Goal: Information Seeking & Learning: Learn about a topic

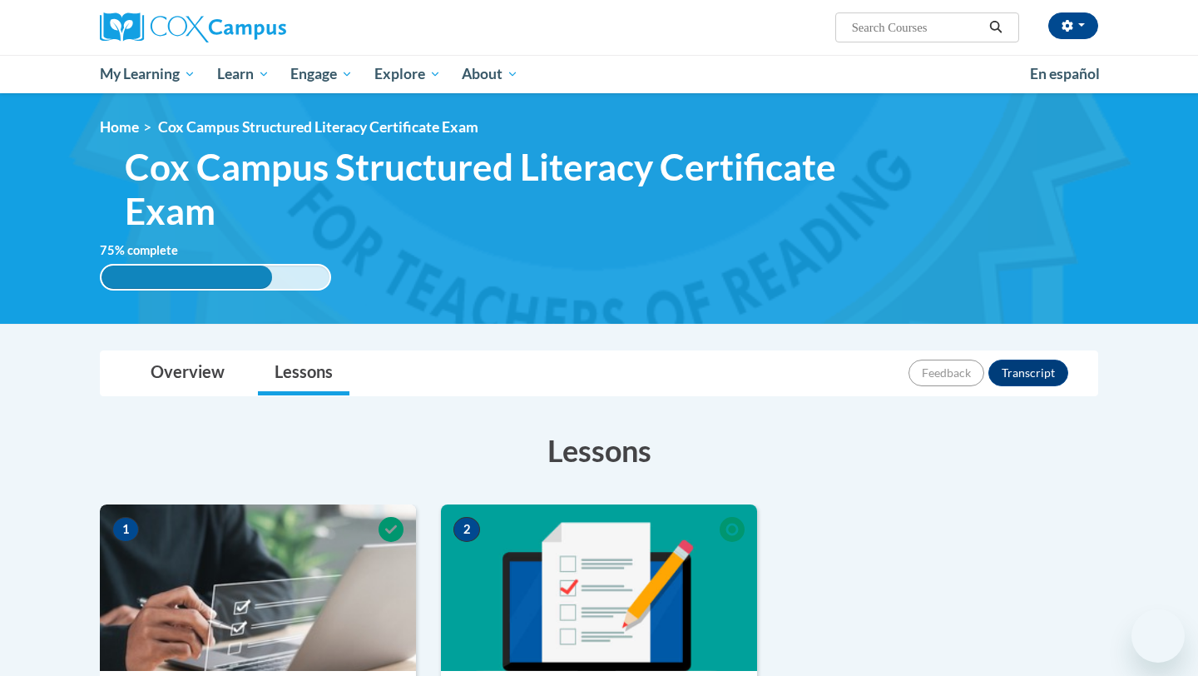
scroll to position [314, 0]
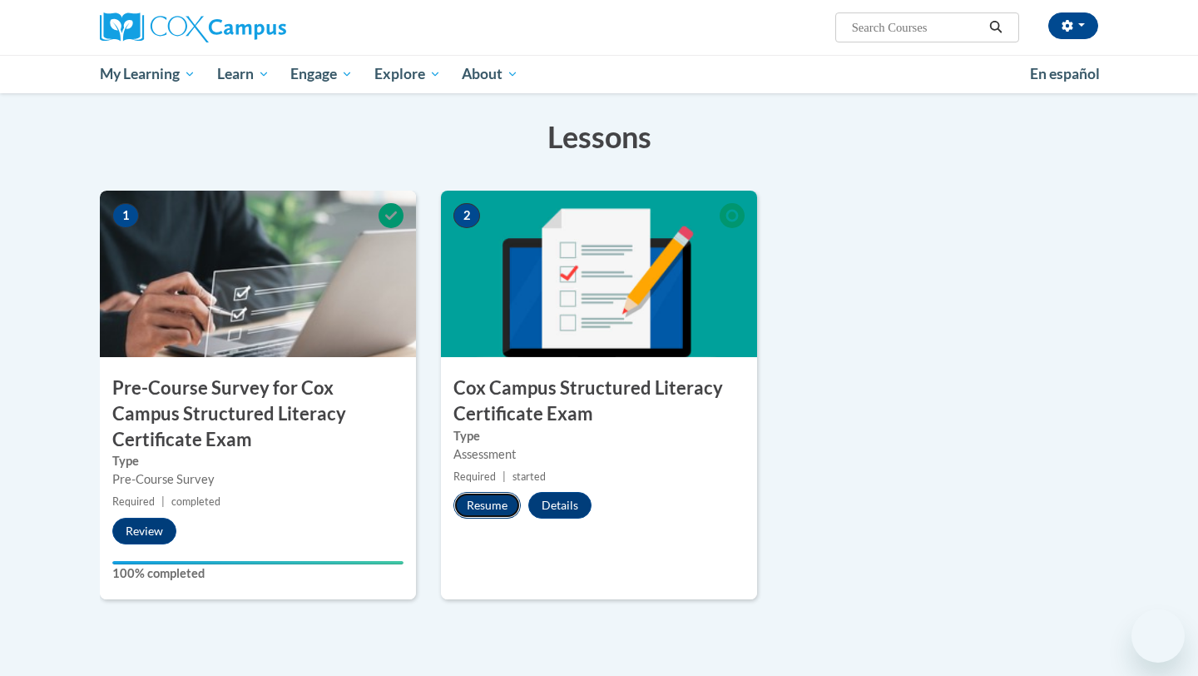
click at [475, 510] on button "Resume" at bounding box center [486, 505] width 67 height 27
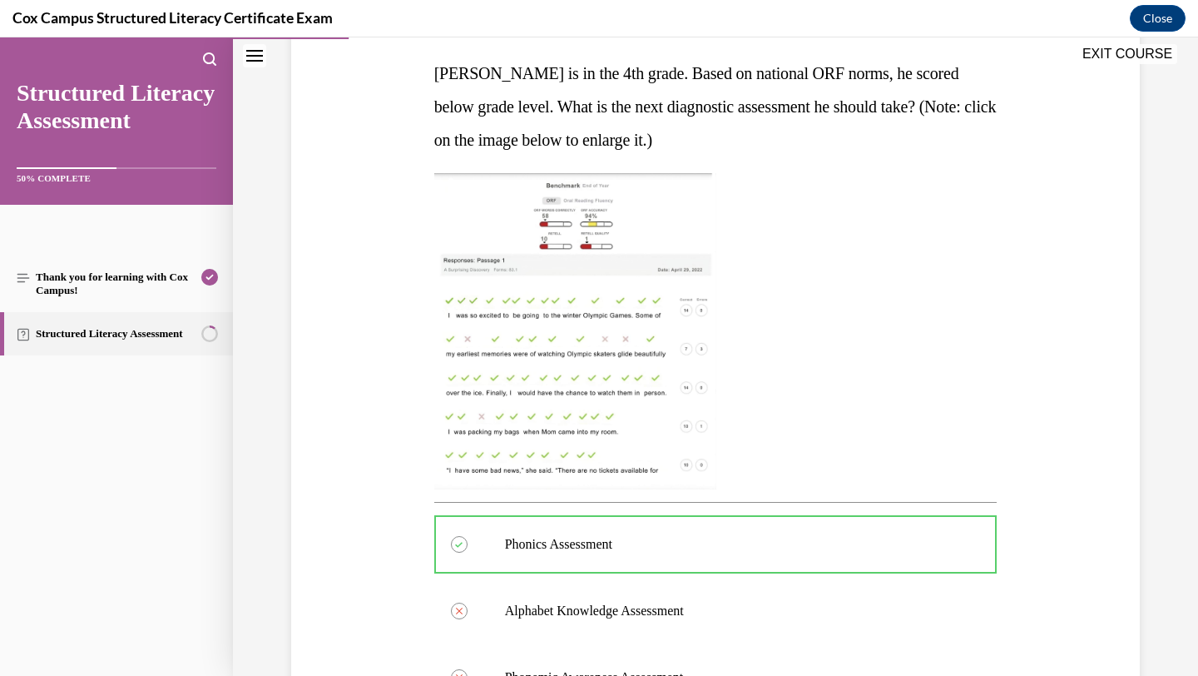
scroll to position [276, 0]
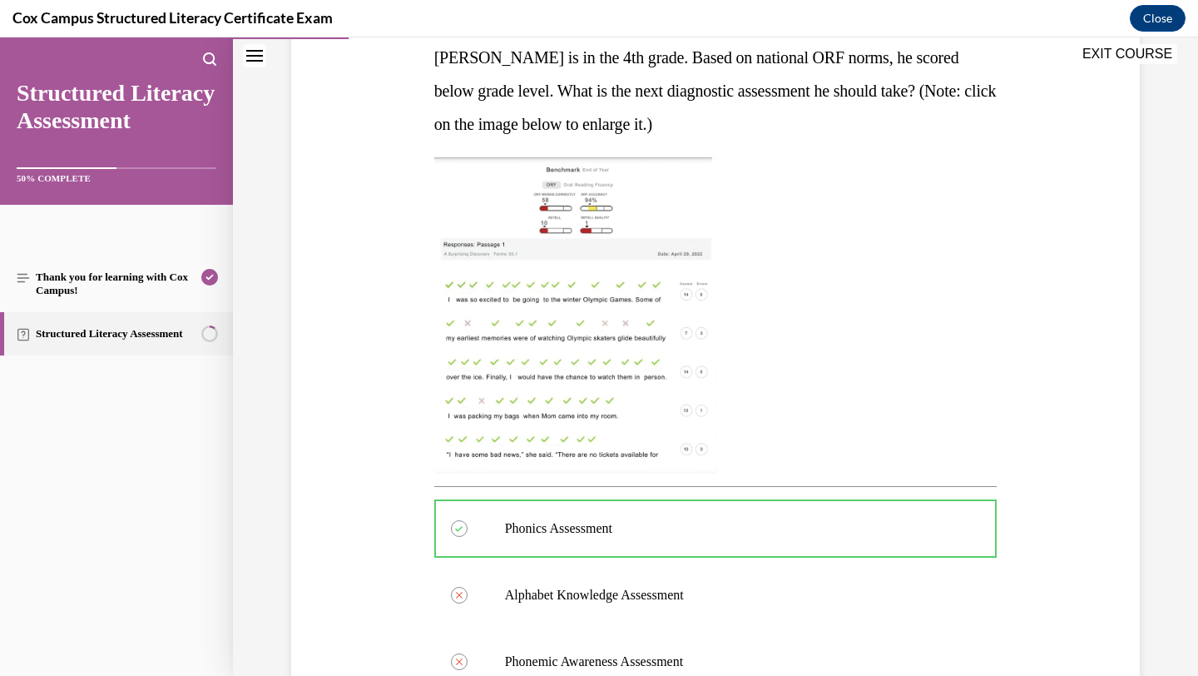
click at [560, 415] on img at bounding box center [575, 315] width 282 height 316
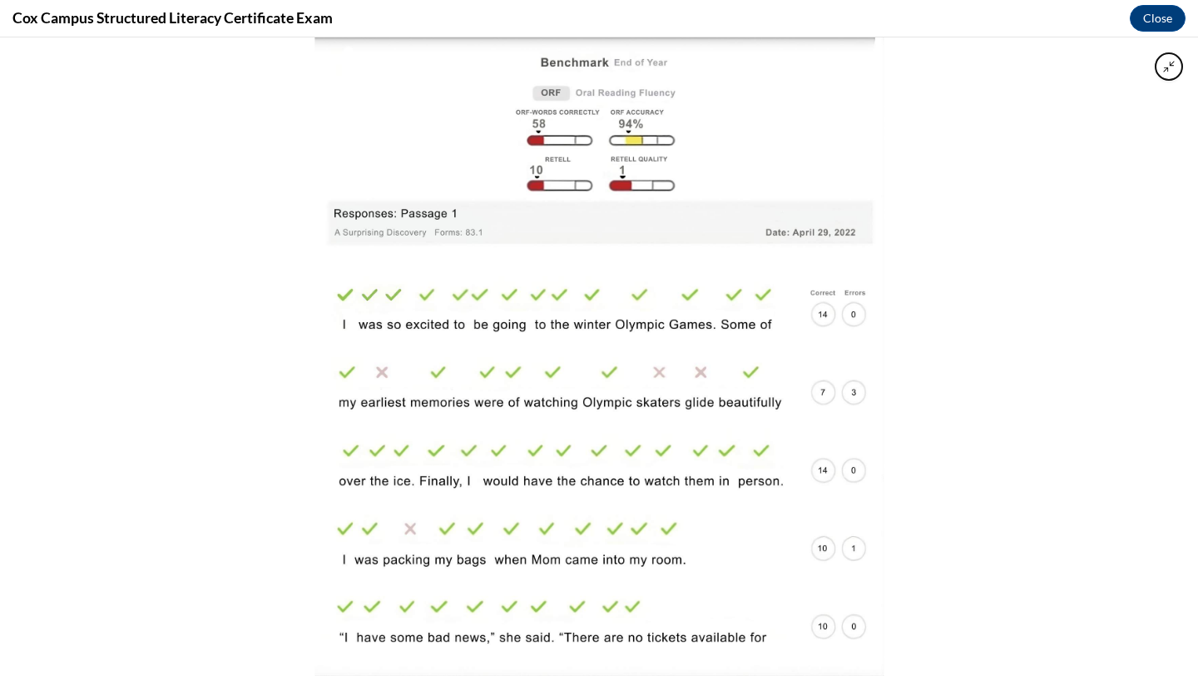
click at [975, 410] on div at bounding box center [599, 356] width 1198 height 638
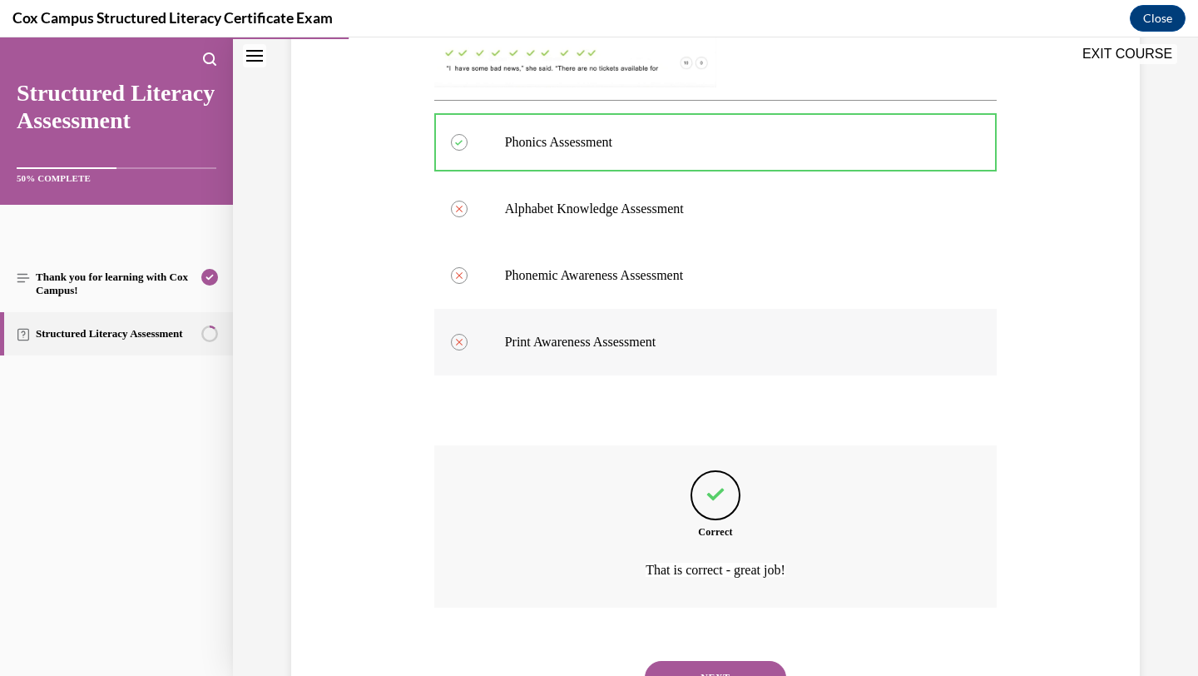
scroll to position [739, 0]
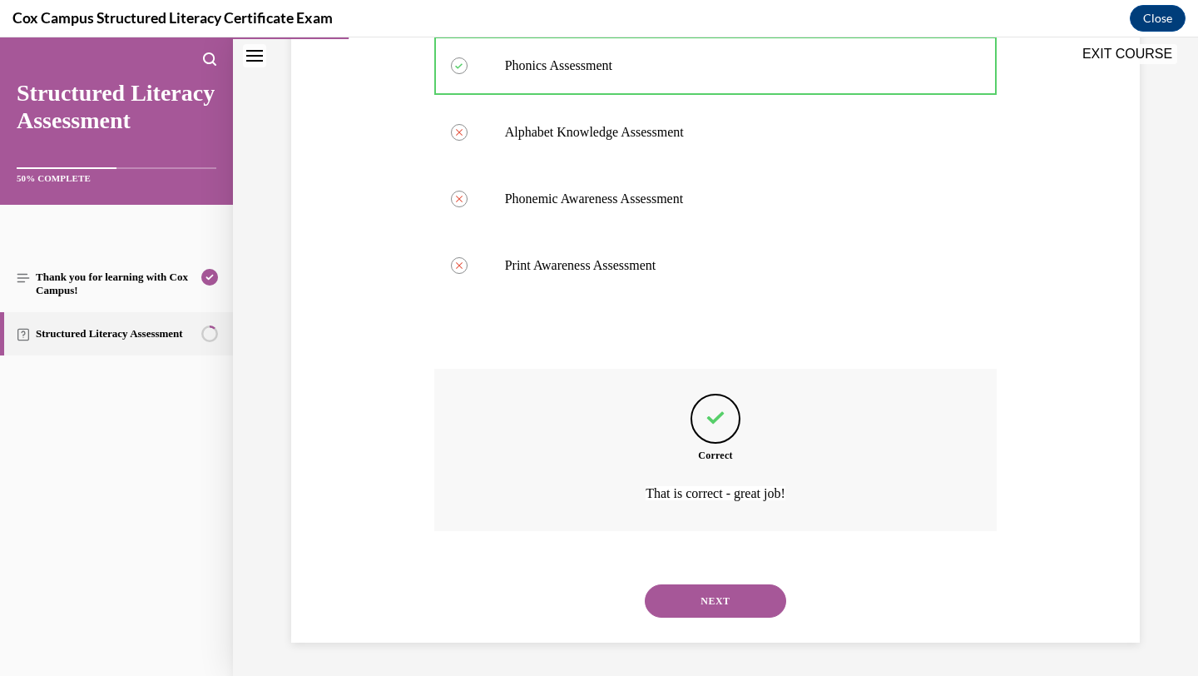
click at [701, 598] on button "NEXT" at bounding box center [715, 600] width 141 height 33
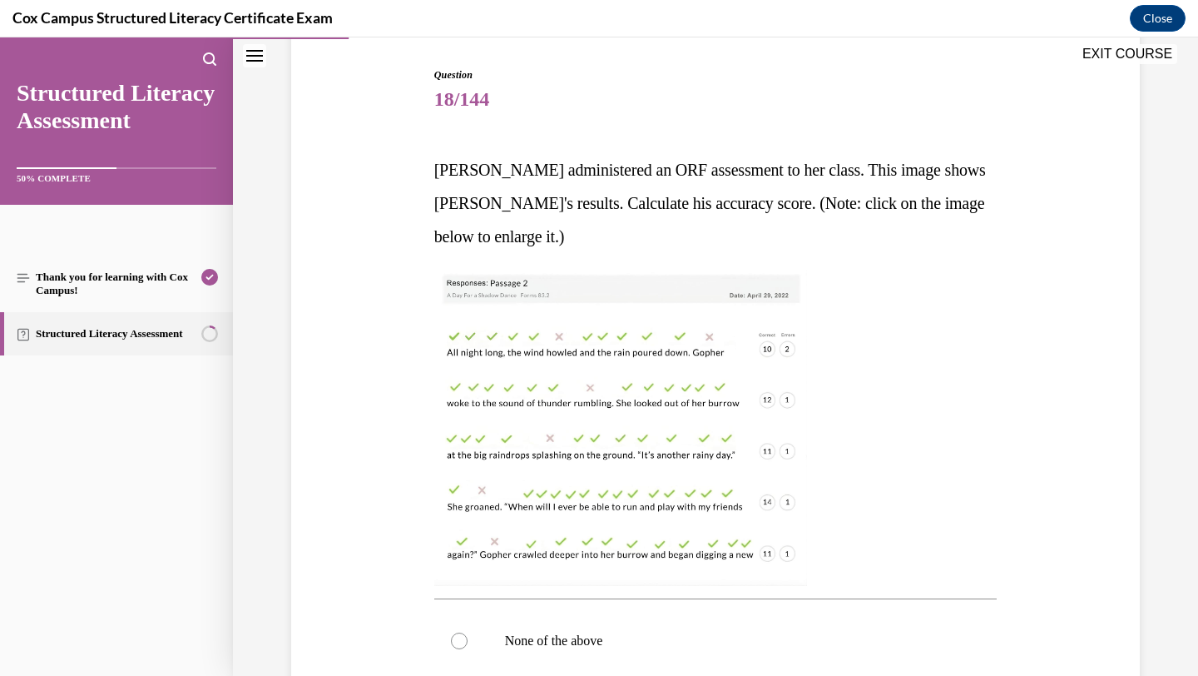
scroll to position [163, 0]
click at [647, 434] on img at bounding box center [620, 428] width 373 height 316
click at [625, 395] on img at bounding box center [620, 428] width 373 height 316
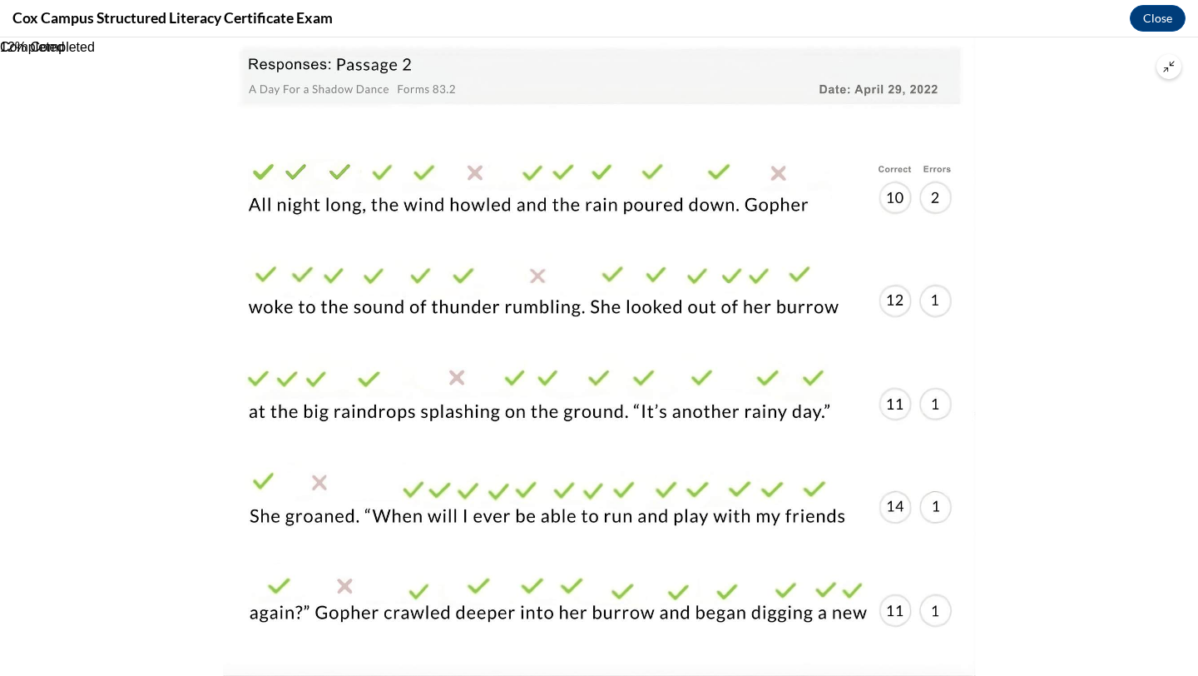
click at [625, 395] on img at bounding box center [599, 356] width 752 height 638
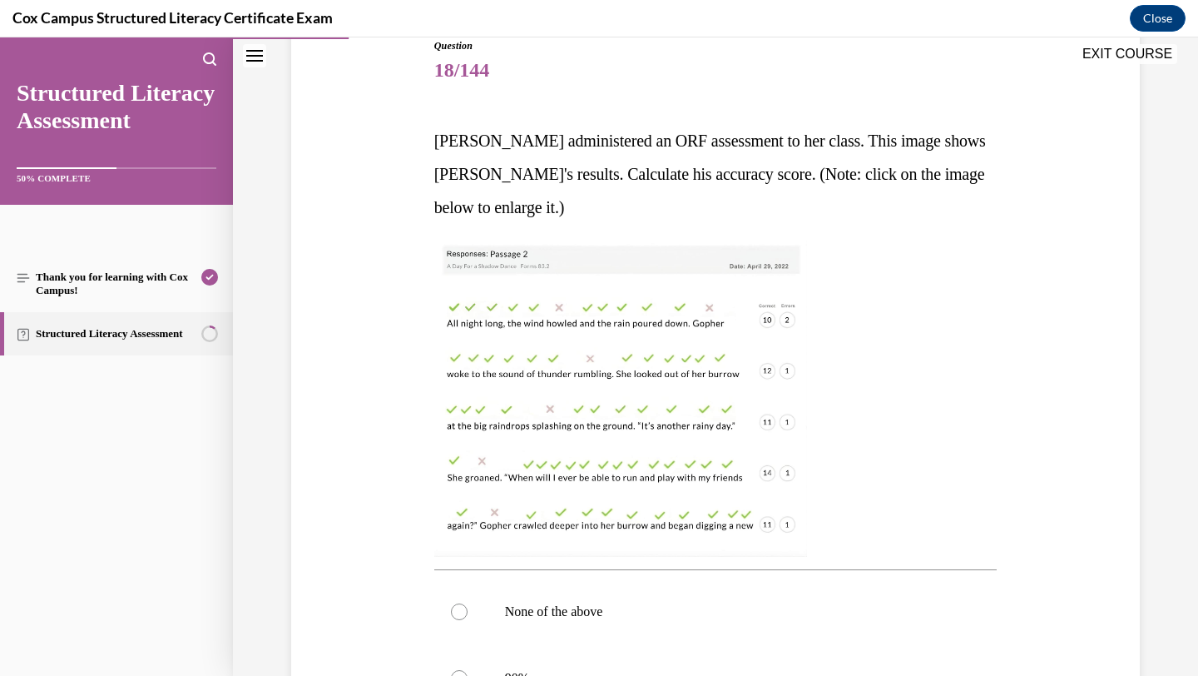
scroll to position [191, 0]
click at [570, 384] on img at bounding box center [620, 400] width 373 height 316
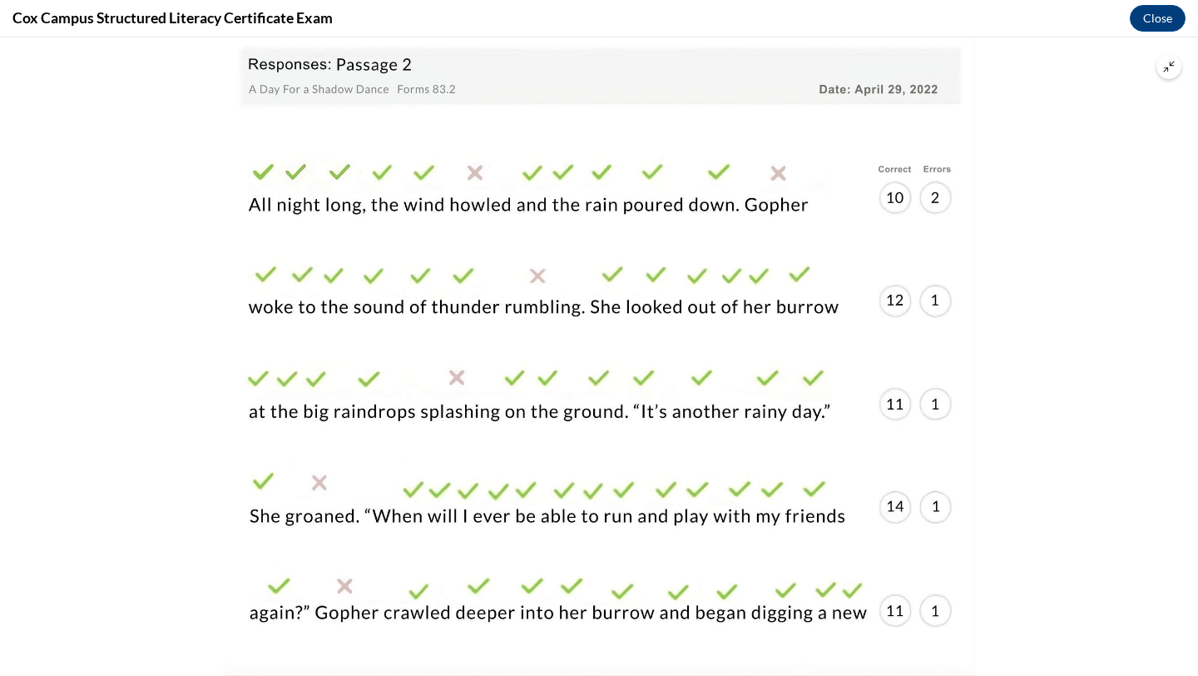
click at [570, 384] on img at bounding box center [599, 356] width 752 height 638
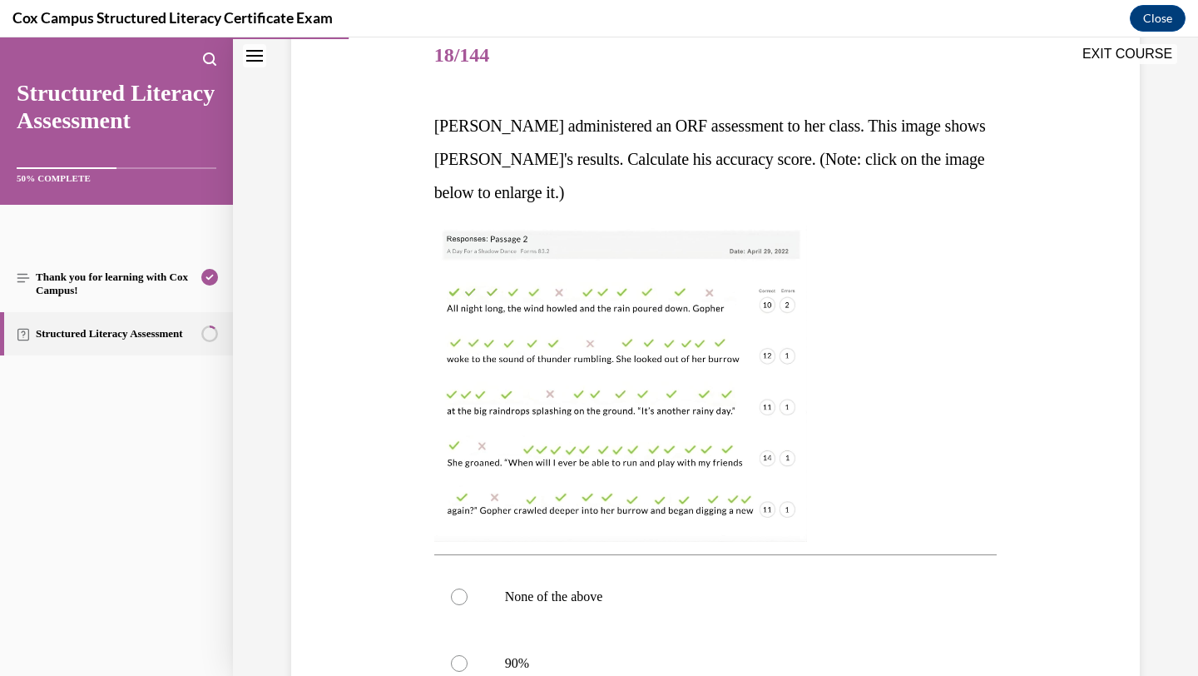
scroll to position [211, 0]
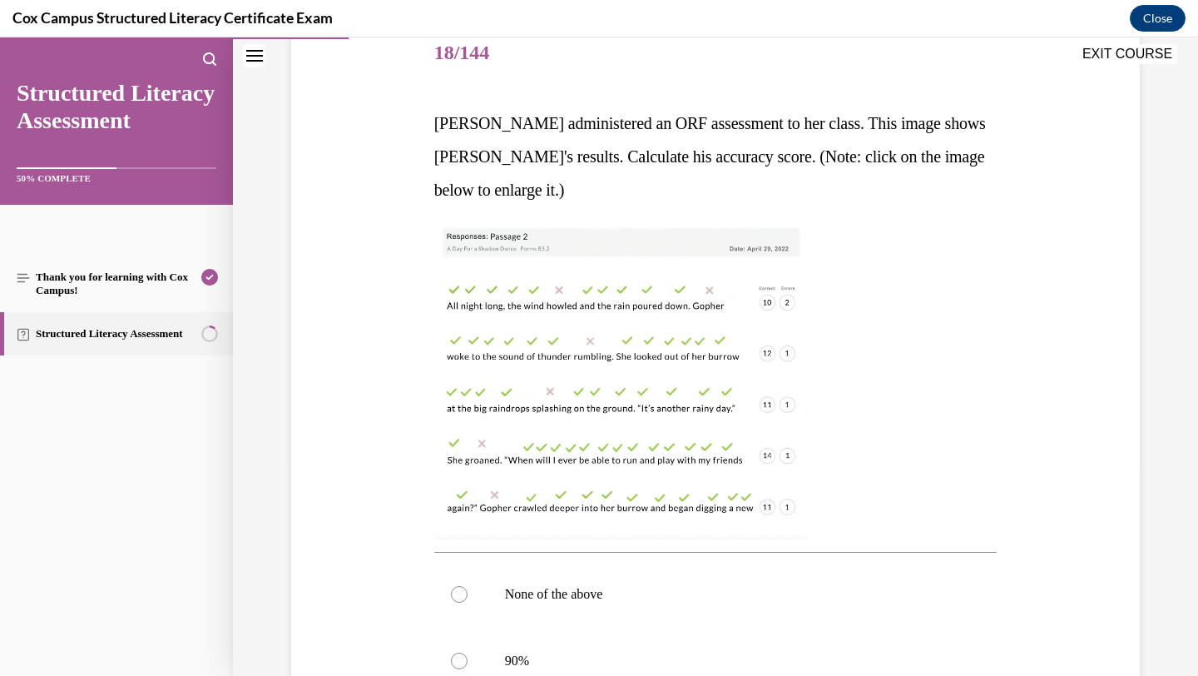
click at [570, 383] on img at bounding box center [620, 381] width 373 height 316
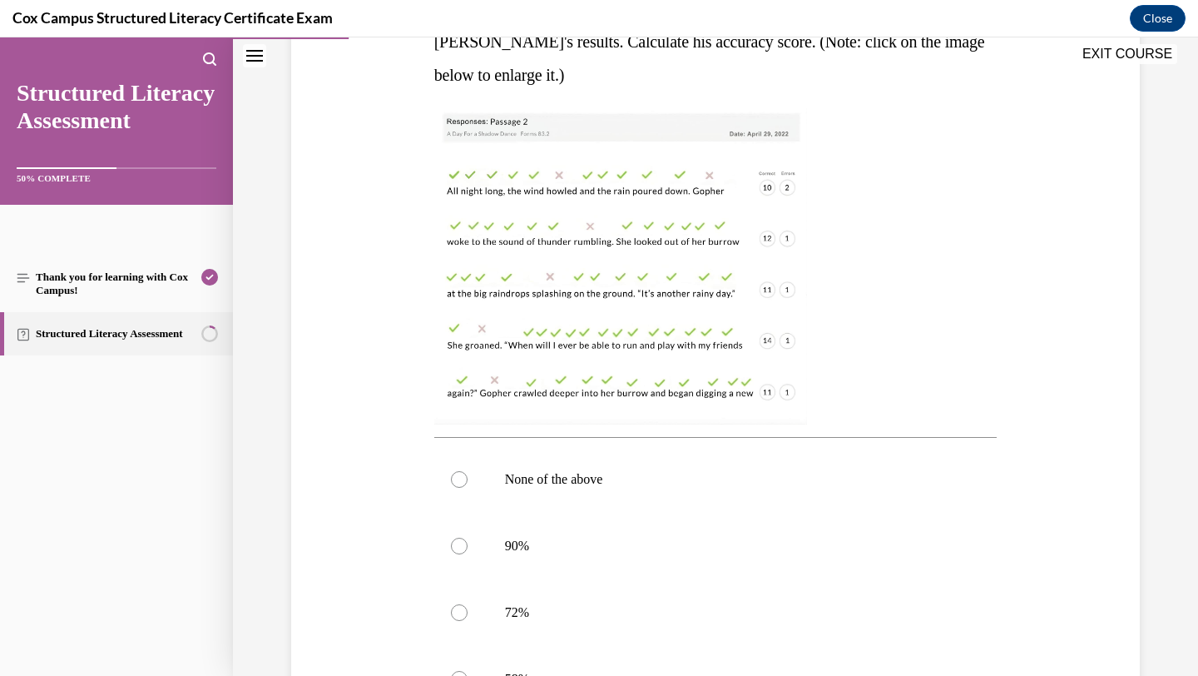
scroll to position [263, 0]
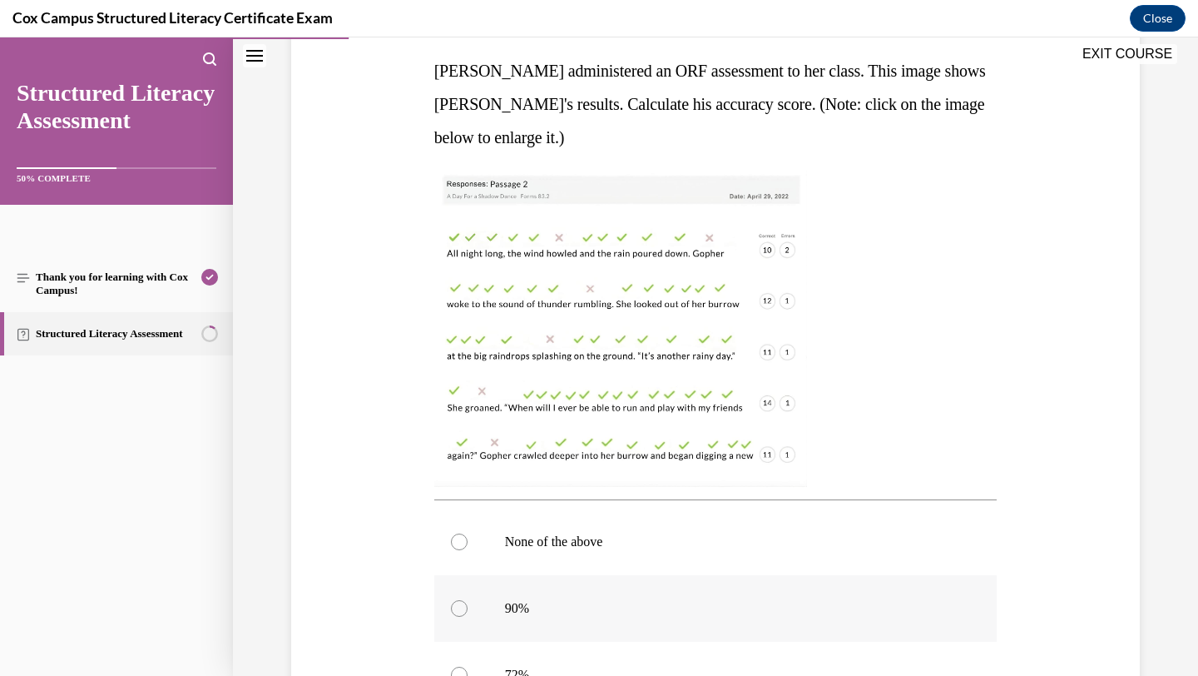
click at [474, 598] on label "90%" at bounding box center [715, 608] width 563 height 67
click at [468, 600] on input "90%" at bounding box center [459, 608] width 17 height 17
radio input "true"
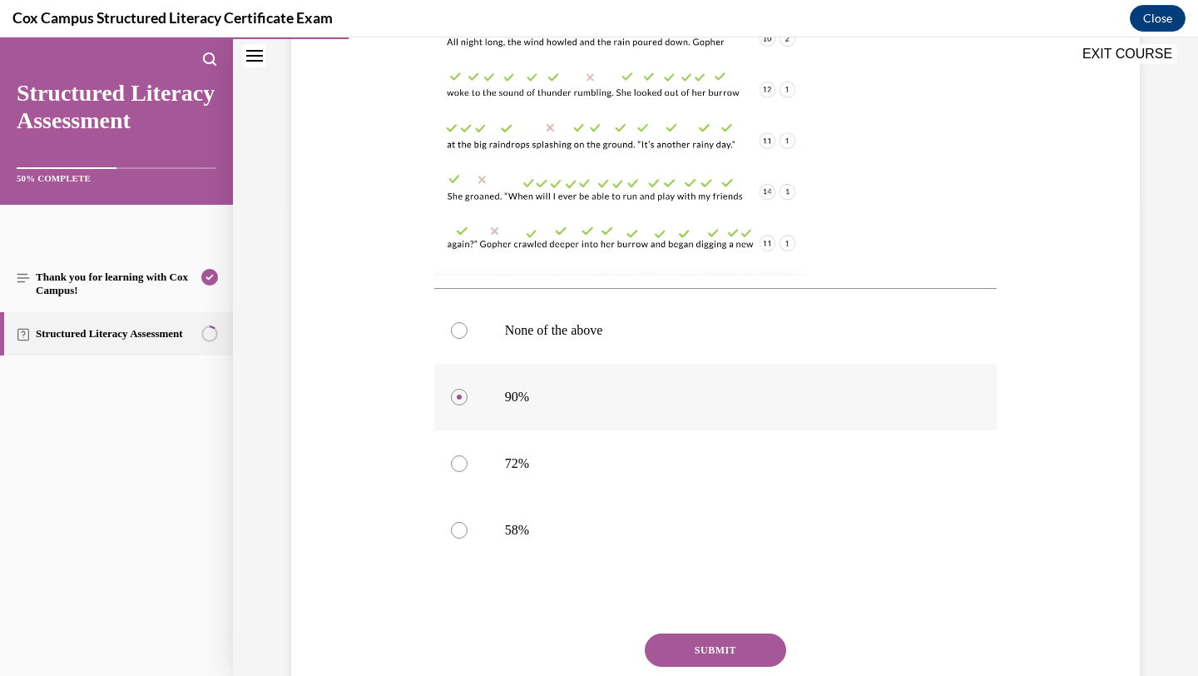
scroll to position [602, 0]
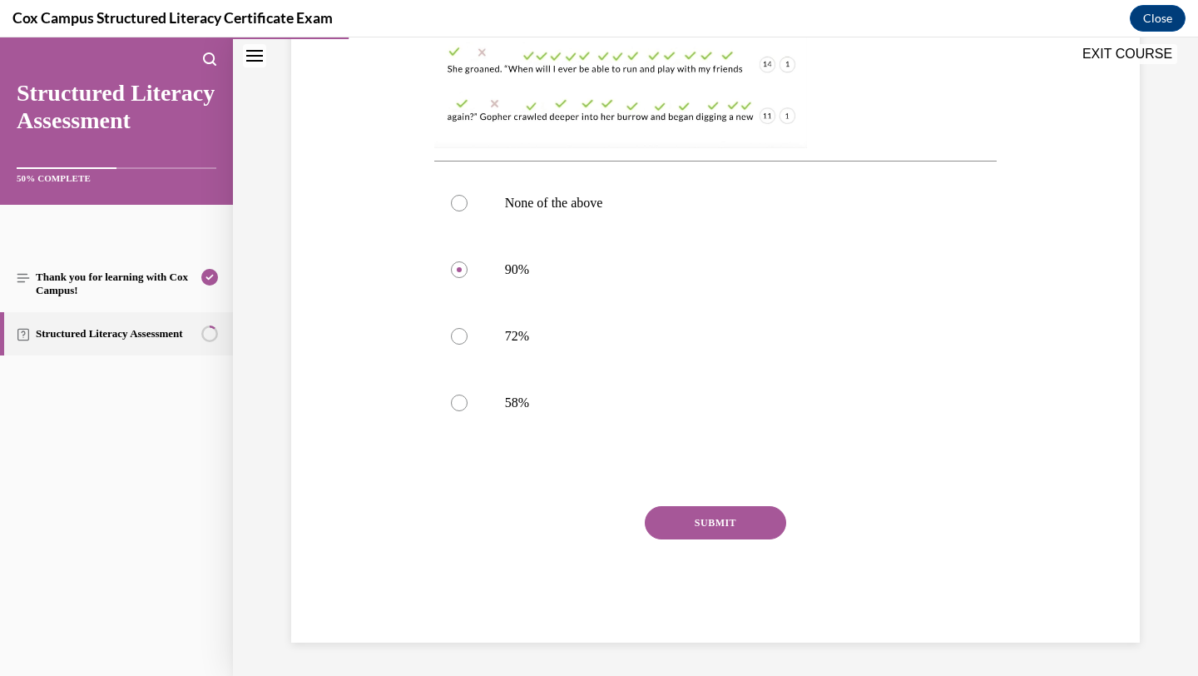
click at [711, 522] on button "SUBMIT" at bounding box center [715, 522] width 141 height 33
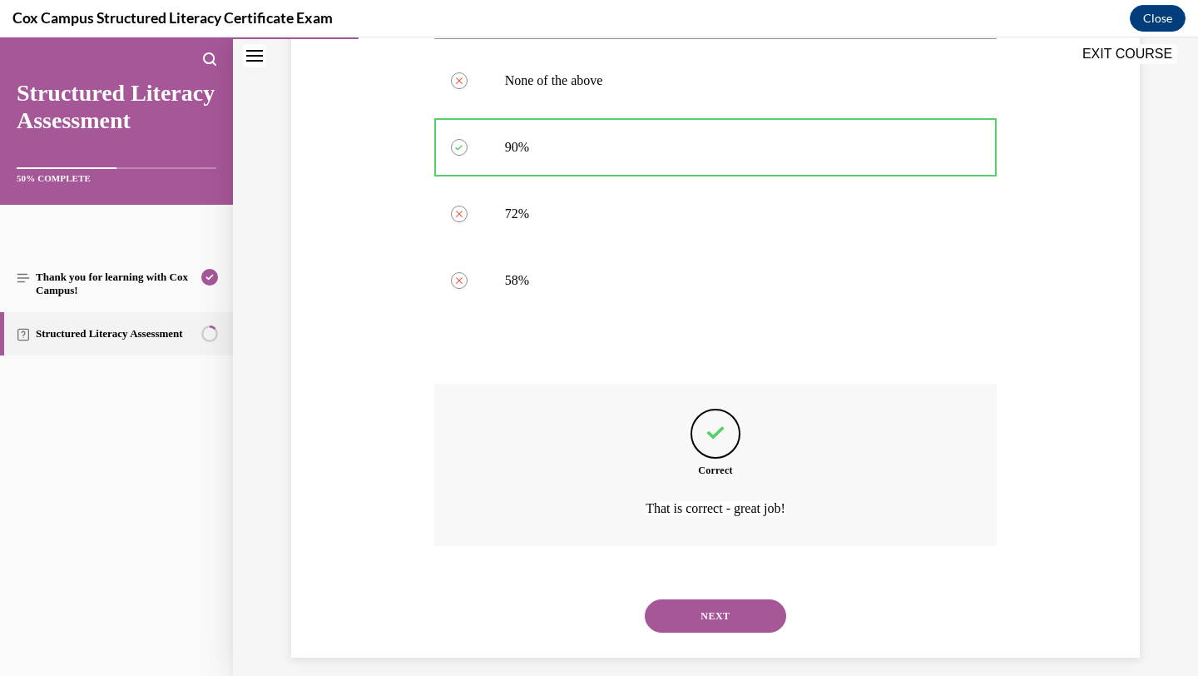
scroll to position [739, 0]
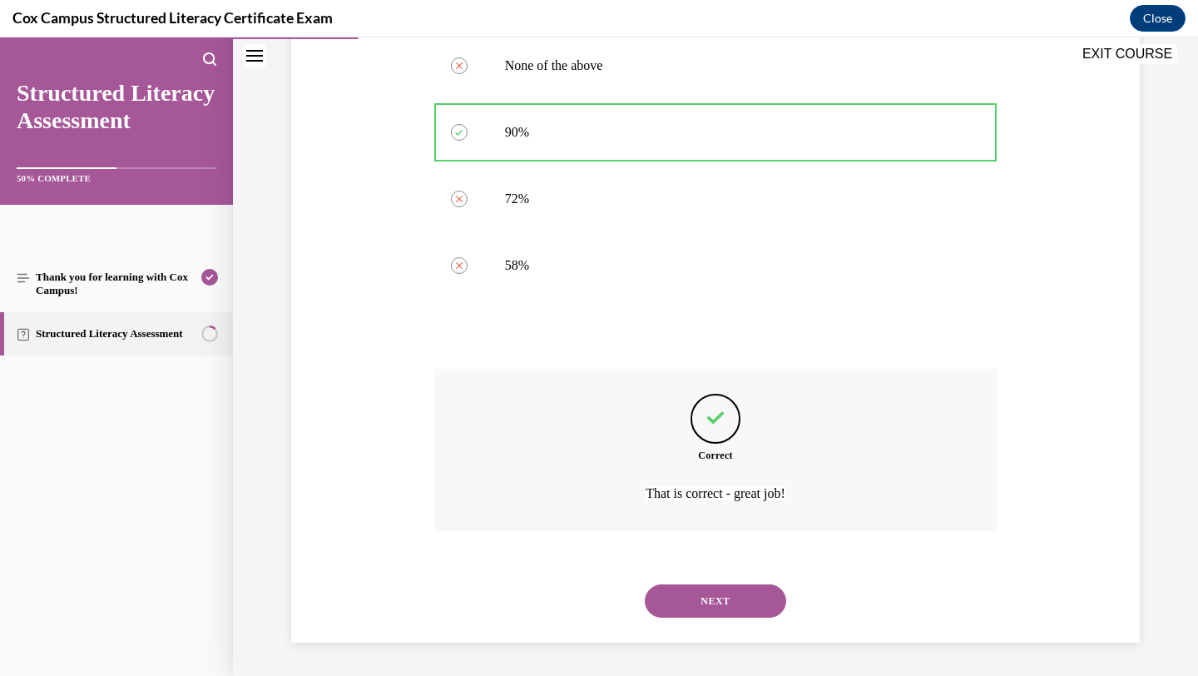
click at [718, 600] on button "NEXT" at bounding box center [715, 600] width 141 height 33
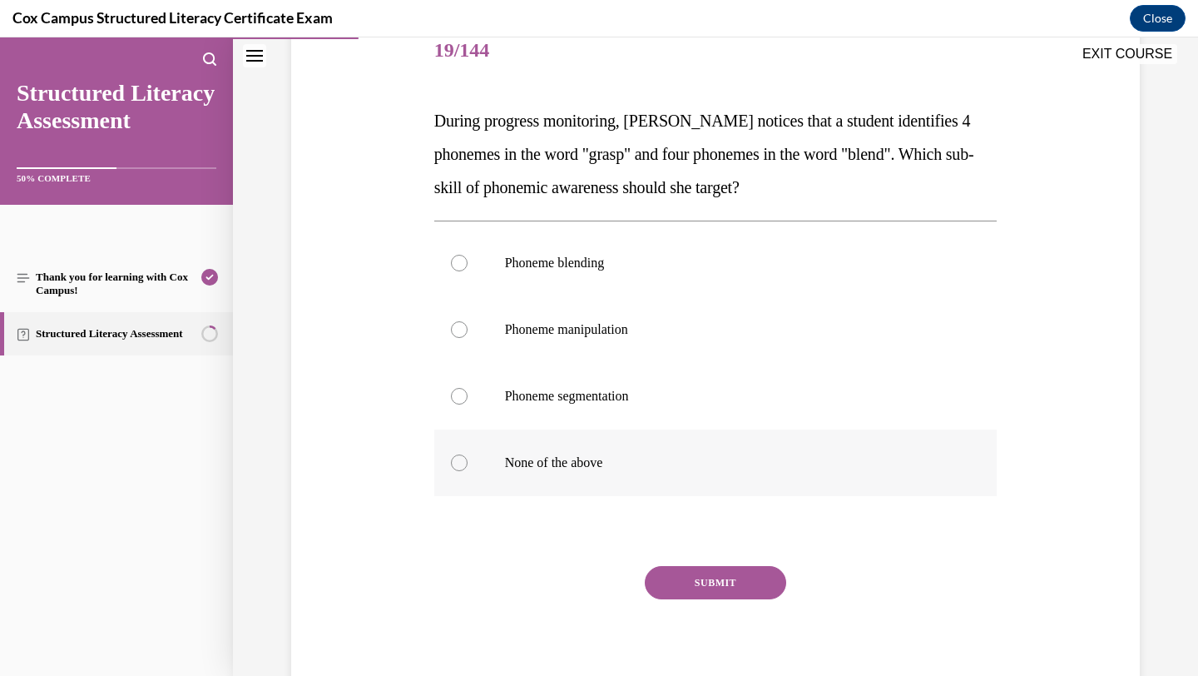
scroll to position [216, 0]
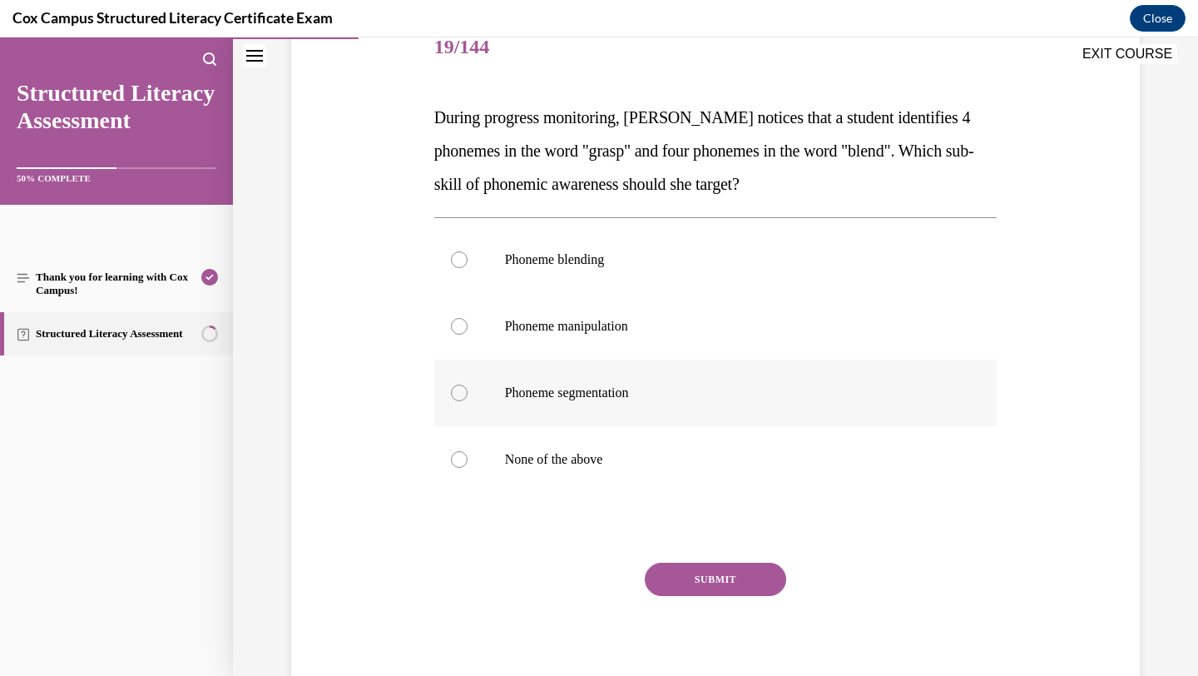
click at [628, 380] on label "Phoneme segmentation" at bounding box center [715, 392] width 563 height 67
click at [468, 384] on input "Phoneme segmentation" at bounding box center [459, 392] width 17 height 17
radio input "true"
click at [692, 577] on button "SUBMIT" at bounding box center [715, 578] width 141 height 33
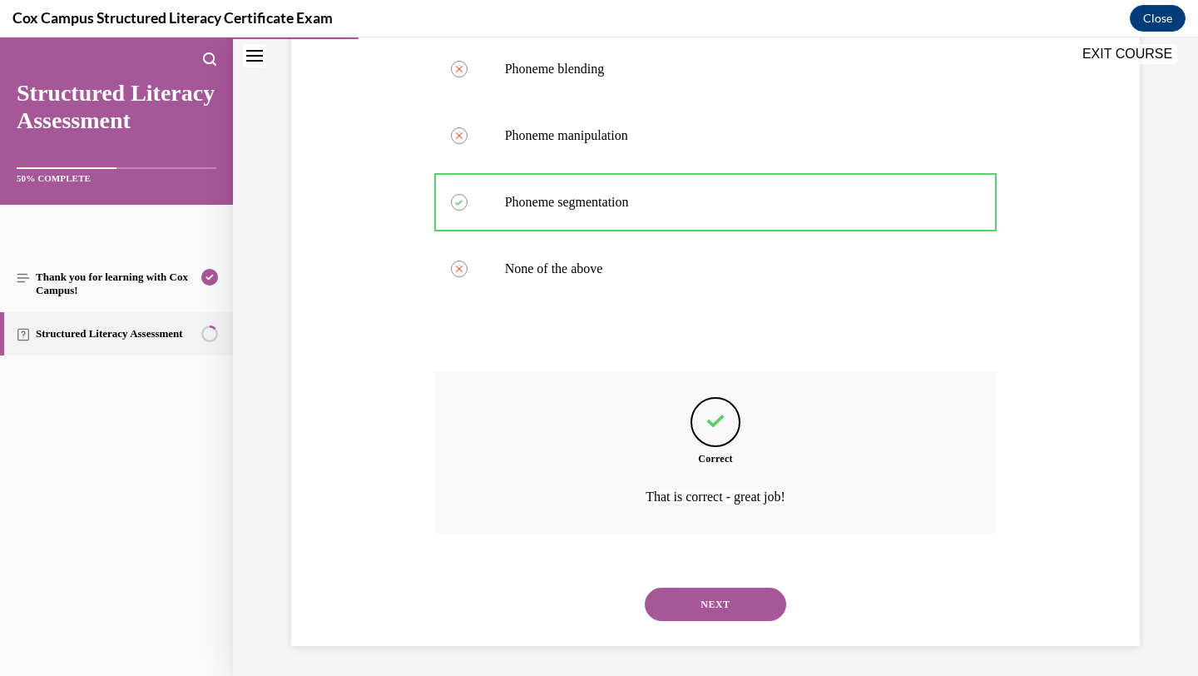
scroll to position [410, 0]
click at [707, 590] on button "NEXT" at bounding box center [715, 600] width 141 height 33
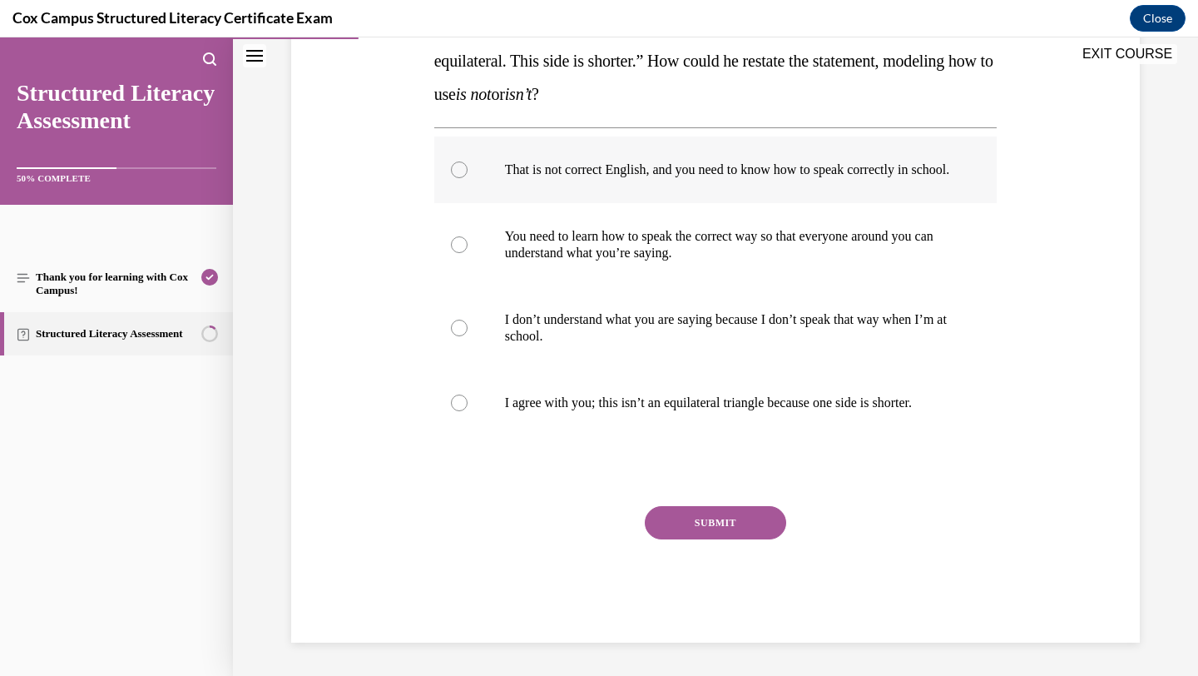
scroll to position [323, 0]
click at [617, 414] on label "I agree with you; this isn’t an equilateral triangle because one side is shorte…" at bounding box center [715, 402] width 563 height 67
click at [468, 411] on input "I agree with you; this isn’t an equilateral triangle because one side is shorte…" at bounding box center [459, 402] width 17 height 17
radio input "true"
click at [731, 523] on button "SUBMIT" at bounding box center [715, 522] width 141 height 33
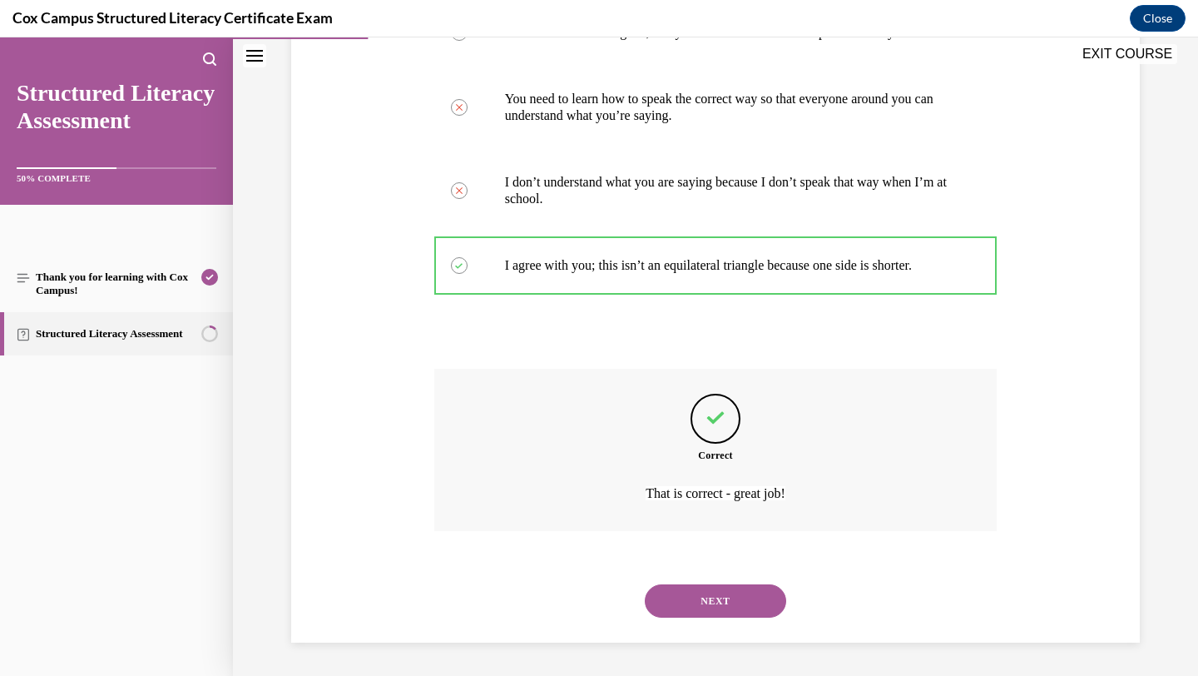
scroll to position [460, 0]
click at [727, 597] on button "NEXT" at bounding box center [715, 600] width 141 height 33
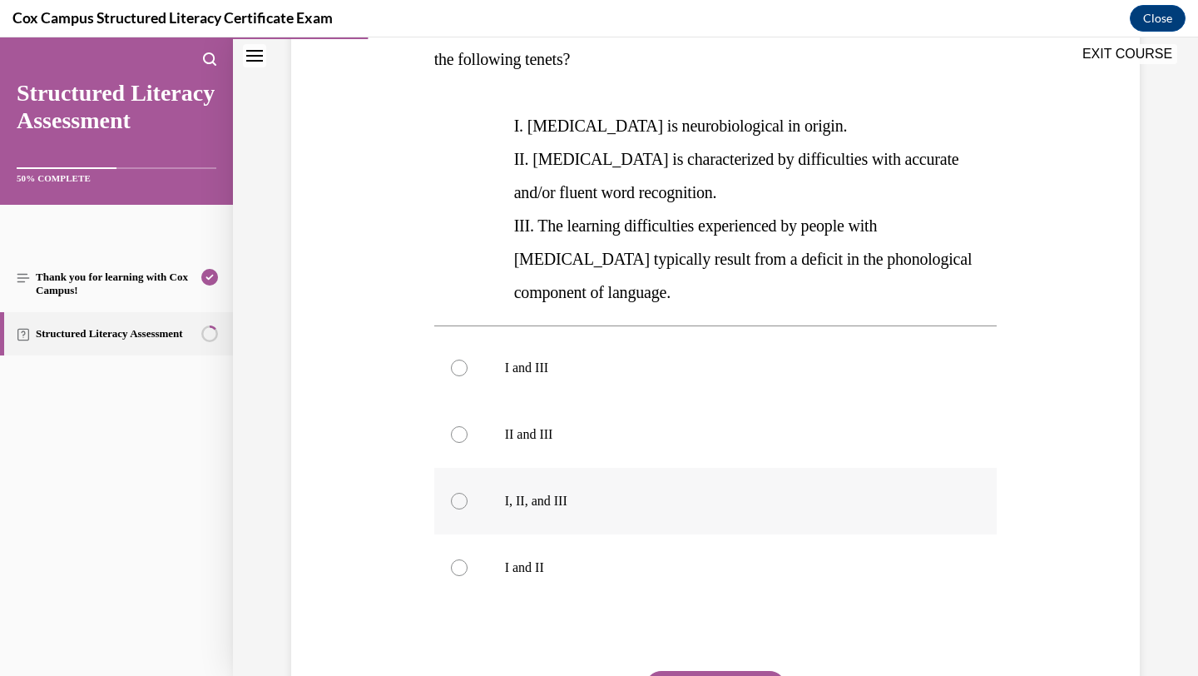
scroll to position [306, 0]
click at [547, 494] on p "I, II, and III" at bounding box center [730, 502] width 451 height 17
click at [468, 494] on input "I, II, and III" at bounding box center [459, 502] width 17 height 17
radio input "true"
click at [711, 672] on button "SUBMIT" at bounding box center [715, 688] width 141 height 33
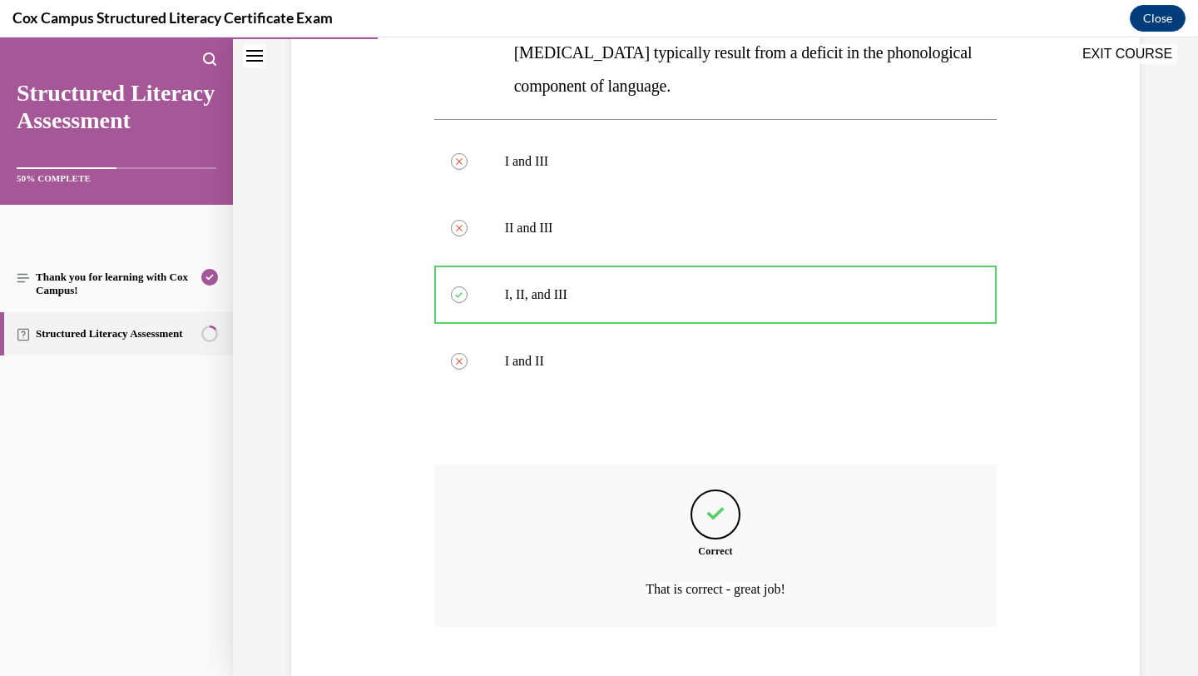
scroll to position [577, 0]
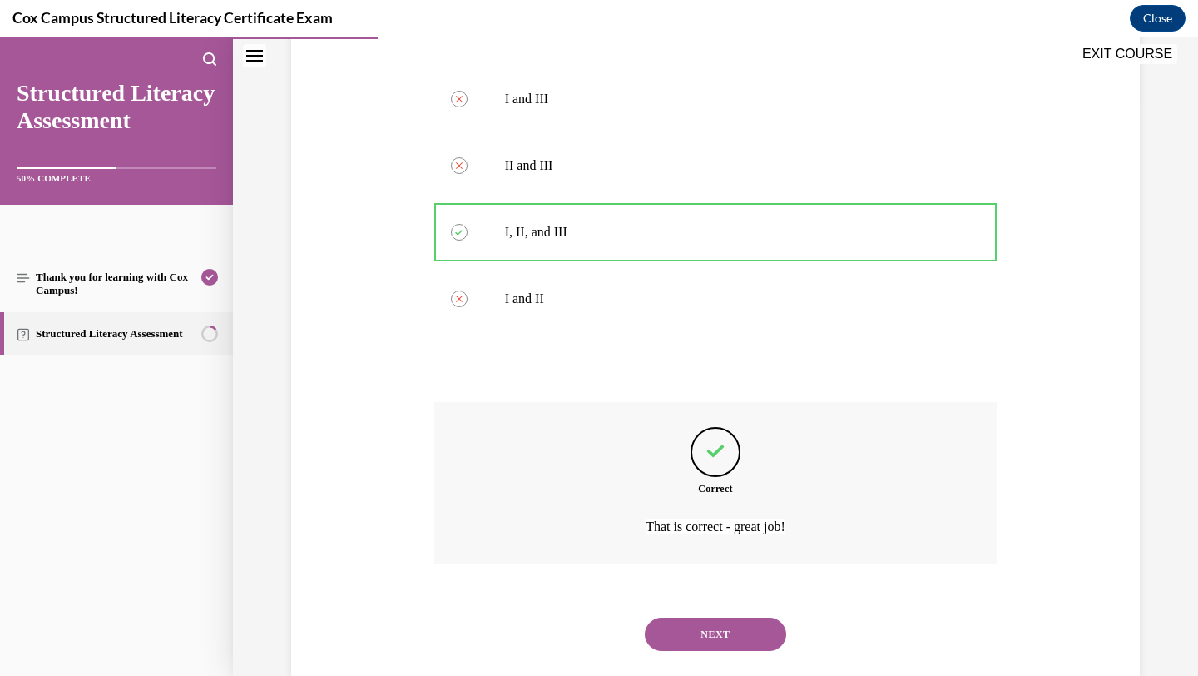
click at [708, 617] on button "NEXT" at bounding box center [715, 633] width 141 height 33
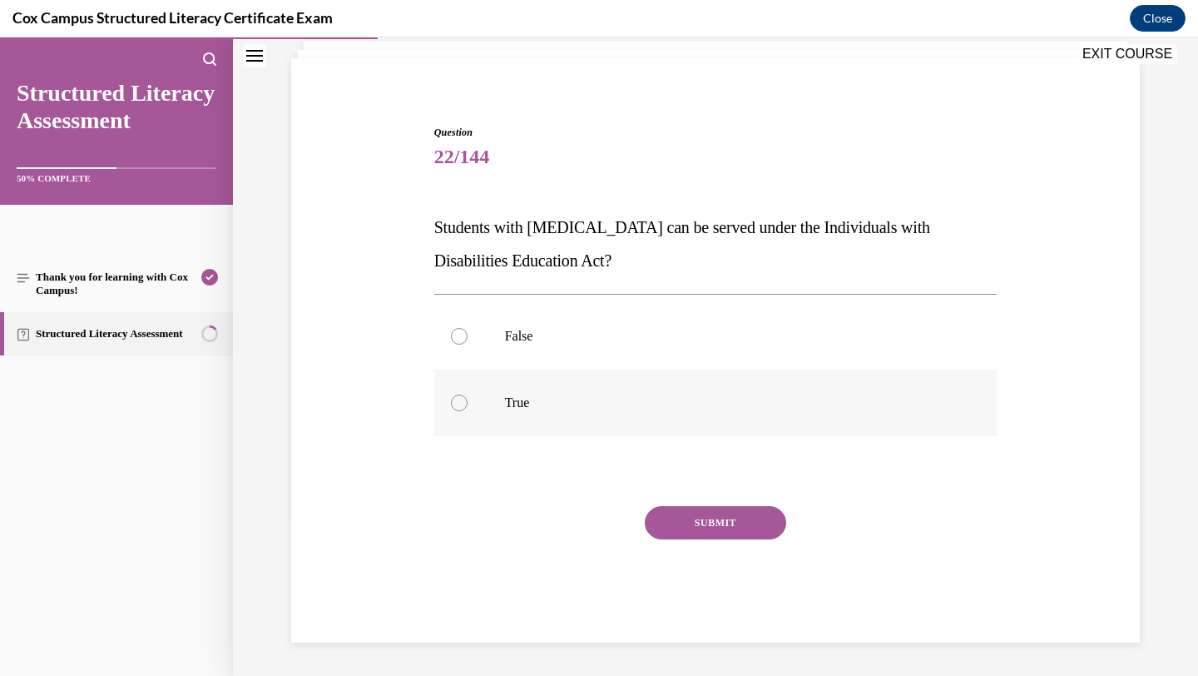
click at [511, 399] on p "True" at bounding box center [730, 402] width 451 height 17
click at [468, 399] on input "True" at bounding box center [459, 402] width 17 height 17
radio input "true"
click at [682, 518] on button "SUBMIT" at bounding box center [715, 522] width 141 height 33
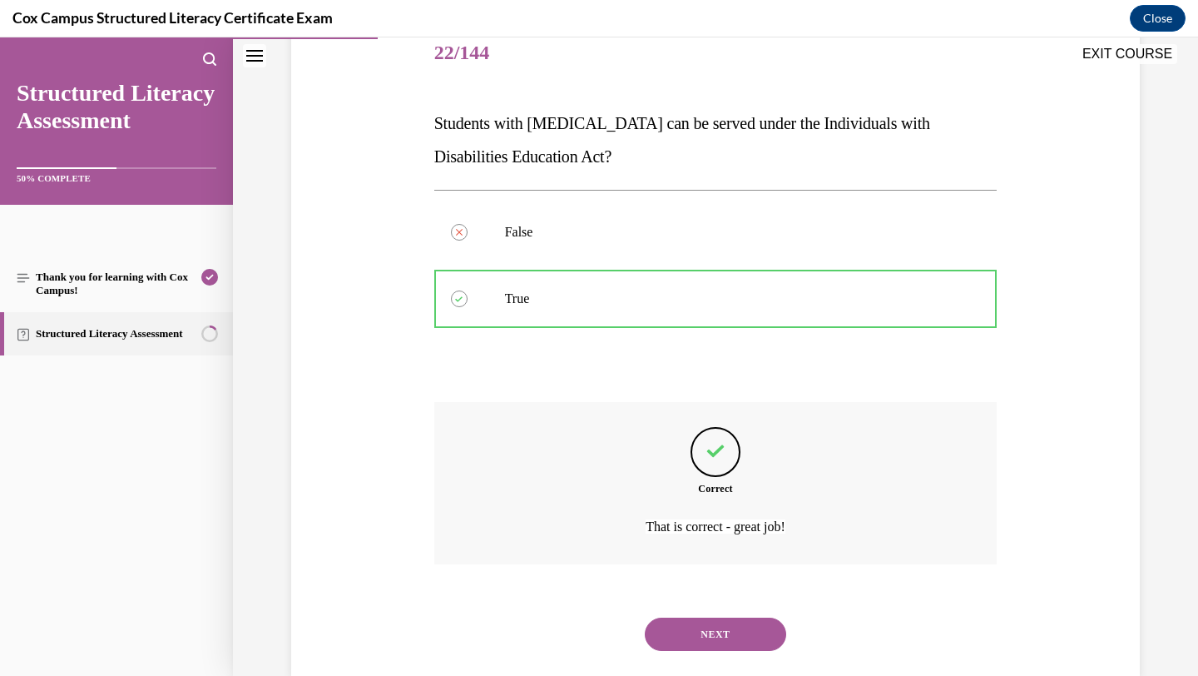
scroll to position [244, 0]
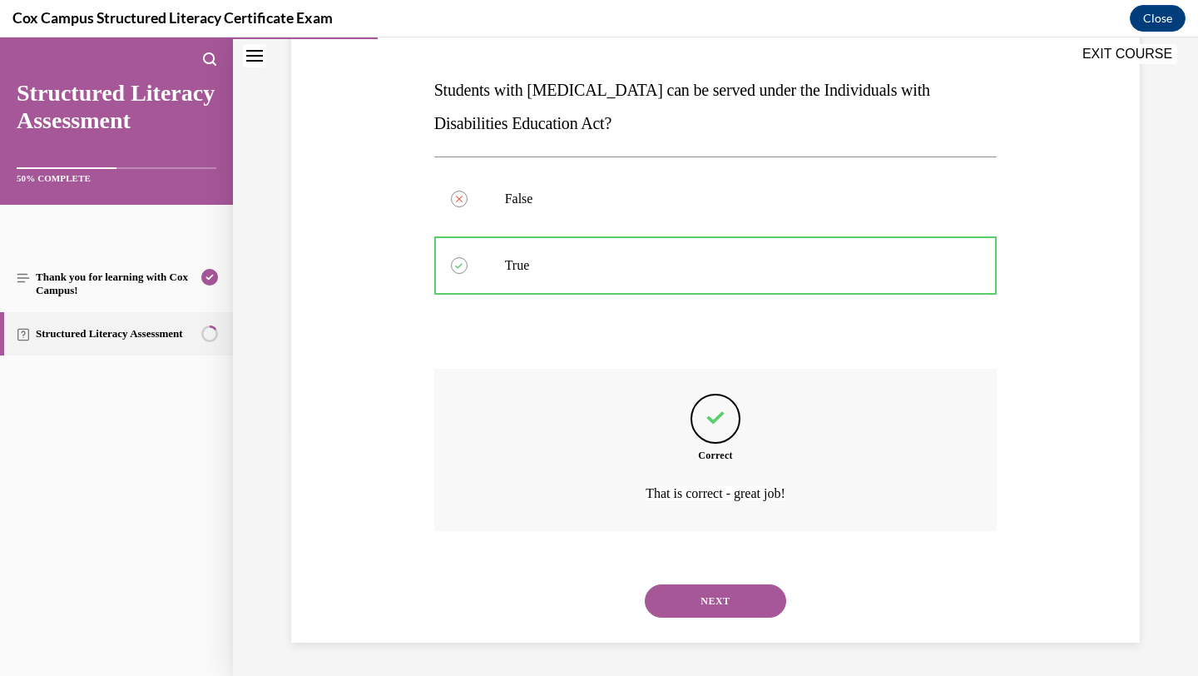
click at [711, 597] on button "NEXT" at bounding box center [715, 600] width 141 height 33
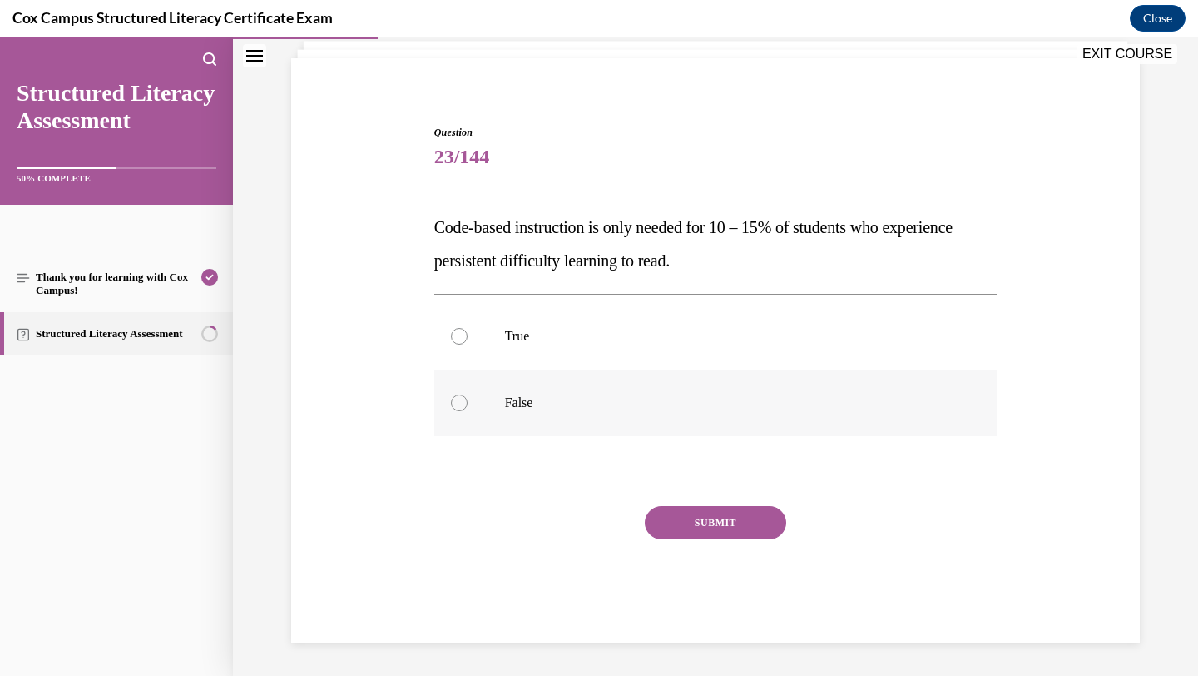
click at [719, 384] on label "False" at bounding box center [715, 402] width 563 height 67
click at [468, 394] on input "False" at bounding box center [459, 402] width 17 height 17
radio input "true"
click at [717, 531] on button "SUBMIT" at bounding box center [715, 522] width 141 height 33
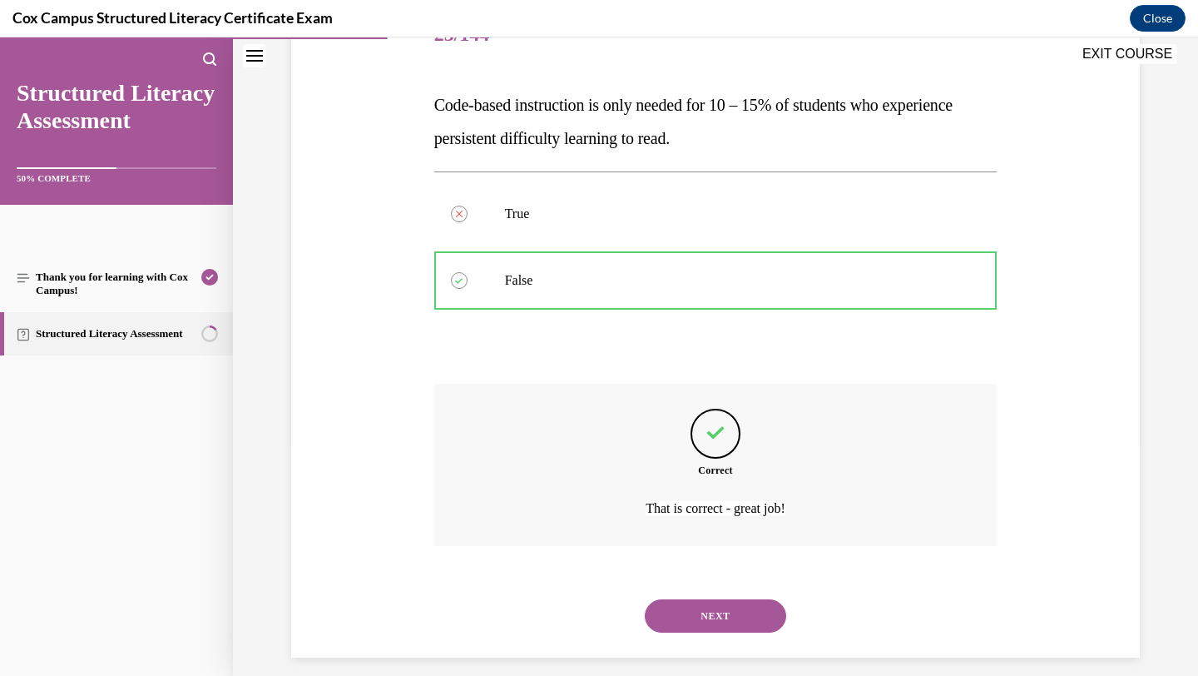
scroll to position [244, 0]
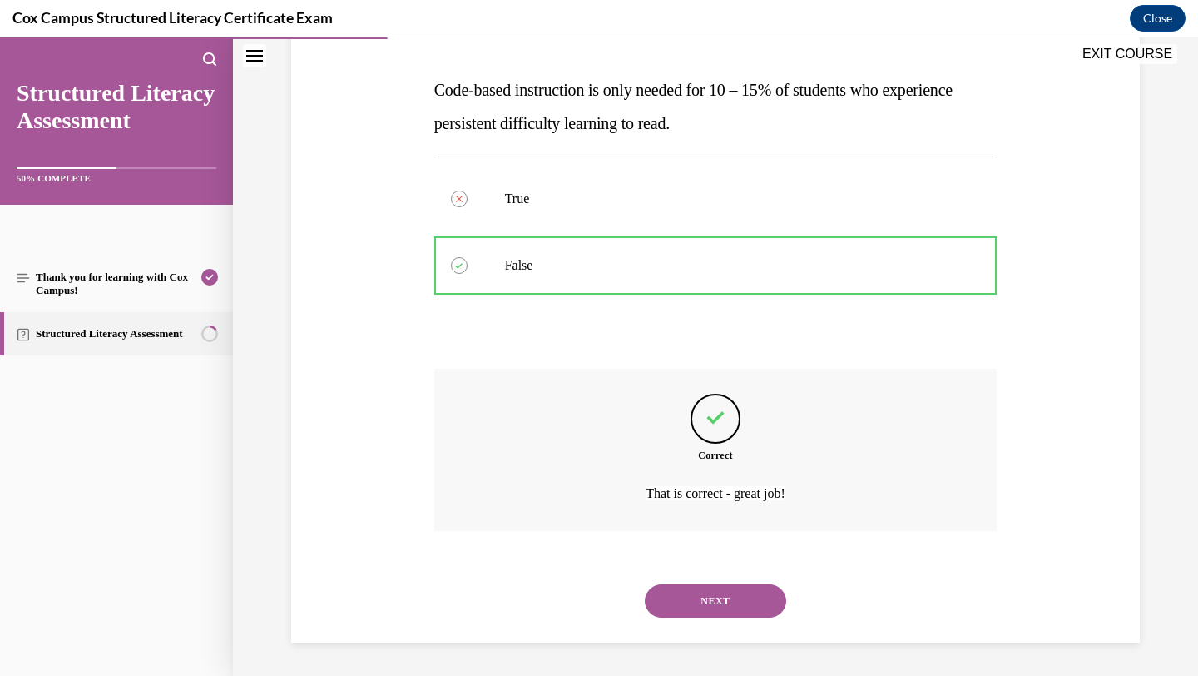
click at [733, 612] on button "NEXT" at bounding box center [715, 600] width 141 height 33
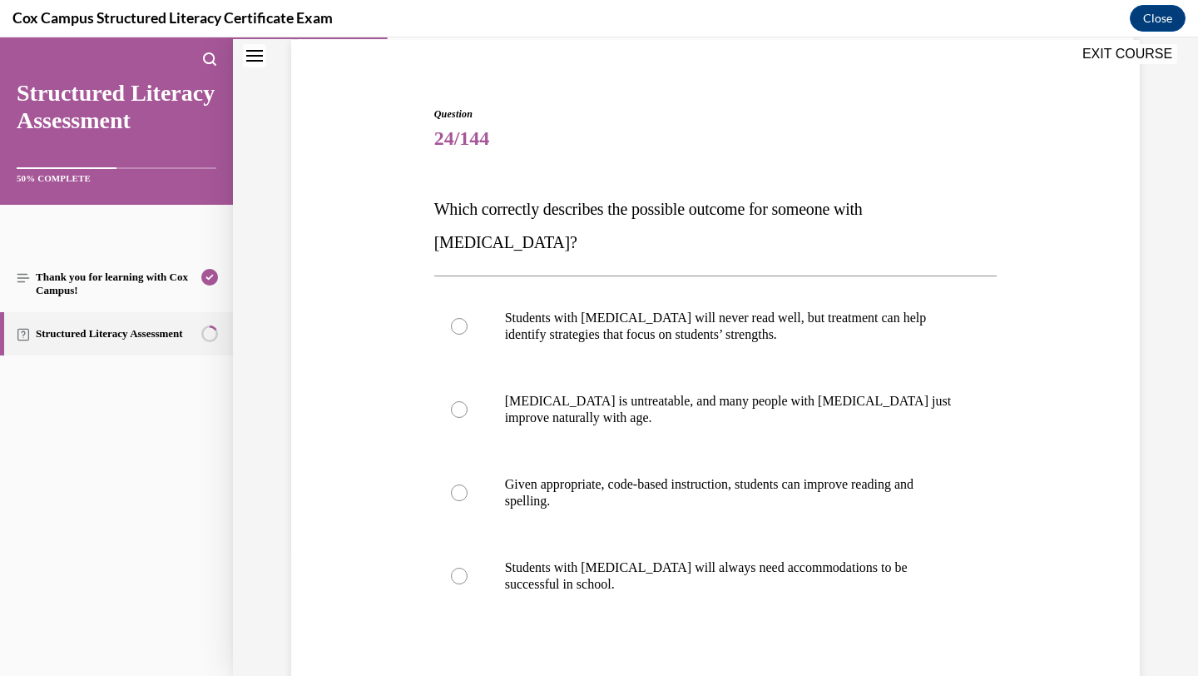
scroll to position [161, 0]
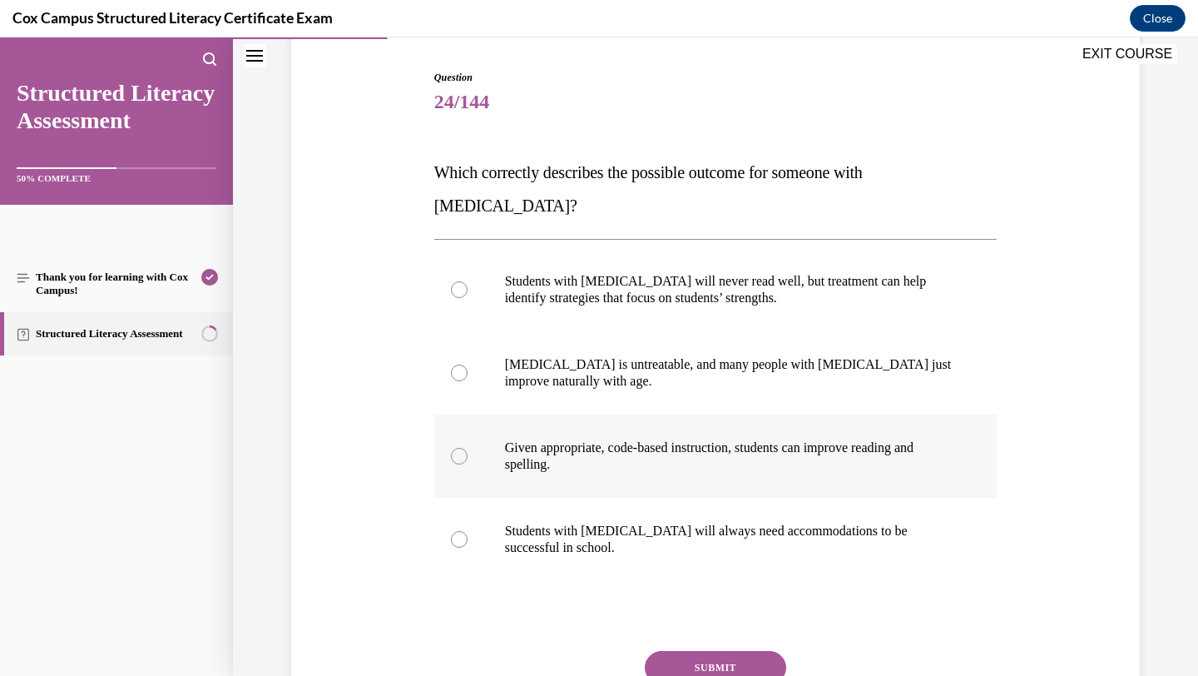
click at [722, 440] on span "Given appropriate, code-based instruction, students can improve reading and spe…" at bounding box center [709, 455] width 409 height 31
click at [468, 448] on input "Given appropriate, code-based instruction, students can improve reading and spe…" at bounding box center [459, 456] width 17 height 17
radio input "true"
click at [727, 651] on button "SUBMIT" at bounding box center [715, 667] width 141 height 33
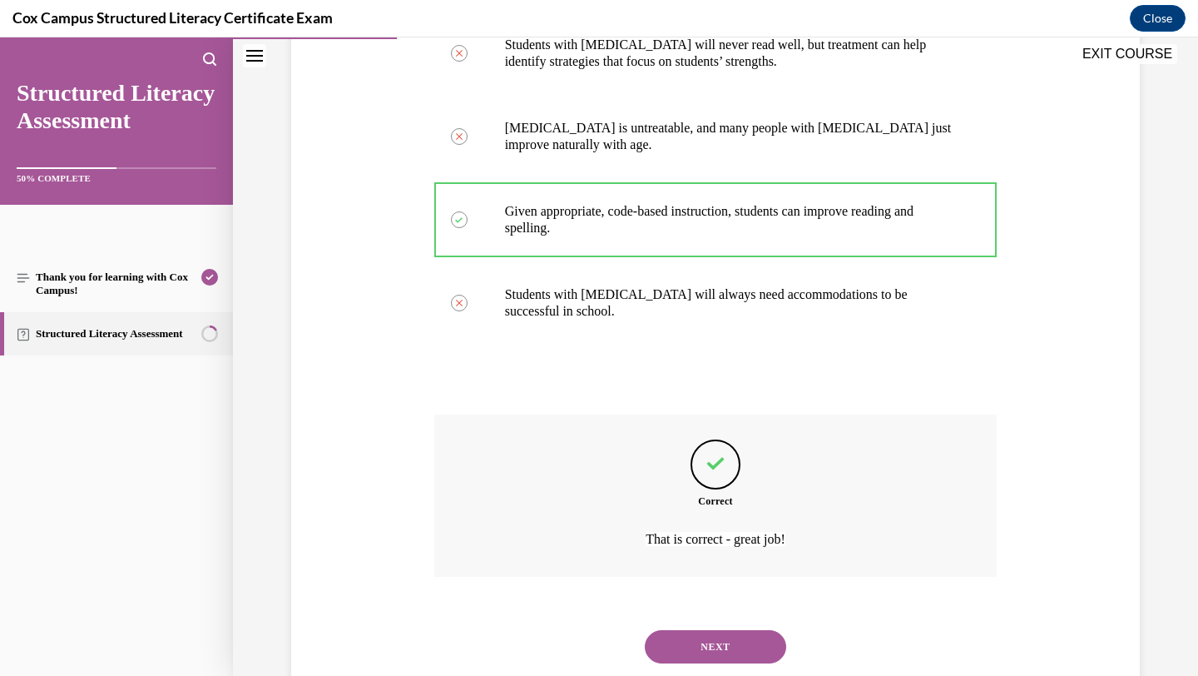
scroll to position [410, 0]
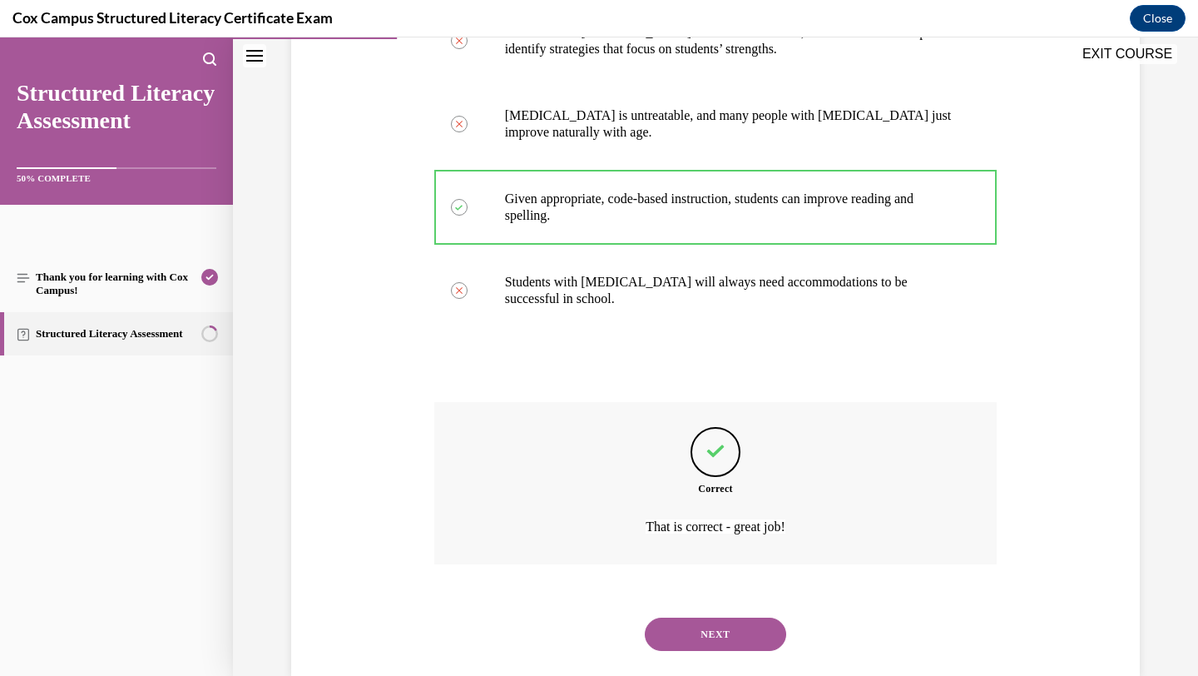
click at [731, 601] on div "NEXT" at bounding box center [715, 634] width 563 height 67
click at [731, 617] on button "NEXT" at bounding box center [715, 633] width 141 height 33
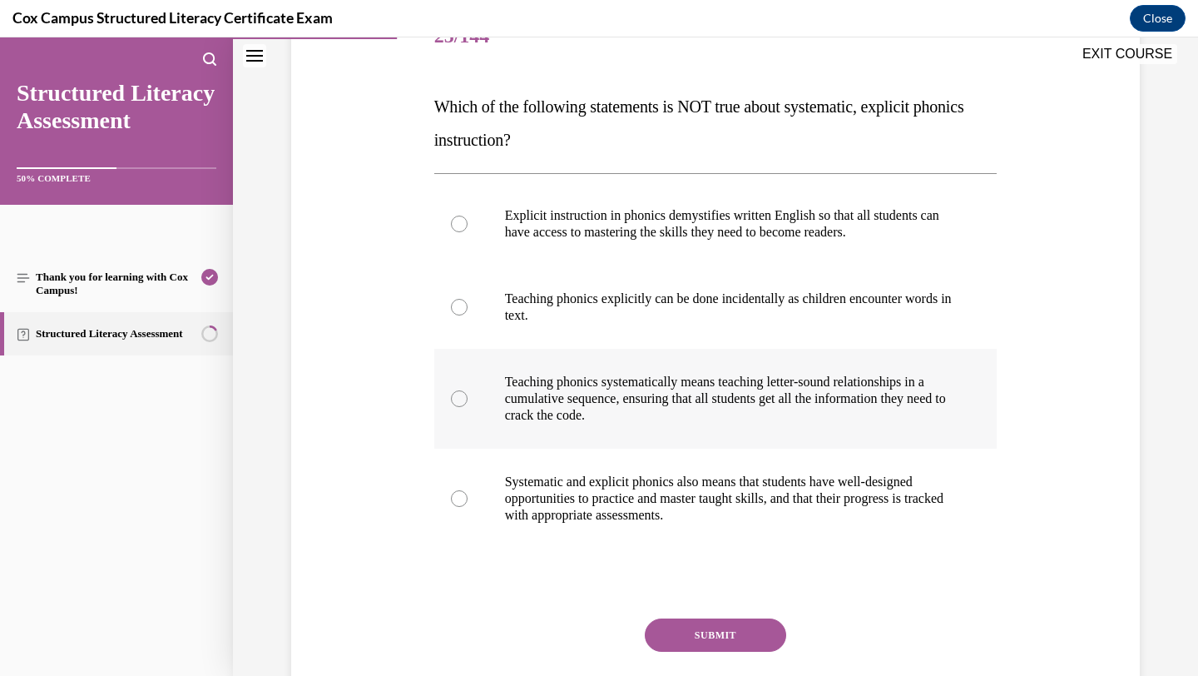
scroll to position [230, 0]
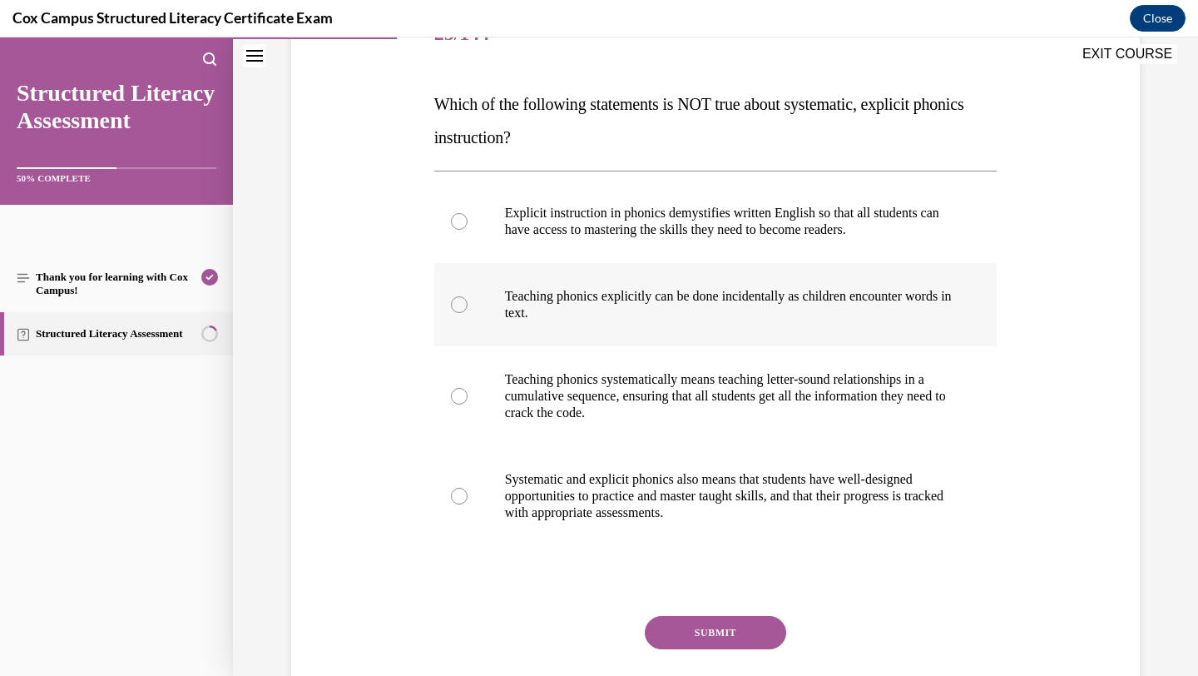
click at [700, 301] on p "Teaching phonics explicitly can be done incidentally as children encounter word…" at bounding box center [730, 304] width 451 height 33
click at [468, 301] on input "Teaching phonics explicitly can be done incidentally as children encounter word…" at bounding box center [459, 304] width 17 height 17
radio input "true"
click at [731, 634] on button "SUBMIT" at bounding box center [715, 632] width 141 height 33
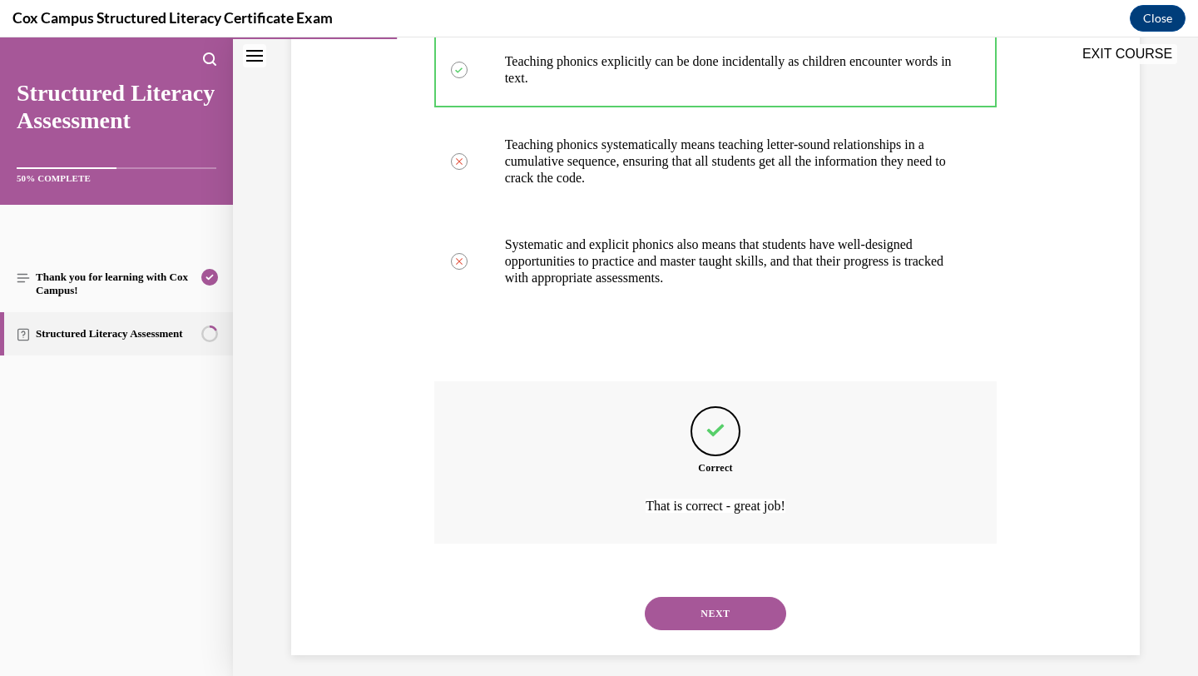
scroll to position [477, 0]
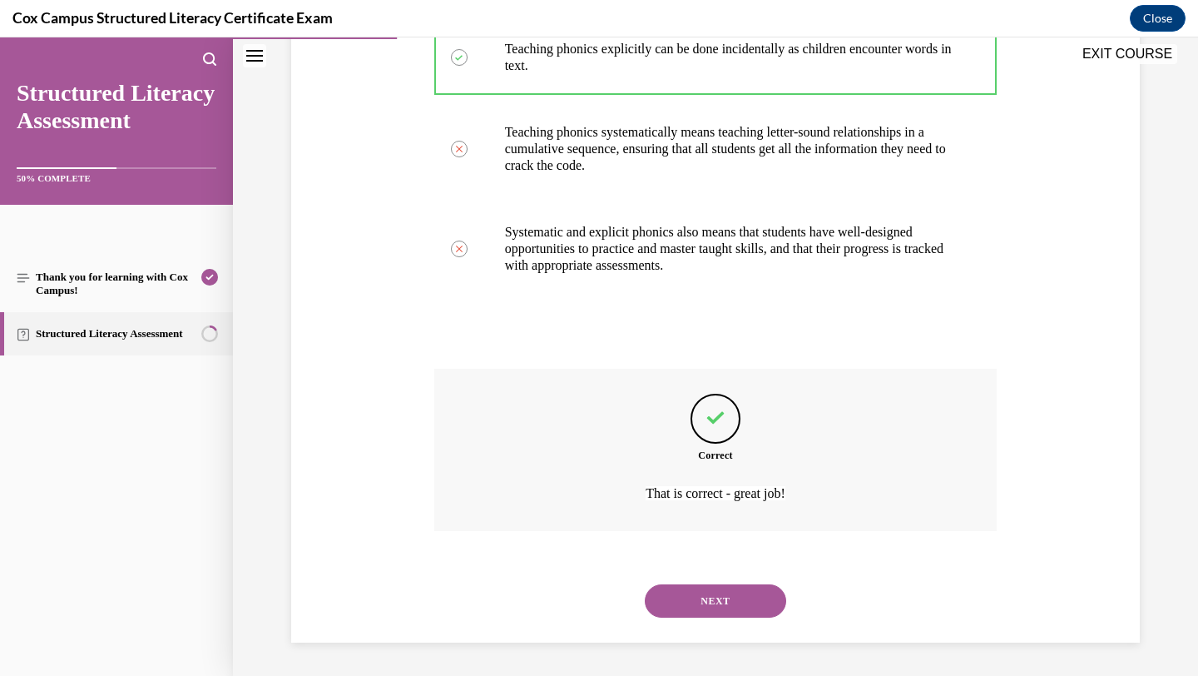
click at [726, 608] on button "NEXT" at bounding box center [715, 600] width 141 height 33
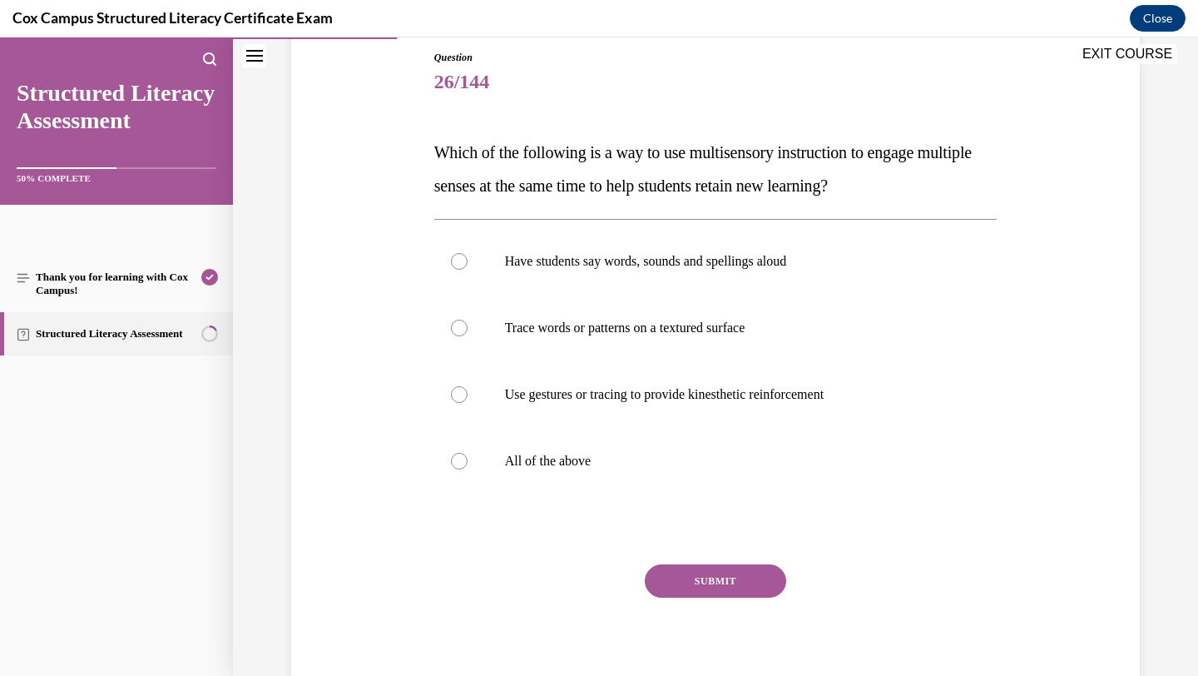
scroll to position [186, 0]
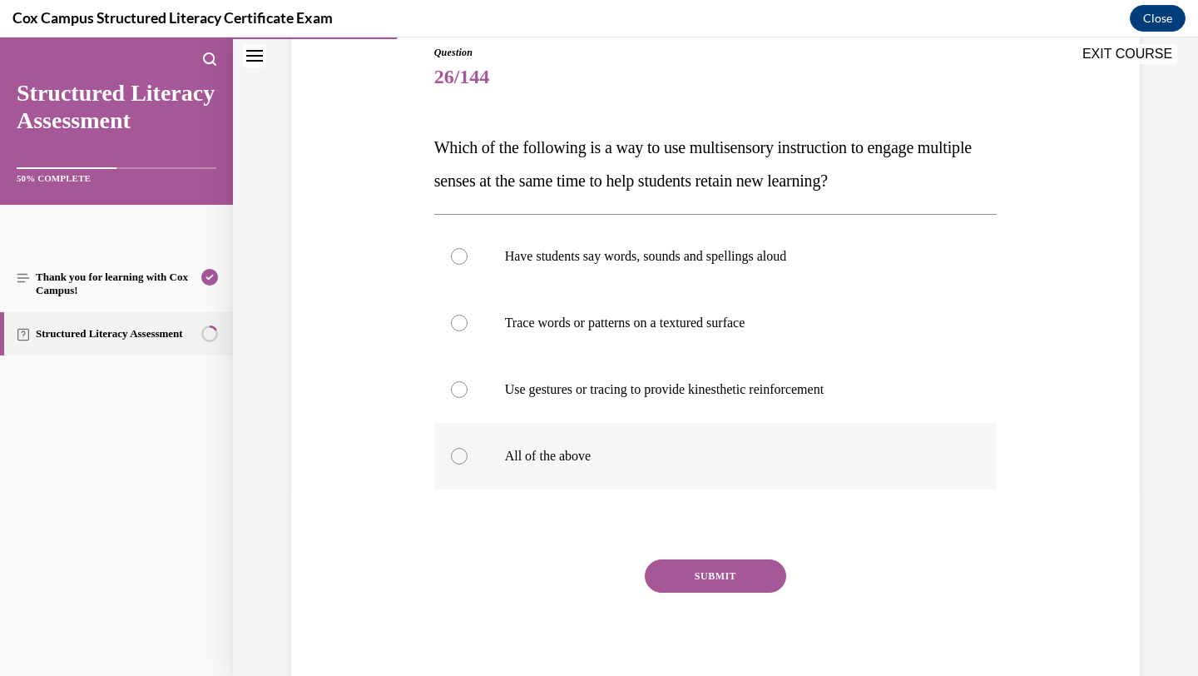
click at [572, 469] on label "All of the above" at bounding box center [715, 456] width 563 height 67
click at [468, 464] on input "All of the above" at bounding box center [459, 456] width 17 height 17
radio input "true"
click at [739, 575] on button "SUBMIT" at bounding box center [715, 575] width 141 height 33
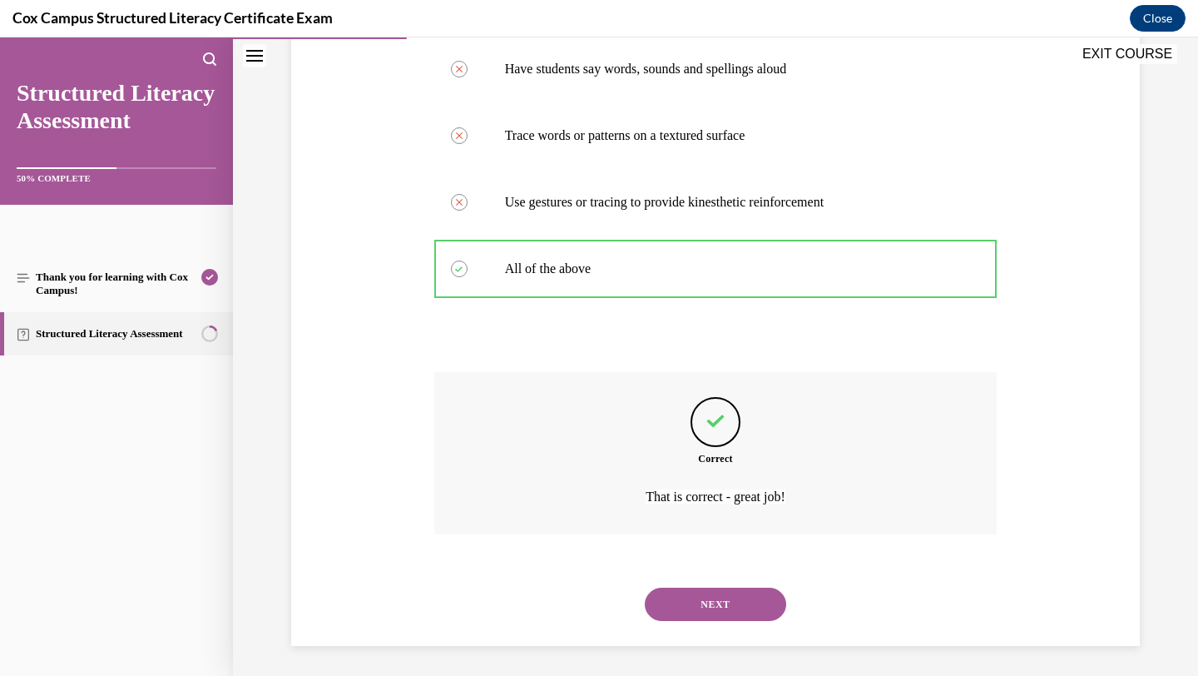
scroll to position [377, 0]
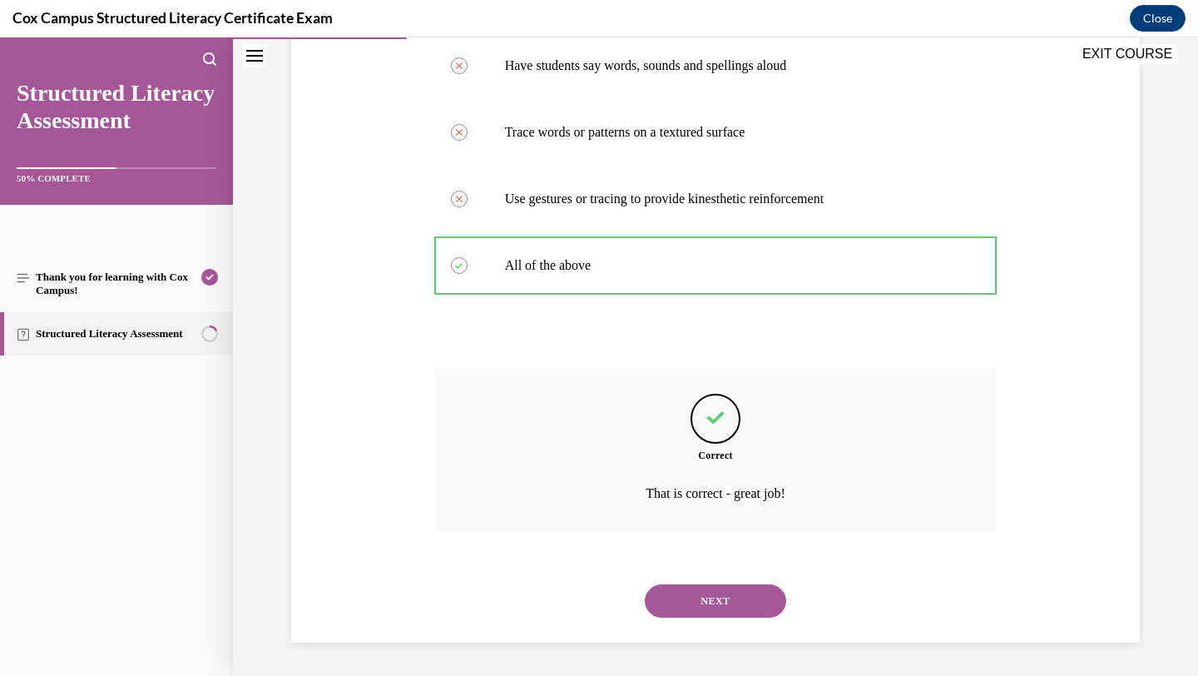
click at [730, 597] on button "NEXT" at bounding box center [715, 600] width 141 height 33
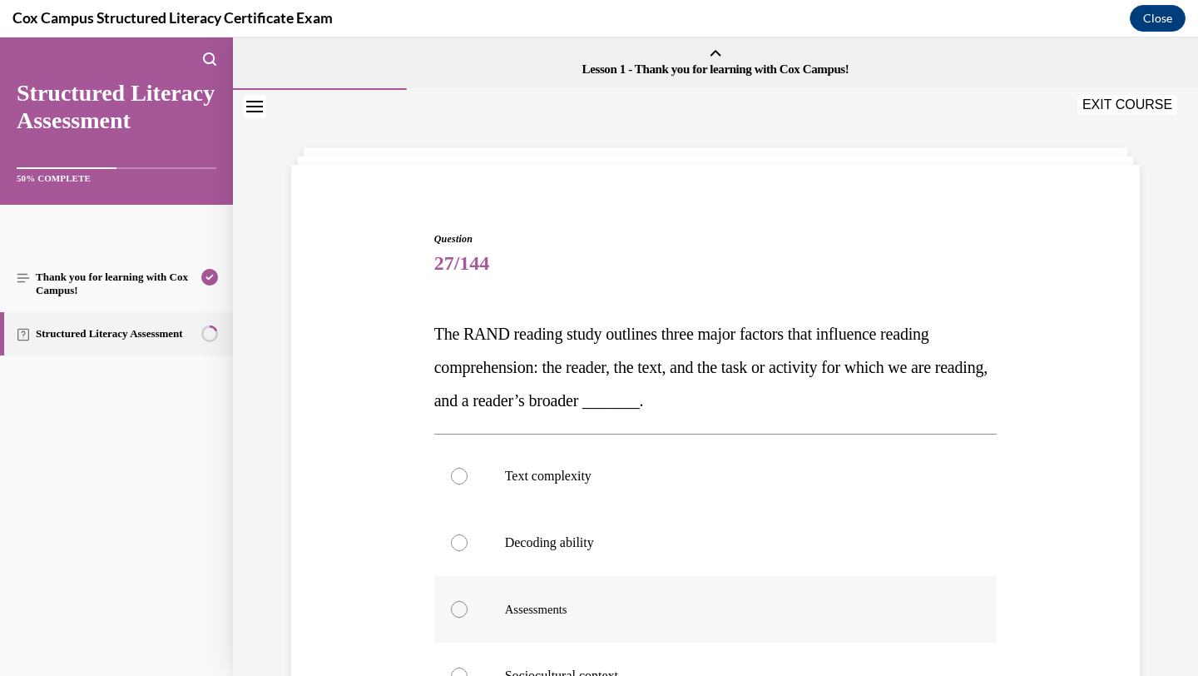
scroll to position [114, 0]
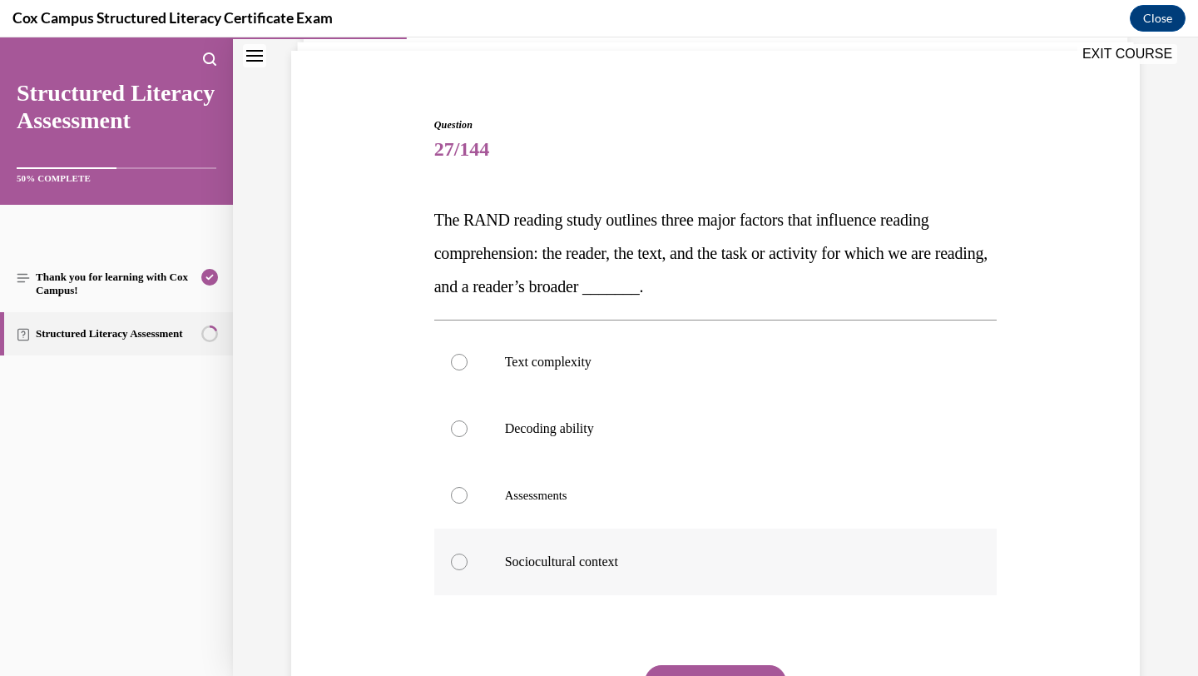
click at [642, 576] on label "Sociocultural context" at bounding box center [715, 561] width 563 height 67
click at [468, 570] on input "Sociocultural context" at bounding box center [459, 561] width 17 height 17
radio input "true"
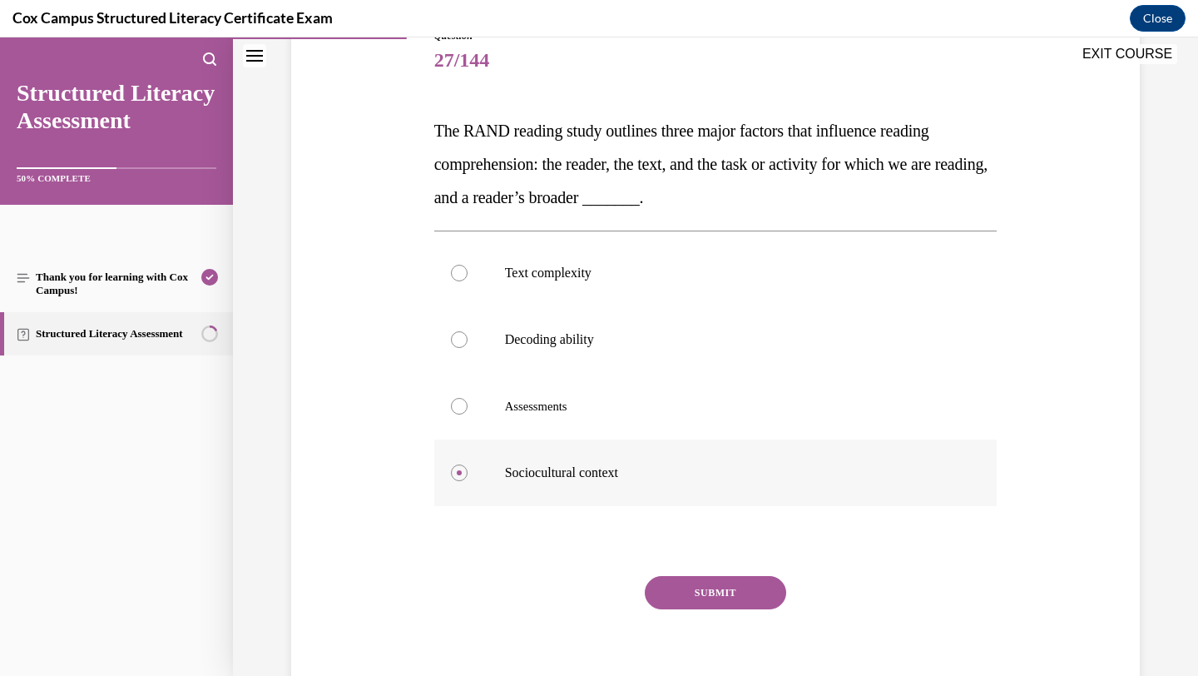
scroll to position [273, 0]
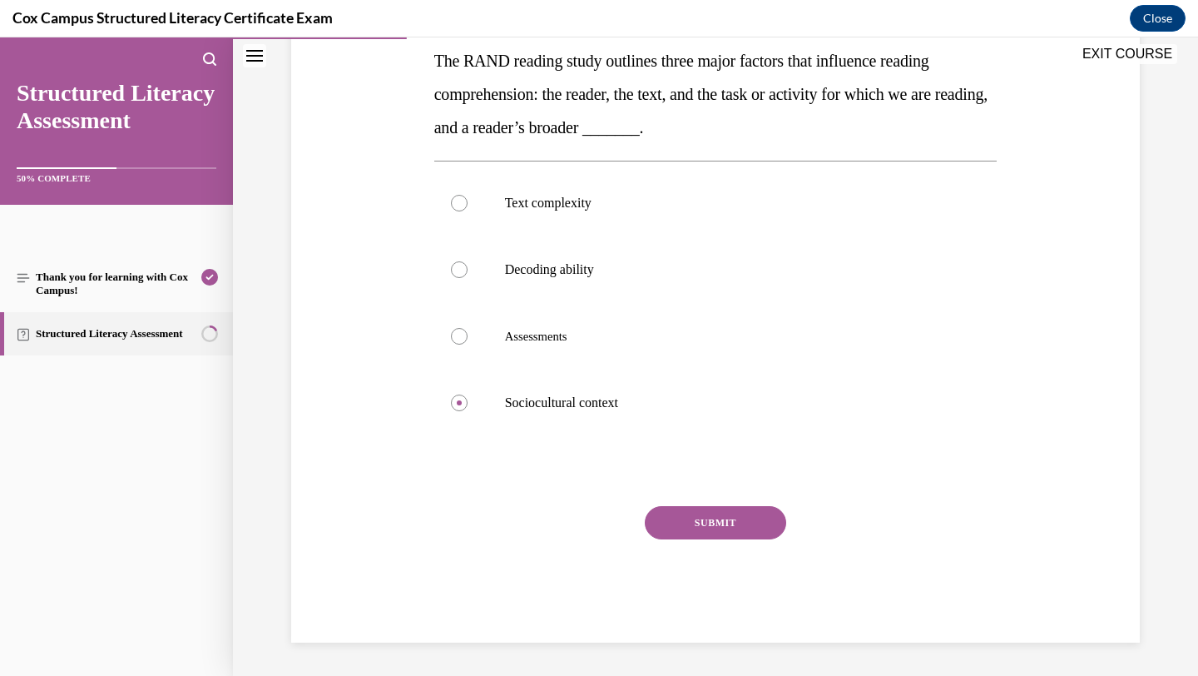
click at [706, 528] on button "SUBMIT" at bounding box center [715, 522] width 141 height 33
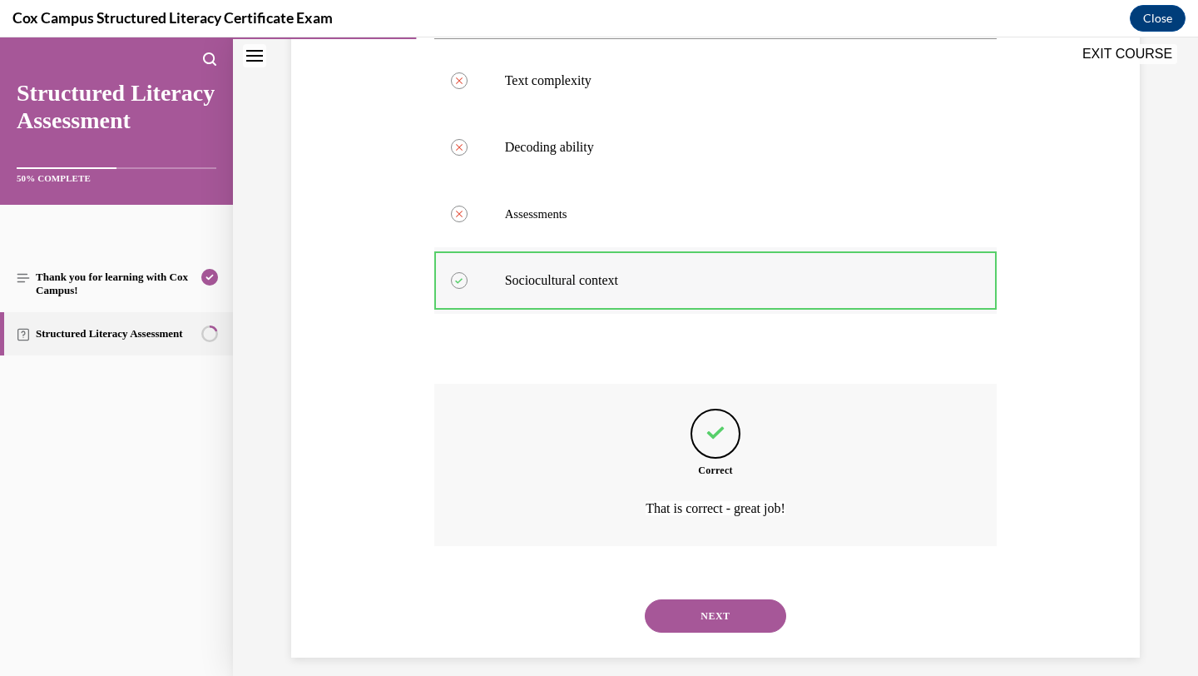
scroll to position [410, 0]
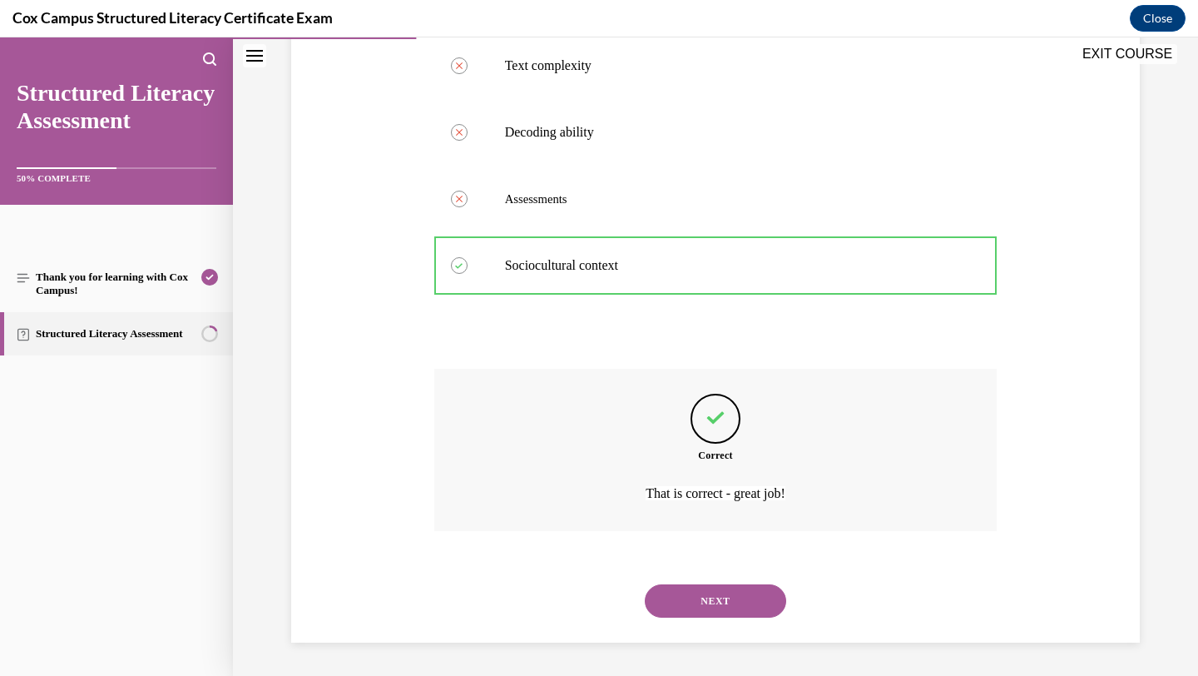
click at [716, 598] on button "NEXT" at bounding box center [715, 600] width 141 height 33
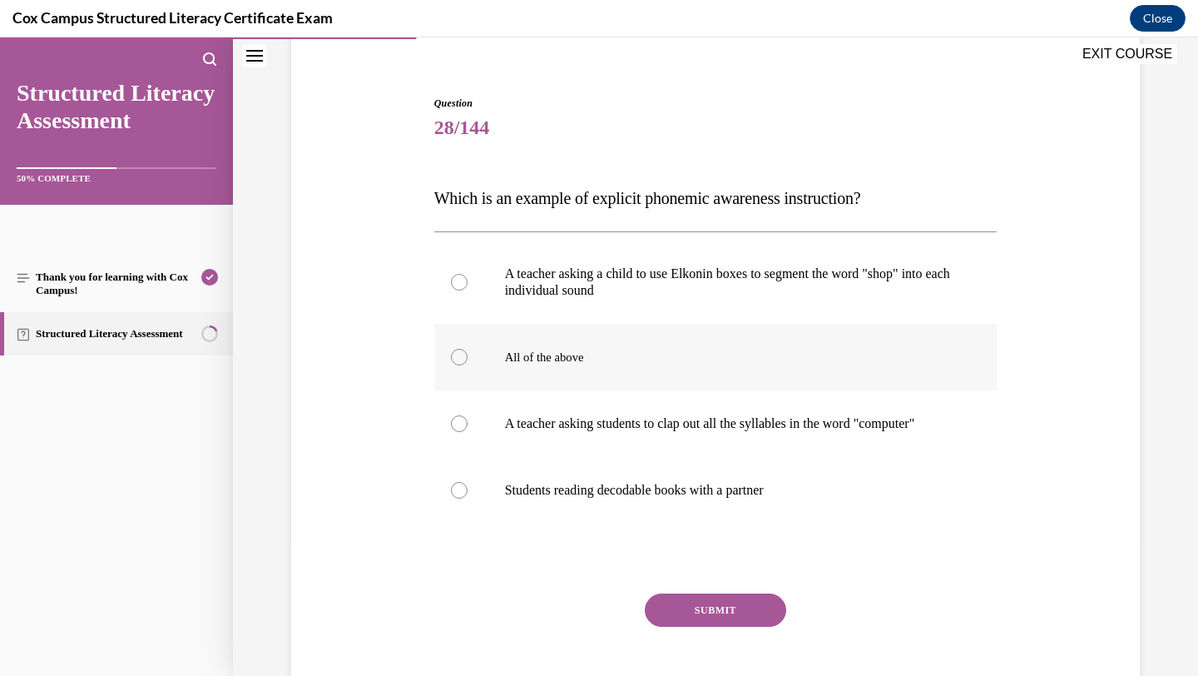
scroll to position [146, 0]
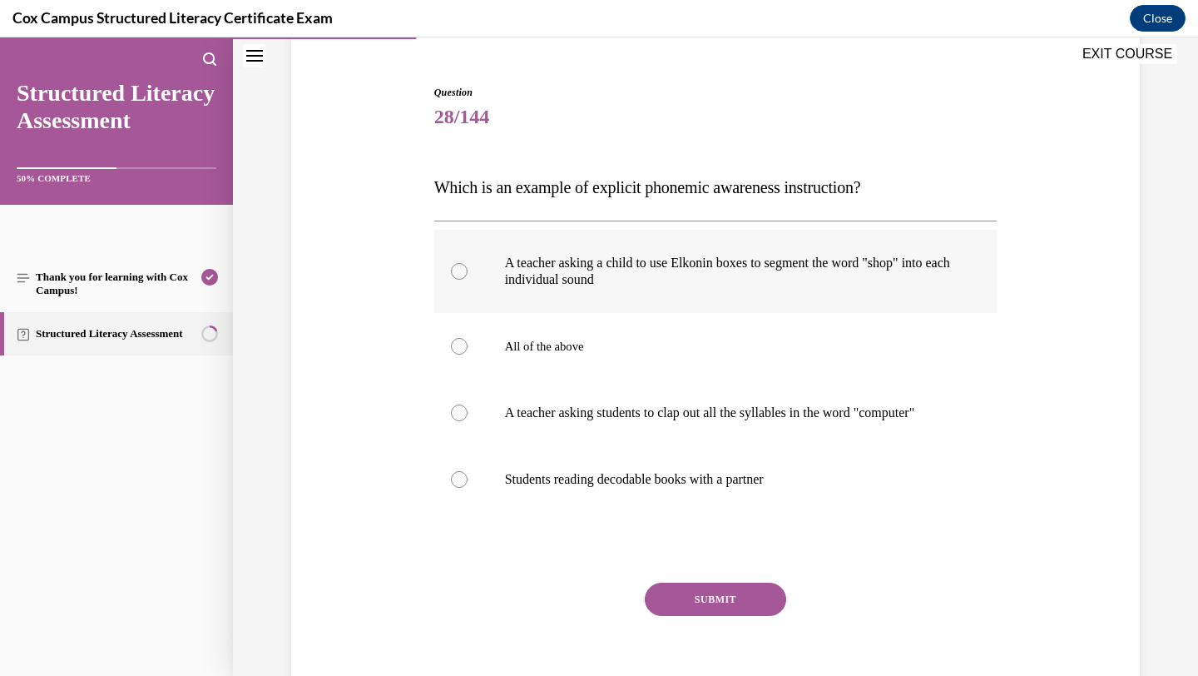
click at [676, 277] on p "A teacher asking a child to use Elkonin boxes to segment the word "shop" into e…" at bounding box center [730, 271] width 451 height 33
click at [468, 277] on input "A teacher asking a child to use Elkonin boxes to segment the word "shop" into e…" at bounding box center [459, 271] width 17 height 17
radio input "true"
click at [724, 615] on button "SUBMIT" at bounding box center [715, 598] width 141 height 33
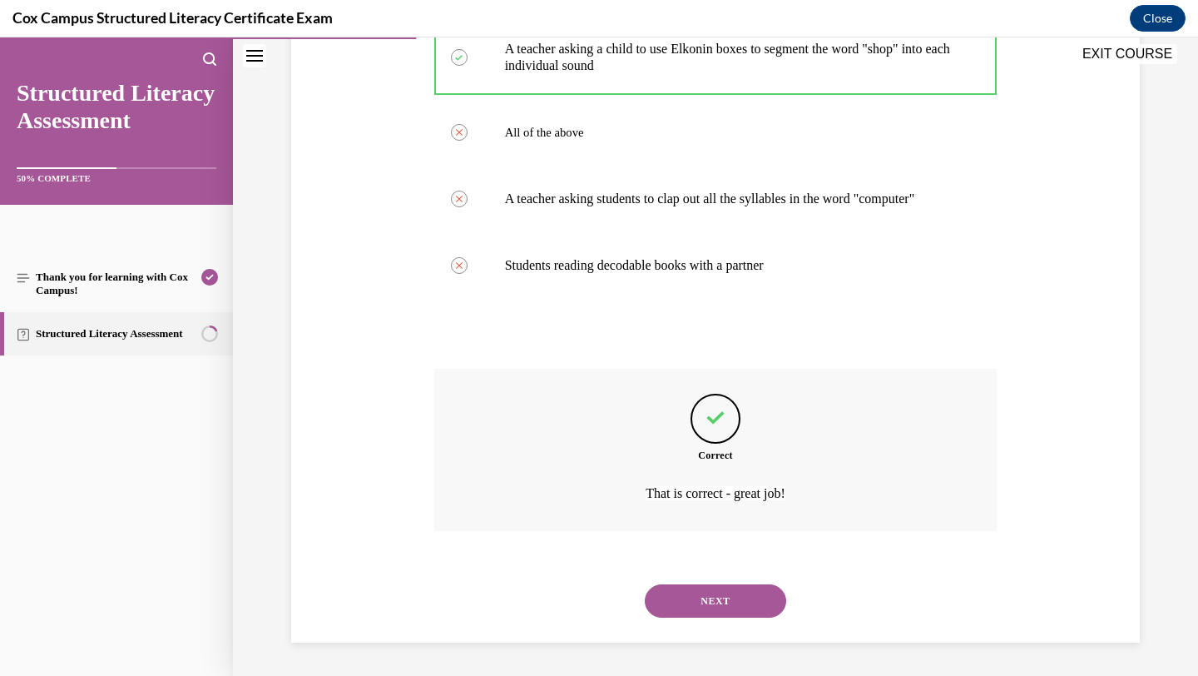
scroll to position [377, 0]
click at [721, 600] on button "NEXT" at bounding box center [715, 600] width 141 height 33
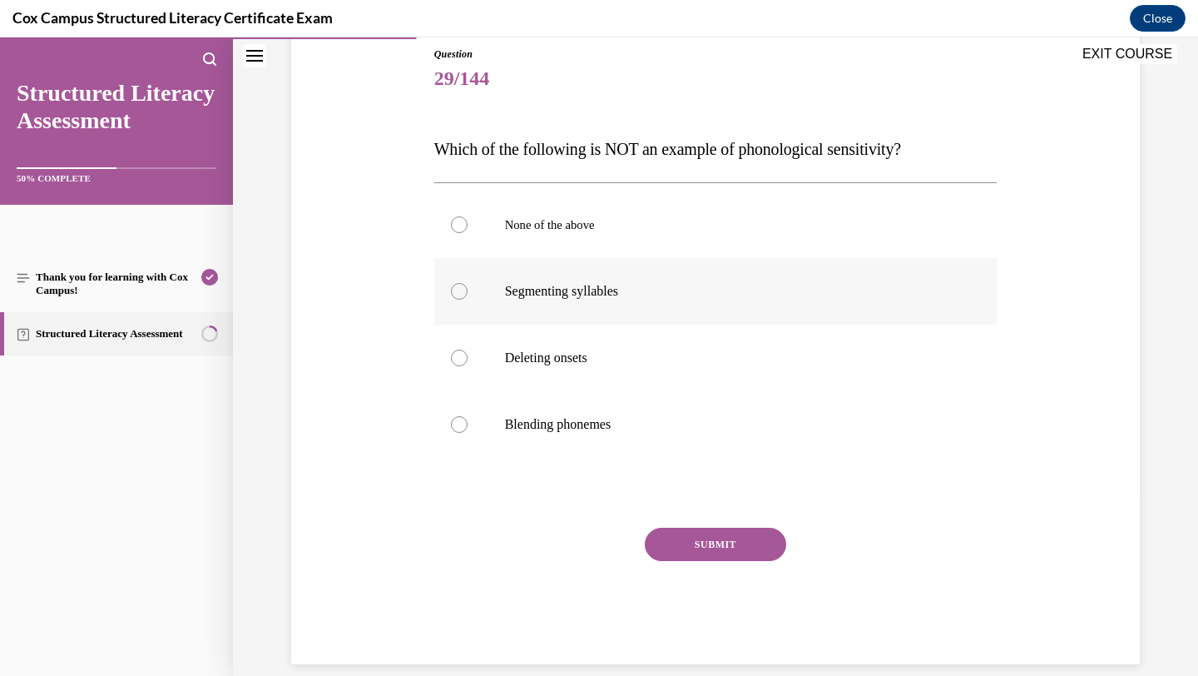
click at [610, 291] on p "Segmenting syllables" at bounding box center [730, 291] width 451 height 17
click at [468, 291] on input "Segmenting syllables" at bounding box center [459, 291] width 17 height 17
radio input "true"
click at [676, 547] on button "SUBMIT" at bounding box center [715, 544] width 141 height 33
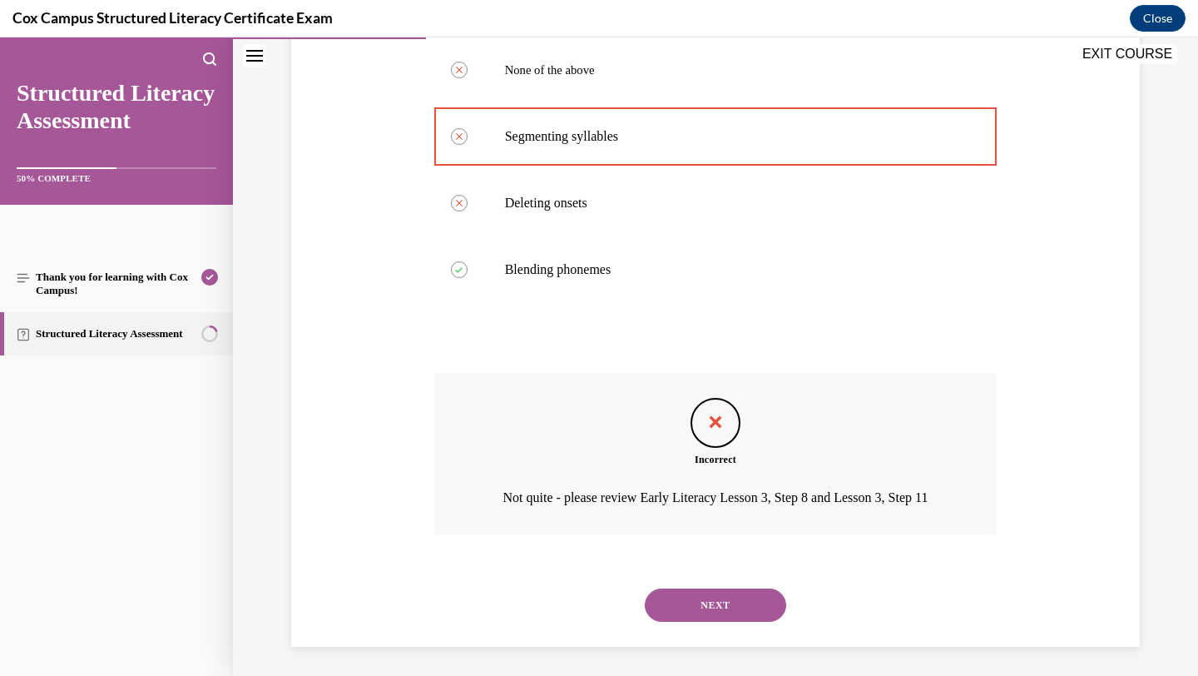
scroll to position [367, 0]
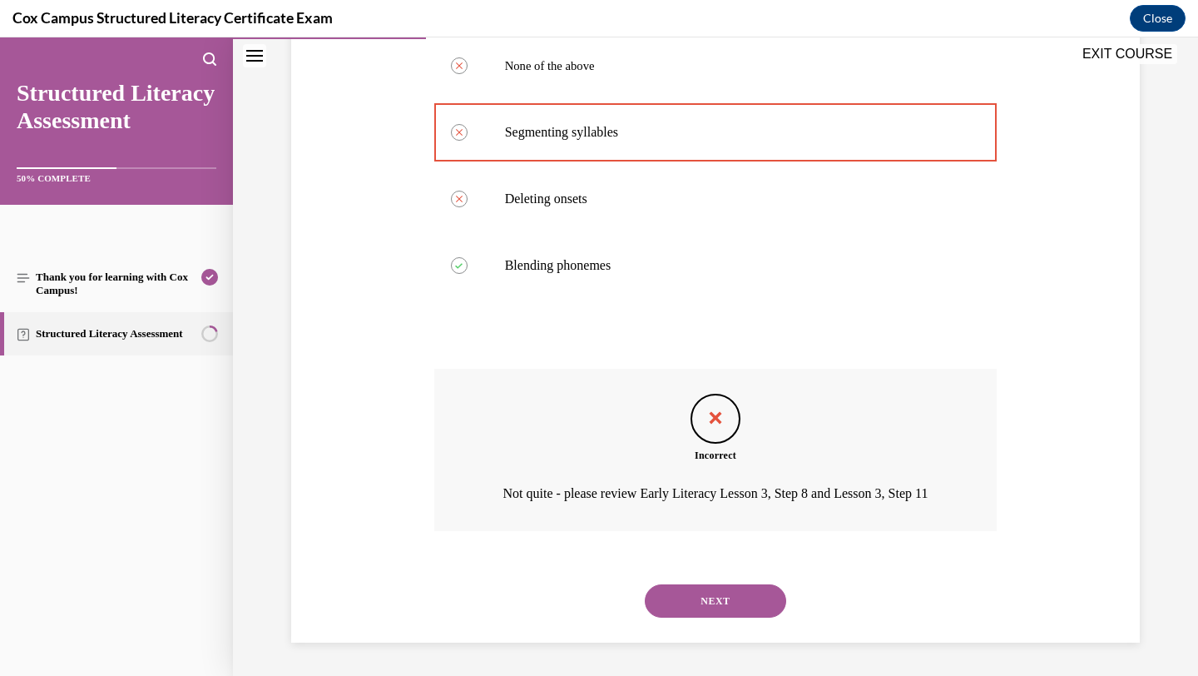
click at [709, 606] on button "NEXT" at bounding box center [715, 600] width 141 height 33
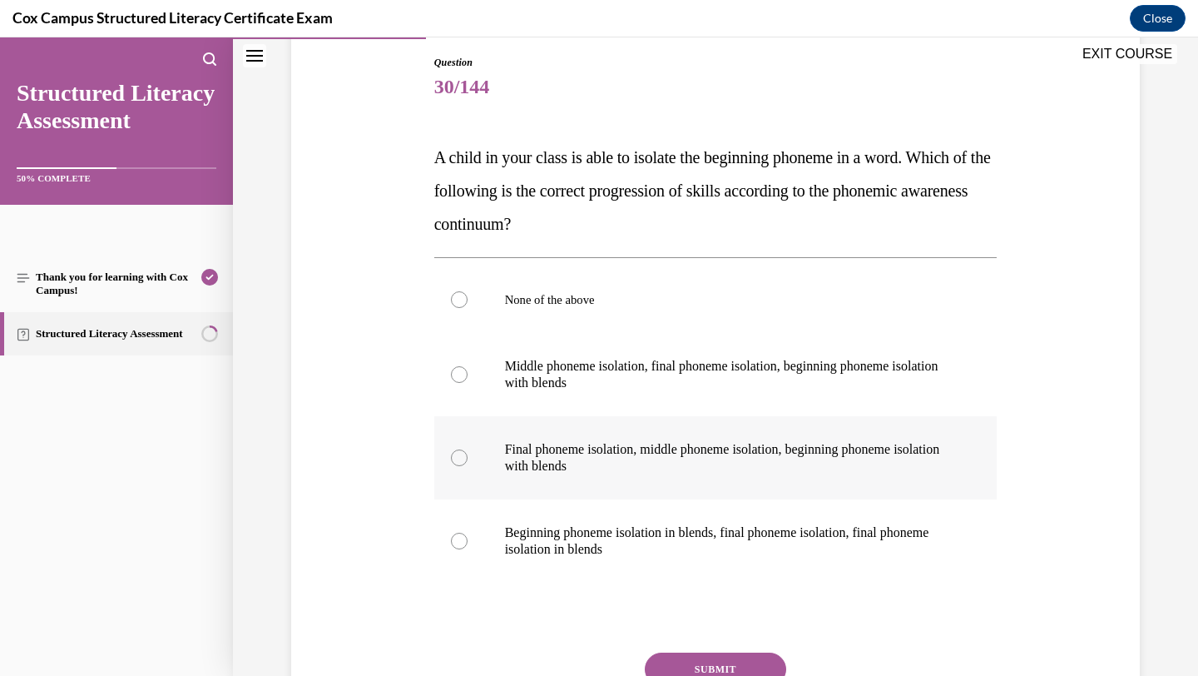
scroll to position [179, 0]
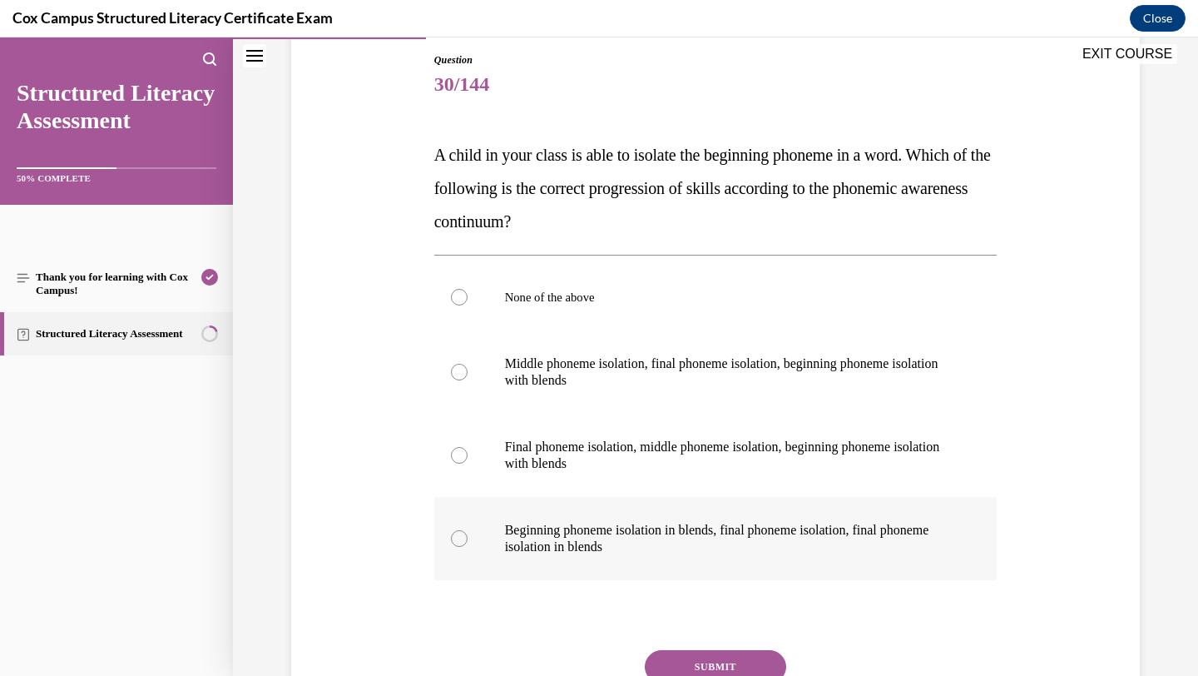
click at [706, 550] on p "Beginning phoneme isolation in blends, final phoneme isolation, final phoneme i…" at bounding box center [730, 538] width 451 height 33
click at [468, 547] on input "Beginning phoneme isolation in blends, final phoneme isolation, final phoneme i…" at bounding box center [459, 538] width 17 height 17
radio input "true"
click at [727, 669] on button "SUBMIT" at bounding box center [715, 666] width 141 height 33
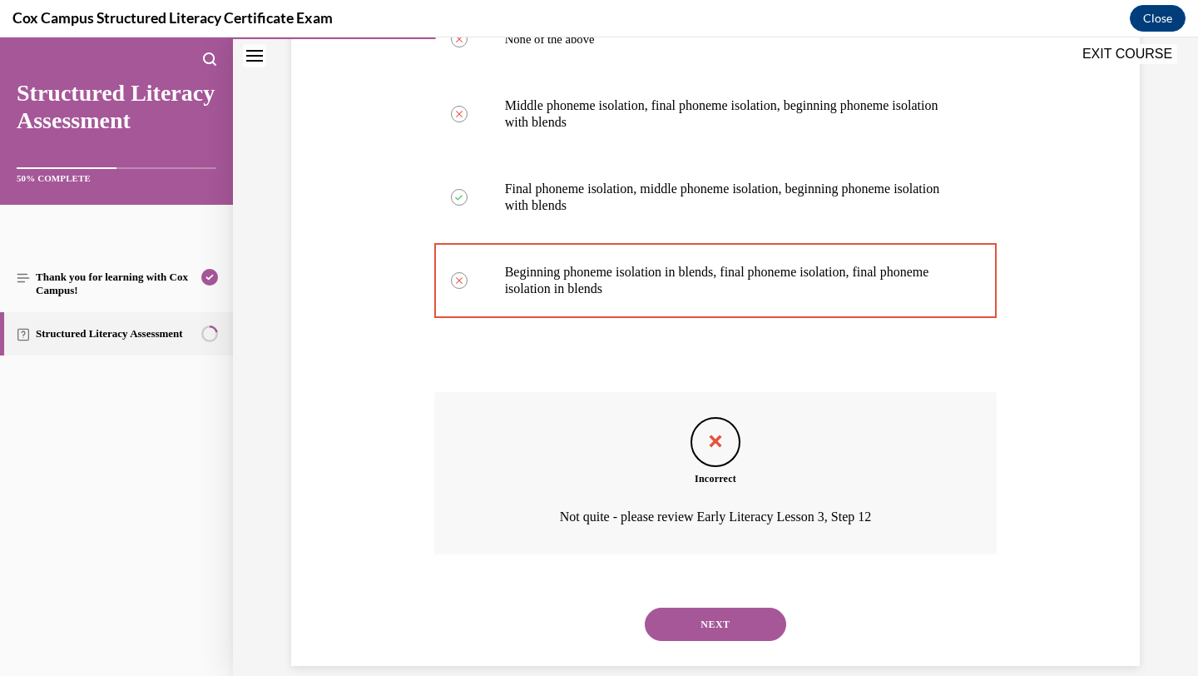
scroll to position [460, 0]
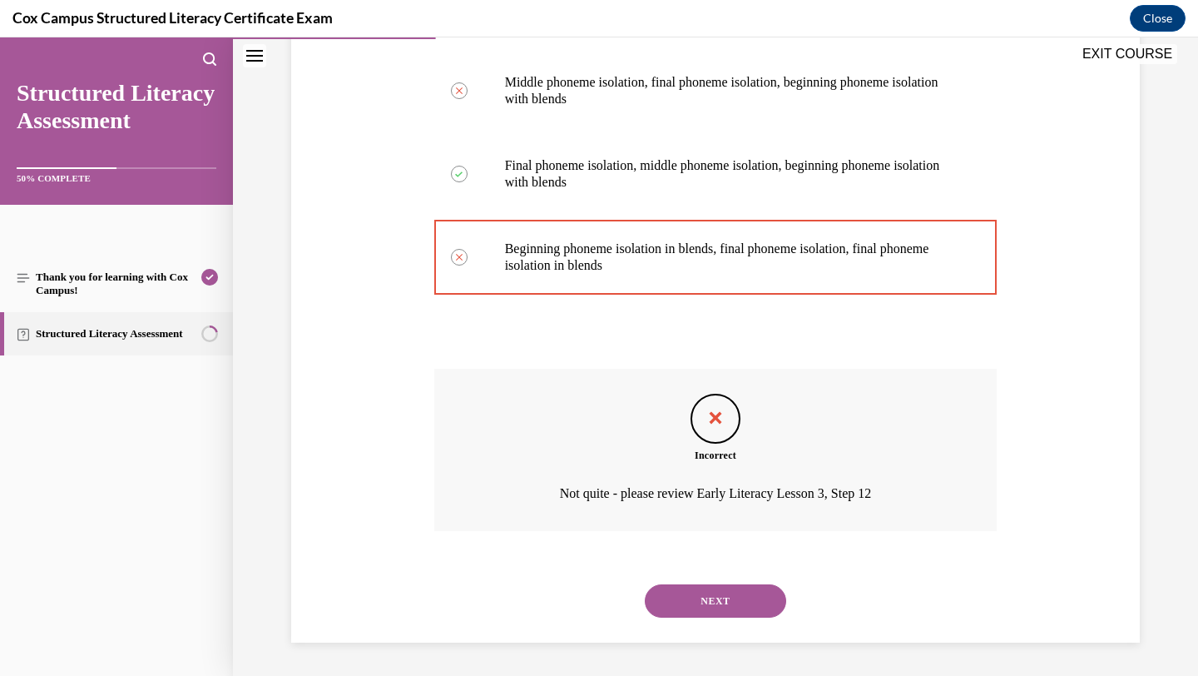
click at [743, 596] on button "NEXT" at bounding box center [715, 600] width 141 height 33
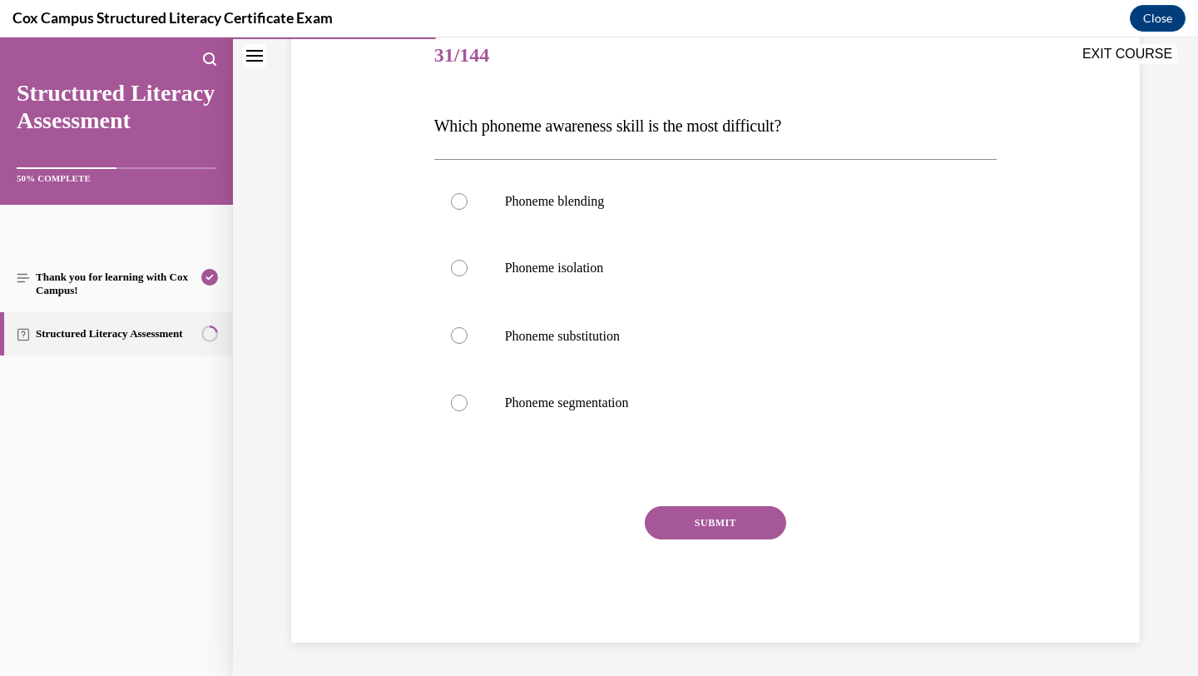
scroll to position [186, 0]
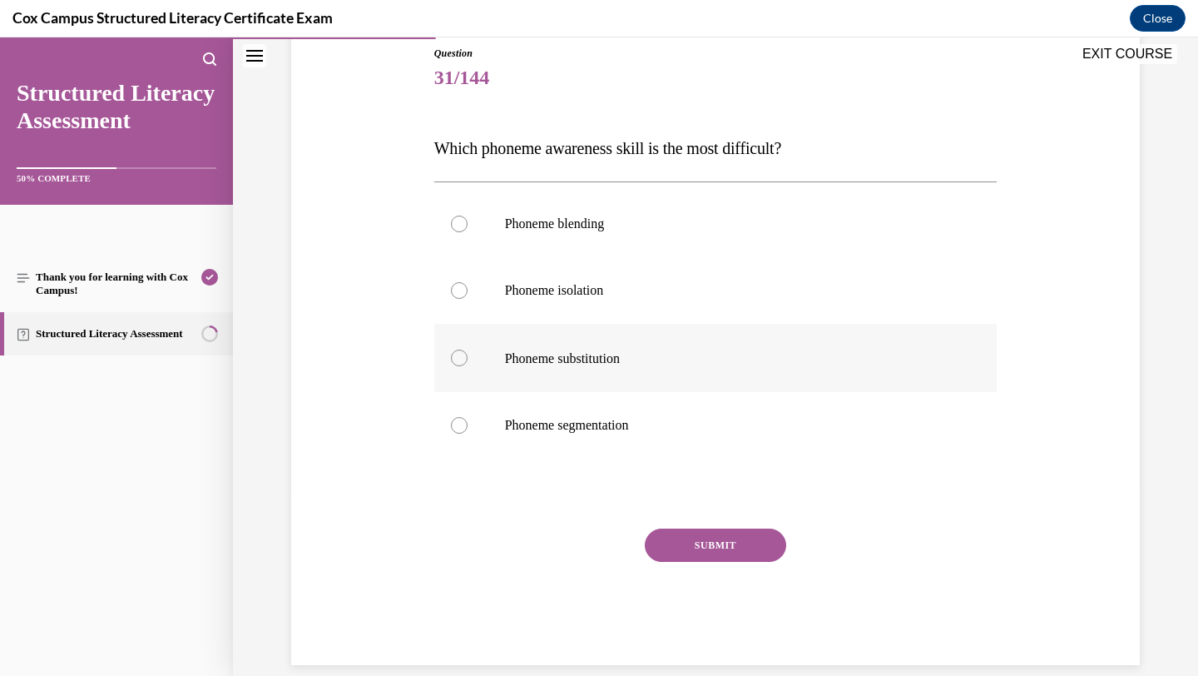
click at [686, 377] on label "Phoneme substitution" at bounding box center [715, 358] width 563 height 68
click at [468, 366] on input "Phoneme substitution" at bounding box center [459, 357] width 17 height 17
radio input "true"
click at [741, 540] on button "SUBMIT" at bounding box center [715, 544] width 141 height 33
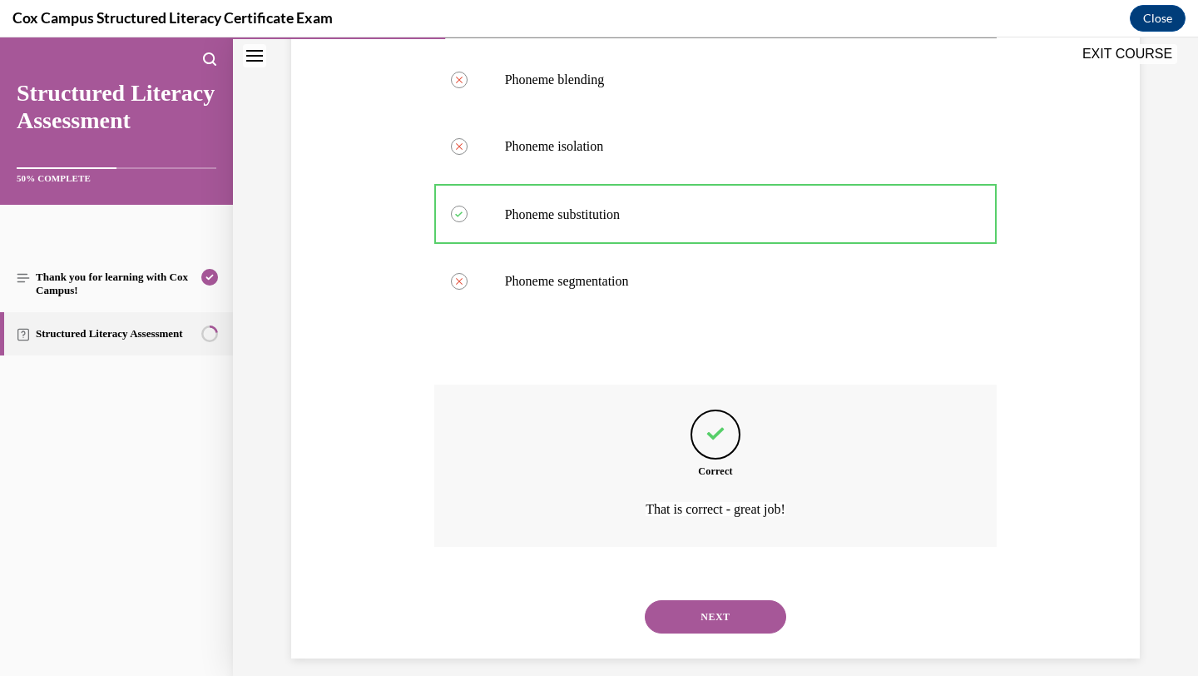
scroll to position [344, 0]
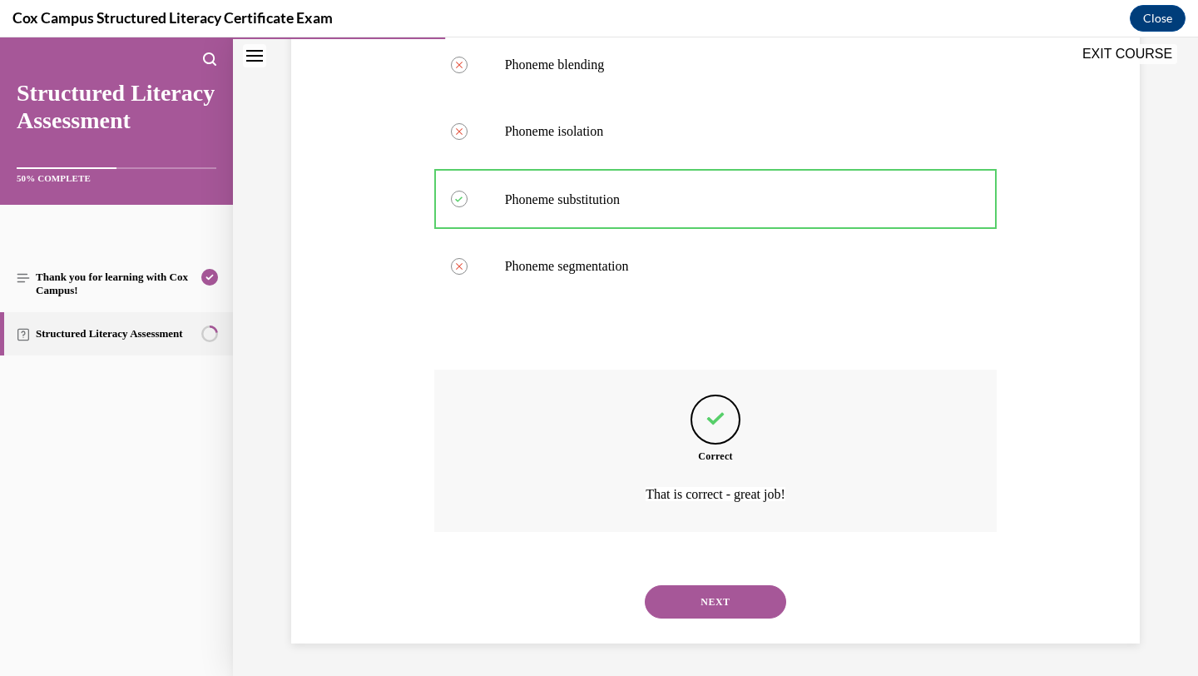
click at [737, 596] on button "NEXT" at bounding box center [715, 601] width 141 height 33
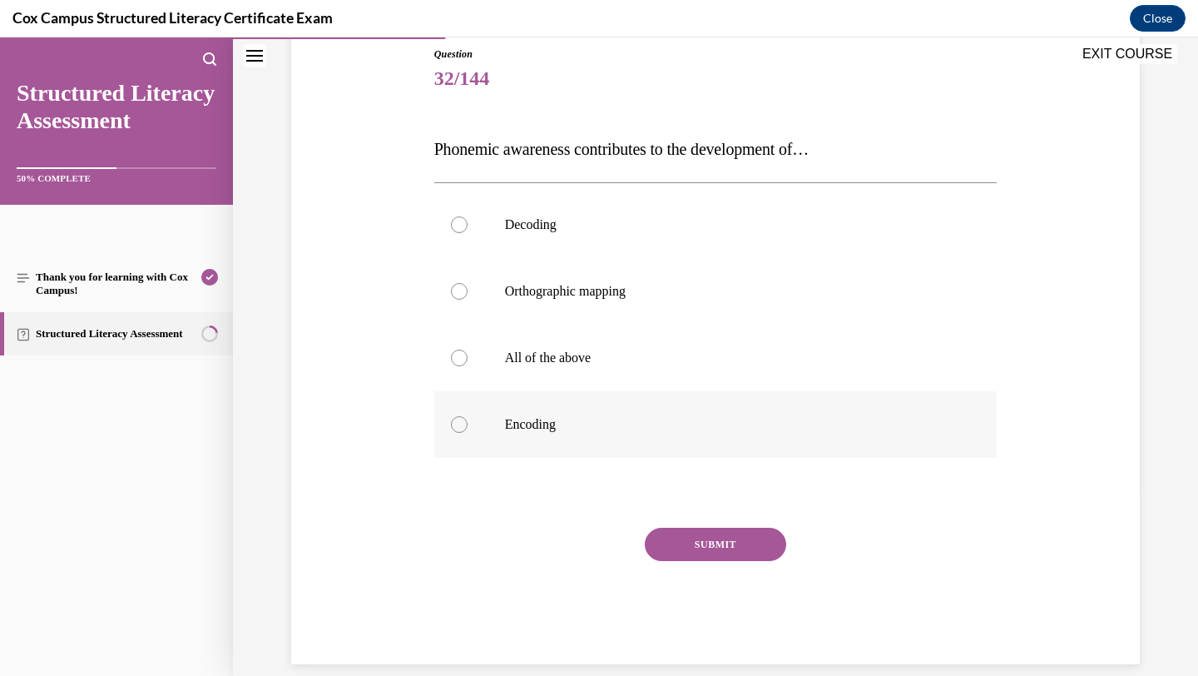
scroll to position [121, 0]
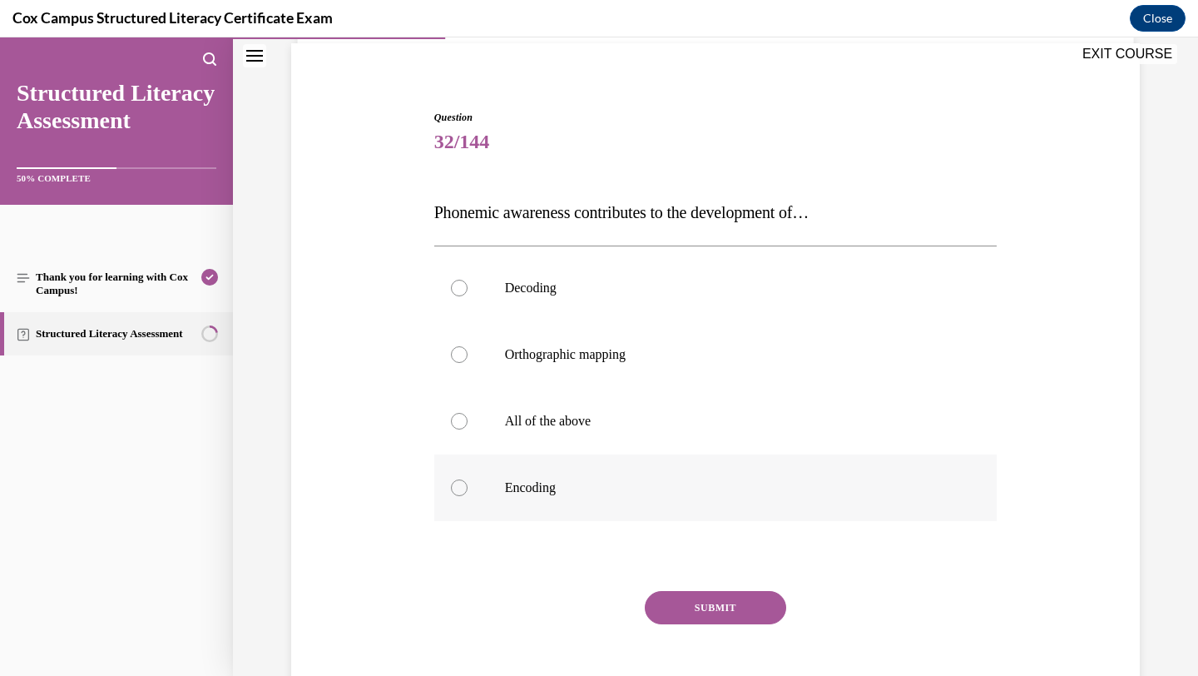
click at [593, 483] on p "Encoding" at bounding box center [730, 487] width 451 height 17
click at [468, 483] on input "Encoding" at bounding box center [459, 487] width 17 height 17
radio input "true"
click at [575, 411] on label "All of the above" at bounding box center [715, 421] width 563 height 67
click at [468, 413] on input "All of the above" at bounding box center [459, 421] width 17 height 17
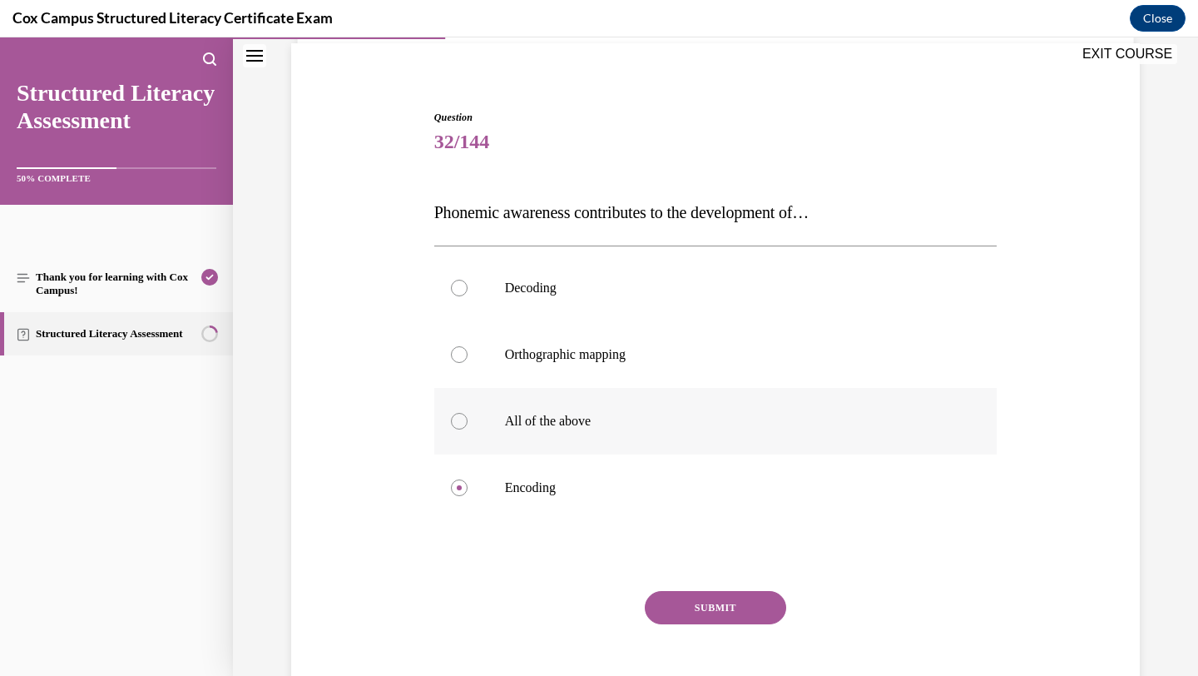
radio input "true"
click at [728, 607] on button "SUBMIT" at bounding box center [715, 607] width 141 height 33
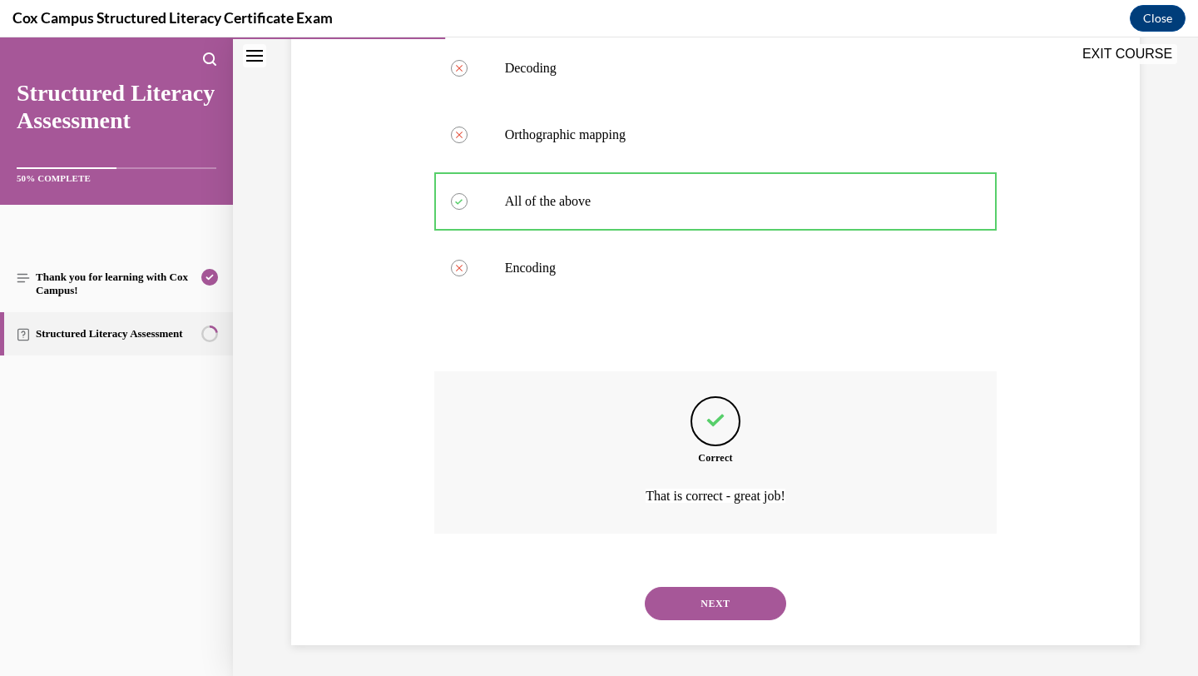
scroll to position [344, 0]
click at [745, 597] on button "NEXT" at bounding box center [715, 600] width 141 height 33
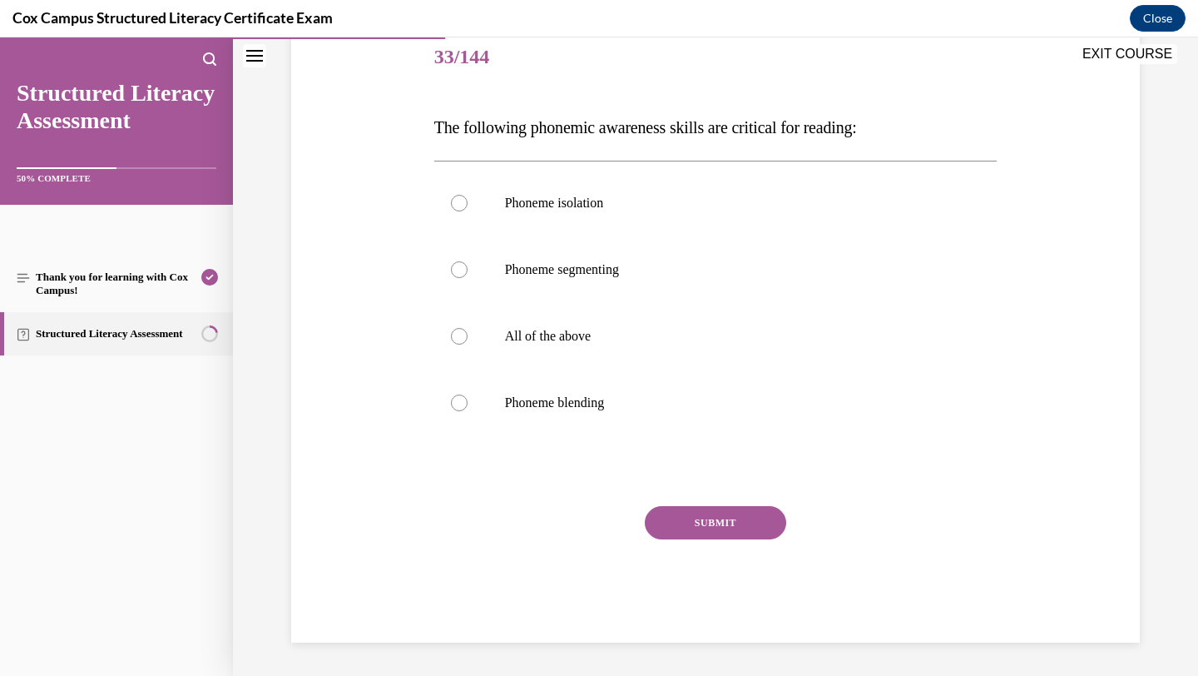
scroll to position [185, 0]
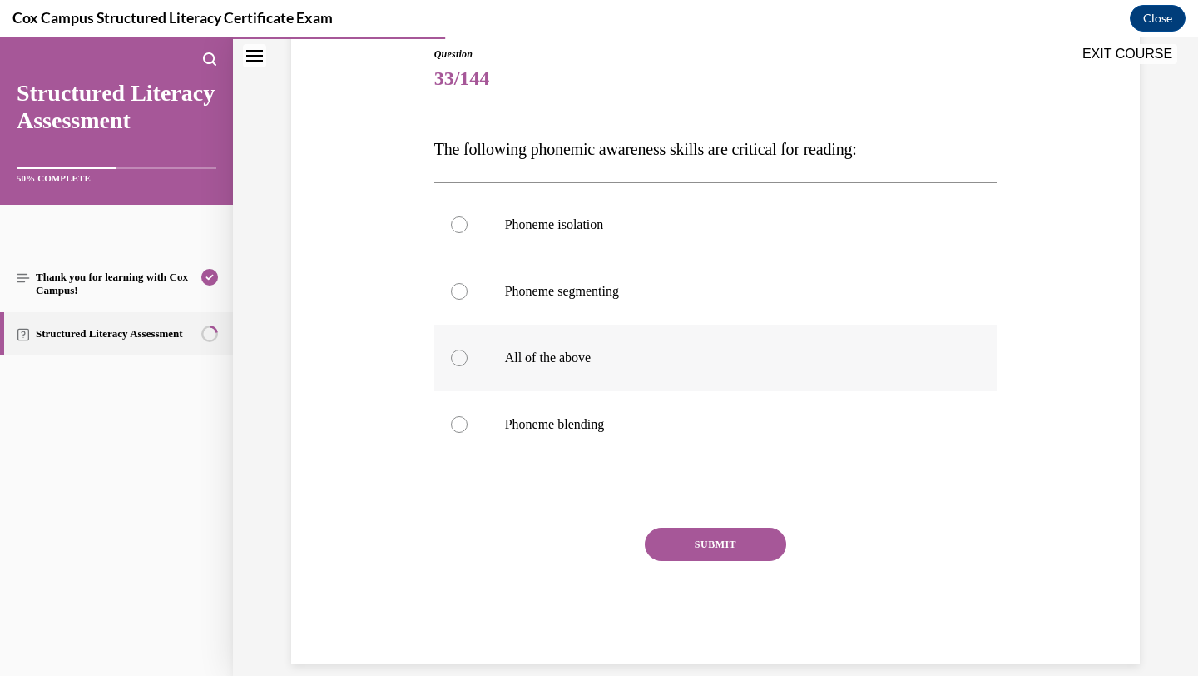
click at [579, 367] on label "All of the above" at bounding box center [715, 358] width 563 height 67
click at [468, 366] on input "All of the above" at bounding box center [459, 357] width 17 height 17
radio input "true"
click at [719, 543] on button "SUBMIT" at bounding box center [715, 544] width 141 height 33
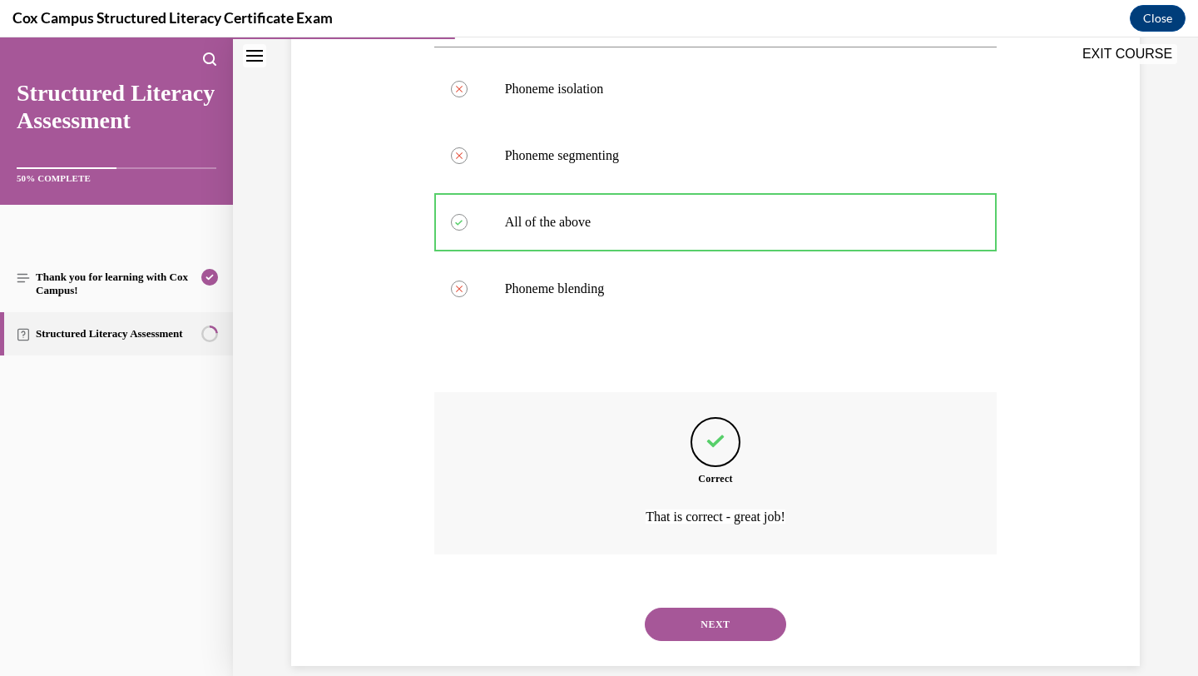
scroll to position [344, 0]
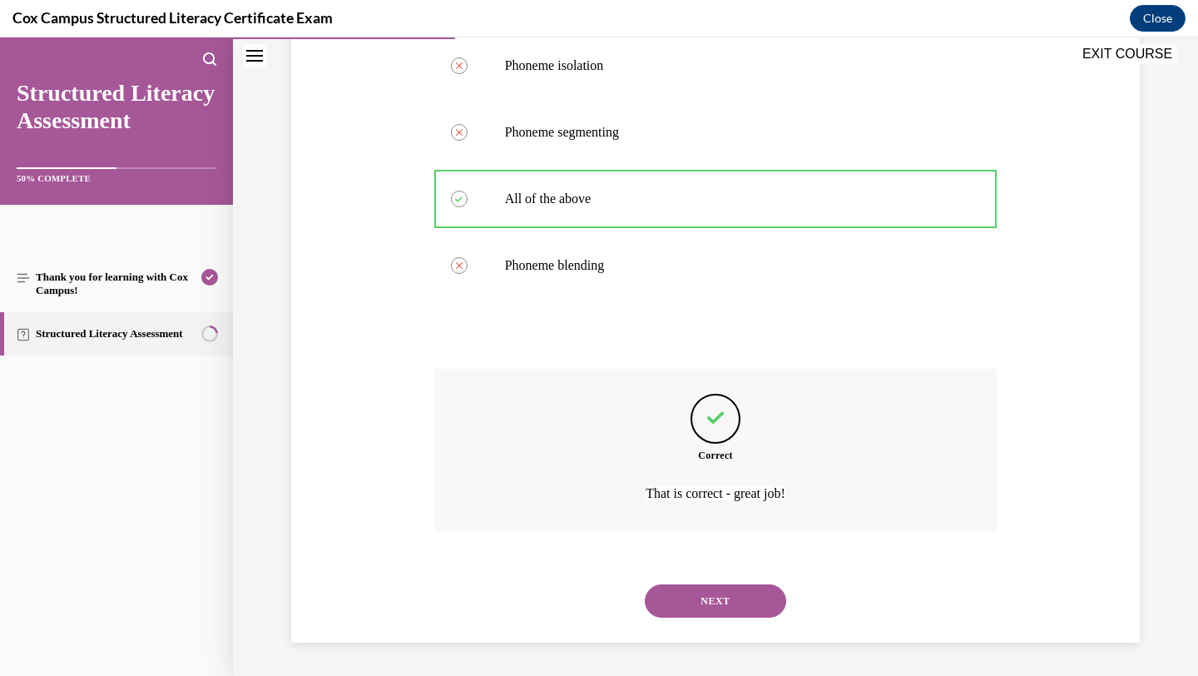
click at [716, 607] on button "NEXT" at bounding box center [715, 600] width 141 height 33
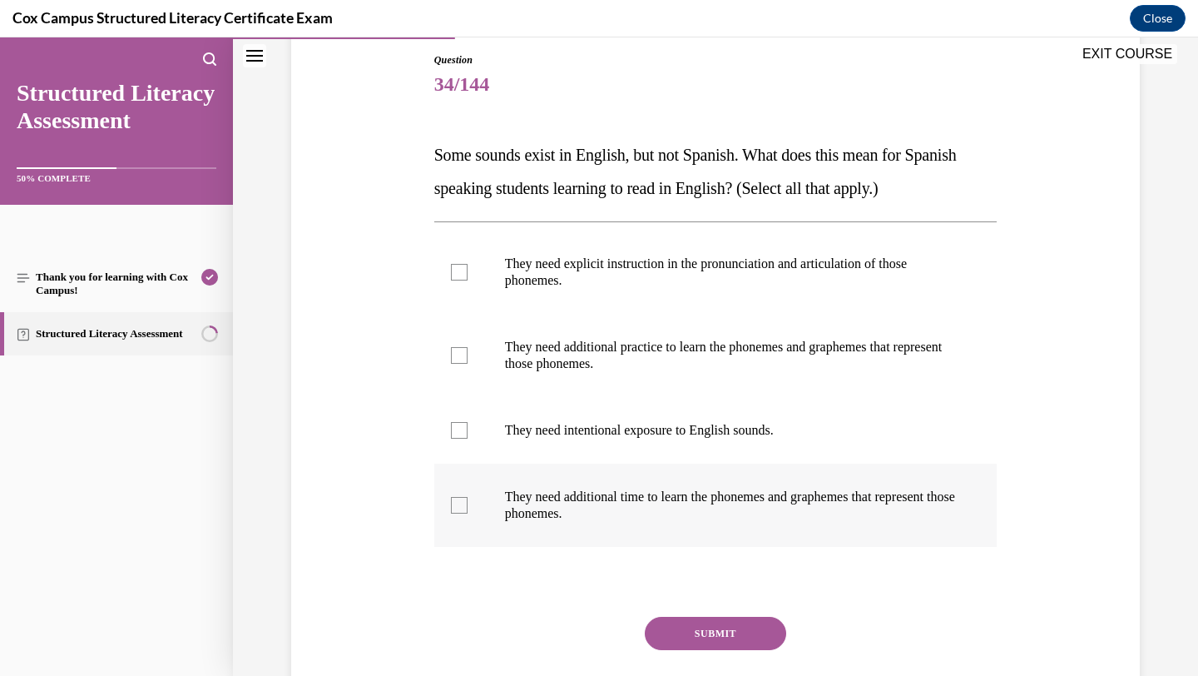
scroll to position [195, 0]
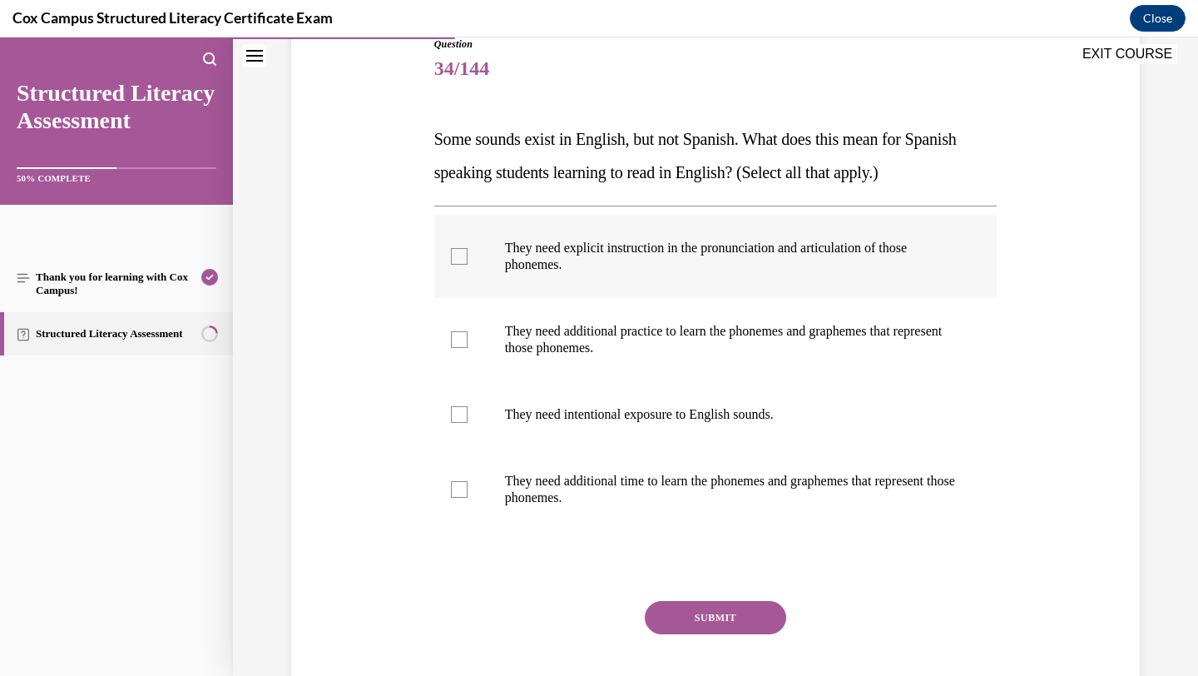
click at [660, 250] on p "They need explicit instruction in the pronunciation and articulation of those p…" at bounding box center [730, 256] width 451 height 33
click at [468, 250] on input "They need explicit instruction in the pronunciation and articulation of those p…" at bounding box center [459, 256] width 17 height 17
checkbox input "true"
click at [651, 346] on p "They need additional practice to learn the phonemes and graphemes that represen…" at bounding box center [730, 339] width 451 height 33
click at [468, 346] on input "They need additional practice to learn the phonemes and graphemes that represen…" at bounding box center [459, 339] width 17 height 17
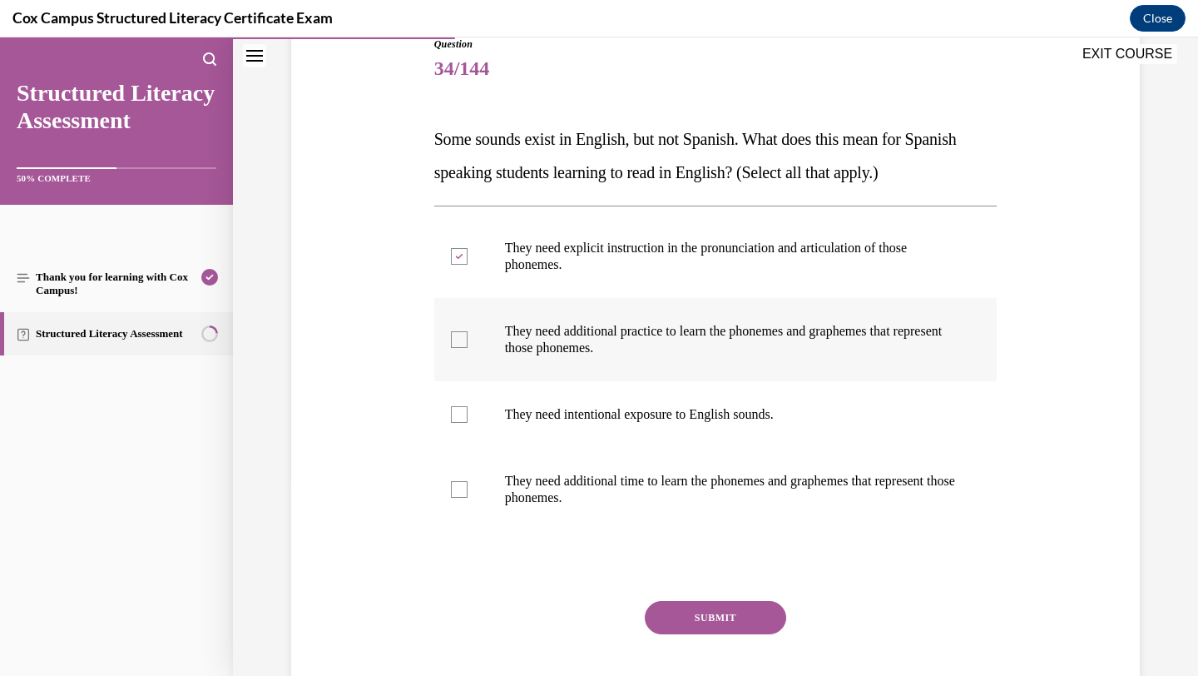
checkbox input "true"
click at [647, 414] on p "They need intentional exposure to English sounds." at bounding box center [730, 414] width 451 height 17
click at [468, 414] on input "They need intentional exposure to English sounds." at bounding box center [459, 414] width 17 height 17
checkbox input "true"
click at [655, 475] on p "They need additional time to learn the phonemes and graphemes that represent th…" at bounding box center [730, 489] width 451 height 33
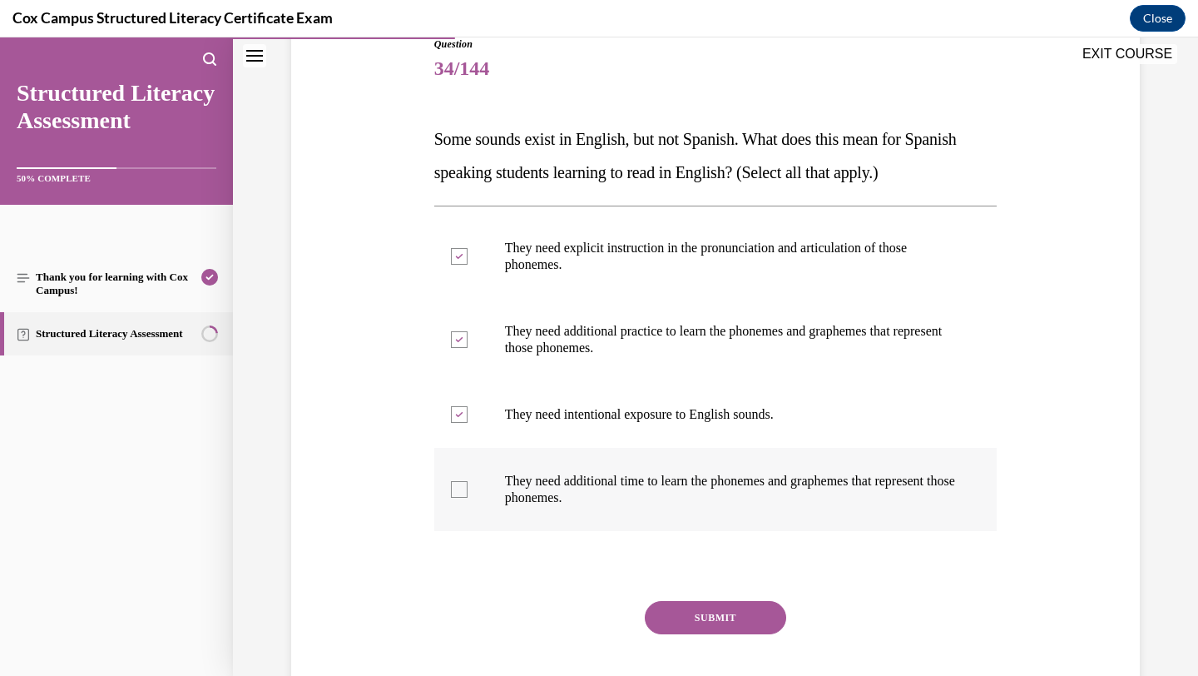
click at [468, 481] on input "They need additional time to learn the phonemes and graphemes that represent th…" at bounding box center [459, 489] width 17 height 17
checkbox input "true"
click at [741, 612] on button "SUBMIT" at bounding box center [715, 617] width 141 height 33
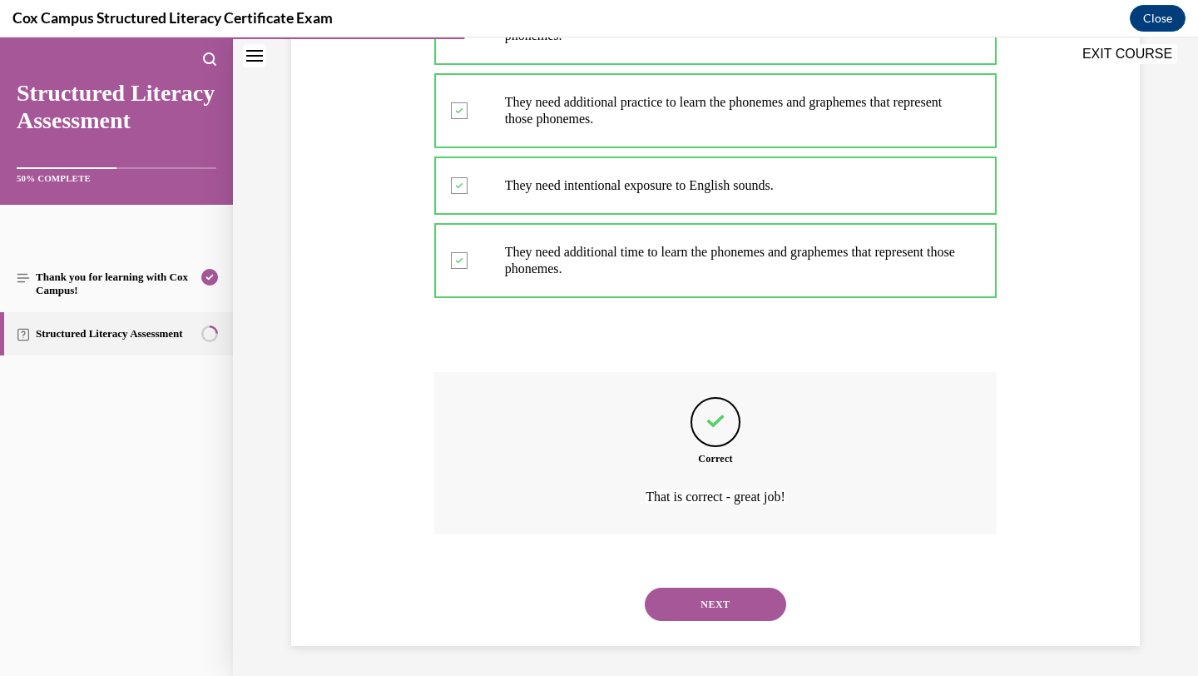
scroll to position [427, 0]
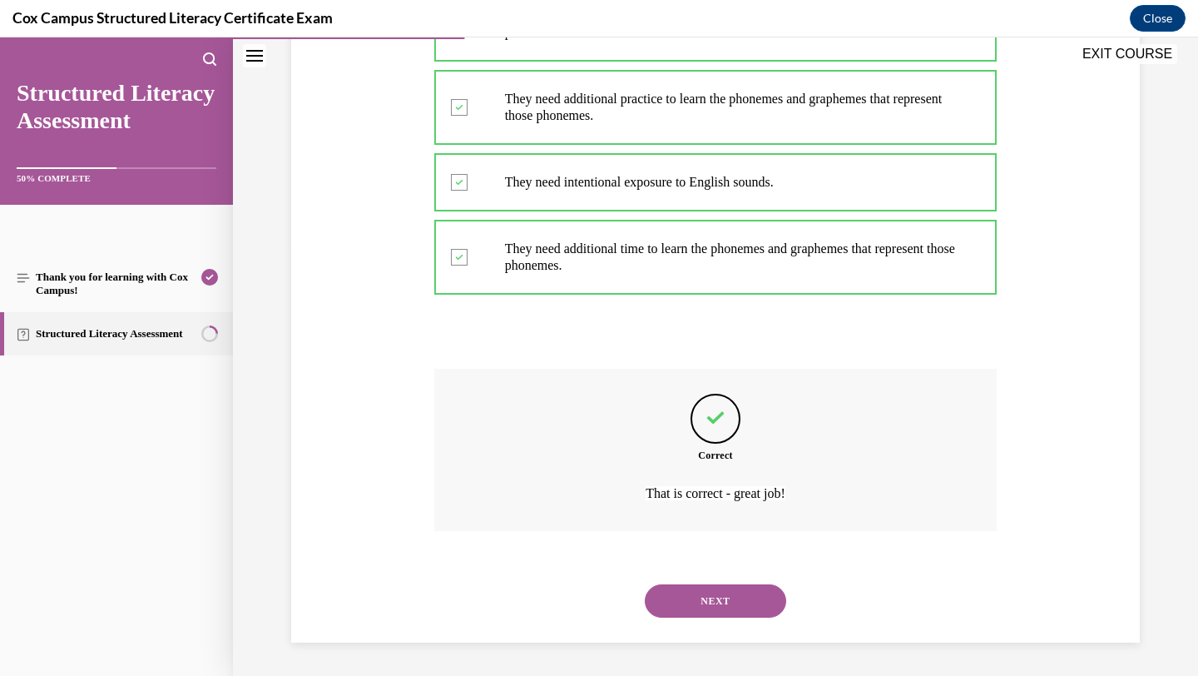
click at [740, 601] on button "NEXT" at bounding box center [715, 600] width 141 height 33
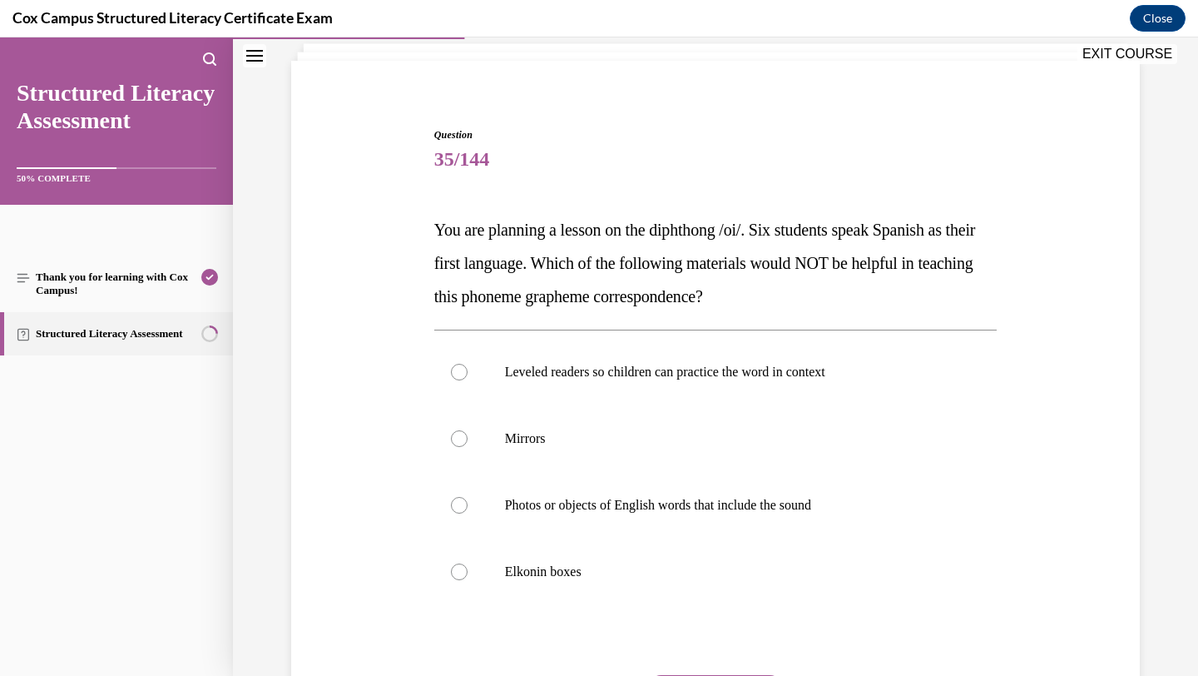
scroll to position [107, 0]
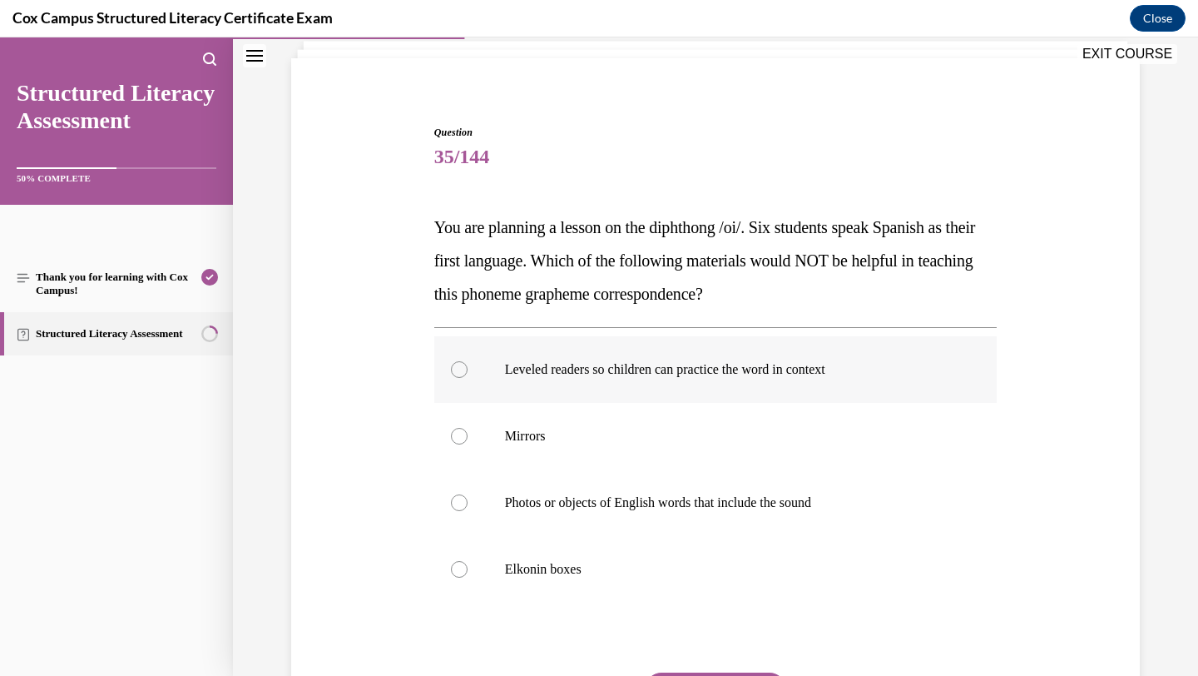
click at [627, 356] on label "Leveled readers so children can practice the word in context" at bounding box center [715, 369] width 563 height 67
click at [468, 361] on input "Leveled readers so children can practice the word in context" at bounding box center [459, 369] width 17 height 17
radio input "true"
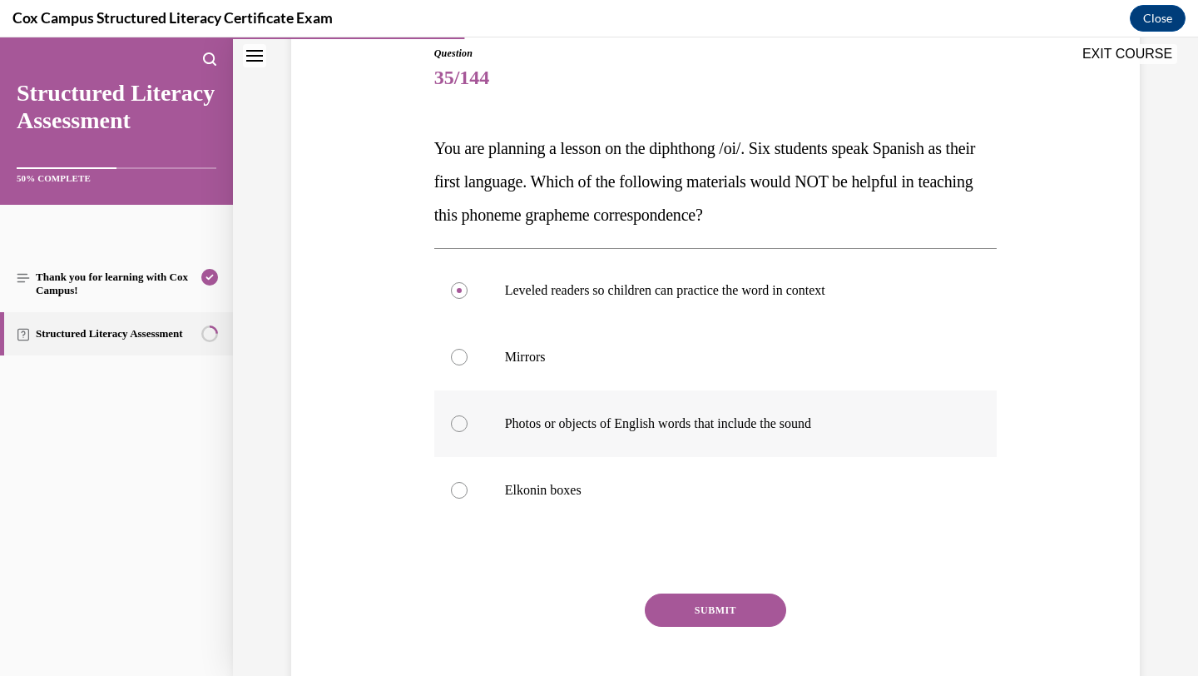
scroll to position [193, 0]
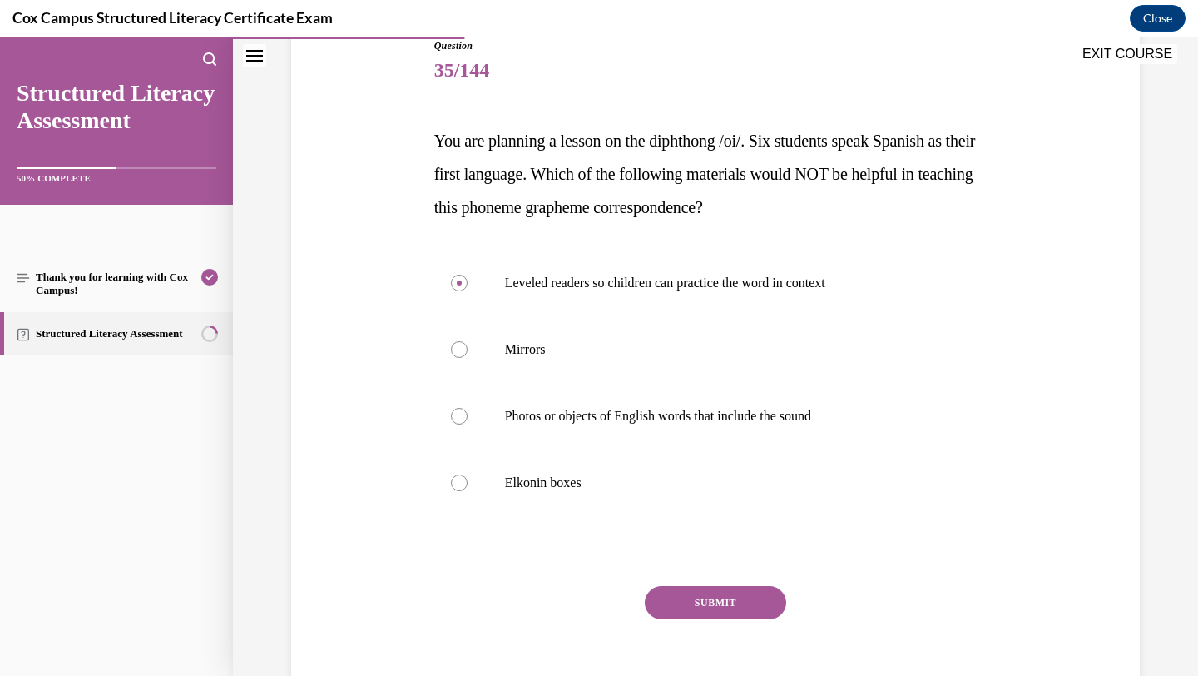
click at [725, 595] on button "SUBMIT" at bounding box center [715, 602] width 141 height 33
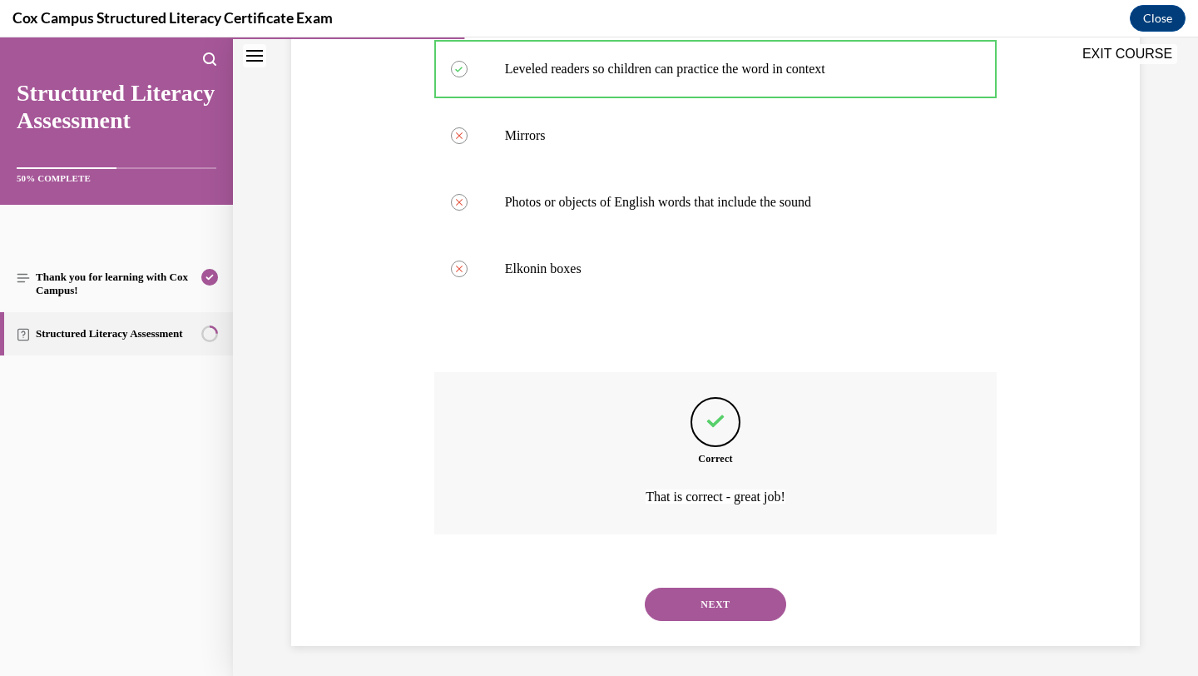
scroll to position [410, 0]
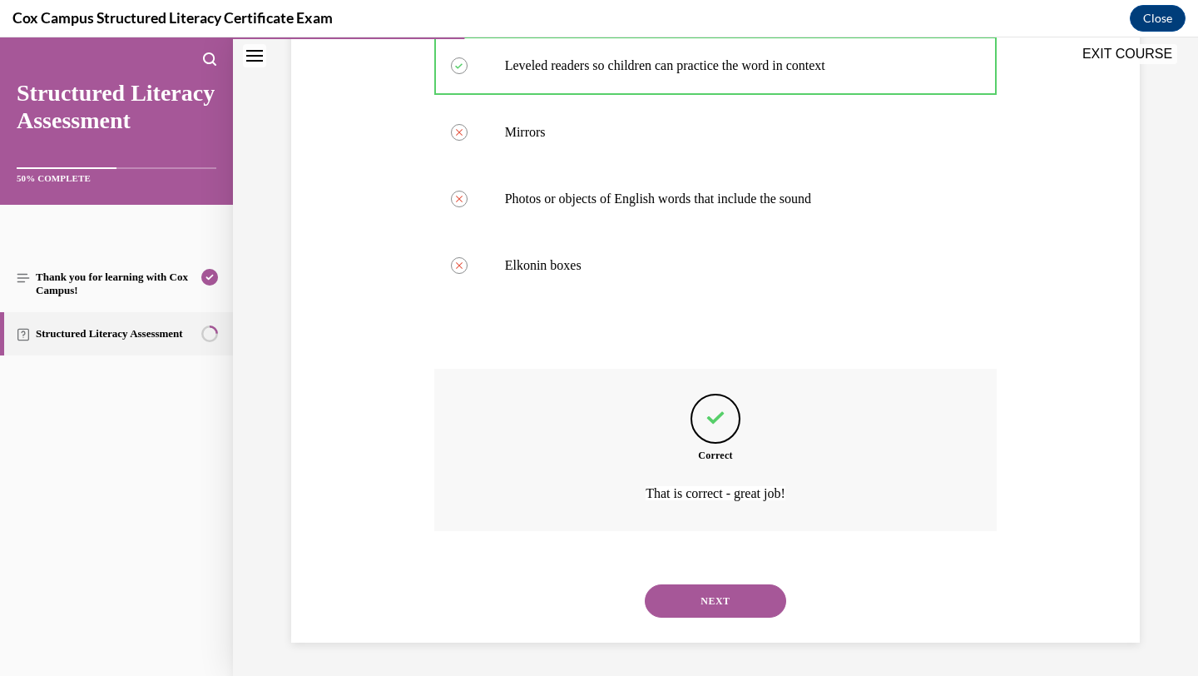
click at [721, 600] on button "NEXT" at bounding box center [715, 600] width 141 height 33
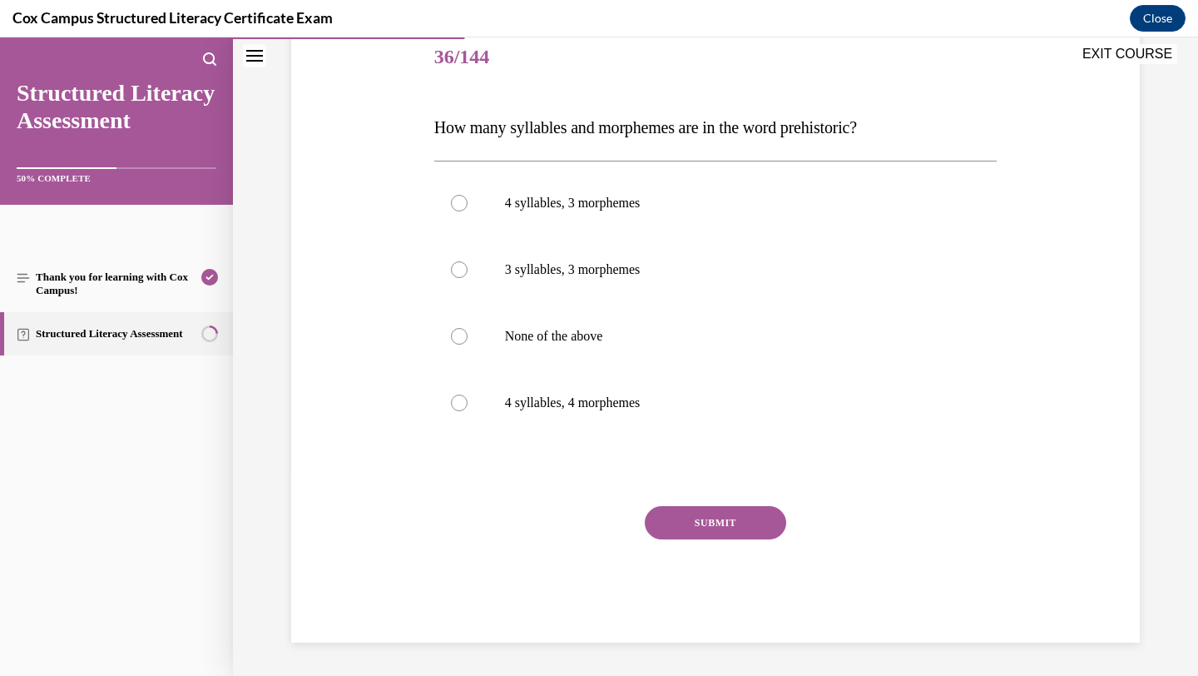
scroll to position [185, 0]
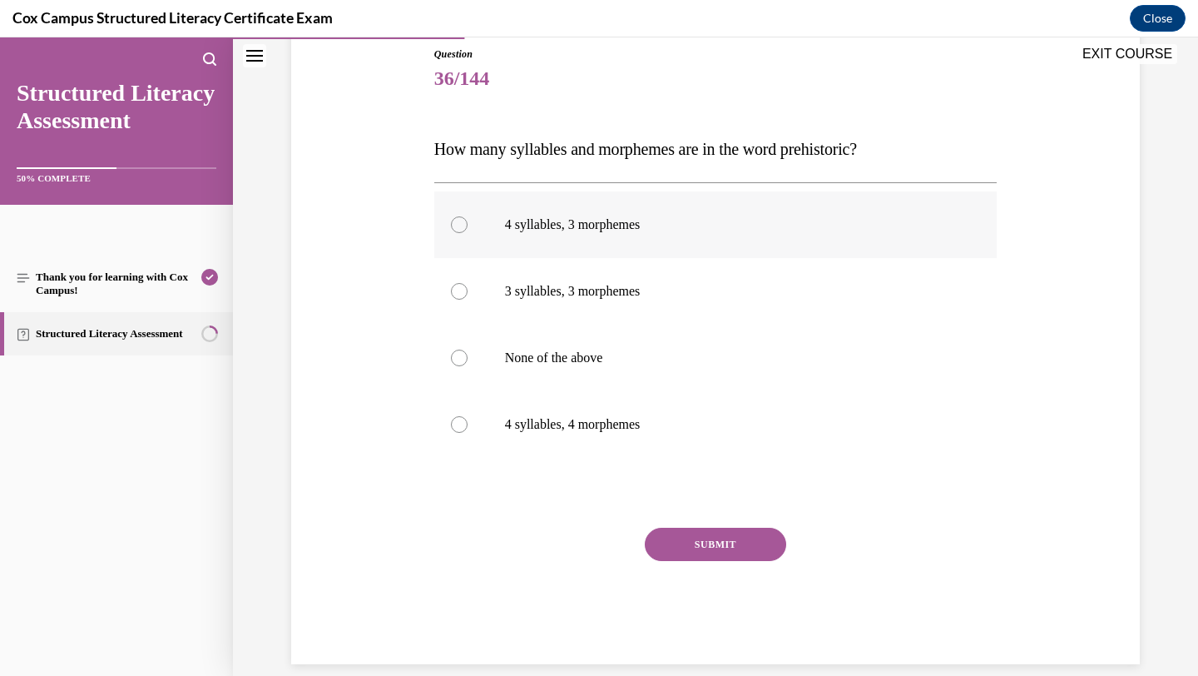
click at [634, 233] on label "4 syllables, 3 morphemes" at bounding box center [715, 224] width 563 height 67
click at [468, 233] on input "4 syllables, 3 morphemes" at bounding box center [459, 224] width 17 height 17
radio input "true"
click at [708, 541] on button "SUBMIT" at bounding box center [715, 544] width 141 height 33
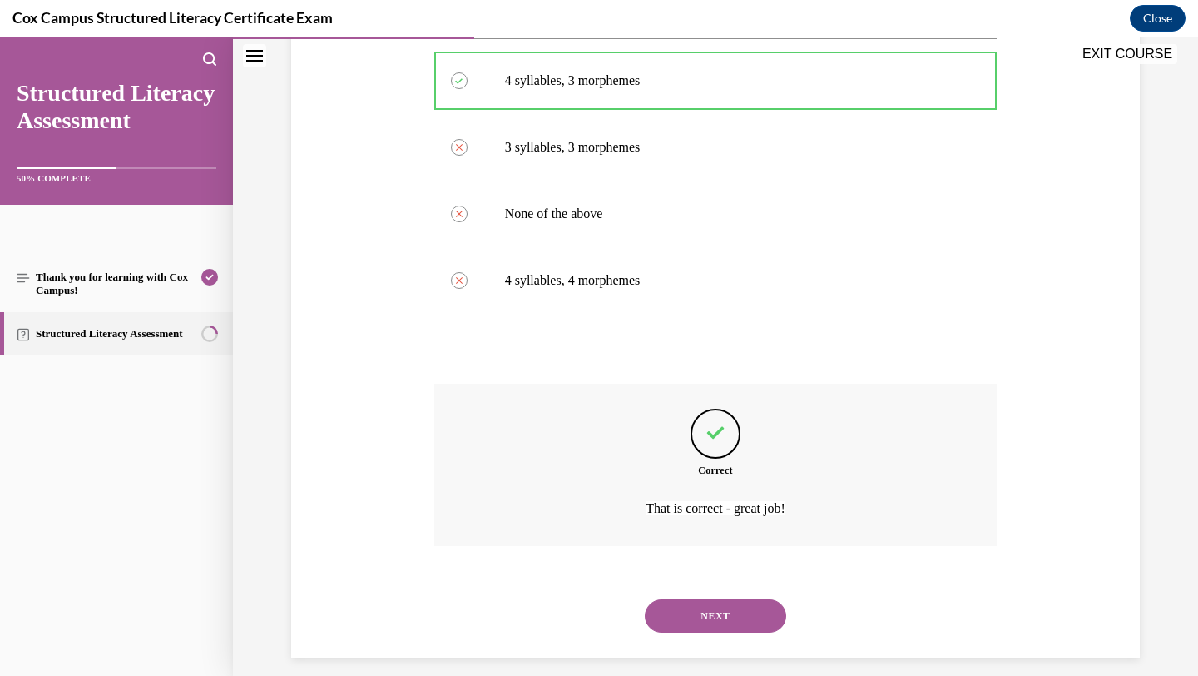
scroll to position [344, 0]
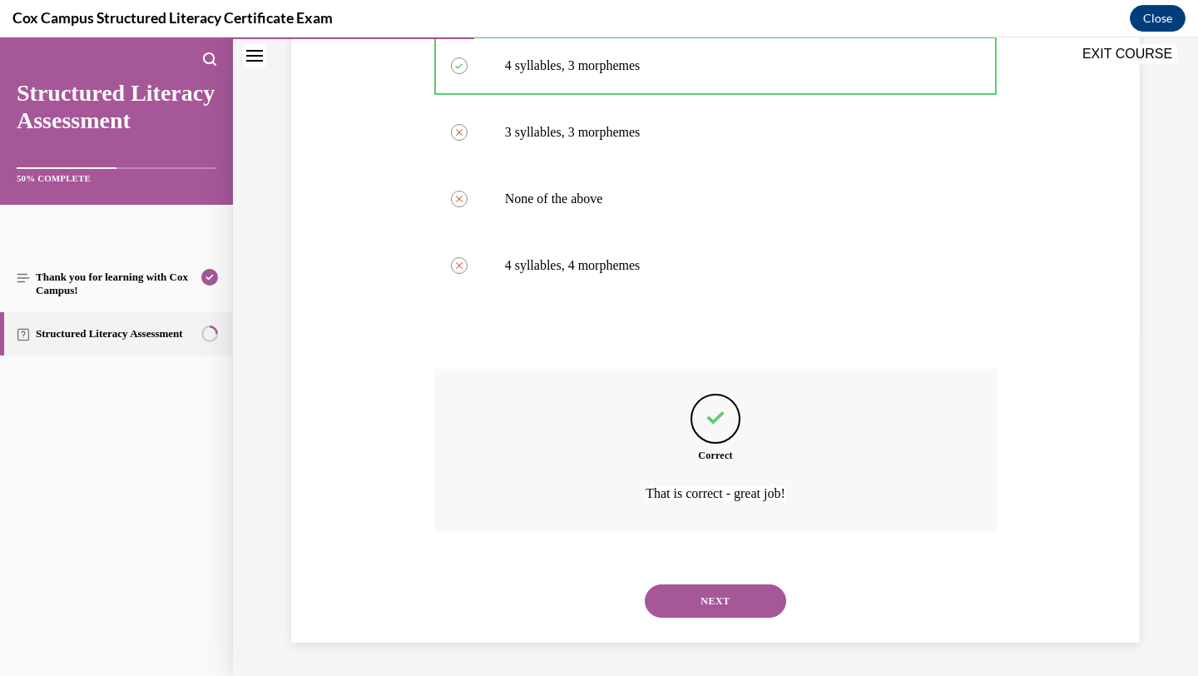
click at [714, 596] on button "NEXT" at bounding box center [715, 600] width 141 height 33
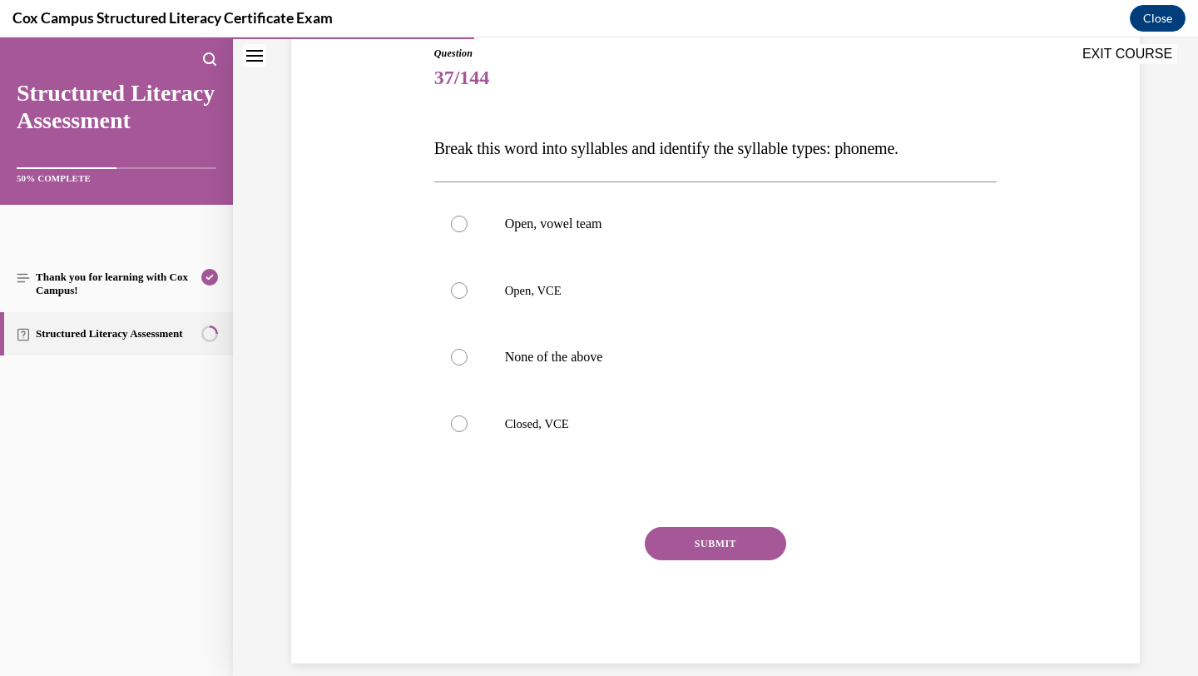
click at [706, 539] on button "SUBMIT" at bounding box center [715, 543] width 141 height 33
click at [556, 284] on span "Open, VCE" at bounding box center [533, 290] width 57 height 13
click at [468, 284] on input "Open, VCE" at bounding box center [459, 290] width 17 height 17
radio input "true"
click at [732, 548] on button "SUBMIT" at bounding box center [715, 543] width 141 height 33
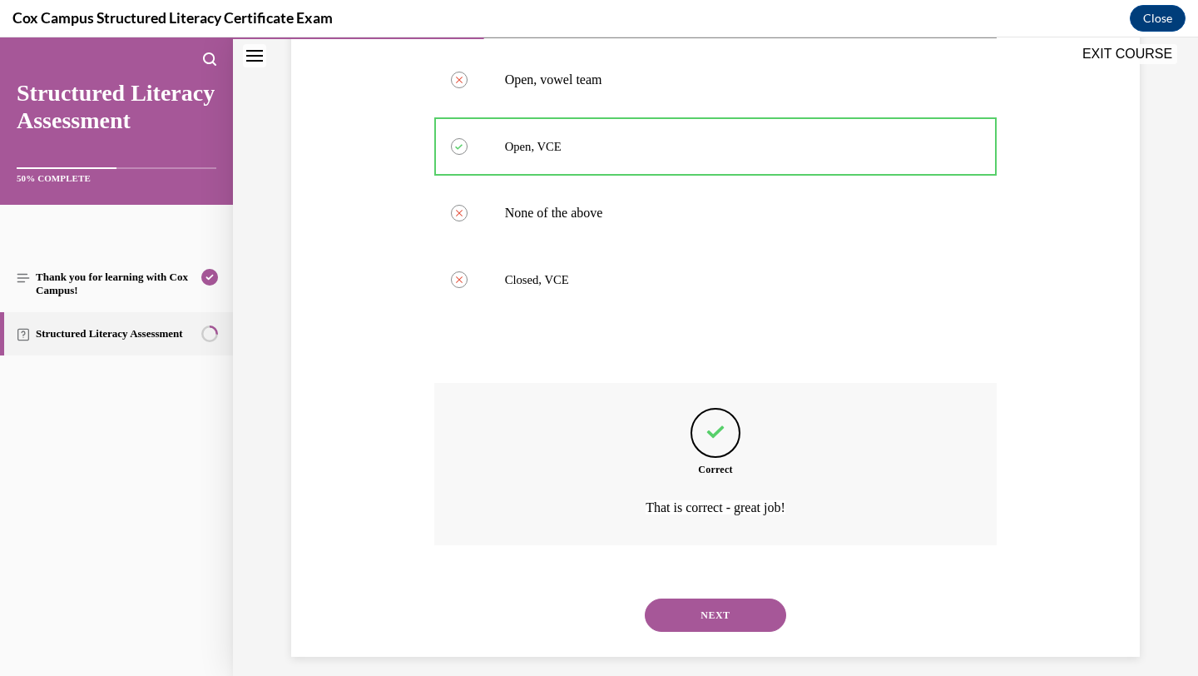
scroll to position [344, 0]
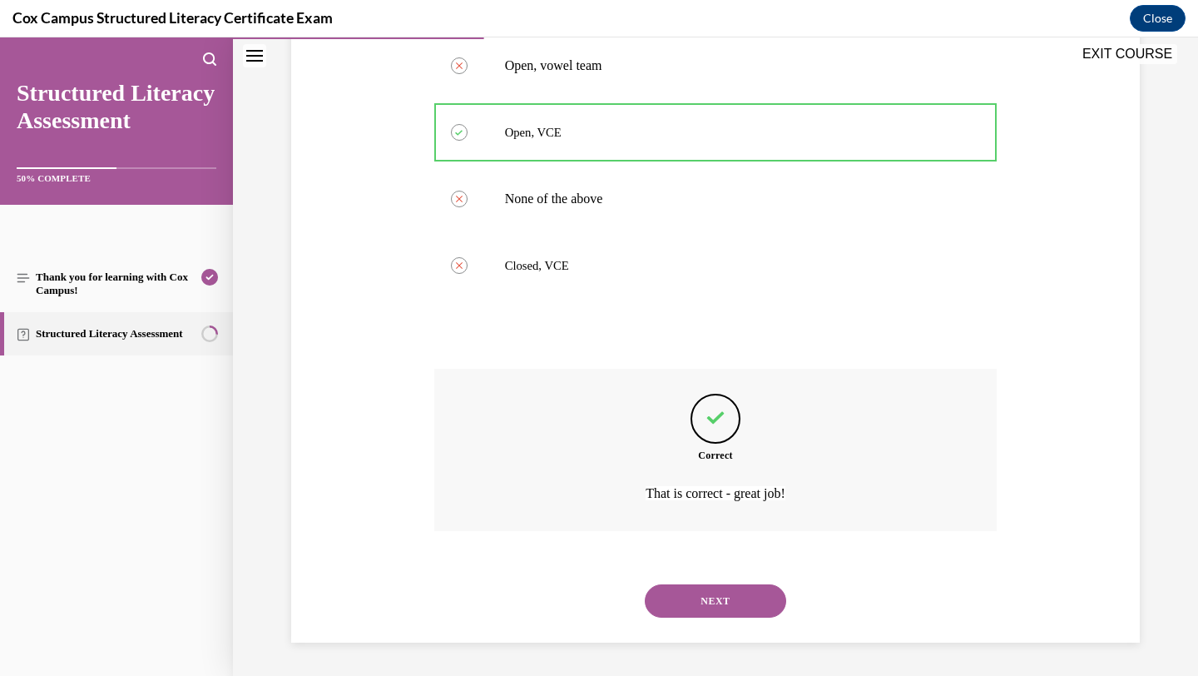
click at [731, 607] on button "NEXT" at bounding box center [715, 600] width 141 height 33
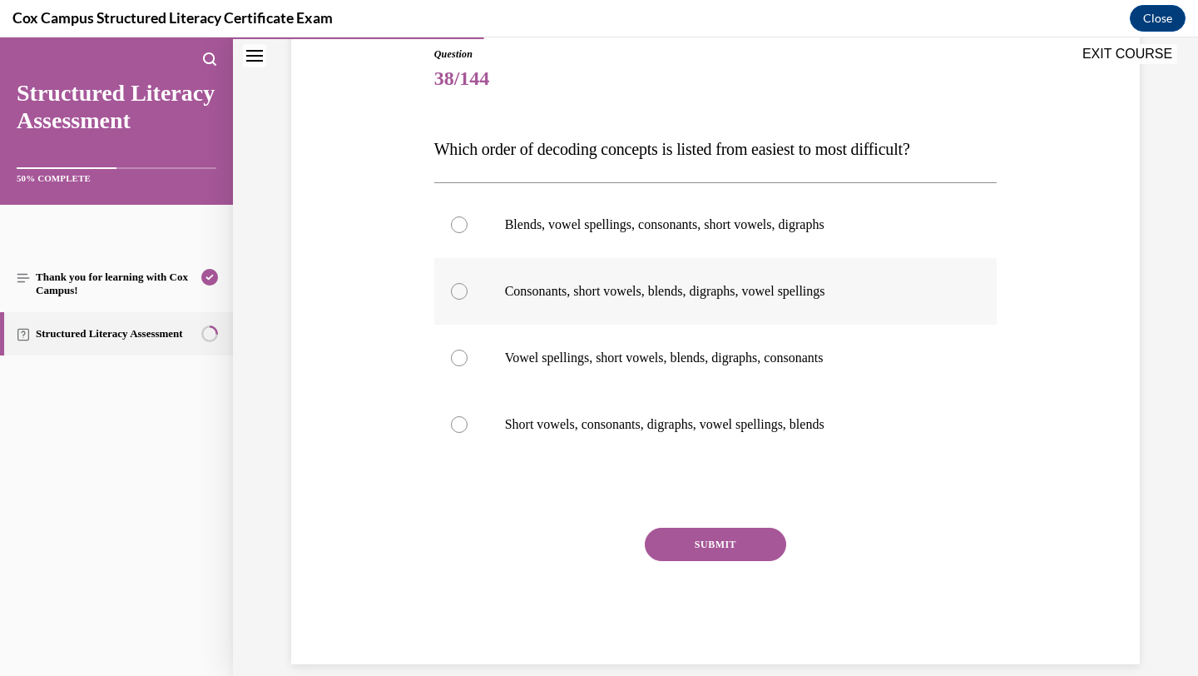
click at [731, 296] on p "Consonants, short vowels, blends, digraphs, vowel spellings" at bounding box center [730, 291] width 451 height 17
click at [468, 296] on input "Consonants, short vowels, blends, digraphs, vowel spellings" at bounding box center [459, 291] width 17 height 17
radio input "true"
click at [751, 542] on button "SUBMIT" at bounding box center [715, 544] width 141 height 33
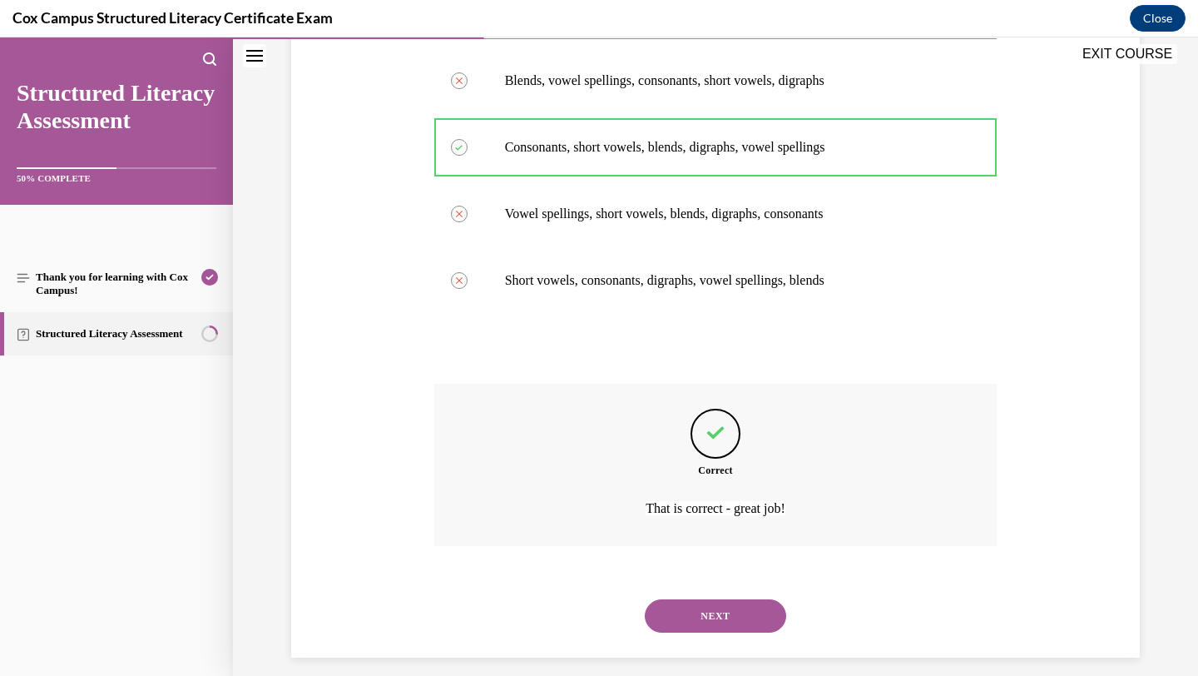
scroll to position [344, 0]
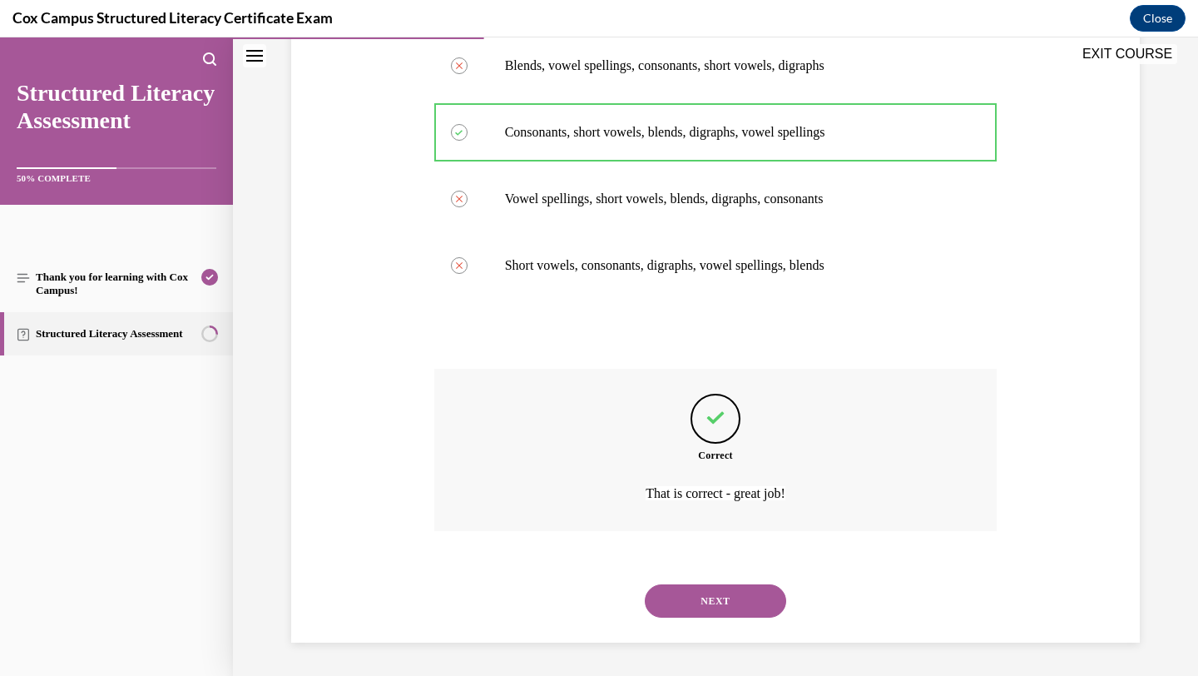
click at [726, 599] on button "NEXT" at bounding box center [715, 600] width 141 height 33
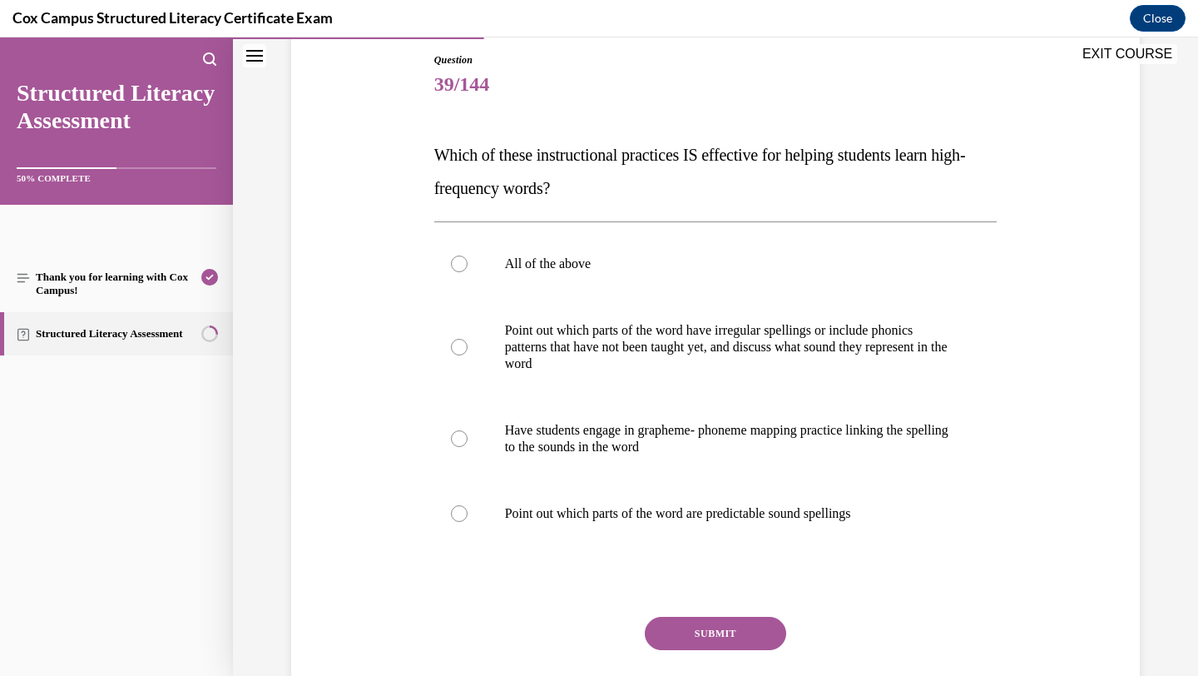
scroll to position [178, 0]
click at [779, 364] on p "Point out which parts of the word have irregular spellings or include phonics p…" at bounding box center [730, 348] width 451 height 50
click at [468, 356] on input "Point out which parts of the word have irregular spellings or include phonics p…" at bounding box center [459, 347] width 17 height 17
radio input "true"
click at [757, 633] on button "SUBMIT" at bounding box center [715, 633] width 141 height 33
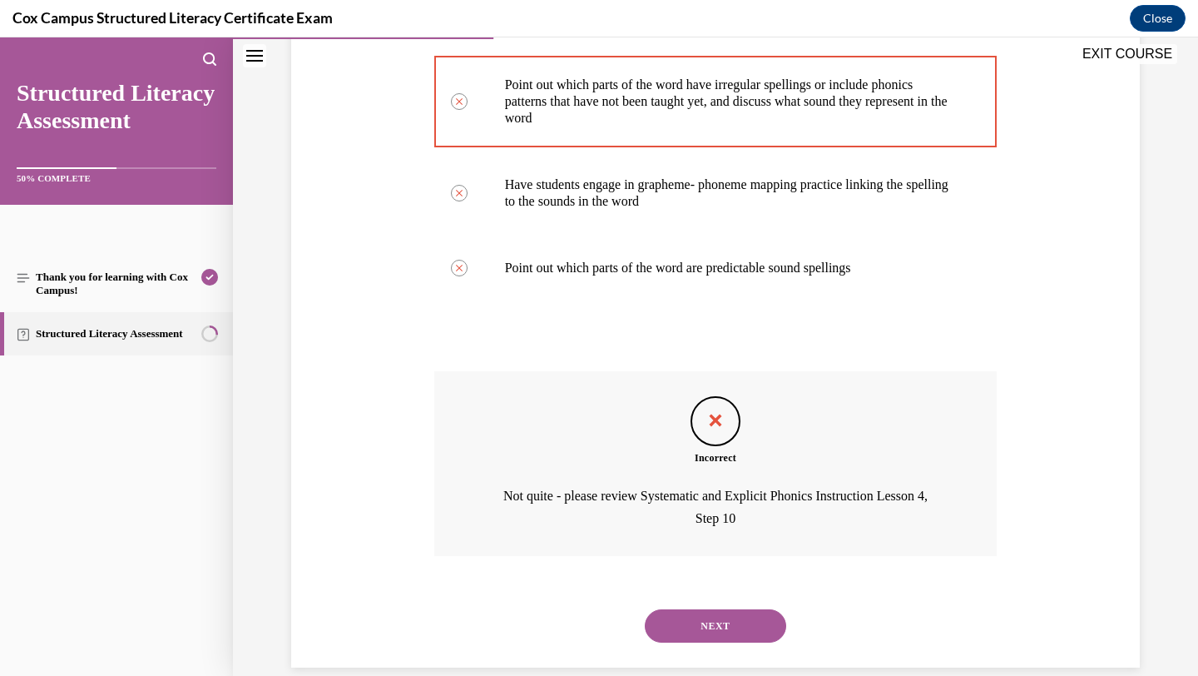
scroll to position [449, 0]
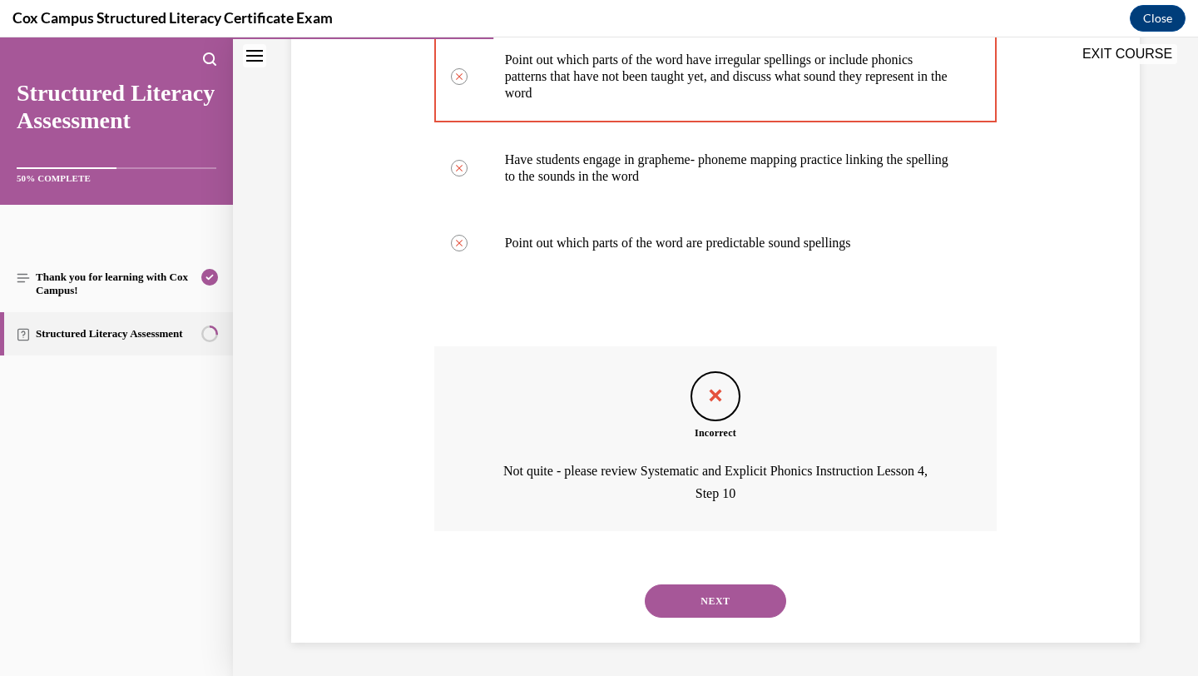
click at [748, 594] on button "NEXT" at bounding box center [715, 600] width 141 height 33
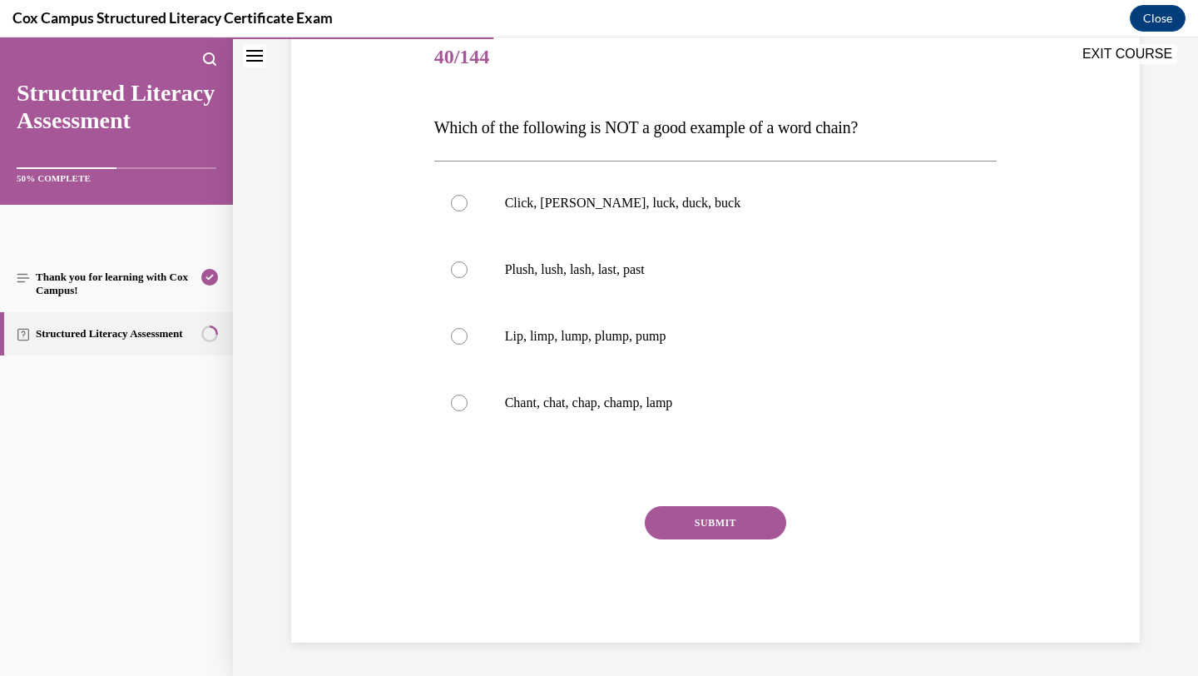
scroll to position [185, 0]
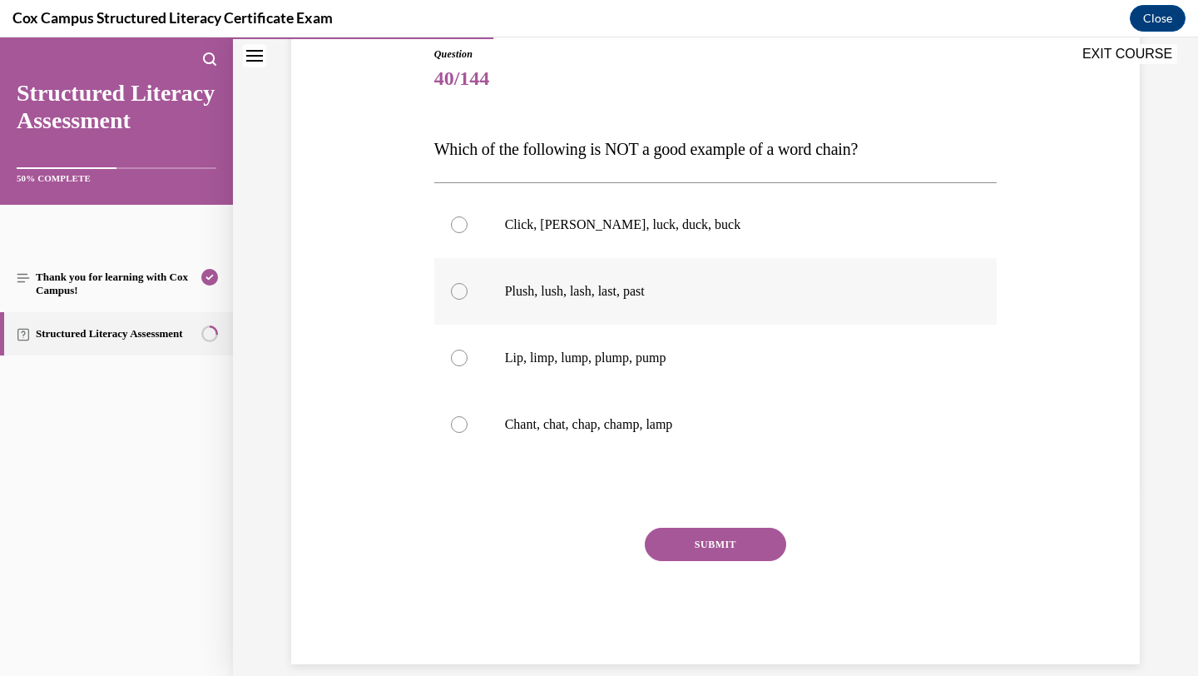
click at [617, 294] on p "Plush, lush, lash, last, past" at bounding box center [730, 291] width 451 height 17
click at [468, 294] on input "Plush, lush, lash, last, past" at bounding box center [459, 291] width 17 height 17
radio input "true"
click at [700, 543] on button "SUBMIT" at bounding box center [715, 544] width 141 height 33
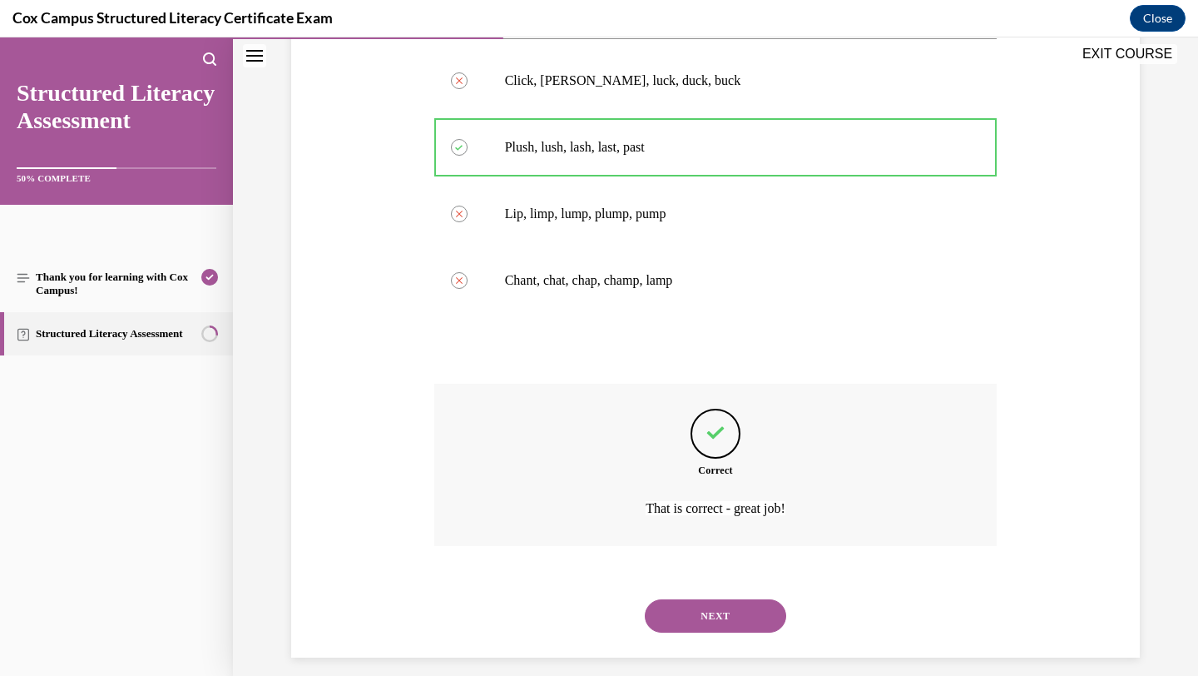
scroll to position [344, 0]
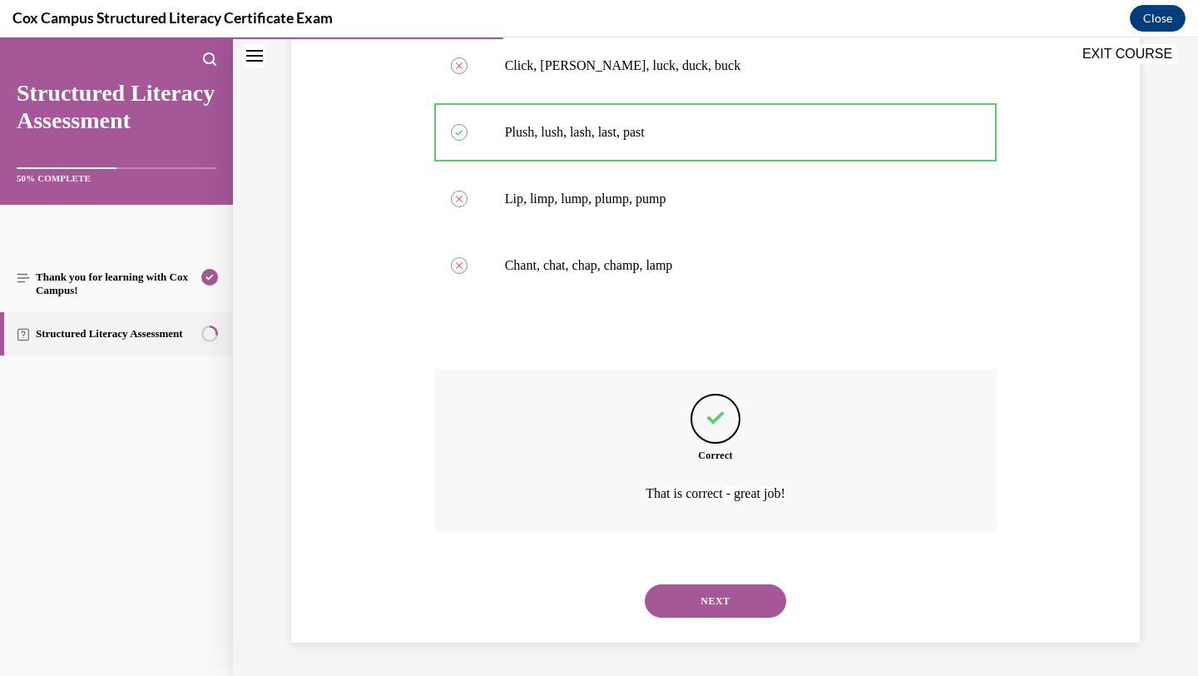
click at [706, 597] on button "NEXT" at bounding box center [715, 600] width 141 height 33
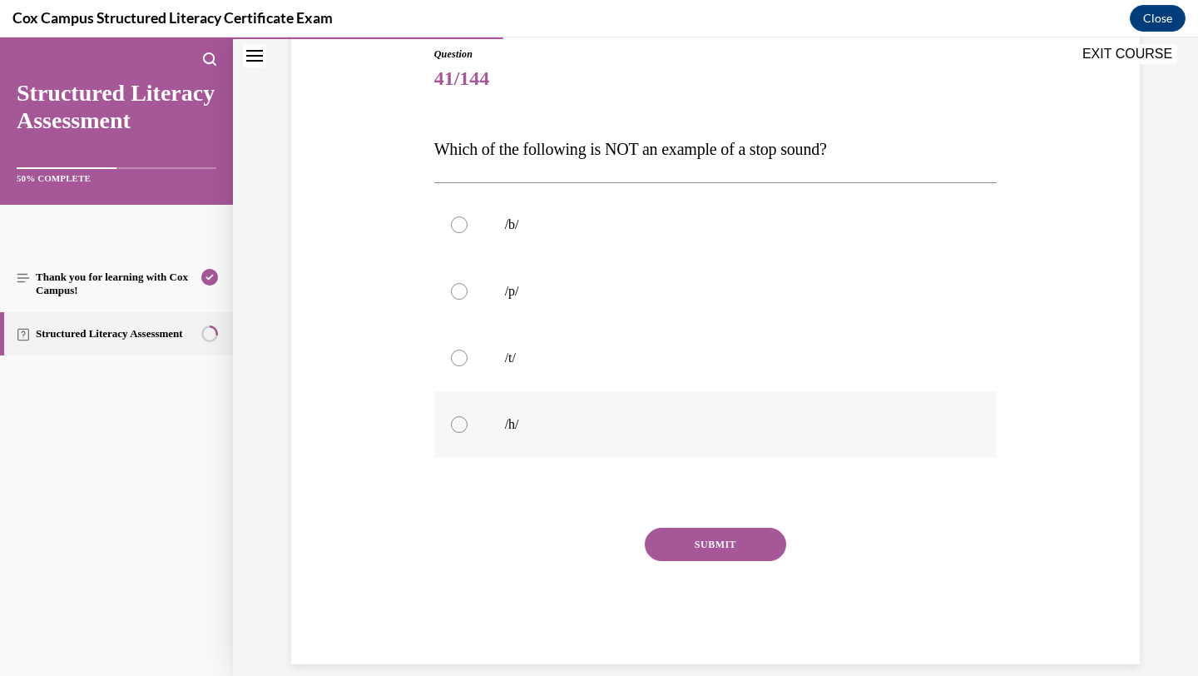
click at [532, 424] on p "/h/" at bounding box center [730, 424] width 451 height 17
click at [468, 424] on input "/h/" at bounding box center [459, 424] width 17 height 17
radio input "true"
click at [684, 542] on button "SUBMIT" at bounding box center [715, 544] width 141 height 33
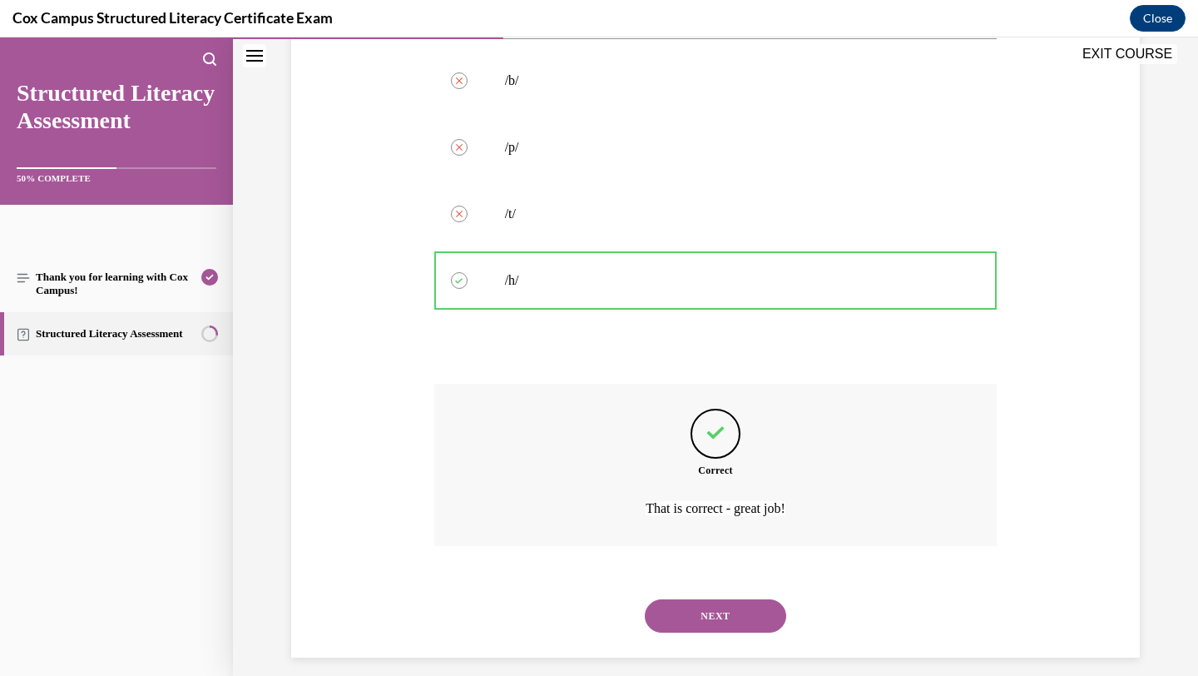
scroll to position [344, 0]
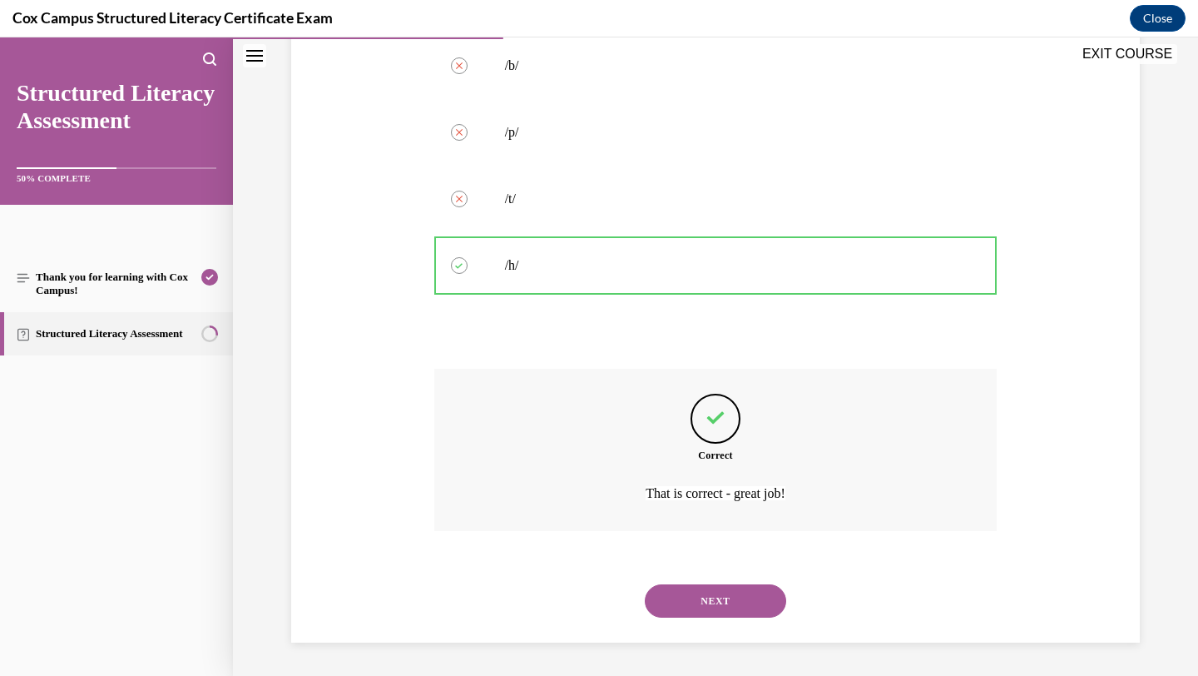
click at [696, 596] on button "NEXT" at bounding box center [715, 600] width 141 height 33
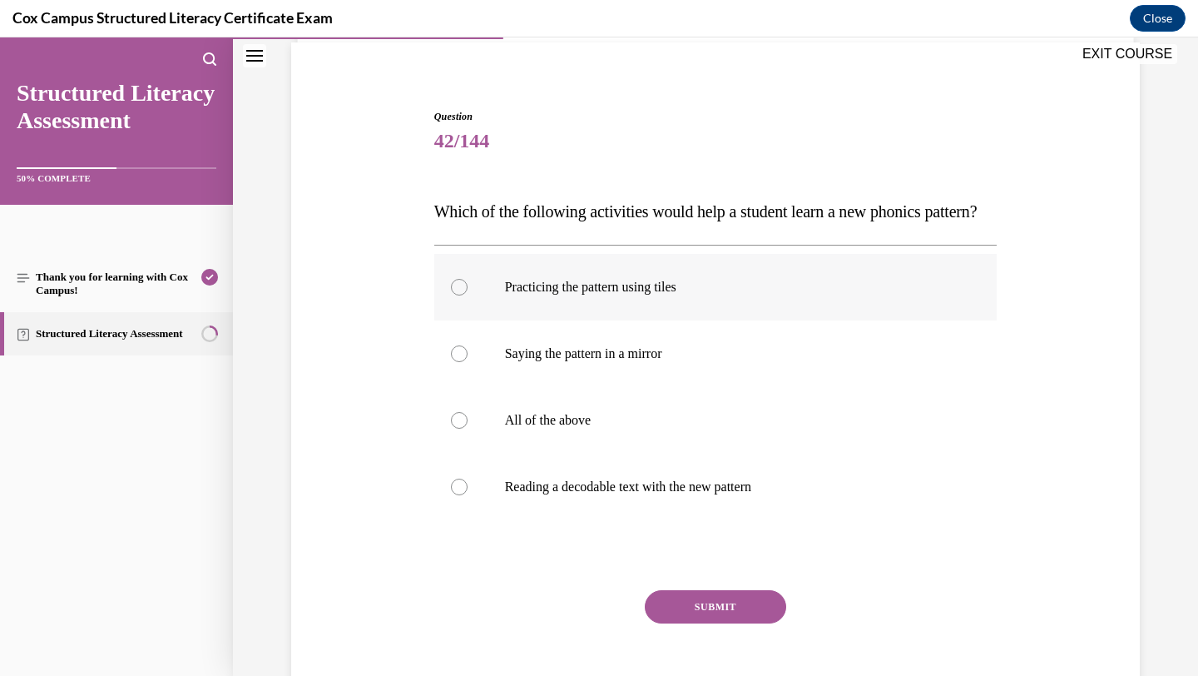
scroll to position [131, 0]
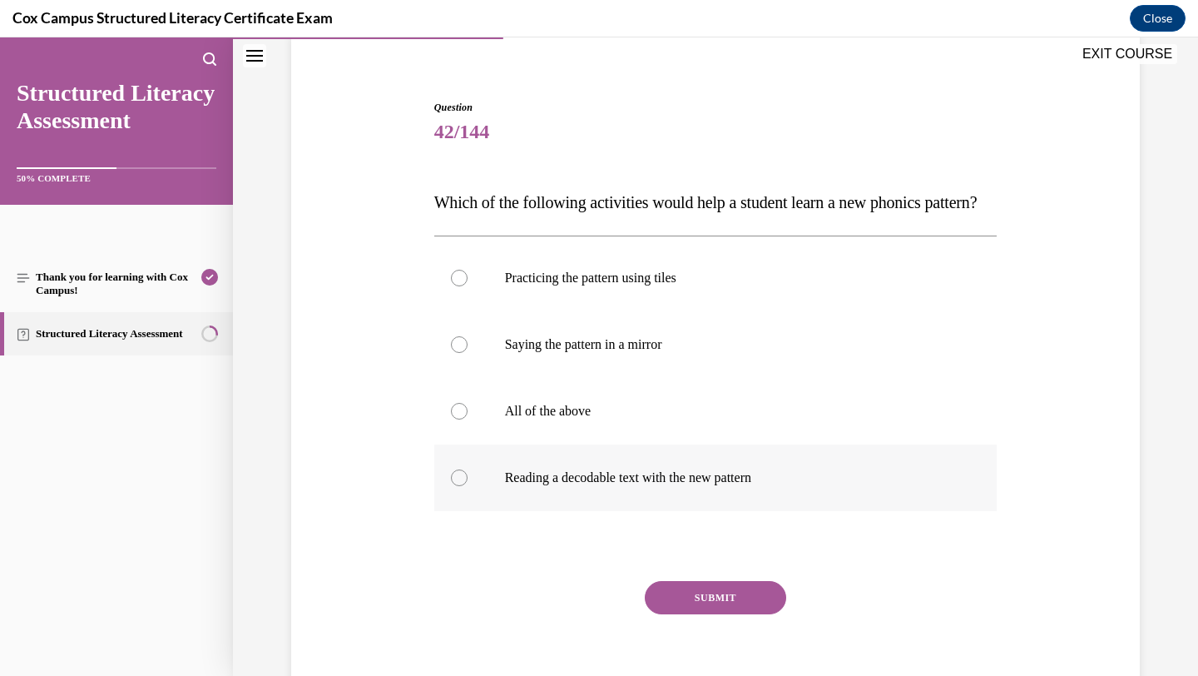
click at [650, 511] on label "Reading a decodable text with the new pattern" at bounding box center [715, 477] width 563 height 67
click at [468, 486] on input "Reading a decodable text with the new pattern" at bounding box center [459, 477] width 17 height 17
radio input "true"
click at [760, 614] on button "SUBMIT" at bounding box center [715, 597] width 141 height 33
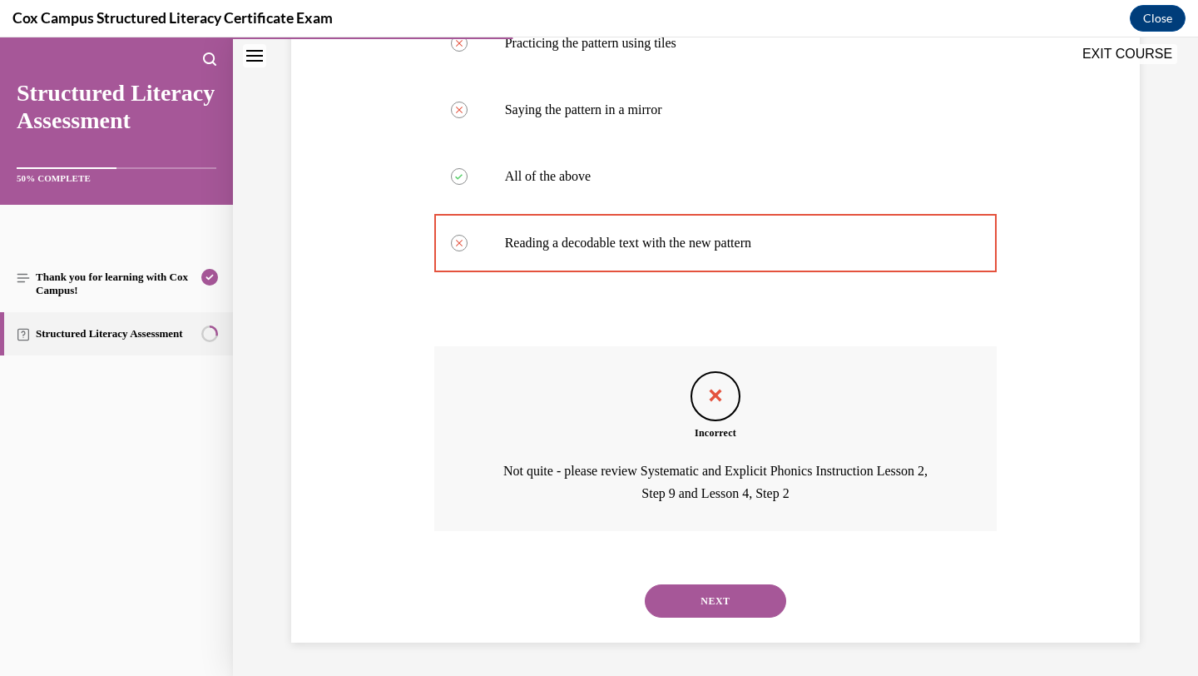
scroll to position [399, 0]
click at [738, 598] on button "NEXT" at bounding box center [715, 600] width 141 height 33
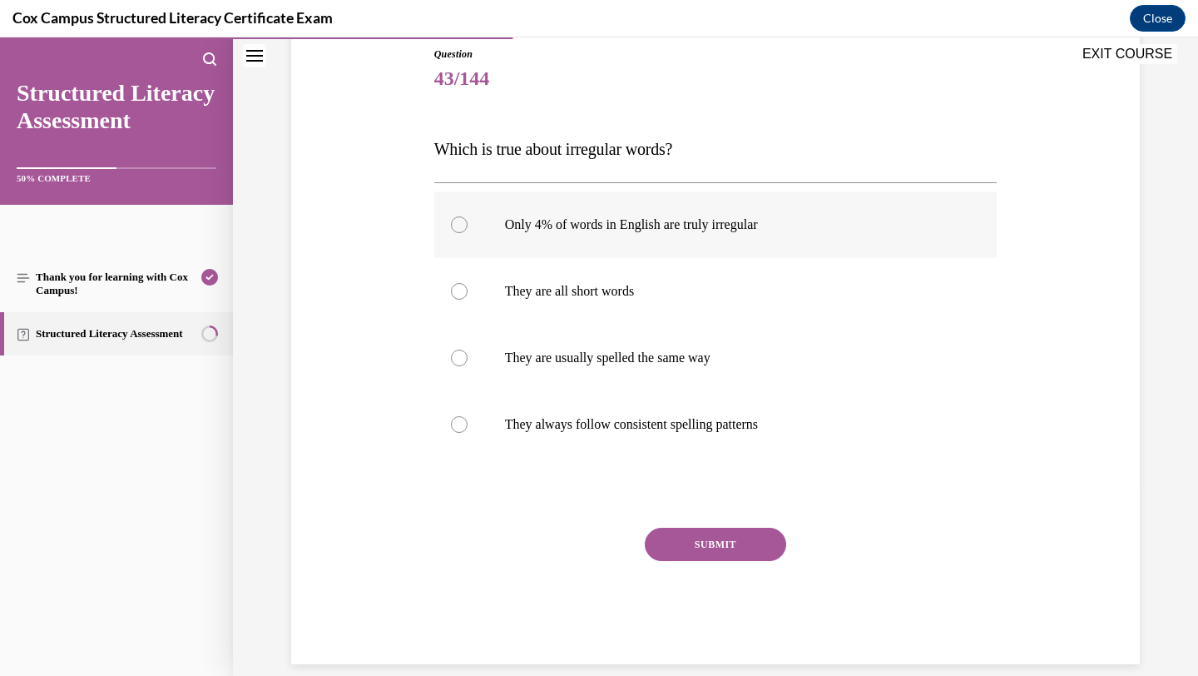
click at [748, 227] on p "Only 4% of words in English are truly irregular" at bounding box center [730, 224] width 451 height 17
click at [468, 227] on input "Only 4% of words in English are truly irregular" at bounding box center [459, 224] width 17 height 17
radio input "true"
click at [701, 545] on button "SUBMIT" at bounding box center [715, 544] width 141 height 33
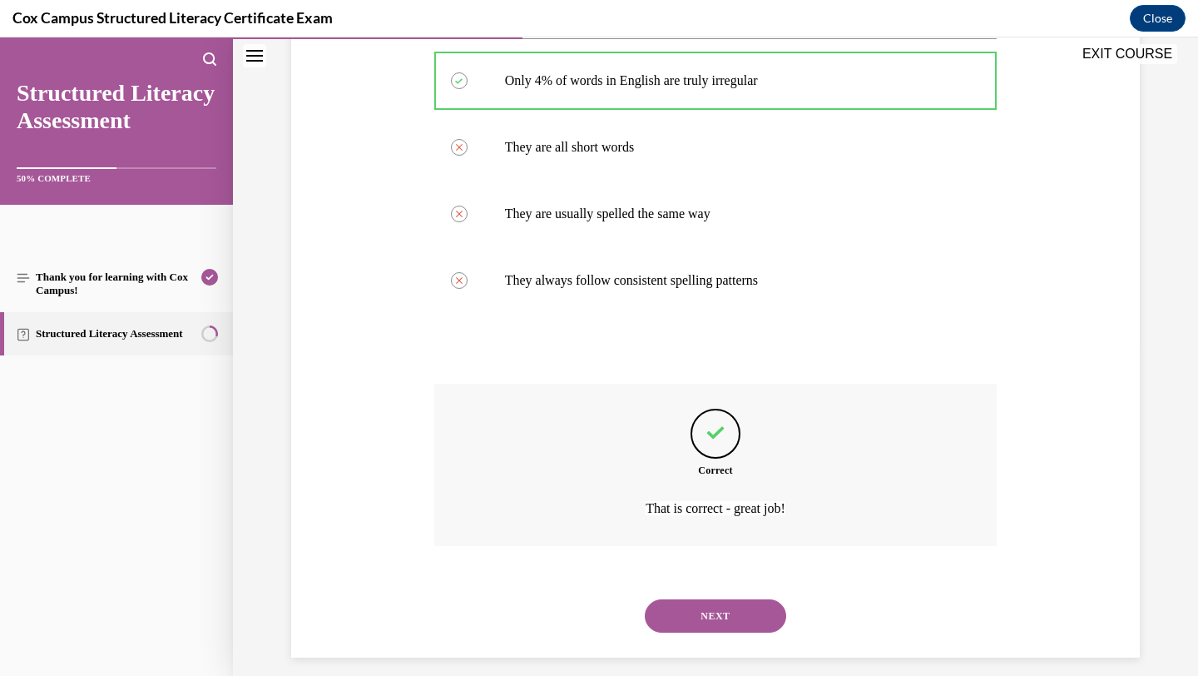
scroll to position [344, 0]
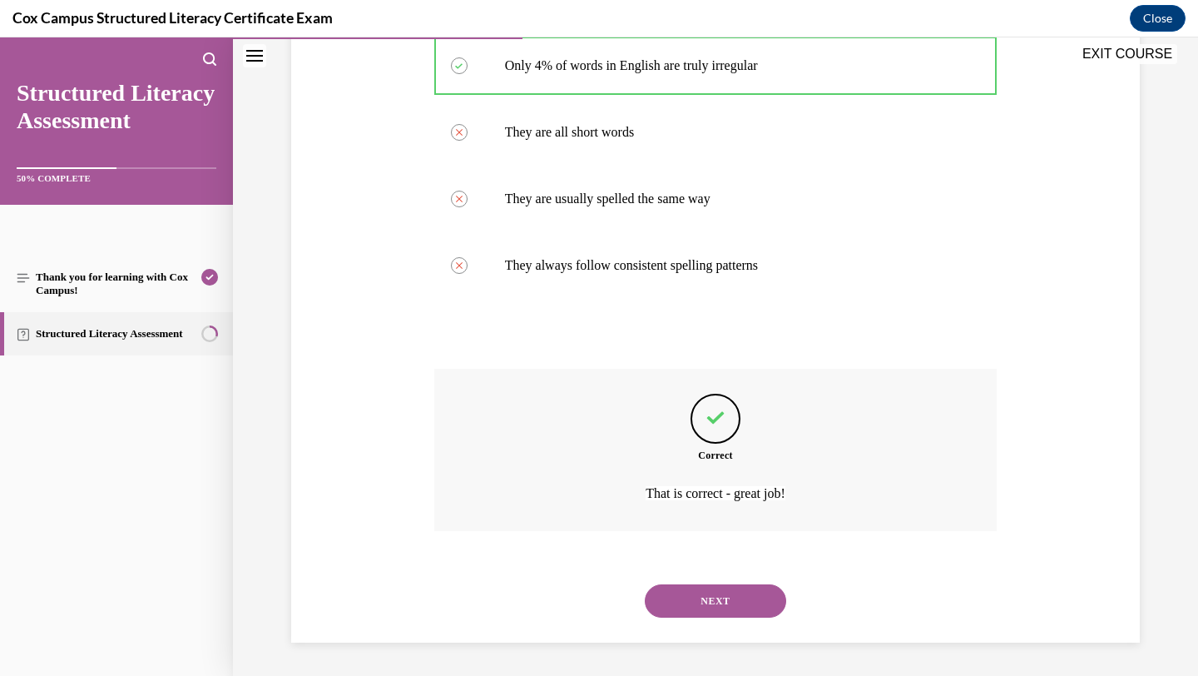
click at [711, 596] on button "NEXT" at bounding box center [715, 600] width 141 height 33
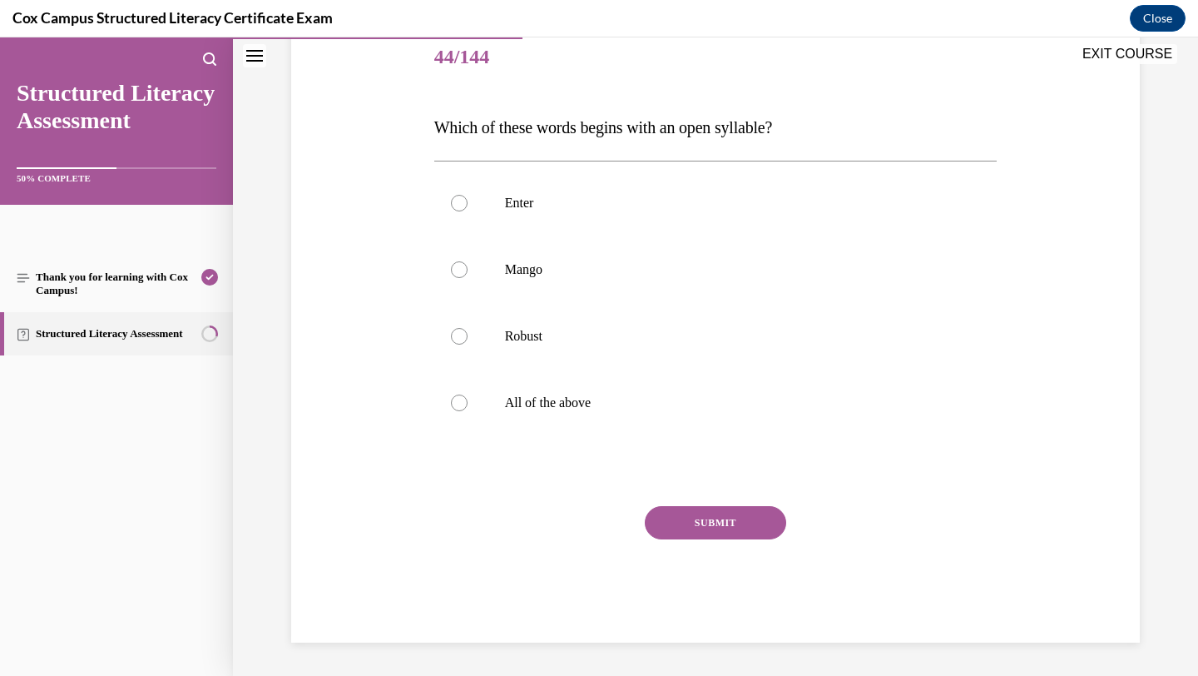
scroll to position [185, 0]
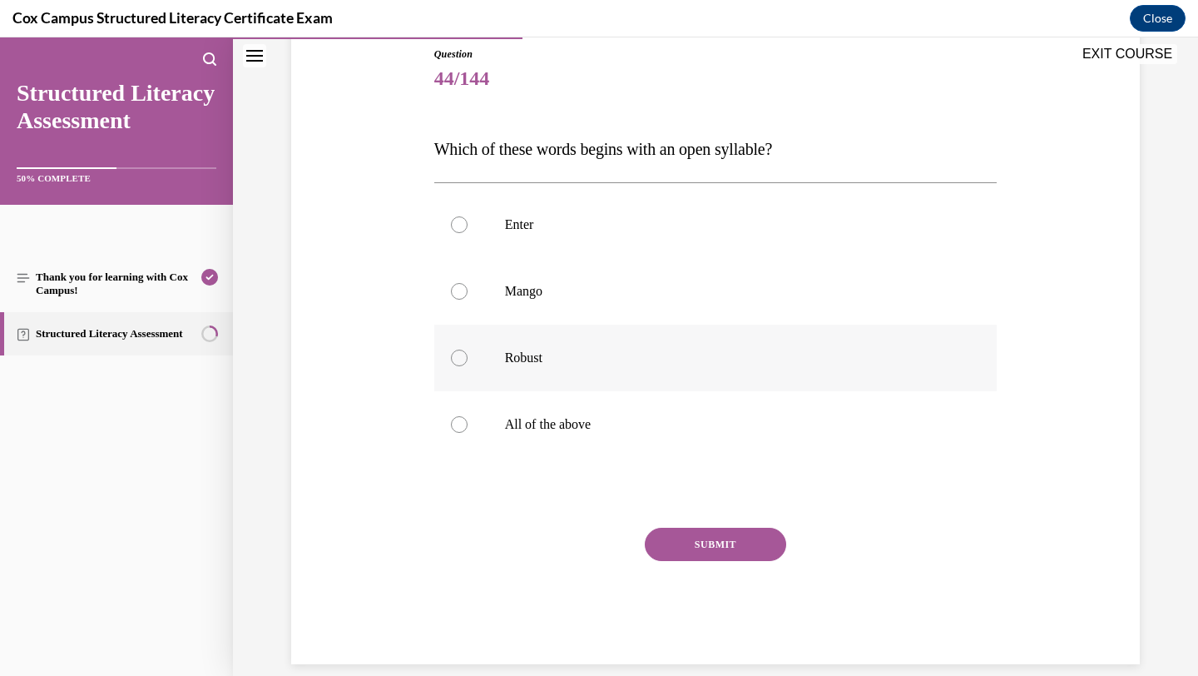
click at [525, 347] on label "Robust" at bounding box center [715, 358] width 563 height 67
click at [468, 349] on input "Robust" at bounding box center [459, 357] width 17 height 17
radio input "true"
click at [732, 540] on button "SUBMIT" at bounding box center [715, 544] width 141 height 33
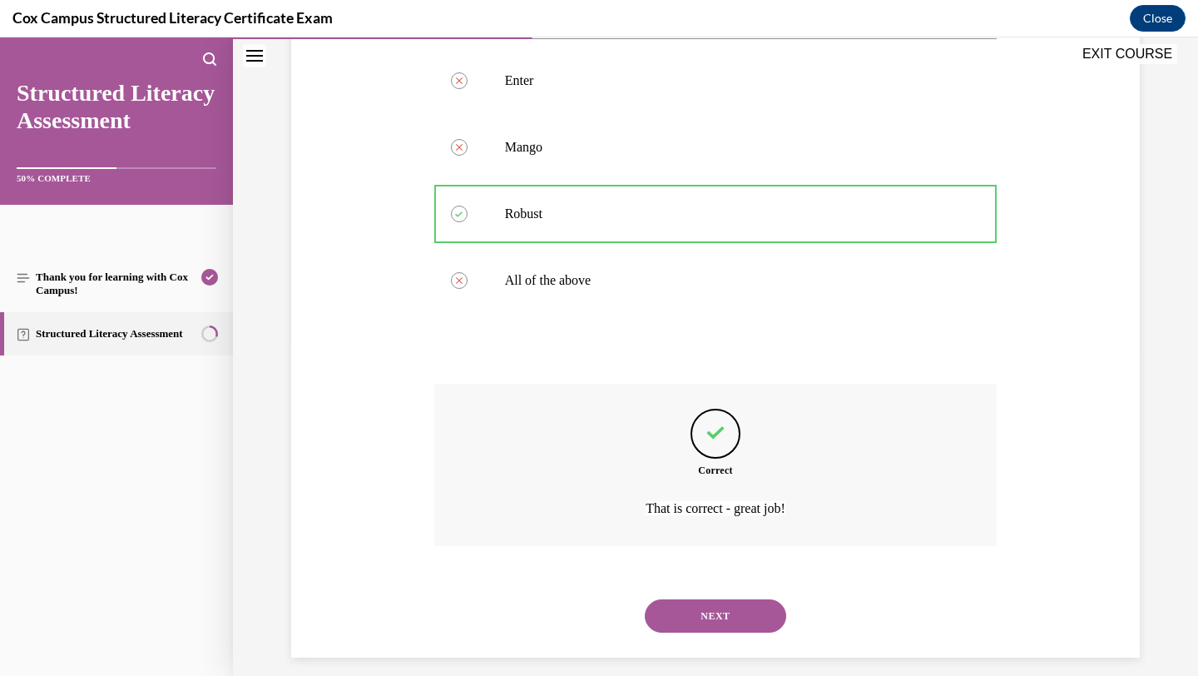
scroll to position [344, 0]
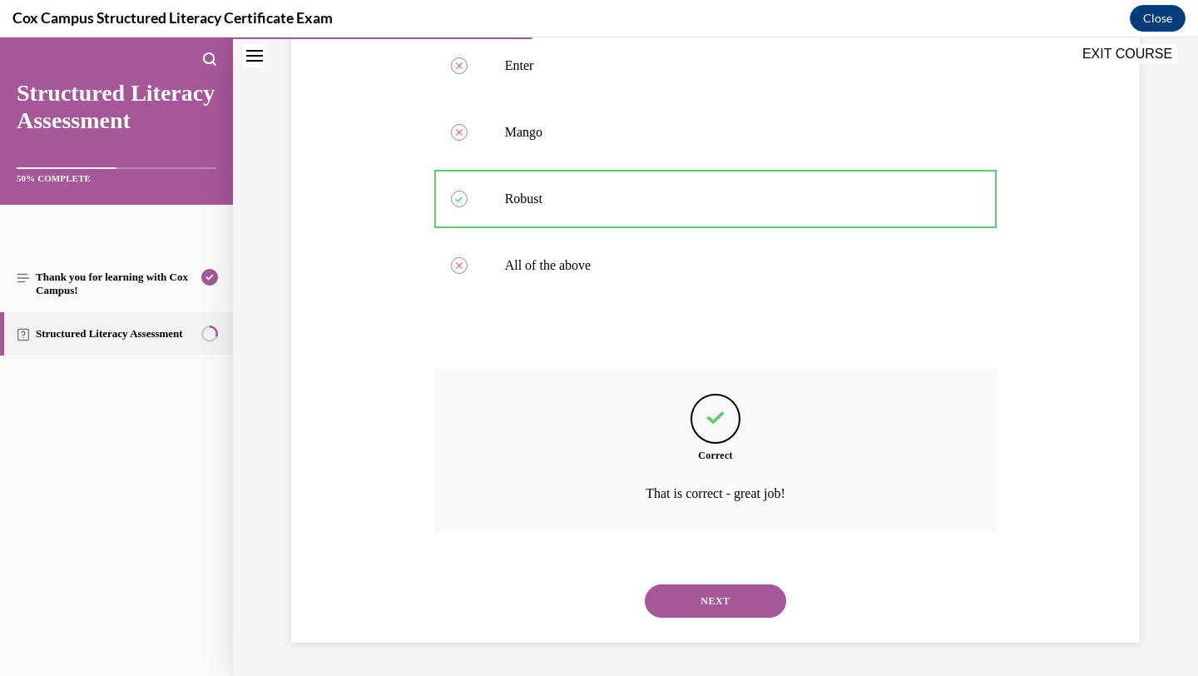
click at [724, 607] on button "NEXT" at bounding box center [715, 600] width 141 height 33
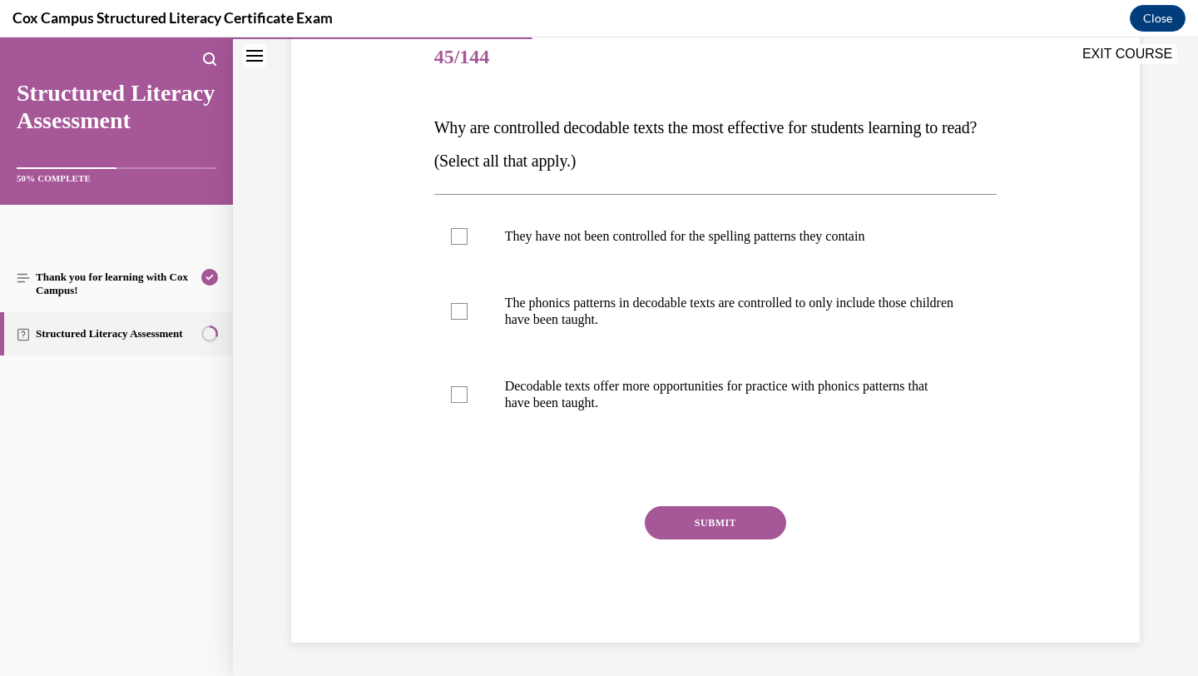
scroll to position [185, 0]
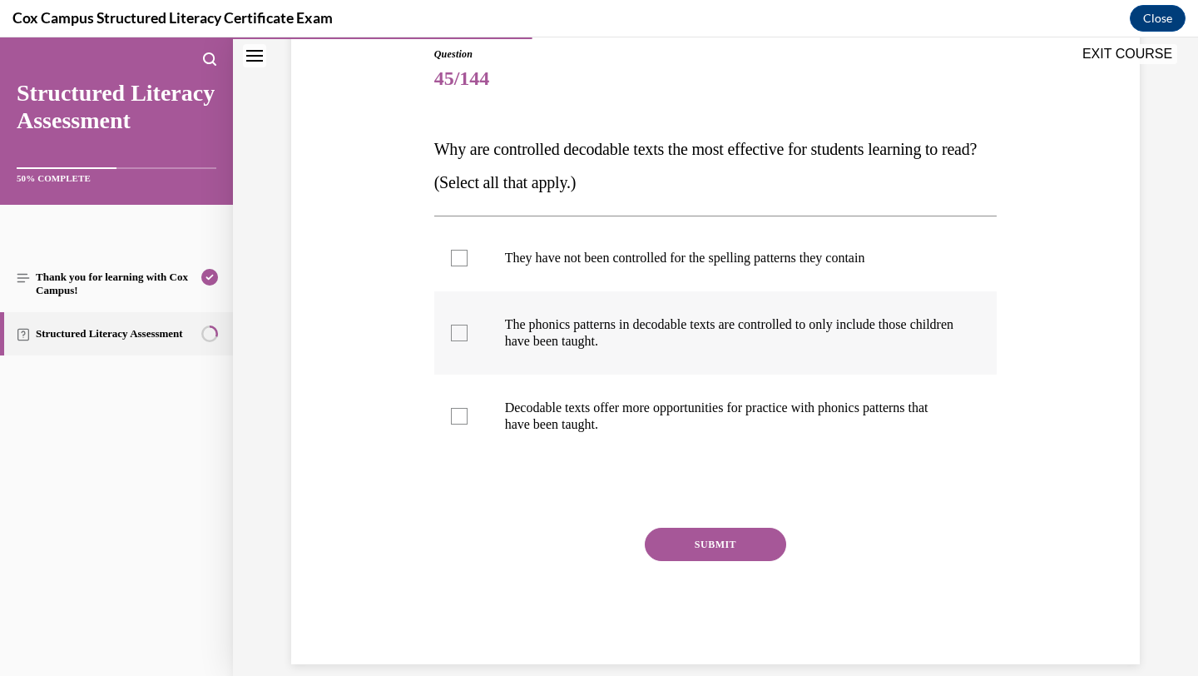
click at [455, 327] on div at bounding box center [459, 333] width 17 height 17
click at [455, 327] on input "The phonics patterns in decodable texts are controlled to only include those ch…" at bounding box center [459, 333] width 17 height 17
checkbox input "true"
click at [464, 410] on div at bounding box center [459, 416] width 17 height 17
click at [464, 410] on input "Decodable texts offer more opportunities for practice with phonics patterns tha…" at bounding box center [459, 416] width 17 height 17
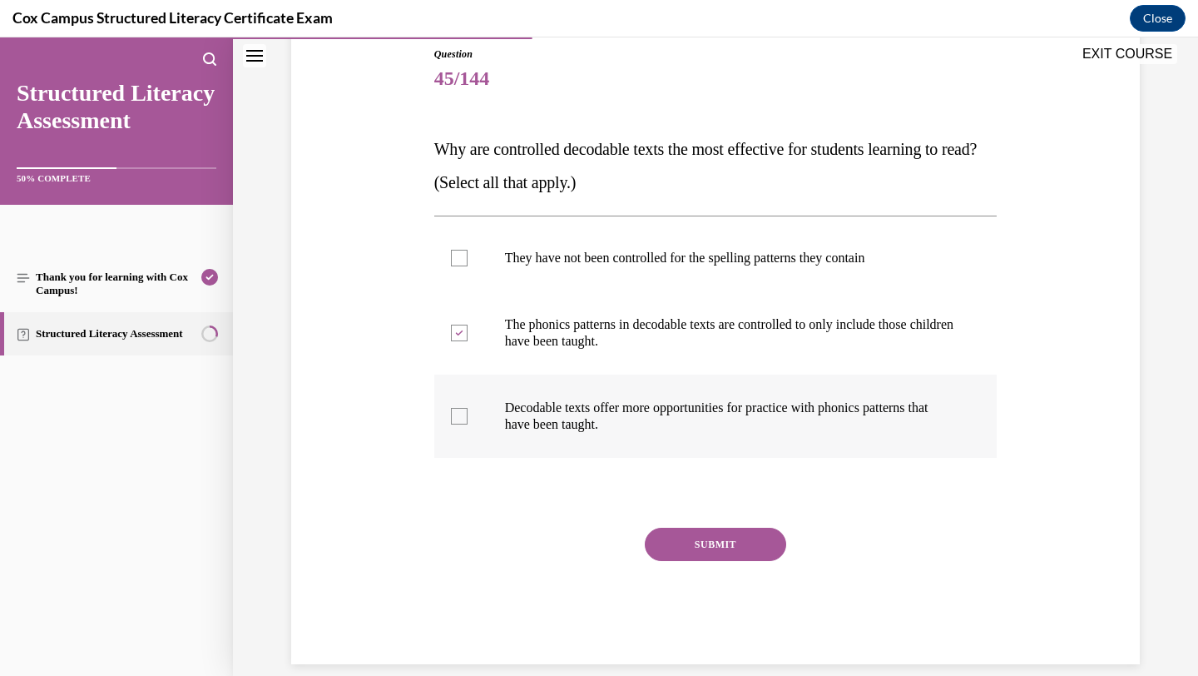
checkbox input "true"
click at [721, 536] on button "SUBMIT" at bounding box center [715, 544] width 141 height 33
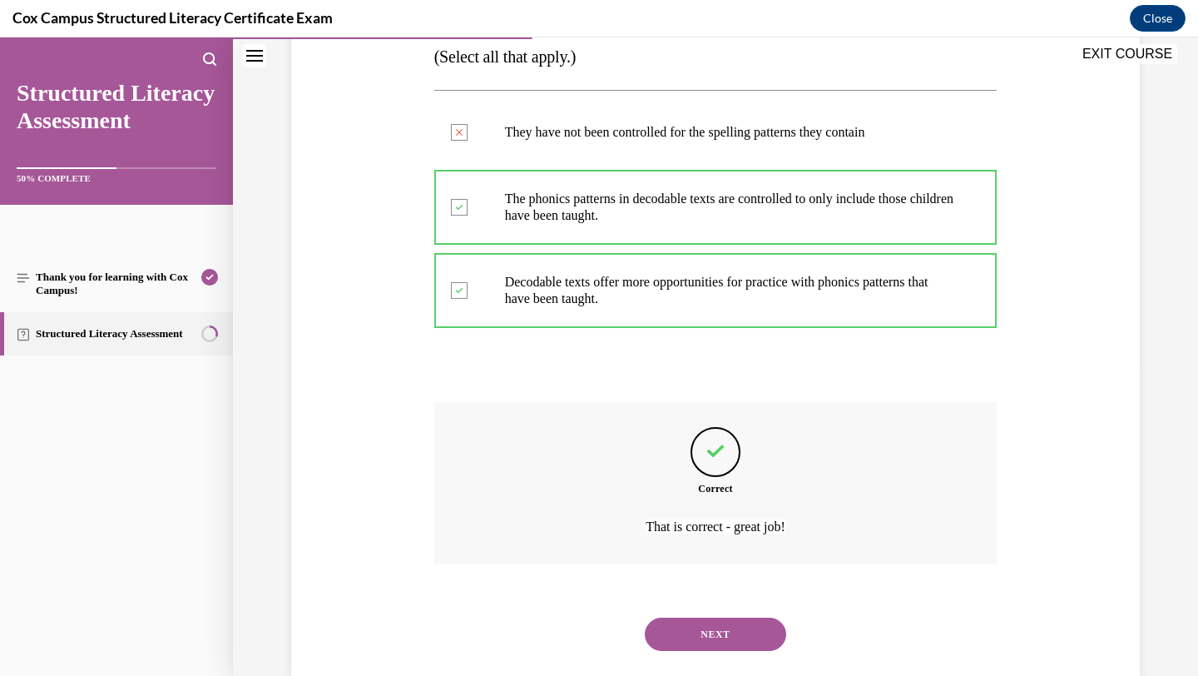
scroll to position [344, 0]
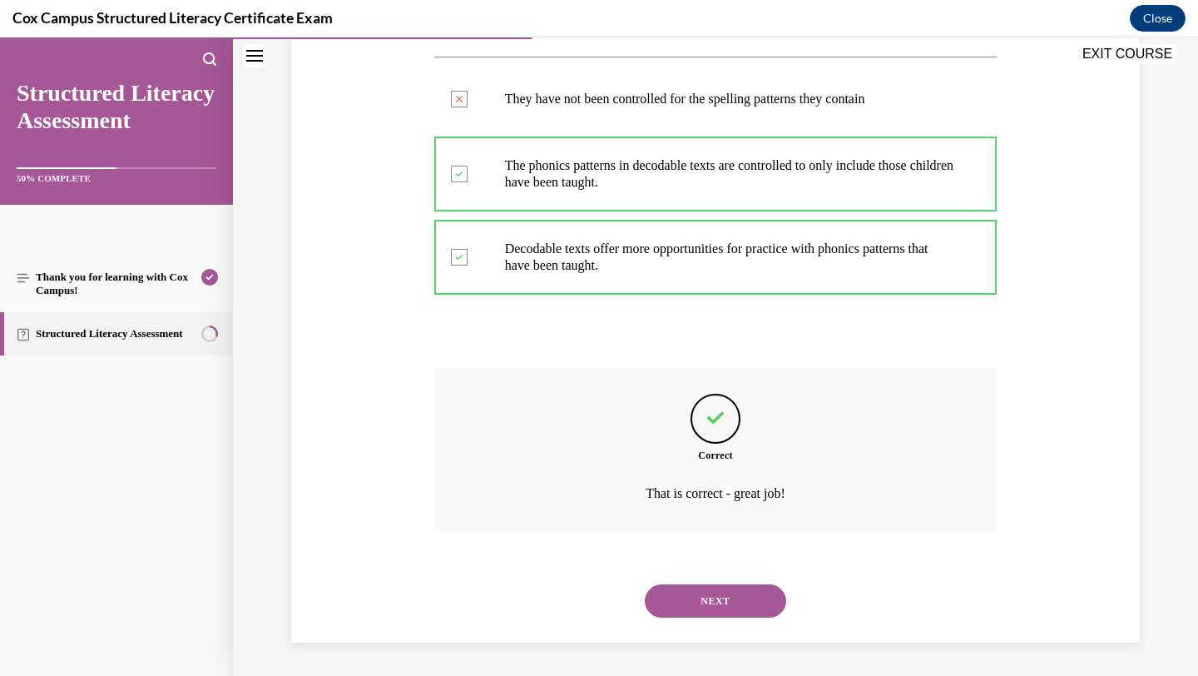
click at [726, 595] on button "NEXT" at bounding box center [715, 600] width 141 height 33
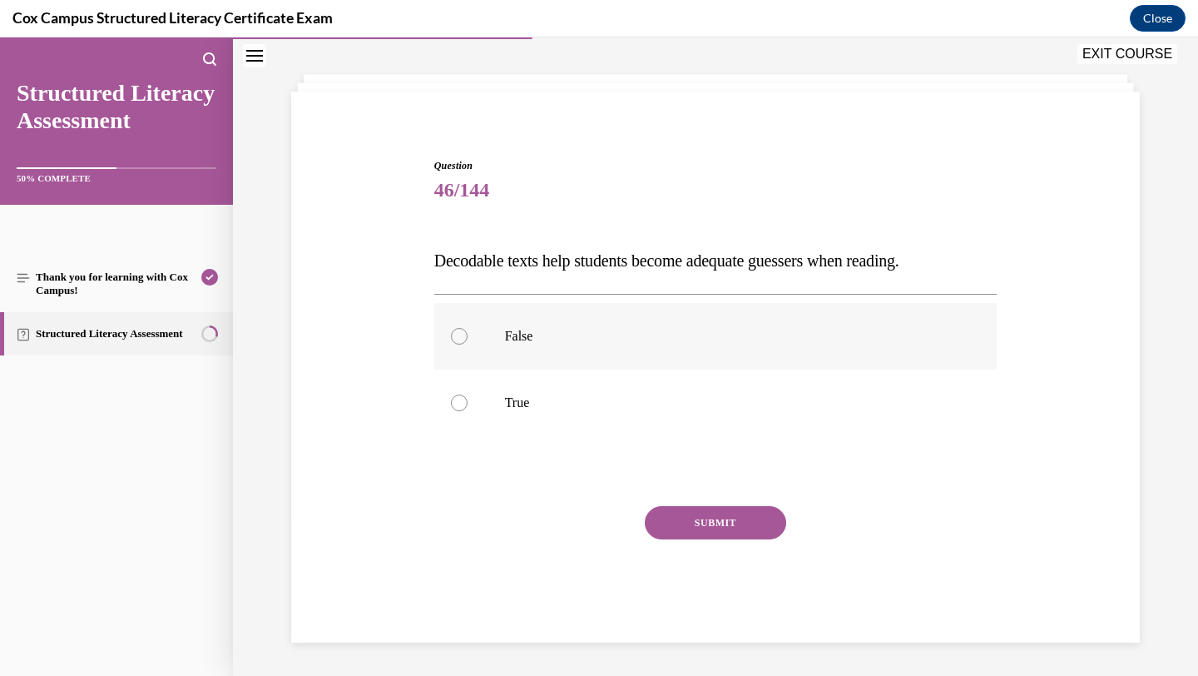
click at [486, 350] on label "False" at bounding box center [715, 336] width 563 height 67
click at [468, 344] on input "False" at bounding box center [459, 336] width 17 height 17
radio input "true"
click at [732, 525] on button "SUBMIT" at bounding box center [715, 522] width 141 height 33
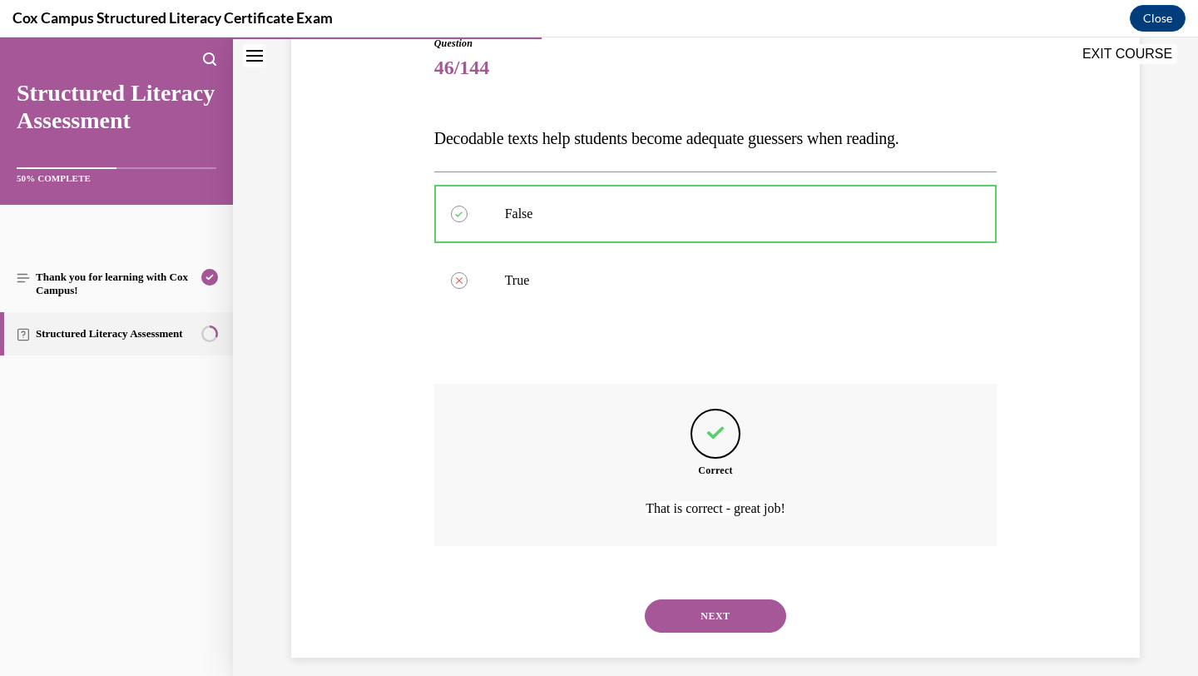
scroll to position [211, 0]
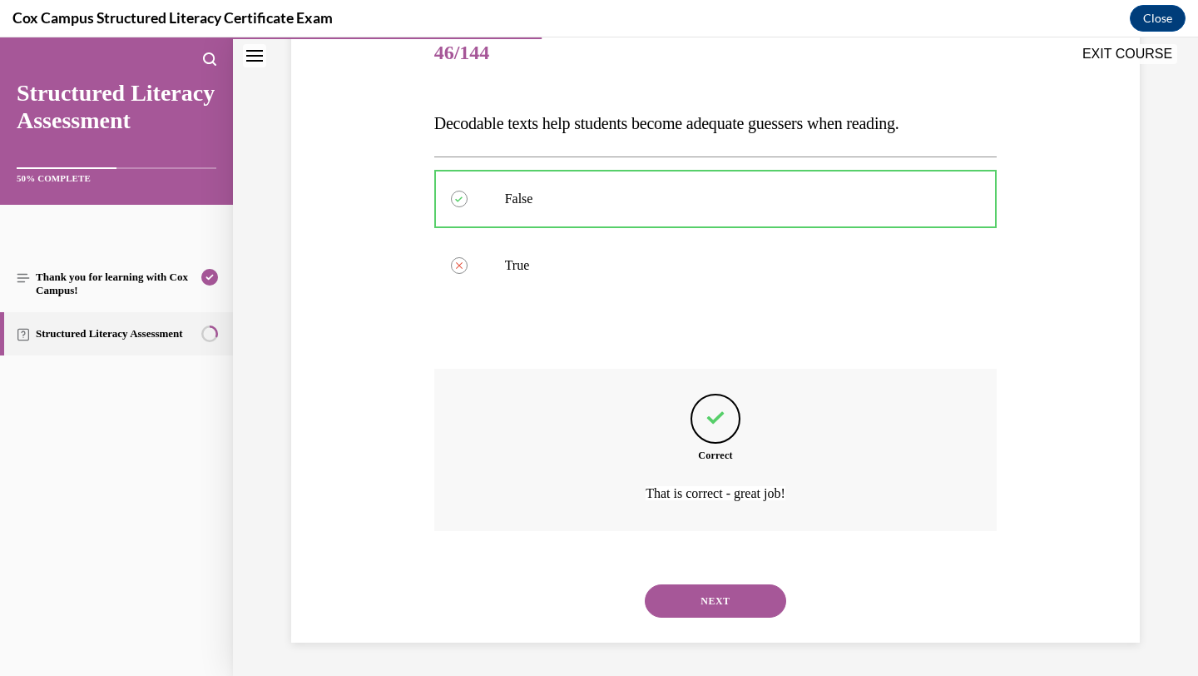
click at [723, 597] on button "NEXT" at bounding box center [715, 600] width 141 height 33
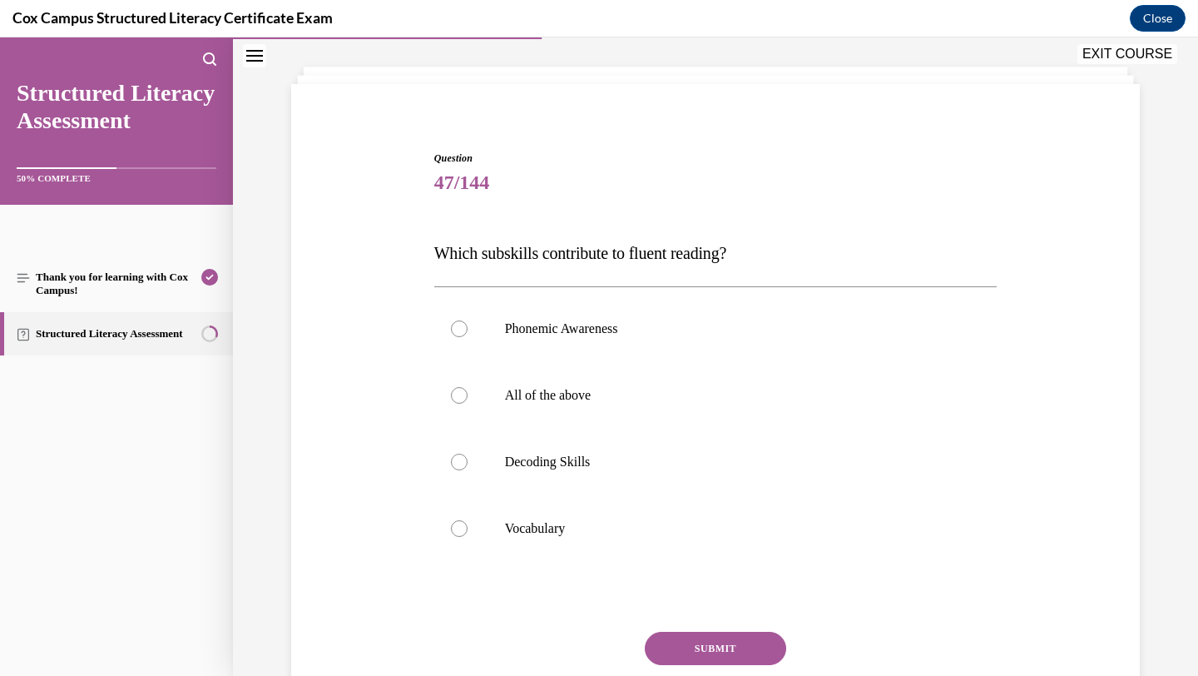
scroll to position [82, 0]
click at [558, 402] on label "All of the above" at bounding box center [715, 393] width 563 height 67
click at [468, 402] on input "All of the above" at bounding box center [459, 393] width 17 height 17
radio input "true"
click at [718, 654] on button "SUBMIT" at bounding box center [715, 646] width 141 height 33
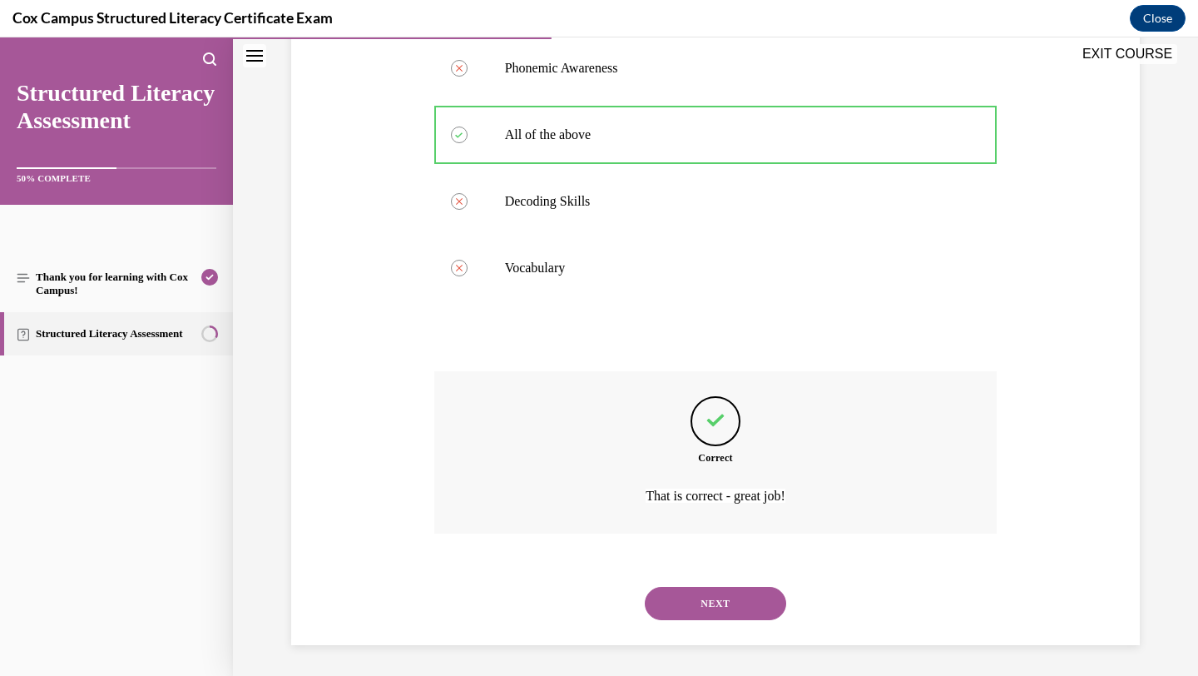
scroll to position [344, 0]
click at [724, 606] on button "NEXT" at bounding box center [715, 600] width 141 height 33
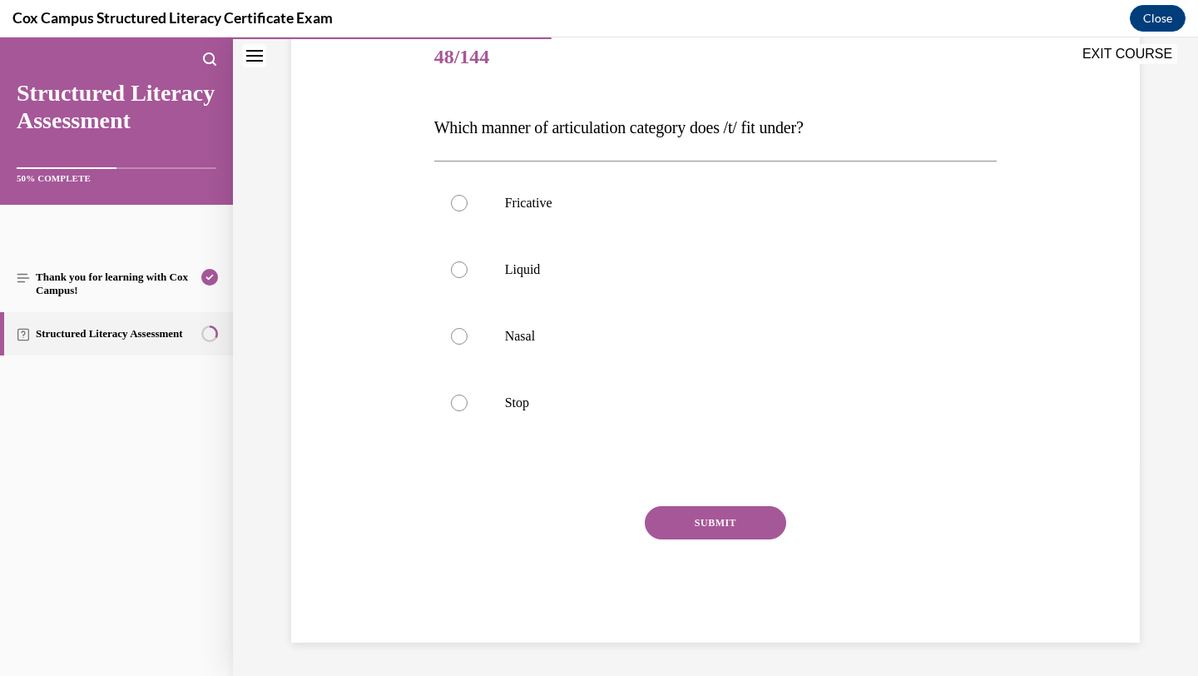
scroll to position [185, 0]
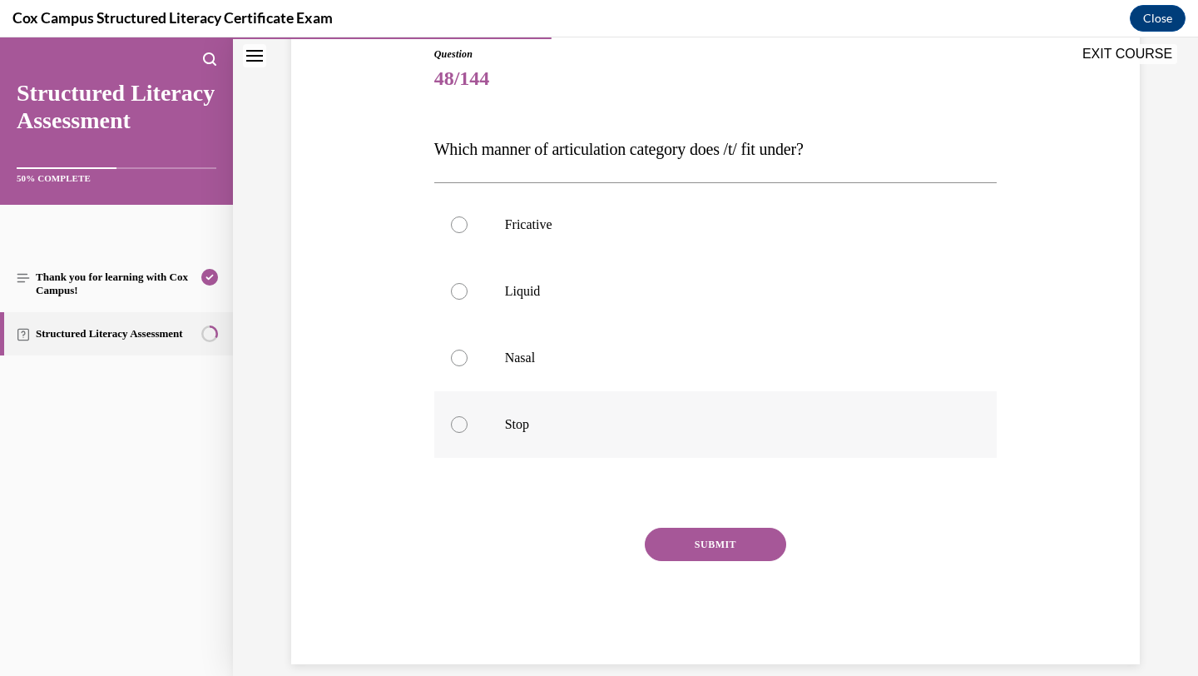
click at [610, 418] on p "Stop" at bounding box center [730, 424] width 451 height 17
click at [468, 418] on input "Stop" at bounding box center [459, 424] width 17 height 17
radio input "true"
click at [747, 543] on button "SUBMIT" at bounding box center [715, 544] width 141 height 33
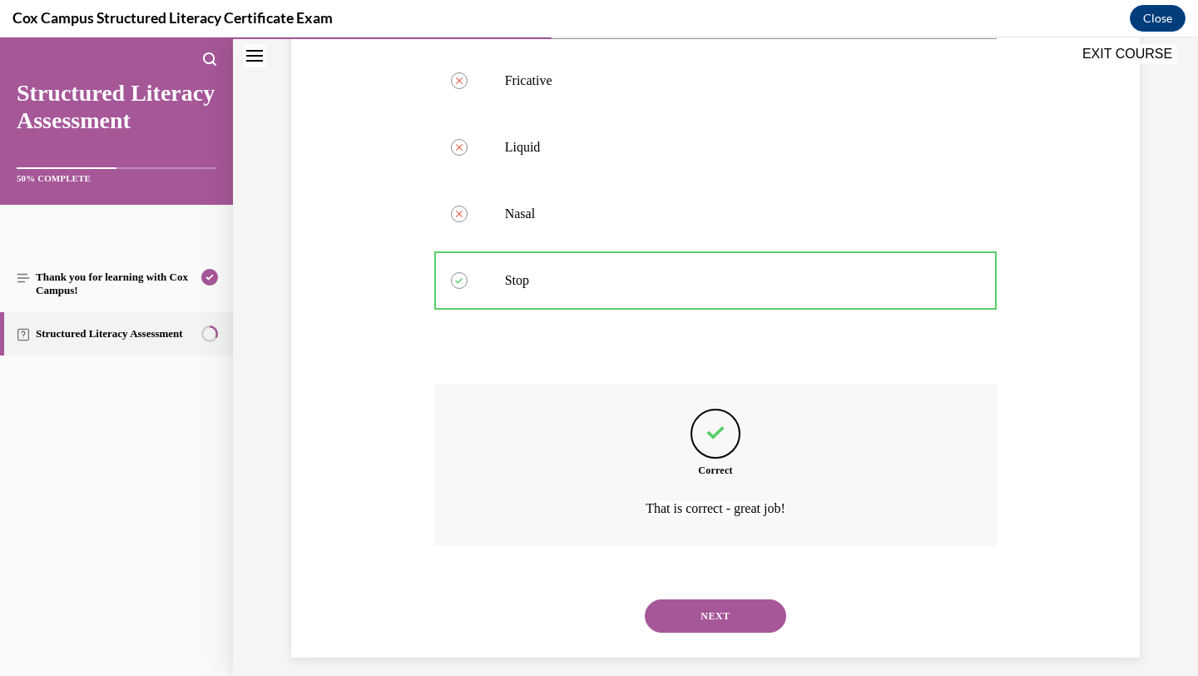
scroll to position [344, 0]
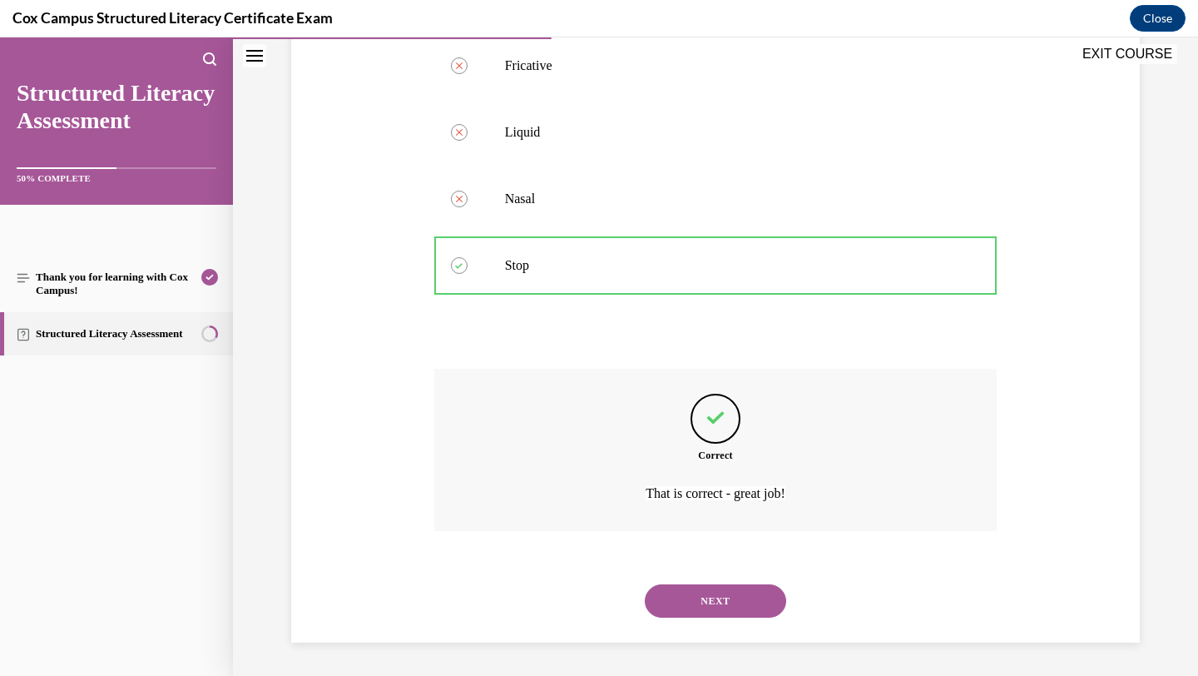
click at [716, 593] on button "NEXT" at bounding box center [715, 600] width 141 height 33
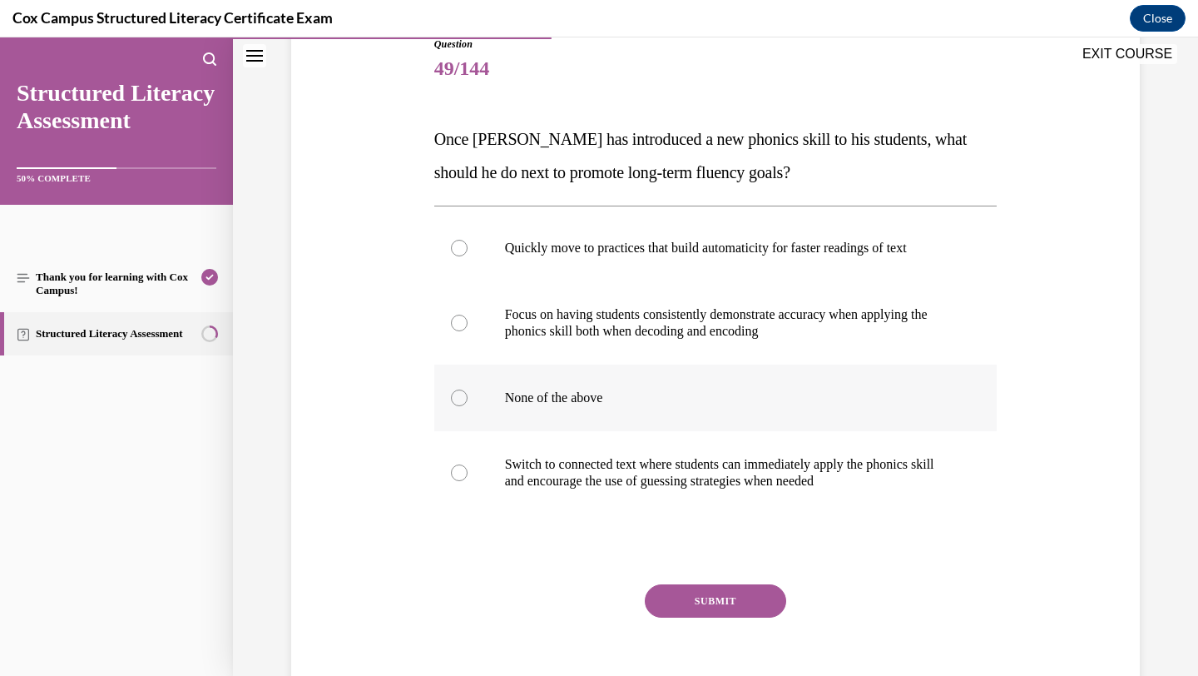
scroll to position [194, 0]
click at [661, 314] on p "Focus on having students consistently demonstrate accuracy when applying the ph…" at bounding box center [730, 323] width 451 height 33
click at [468, 315] on input "Focus on having students consistently demonstrate accuracy when applying the ph…" at bounding box center [459, 323] width 17 height 17
radio input "true"
click at [731, 600] on button "SUBMIT" at bounding box center [715, 601] width 141 height 33
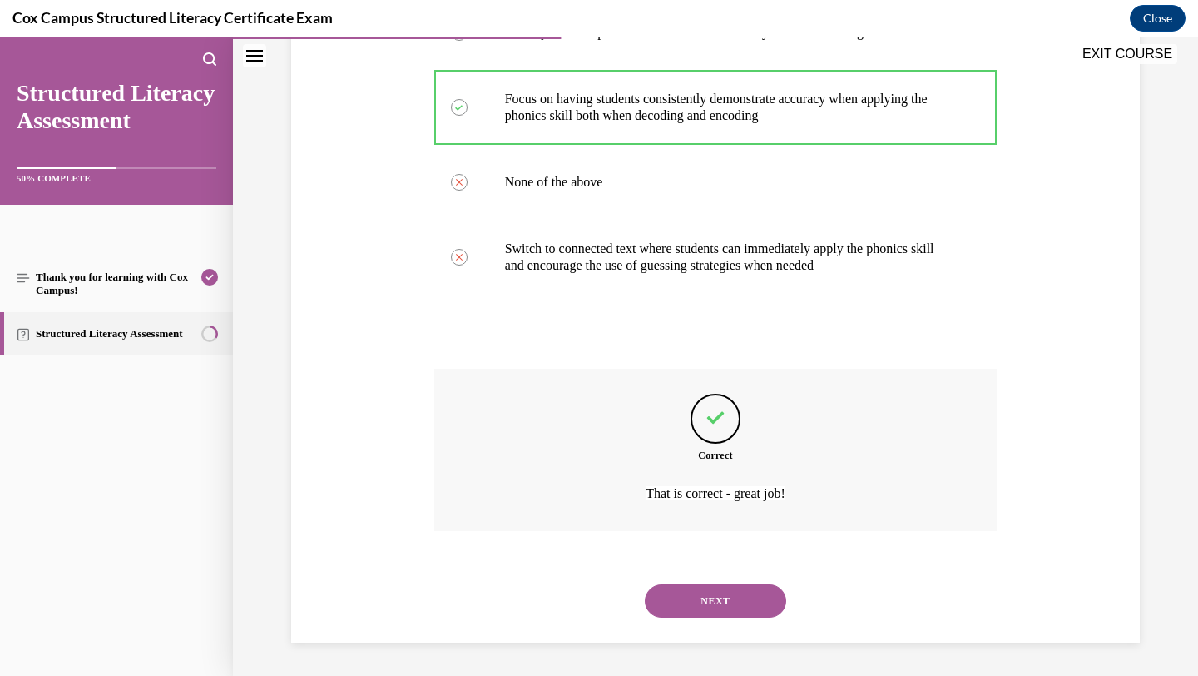
click at [731, 600] on button "NEXT" at bounding box center [715, 600] width 141 height 33
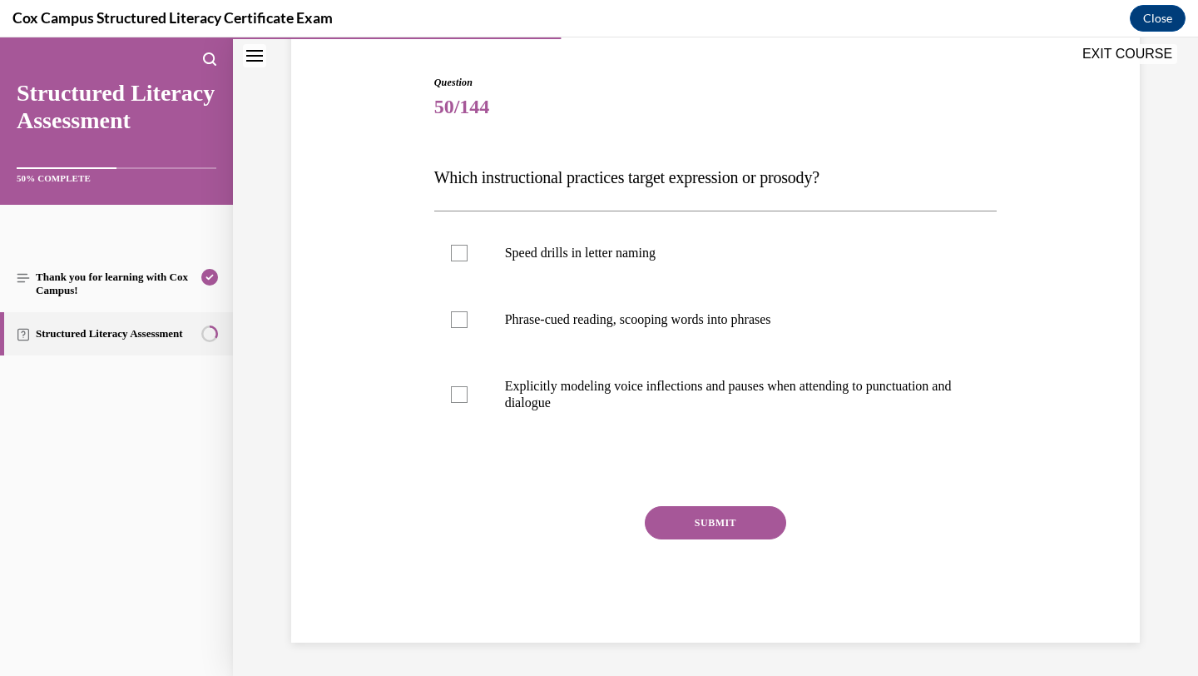
scroll to position [156, 0]
click at [706, 384] on p "Explicitly modeling voice inflections and pauses when attending to punctuation …" at bounding box center [730, 394] width 451 height 33
click at [468, 386] on input "Explicitly modeling voice inflections and pauses when attending to punctuation …" at bounding box center [459, 394] width 17 height 17
checkbox input "true"
click at [597, 318] on p "Phrase-cued reading, scooping words into phrases" at bounding box center [730, 319] width 451 height 17
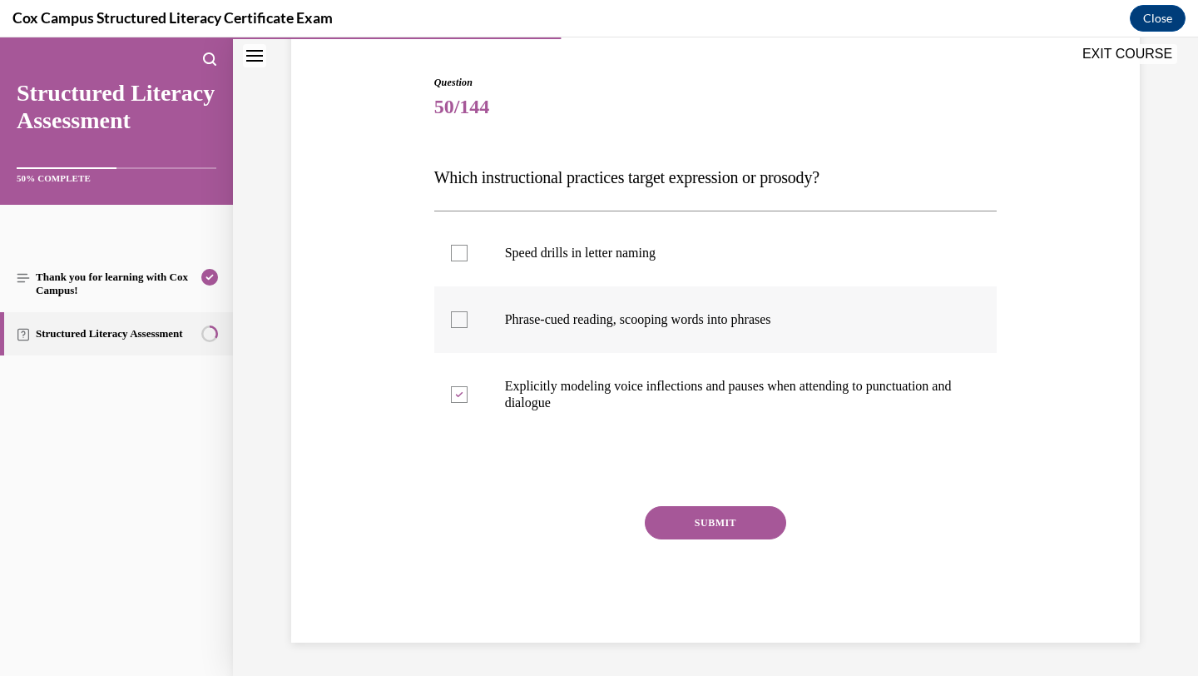
click at [468, 318] on input "Phrase-cued reading, scooping words into phrases" at bounding box center [459, 319] width 17 height 17
checkbox input "true"
click at [704, 522] on button "SUBMIT" at bounding box center [715, 522] width 141 height 33
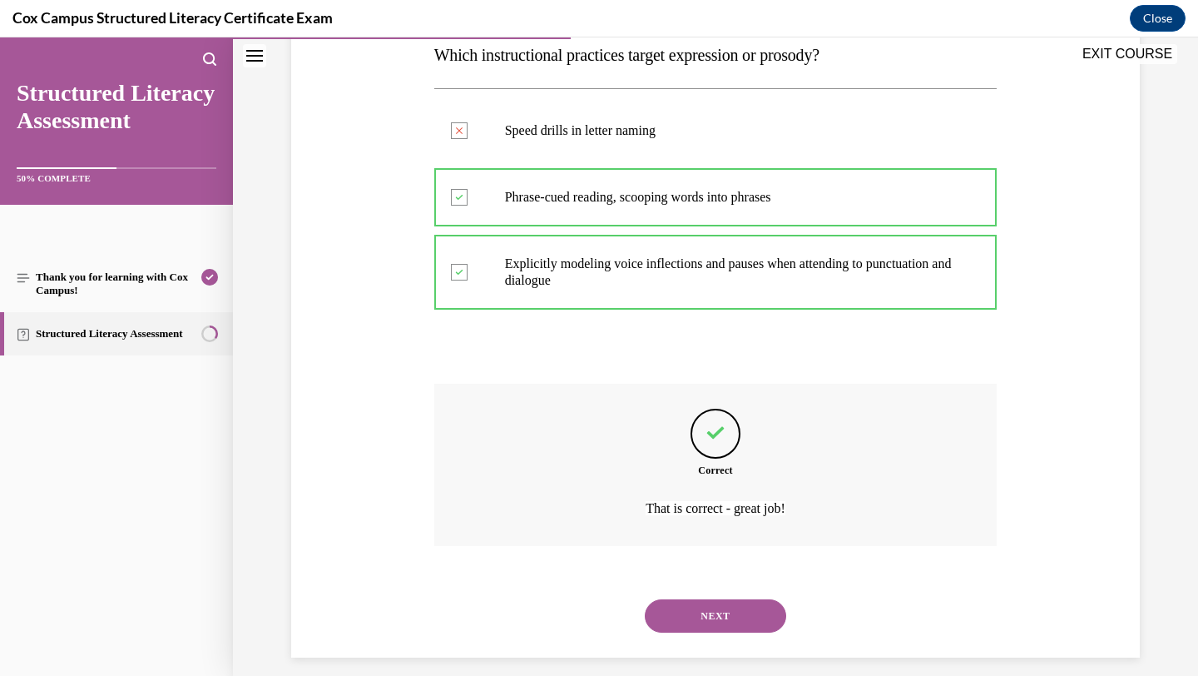
scroll to position [294, 0]
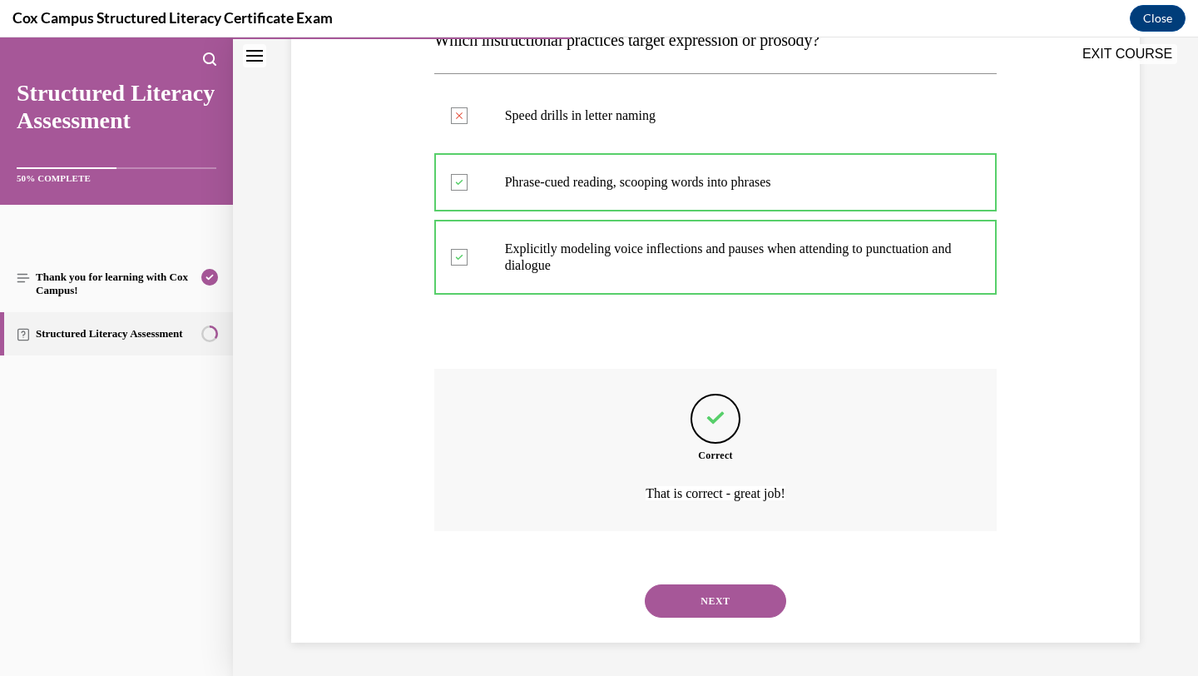
click at [703, 600] on button "NEXT" at bounding box center [715, 600] width 141 height 33
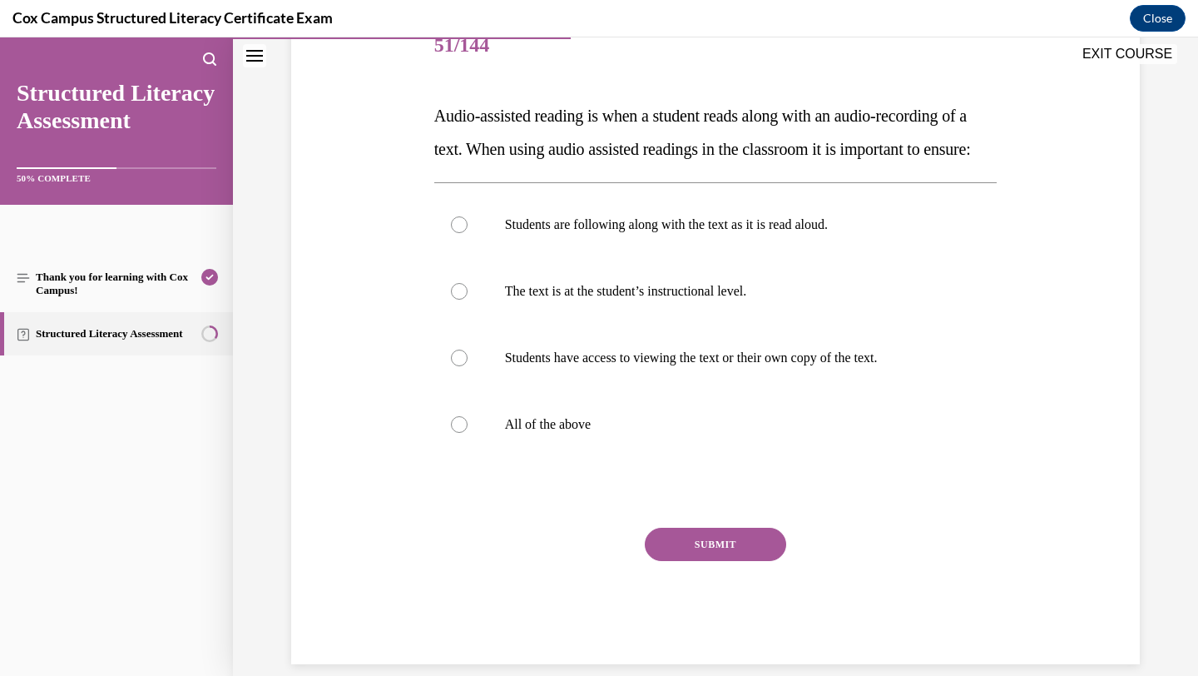
scroll to position [217, 0]
click at [601, 458] on label "All of the above" at bounding box center [715, 425] width 563 height 67
click at [468, 434] on input "All of the above" at bounding box center [459, 425] width 17 height 17
radio input "true"
click at [726, 562] on button "SUBMIT" at bounding box center [715, 544] width 141 height 33
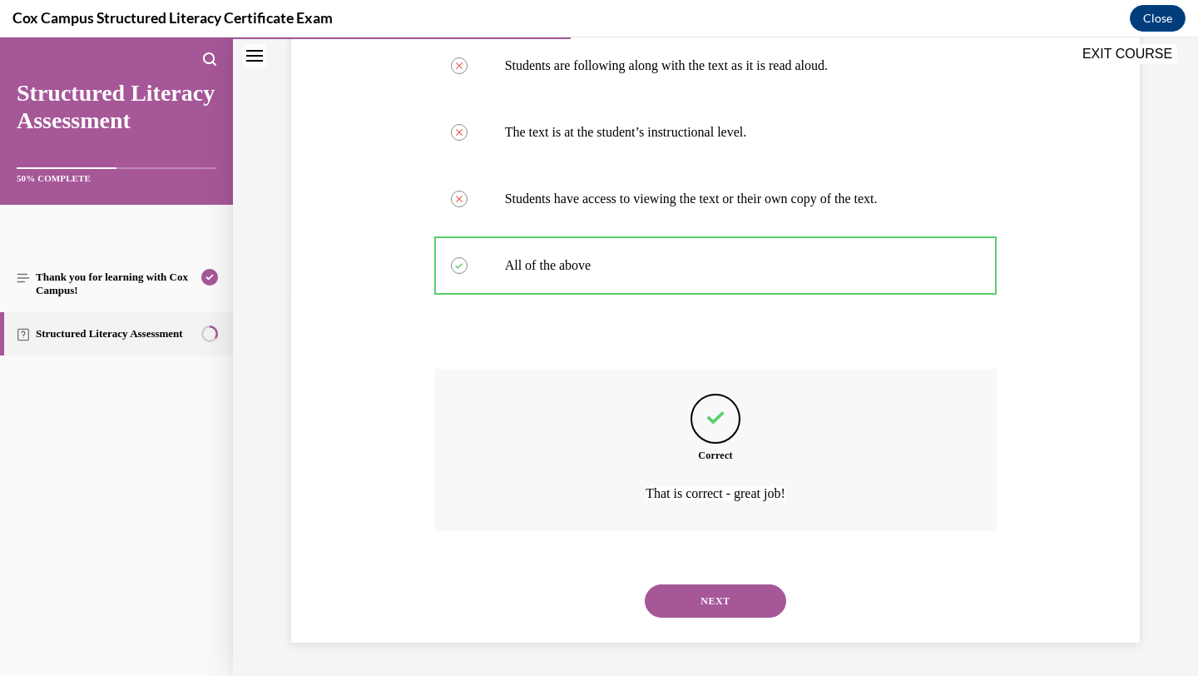
scroll to position [410, 0]
click at [722, 595] on button "NEXT" at bounding box center [715, 600] width 141 height 33
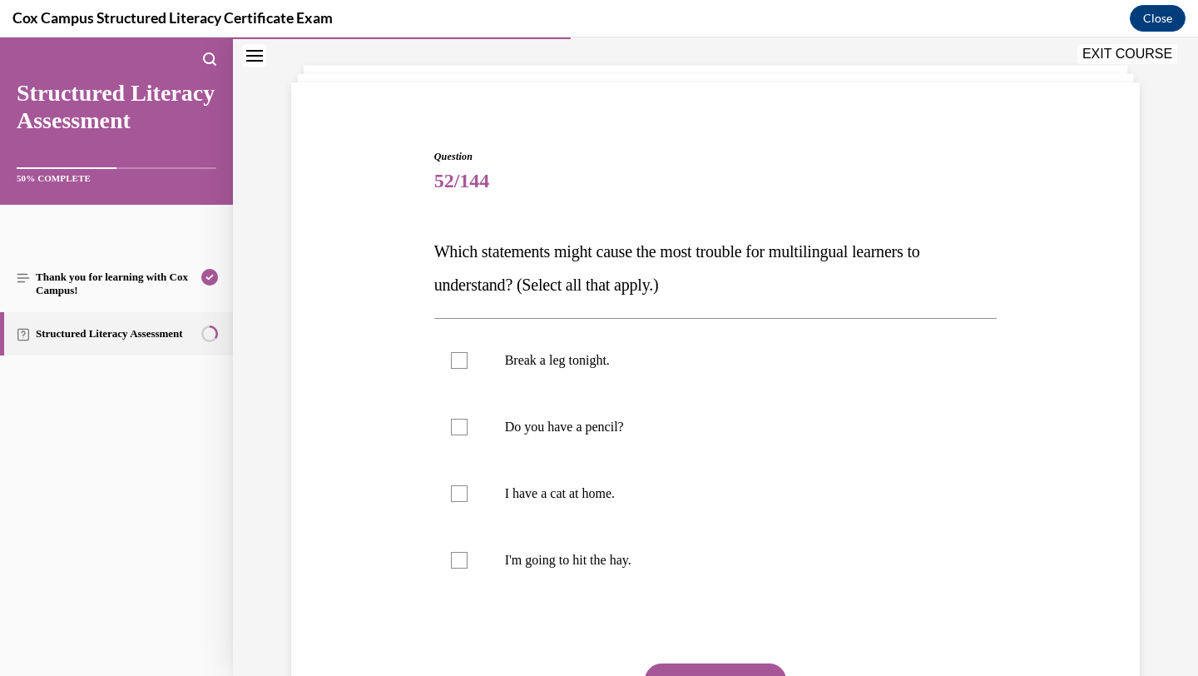
scroll to position [86, 0]
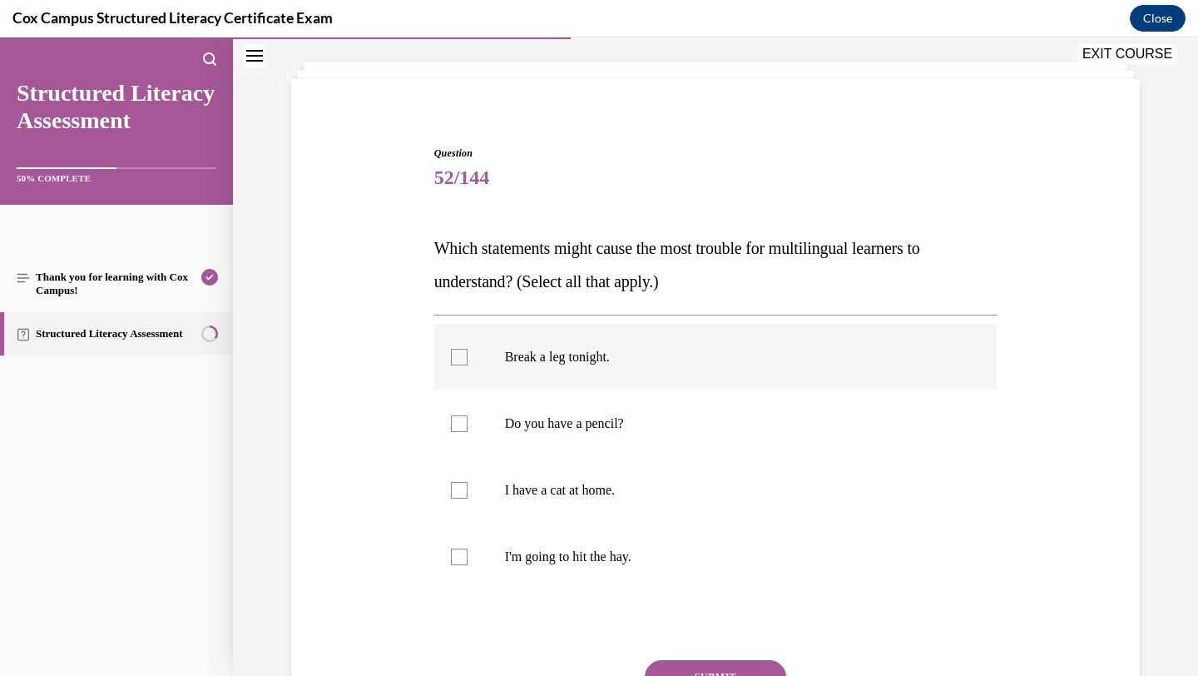
click at [611, 354] on p "Break a leg tonight." at bounding box center [730, 357] width 451 height 17
click at [468, 354] on input "Break a leg tonight." at bounding box center [459, 357] width 17 height 17
checkbox input "true"
click at [597, 555] on p "I'm going to hit the hay." at bounding box center [730, 556] width 451 height 17
click at [468, 555] on input "I'm going to hit the hay." at bounding box center [459, 556] width 17 height 17
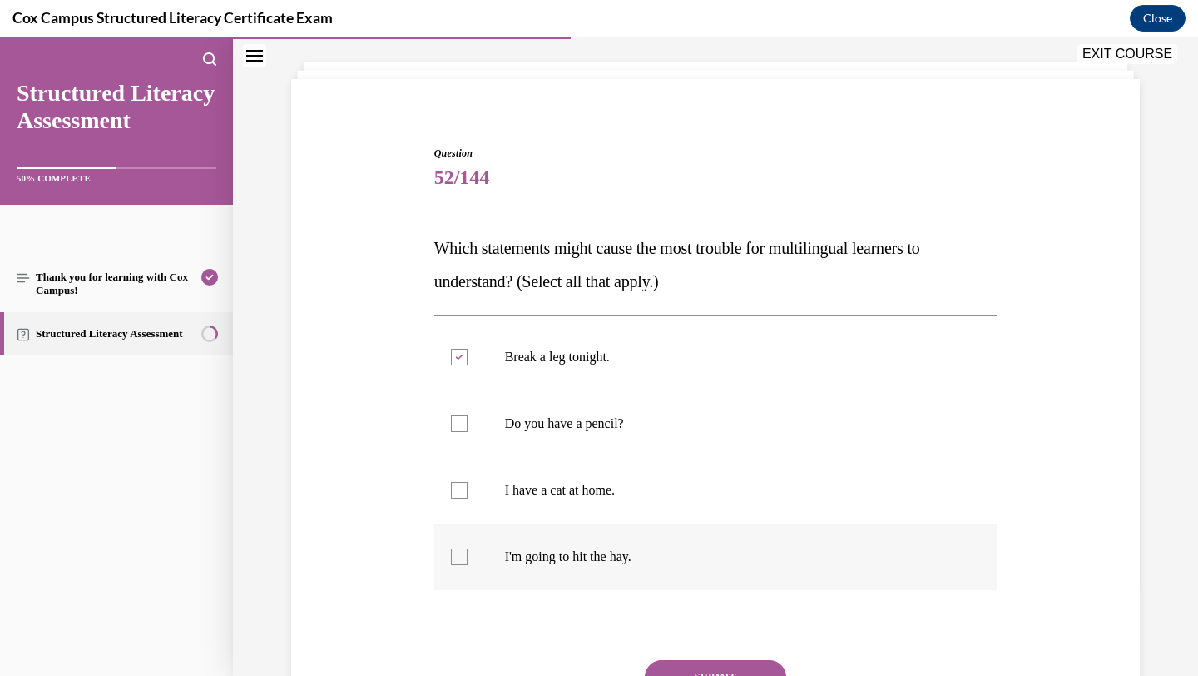
checkbox input "true"
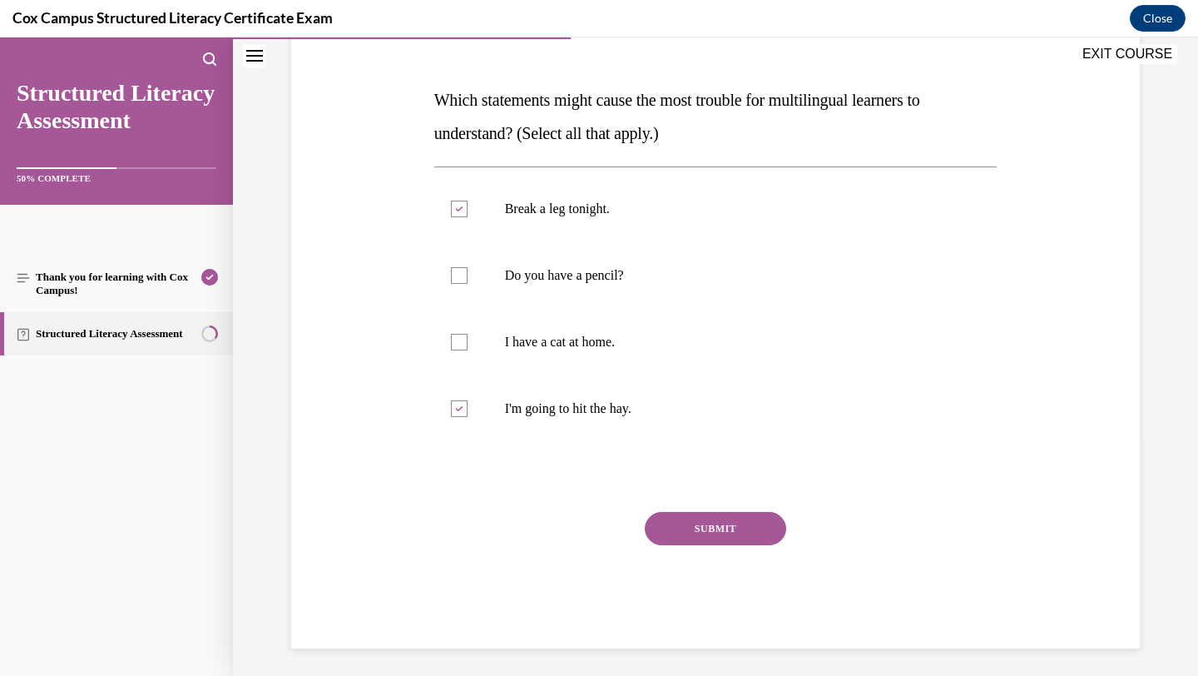
click at [707, 520] on button "SUBMIT" at bounding box center [715, 528] width 141 height 33
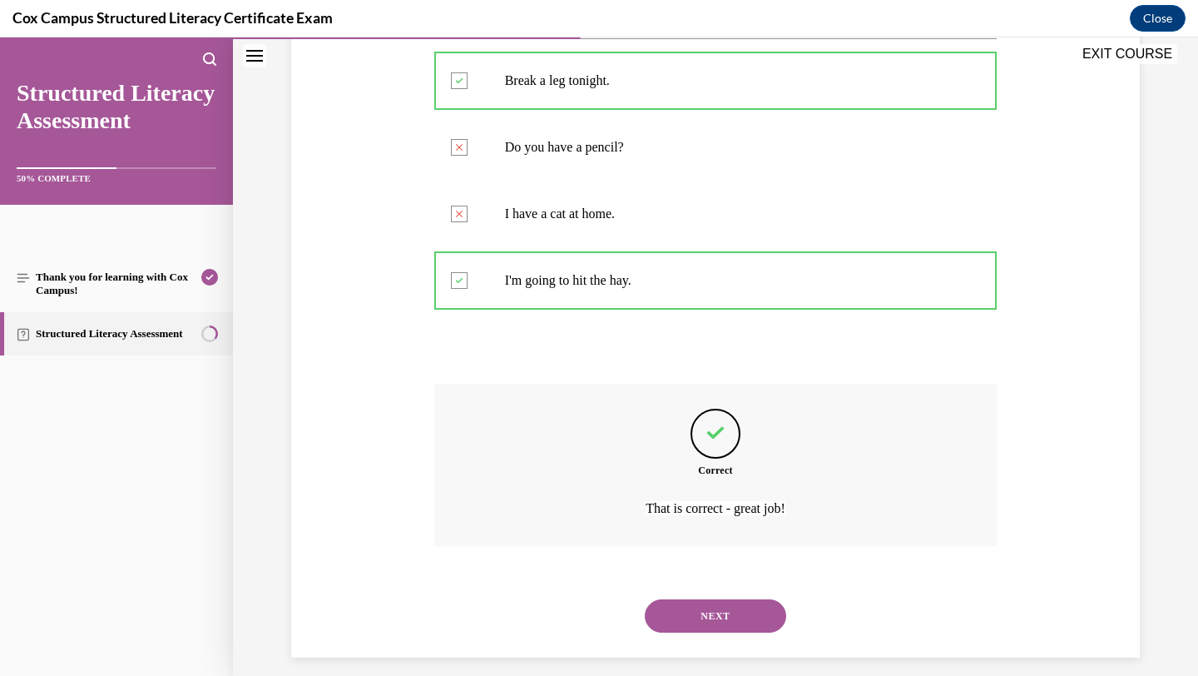
scroll to position [377, 0]
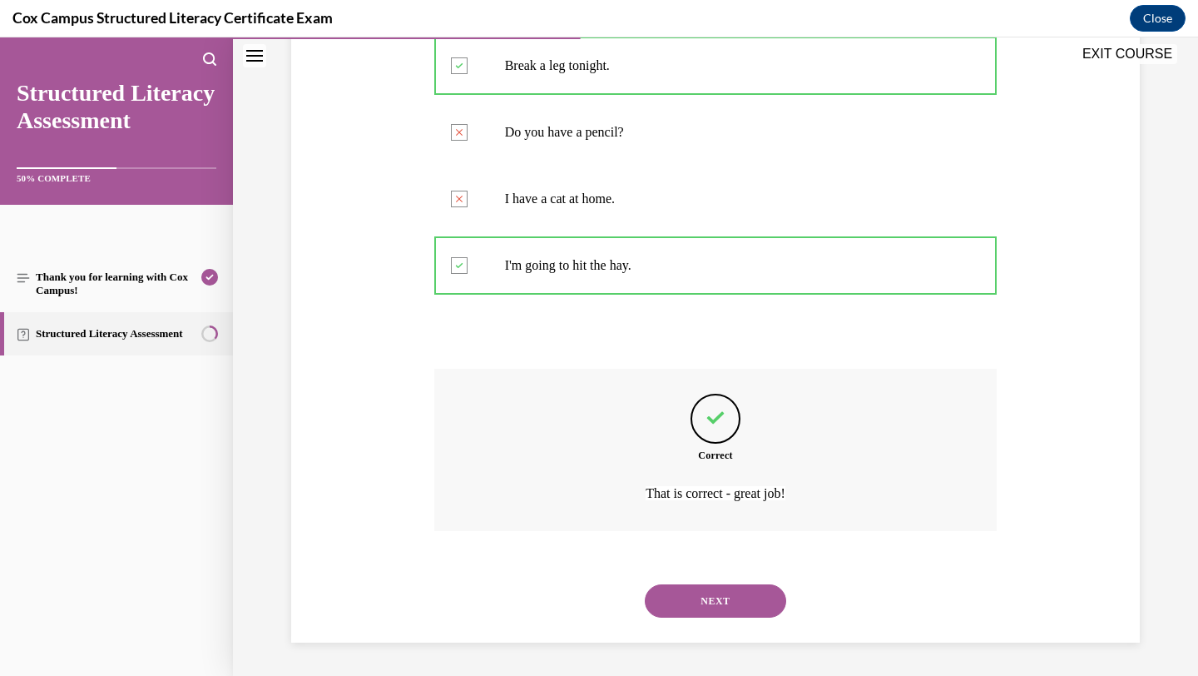
click at [721, 607] on button "NEXT" at bounding box center [715, 600] width 141 height 33
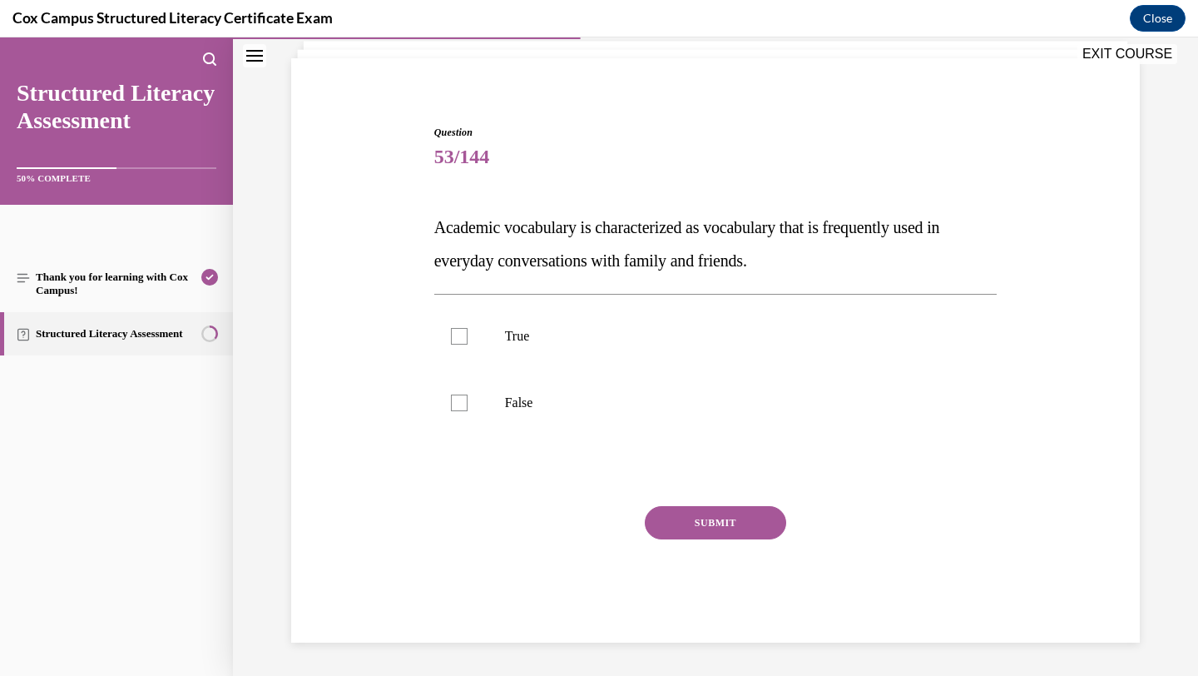
scroll to position [107, 0]
click at [500, 403] on label "False" at bounding box center [715, 402] width 563 height 67
click at [468, 403] on input "False" at bounding box center [459, 402] width 17 height 17
checkbox input "true"
click at [690, 521] on button "SUBMIT" at bounding box center [715, 522] width 141 height 33
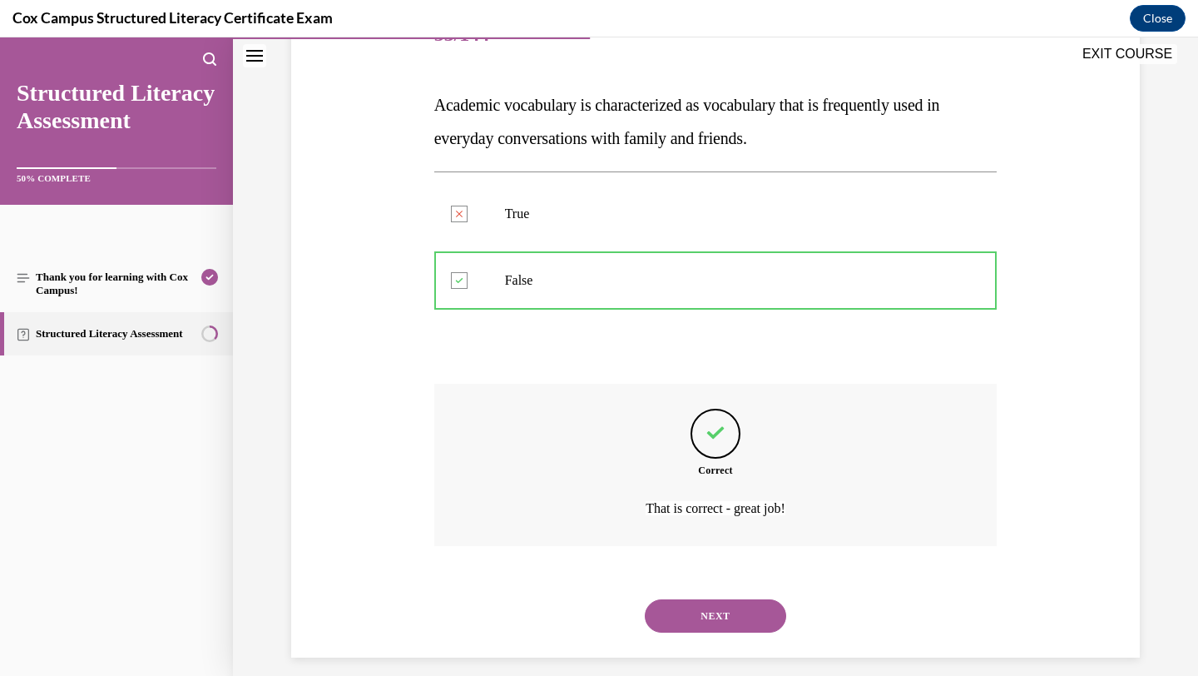
scroll to position [244, 0]
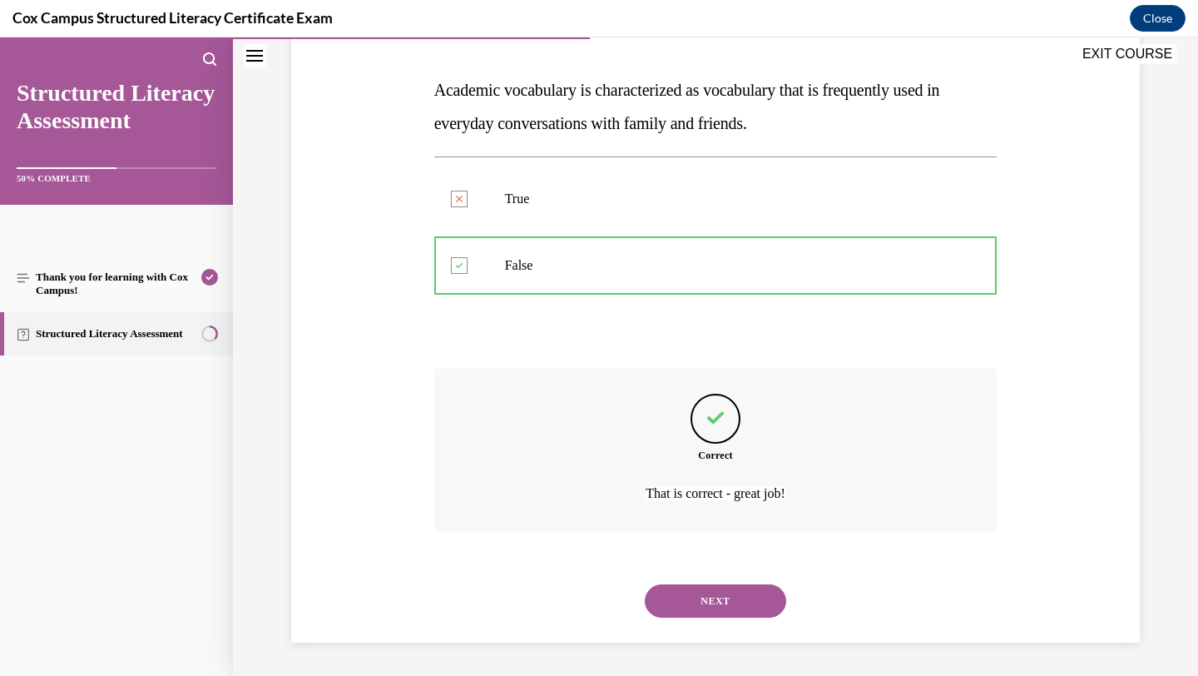
click at [704, 600] on button "NEXT" at bounding box center [715, 600] width 141 height 33
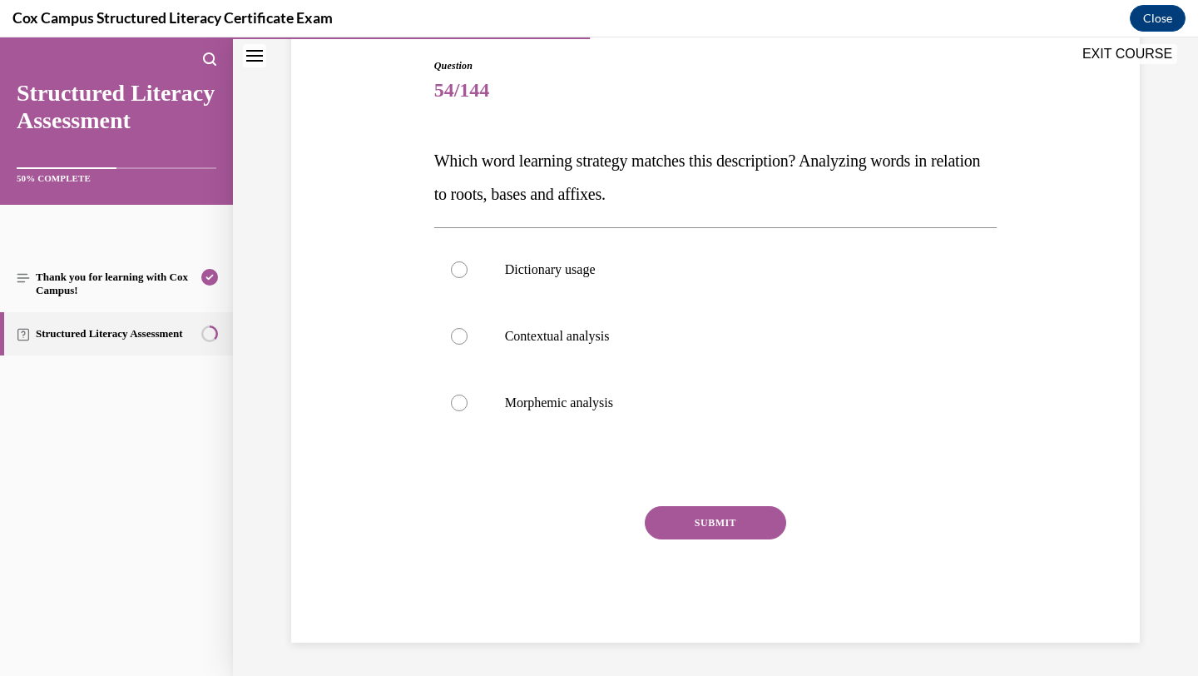
scroll to position [173, 0]
click at [607, 404] on p "Morphemic analysis" at bounding box center [730, 402] width 451 height 17
click at [468, 404] on input "Morphemic analysis" at bounding box center [459, 402] width 17 height 17
radio input "true"
click at [730, 518] on button "SUBMIT" at bounding box center [715, 522] width 141 height 33
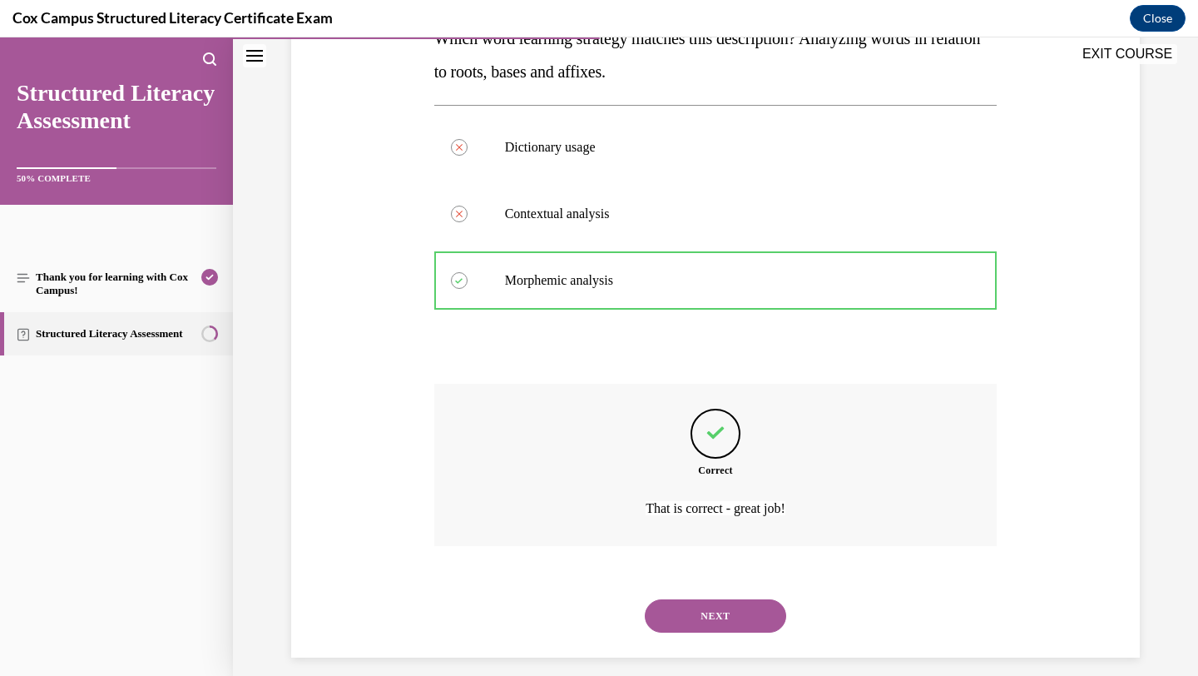
scroll to position [310, 0]
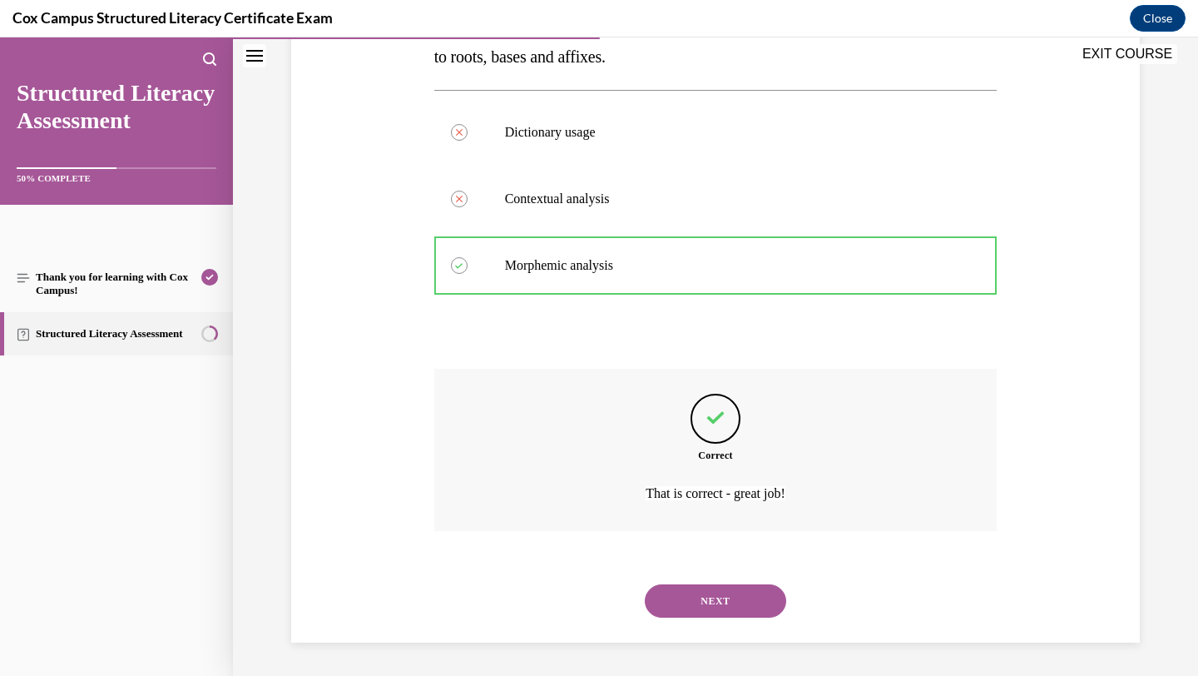
click at [716, 605] on button "NEXT" at bounding box center [715, 600] width 141 height 33
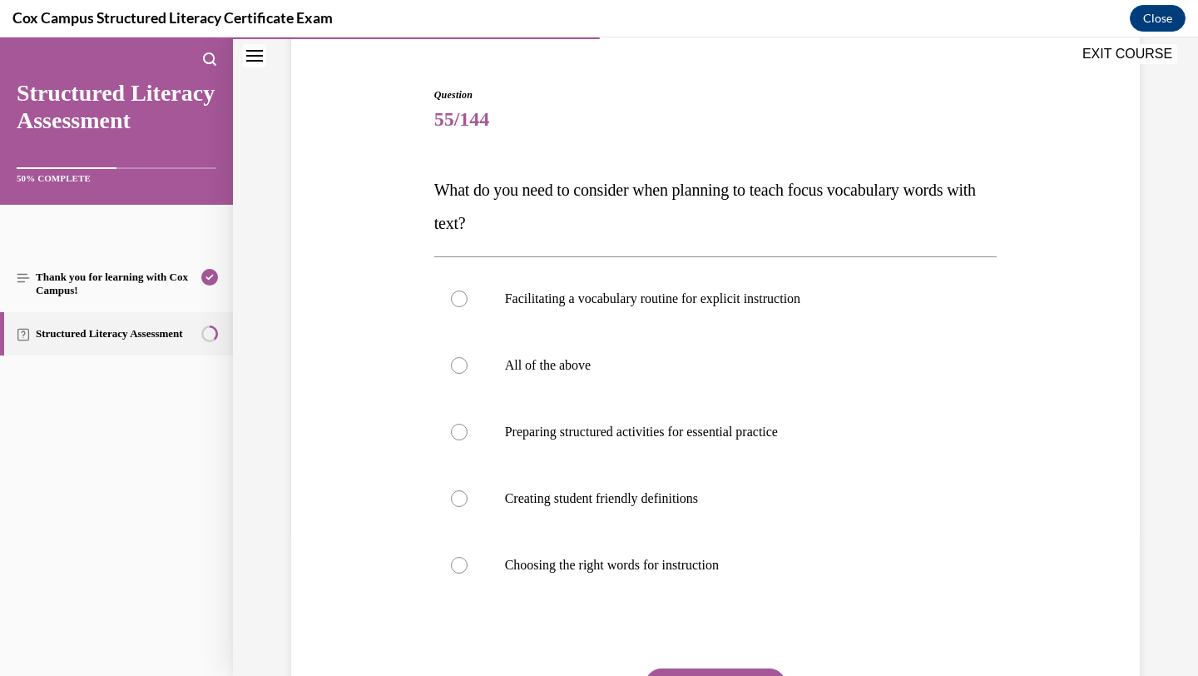
scroll to position [151, 0]
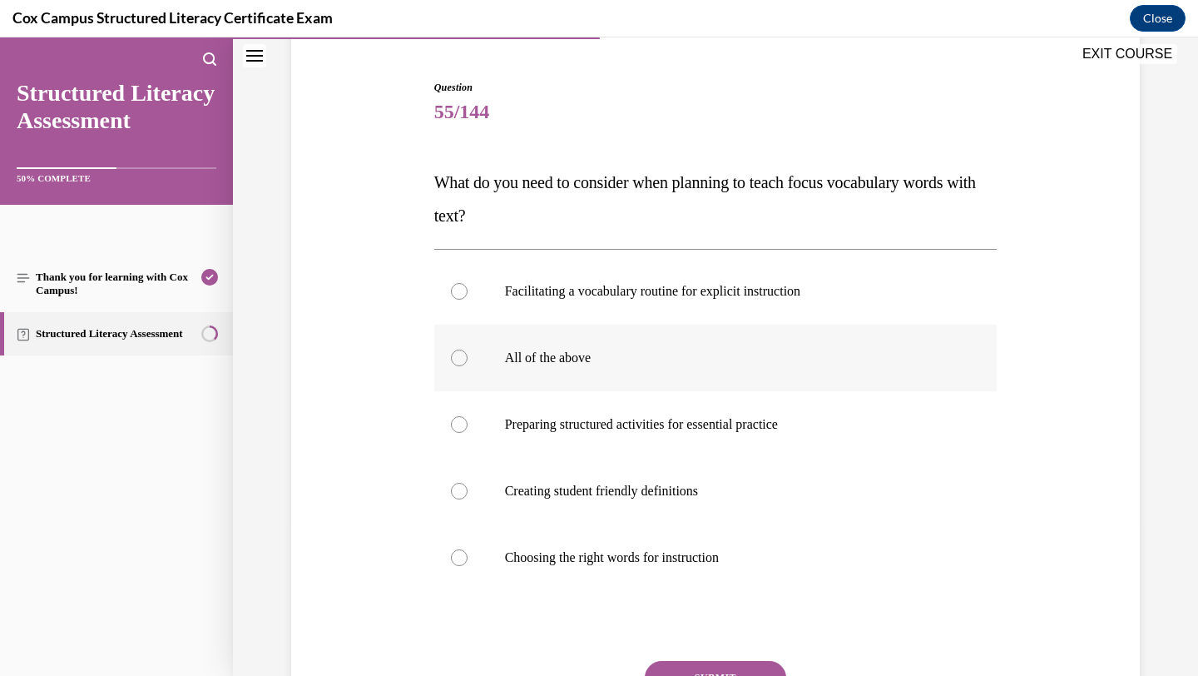
click at [577, 363] on p "All of the above" at bounding box center [730, 357] width 451 height 17
click at [468, 363] on input "All of the above" at bounding box center [459, 357] width 17 height 17
radio input "true"
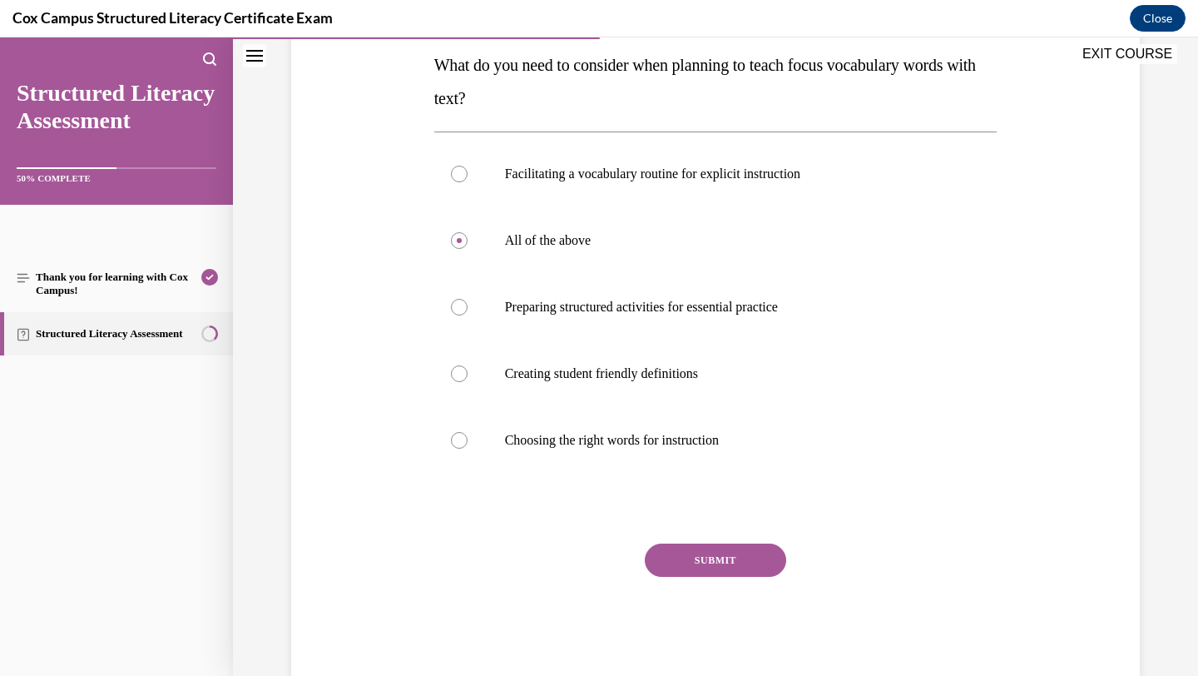
click at [708, 557] on button "SUBMIT" at bounding box center [715, 559] width 141 height 33
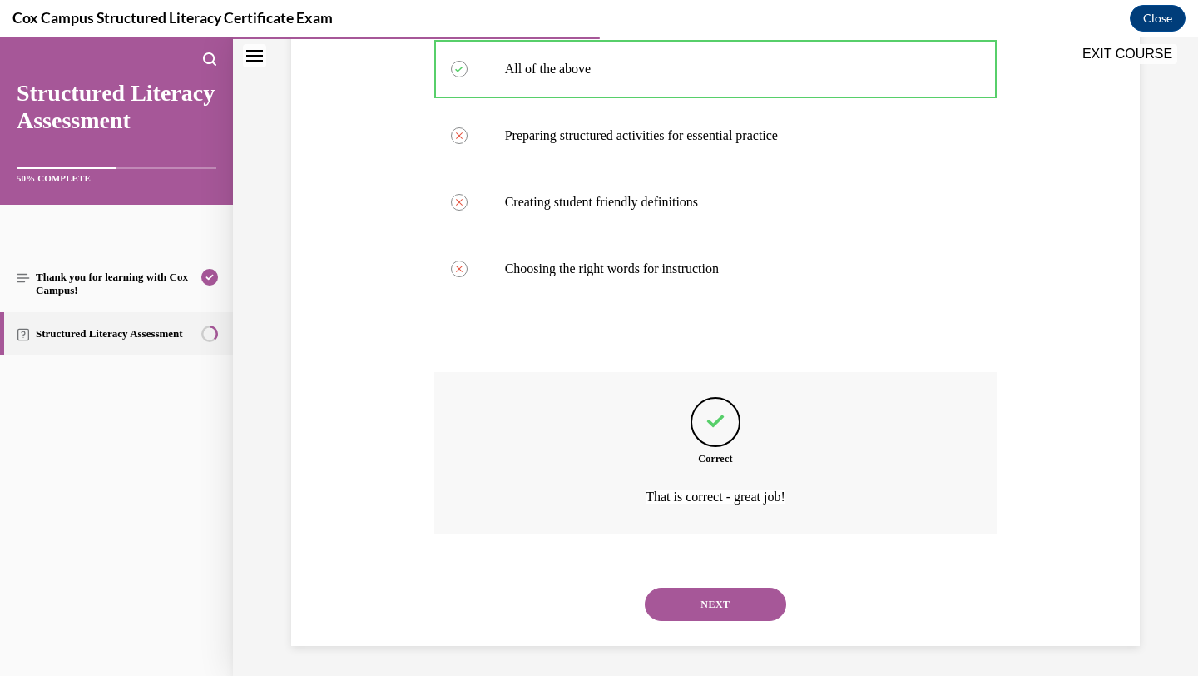
scroll to position [443, 0]
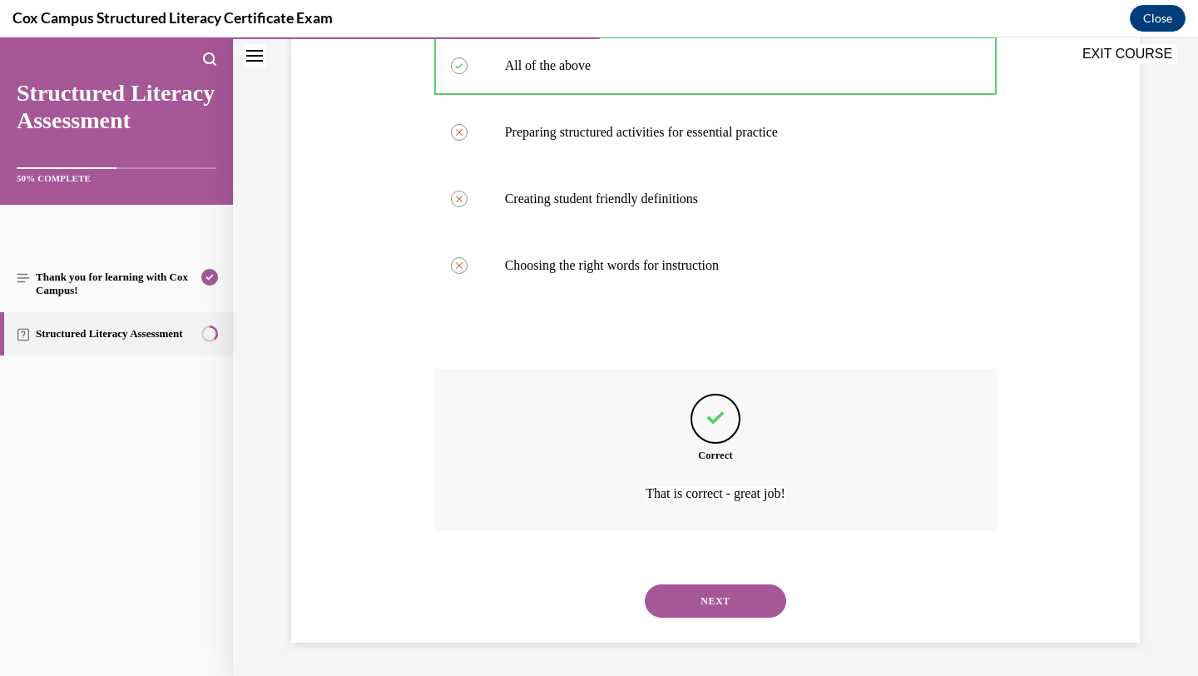
click at [725, 591] on button "NEXT" at bounding box center [715, 600] width 141 height 33
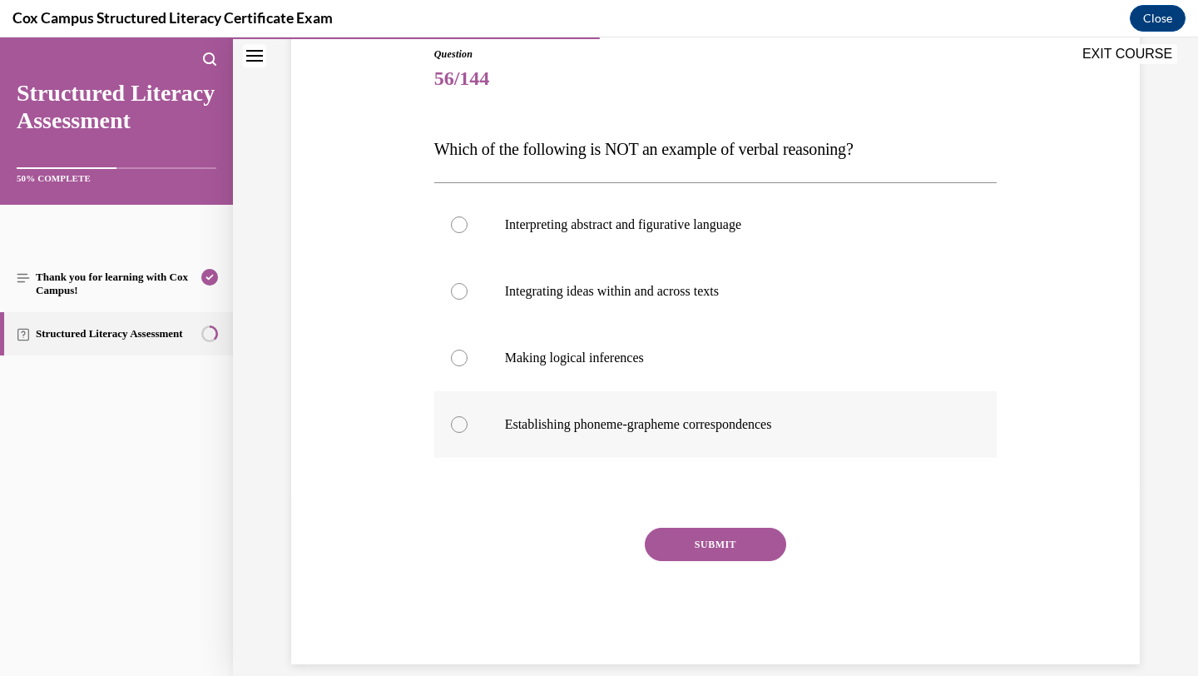
click at [579, 414] on label "Establishing phoneme-grapheme correspondences" at bounding box center [715, 424] width 563 height 67
click at [468, 416] on input "Establishing phoneme-grapheme correspondences" at bounding box center [459, 424] width 17 height 17
radio input "true"
click at [711, 554] on button "SUBMIT" at bounding box center [715, 544] width 141 height 33
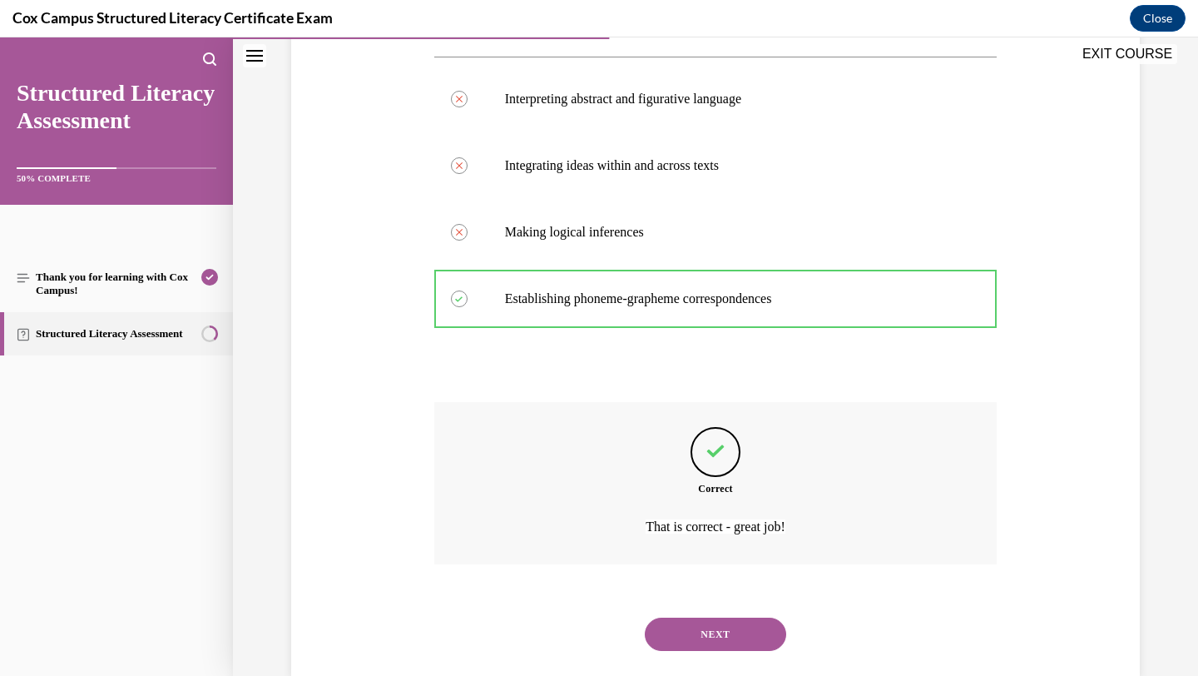
scroll to position [344, 0]
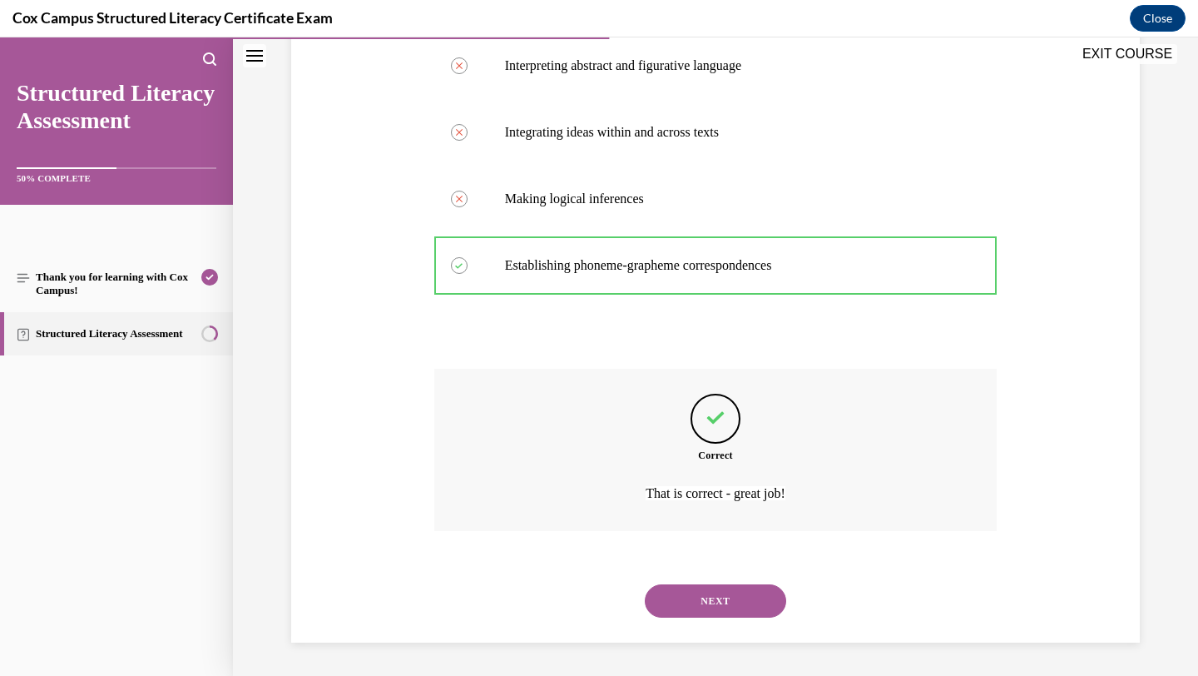
click at [712, 602] on button "NEXT" at bounding box center [715, 600] width 141 height 33
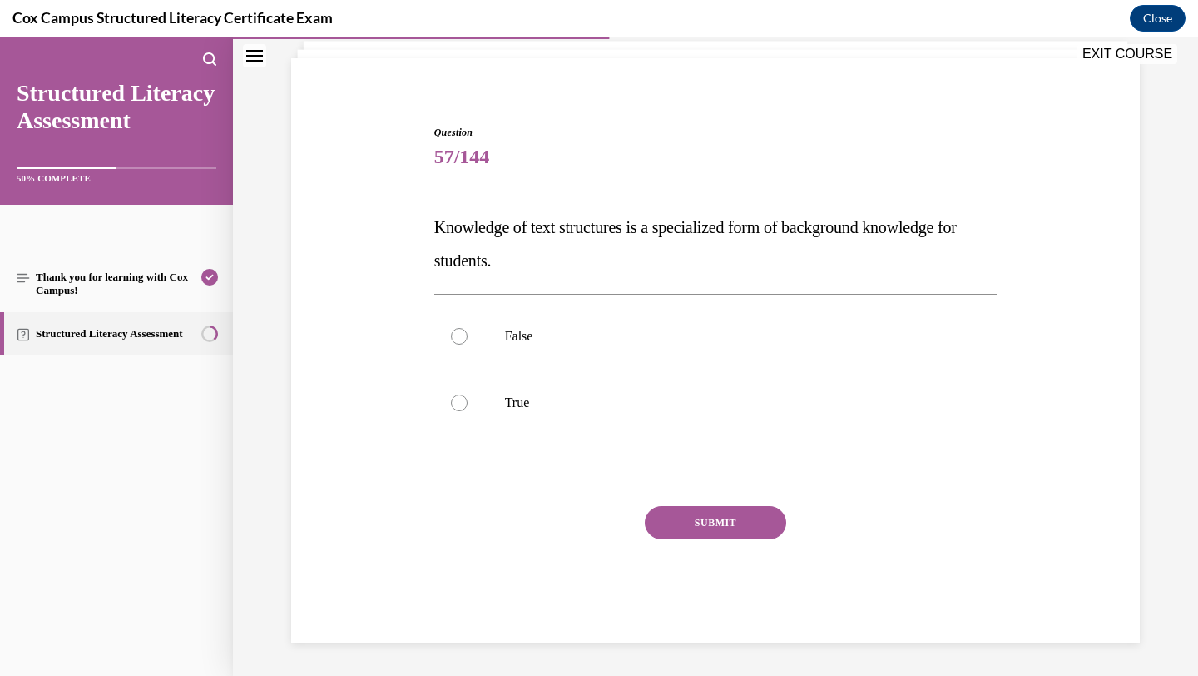
scroll to position [107, 0]
click at [567, 405] on p "True" at bounding box center [730, 402] width 451 height 17
click at [468, 405] on input "True" at bounding box center [459, 402] width 17 height 17
radio input "true"
click at [700, 522] on button "SUBMIT" at bounding box center [715, 522] width 141 height 33
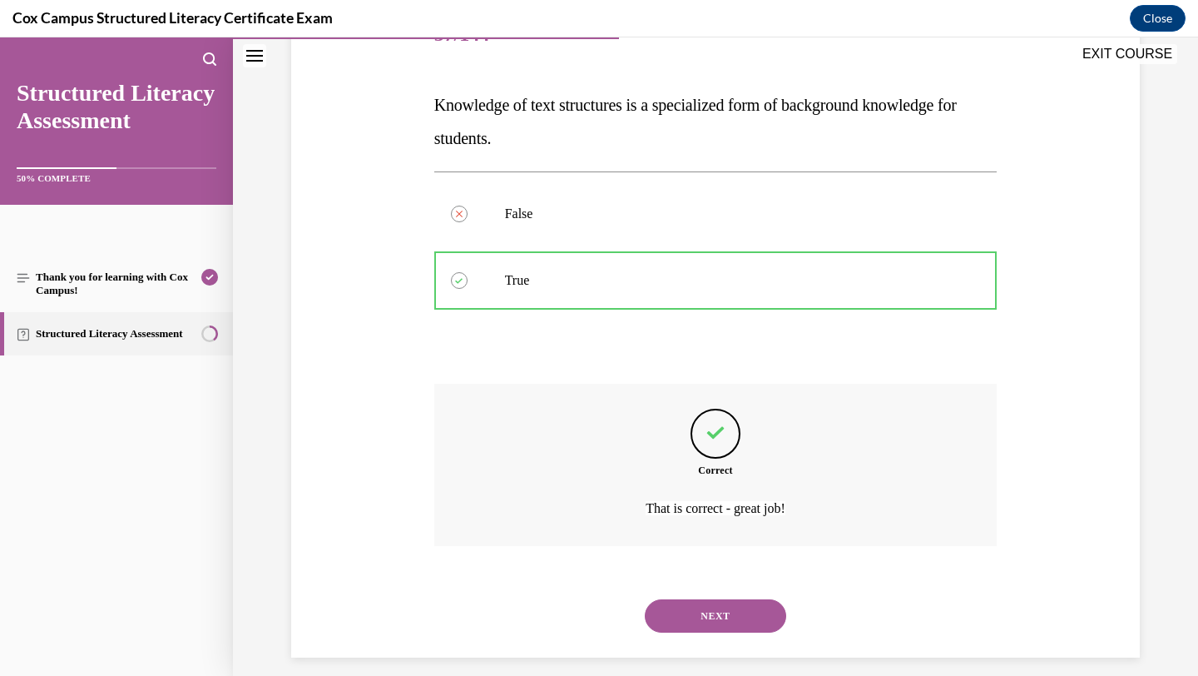
scroll to position [244, 0]
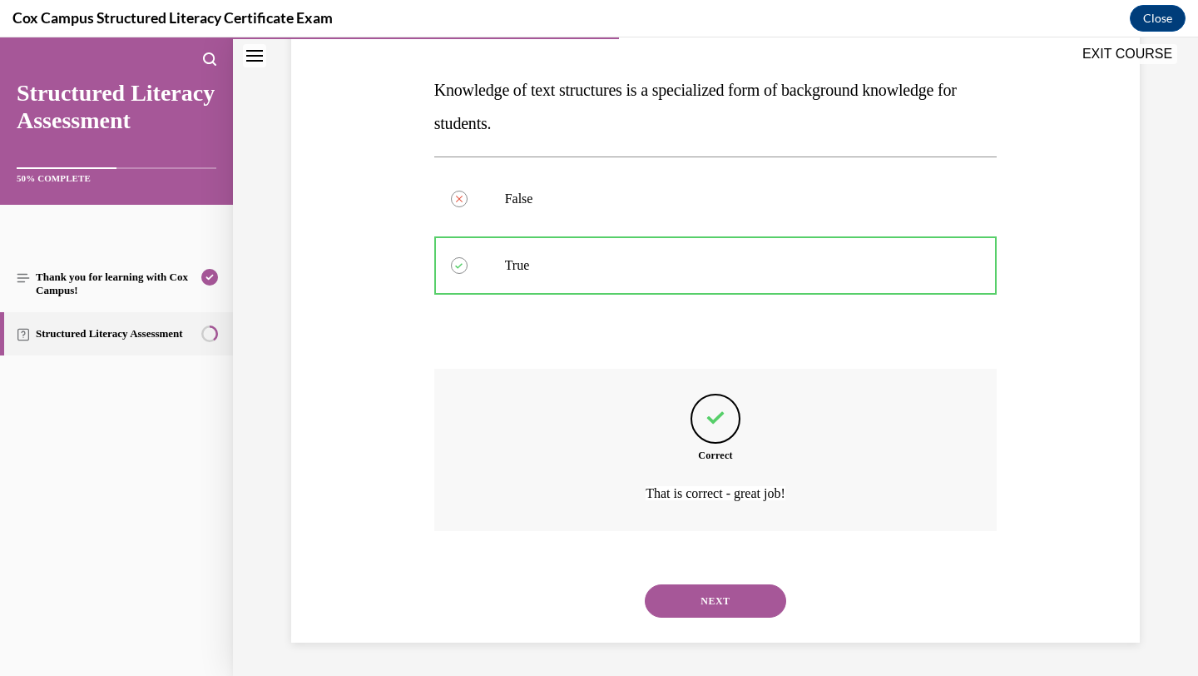
click at [720, 604] on button "NEXT" at bounding box center [715, 600] width 141 height 33
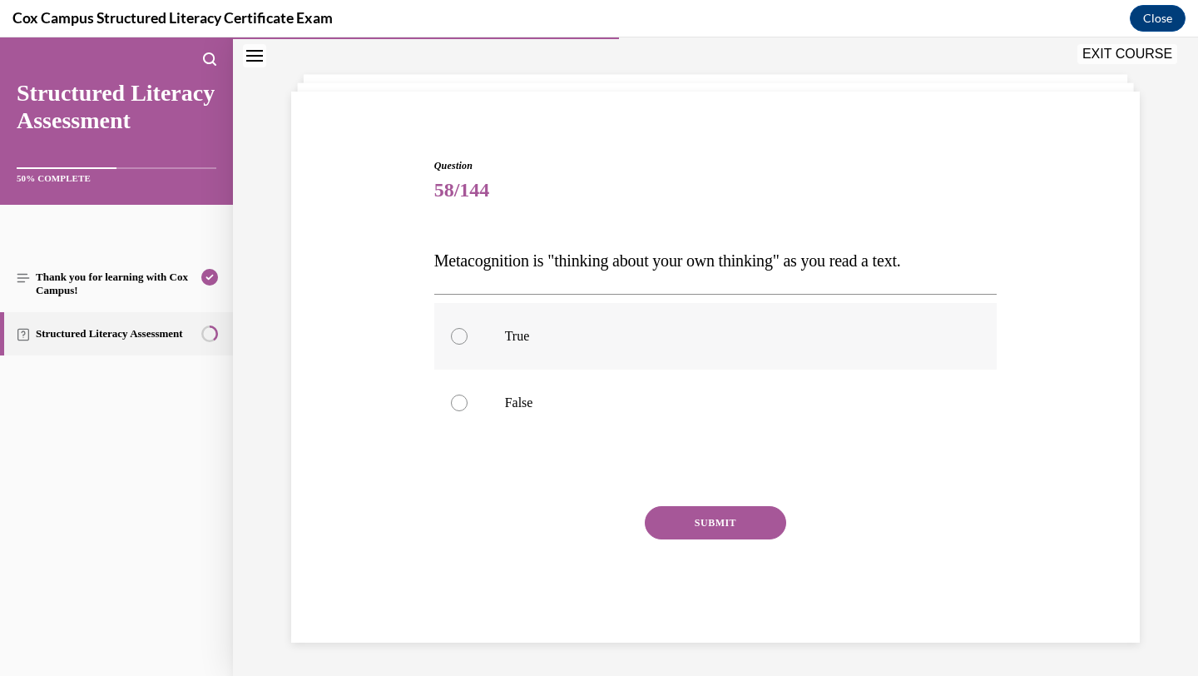
click at [543, 344] on p "True" at bounding box center [730, 336] width 451 height 17
click at [468, 344] on input "True" at bounding box center [459, 336] width 17 height 17
radio input "true"
click at [708, 520] on button "SUBMIT" at bounding box center [715, 522] width 141 height 33
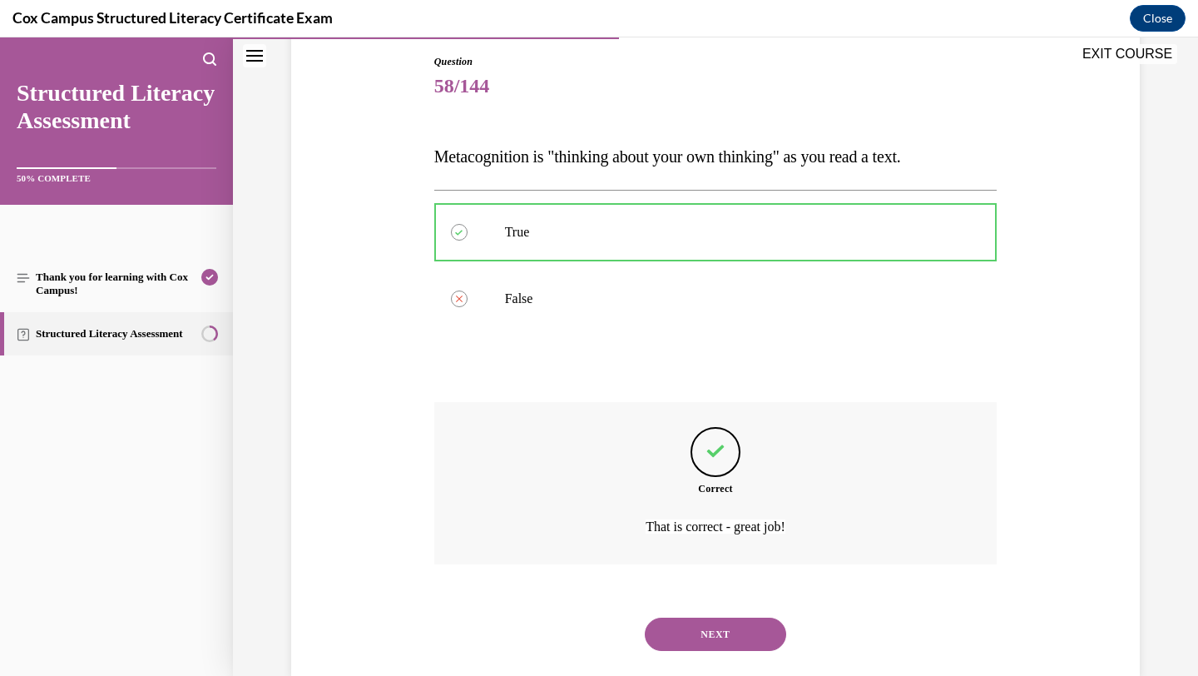
scroll to position [211, 0]
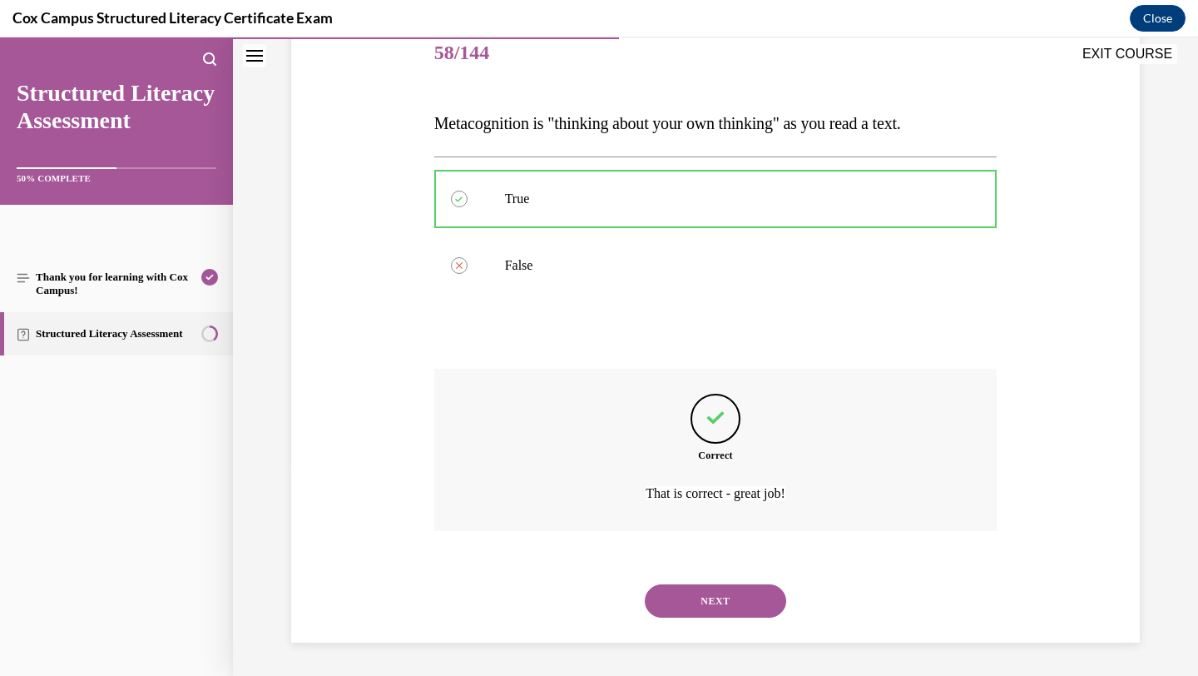
click at [725, 602] on button "NEXT" at bounding box center [715, 600] width 141 height 33
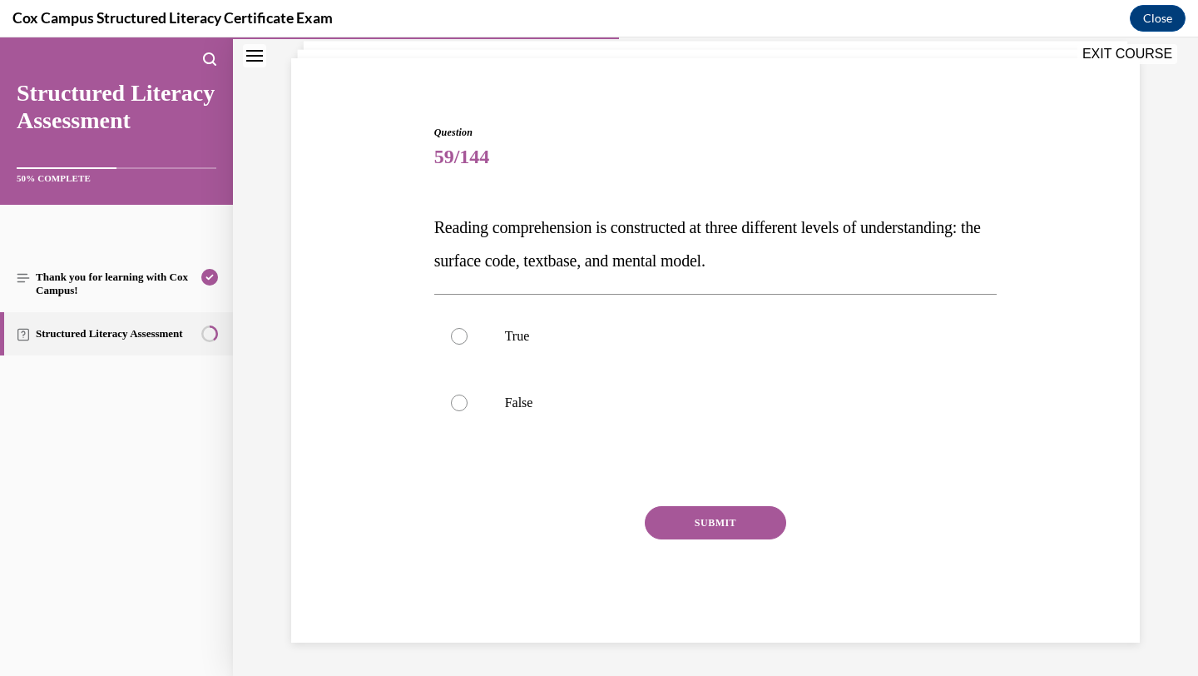
scroll to position [107, 0]
click at [547, 348] on label "True" at bounding box center [715, 336] width 563 height 67
click at [468, 344] on input "True" at bounding box center [459, 336] width 17 height 17
radio input "true"
click at [746, 518] on button "SUBMIT" at bounding box center [715, 522] width 141 height 33
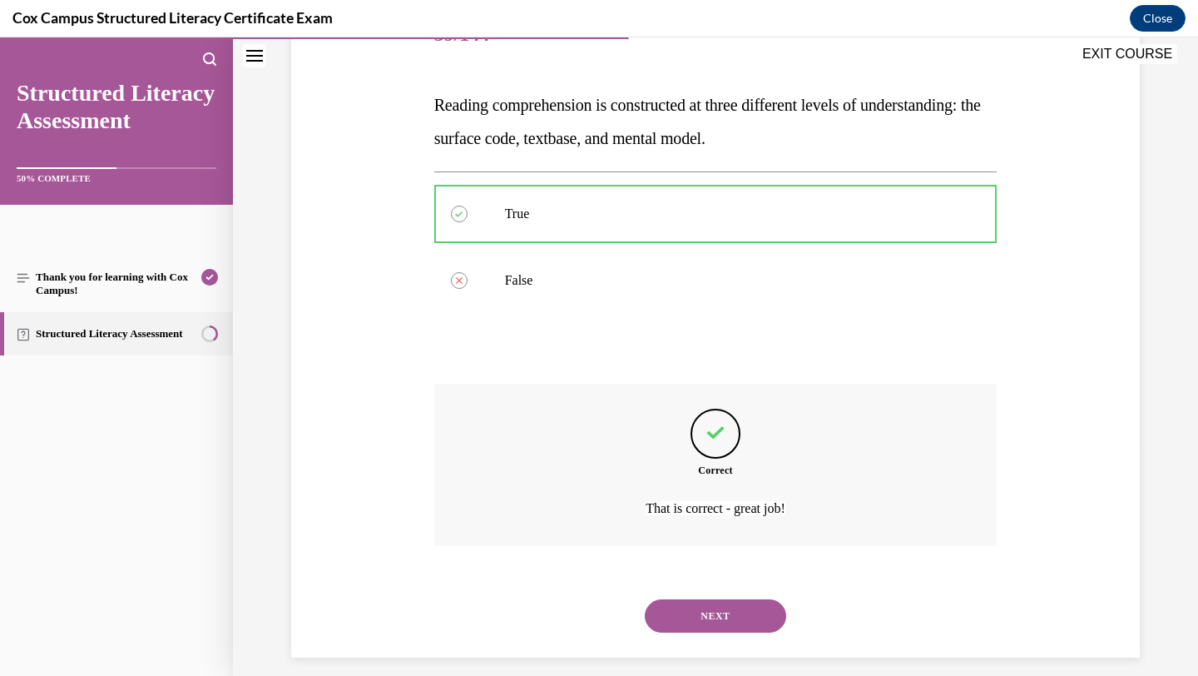
scroll to position [244, 0]
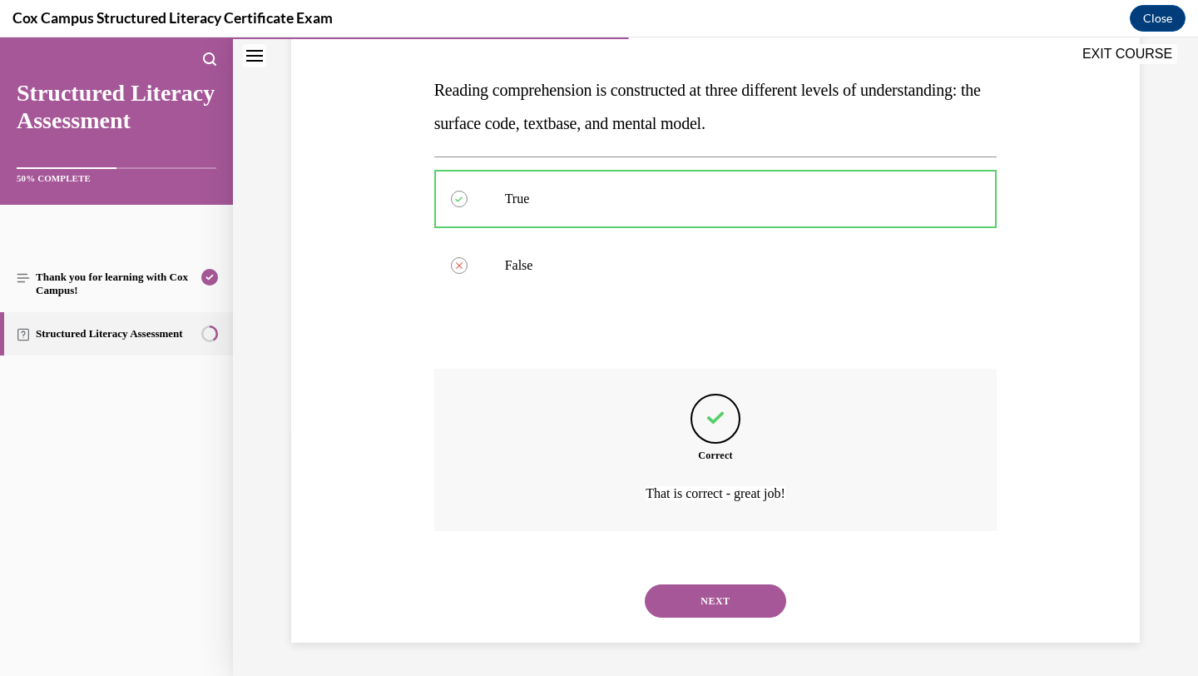
click at [755, 604] on button "NEXT" at bounding box center [715, 600] width 141 height 33
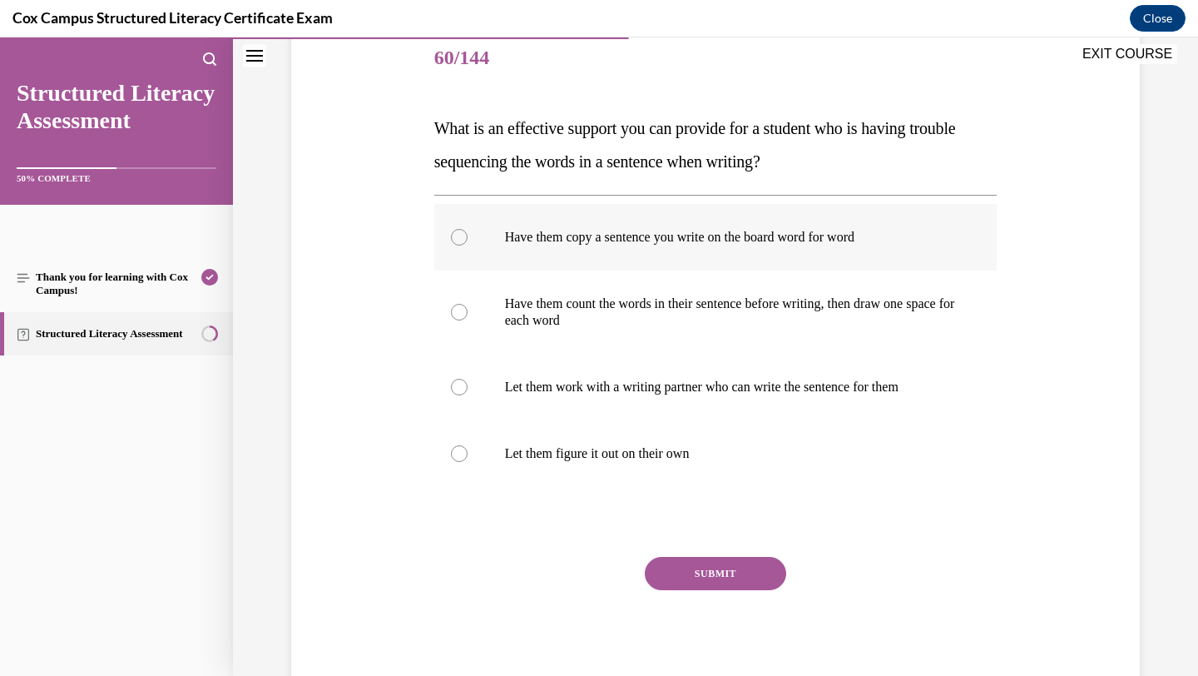
scroll to position [211, 0]
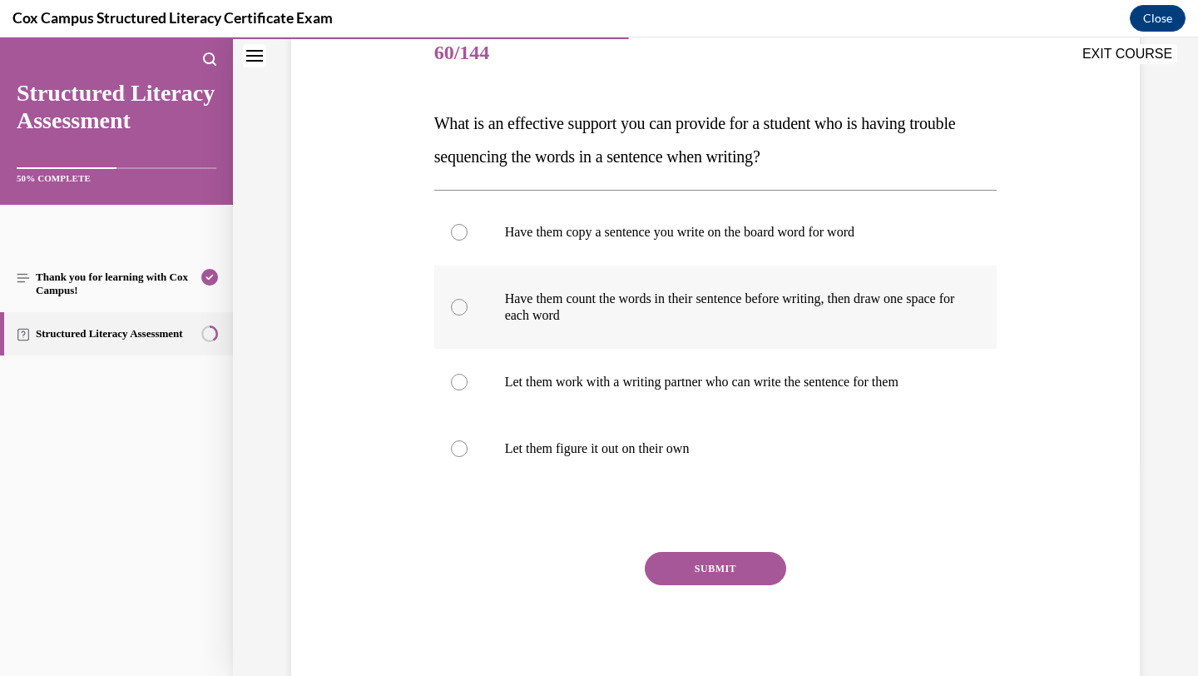
click at [660, 310] on p "Have them count the words in their sentence before writing, then draw one space…" at bounding box center [730, 306] width 451 height 33
click at [468, 310] on input "Have them count the words in their sentence before writing, then draw one space…" at bounding box center [459, 307] width 17 height 17
radio input "true"
click at [649, 387] on p "Let them work with a writing partner who can write the sentence for them" at bounding box center [730, 382] width 451 height 17
click at [468, 387] on input "Let them work with a writing partner who can write the sentence for them" at bounding box center [459, 382] width 17 height 17
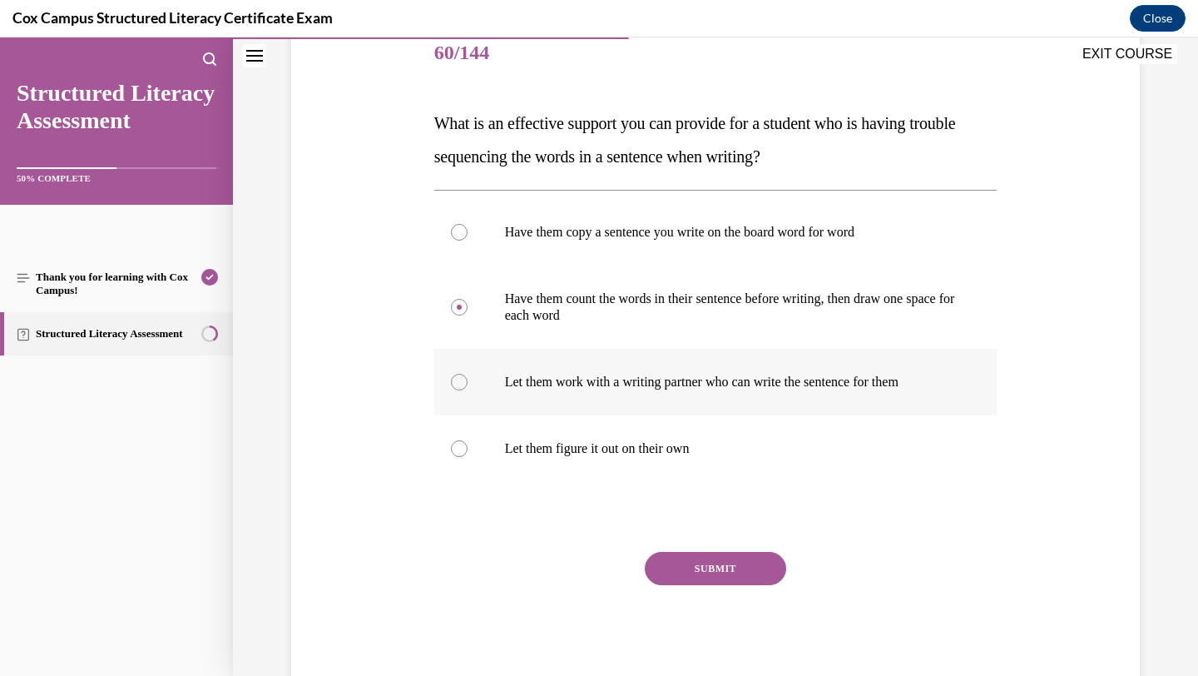
radio input "true"
click at [639, 307] on p "Have them count the words in their sentence before writing, then draw one space…" at bounding box center [730, 306] width 451 height 33
click at [468, 307] on input "Have them count the words in their sentence before writing, then draw one space…" at bounding box center [459, 307] width 17 height 17
radio input "true"
click at [686, 570] on button "SUBMIT" at bounding box center [715, 568] width 141 height 33
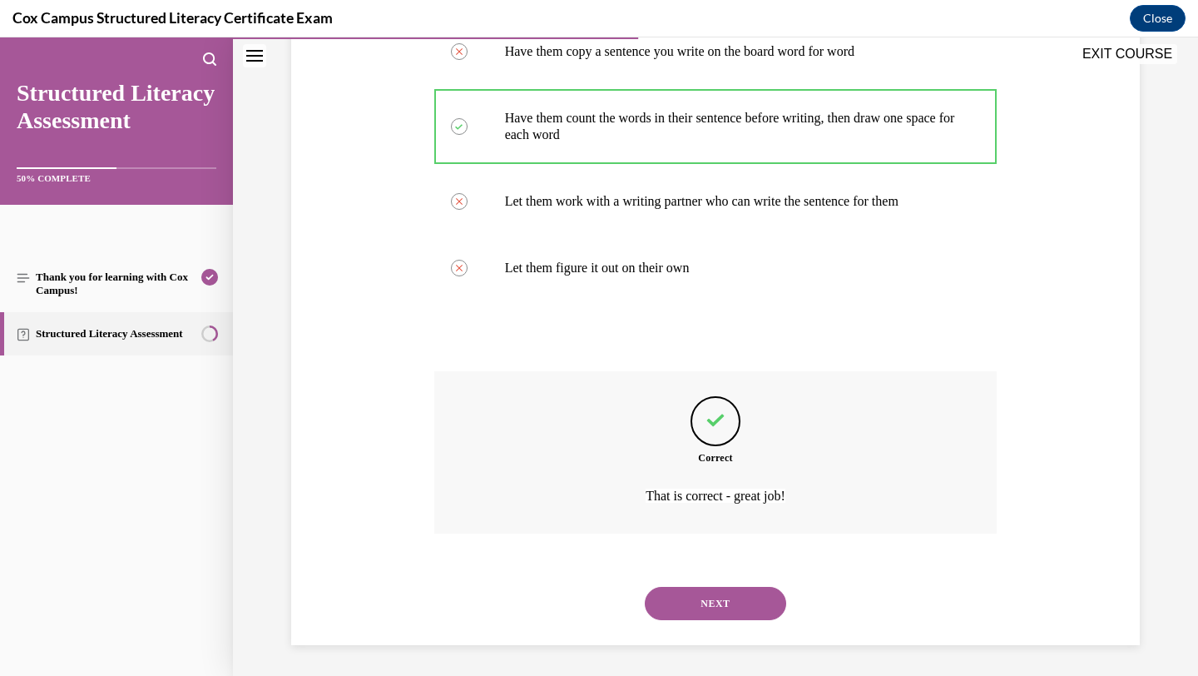
scroll to position [394, 0]
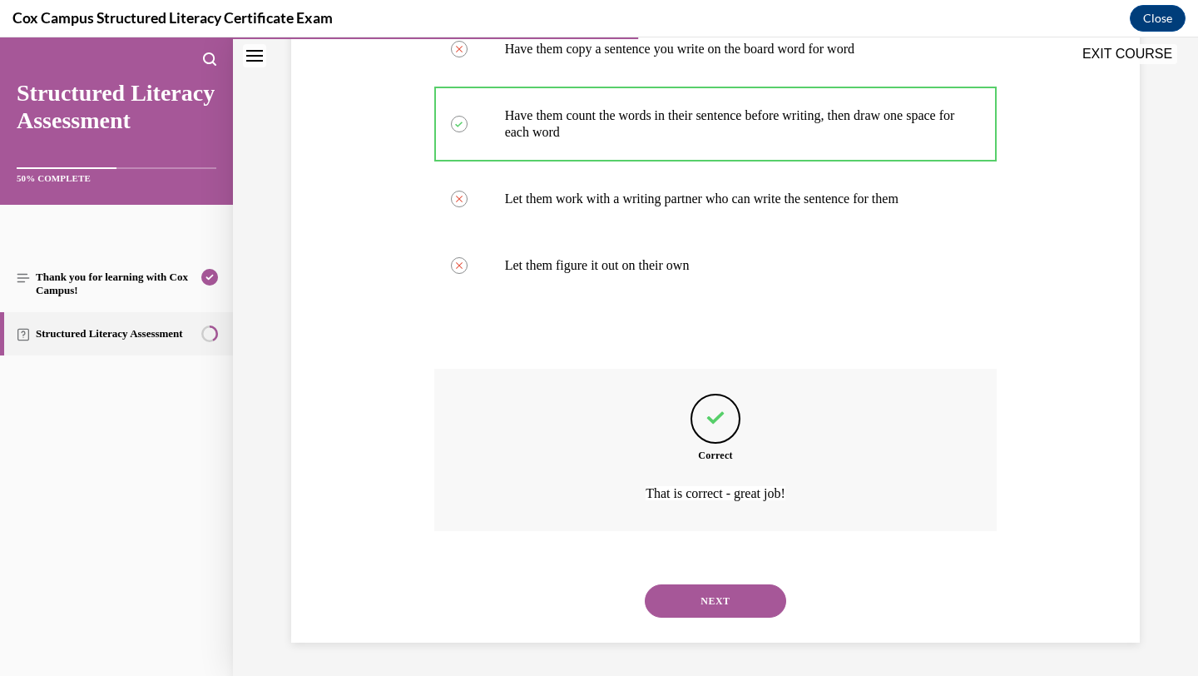
click at [714, 608] on button "NEXT" at bounding box center [715, 600] width 141 height 33
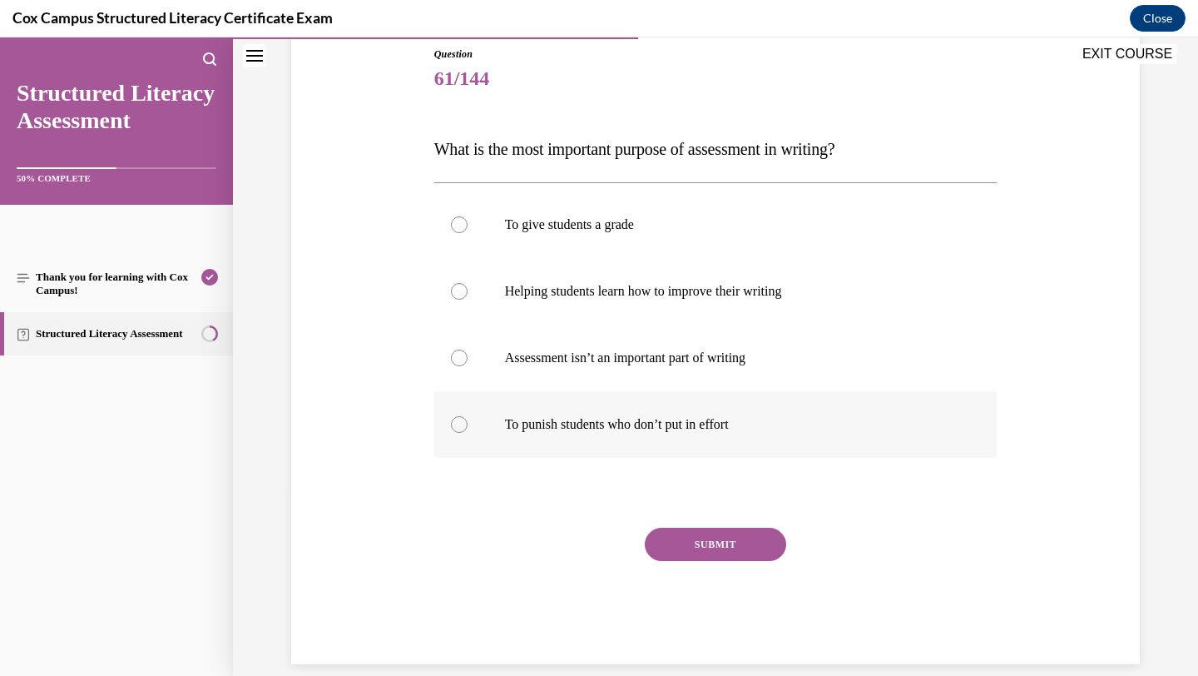
click at [696, 431] on p "To punish students who don’t put in effort" at bounding box center [730, 424] width 451 height 17
click at [468, 431] on input "To punish students who don’t put in effort" at bounding box center [459, 424] width 17 height 17
radio input "true"
click at [647, 277] on label "Helping students learn how to improve their writing" at bounding box center [715, 291] width 563 height 67
click at [468, 283] on input "Helping students learn how to improve their writing" at bounding box center [459, 291] width 17 height 17
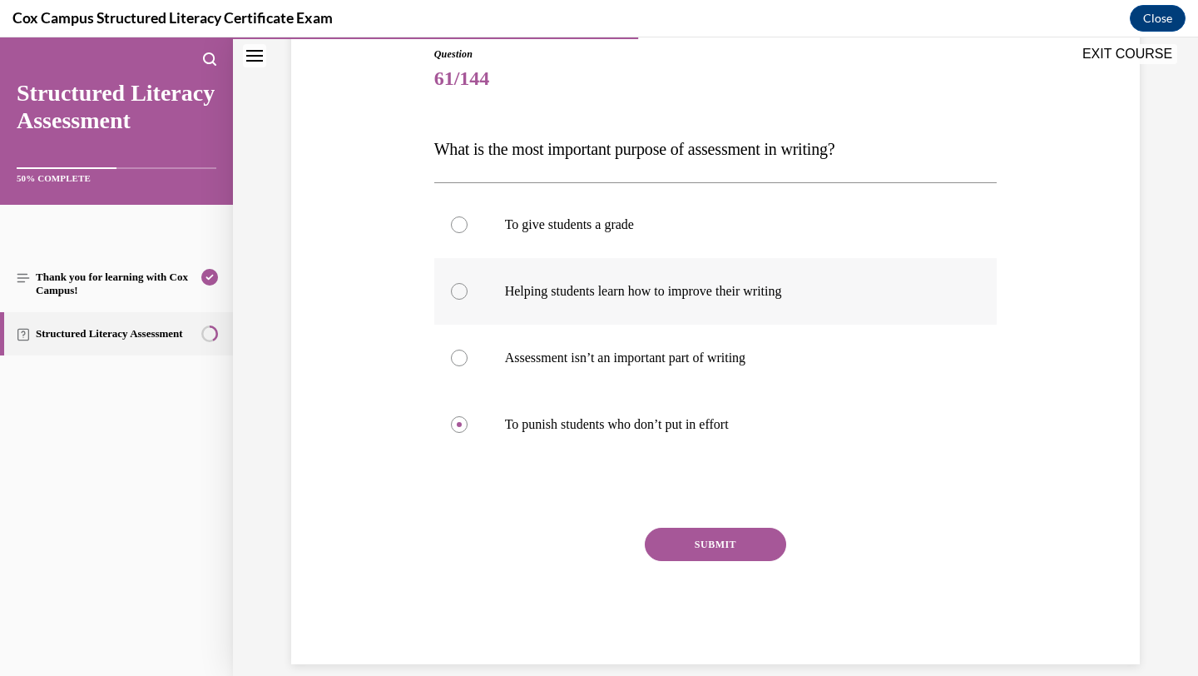
radio input "true"
click at [737, 543] on button "SUBMIT" at bounding box center [715, 544] width 141 height 33
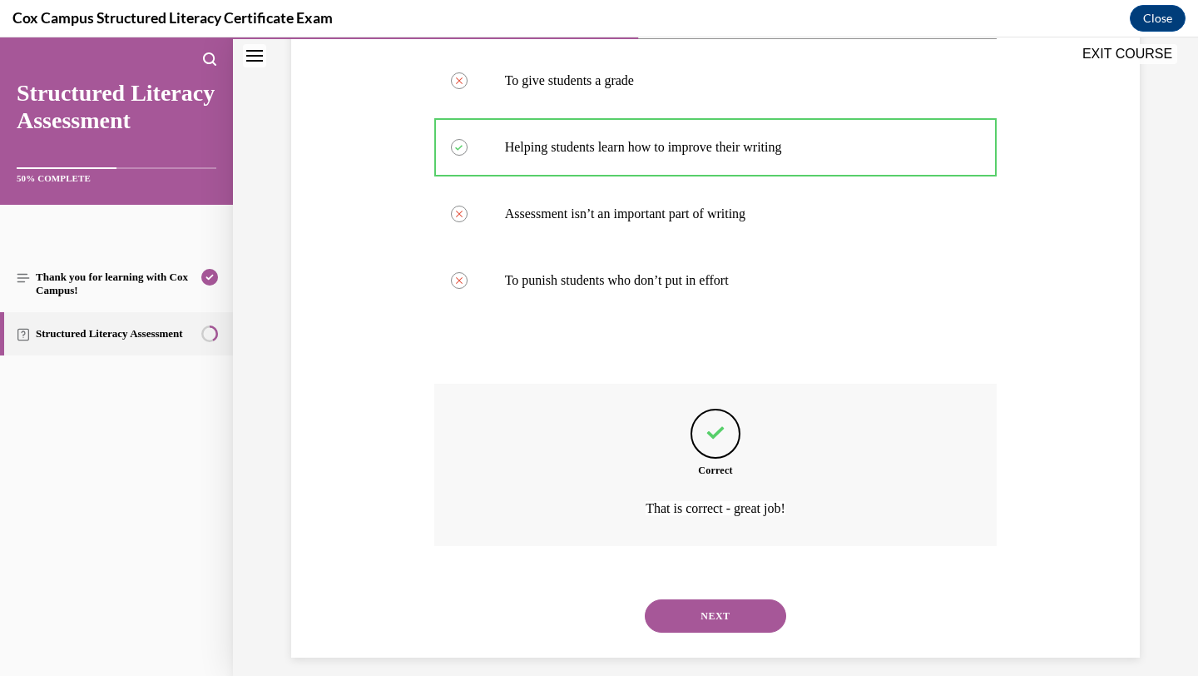
scroll to position [344, 0]
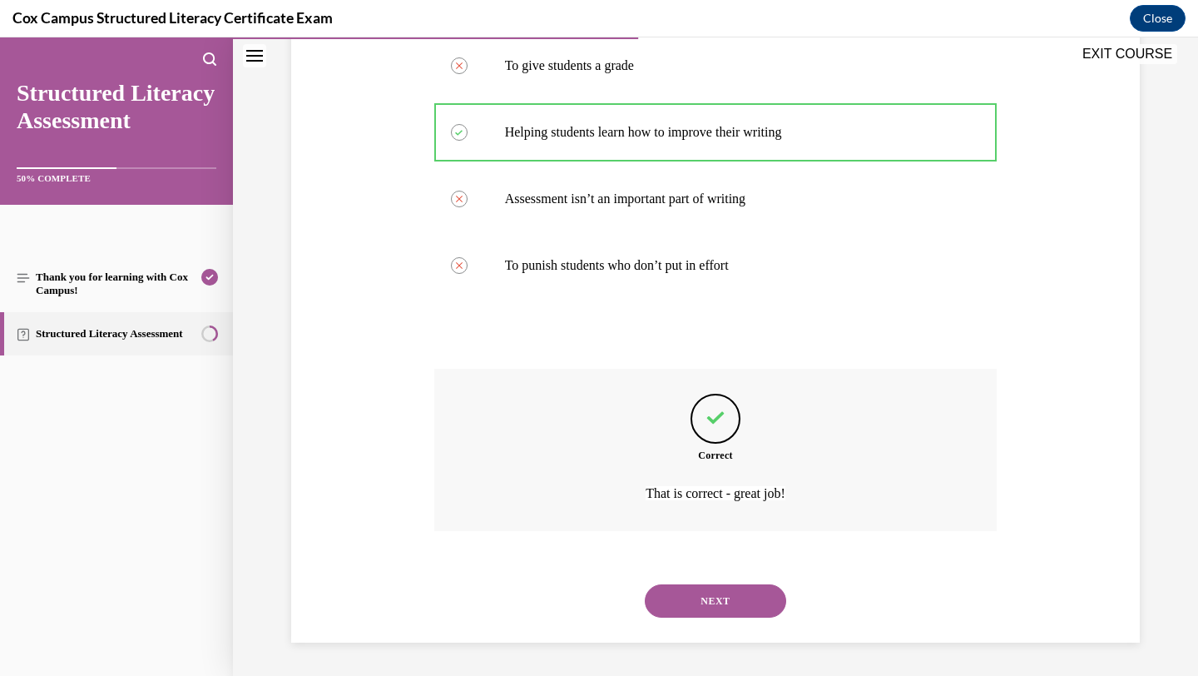
click at [731, 595] on button "NEXT" at bounding box center [715, 600] width 141 height 33
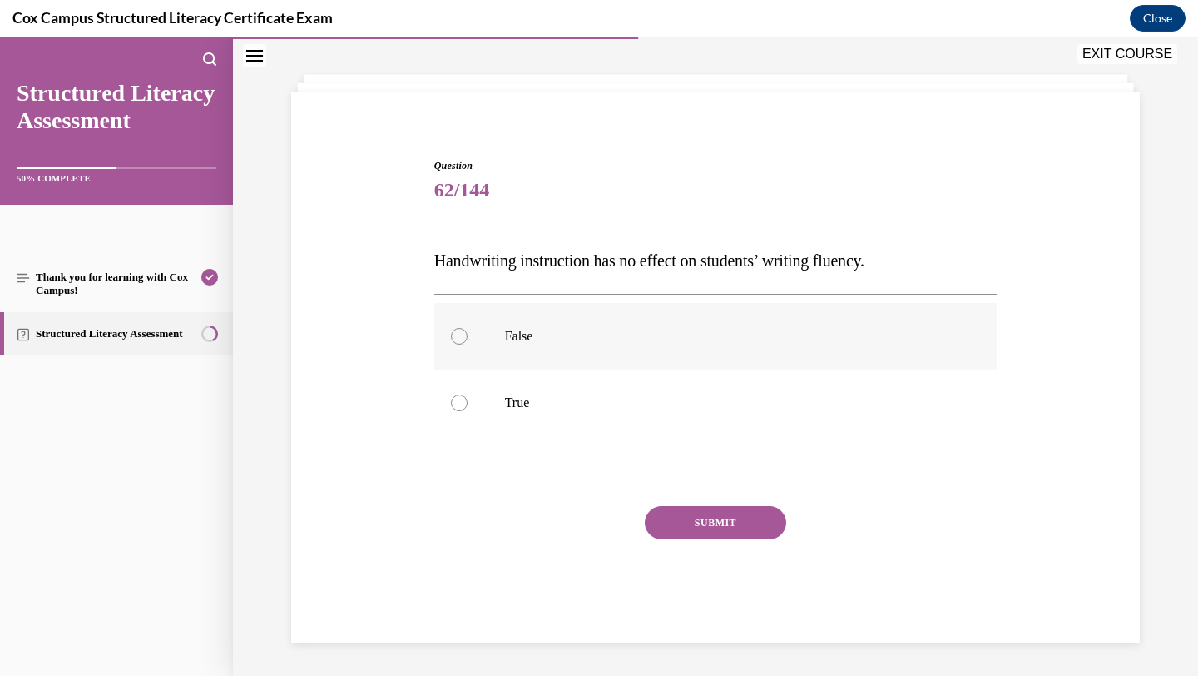
click at [527, 321] on label "False" at bounding box center [715, 336] width 563 height 67
click at [468, 328] on input "False" at bounding box center [459, 336] width 17 height 17
radio input "true"
click at [706, 525] on button "SUBMIT" at bounding box center [715, 522] width 141 height 33
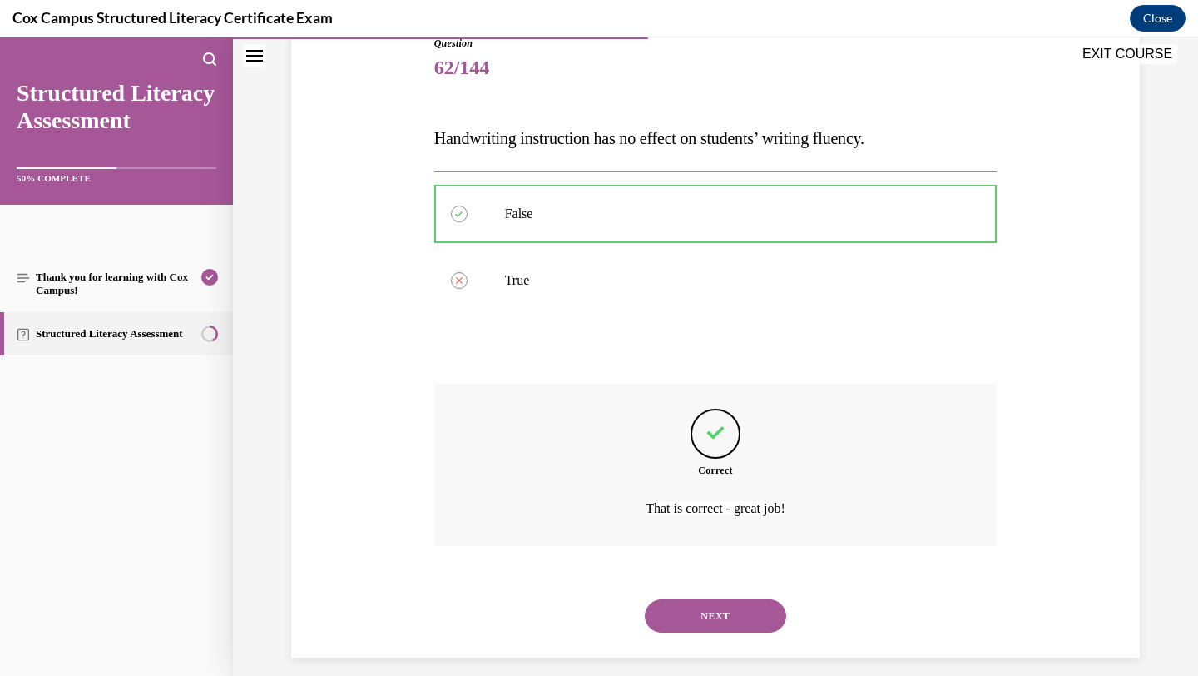
scroll to position [211, 0]
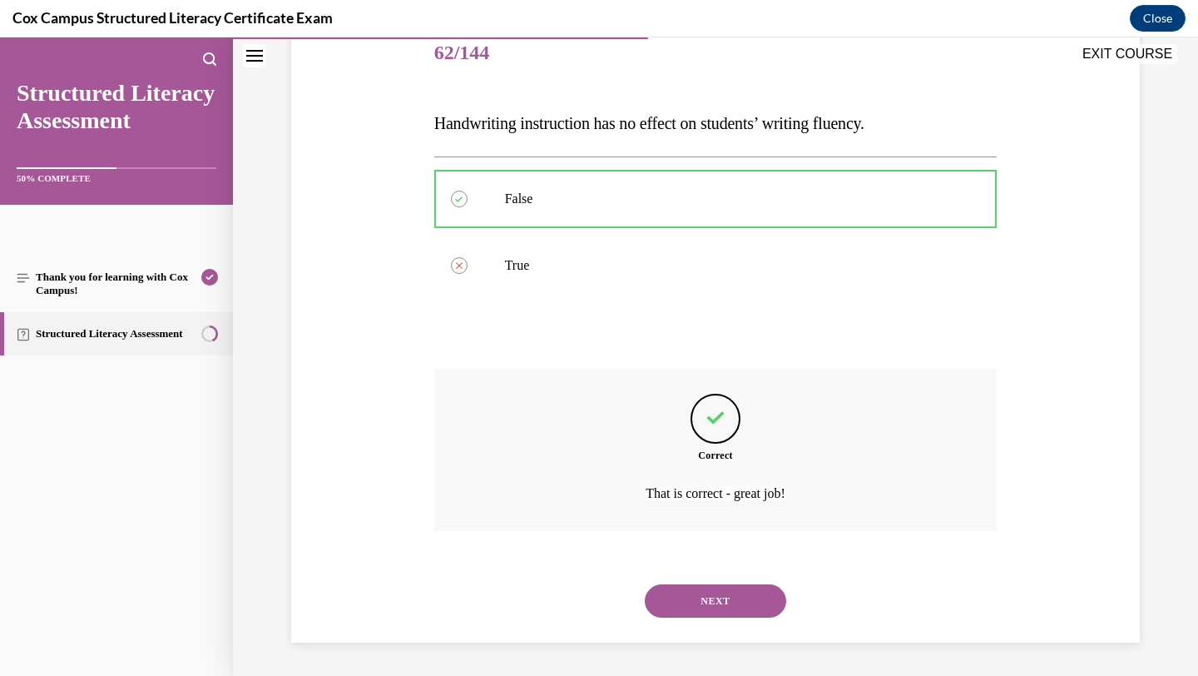
click at [725, 597] on button "NEXT" at bounding box center [715, 600] width 141 height 33
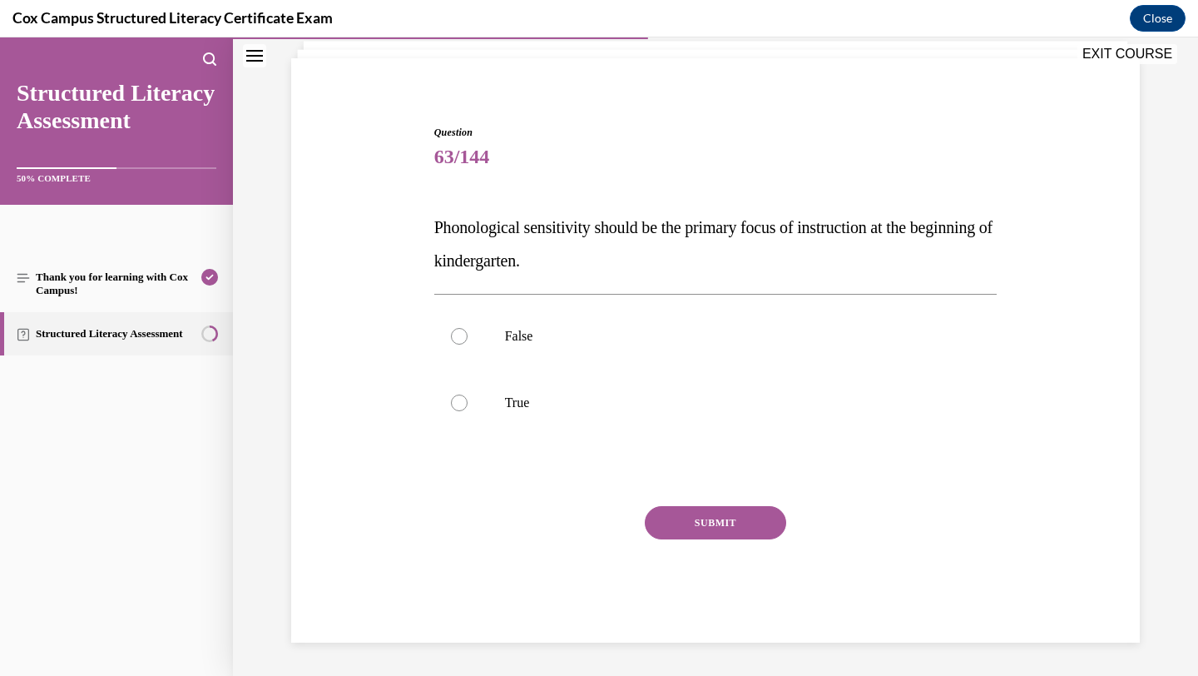
scroll to position [107, 0]
click at [438, 425] on label "True" at bounding box center [715, 402] width 563 height 67
click at [451, 411] on input "True" at bounding box center [459, 402] width 17 height 17
radio input "true"
click at [743, 523] on button "SUBMIT" at bounding box center [715, 522] width 141 height 33
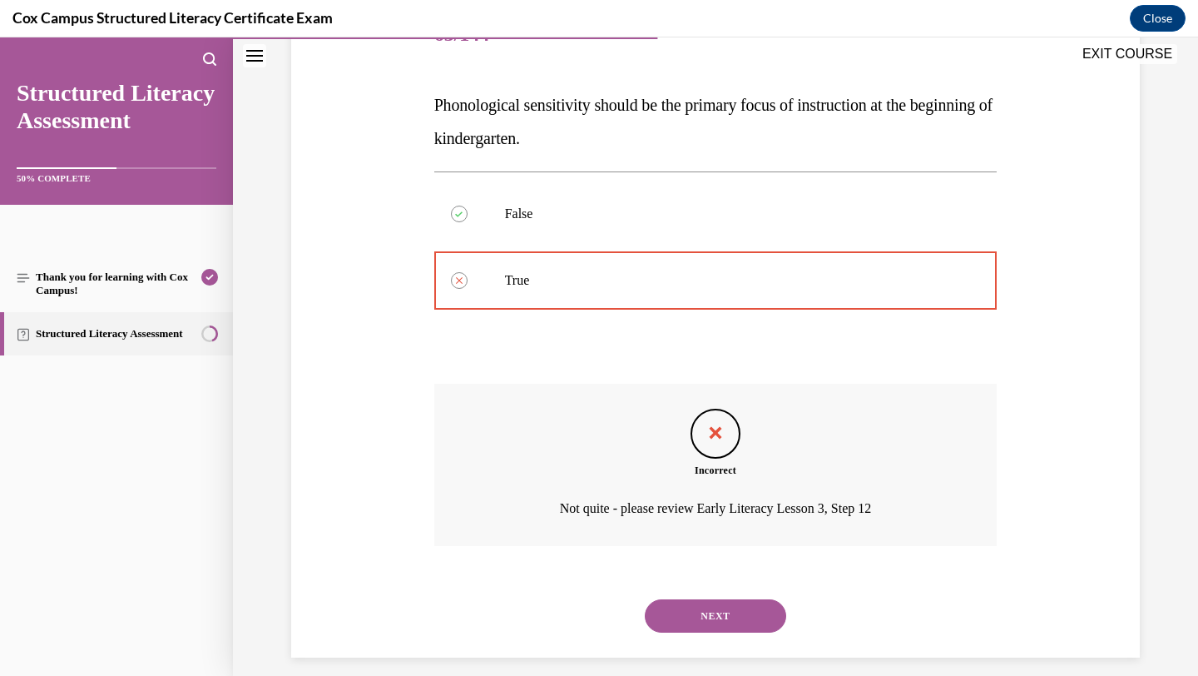
scroll to position [244, 0]
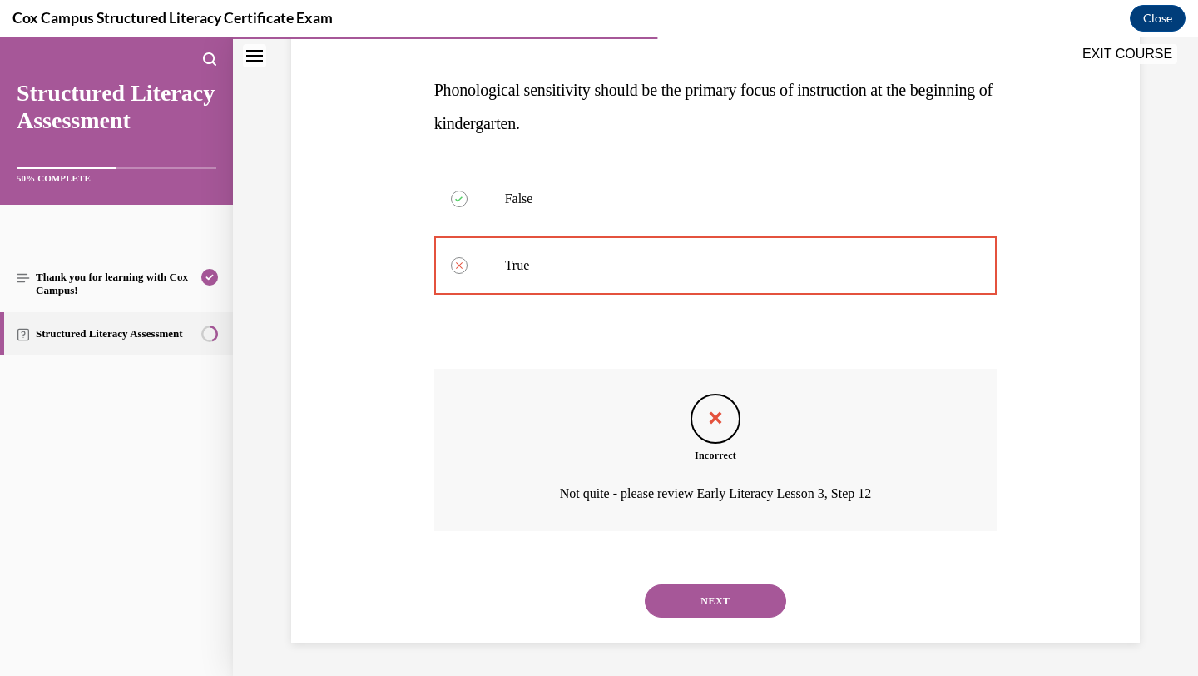
click at [739, 607] on button "NEXT" at bounding box center [715, 600] width 141 height 33
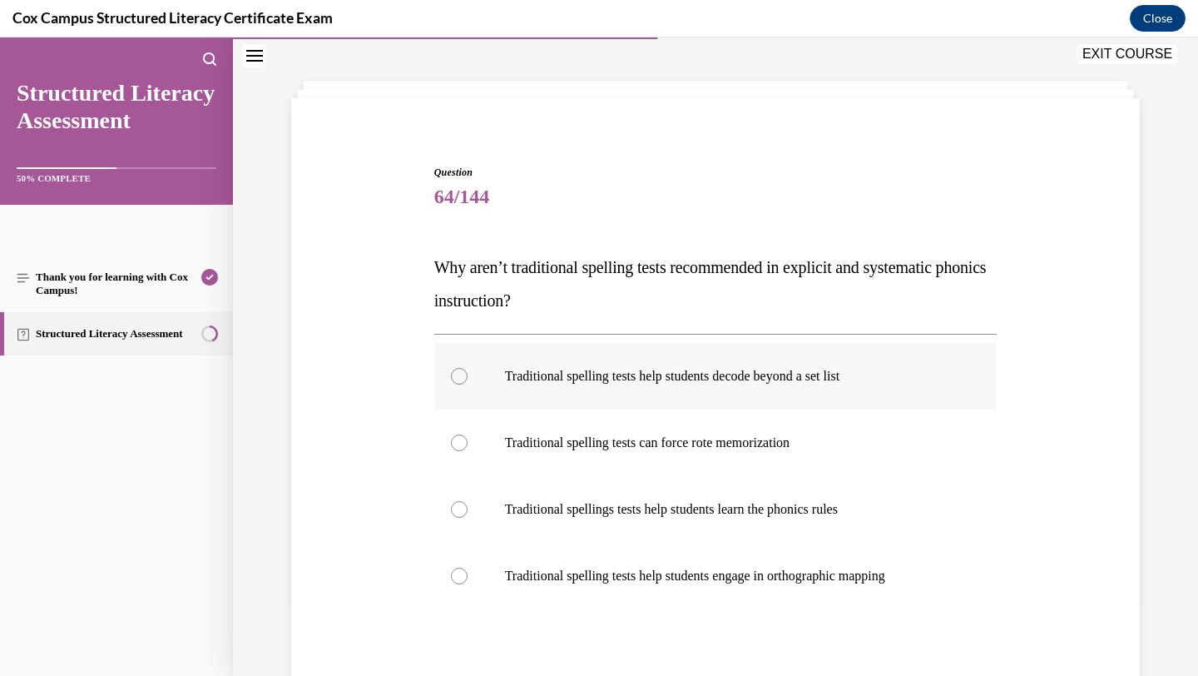
scroll to position [62, 0]
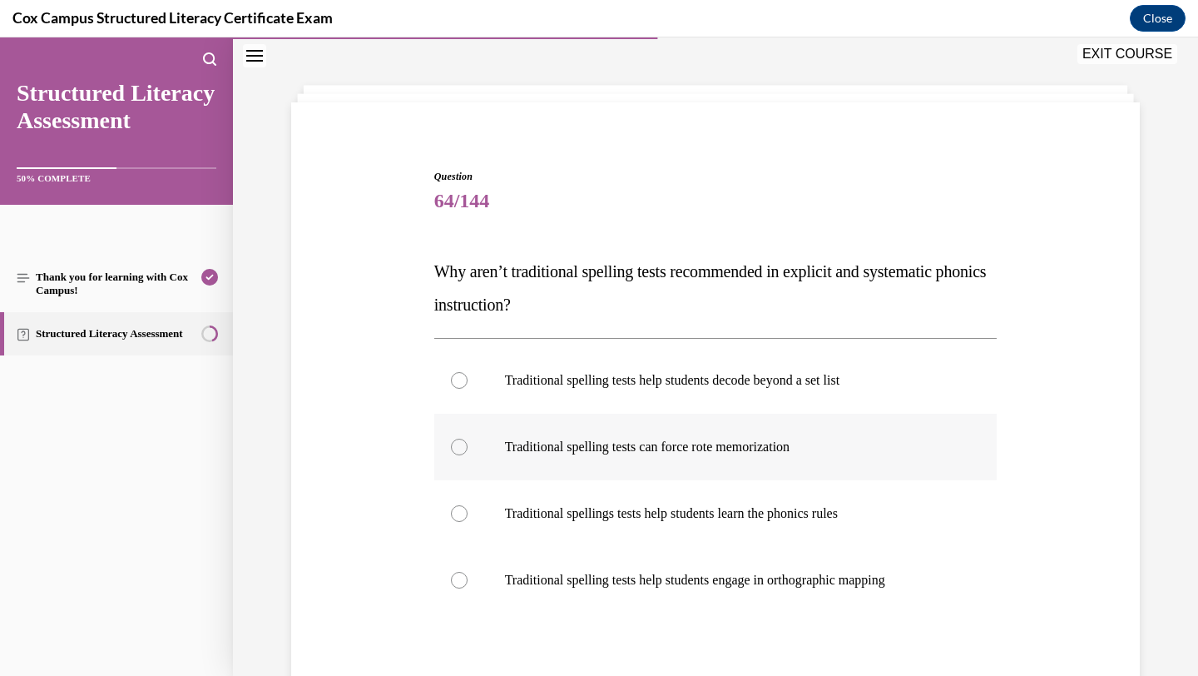
click at [533, 461] on label "Traditional spelling tests can force rote memorization" at bounding box center [715, 447] width 563 height 67
click at [468, 455] on input "Traditional spelling tests can force rote memorization" at bounding box center [459, 446] width 17 height 17
radio input "true"
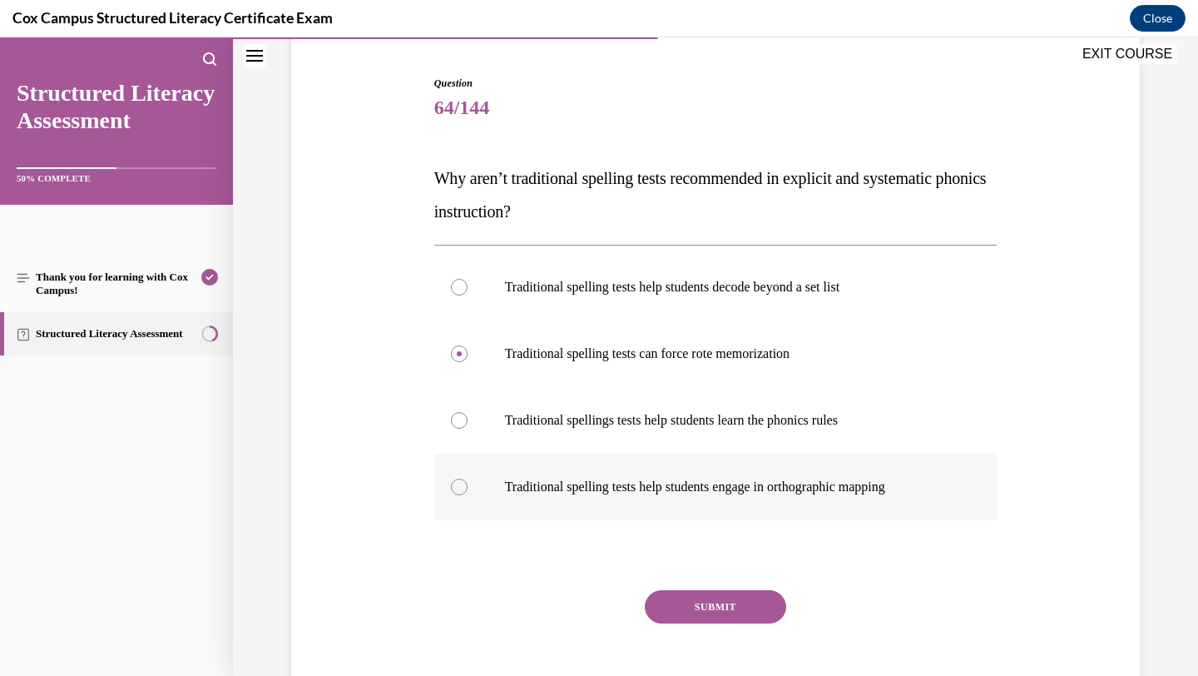
scroll to position [201, 0]
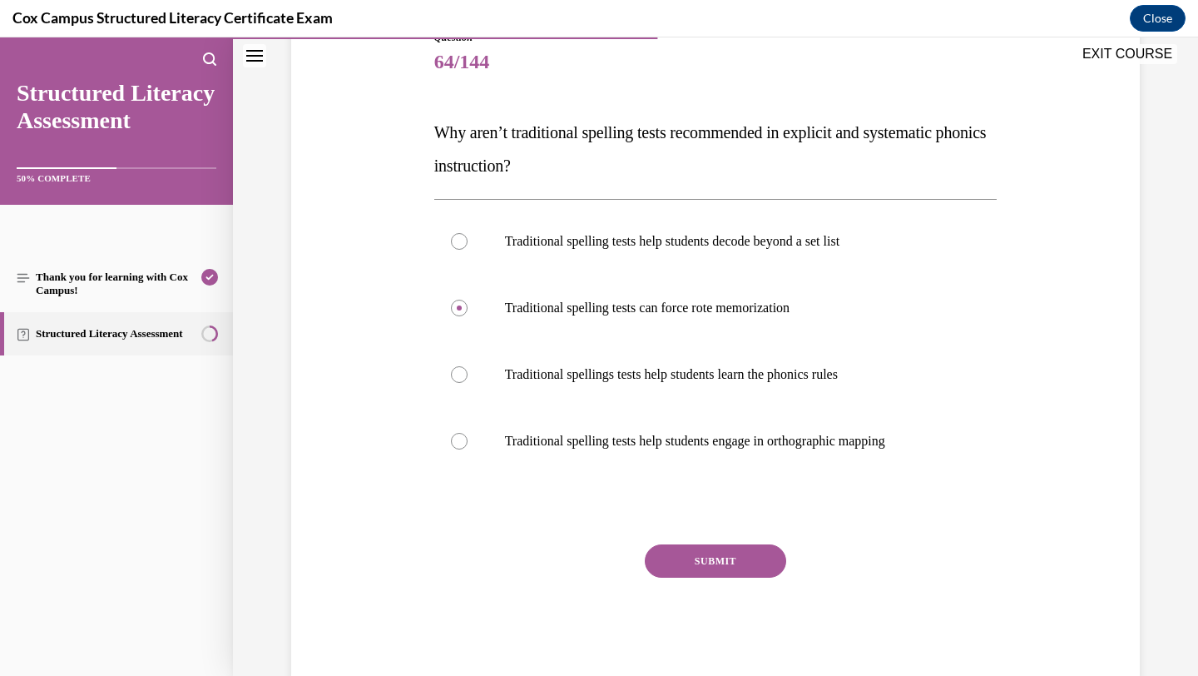
click at [697, 568] on button "SUBMIT" at bounding box center [715, 560] width 141 height 33
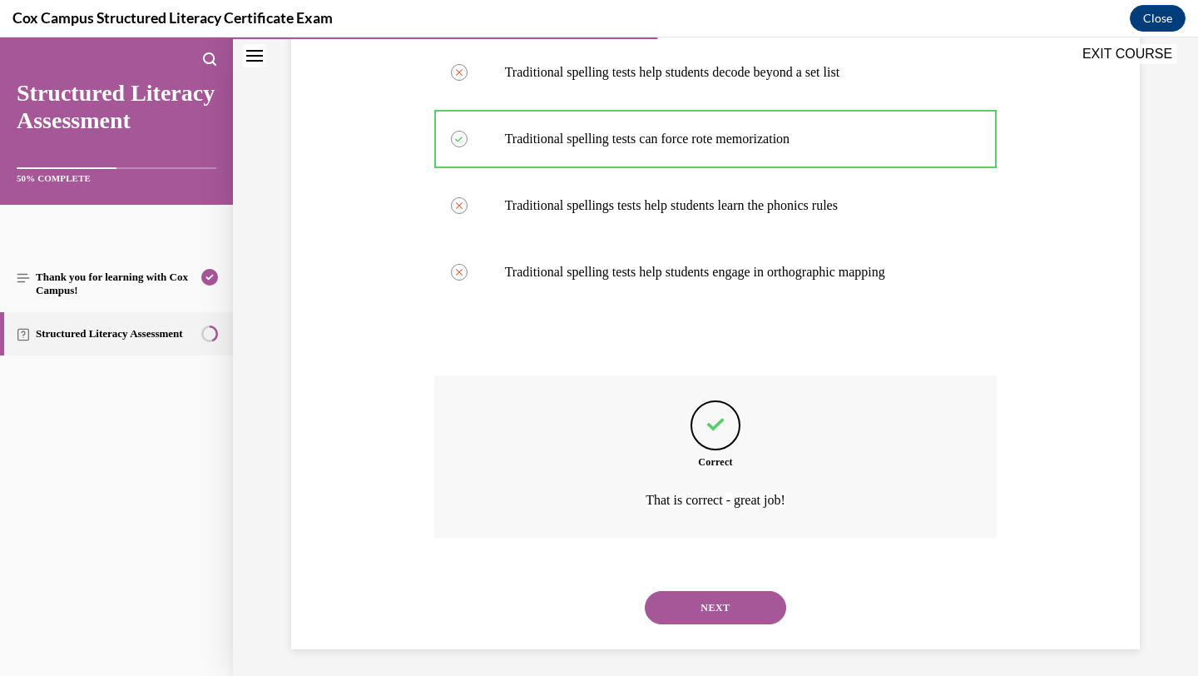
scroll to position [377, 0]
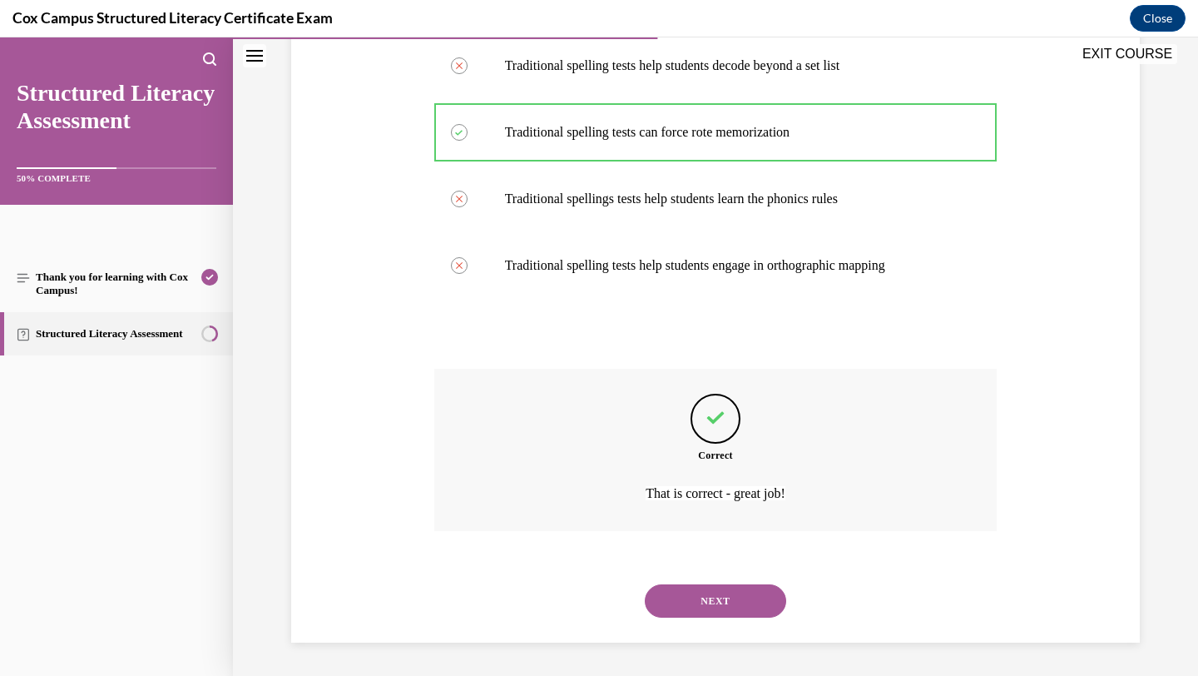
click at [734, 602] on button "NEXT" at bounding box center [715, 600] width 141 height 33
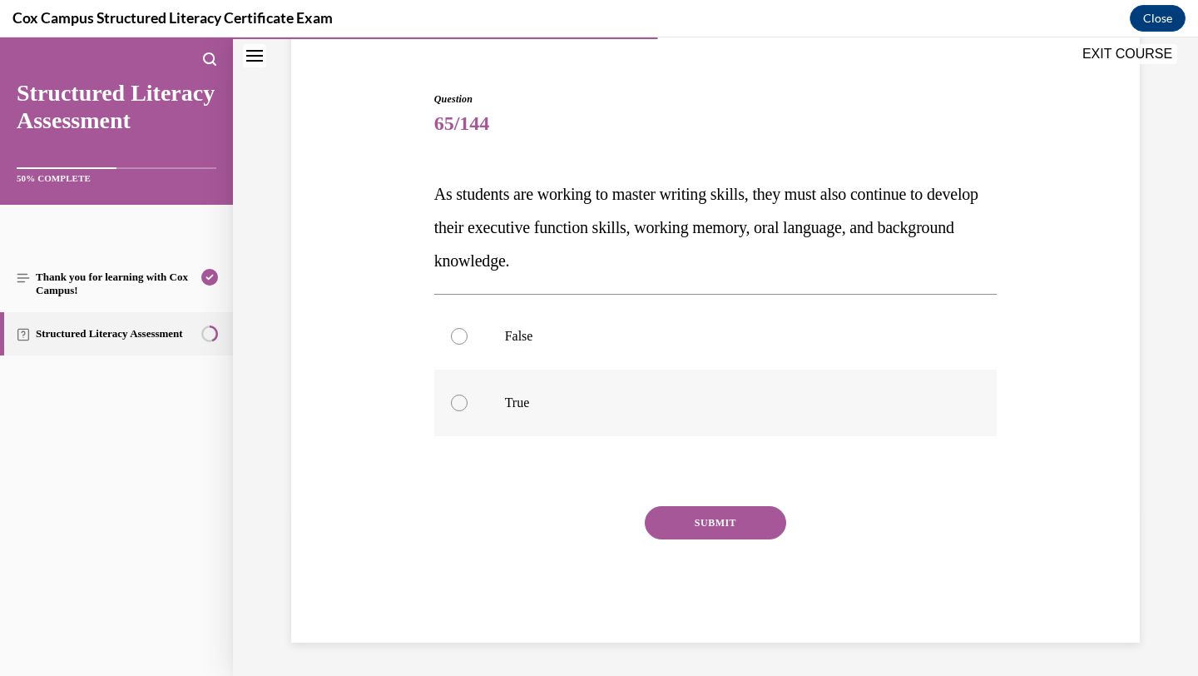
click at [509, 400] on p "True" at bounding box center [730, 402] width 451 height 17
click at [468, 400] on input "True" at bounding box center [459, 402] width 17 height 17
radio input "true"
click at [721, 519] on button "SUBMIT" at bounding box center [715, 522] width 141 height 33
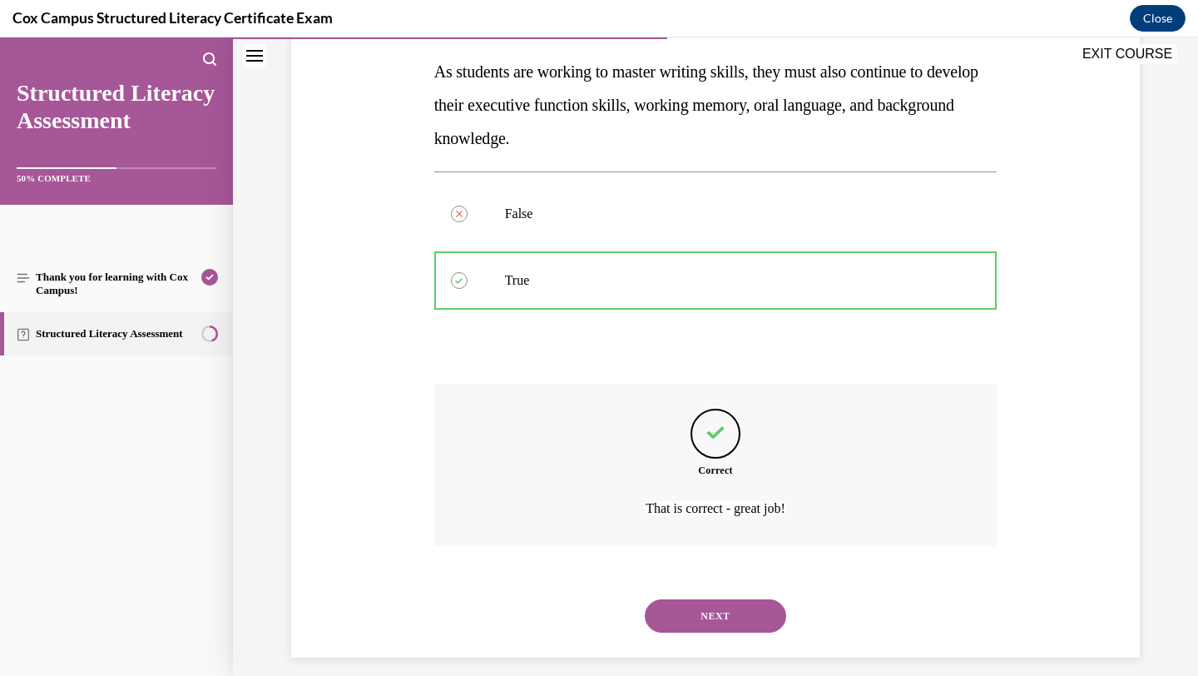
scroll to position [277, 0]
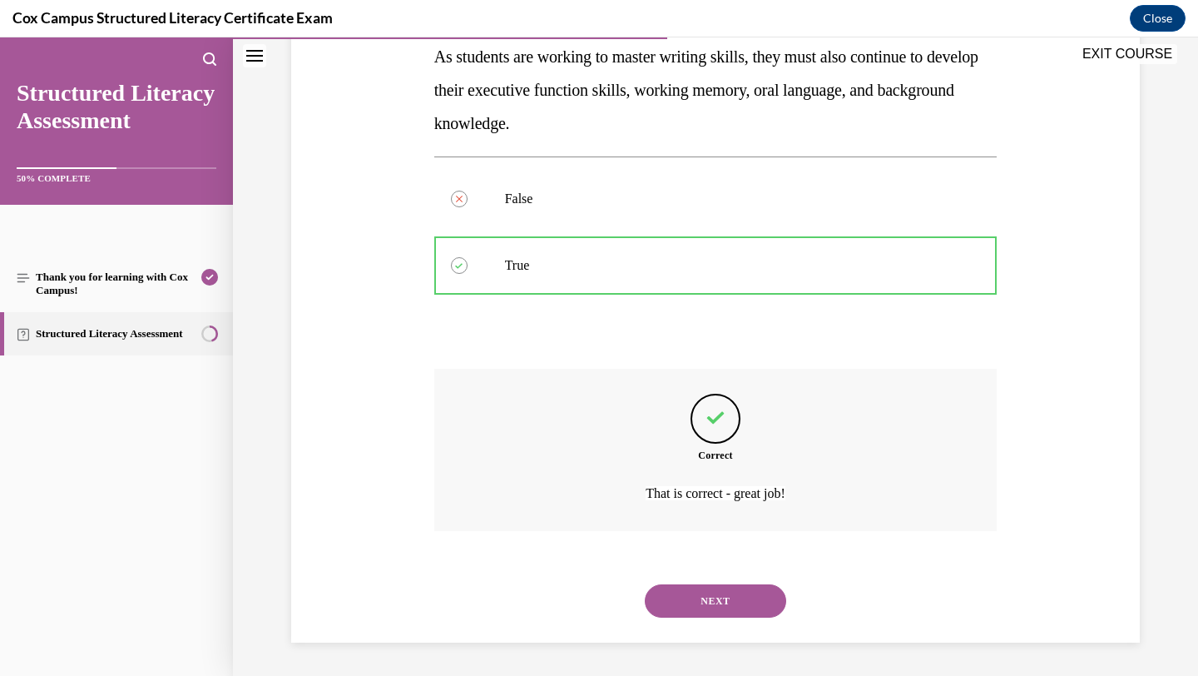
click at [721, 602] on button "NEXT" at bounding box center [715, 600] width 141 height 33
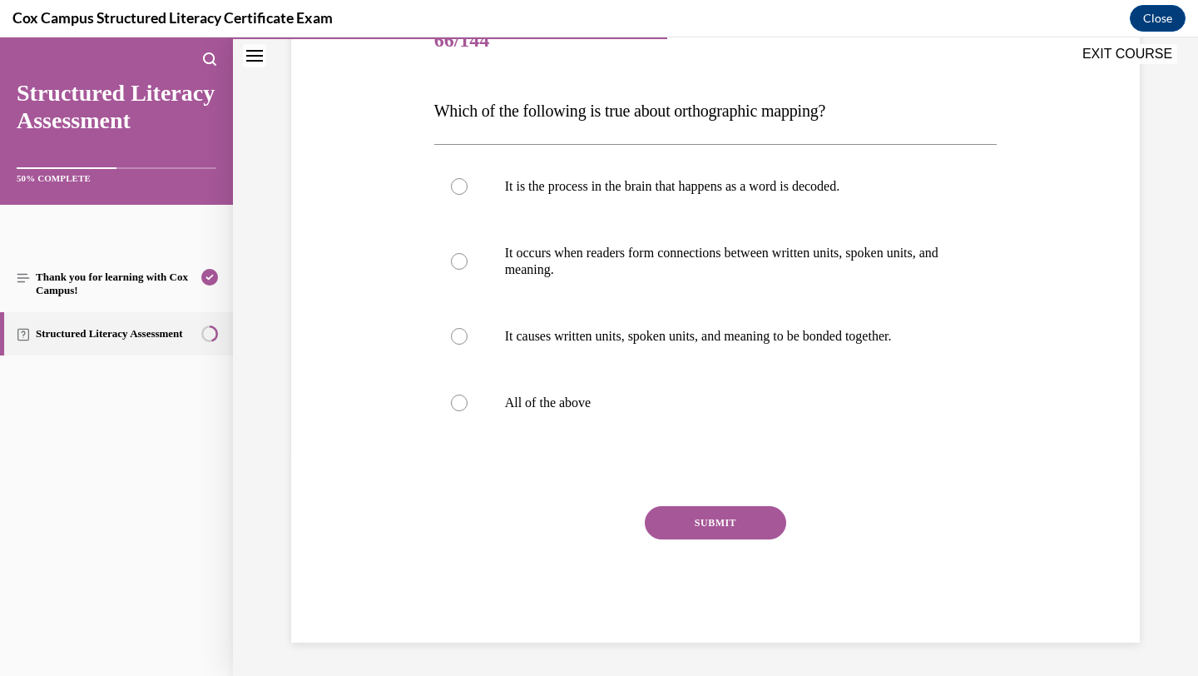
scroll to position [186, 0]
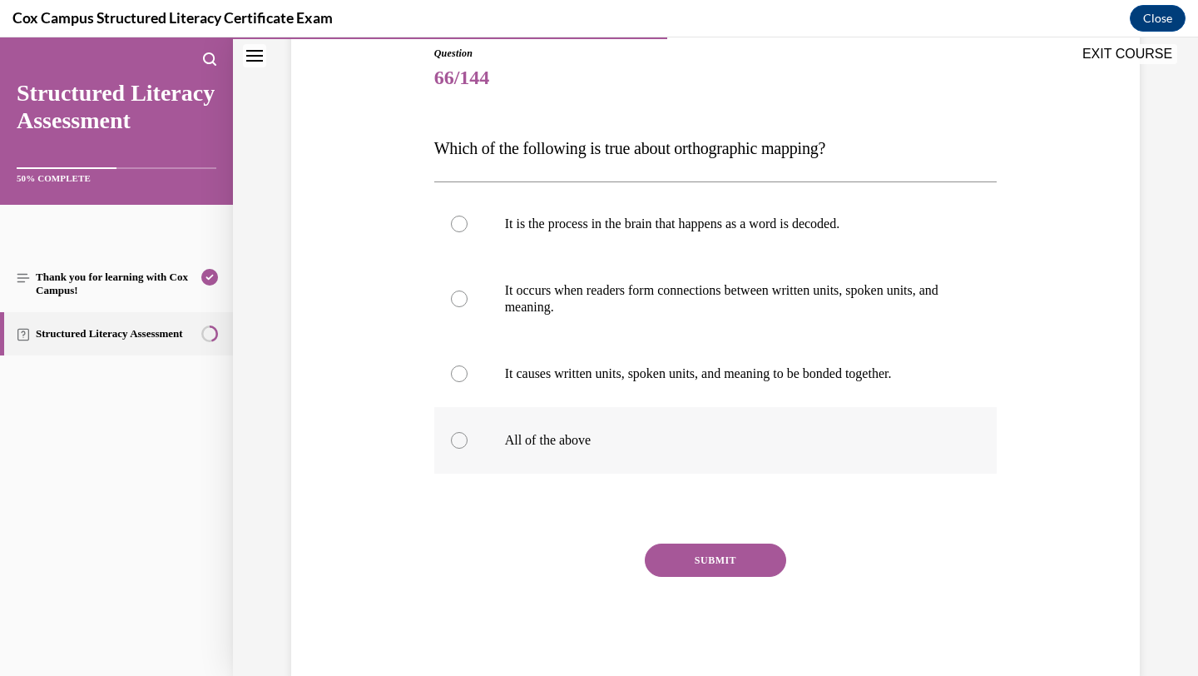
click at [612, 429] on label "All of the above" at bounding box center [715, 440] width 563 height 67
click at [468, 432] on input "All of the above" at bounding box center [459, 440] width 17 height 17
radio input "true"
click at [746, 556] on button "SUBMIT" at bounding box center [715, 559] width 141 height 33
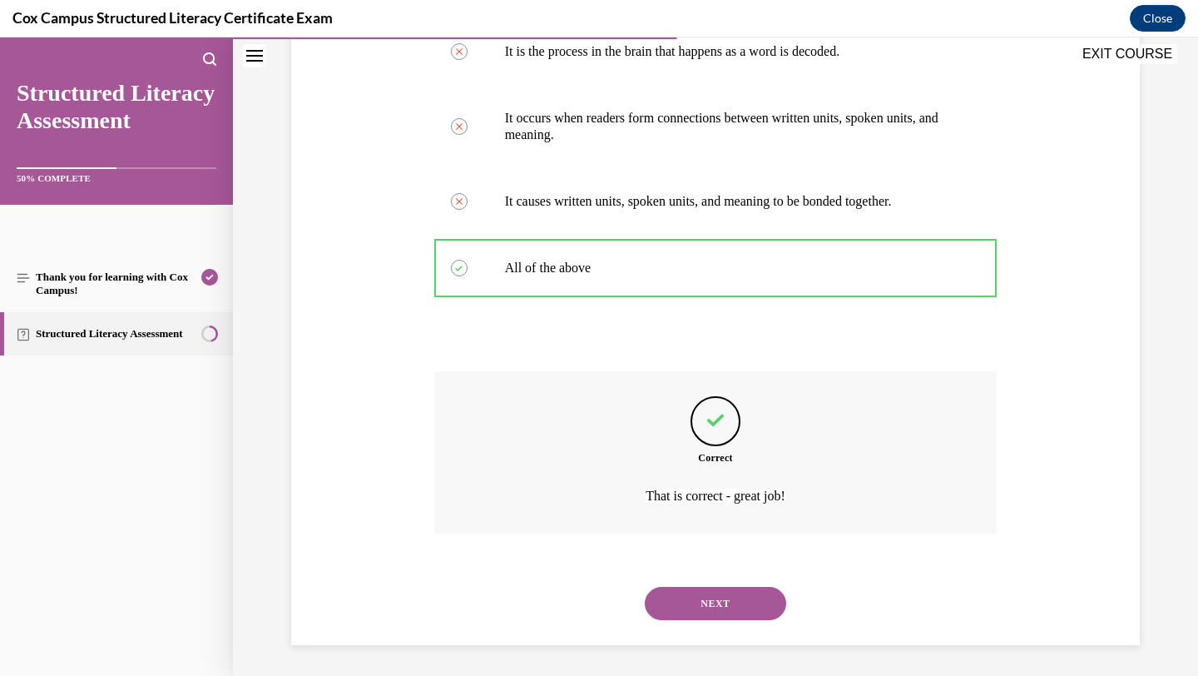
scroll to position [360, 0]
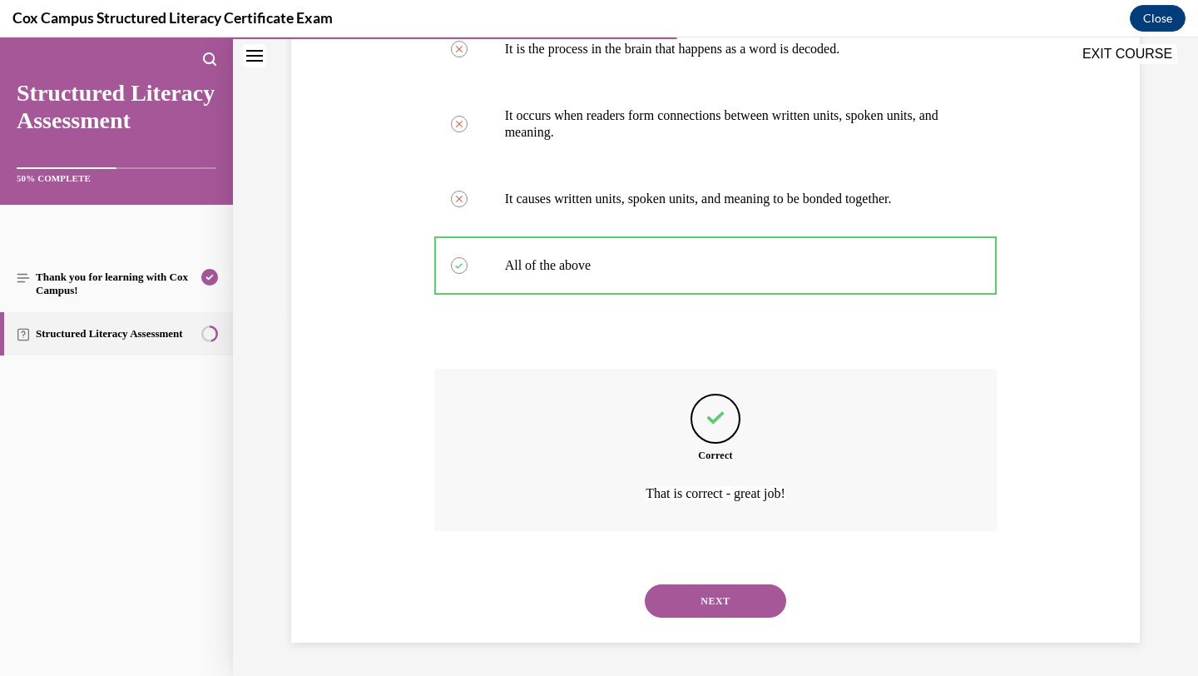
click at [723, 600] on button "NEXT" at bounding box center [715, 600] width 141 height 33
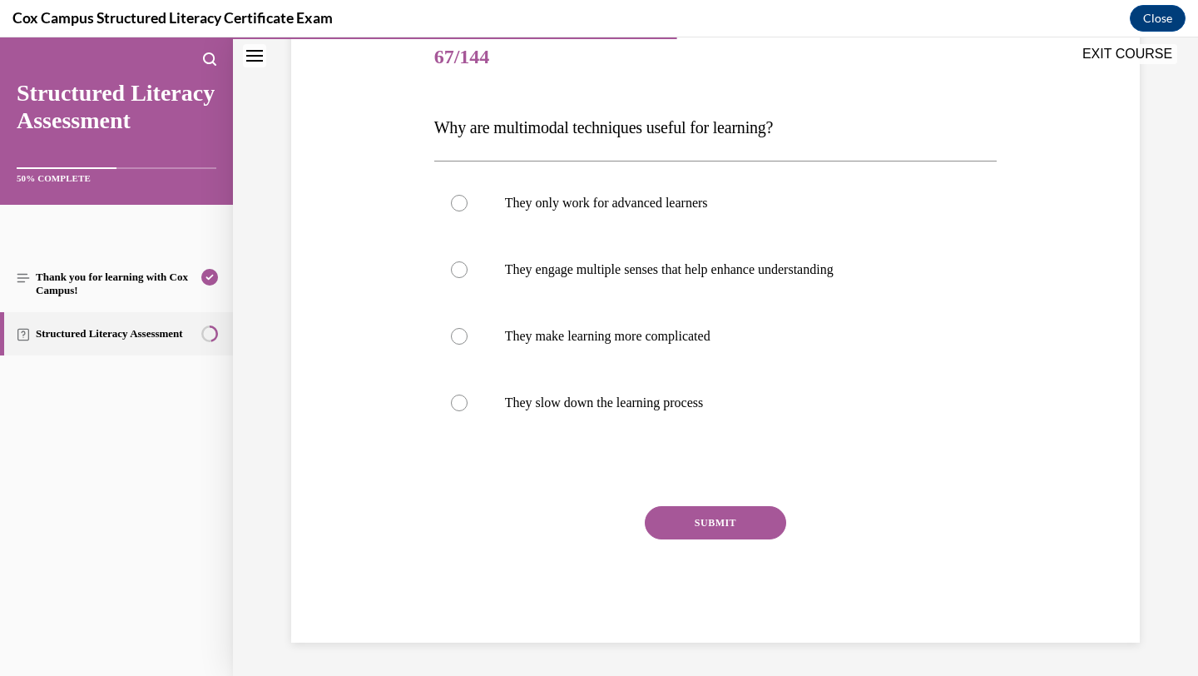
scroll to position [185, 0]
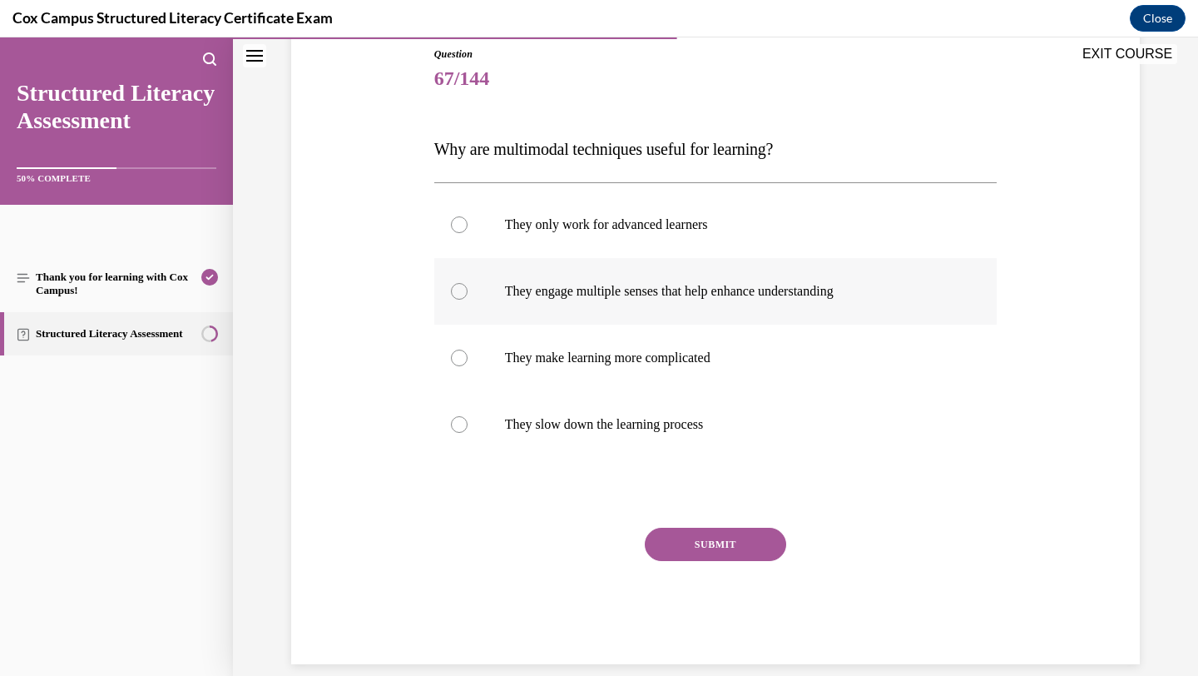
click at [687, 300] on label "They engage multiple senses that help enhance understanding" at bounding box center [715, 291] width 563 height 67
click at [468, 300] on input "They engage multiple senses that help enhance understanding" at bounding box center [459, 291] width 17 height 17
radio input "true"
click at [733, 539] on button "SUBMIT" at bounding box center [715, 544] width 141 height 33
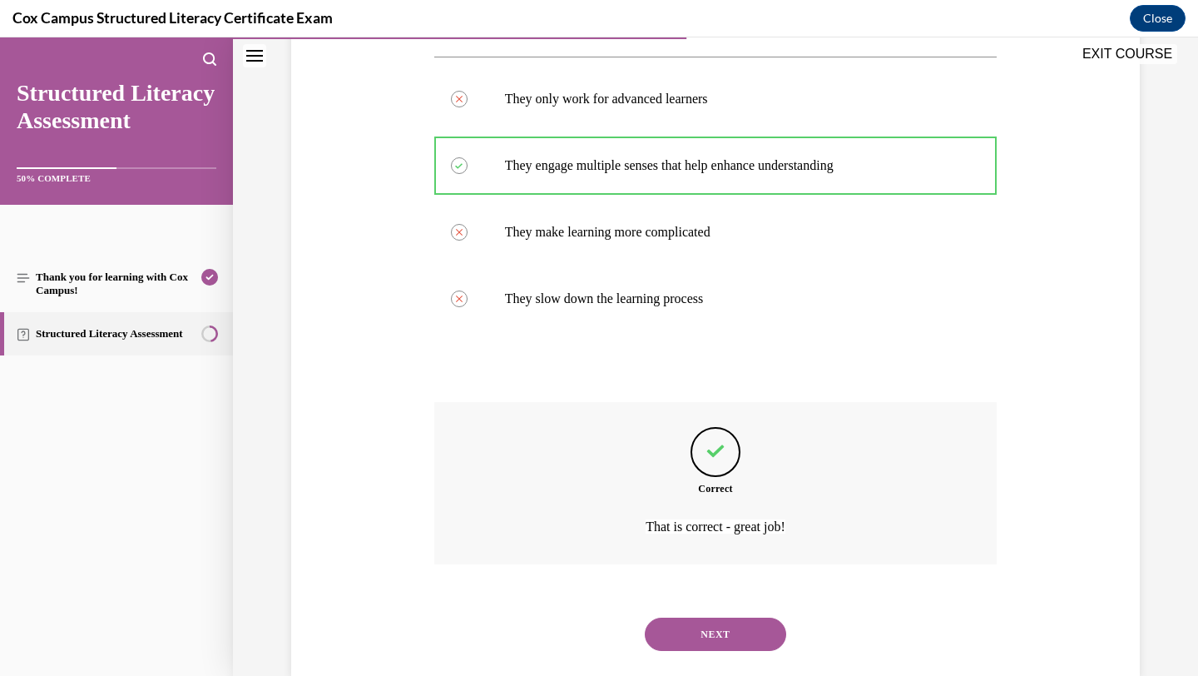
scroll to position [344, 0]
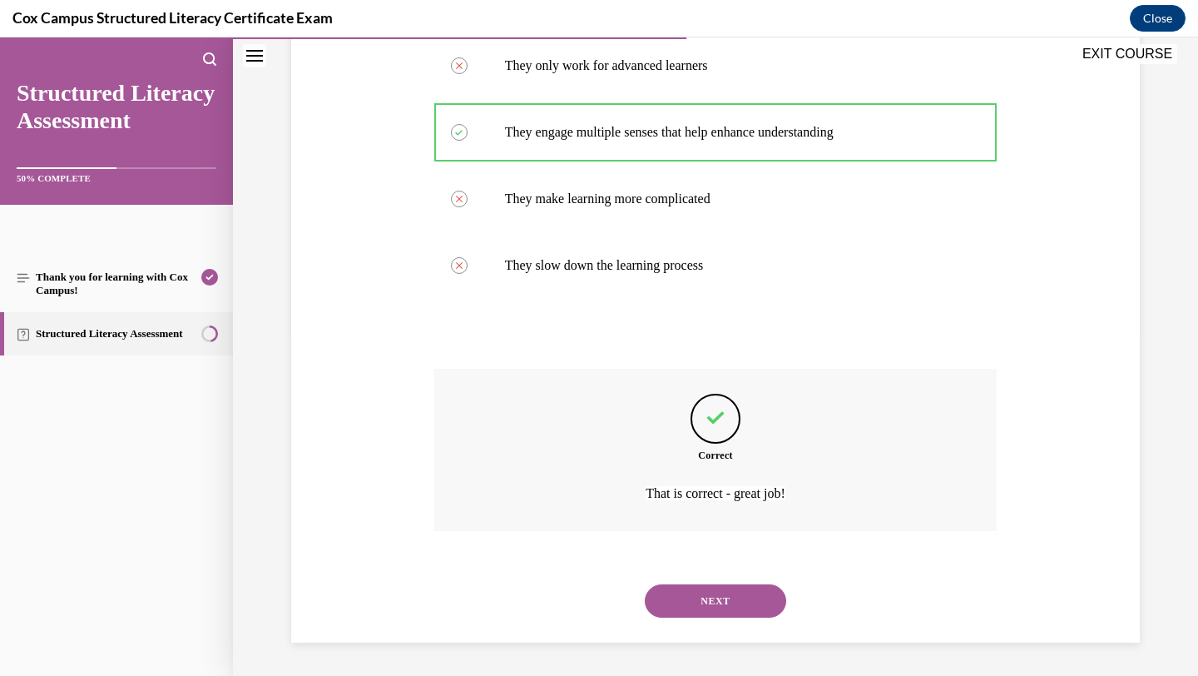
click at [723, 595] on button "NEXT" at bounding box center [715, 600] width 141 height 33
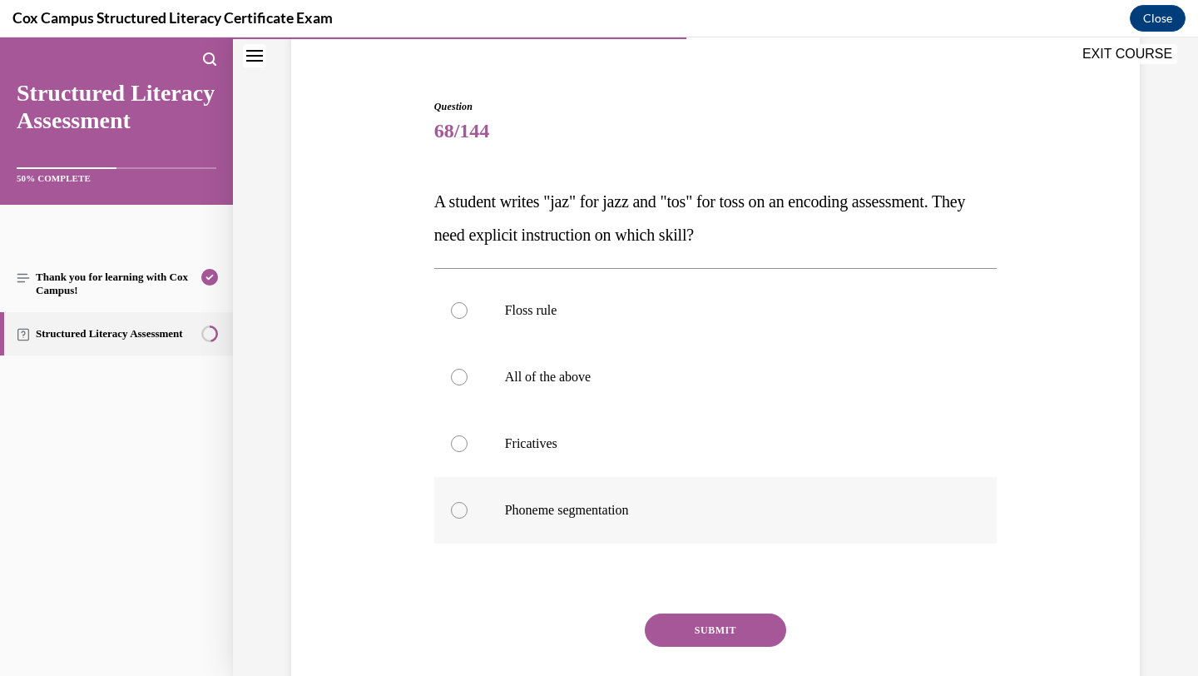
scroll to position [143, 0]
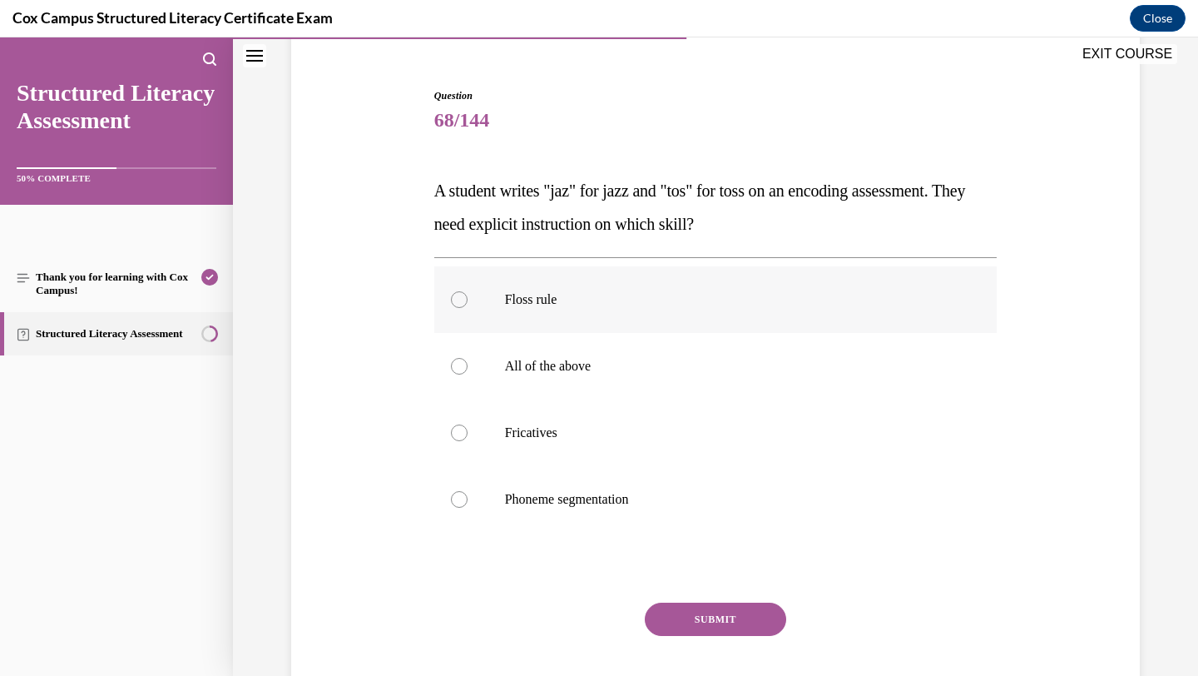
click at [613, 316] on label "Floss rule" at bounding box center [715, 299] width 563 height 67
click at [468, 308] on input "Floss rule" at bounding box center [459, 299] width 17 height 17
radio input "true"
click at [721, 614] on button "SUBMIT" at bounding box center [715, 618] width 141 height 33
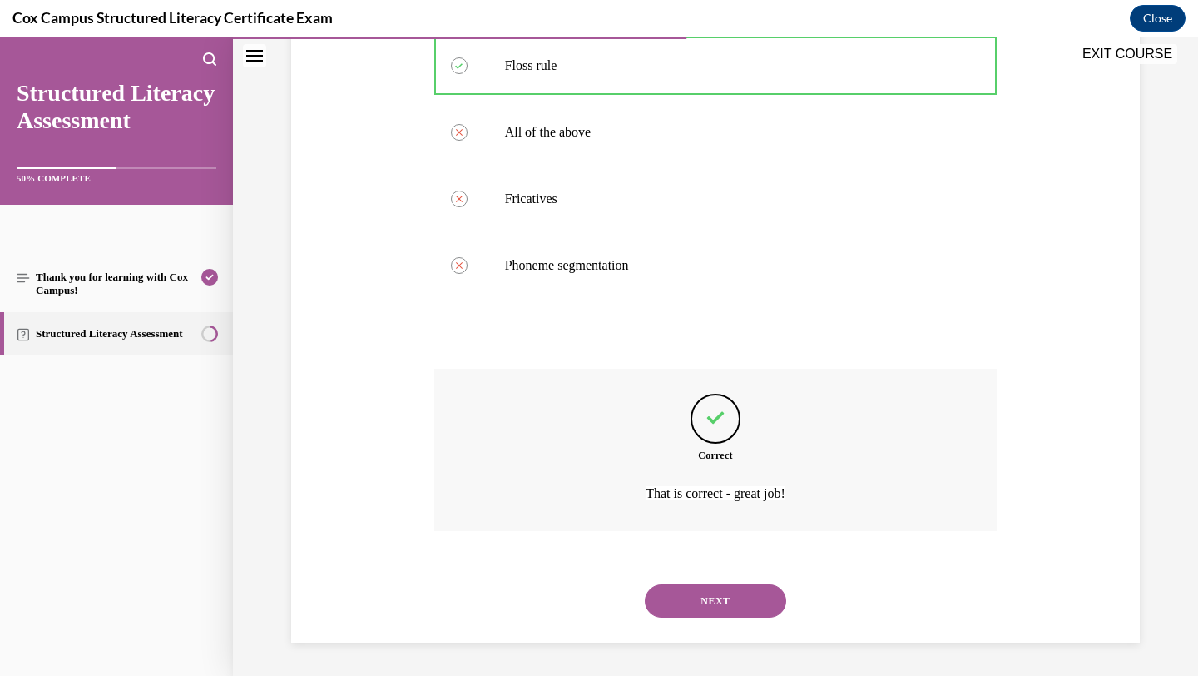
click at [721, 614] on button "NEXT" at bounding box center [715, 600] width 141 height 33
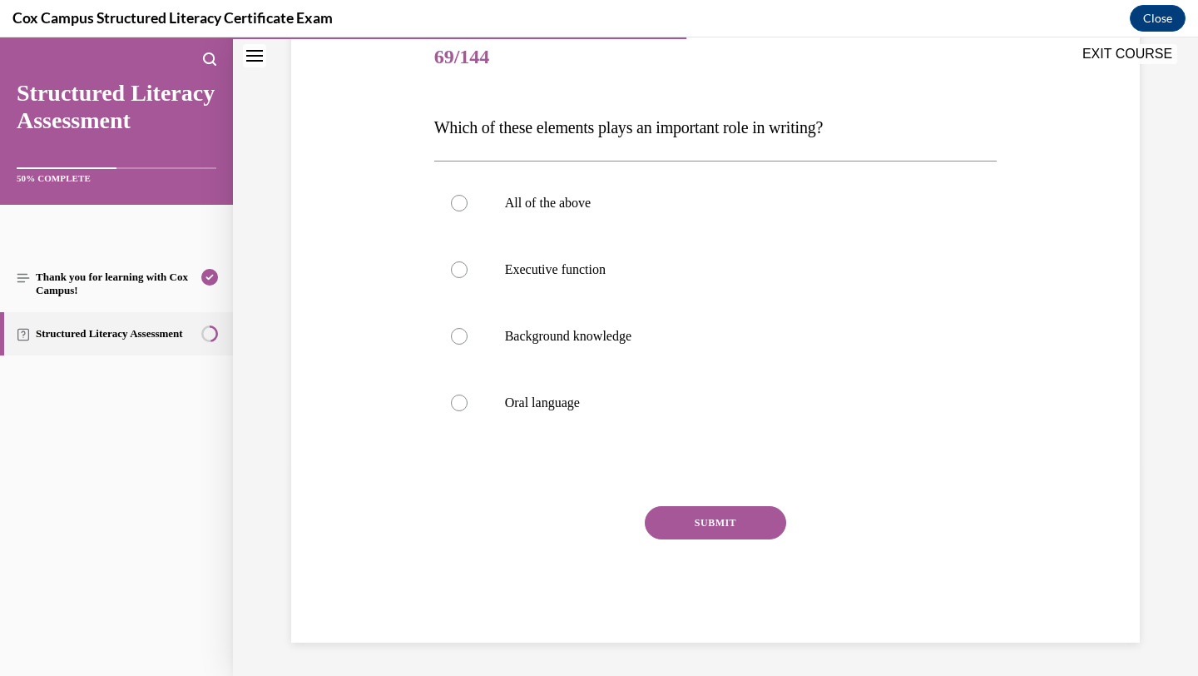
scroll to position [185, 0]
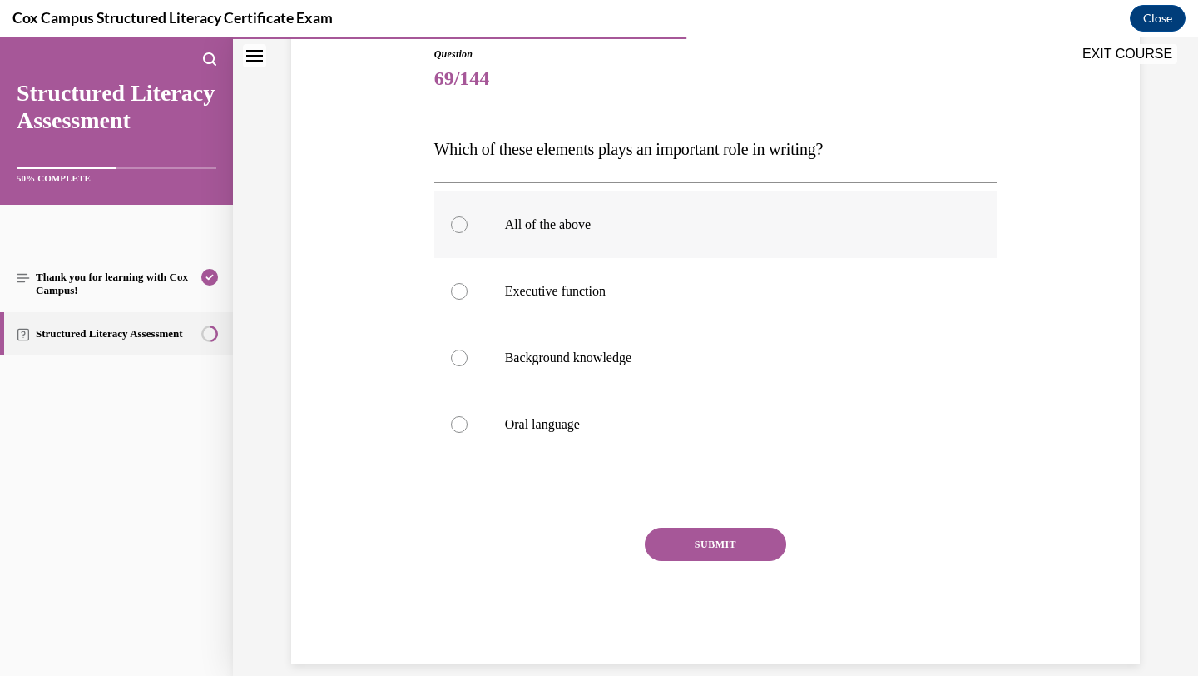
click at [585, 231] on p "All of the above" at bounding box center [730, 224] width 451 height 17
click at [468, 231] on input "All of the above" at bounding box center [459, 224] width 17 height 17
radio input "true"
click at [729, 546] on button "SUBMIT" at bounding box center [715, 544] width 141 height 33
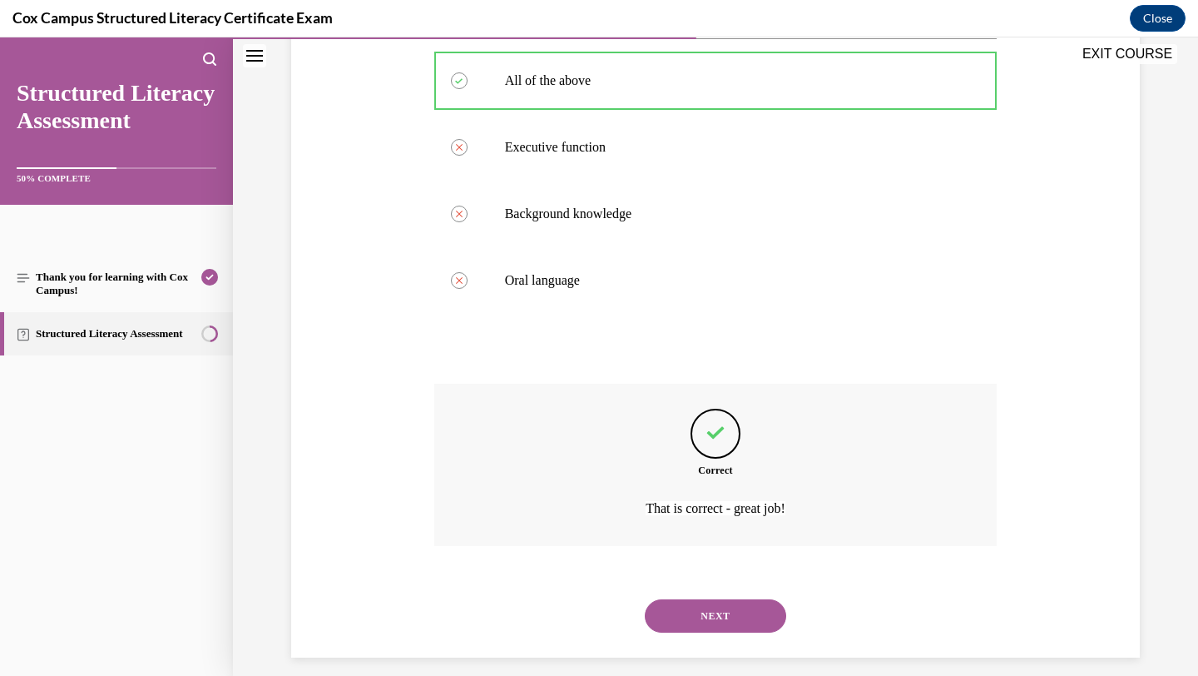
scroll to position [344, 0]
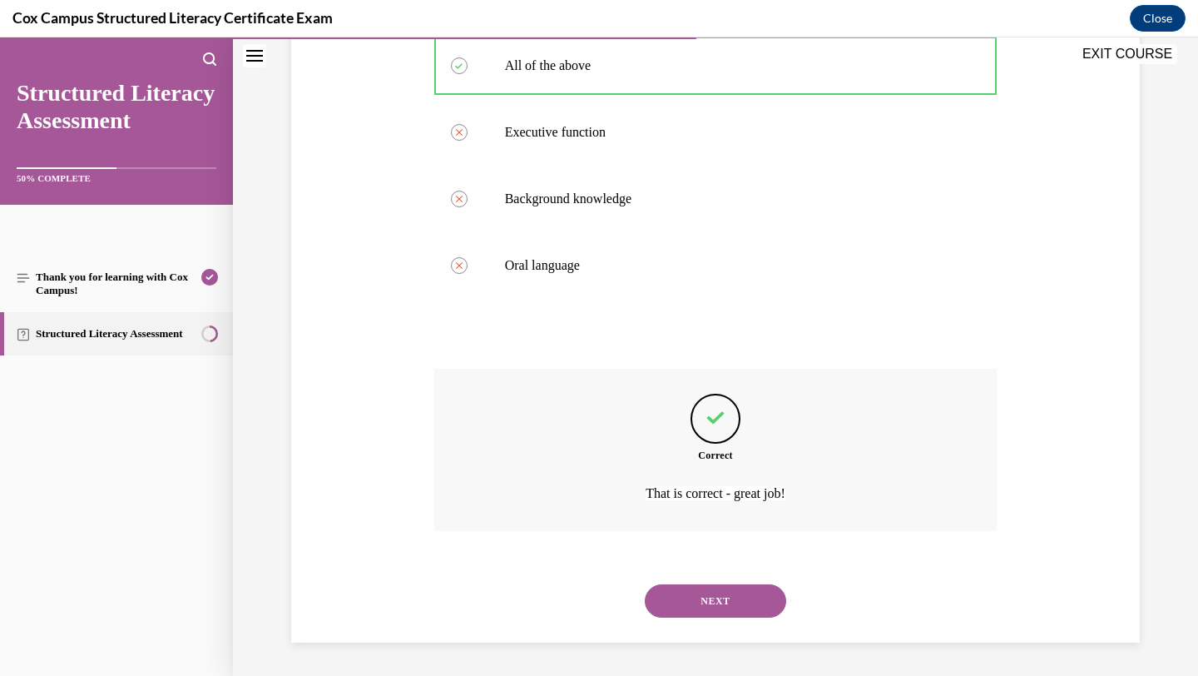
click at [716, 600] on button "NEXT" at bounding box center [715, 600] width 141 height 33
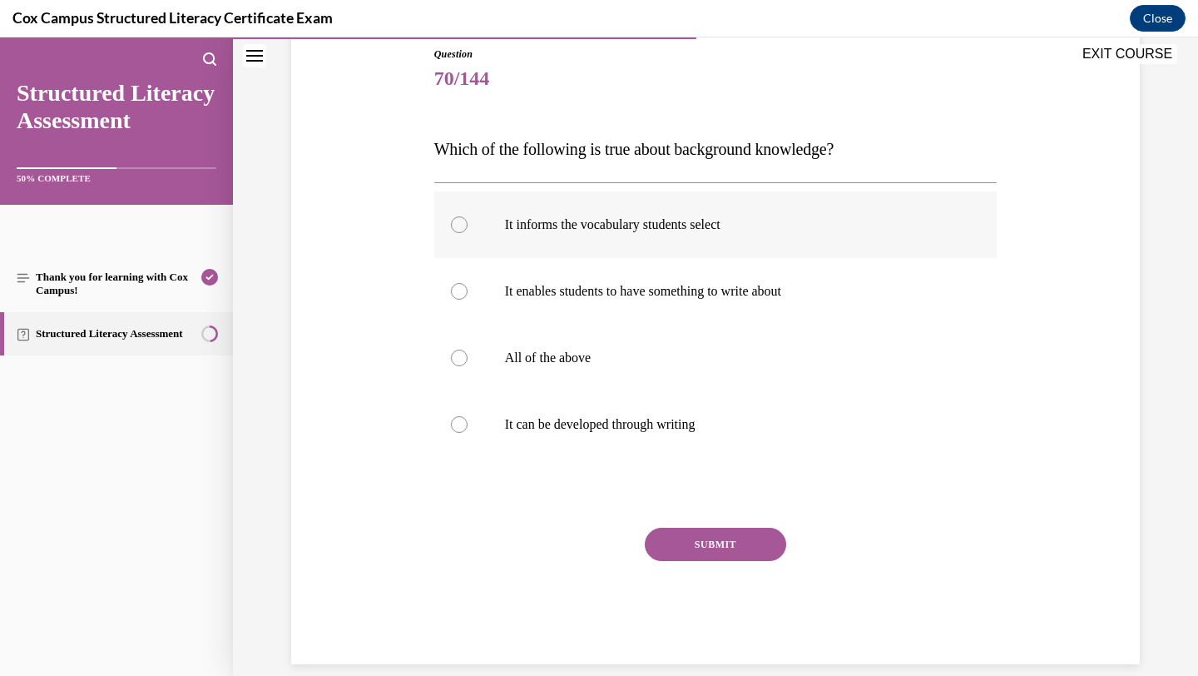
click at [721, 242] on label "It informs the vocabulary students select" at bounding box center [715, 224] width 563 height 67
click at [468, 233] on input "It informs the vocabulary students select" at bounding box center [459, 224] width 17 height 17
radio input "true"
click at [562, 373] on label "All of the above" at bounding box center [715, 358] width 563 height 67
click at [468, 366] on input "All of the above" at bounding box center [459, 357] width 17 height 17
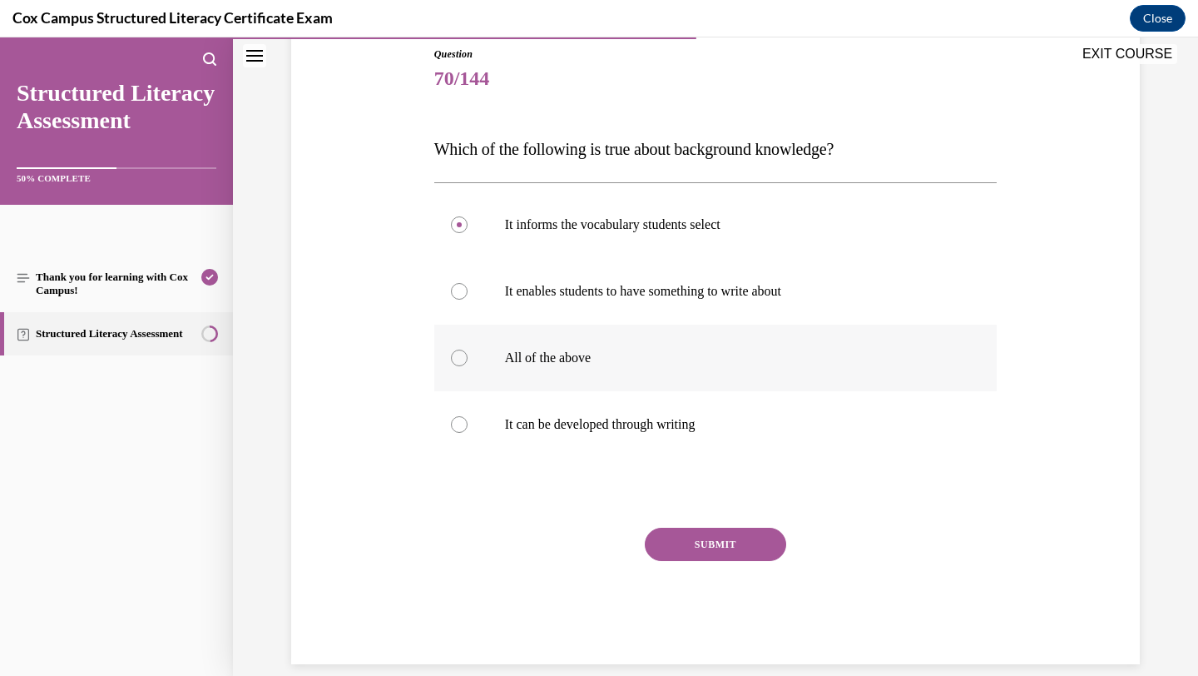
radio input "true"
click at [713, 540] on button "SUBMIT" at bounding box center [715, 544] width 141 height 33
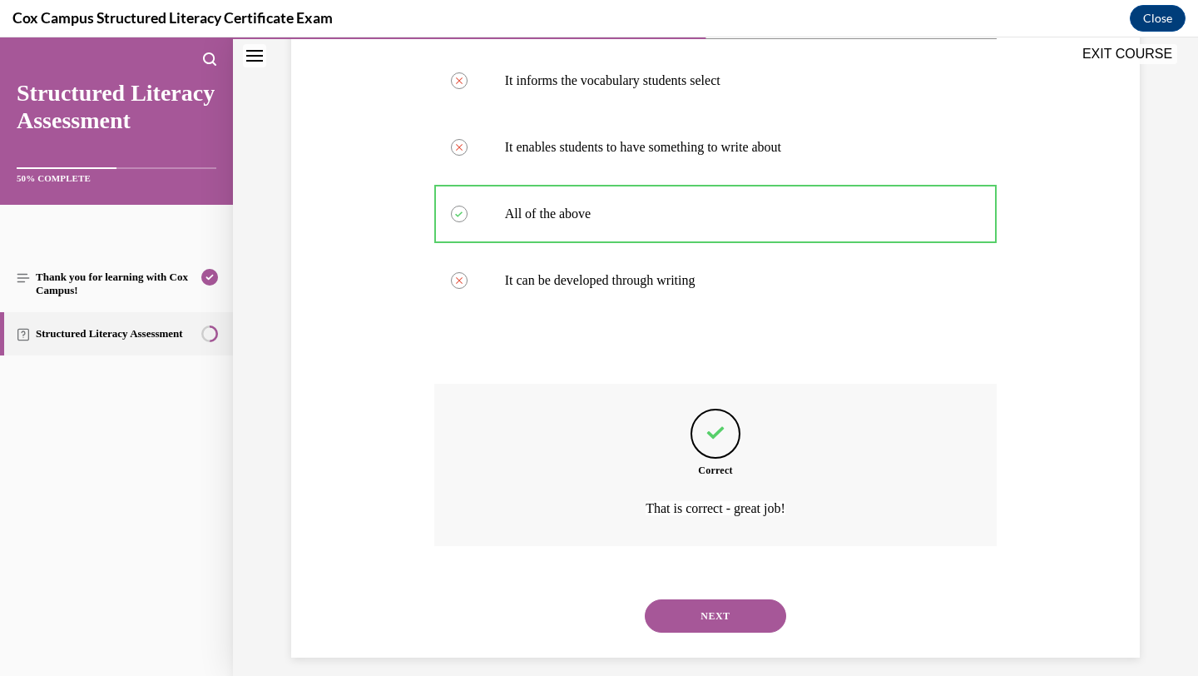
scroll to position [344, 0]
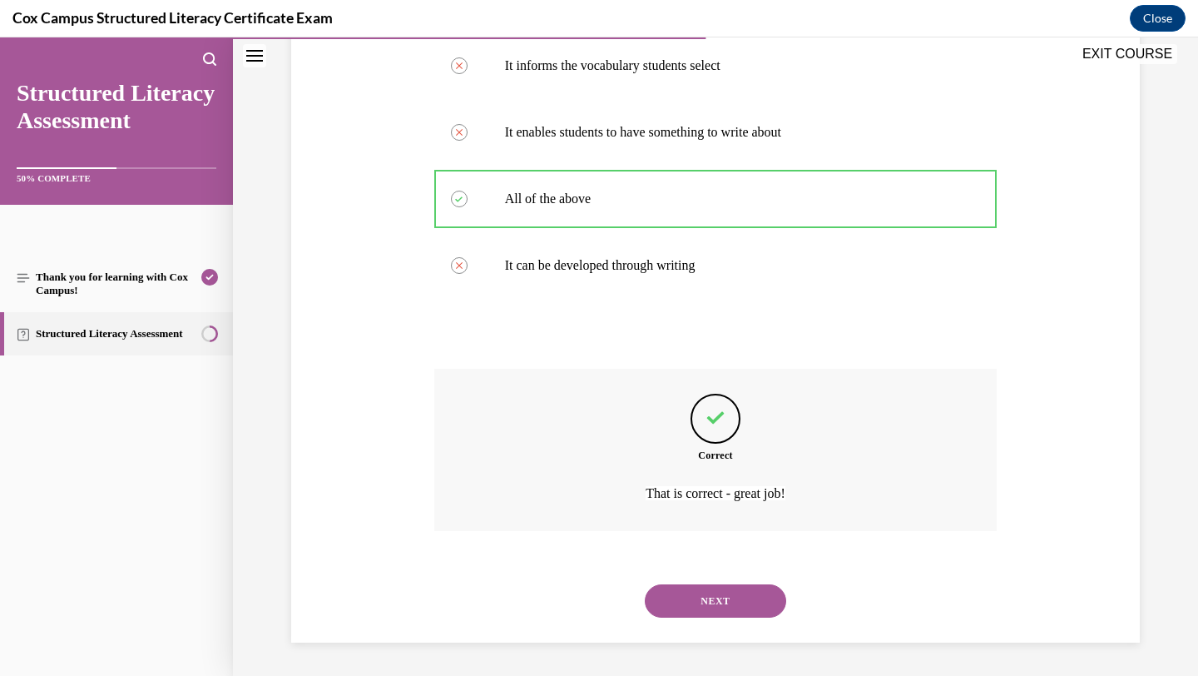
click at [716, 593] on button "NEXT" at bounding box center [715, 600] width 141 height 33
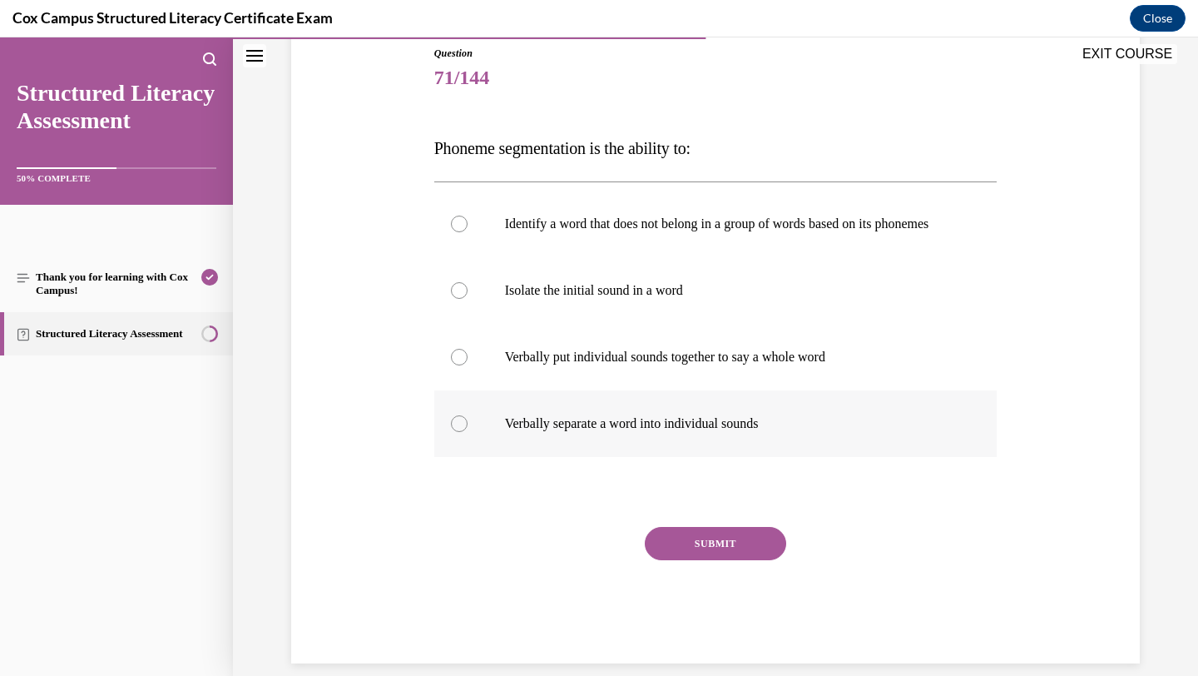
click at [611, 451] on label "Verbally separate a word into individual sounds" at bounding box center [715, 423] width 563 height 67
click at [468, 432] on input "Verbally separate a word into individual sounds" at bounding box center [459, 423] width 17 height 17
radio input "true"
click at [736, 560] on button "SUBMIT" at bounding box center [715, 543] width 141 height 33
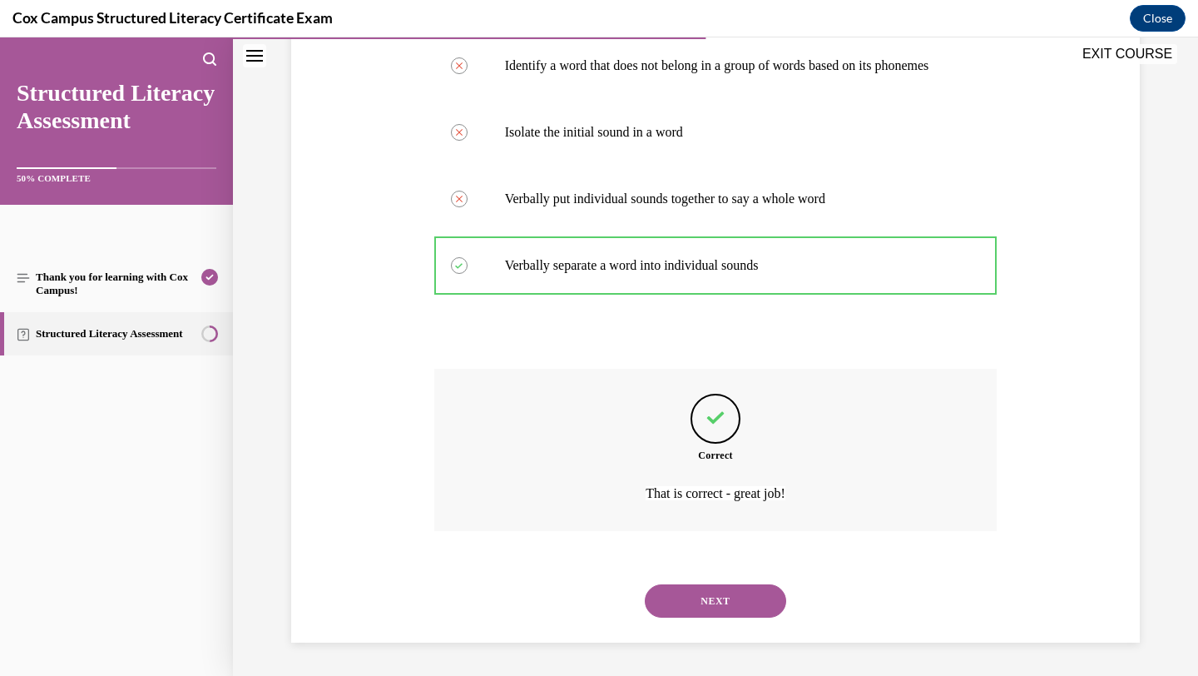
scroll to position [360, 0]
click at [721, 600] on button "NEXT" at bounding box center [715, 600] width 141 height 33
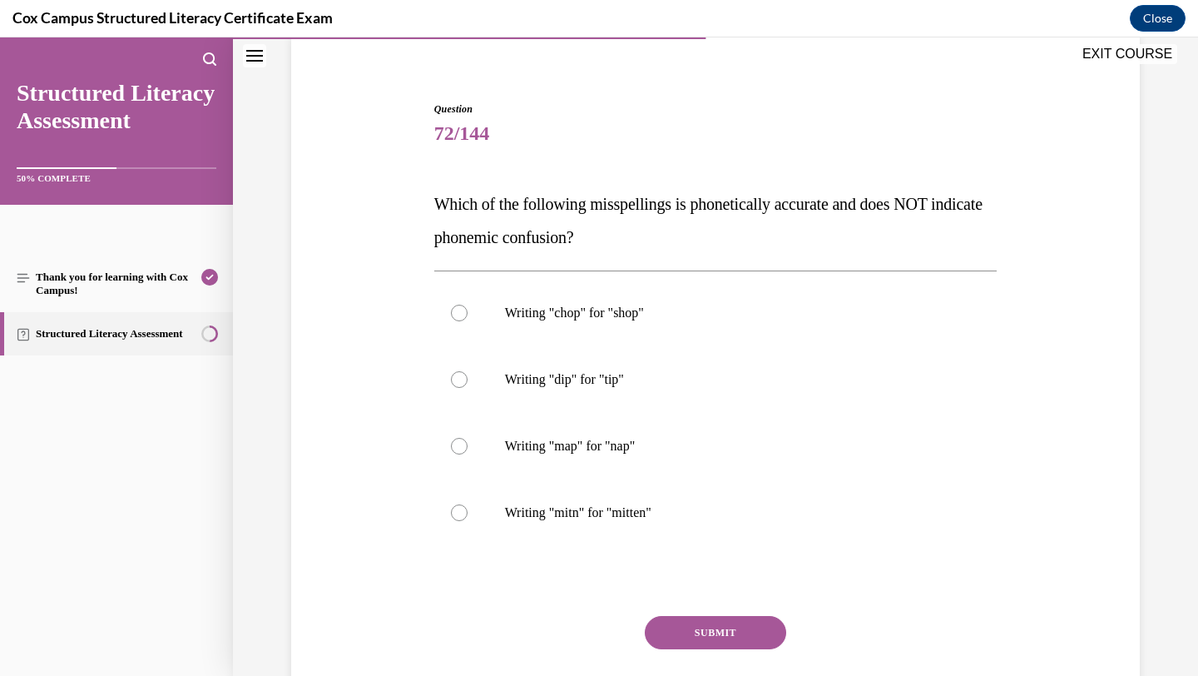
scroll to position [132, 0]
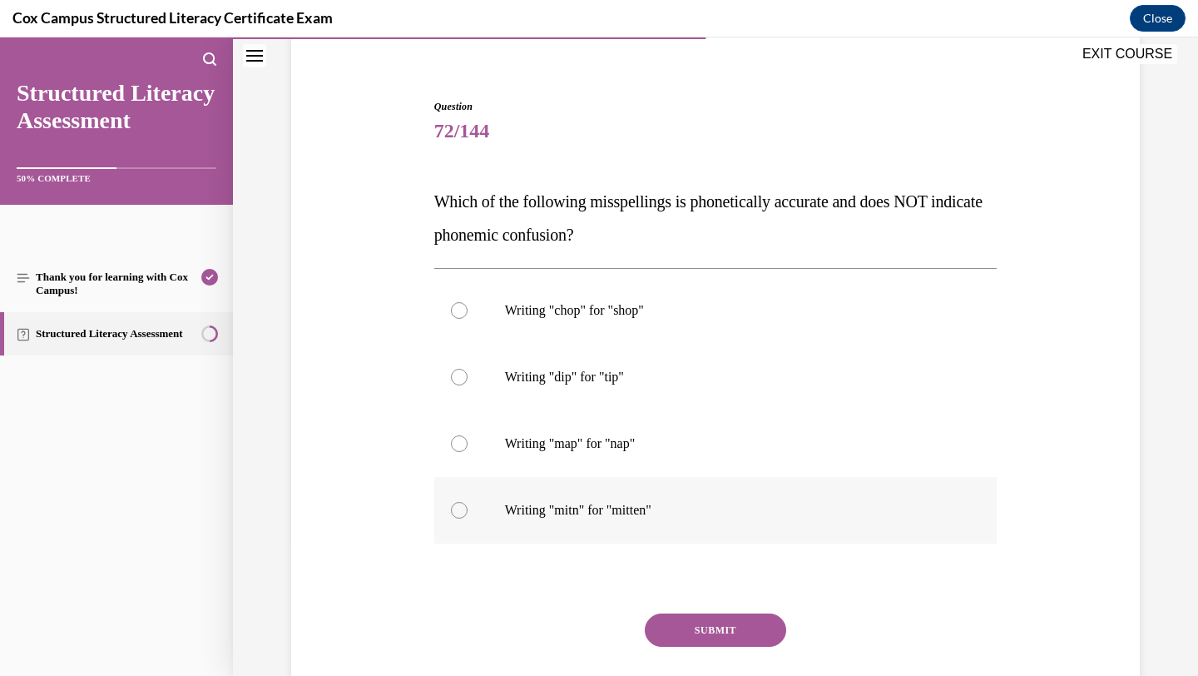
click at [597, 519] on label "Writing "mitn" for "mitten"" at bounding box center [715, 510] width 563 height 67
click at [468, 518] on input "Writing "mitn" for "mitten"" at bounding box center [459, 510] width 17 height 17
radio input "true"
click at [718, 632] on button "SUBMIT" at bounding box center [715, 629] width 141 height 33
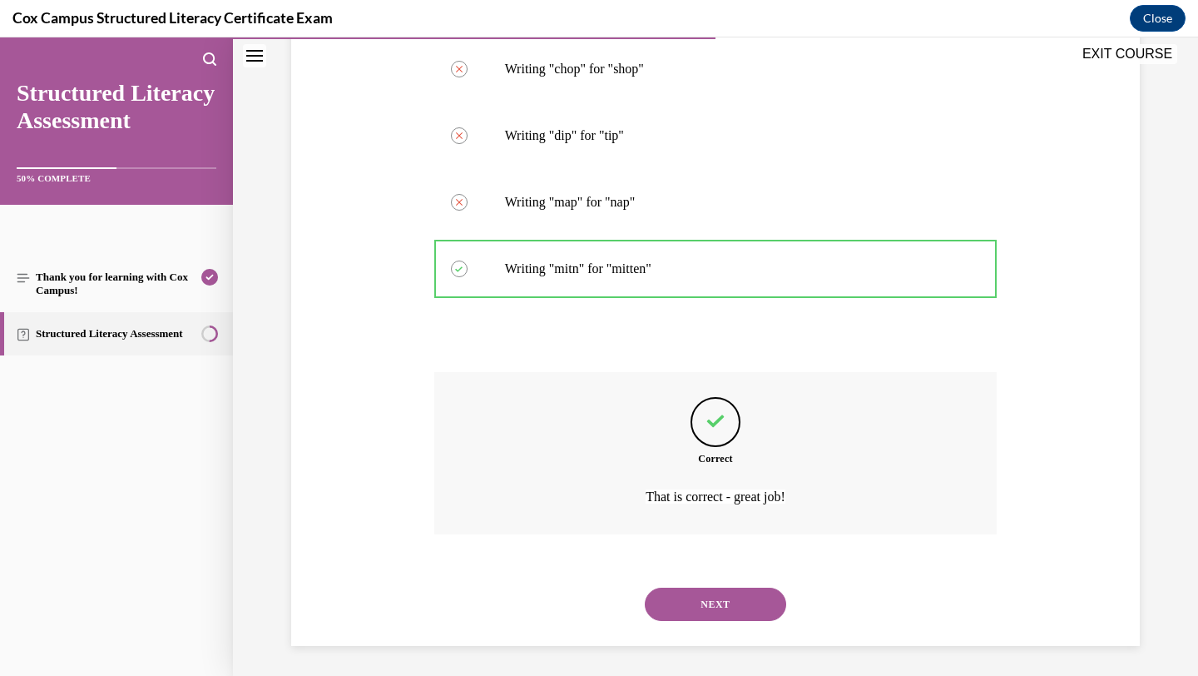
scroll to position [377, 0]
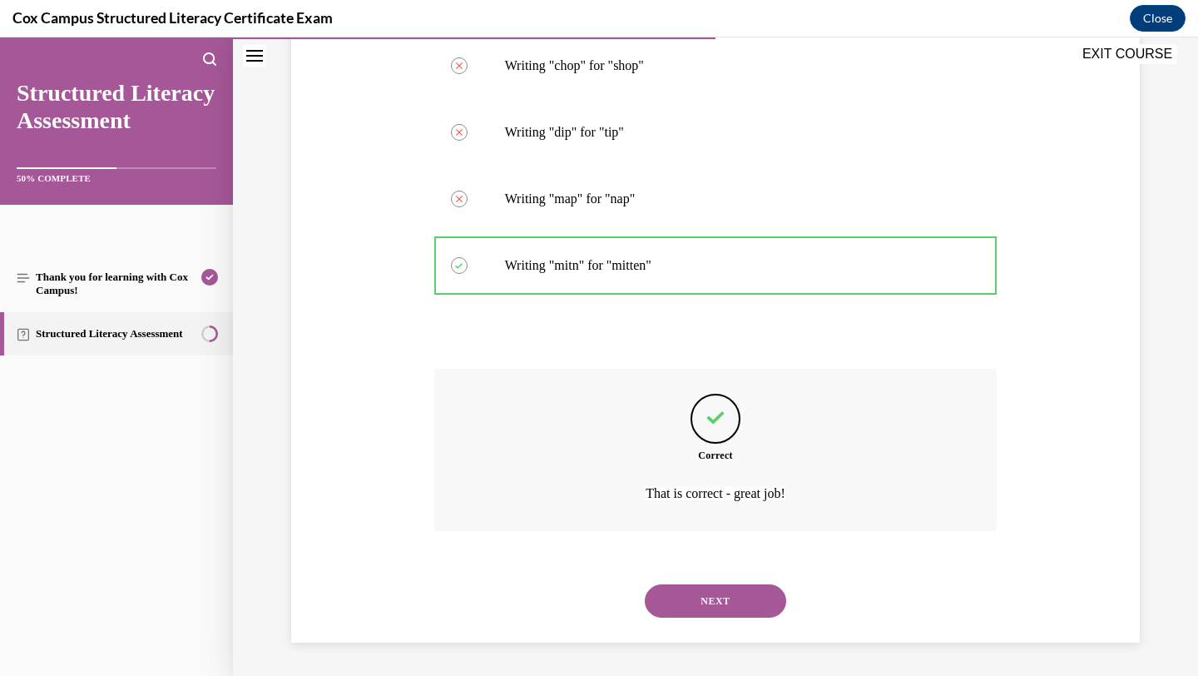
click at [718, 602] on button "NEXT" at bounding box center [715, 600] width 141 height 33
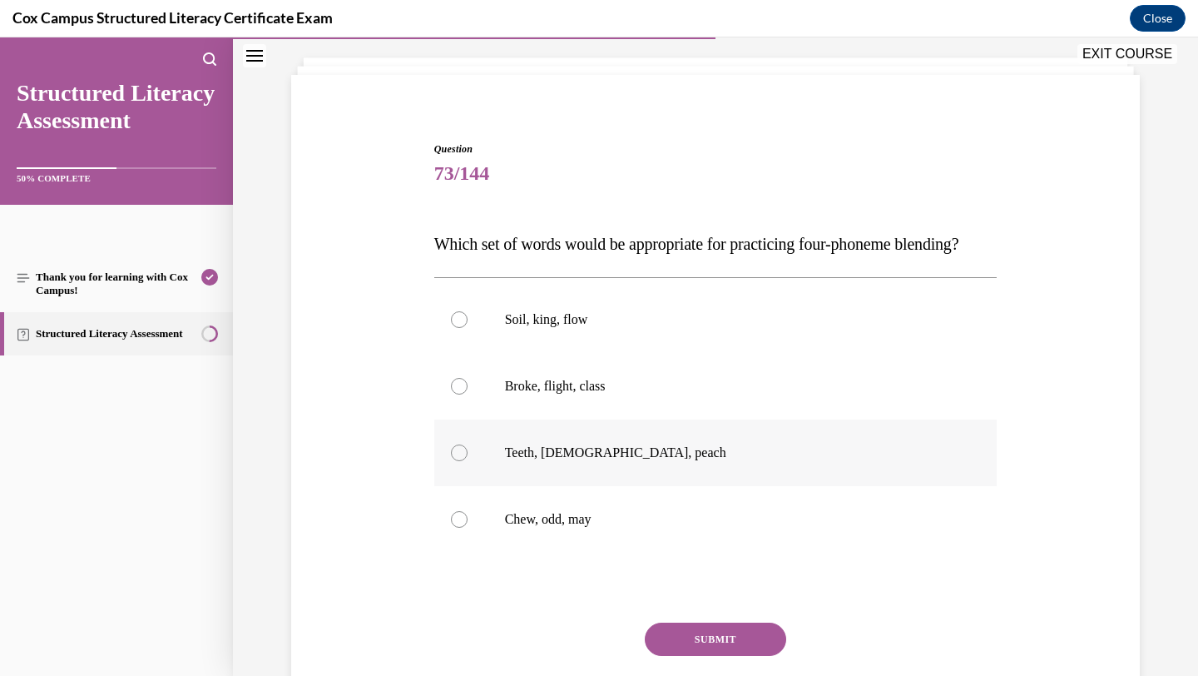
scroll to position [92, 0]
click at [591, 406] on label "Broke, flight, class" at bounding box center [715, 384] width 563 height 67
click at [468, 393] on input "Broke, flight, class" at bounding box center [459, 384] width 17 height 17
radio input "true"
click at [703, 654] on button "SUBMIT" at bounding box center [715, 637] width 141 height 33
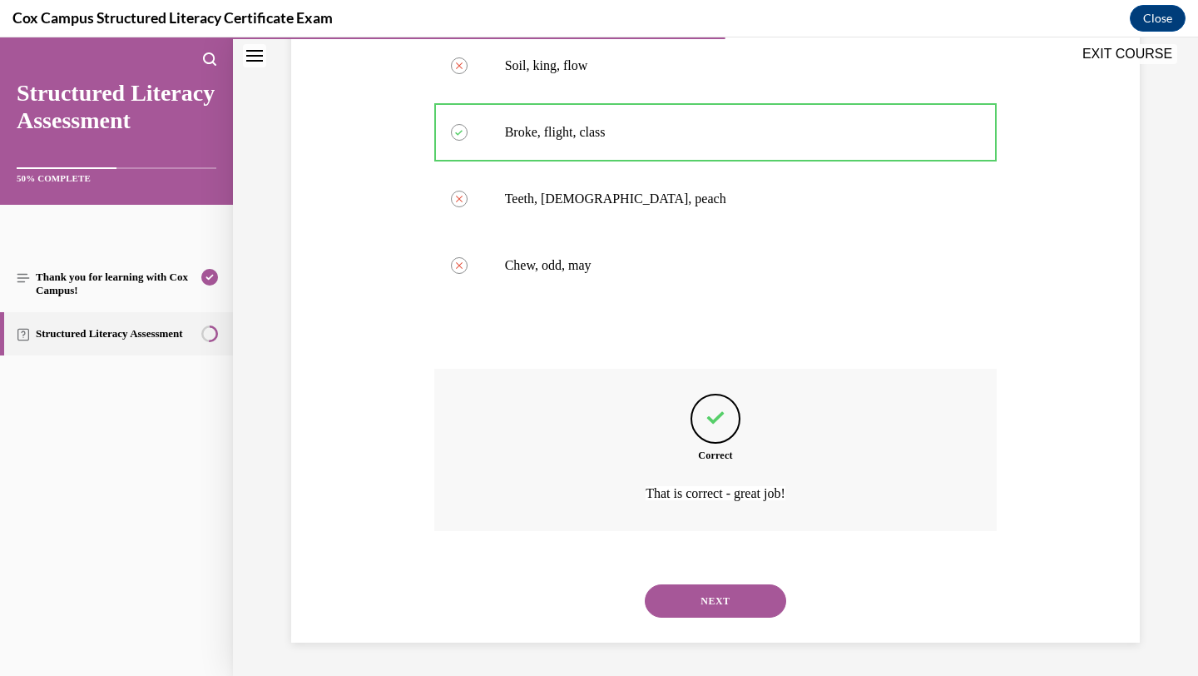
scroll to position [377, 0]
click at [714, 602] on button "NEXT" at bounding box center [715, 600] width 141 height 33
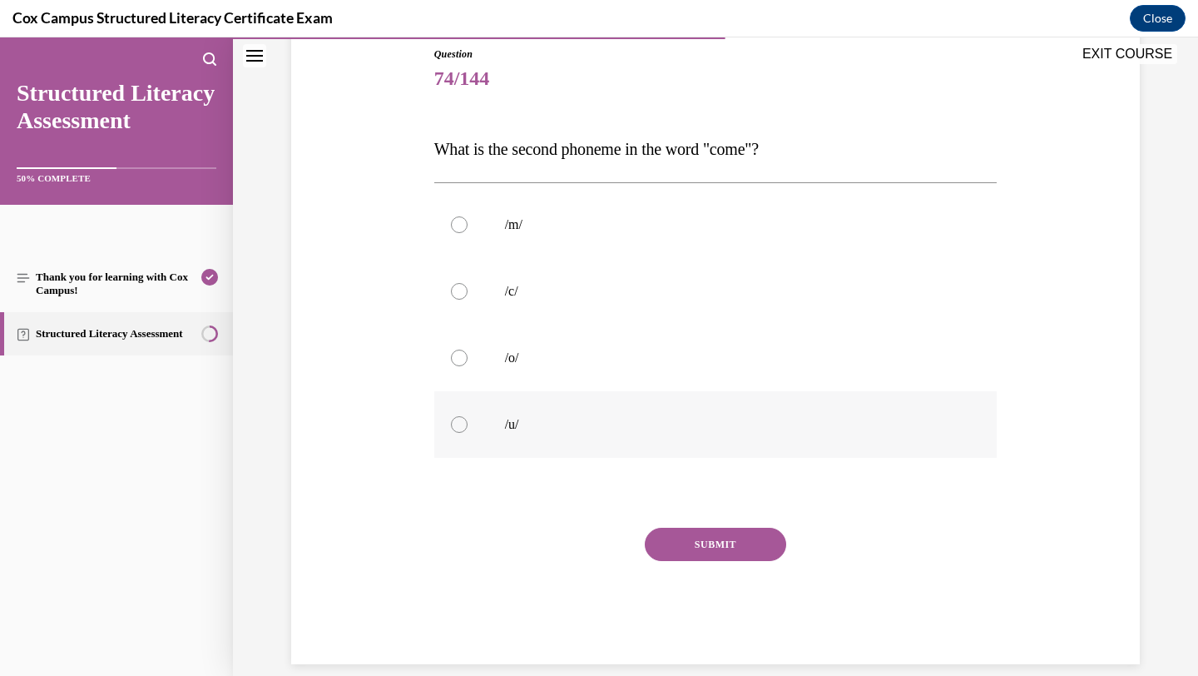
click at [492, 423] on label "/u/" at bounding box center [715, 424] width 563 height 67
click at [468, 423] on input "/u/" at bounding box center [459, 424] width 17 height 17
radio input "true"
click at [733, 547] on button "SUBMIT" at bounding box center [715, 544] width 141 height 33
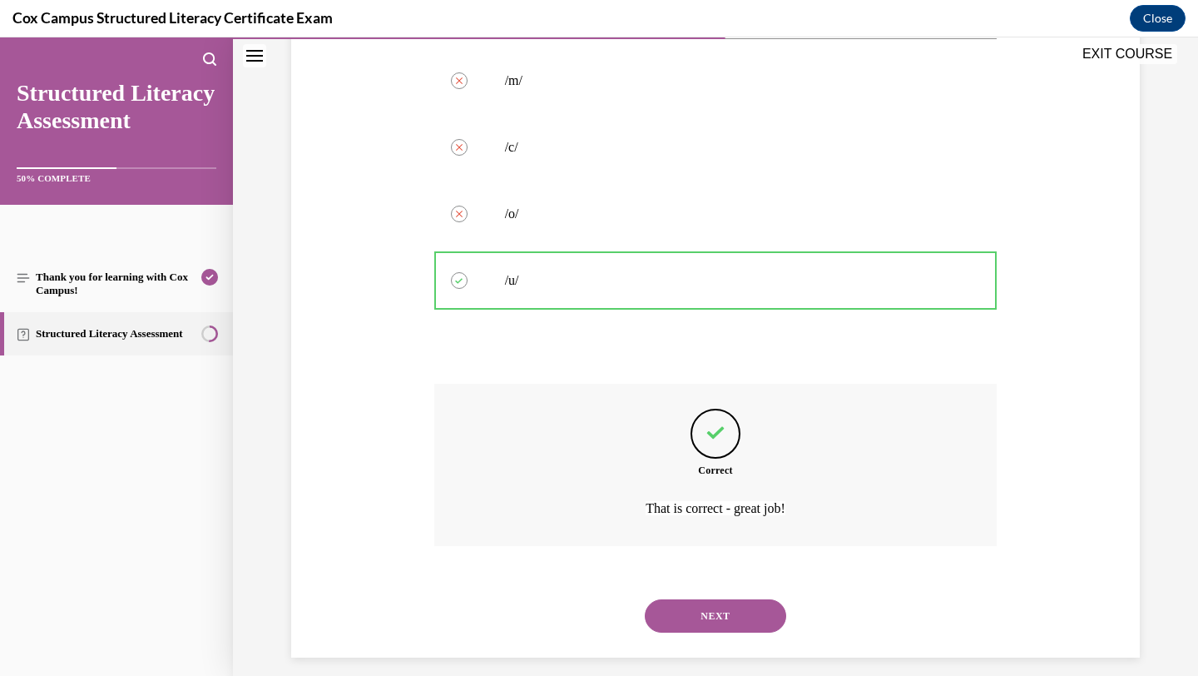
scroll to position [344, 0]
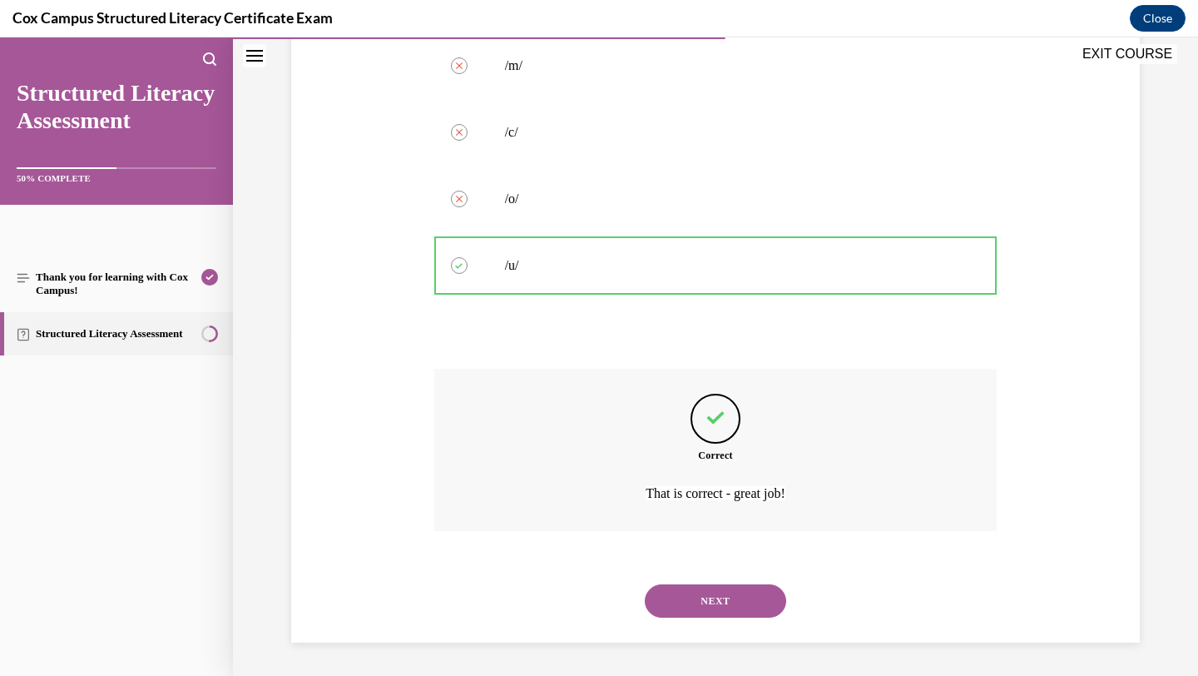
click at [716, 599] on button "NEXT" at bounding box center [715, 600] width 141 height 33
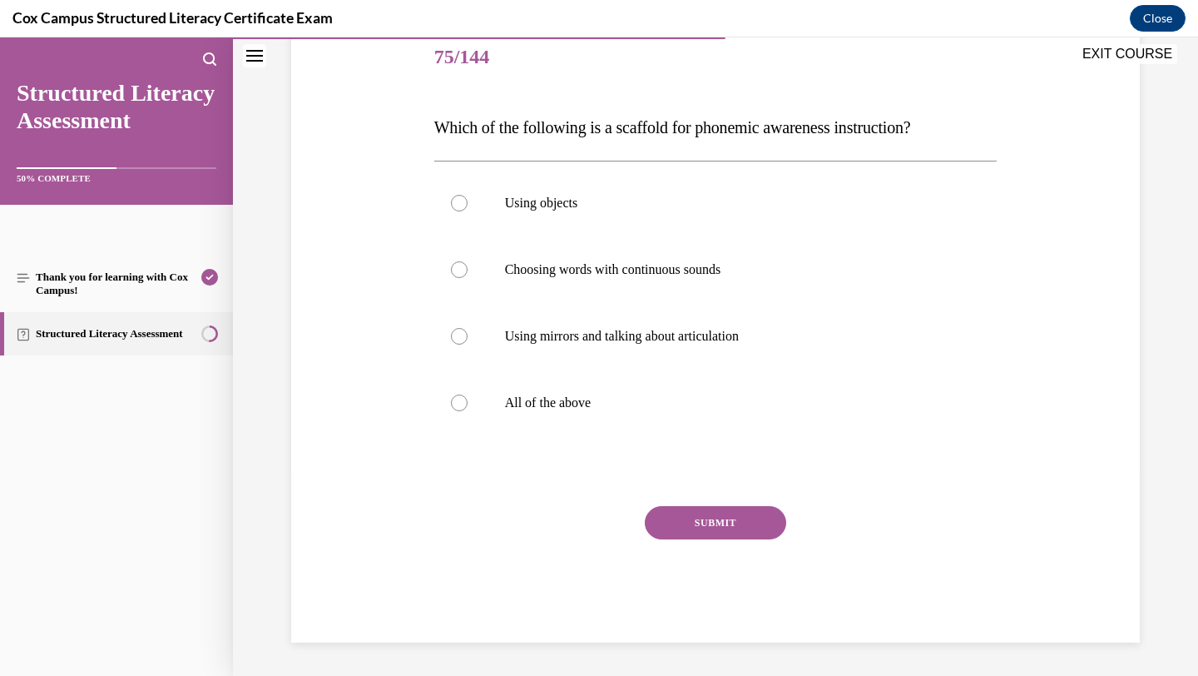
scroll to position [185, 0]
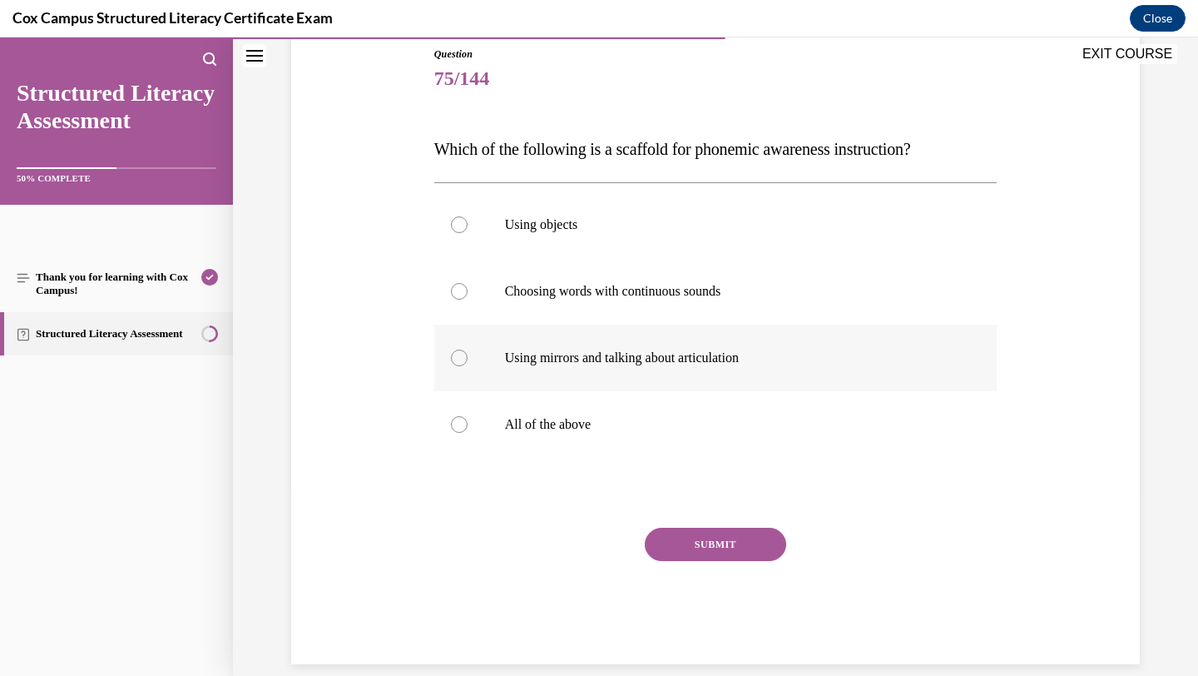
click at [570, 353] on p "Using mirrors and talking about articulation" at bounding box center [730, 357] width 451 height 17
click at [468, 353] on input "Using mirrors and talking about articulation" at bounding box center [459, 357] width 17 height 17
radio input "true"
click at [729, 551] on button "SUBMIT" at bounding box center [715, 544] width 141 height 33
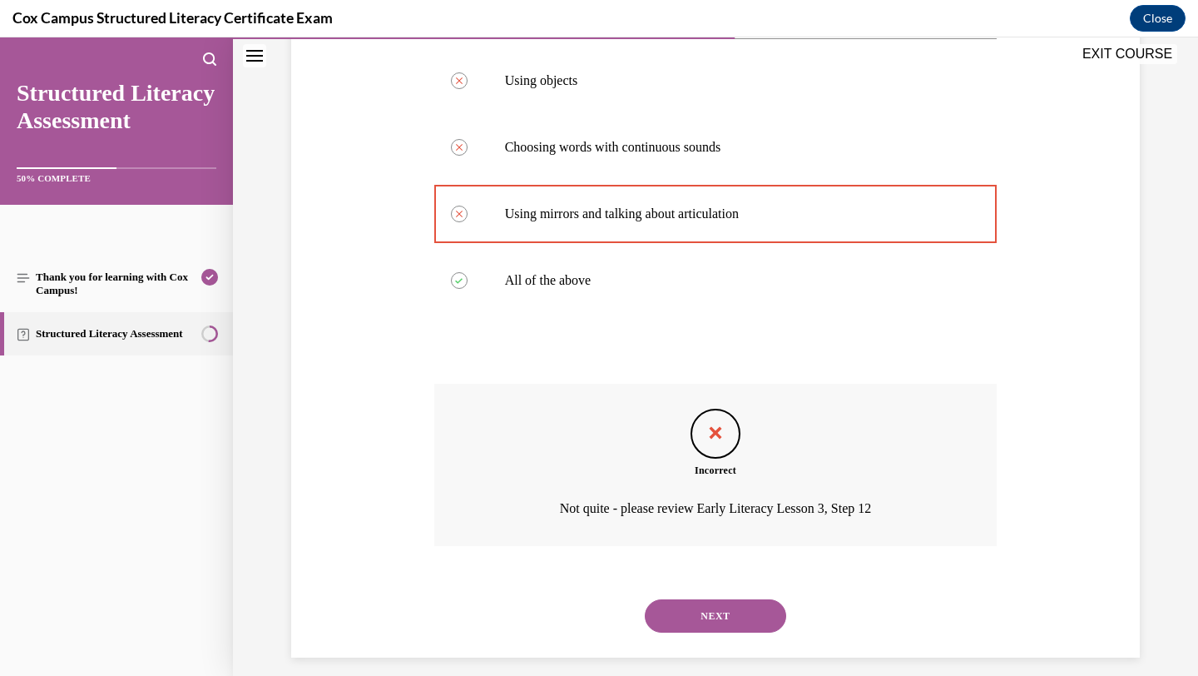
scroll to position [344, 0]
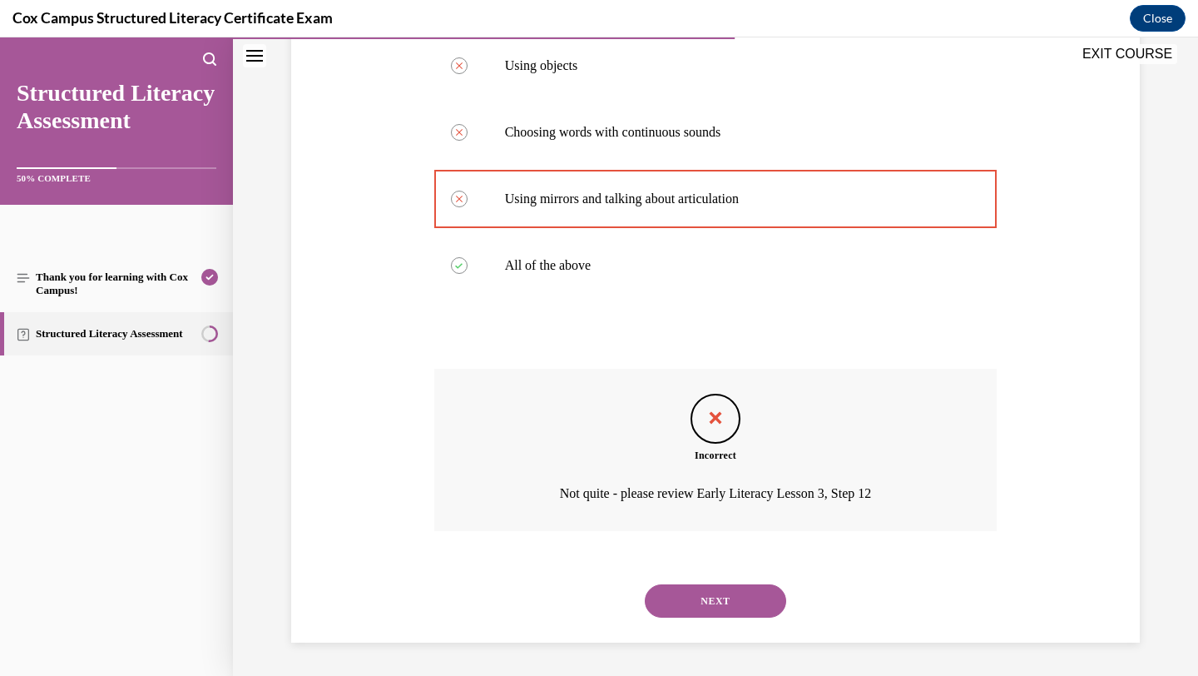
click at [727, 591] on button "NEXT" at bounding box center [715, 600] width 141 height 33
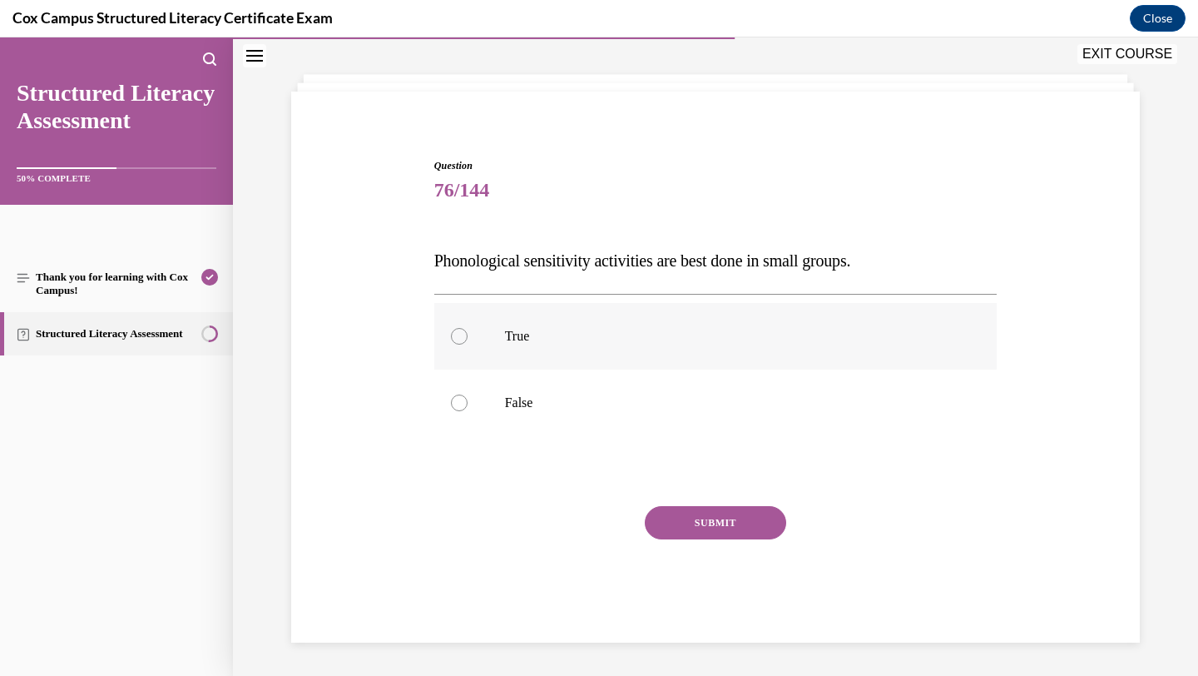
click at [475, 334] on label "True" at bounding box center [715, 336] width 563 height 67
click at [468, 334] on input "True" at bounding box center [459, 336] width 17 height 17
radio input "true"
click at [756, 516] on button "SUBMIT" at bounding box center [715, 522] width 141 height 33
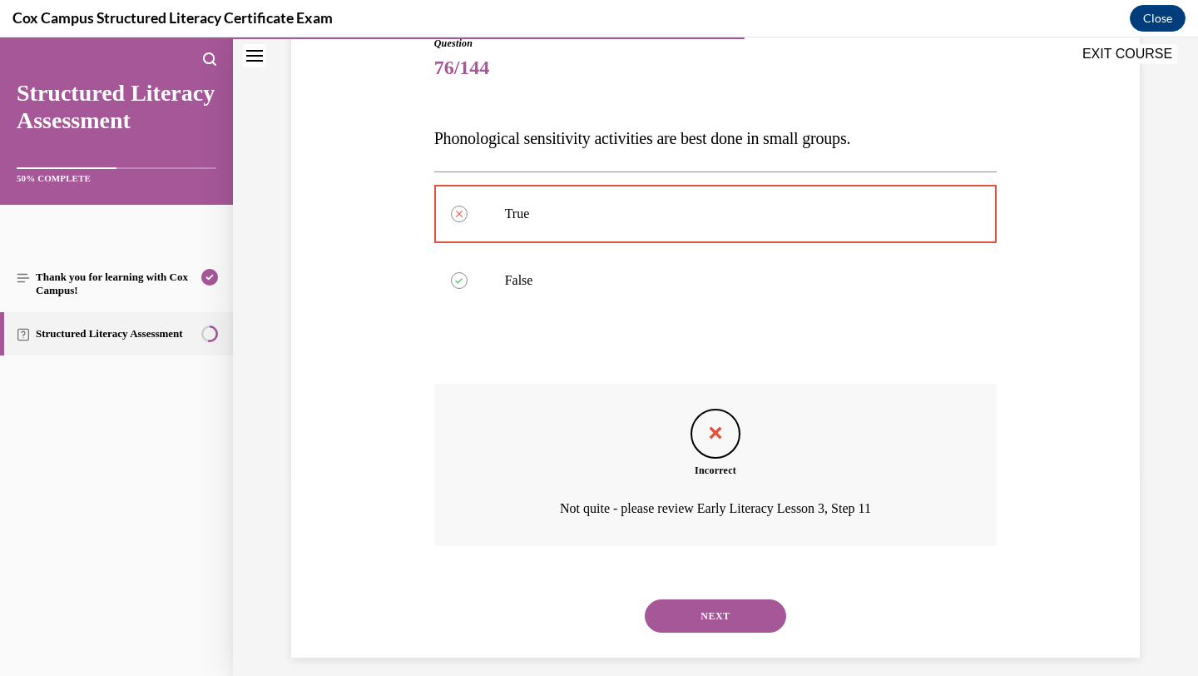
scroll to position [211, 0]
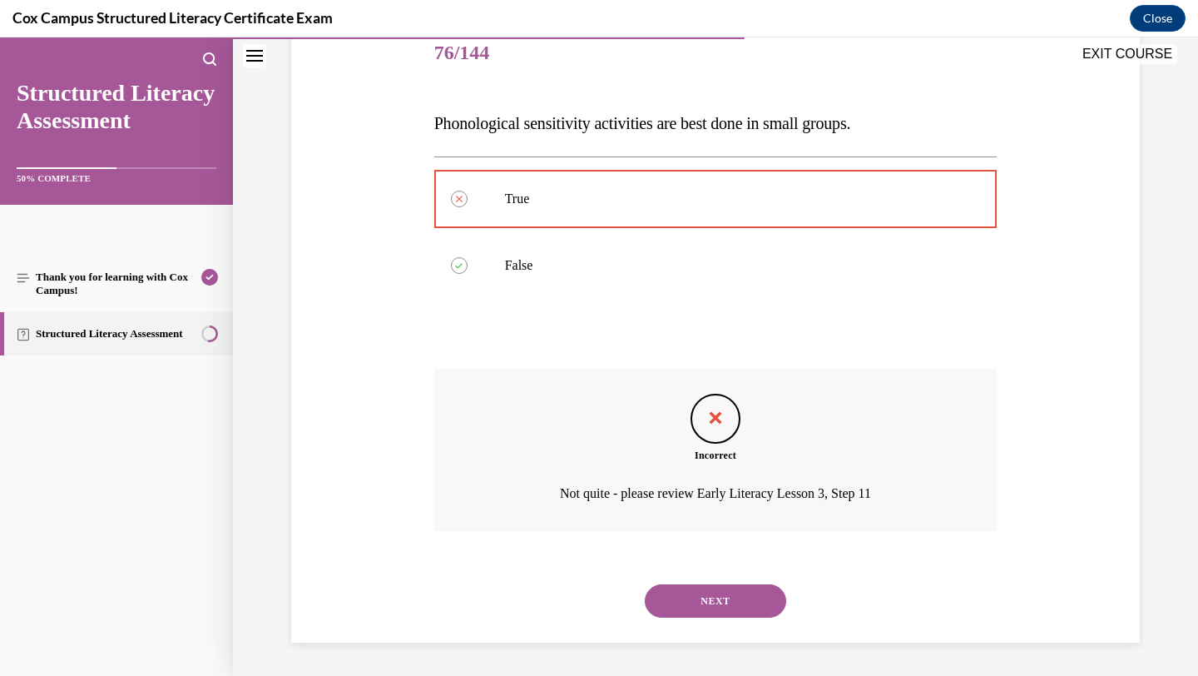
click at [708, 613] on button "NEXT" at bounding box center [715, 600] width 141 height 33
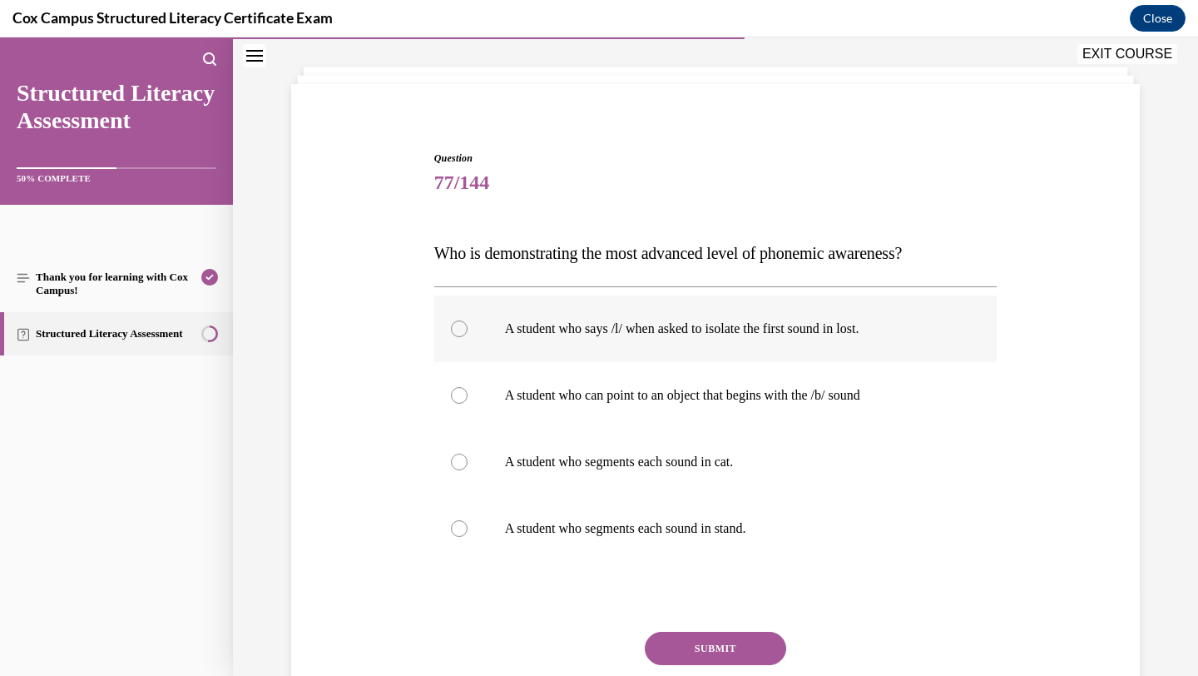
scroll to position [82, 0]
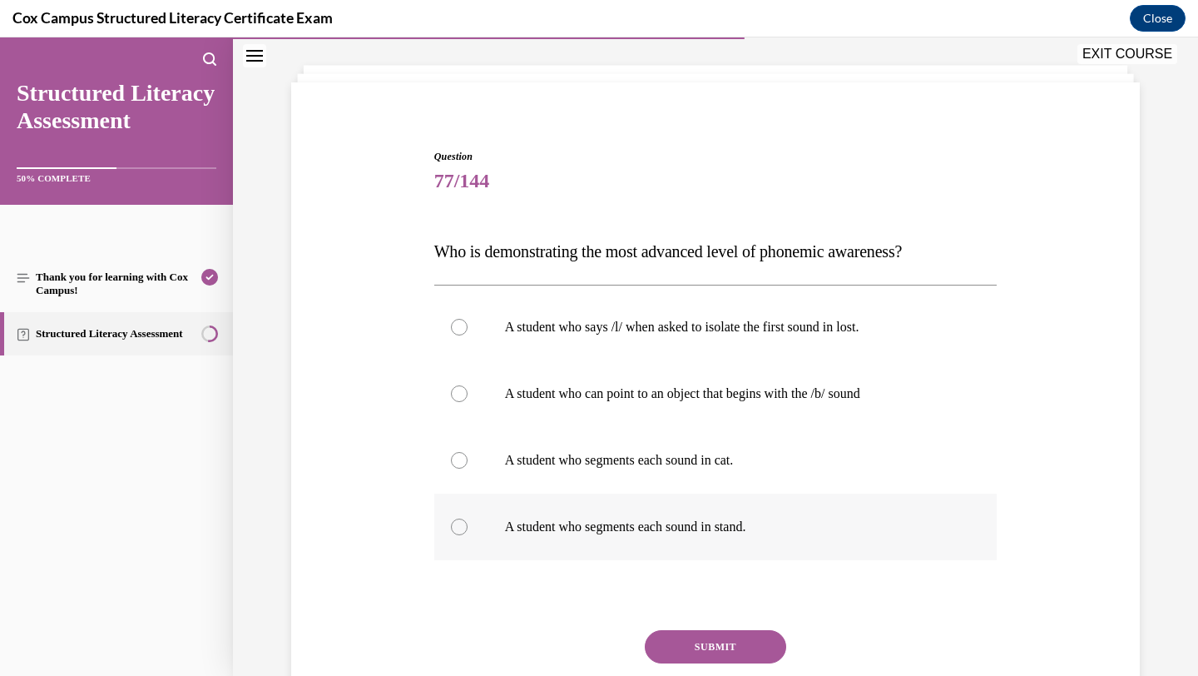
click at [612, 522] on p "A student who segments each sound in stand." at bounding box center [730, 526] width 451 height 17
click at [468, 522] on input "A student who segments each sound in stand." at bounding box center [459, 526] width 17 height 17
radio input "true"
click at [701, 642] on button "SUBMIT" at bounding box center [715, 646] width 141 height 33
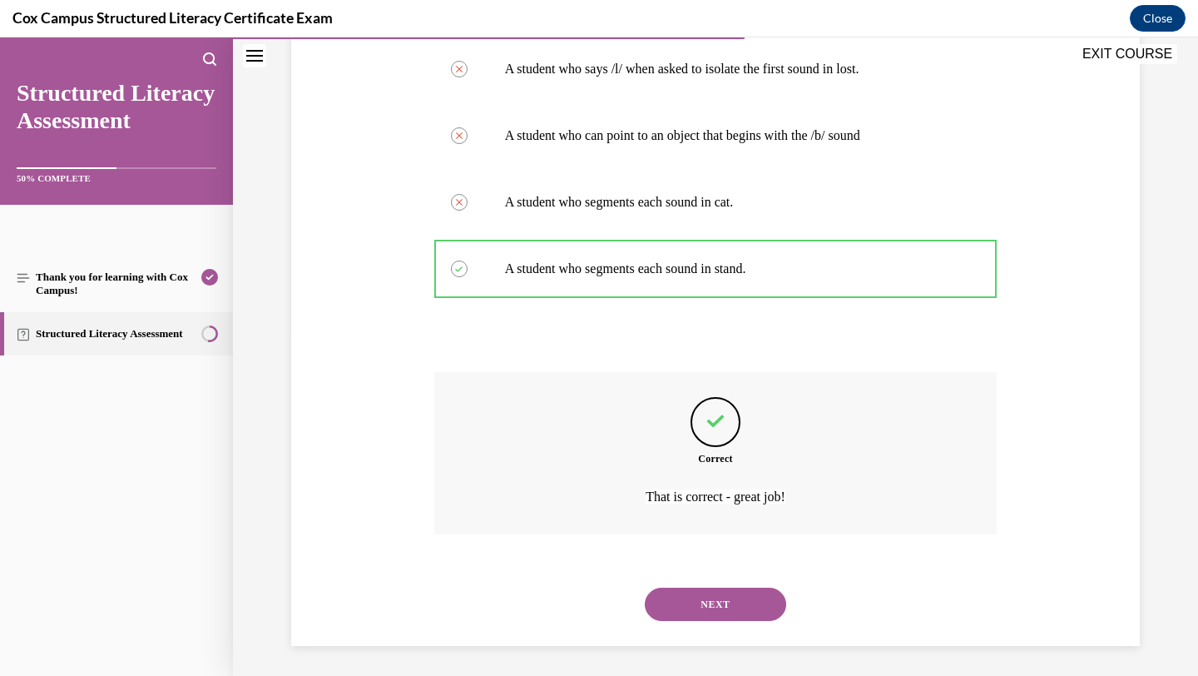
scroll to position [344, 0]
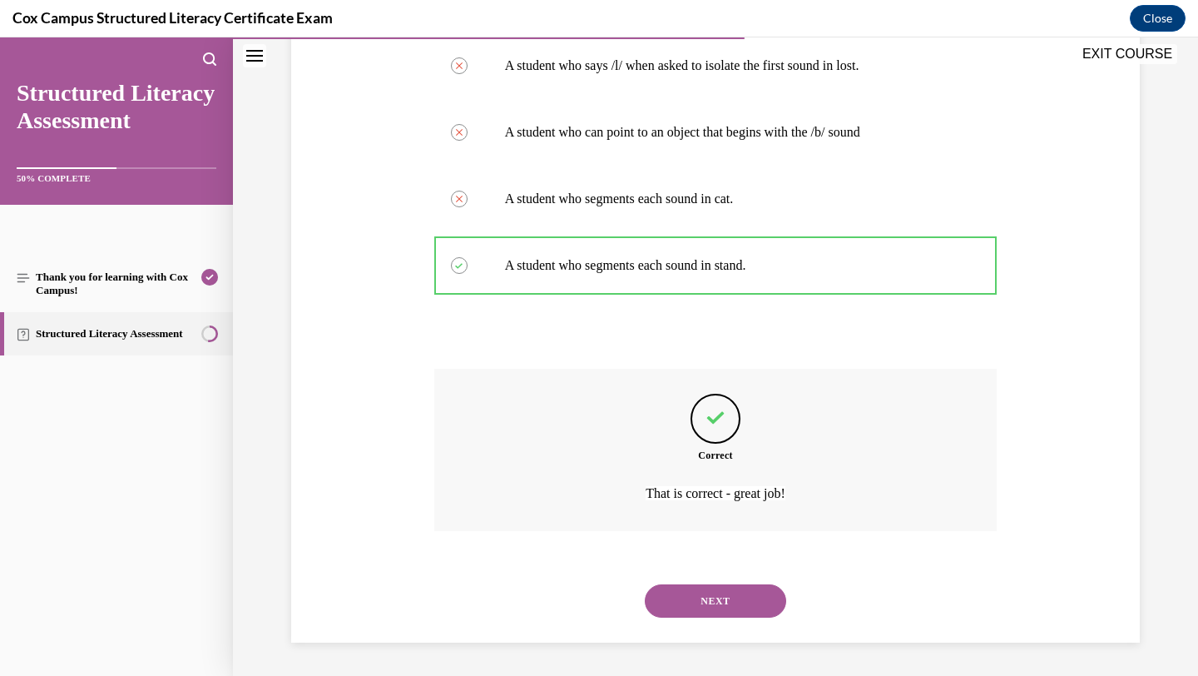
click at [726, 604] on button "NEXT" at bounding box center [715, 600] width 141 height 33
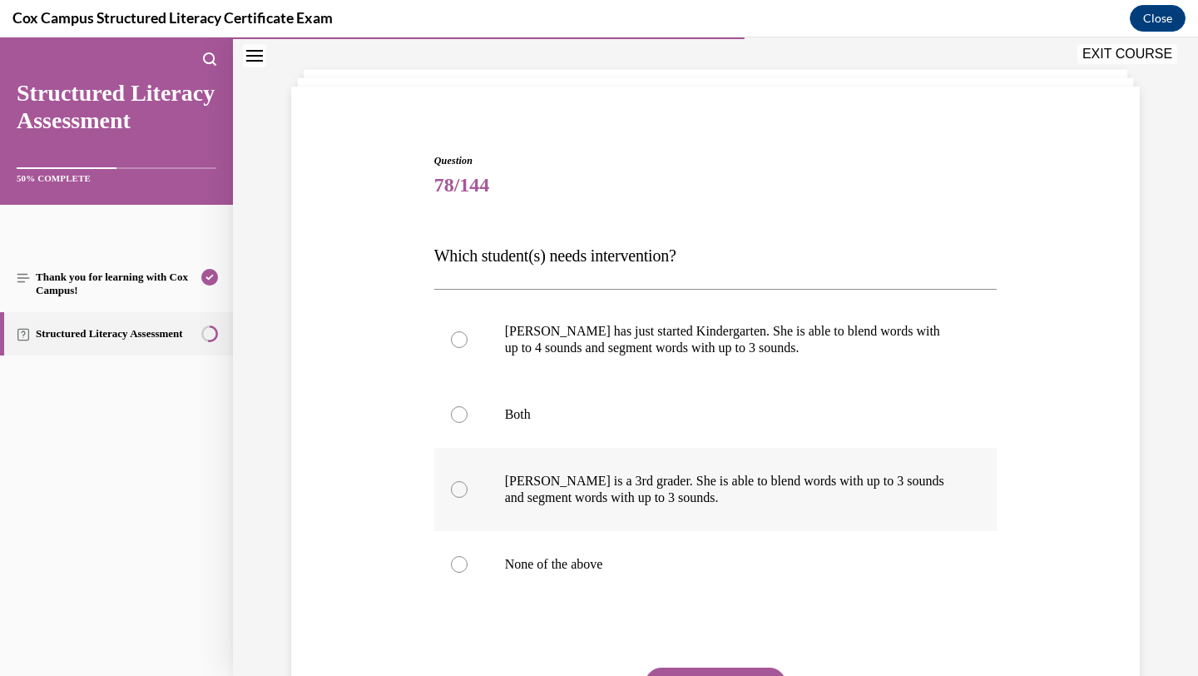
scroll to position [85, 0]
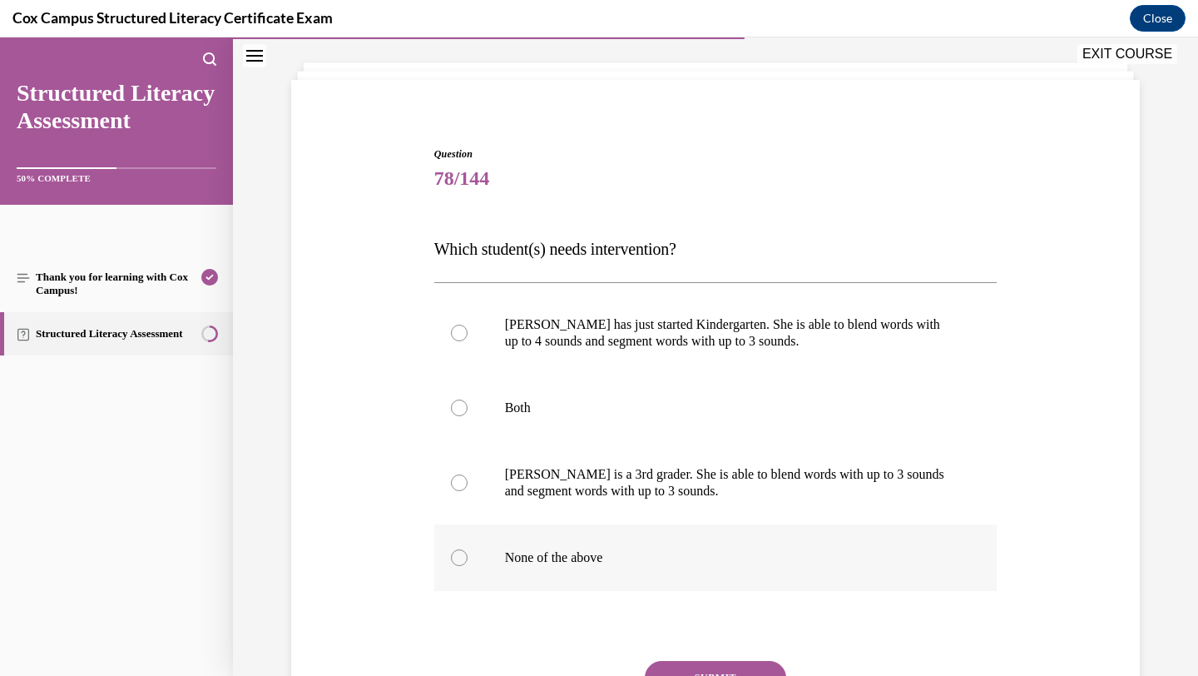
click at [632, 552] on p "None of the above" at bounding box center [730, 557] width 451 height 17
click at [468, 552] on input "None of the above" at bounding box center [459, 557] width 17 height 17
radio input "true"
click at [612, 500] on label "[PERSON_NAME] is a 3rd grader. She is able to blend words with up to 3 sounds a…" at bounding box center [715, 482] width 563 height 83
click at [468, 491] on input "[PERSON_NAME] is a 3rd grader. She is able to blend words with up to 3 sounds a…" at bounding box center [459, 482] width 17 height 17
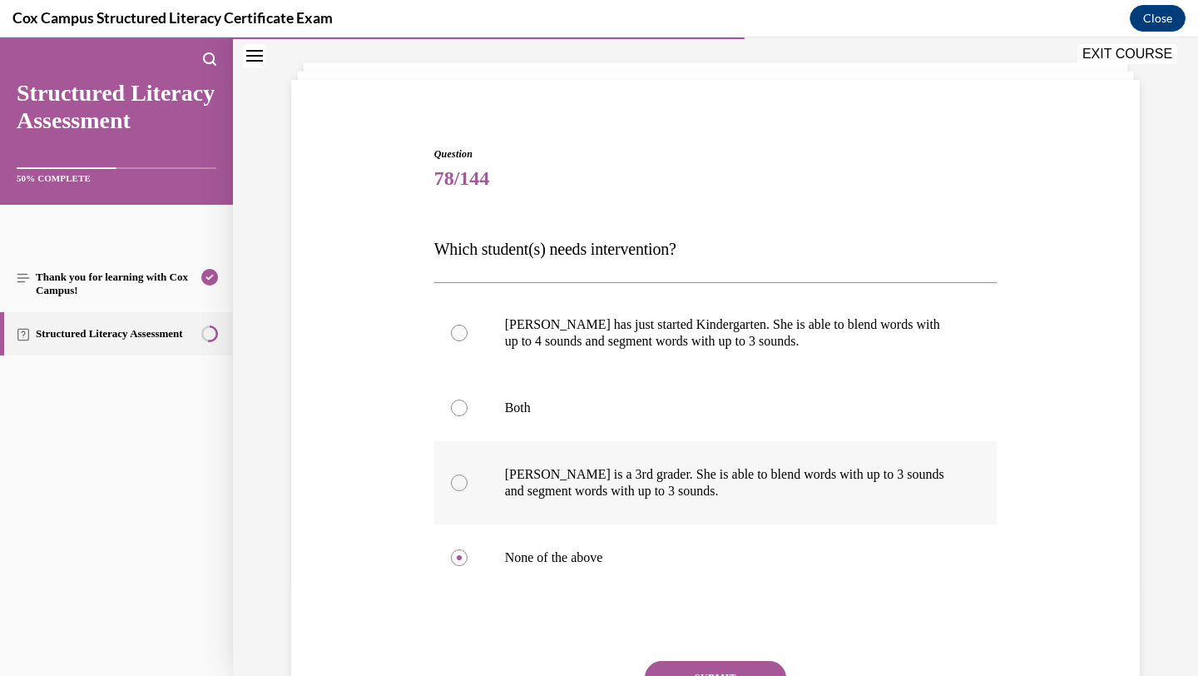
radio input "true"
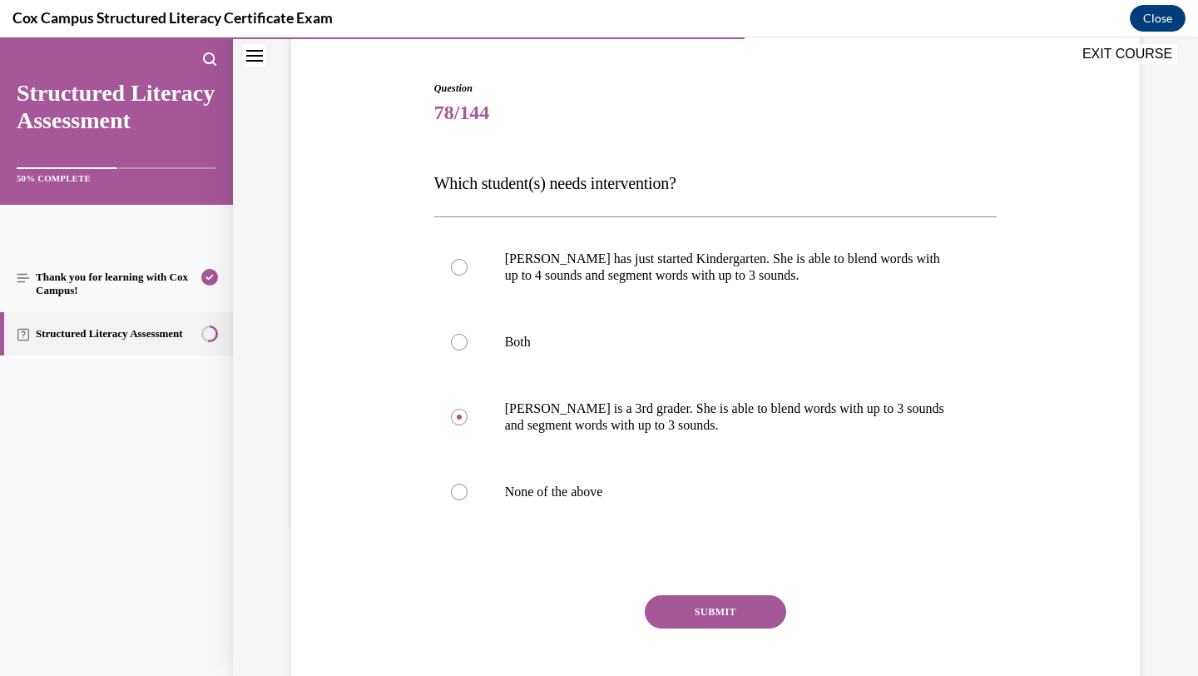
scroll to position [153, 0]
click at [711, 613] on button "SUBMIT" at bounding box center [715, 608] width 141 height 33
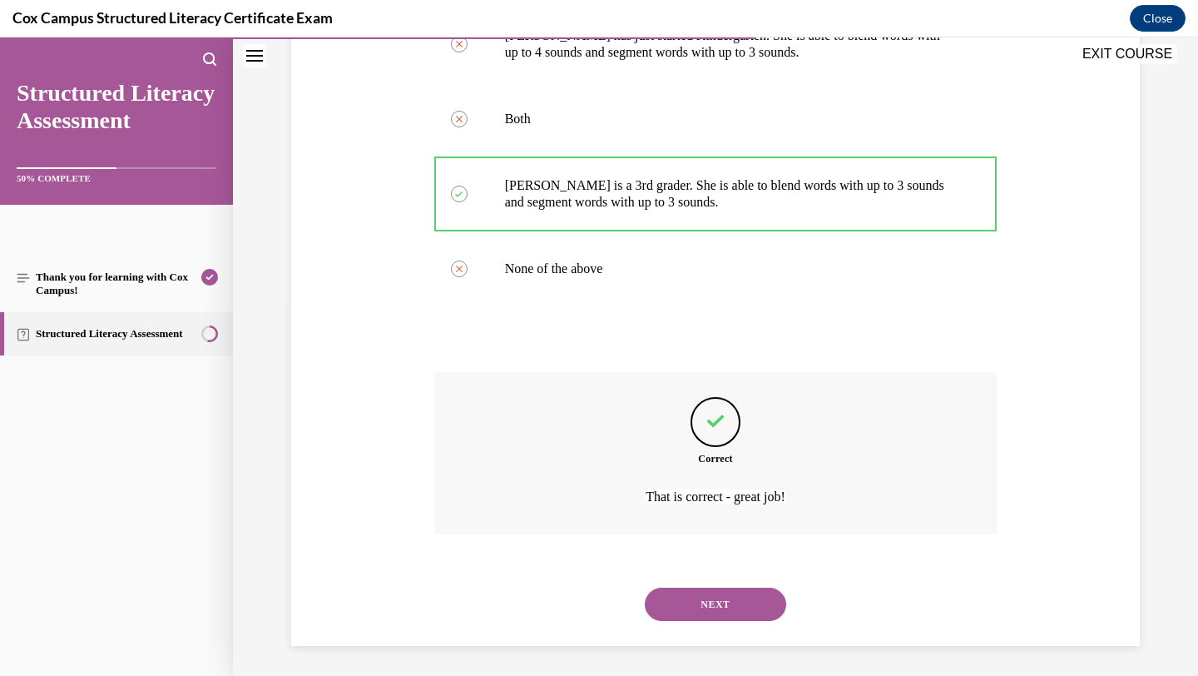
scroll to position [377, 0]
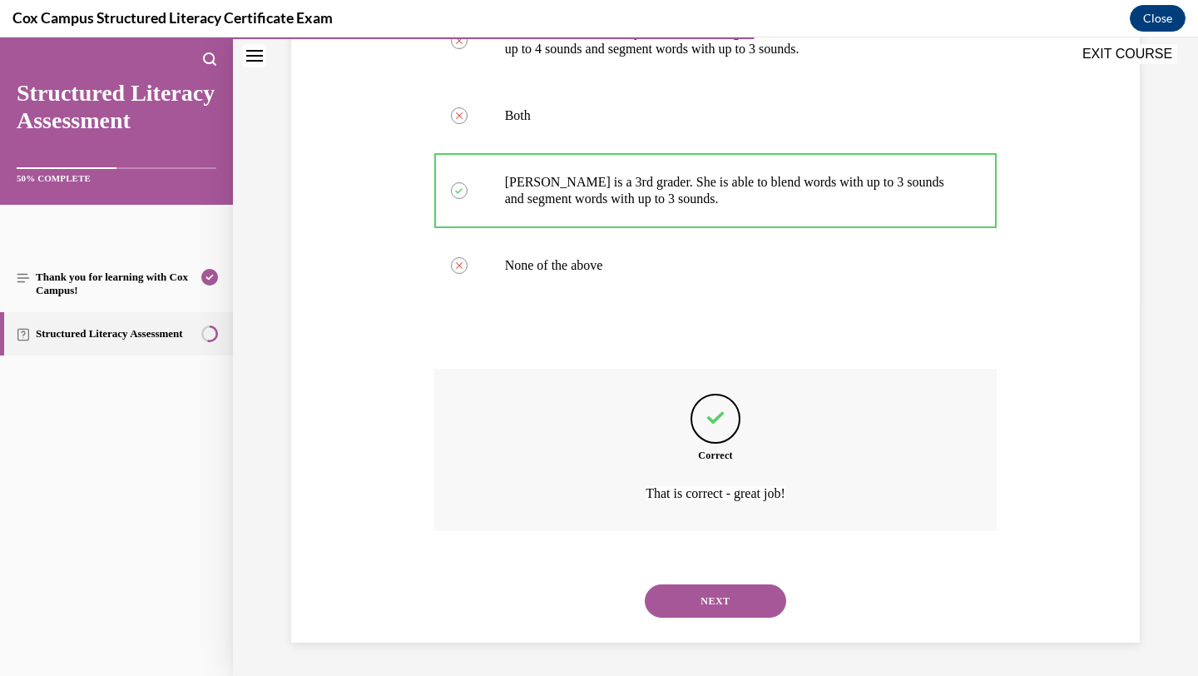
click at [711, 596] on button "NEXT" at bounding box center [715, 600] width 141 height 33
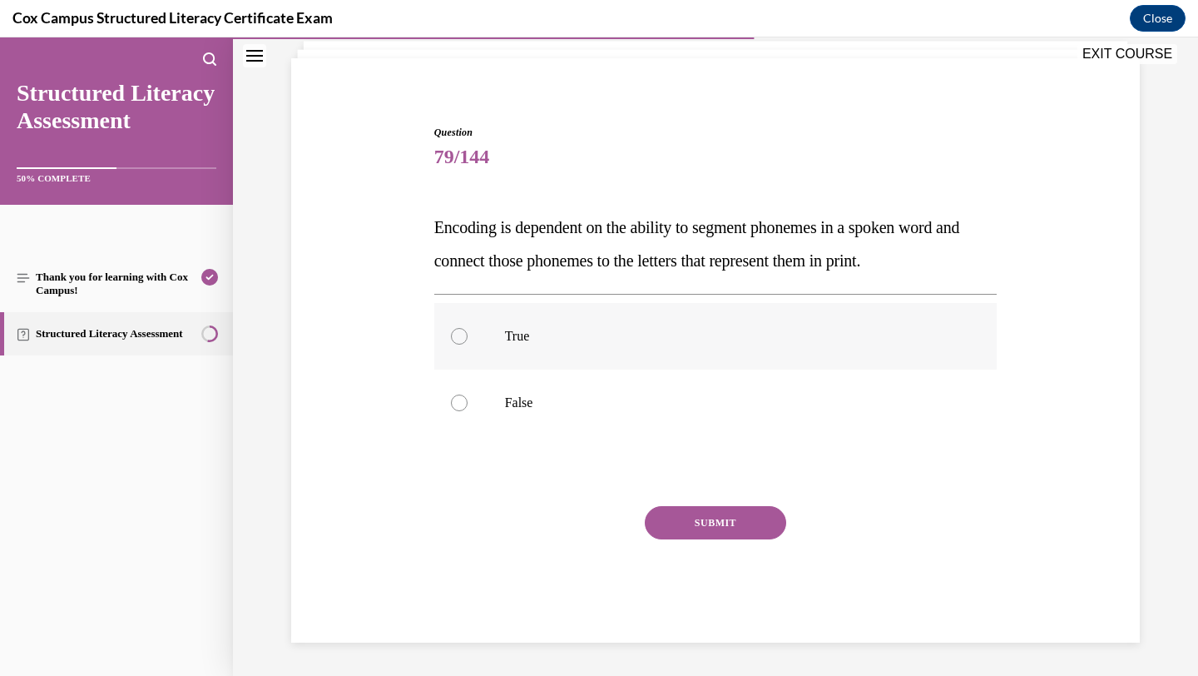
click at [553, 334] on p "True" at bounding box center [730, 336] width 451 height 17
click at [468, 334] on input "True" at bounding box center [459, 336] width 17 height 17
radio input "true"
click at [715, 524] on button "SUBMIT" at bounding box center [715, 522] width 141 height 33
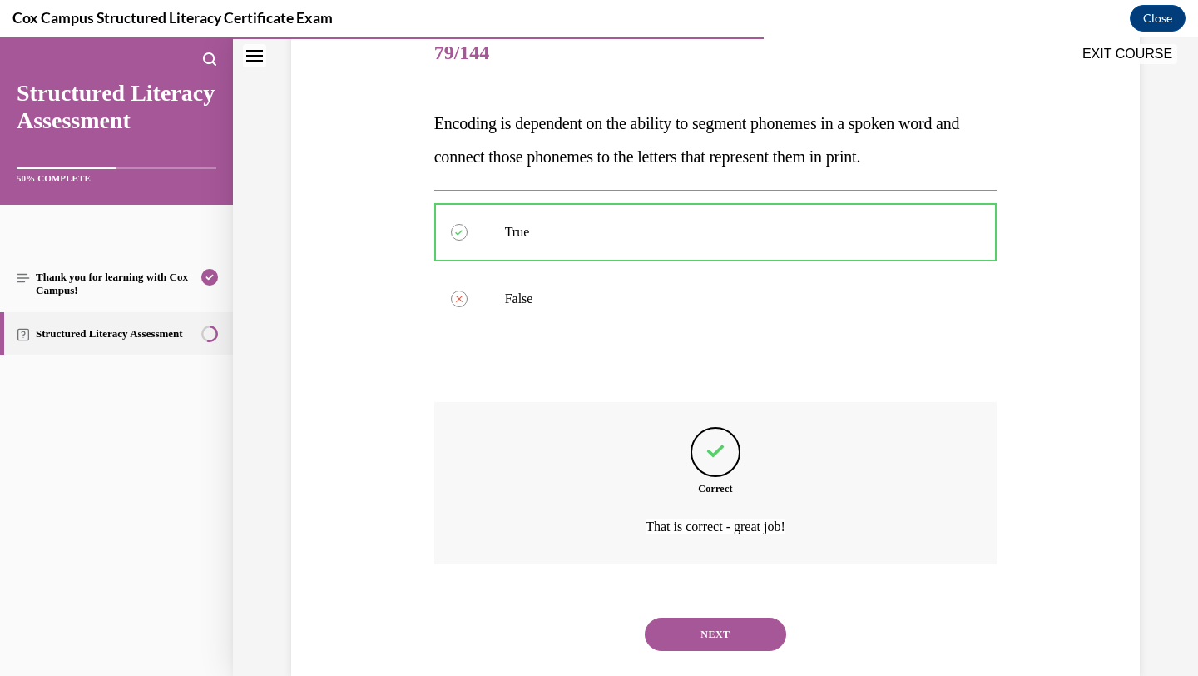
scroll to position [244, 0]
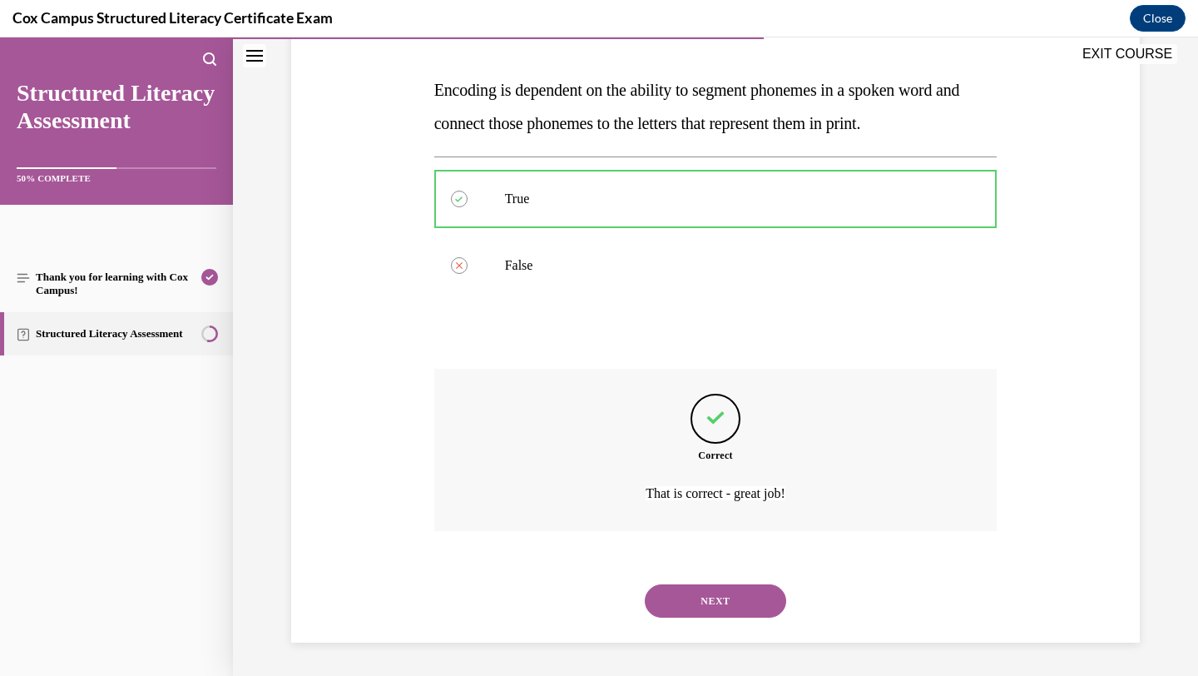
click at [716, 594] on button "NEXT" at bounding box center [715, 600] width 141 height 33
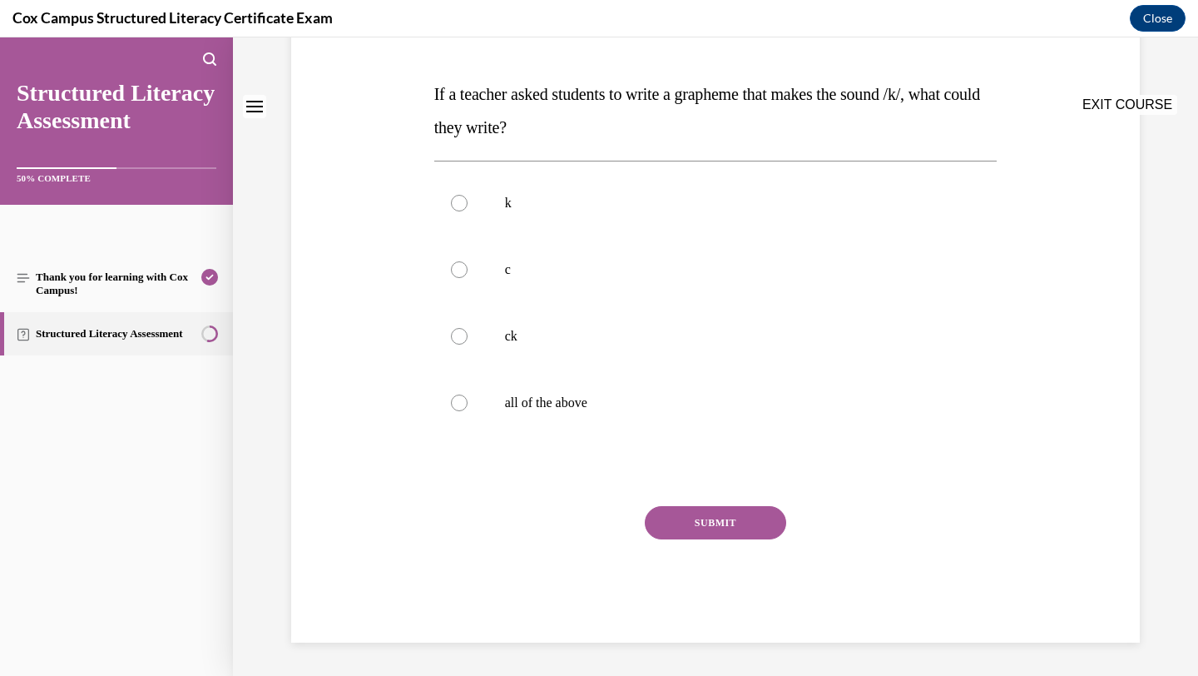
scroll to position [0, 0]
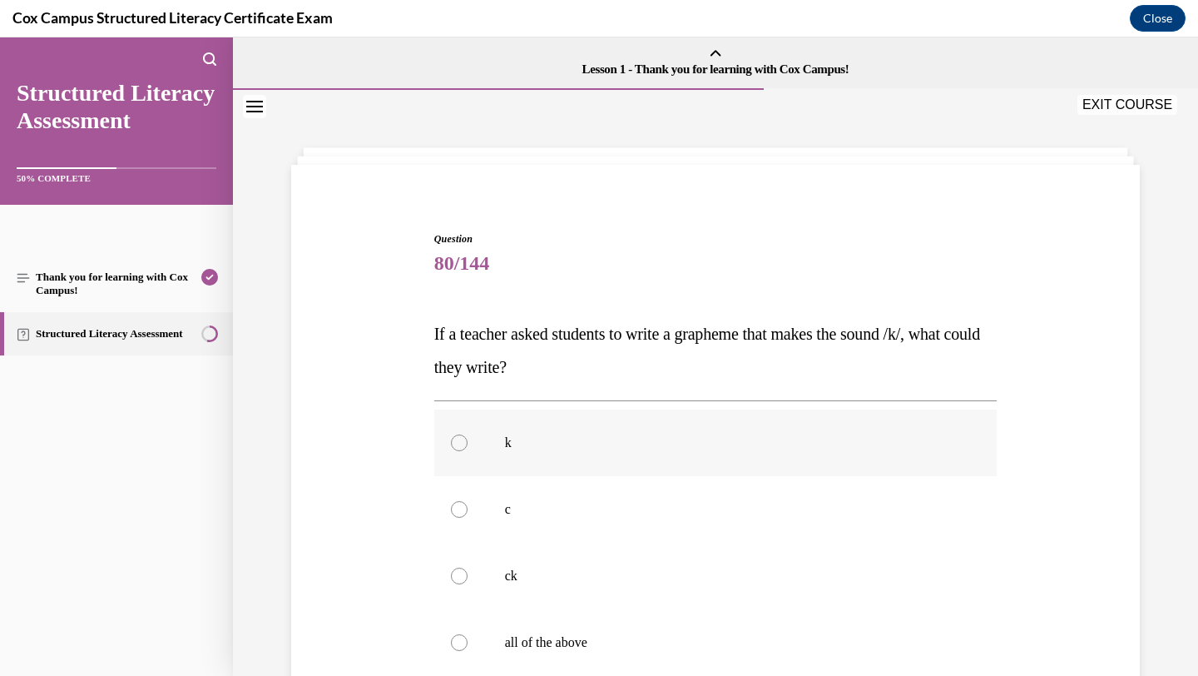
click at [546, 440] on p "k" at bounding box center [730, 442] width 451 height 17
click at [468, 440] on input "k" at bounding box center [459, 442] width 17 height 17
radio input "true"
click at [533, 513] on p "c" at bounding box center [730, 509] width 451 height 17
click at [468, 513] on input "c" at bounding box center [459, 509] width 17 height 17
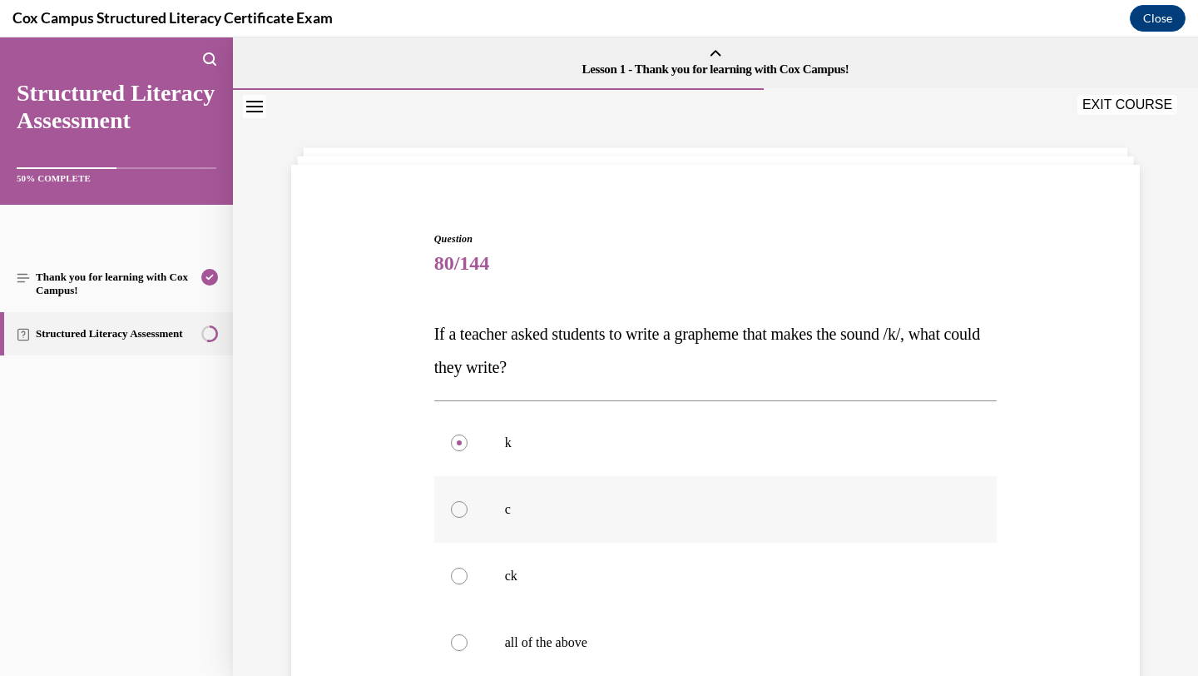
radio input "true"
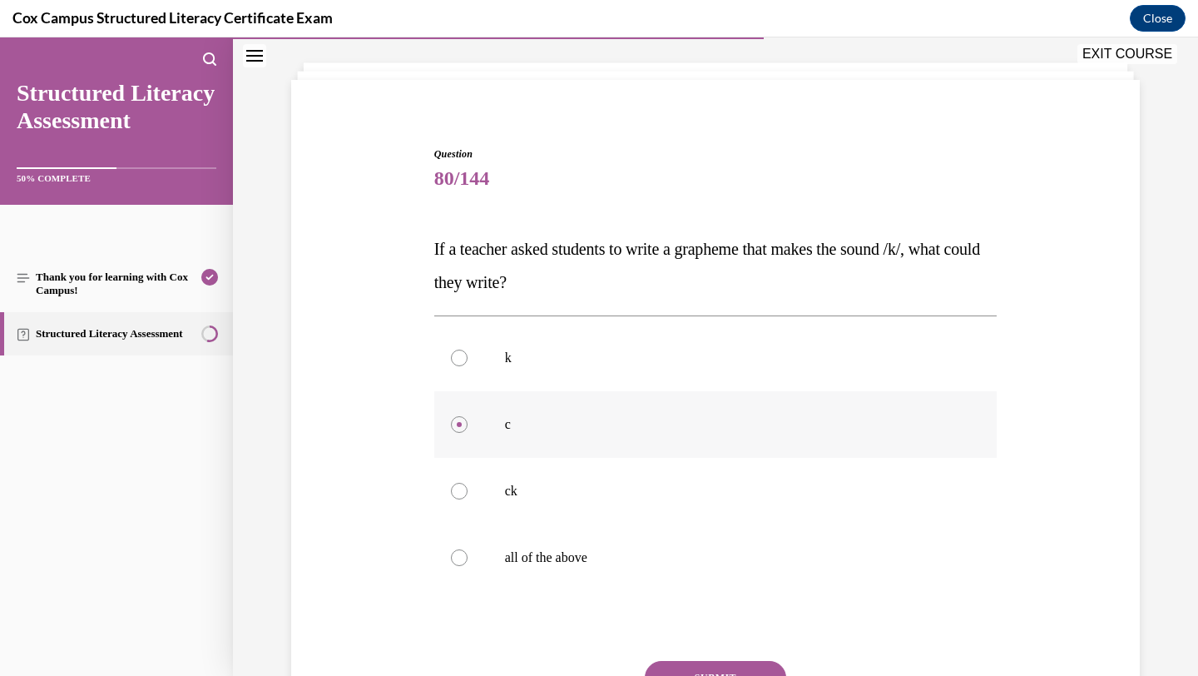
scroll to position [87, 0]
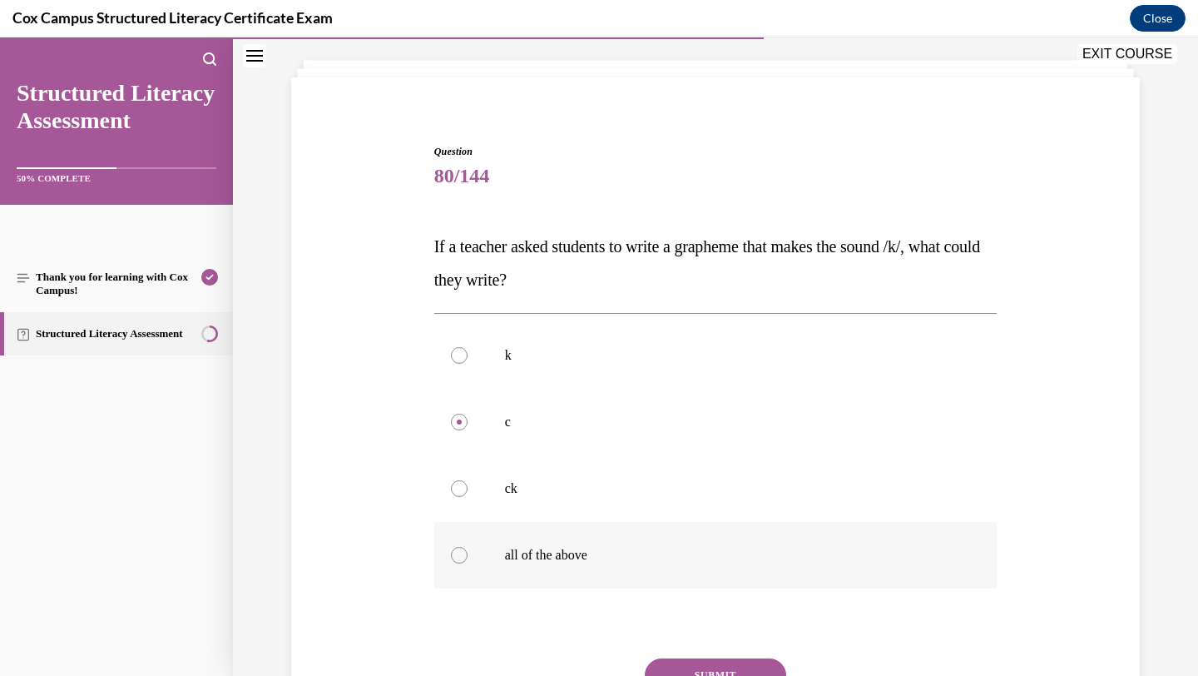
click at [530, 559] on p "all of the above" at bounding box center [730, 555] width 451 height 17
click at [468, 559] on input "all of the above" at bounding box center [459, 555] width 17 height 17
radio input "true"
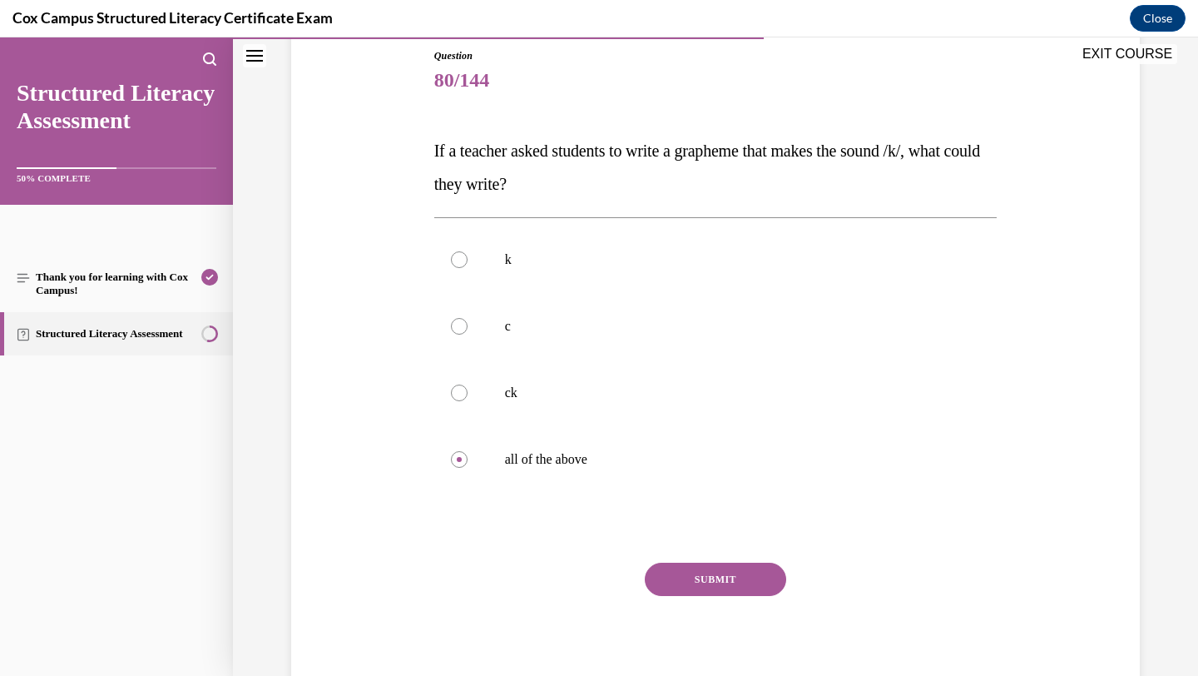
click at [717, 581] on button "SUBMIT" at bounding box center [715, 578] width 141 height 33
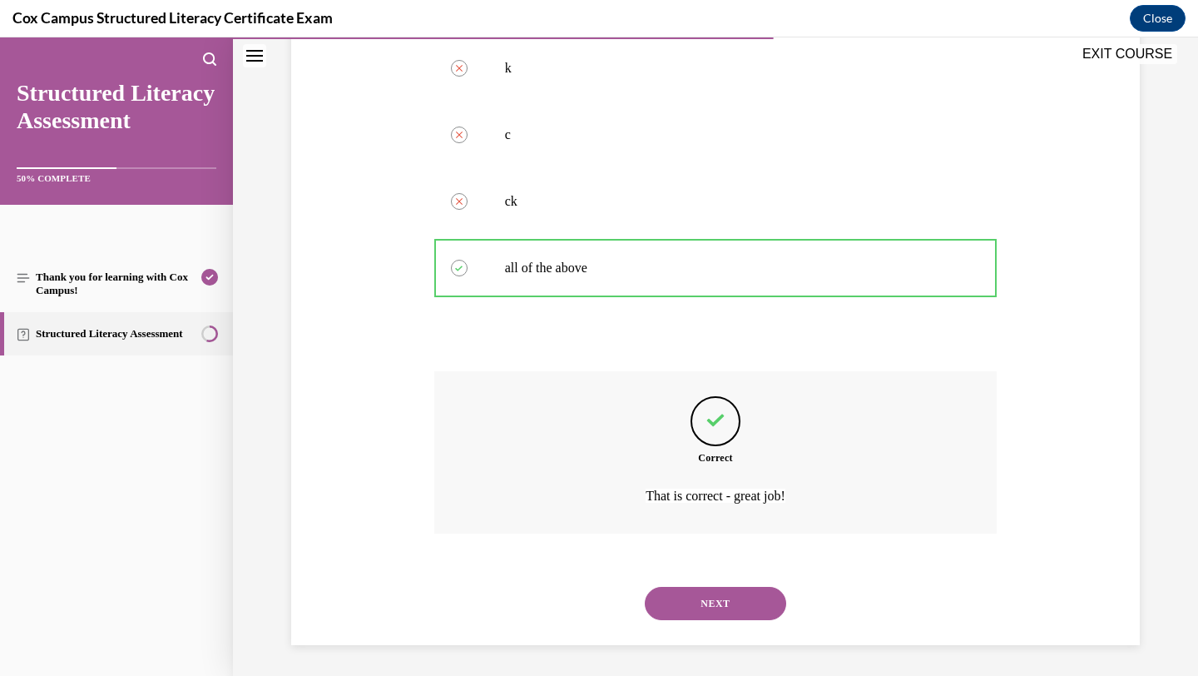
scroll to position [377, 0]
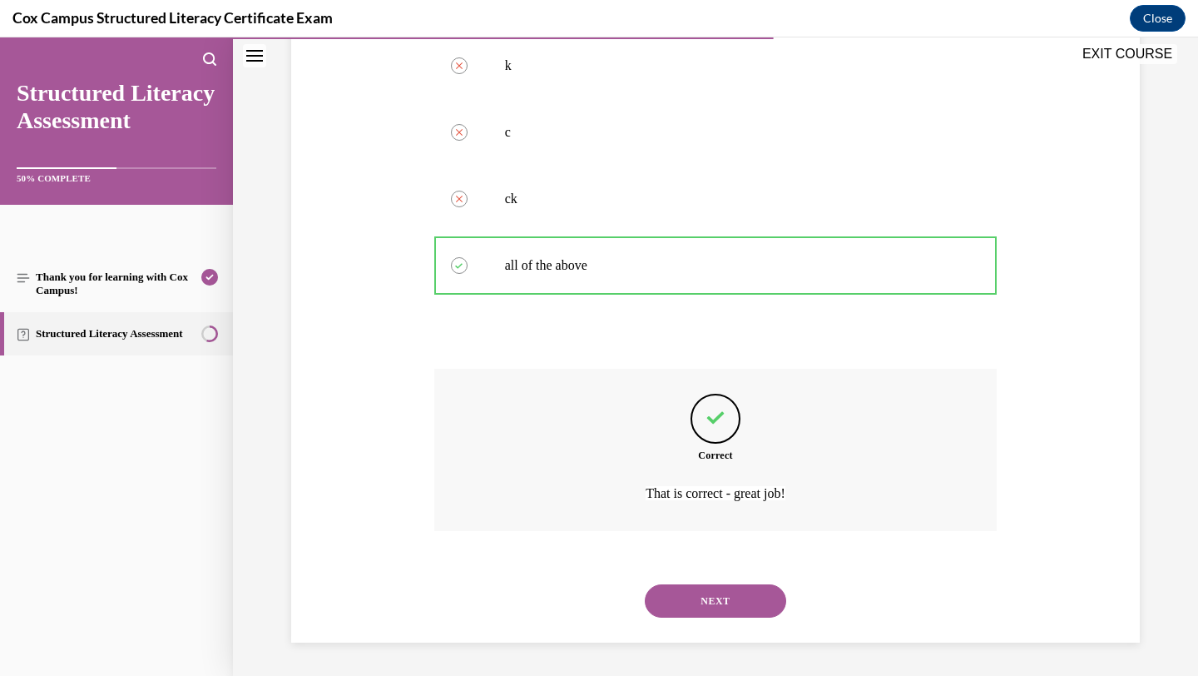
click at [712, 592] on button "NEXT" at bounding box center [715, 600] width 141 height 33
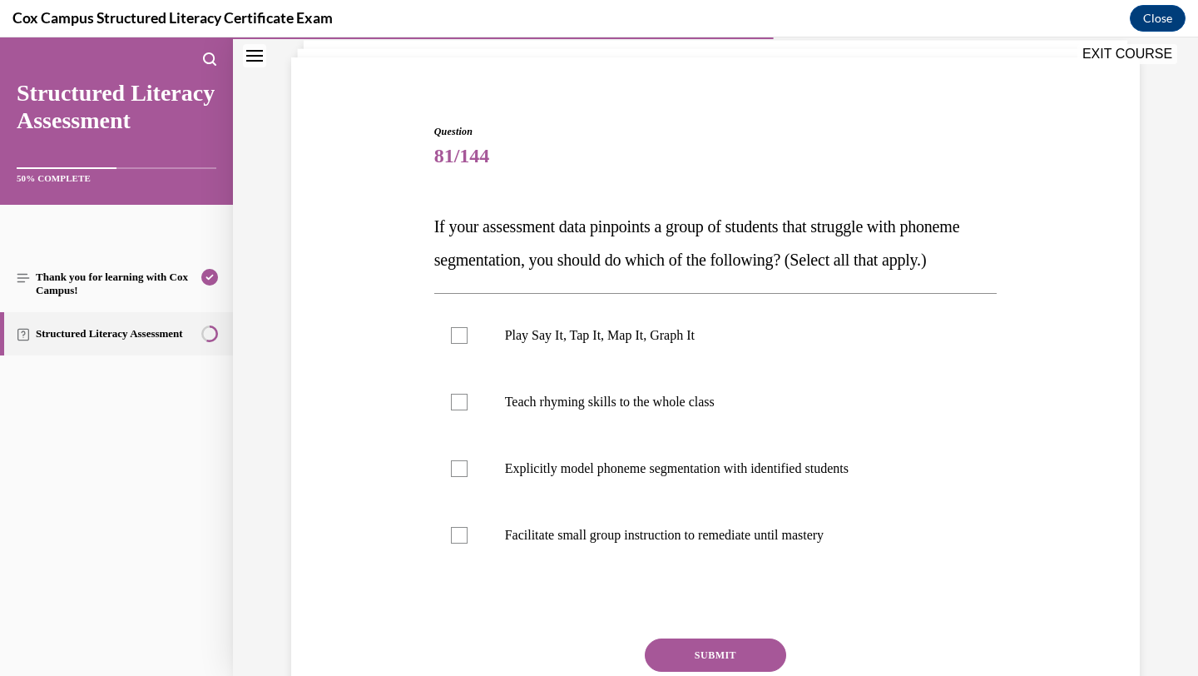
scroll to position [103, 0]
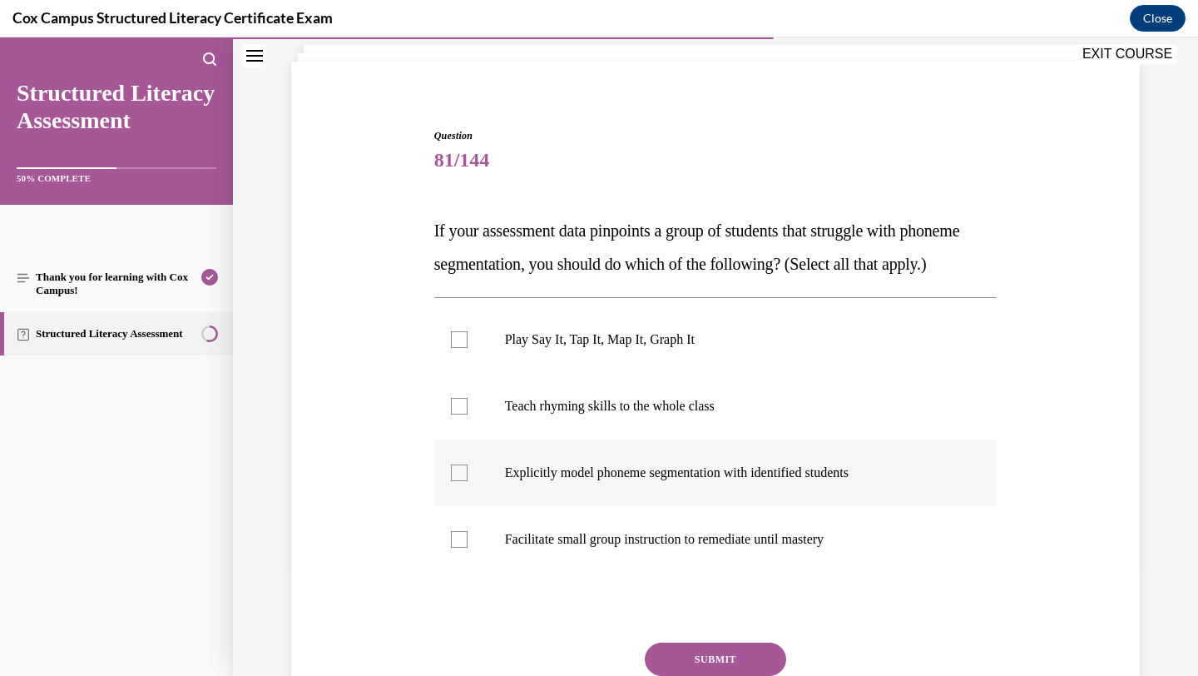
click at [731, 481] on p "Explicitly model phoneme segmentation with identified students" at bounding box center [730, 472] width 451 height 17
click at [468, 481] on input "Explicitly model phoneme segmentation with identified students" at bounding box center [459, 472] width 17 height 17
checkbox input "true"
click at [586, 547] on p "Facilitate small group instruction to remediate until mastery" at bounding box center [730, 539] width 451 height 17
click at [468, 547] on input "Facilitate small group instruction to remediate until mastery" at bounding box center [459, 539] width 17 height 17
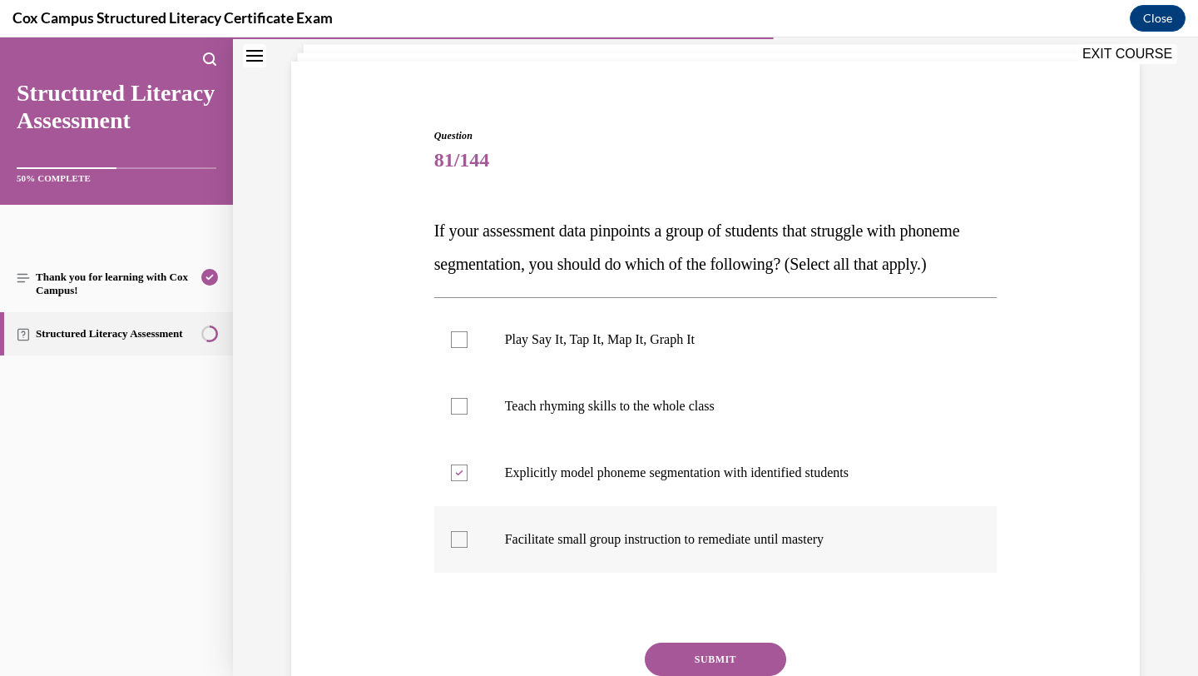
checkbox input "true"
click at [766, 348] on p "Play Say It, Tap It, Map It, Graph It" at bounding box center [730, 339] width 451 height 17
click at [468, 348] on input "Play Say It, Tap It, Map It, Graph It" at bounding box center [459, 339] width 17 height 17
checkbox input "true"
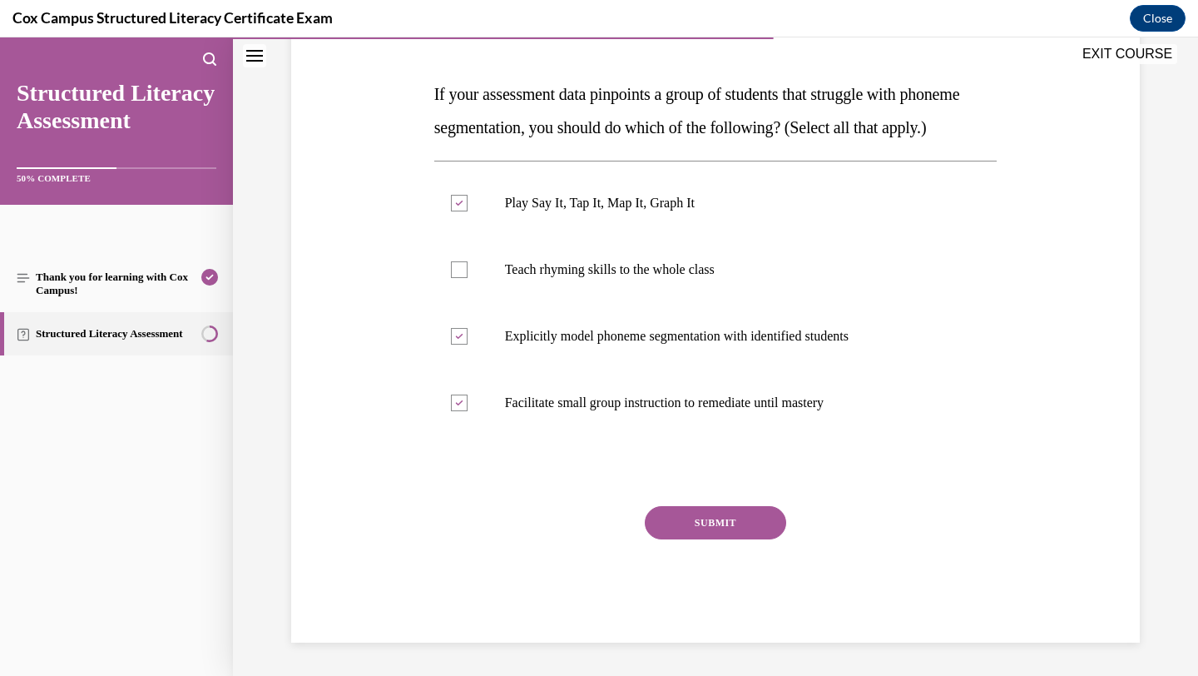
click at [723, 527] on button "SUBMIT" at bounding box center [715, 522] width 141 height 33
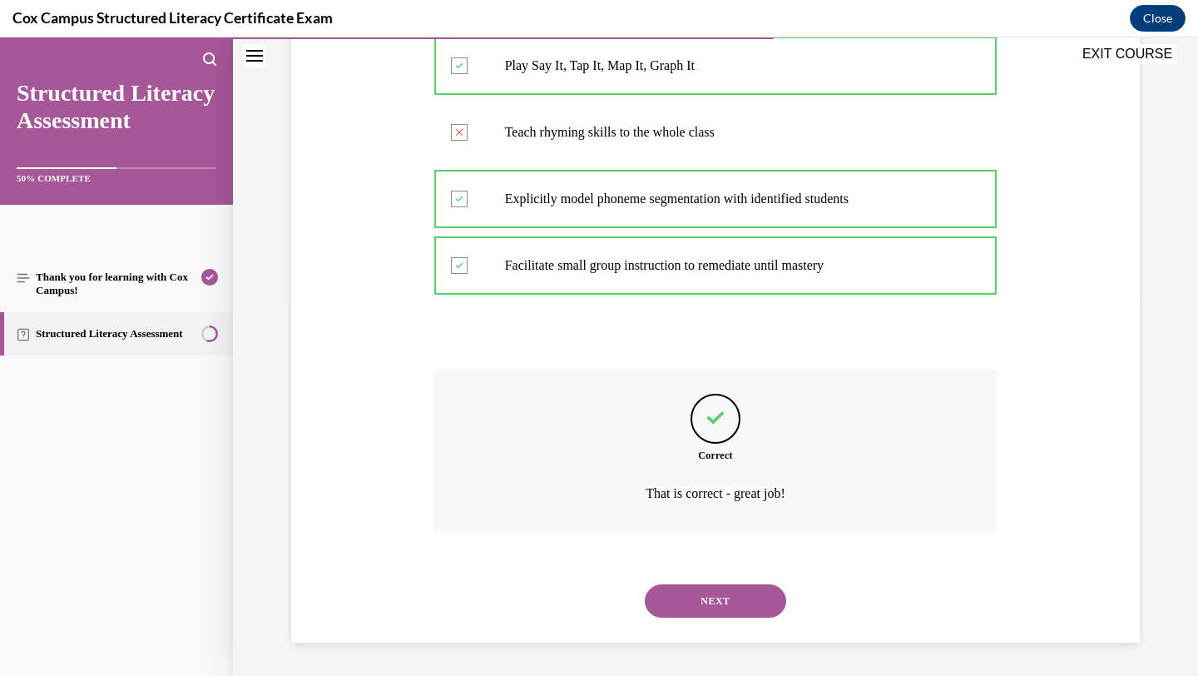
scroll to position [410, 0]
click at [718, 604] on button "NEXT" at bounding box center [715, 600] width 141 height 33
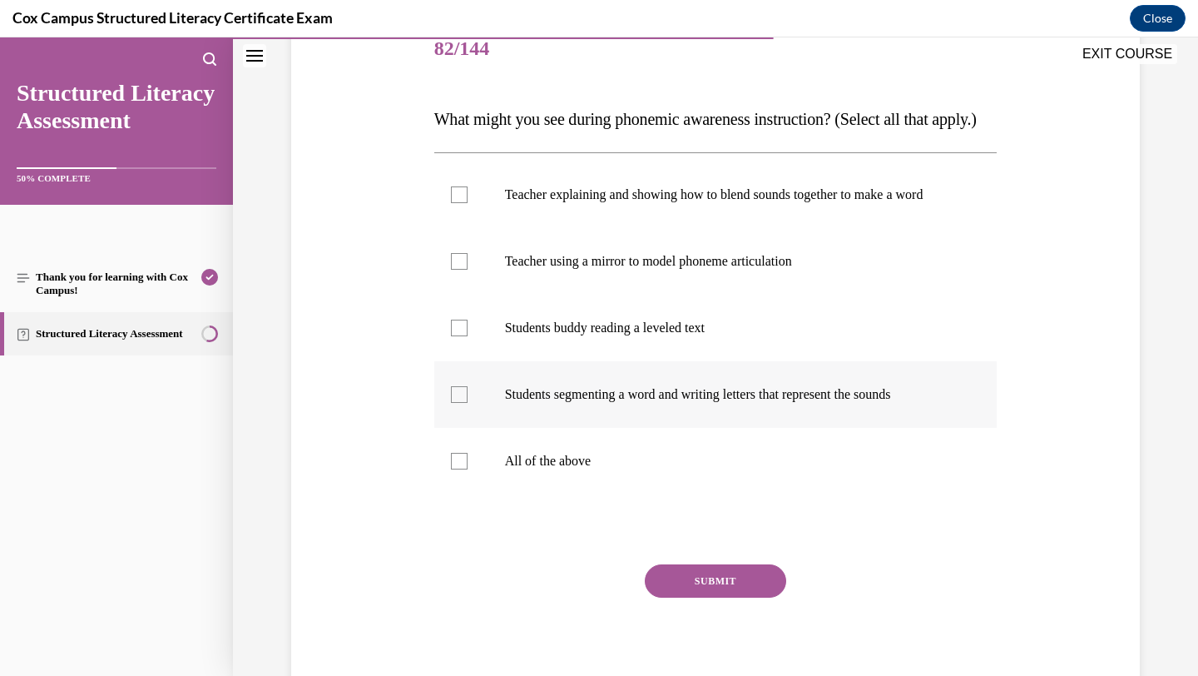
scroll to position [213, 0]
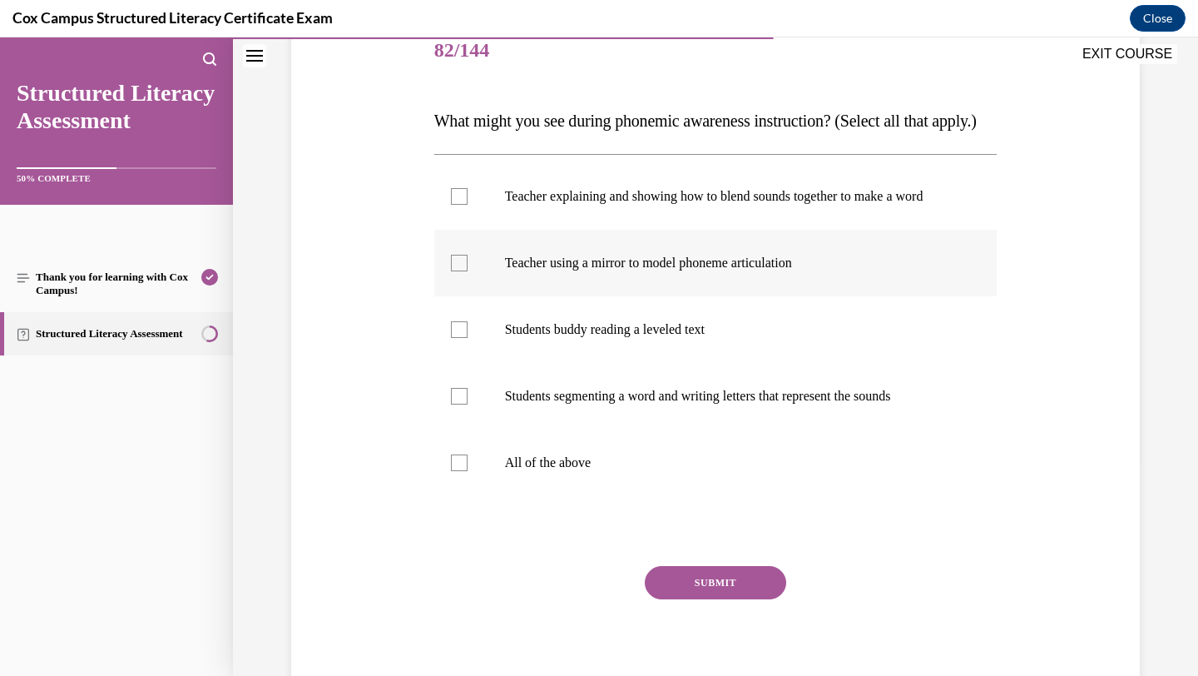
click at [677, 271] on p "Teacher using a mirror to model phoneme articulation" at bounding box center [730, 263] width 451 height 17
click at [468, 271] on input "Teacher using a mirror to model phoneme articulation" at bounding box center [459, 263] width 17 height 17
checkbox input "true"
click at [462, 205] on div at bounding box center [459, 196] width 17 height 17
click at [462, 205] on input "Teacher explaining and showing how to blend sounds together to make a word" at bounding box center [459, 196] width 17 height 17
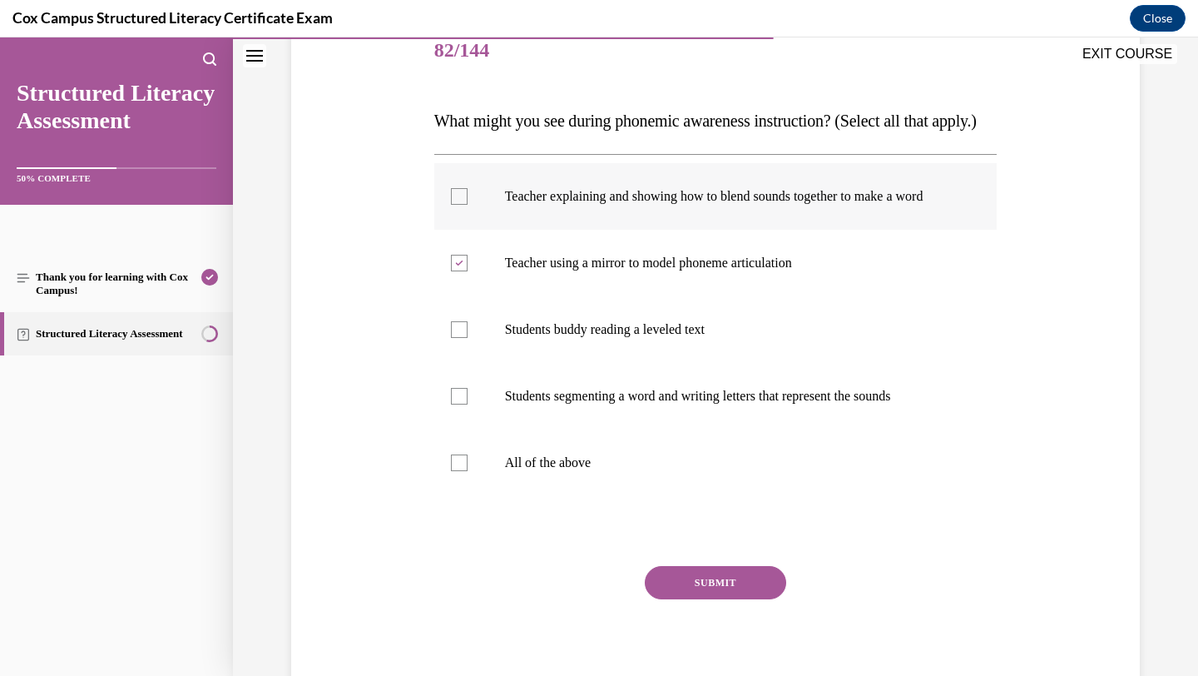
checkbox input "true"
click at [463, 404] on div at bounding box center [459, 396] width 17 height 17
click at [463, 404] on input "Students segmenting a word and writing letters that represent the sounds" at bounding box center [459, 396] width 17 height 17
checkbox input "true"
click at [740, 599] on button "SUBMIT" at bounding box center [715, 582] width 141 height 33
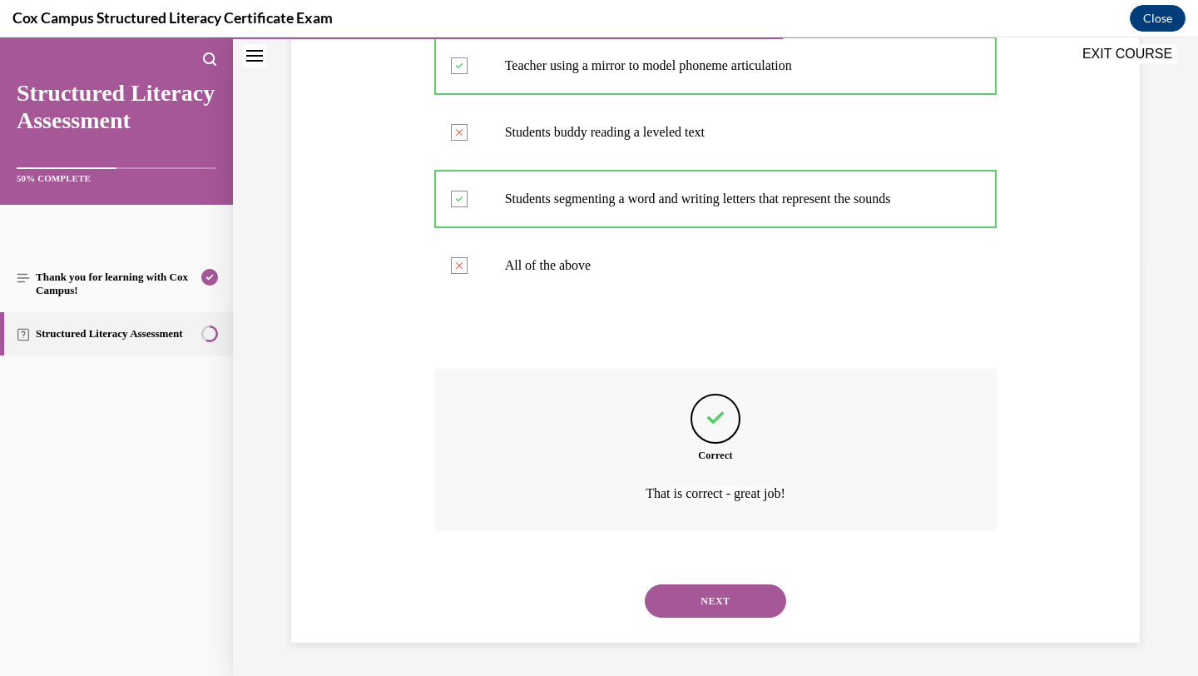
scroll to position [460, 0]
click at [737, 588] on button "NEXT" at bounding box center [715, 600] width 141 height 33
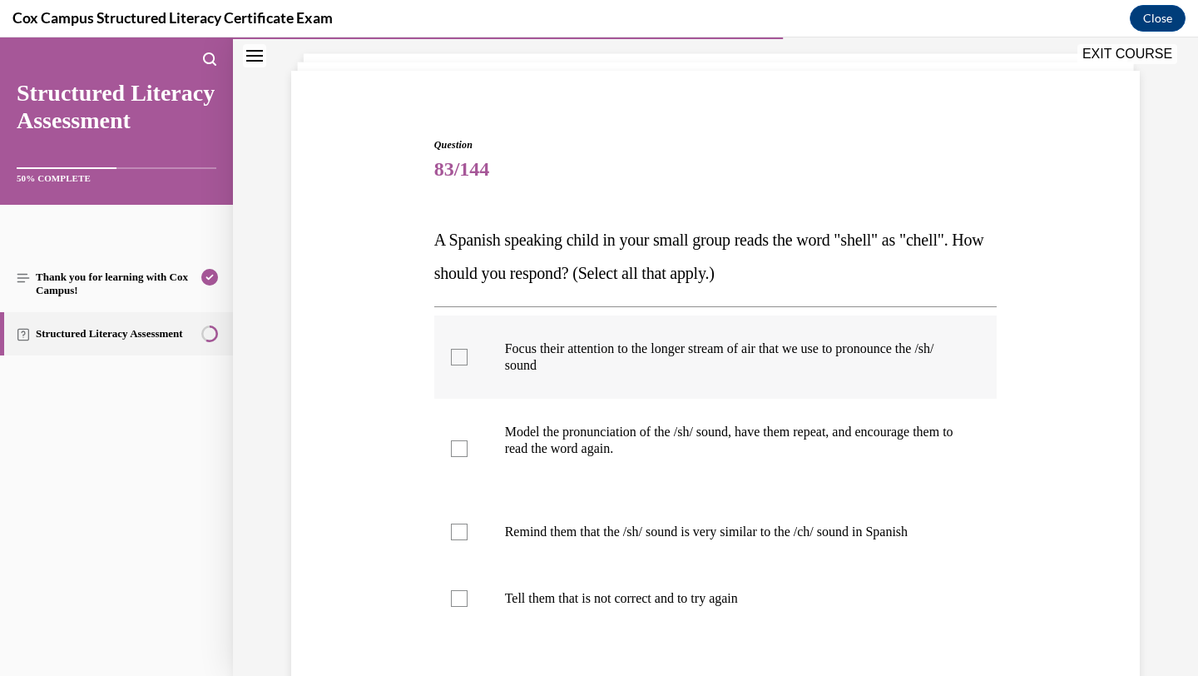
scroll to position [97, 0]
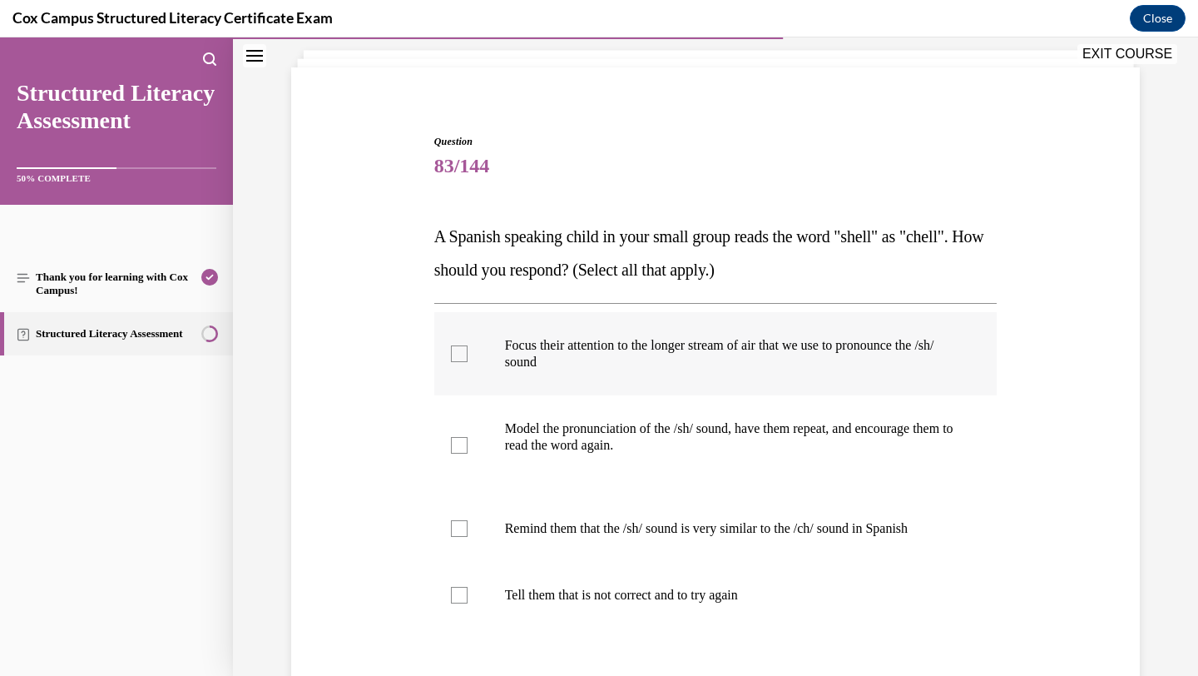
click at [463, 352] on div at bounding box center [459, 353] width 17 height 17
click at [463, 352] on input "Focus their attention to the longer stream of air that we use to pronounce the …" at bounding box center [459, 353] width 17 height 17
checkbox input "true"
click at [465, 445] on div at bounding box center [459, 445] width 17 height 17
click at [465, 445] on input "Model the pronunciation of the /sh/ sound, have them repeat, and encourage them…" at bounding box center [459, 445] width 17 height 17
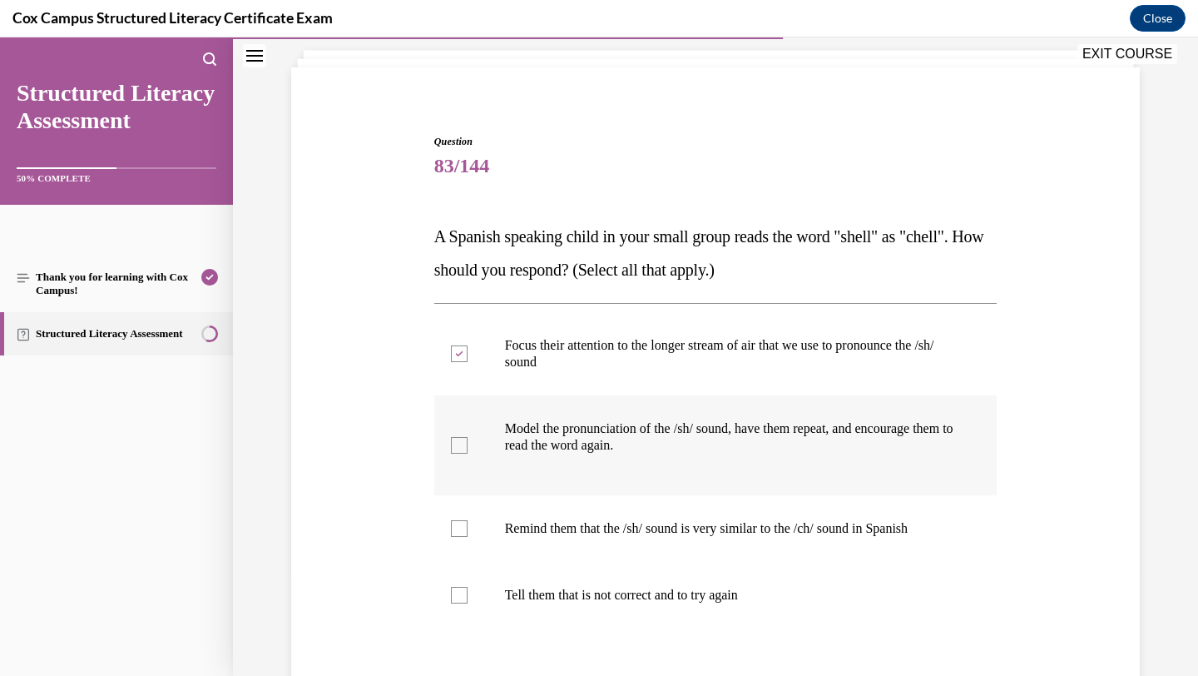
checkbox input "true"
click at [463, 528] on div at bounding box center [459, 528] width 17 height 17
click at [463, 528] on input "Remind them that the /sh/ sound is very similar to the /ch/ sound in Spanish" at bounding box center [459, 528] width 17 height 17
checkbox input "true"
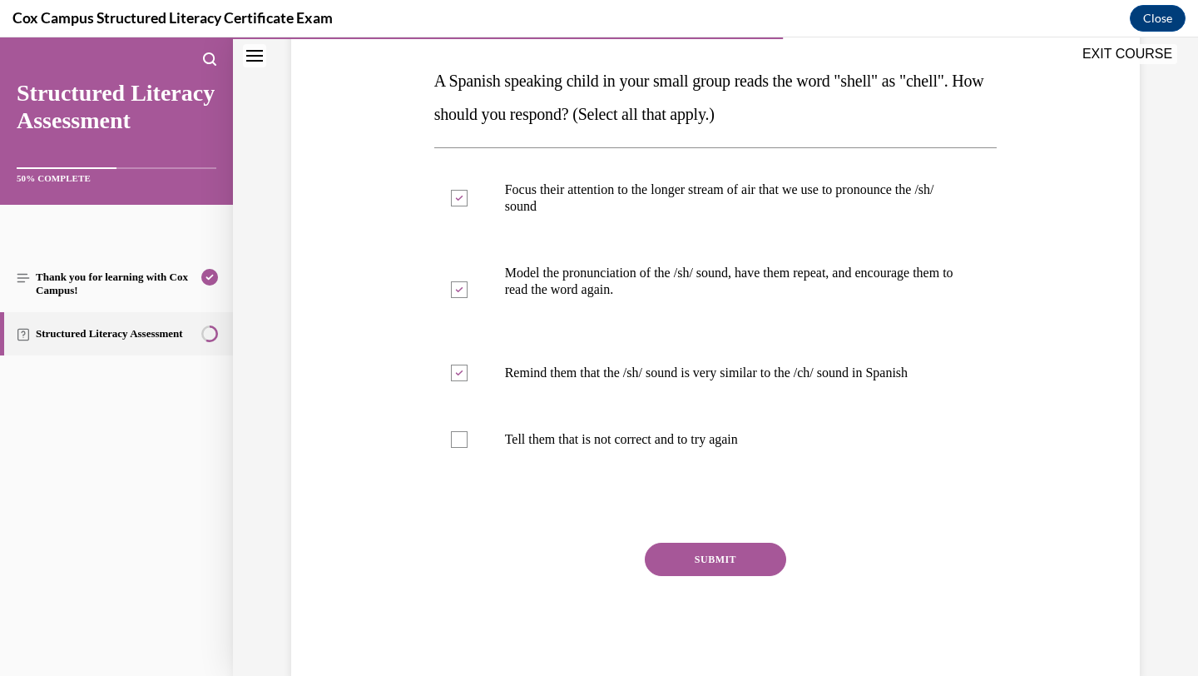
click at [688, 552] on button "SUBMIT" at bounding box center [715, 559] width 141 height 33
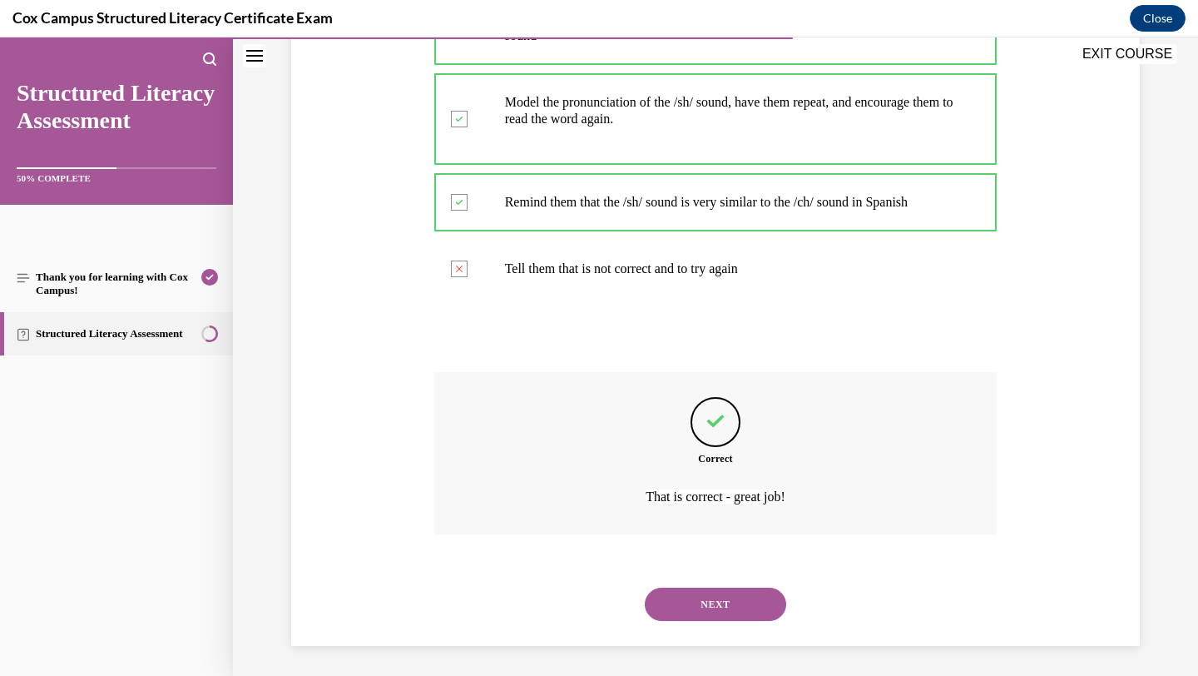
scroll to position [427, 0]
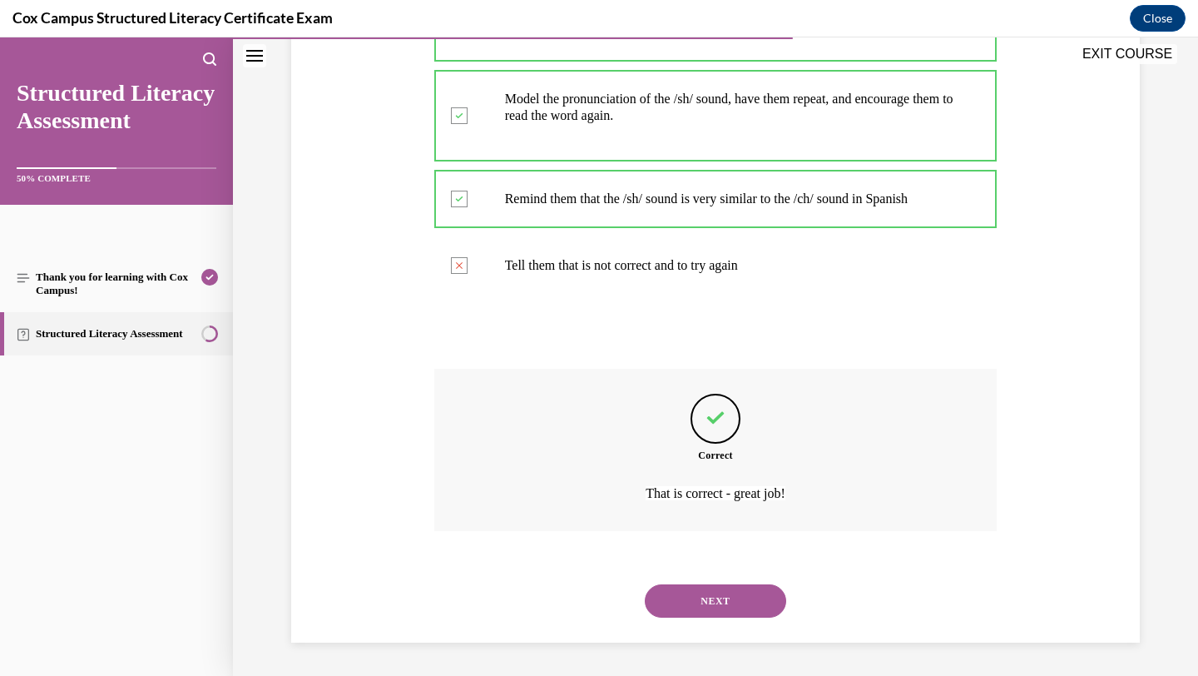
click at [691, 602] on button "NEXT" at bounding box center [715, 600] width 141 height 33
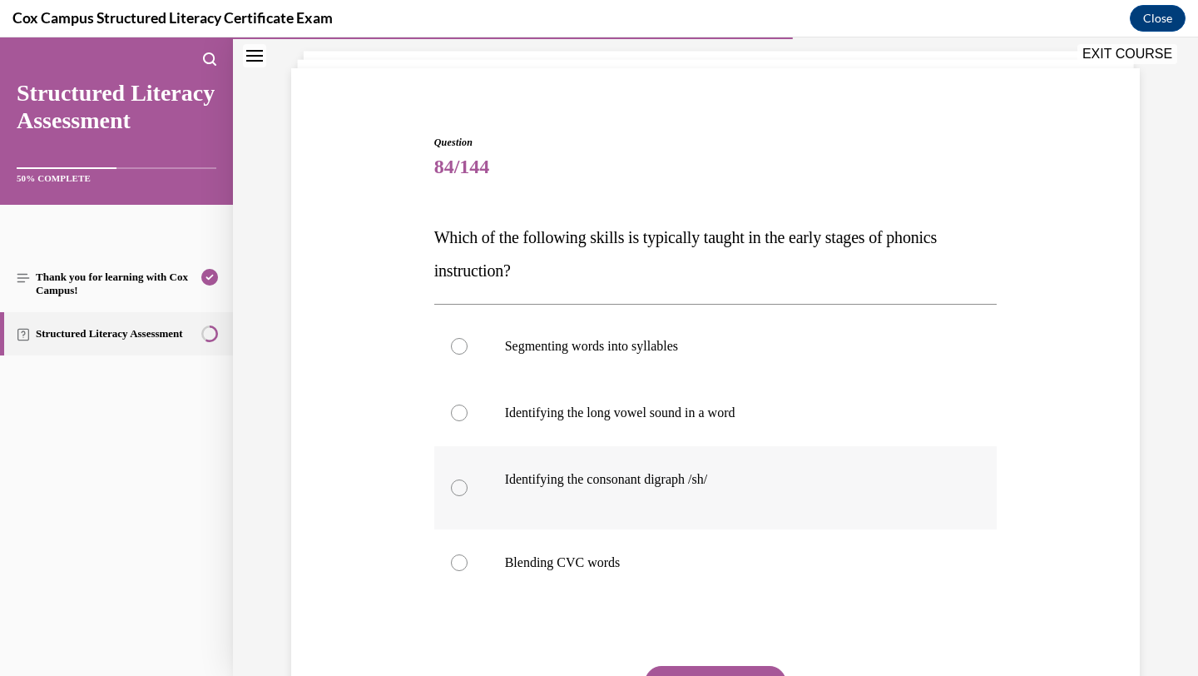
scroll to position [100, 0]
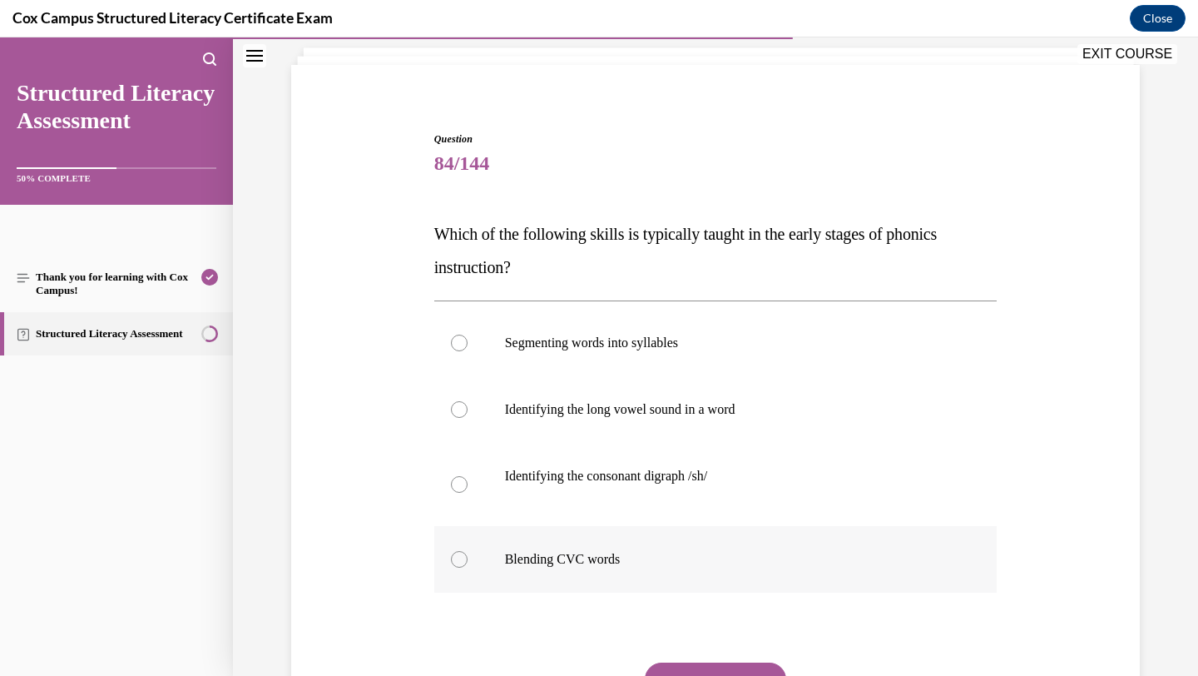
click at [620, 562] on p "Blending CVC words" at bounding box center [730, 559] width 451 height 17
click at [468, 562] on input "Blending CVC words" at bounding box center [459, 559] width 17 height 17
radio input "true"
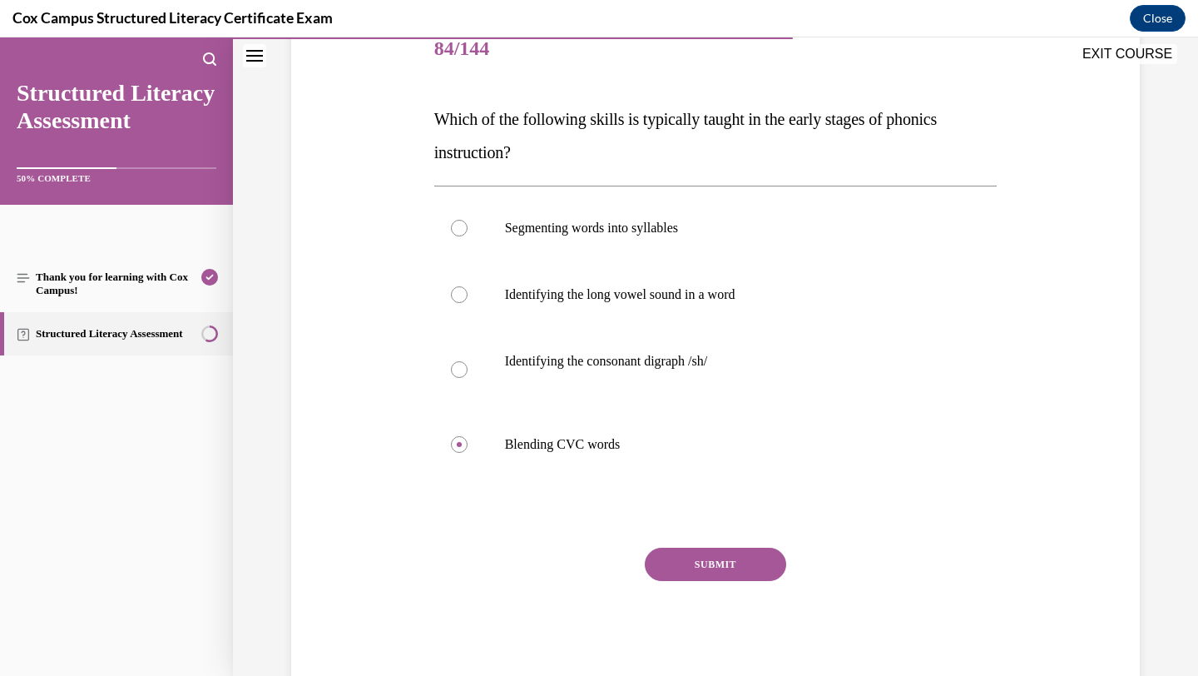
click at [748, 560] on button "SUBMIT" at bounding box center [715, 563] width 141 height 33
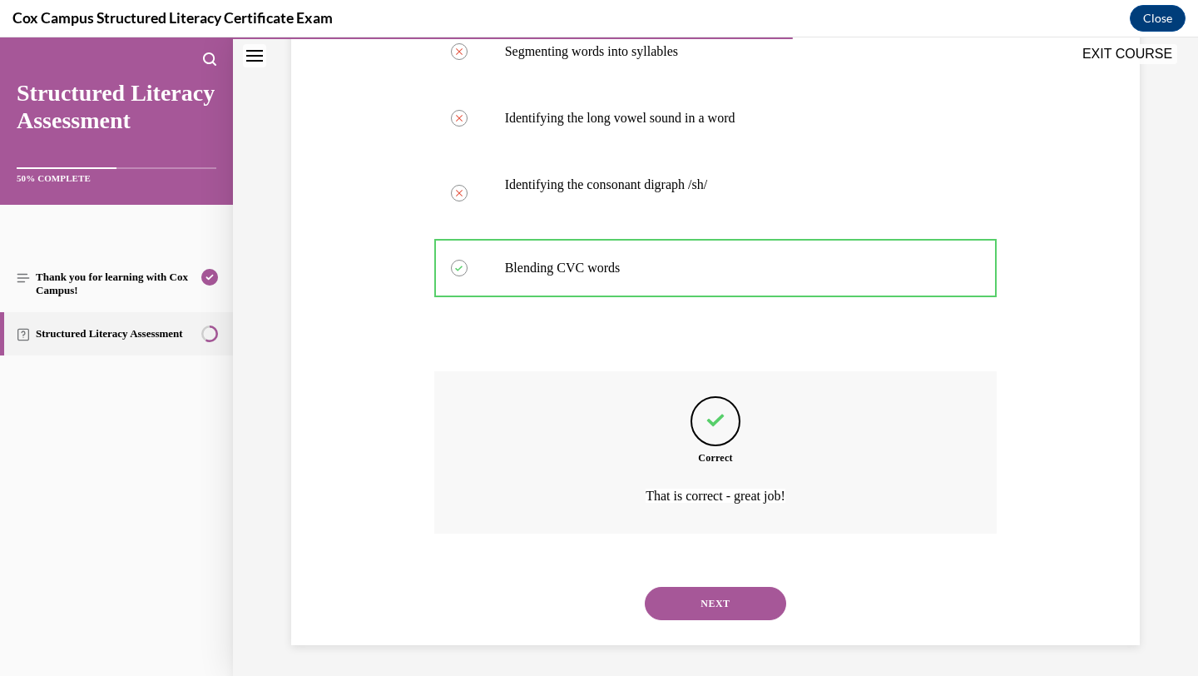
scroll to position [394, 0]
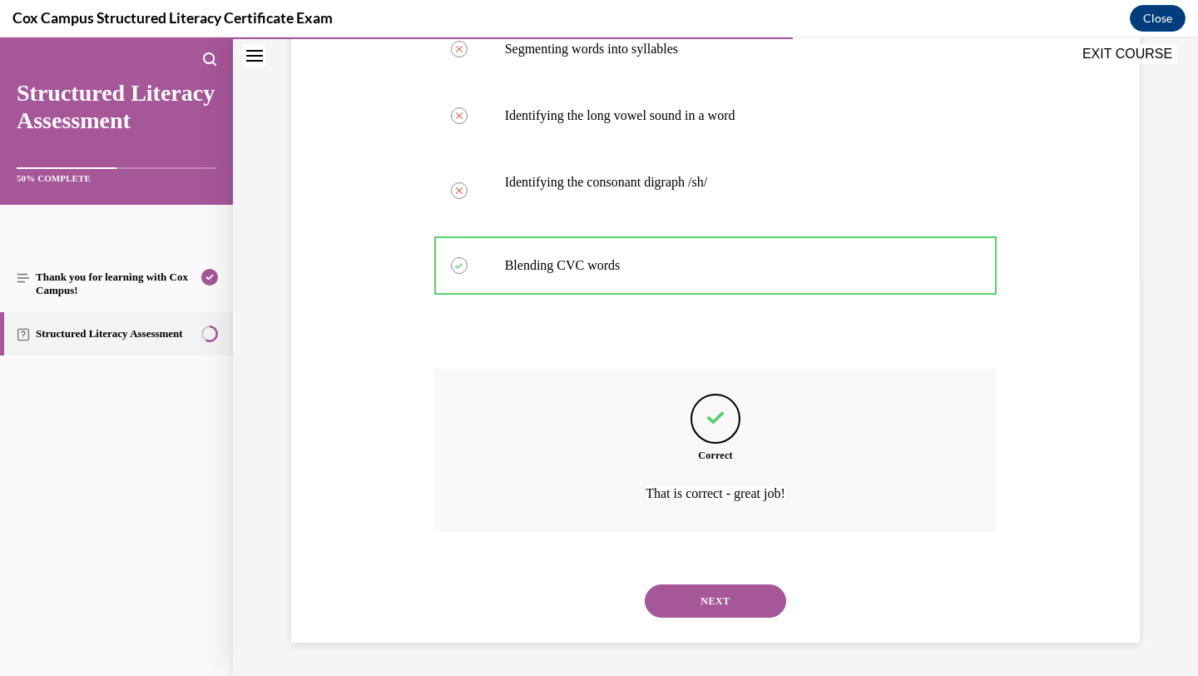
click at [757, 605] on button "NEXT" at bounding box center [715, 600] width 141 height 33
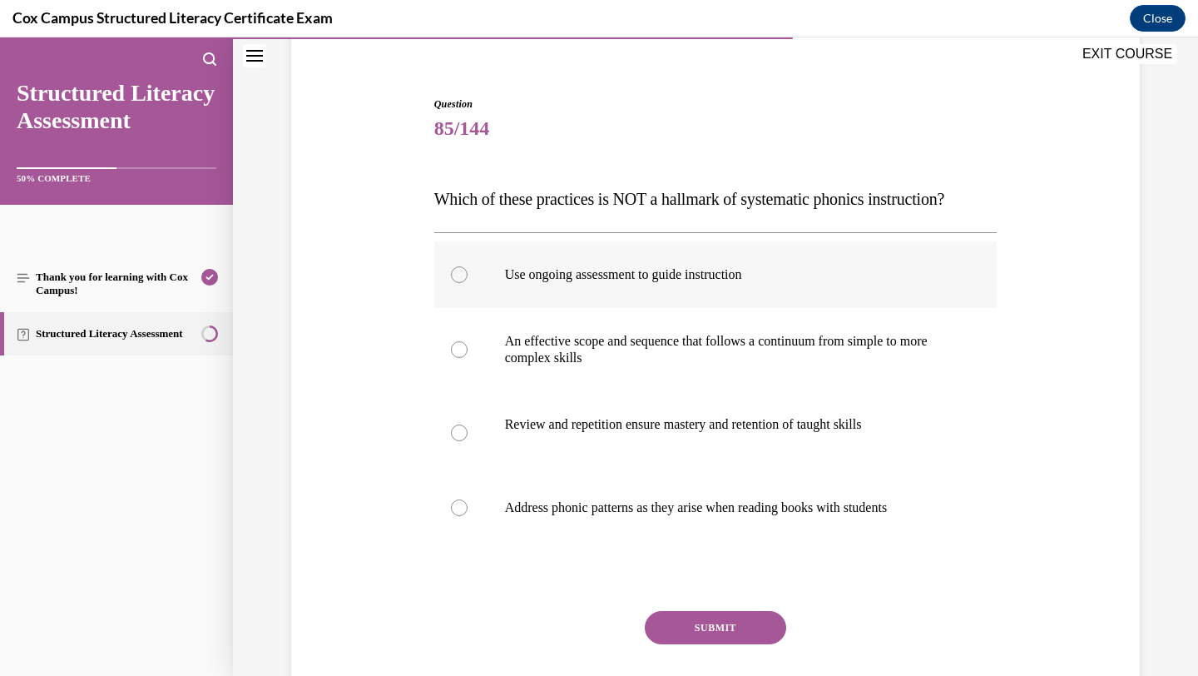
scroll to position [148, 0]
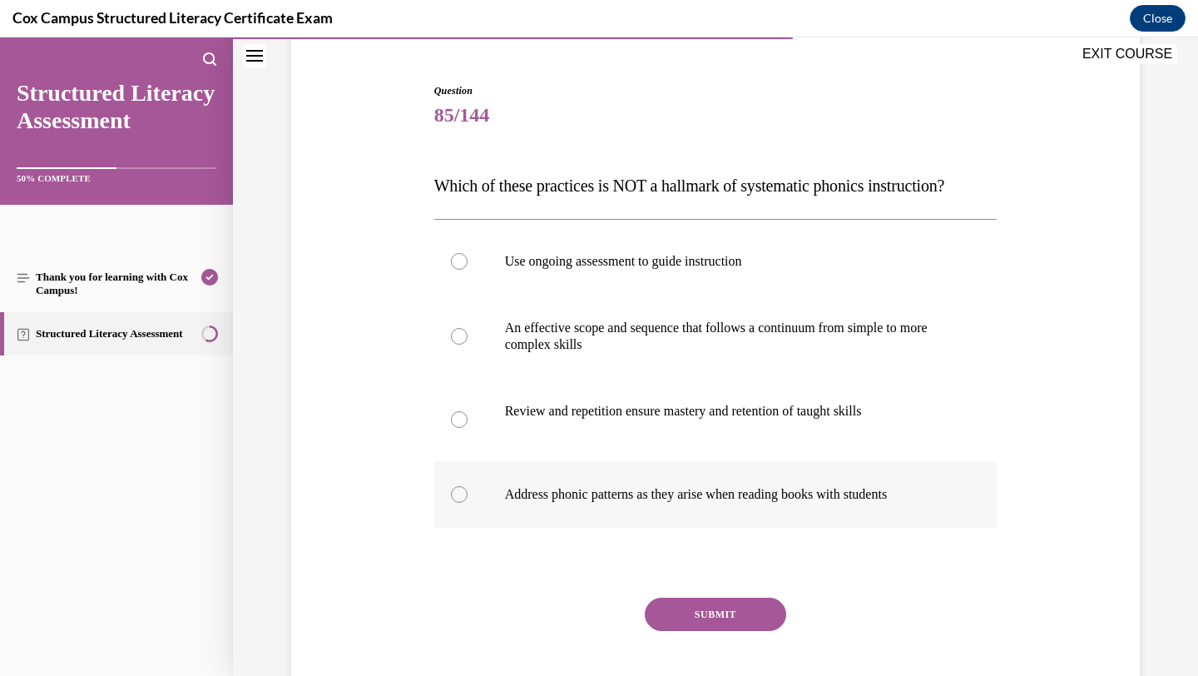
click at [661, 503] on p "Address phonic patterns as they arise when reading books with students" at bounding box center [730, 494] width 451 height 17
click at [468, 503] on input "Address phonic patterns as they arise when reading books with students" at bounding box center [459, 494] width 17 height 17
radio input "true"
click at [715, 631] on button "SUBMIT" at bounding box center [715, 613] width 141 height 33
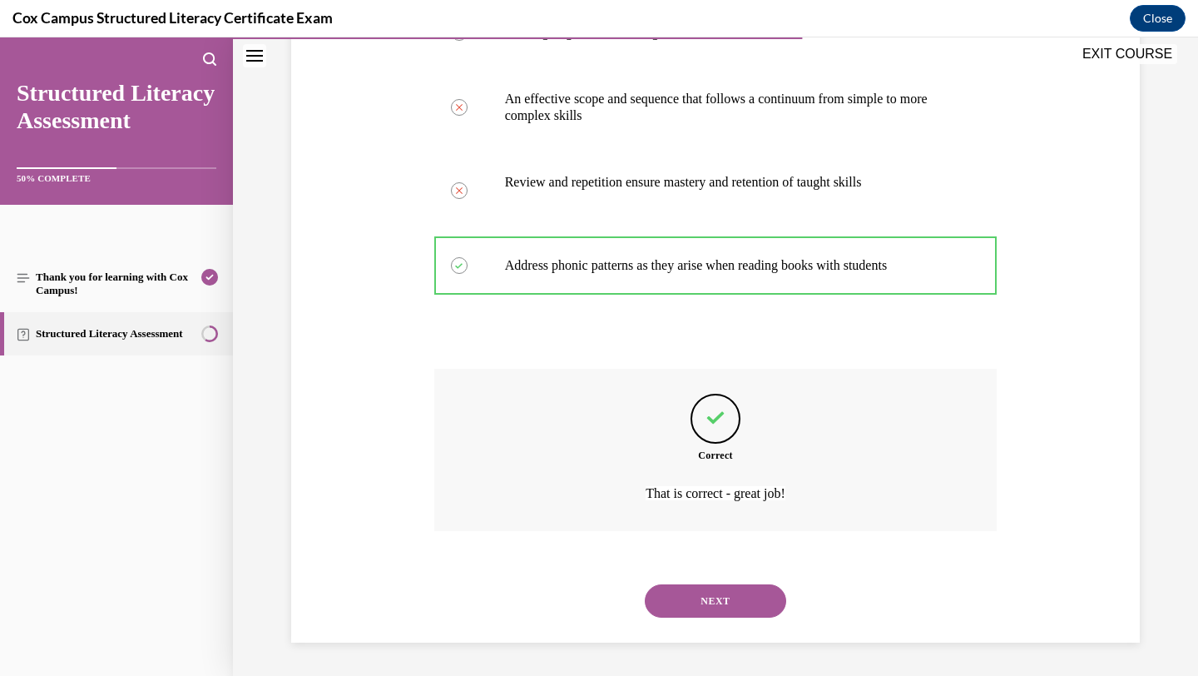
scroll to position [410, 0]
click at [751, 608] on button "NEXT" at bounding box center [715, 600] width 141 height 33
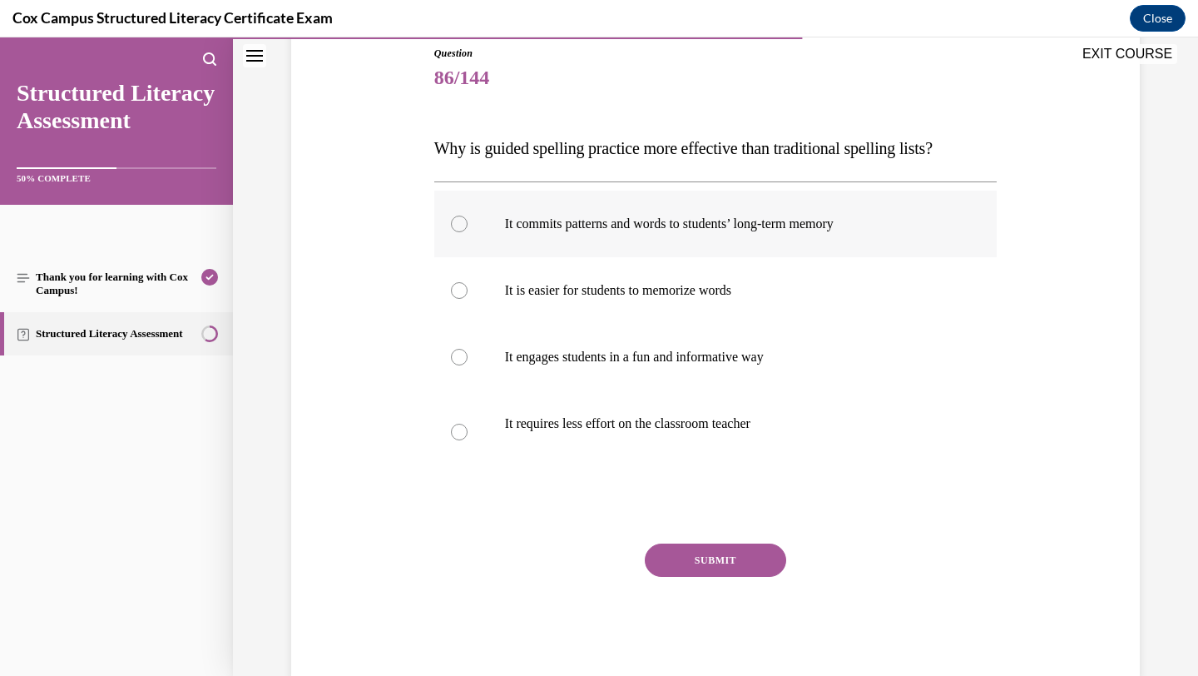
click at [728, 226] on p "It commits patterns and words to students’ long-term memory" at bounding box center [730, 224] width 451 height 17
click at [468, 226] on input "It commits patterns and words to students’ long-term memory" at bounding box center [459, 224] width 17 height 17
radio input "true"
click at [727, 545] on button "SUBMIT" at bounding box center [715, 559] width 141 height 33
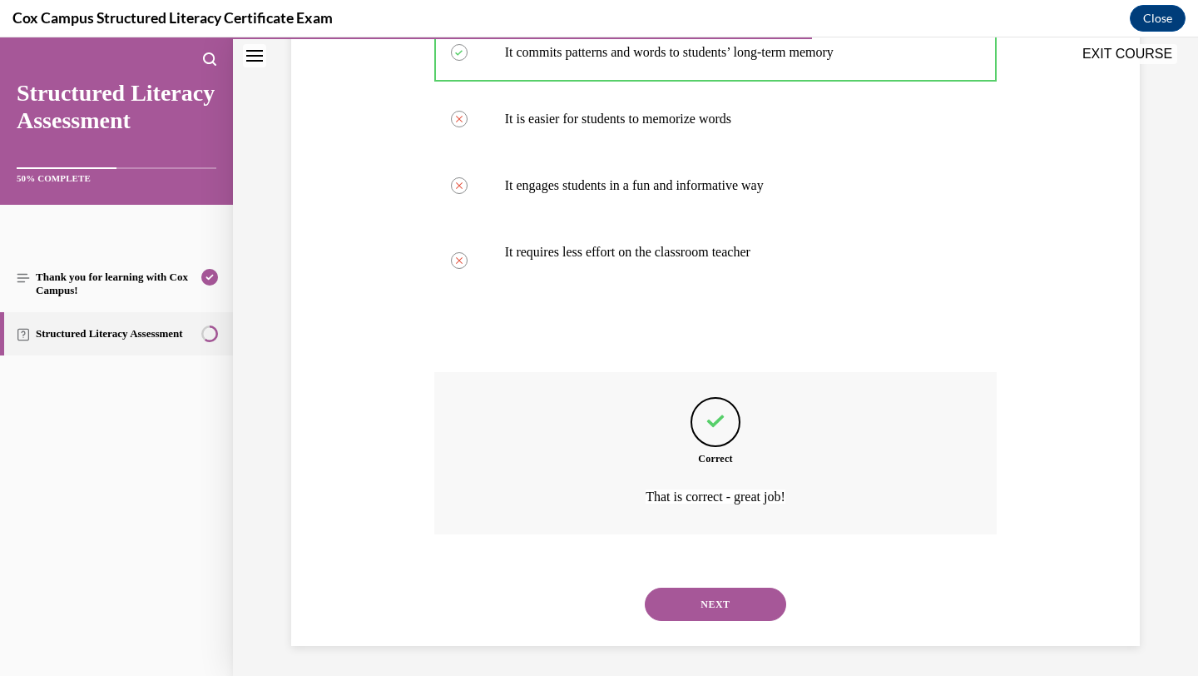
scroll to position [360, 0]
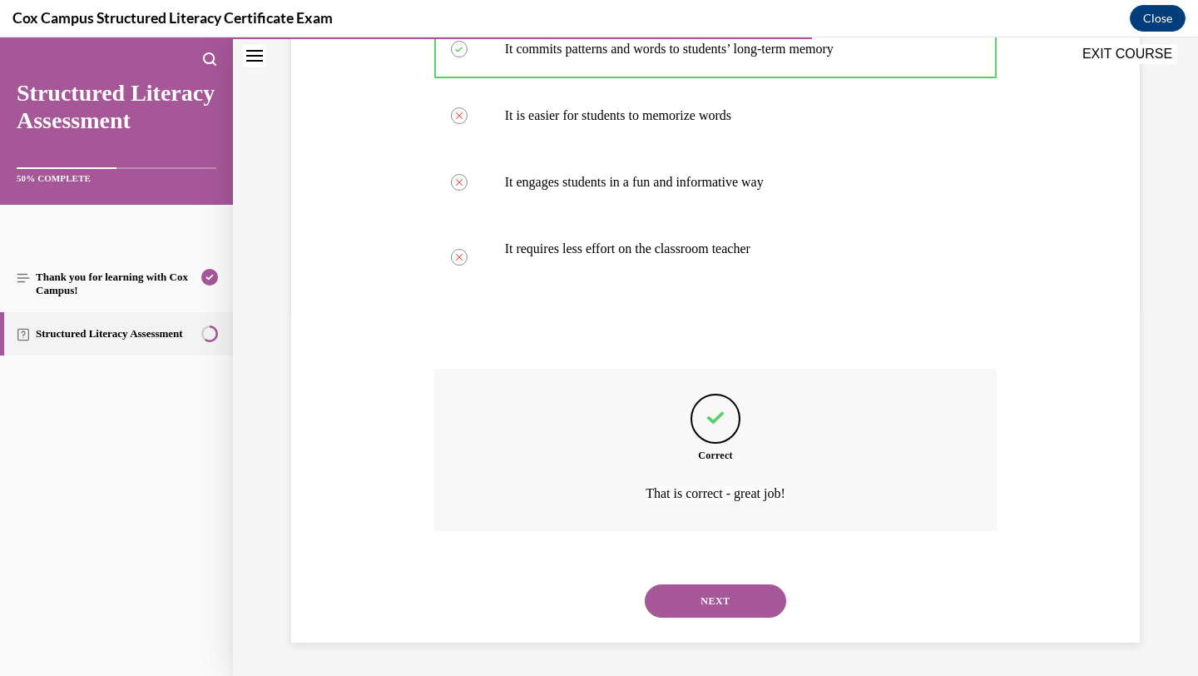
click at [710, 603] on button "NEXT" at bounding box center [715, 600] width 141 height 33
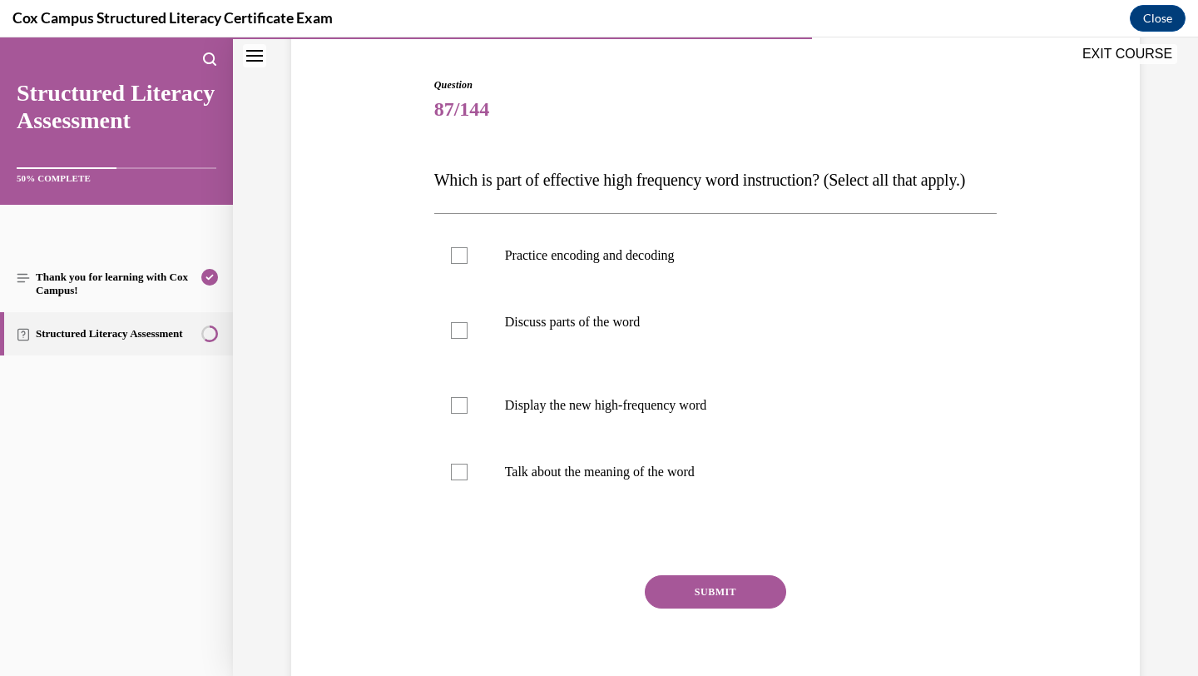
scroll to position [156, 0]
click at [617, 426] on label "Display the new high-frequency word" at bounding box center [715, 403] width 563 height 67
click at [468, 412] on input "Display the new high-frequency word" at bounding box center [459, 403] width 17 height 17
checkbox input "true"
click at [602, 503] on label "Talk about the meaning of the word" at bounding box center [715, 470] width 563 height 67
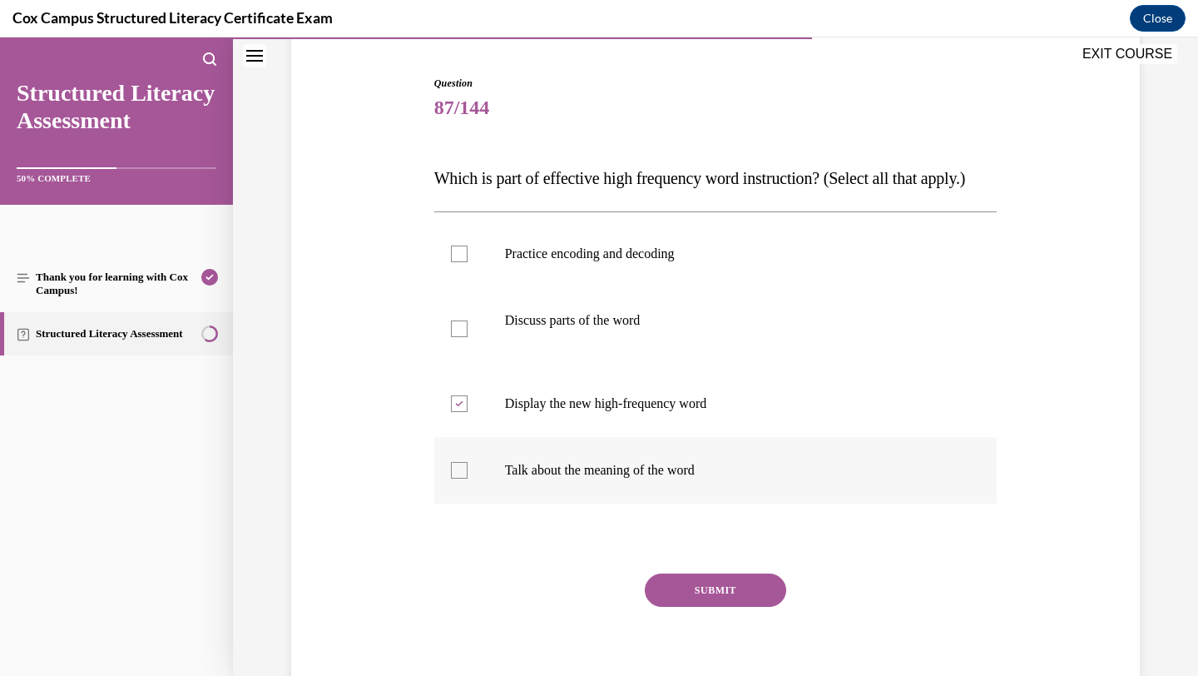
click at [468, 478] on input "Talk about the meaning of the word" at bounding box center [459, 470] width 17 height 17
checkbox input "true"
click at [572, 345] on div "Discuss parts of the word" at bounding box center [730, 328] width 451 height 33
click at [468, 337] on input "Discuss parts of the word" at bounding box center [459, 328] width 17 height 17
checkbox input "true"
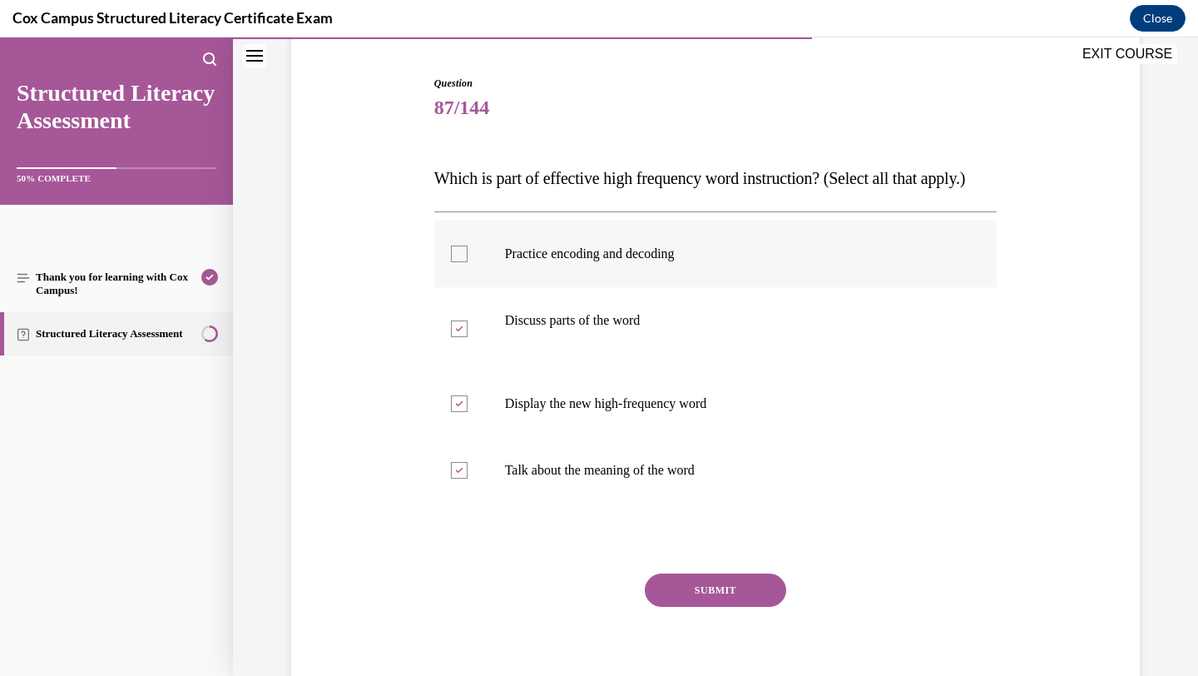
click at [592, 287] on label "Practice encoding and decoding" at bounding box center [715, 253] width 563 height 67
click at [468, 262] on input "Practice encoding and decoding" at bounding box center [459, 253] width 17 height 17
checkbox input "true"
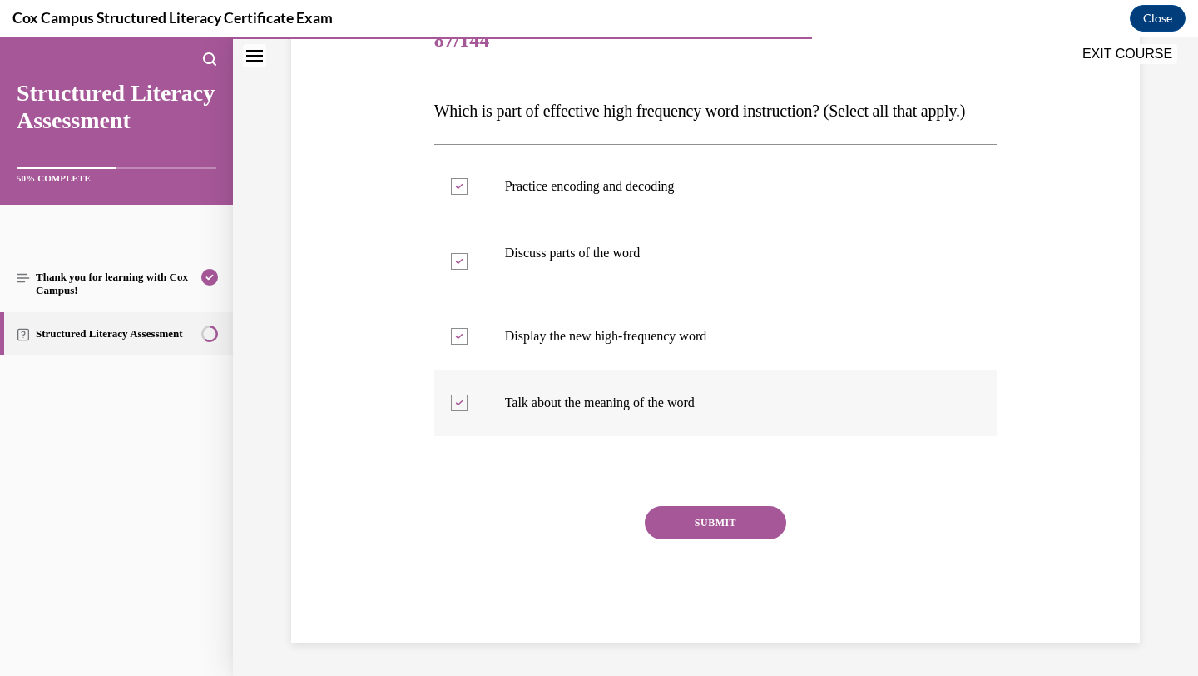
scroll to position [240, 0]
click at [681, 411] on p "Talk about the meaning of the word" at bounding box center [730, 402] width 451 height 17
click at [468, 411] on input "Talk about the meaning of the word" at bounding box center [459, 402] width 17 height 17
checkbox input "false"
click at [716, 538] on button "SUBMIT" at bounding box center [715, 522] width 141 height 33
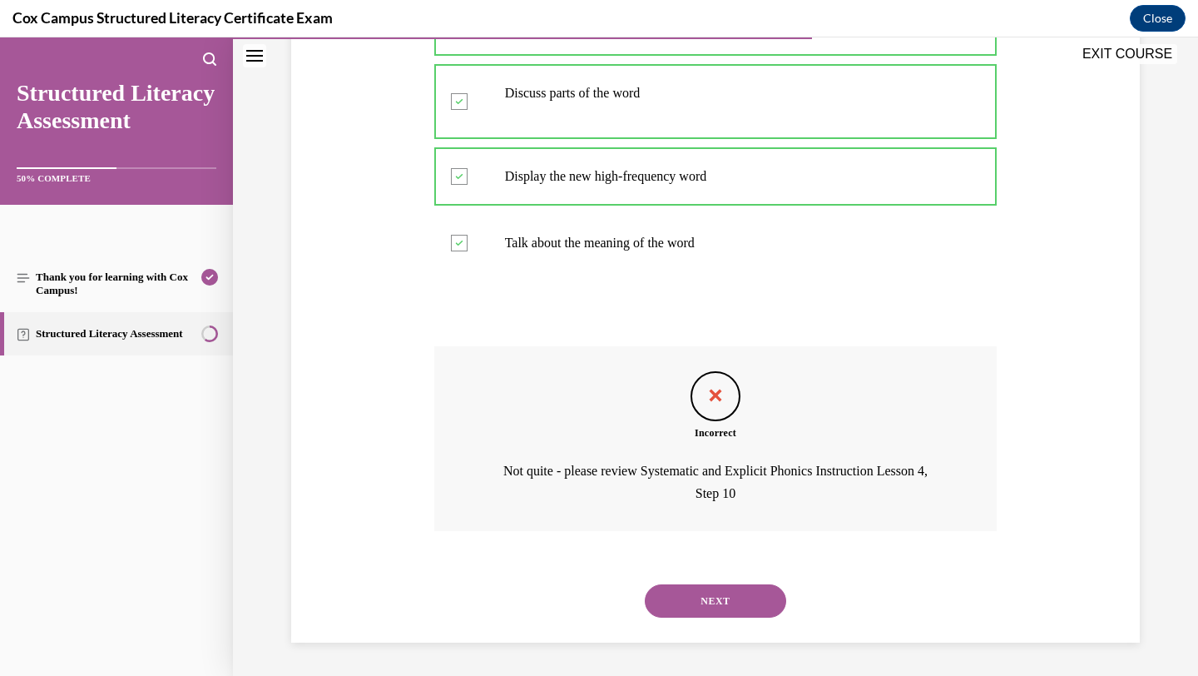
scroll to position [416, 0]
click at [720, 602] on button "NEXT" at bounding box center [715, 600] width 141 height 33
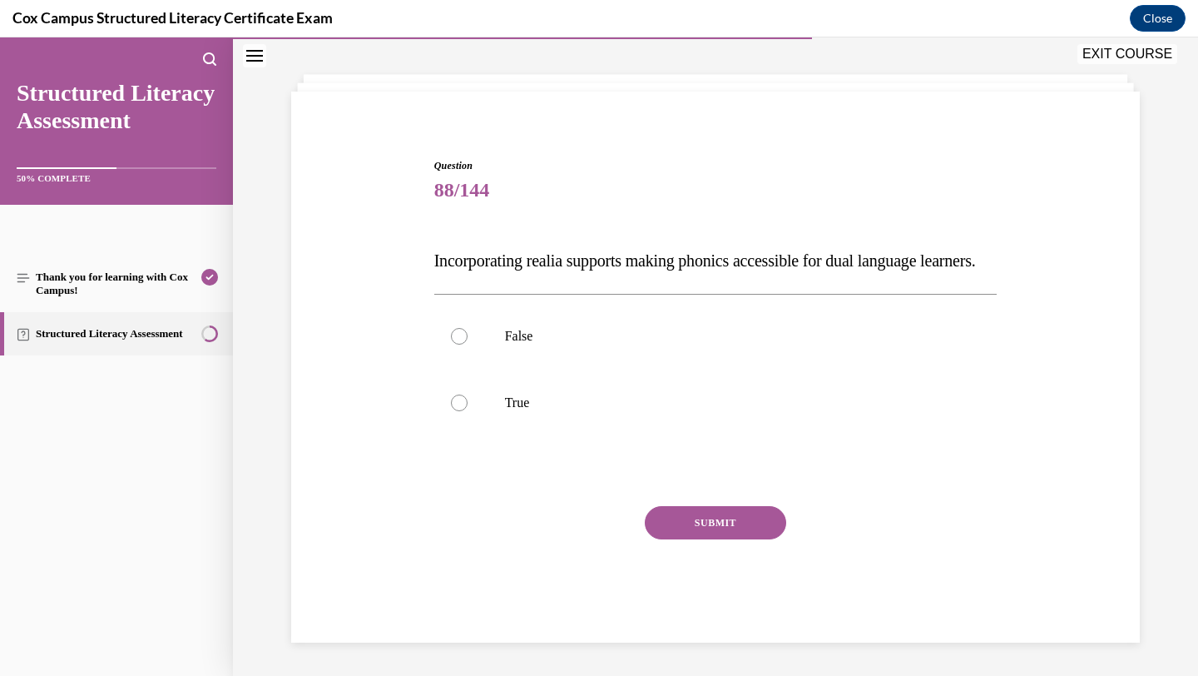
scroll to position [107, 0]
click at [530, 395] on p "True" at bounding box center [730, 402] width 451 height 17
click at [468, 395] on input "True" at bounding box center [459, 402] width 17 height 17
radio input "true"
click at [693, 518] on button "SUBMIT" at bounding box center [715, 522] width 141 height 33
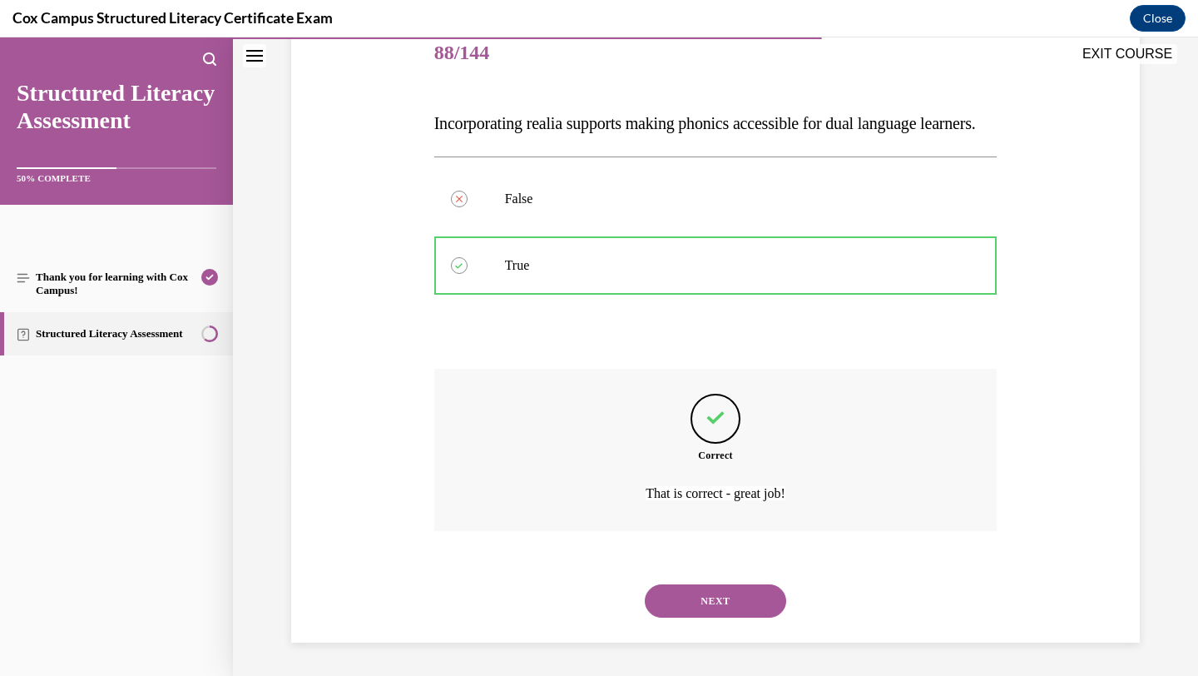
scroll to position [244, 0]
click at [694, 593] on button "NEXT" at bounding box center [715, 600] width 141 height 33
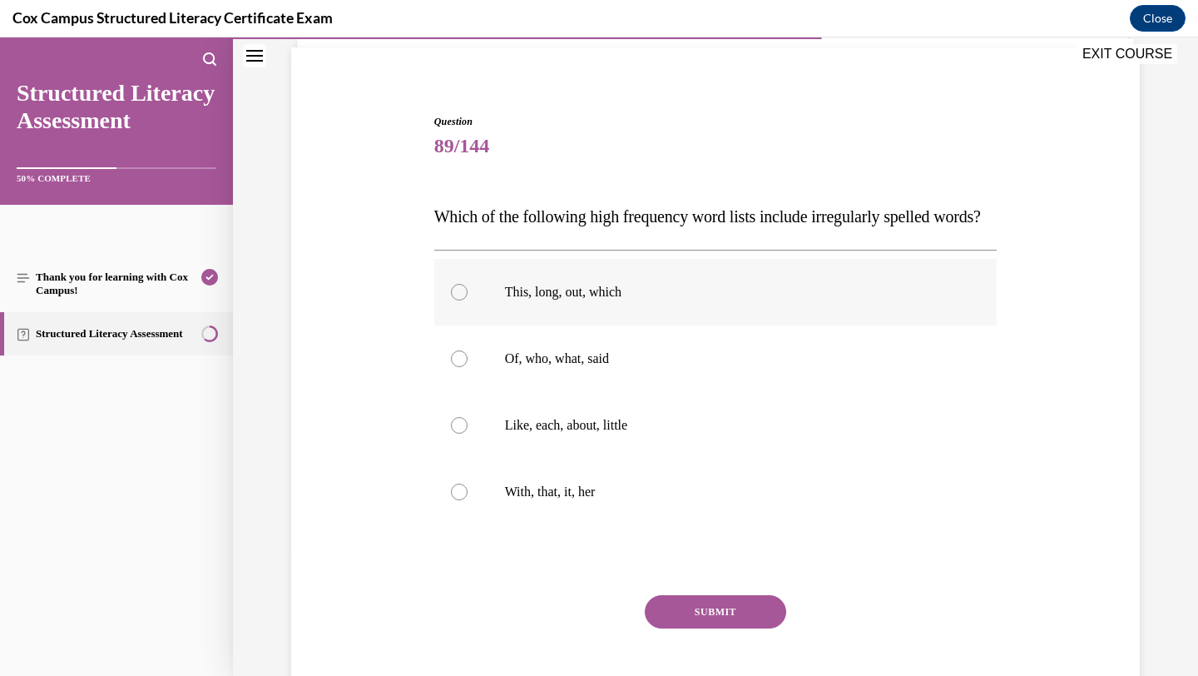
scroll to position [122, 0]
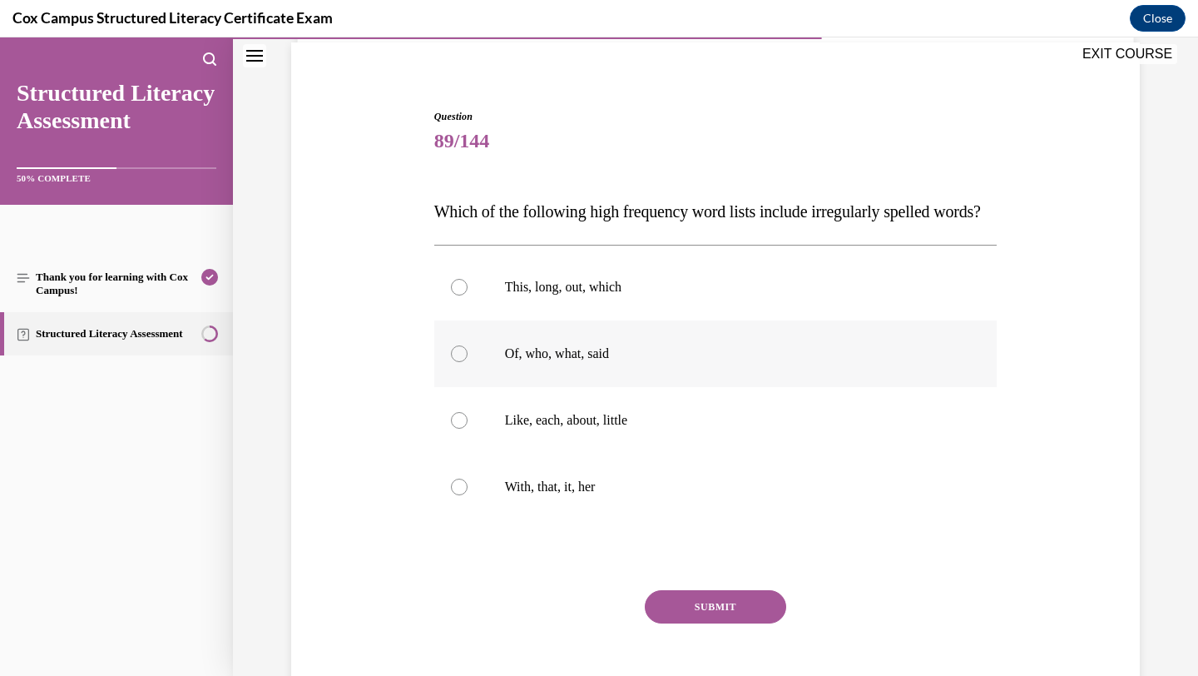
click at [608, 362] on p "Of, who, what, said" at bounding box center [730, 353] width 451 height 17
click at [468, 362] on input "Of, who, what, said" at bounding box center [459, 353] width 17 height 17
radio input "true"
click at [726, 623] on button "SUBMIT" at bounding box center [715, 606] width 141 height 33
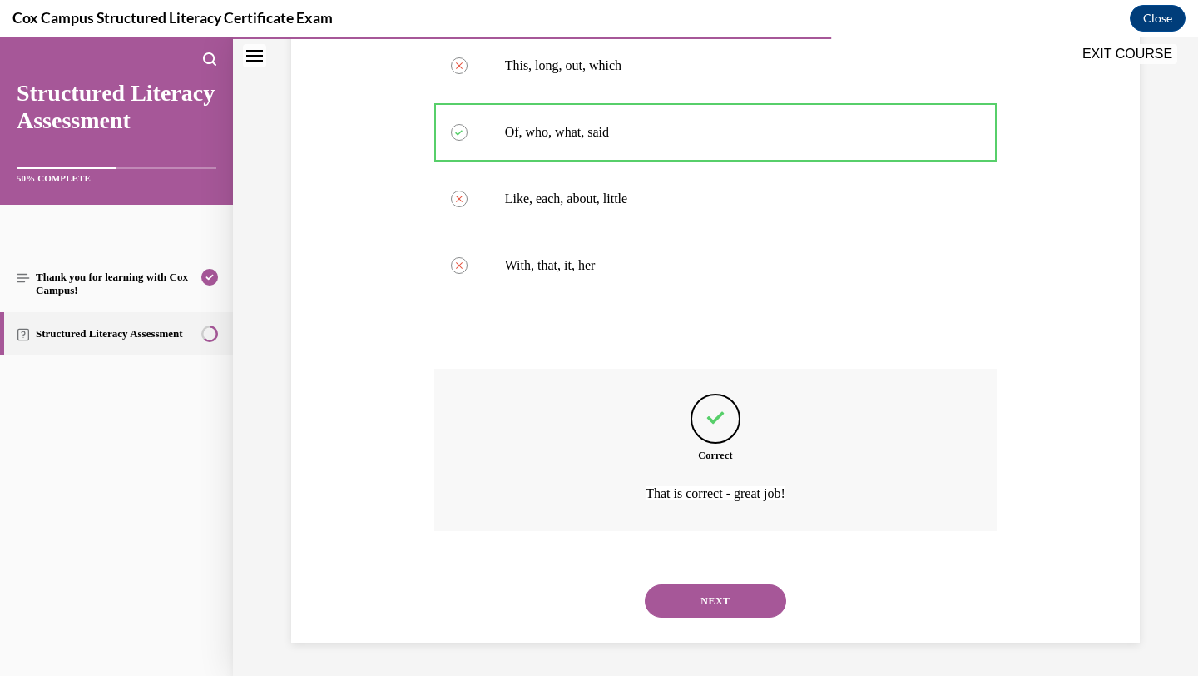
scroll to position [377, 0]
click at [720, 604] on button "NEXT" at bounding box center [715, 600] width 141 height 33
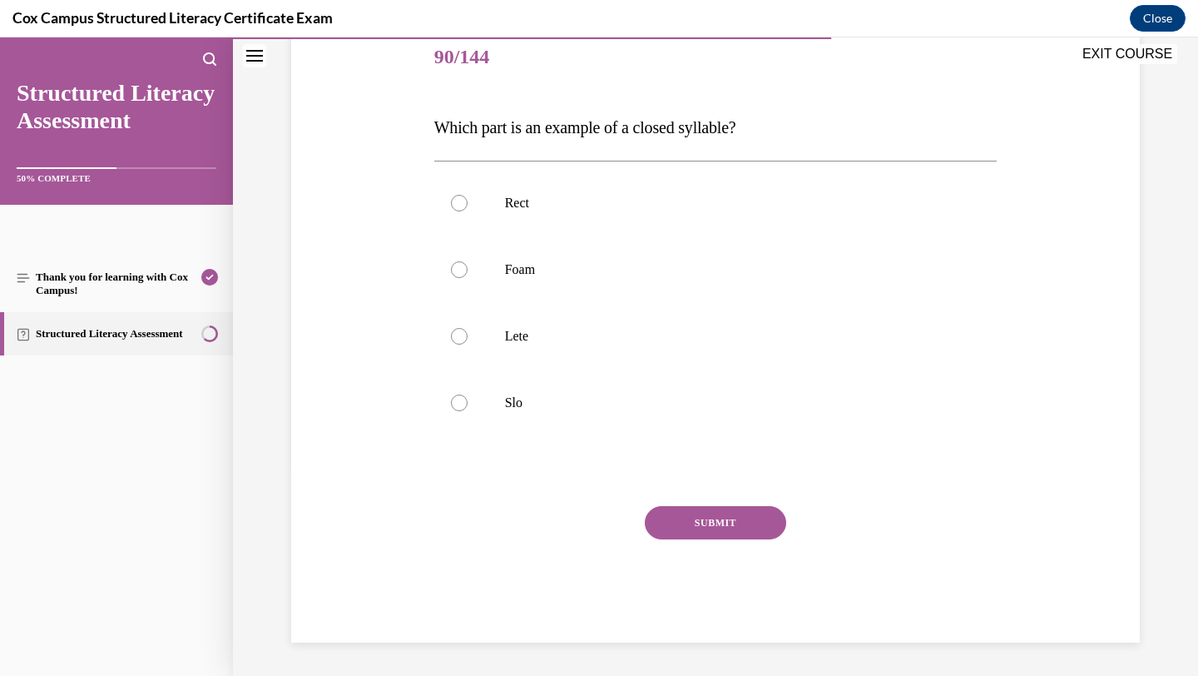
scroll to position [185, 0]
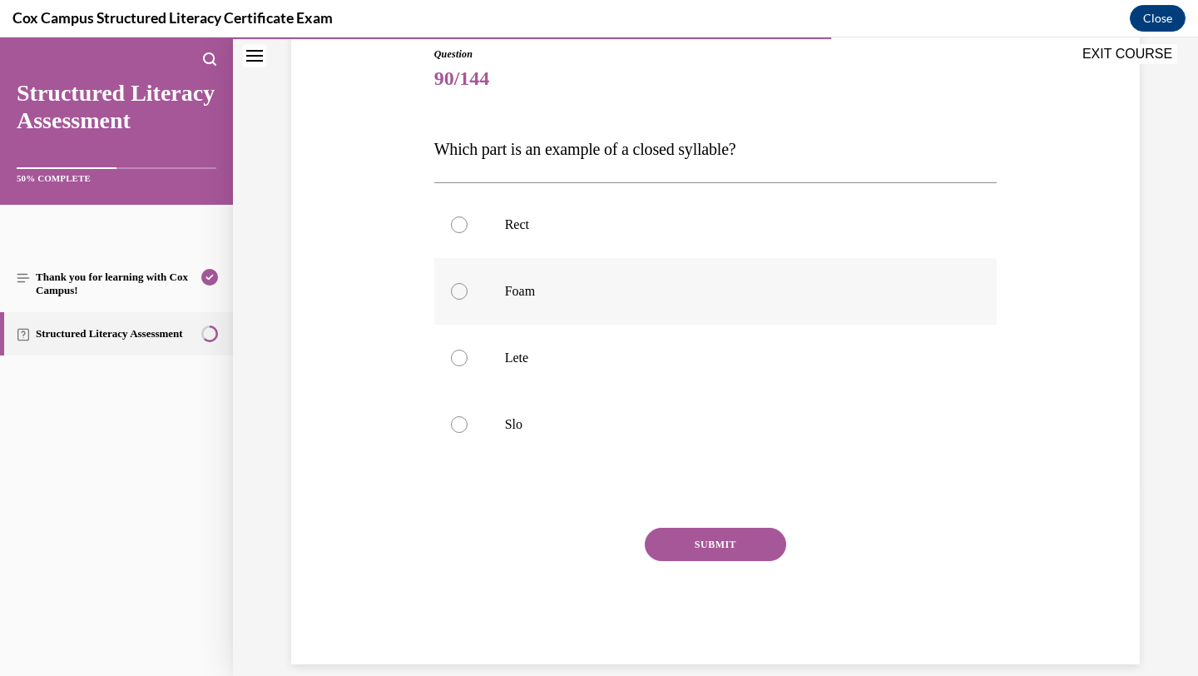
click at [523, 286] on p "Foam" at bounding box center [730, 291] width 451 height 17
click at [468, 286] on input "Foam" at bounding box center [459, 291] width 17 height 17
radio input "true"
click at [688, 538] on button "SUBMIT" at bounding box center [715, 544] width 141 height 33
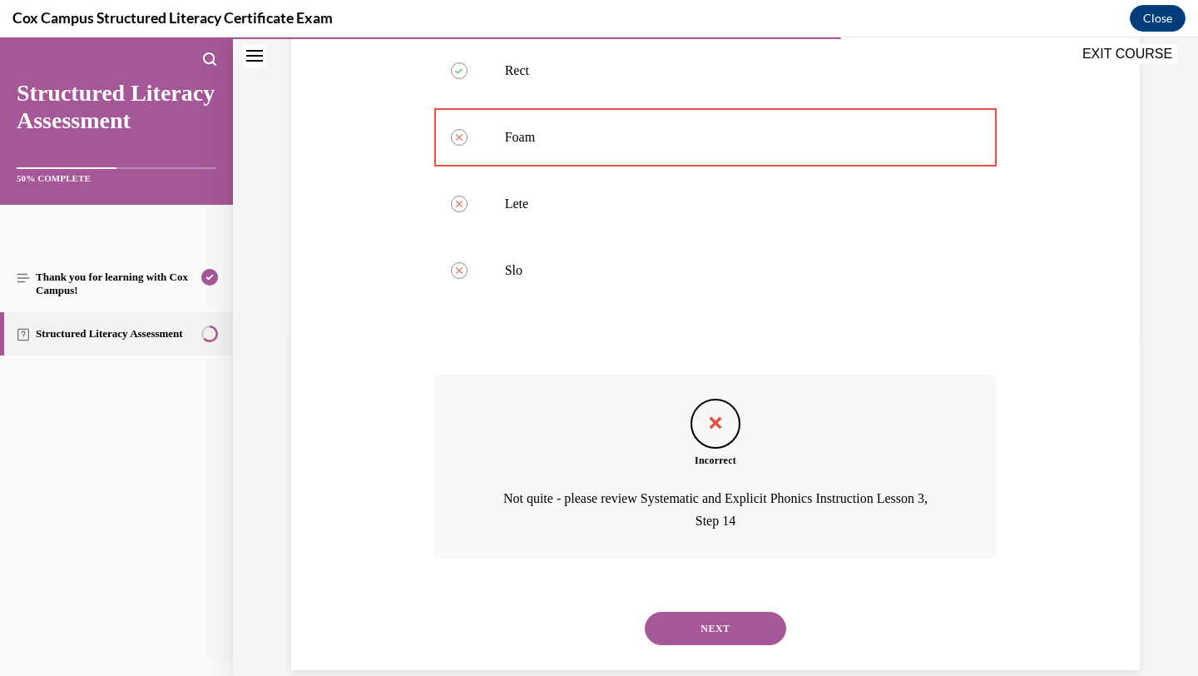
scroll to position [366, 0]
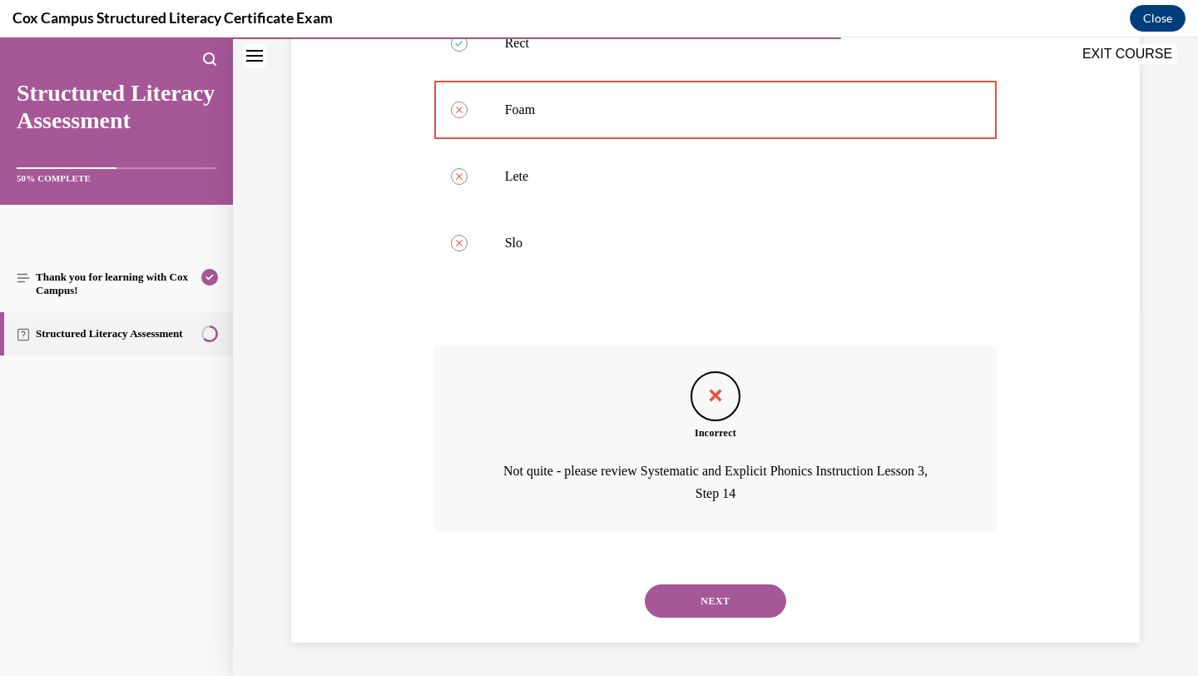
click at [705, 610] on button "NEXT" at bounding box center [715, 600] width 141 height 33
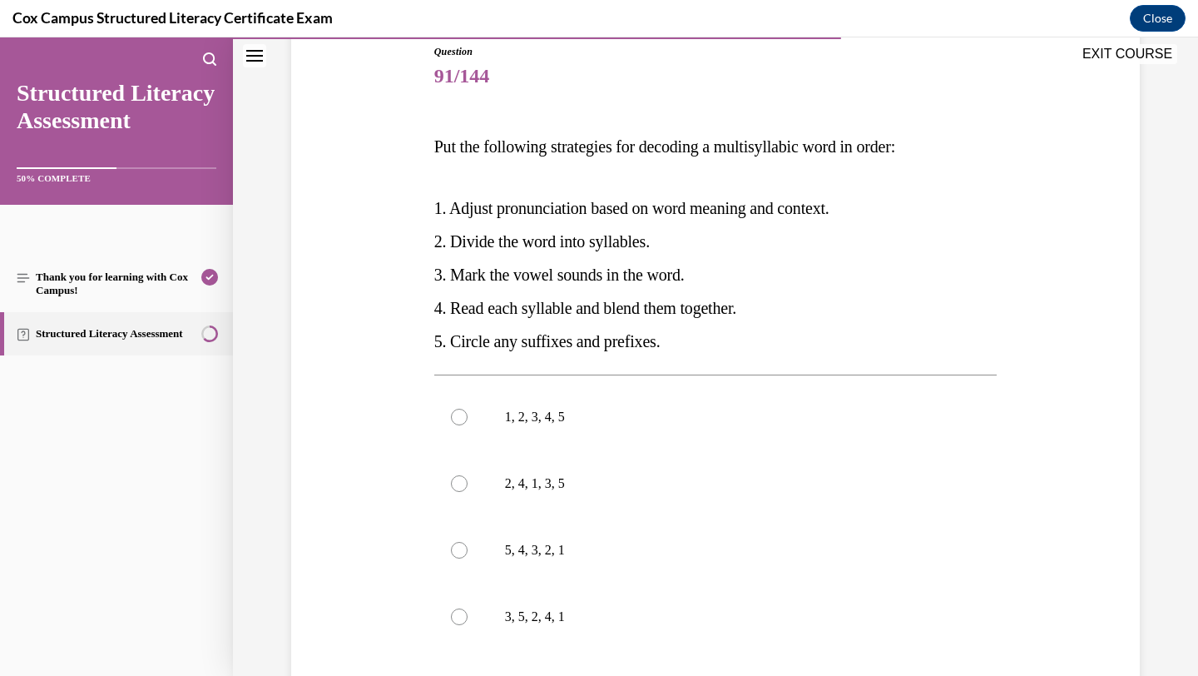
scroll to position [186, 0]
click at [576, 613] on p "3, 5, 2, 4, 1" at bounding box center [730, 617] width 451 height 17
click at [468, 613] on input "3, 5, 2, 4, 1" at bounding box center [459, 617] width 17 height 17
radio input "true"
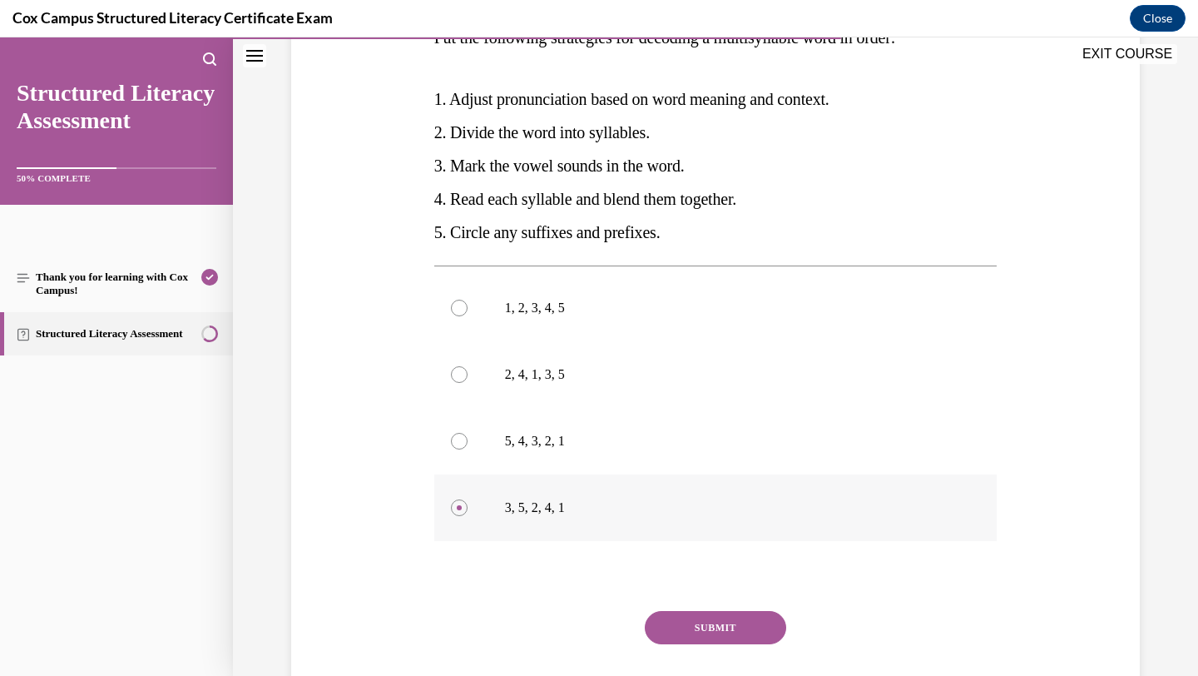
scroll to position [334, 0]
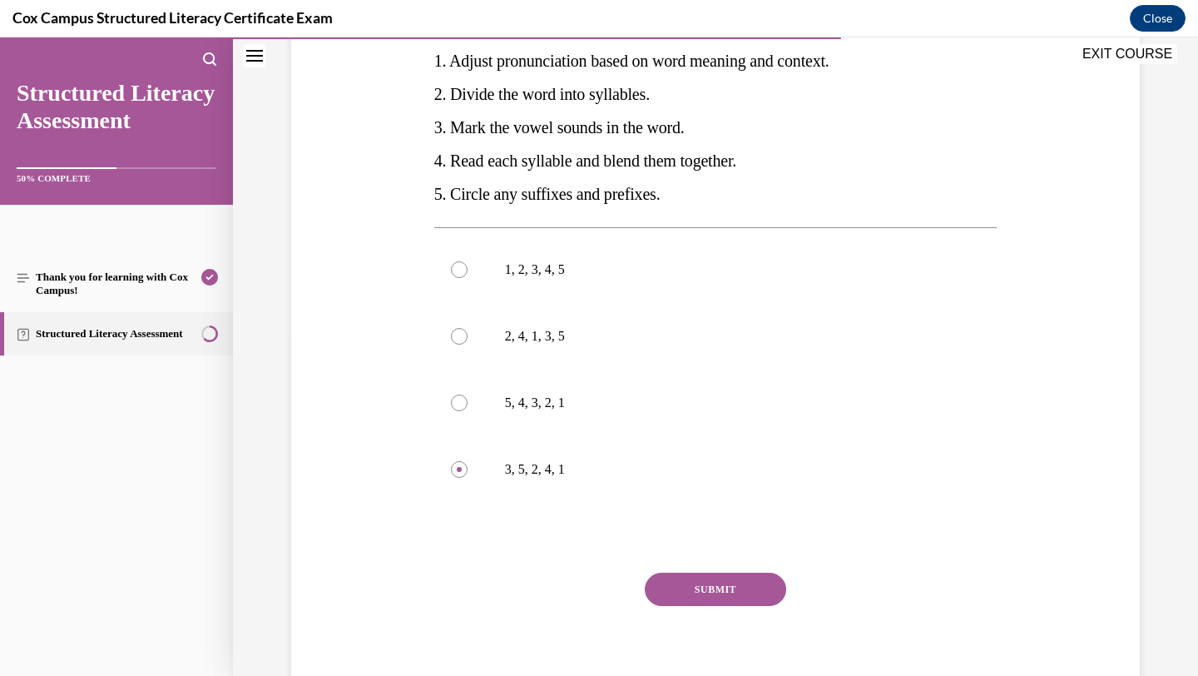
click at [702, 596] on button "SUBMIT" at bounding box center [715, 588] width 141 height 33
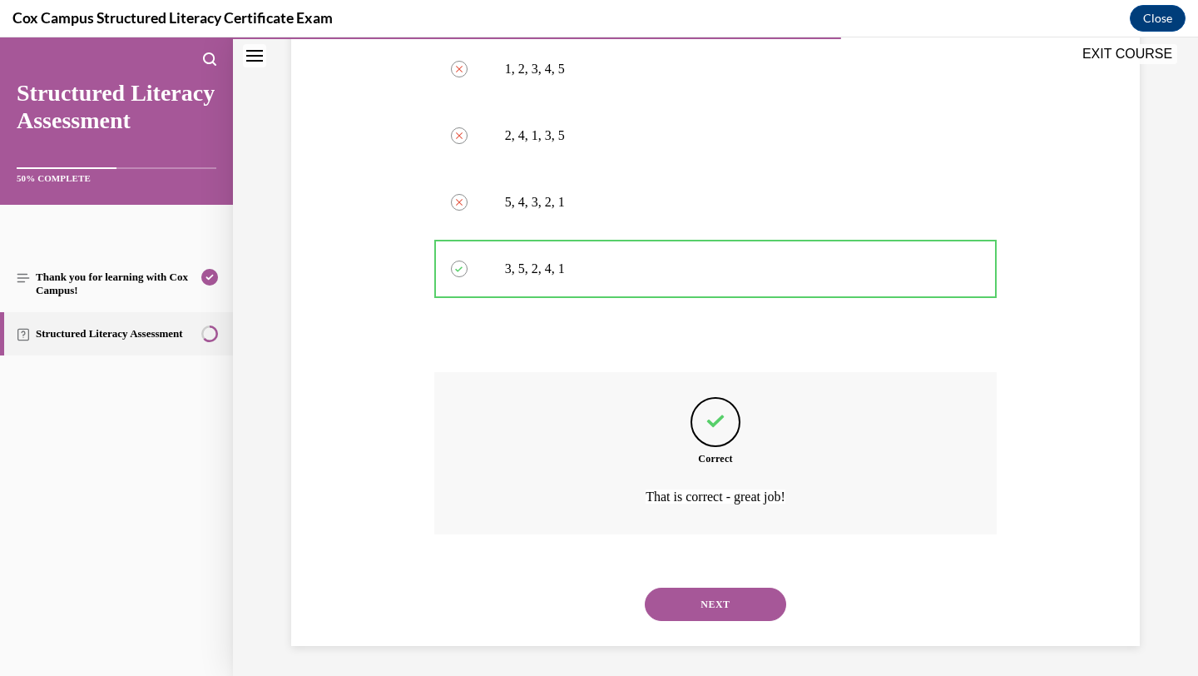
scroll to position [538, 0]
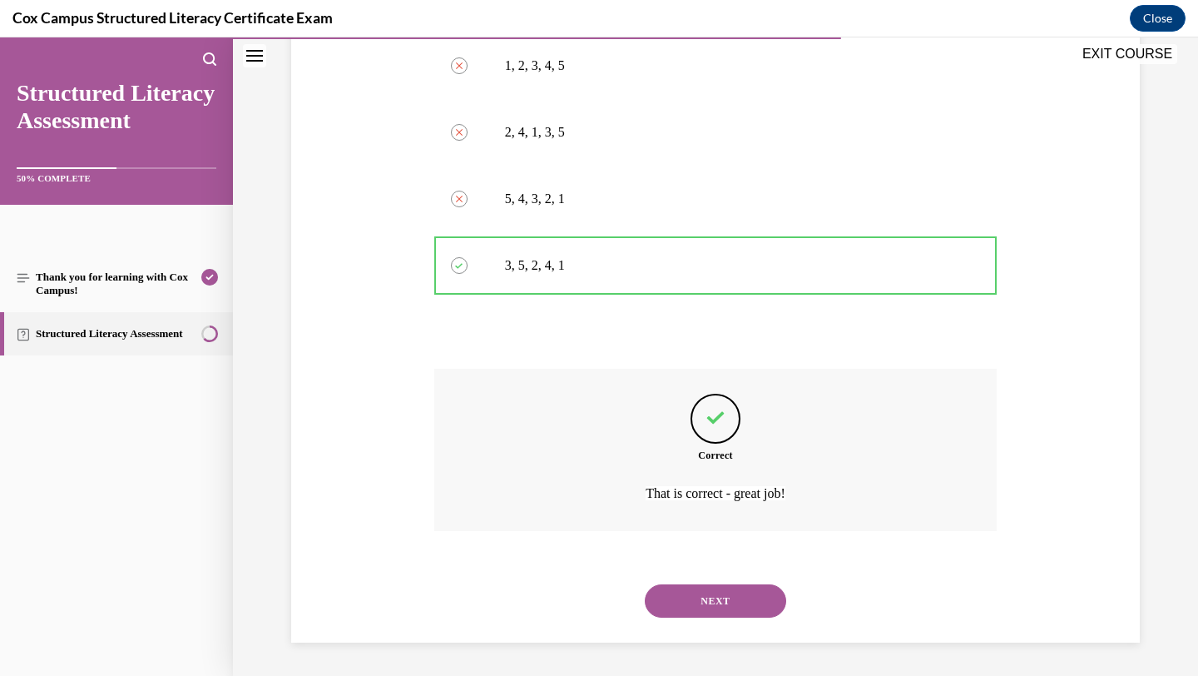
click at [709, 599] on button "NEXT" at bounding box center [715, 600] width 141 height 33
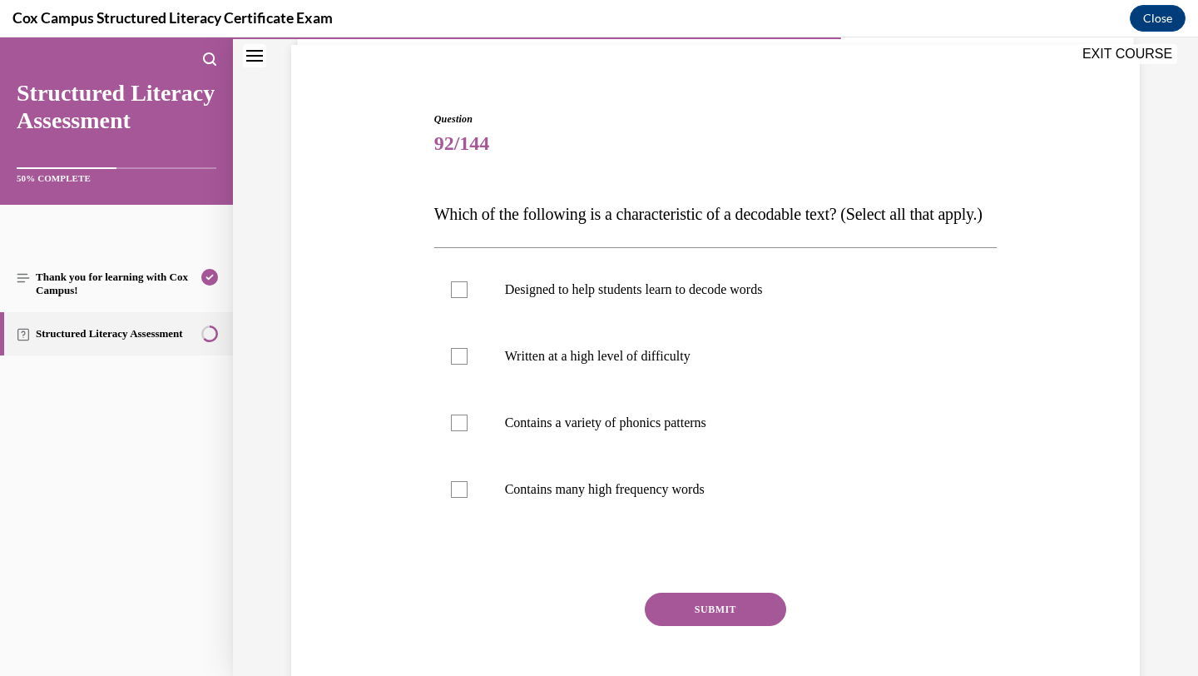
scroll to position [121, 0]
click at [647, 430] on p "Contains a variety of phonics patterns" at bounding box center [730, 422] width 451 height 17
click at [468, 430] on input "Contains a variety of phonics patterns" at bounding box center [459, 422] width 17 height 17
checkbox input "true"
click at [602, 497] on p "Contains many high frequency words" at bounding box center [730, 488] width 451 height 17
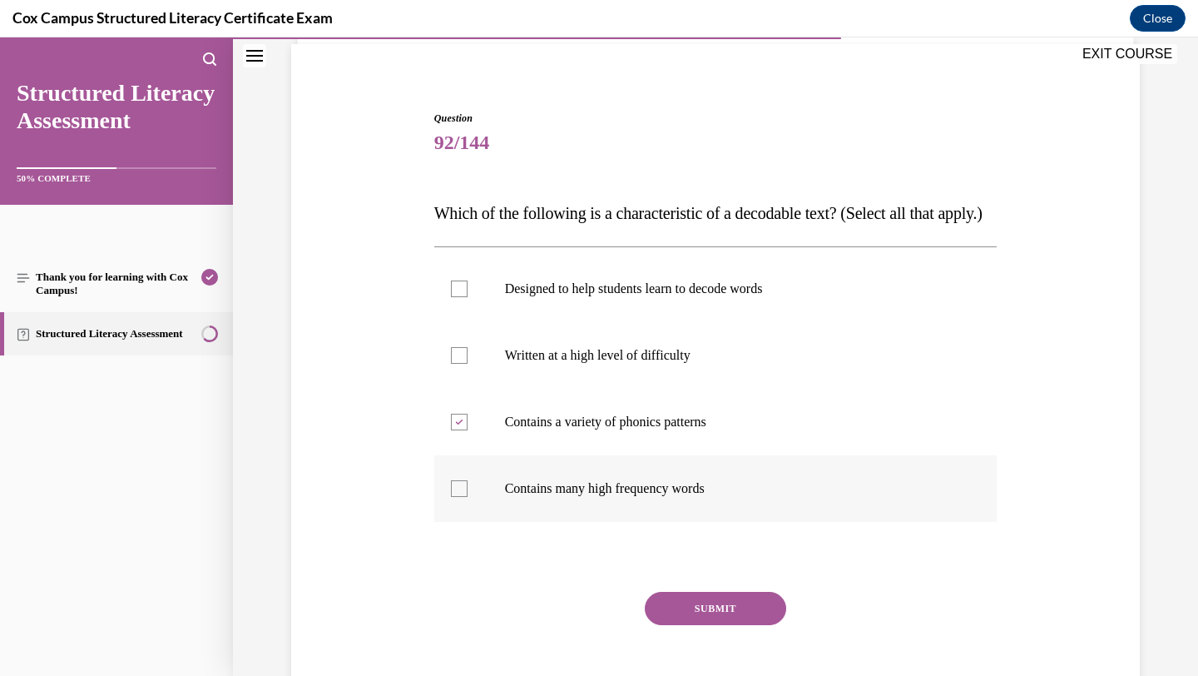
click at [468, 497] on input "Contains many high frequency words" at bounding box center [459, 488] width 17 height 17
checkbox input "true"
click at [706, 625] on button "SUBMIT" at bounding box center [715, 608] width 141 height 33
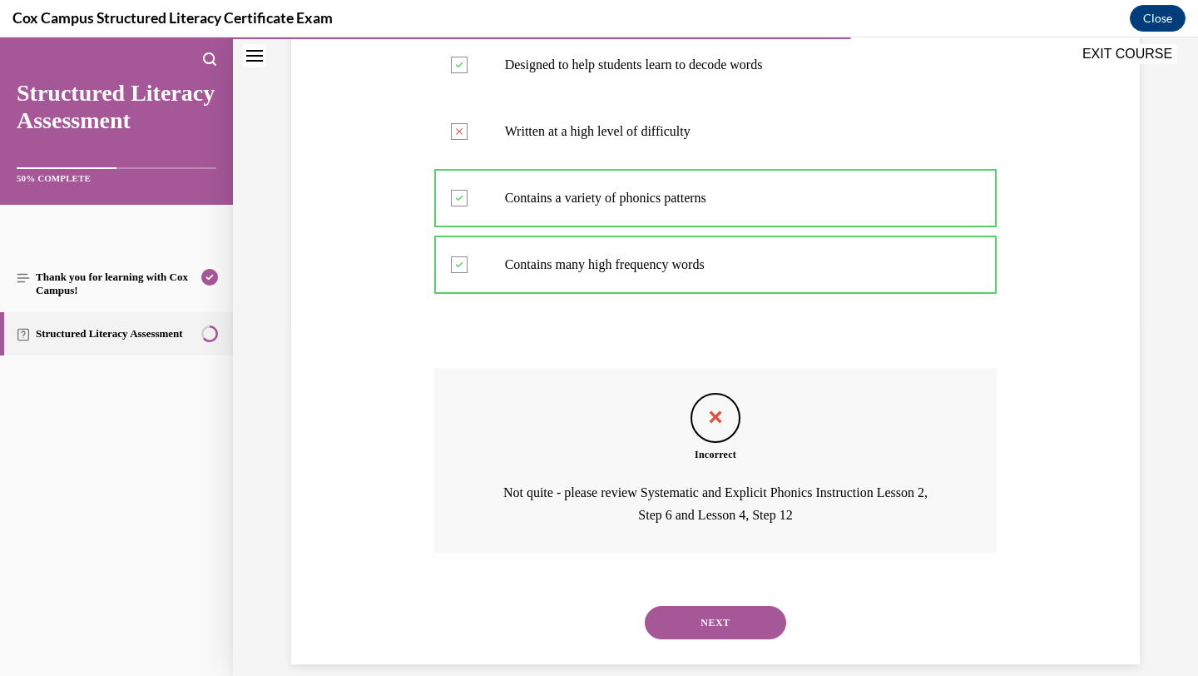
scroll to position [339, 0]
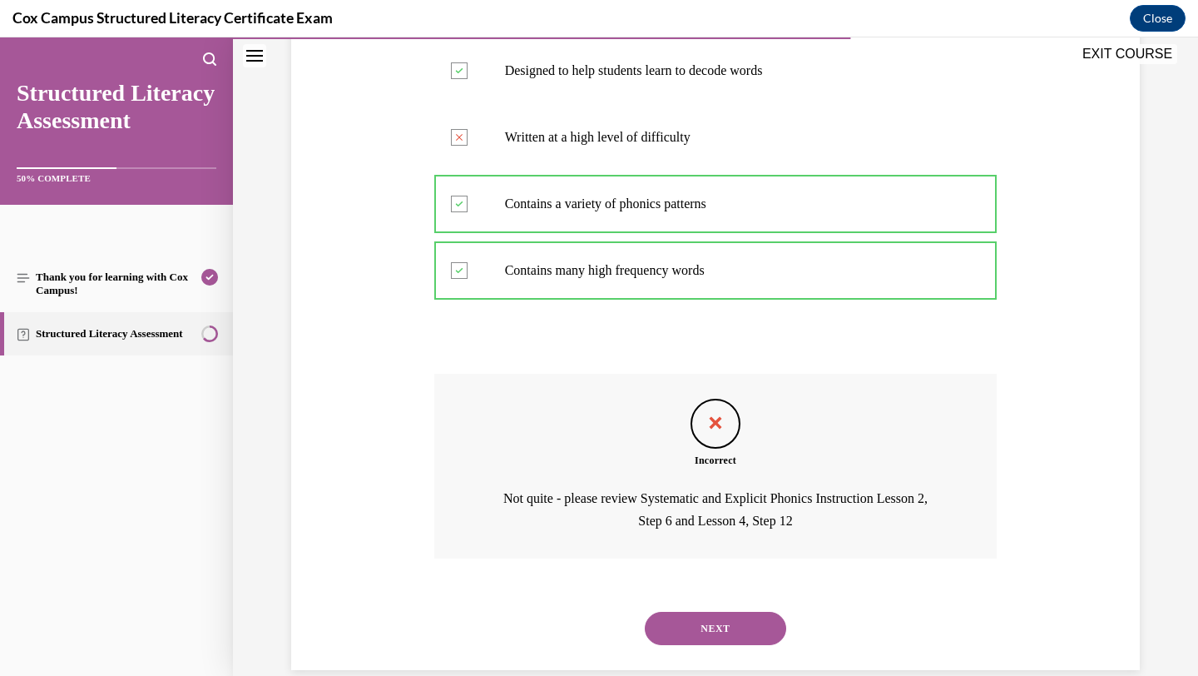
click at [719, 645] on button "NEXT" at bounding box center [715, 628] width 141 height 33
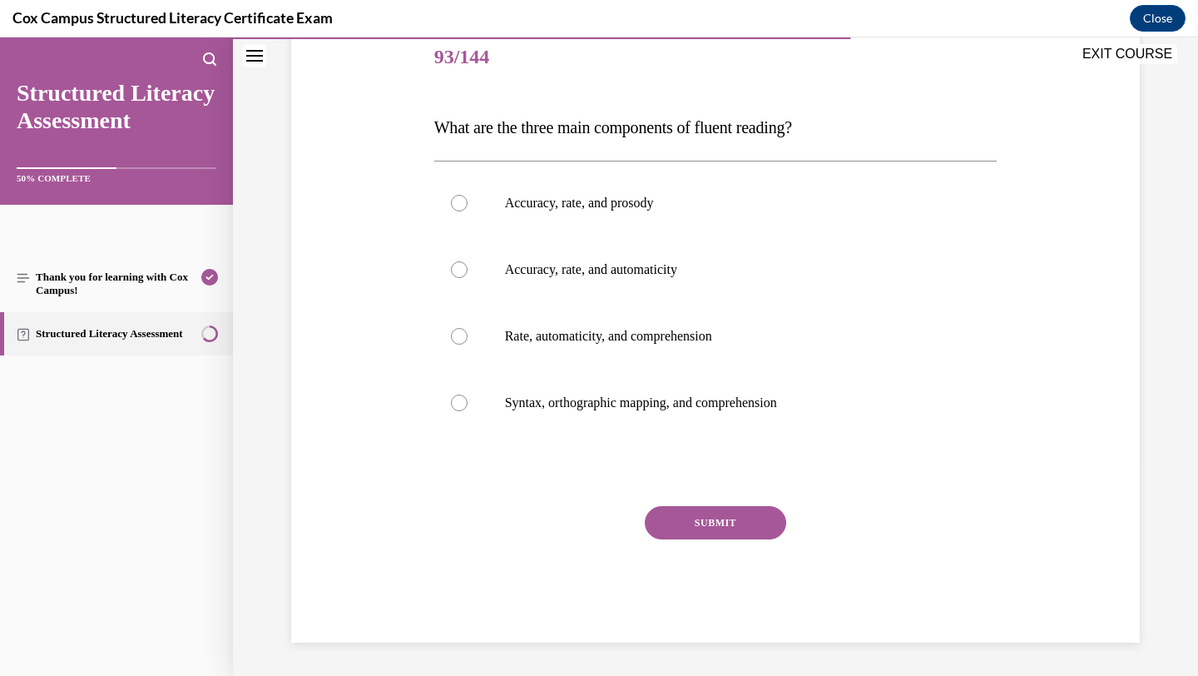
scroll to position [185, 0]
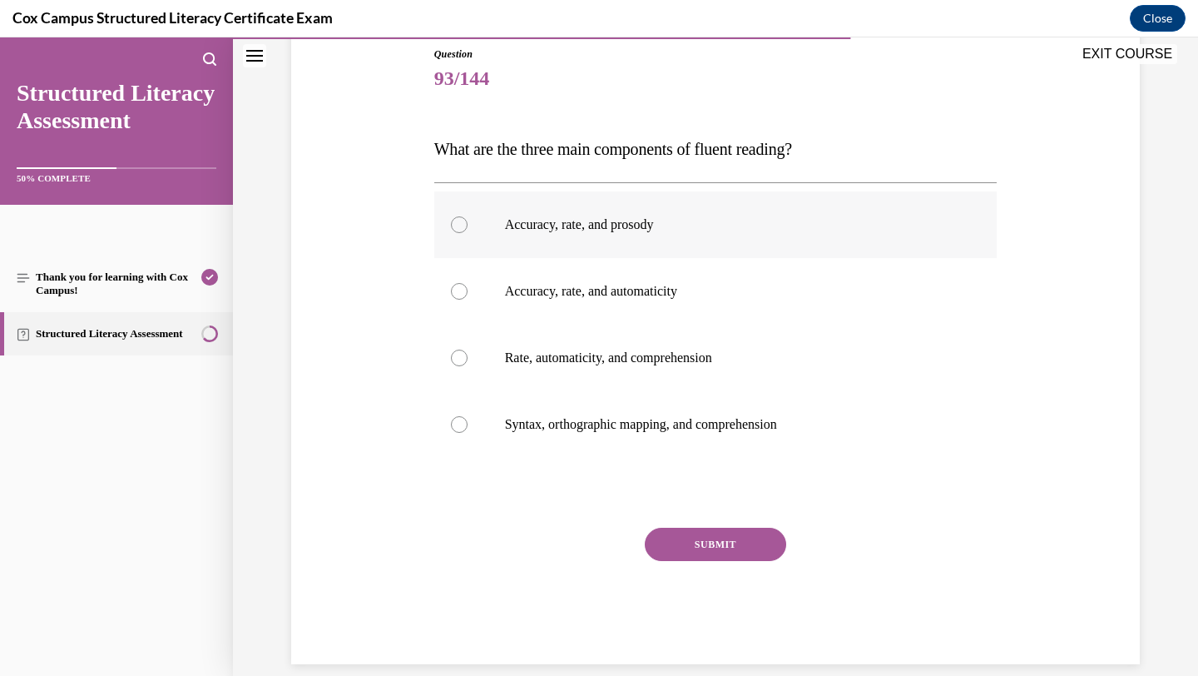
click at [646, 220] on p "Accuracy, rate, and prosody" at bounding box center [730, 224] width 451 height 17
click at [468, 220] on input "Accuracy, rate, and prosody" at bounding box center [459, 224] width 17 height 17
radio input "true"
click at [736, 548] on button "SUBMIT" at bounding box center [715, 544] width 141 height 33
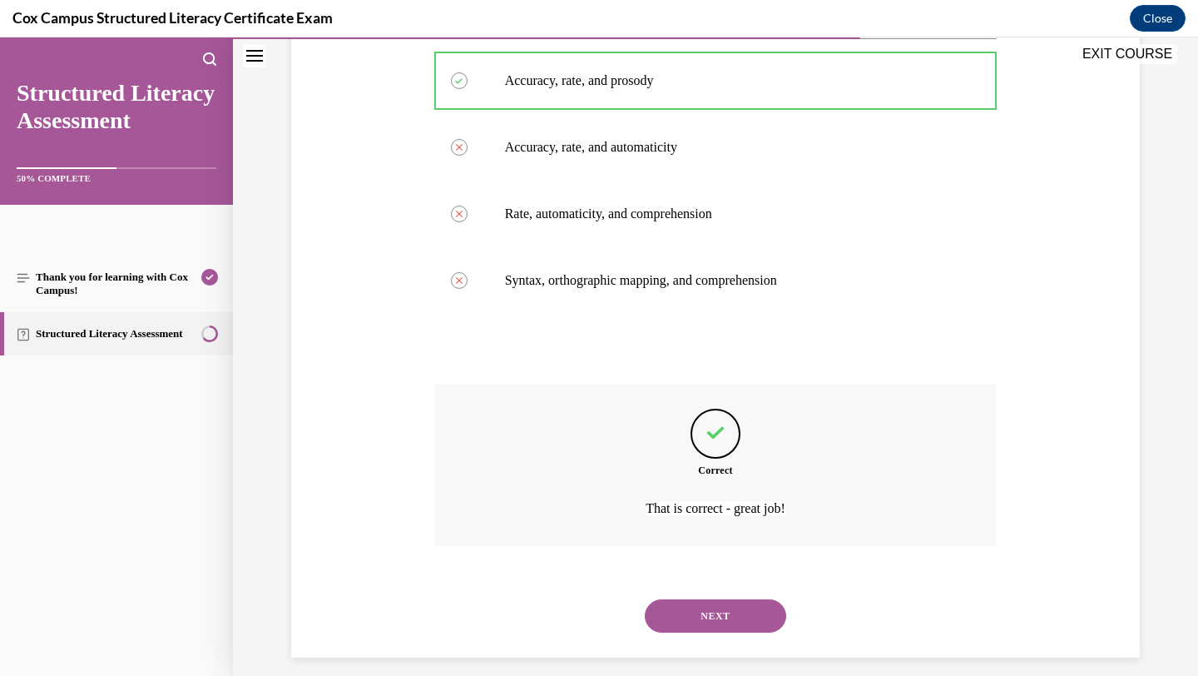
scroll to position [344, 0]
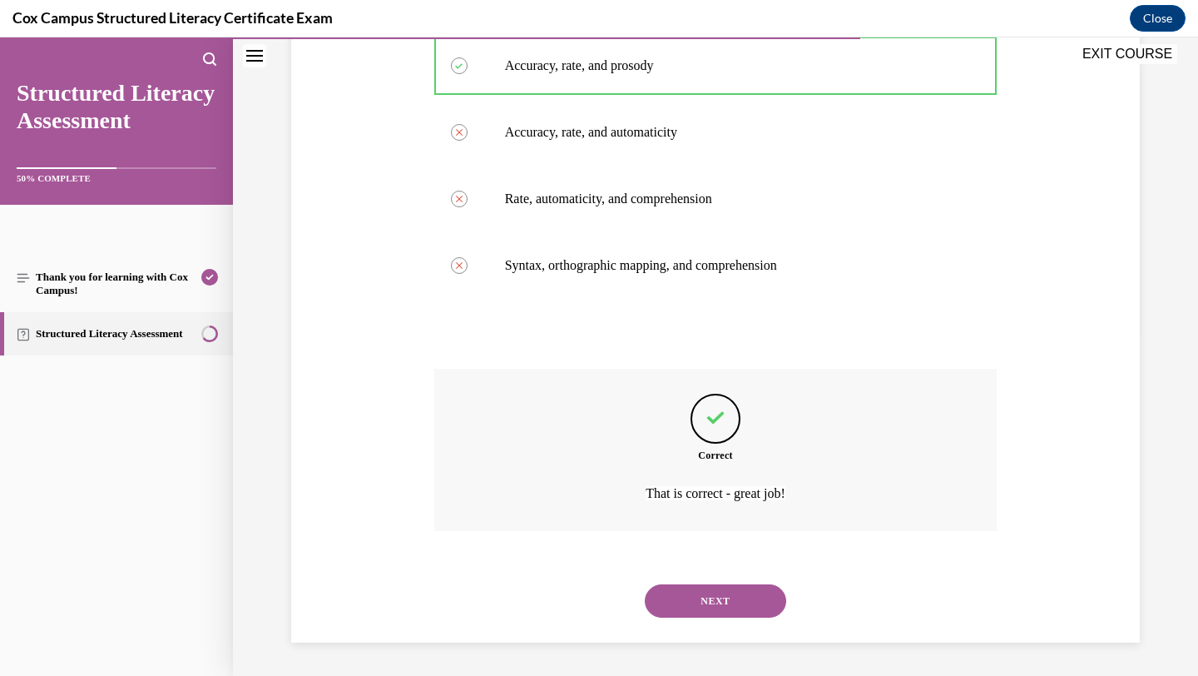
click at [730, 596] on button "NEXT" at bounding box center [715, 600] width 141 height 33
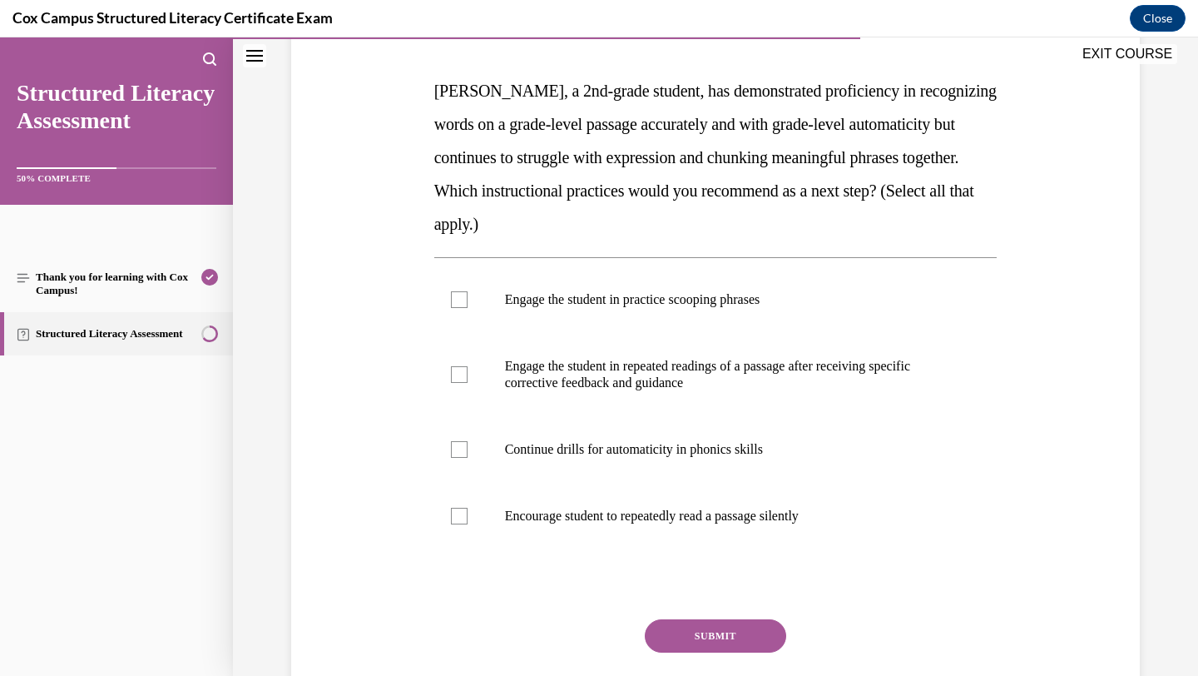
scroll to position [247, 0]
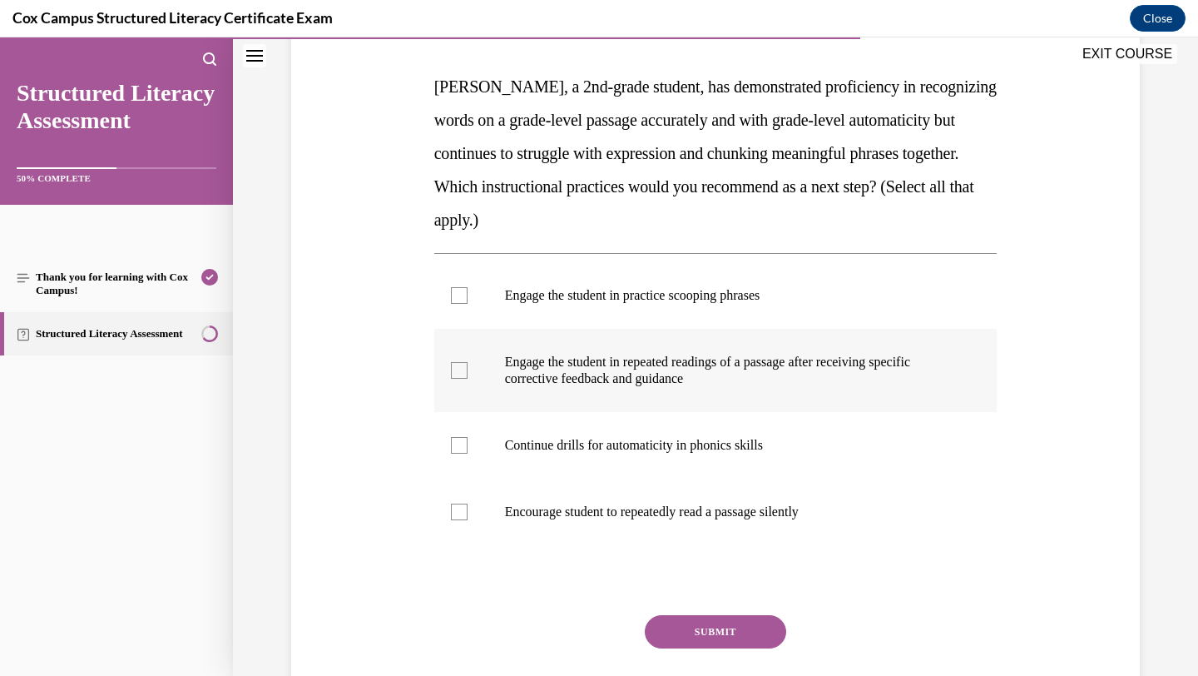
click at [461, 369] on div at bounding box center [459, 370] width 17 height 17
click at [461, 369] on input "Engage the student in repeated readings of a passage after receiving specific c…" at bounding box center [459, 370] width 17 height 17
checkbox input "true"
click at [653, 289] on p "Engage the student in practice scooping phrases" at bounding box center [730, 295] width 451 height 17
click at [468, 289] on input "Engage the student in practice scooping phrases" at bounding box center [459, 295] width 17 height 17
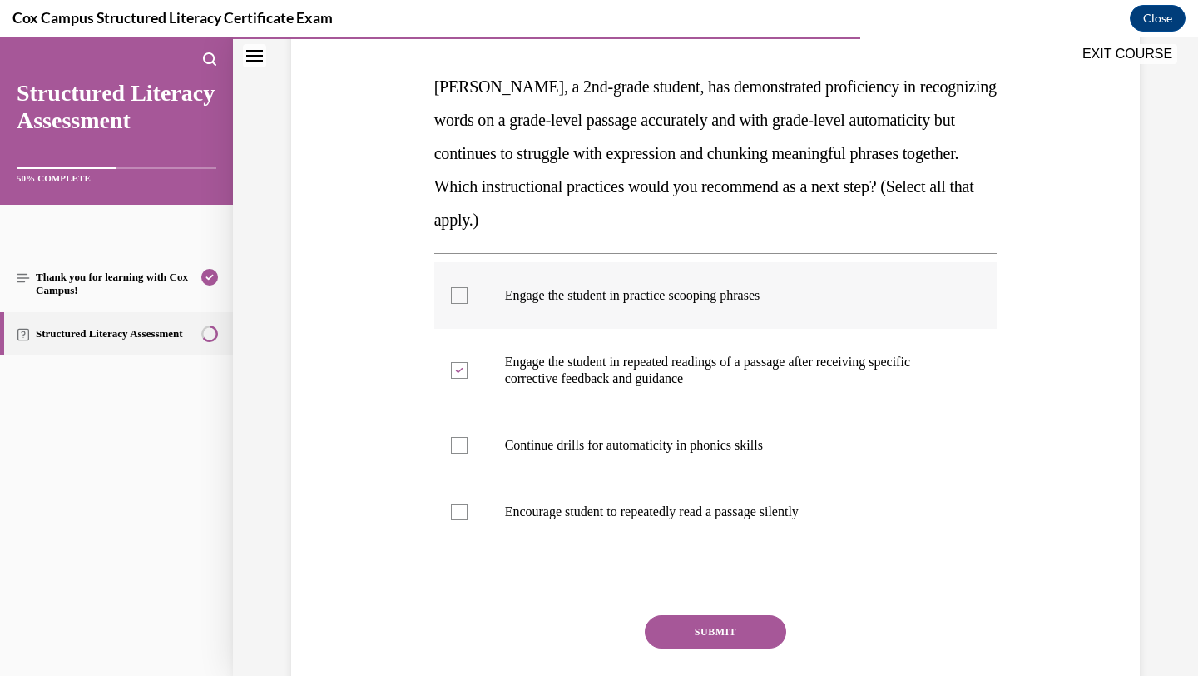
checkbox input "true"
click at [716, 627] on button "SUBMIT" at bounding box center [715, 631] width 141 height 33
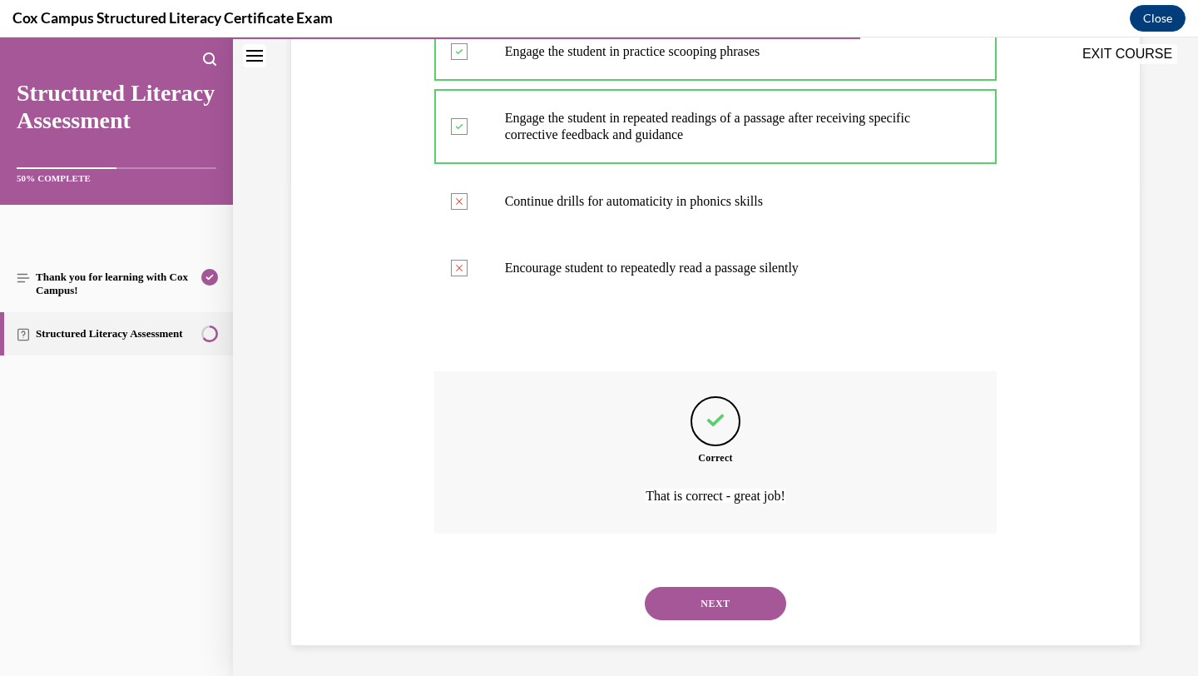
scroll to position [493, 0]
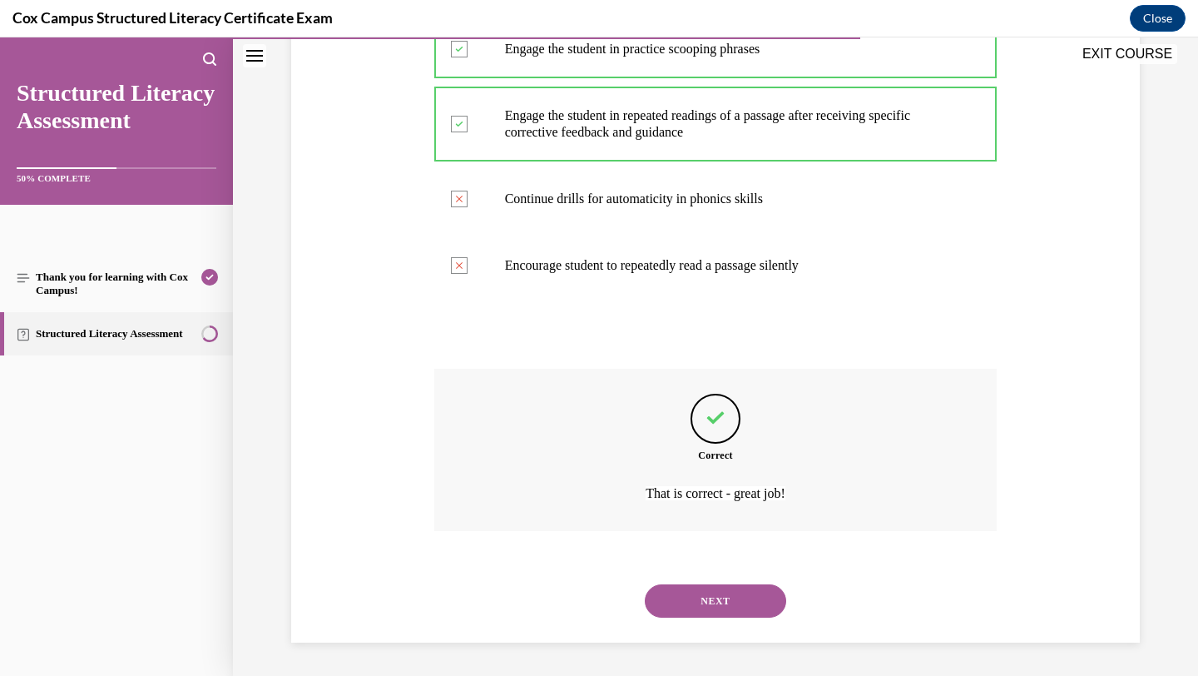
click at [724, 592] on button "NEXT" at bounding box center [715, 600] width 141 height 33
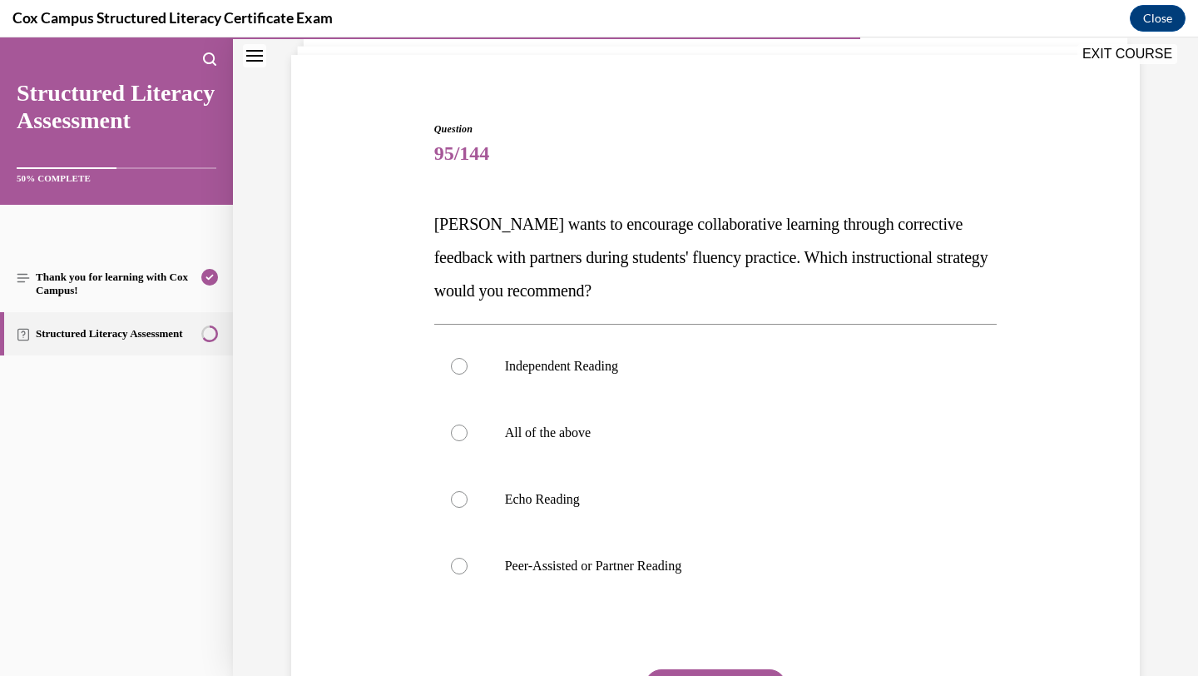
scroll to position [141, 0]
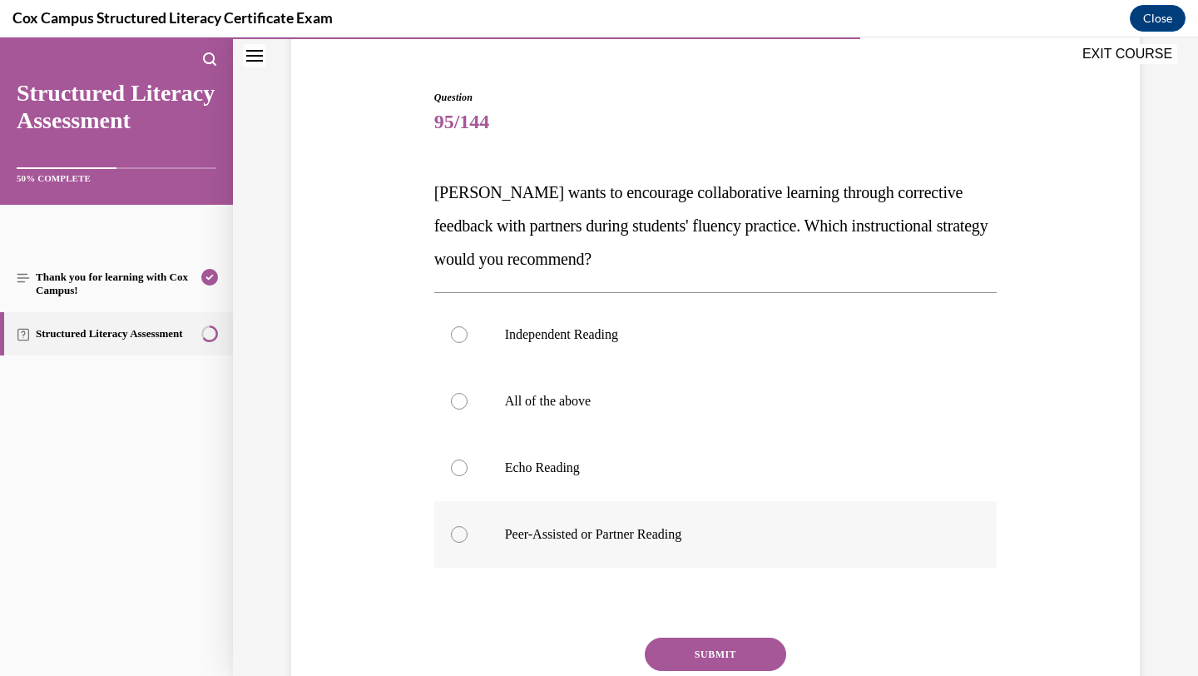
click at [723, 540] on p "Peer-Assisted or Partner Reading" at bounding box center [730, 534] width 451 height 17
click at [468, 540] on input "Peer-Assisted or Partner Reading" at bounding box center [459, 534] width 17 height 17
radio input "true"
click at [738, 652] on button "SUBMIT" at bounding box center [715, 653] width 141 height 33
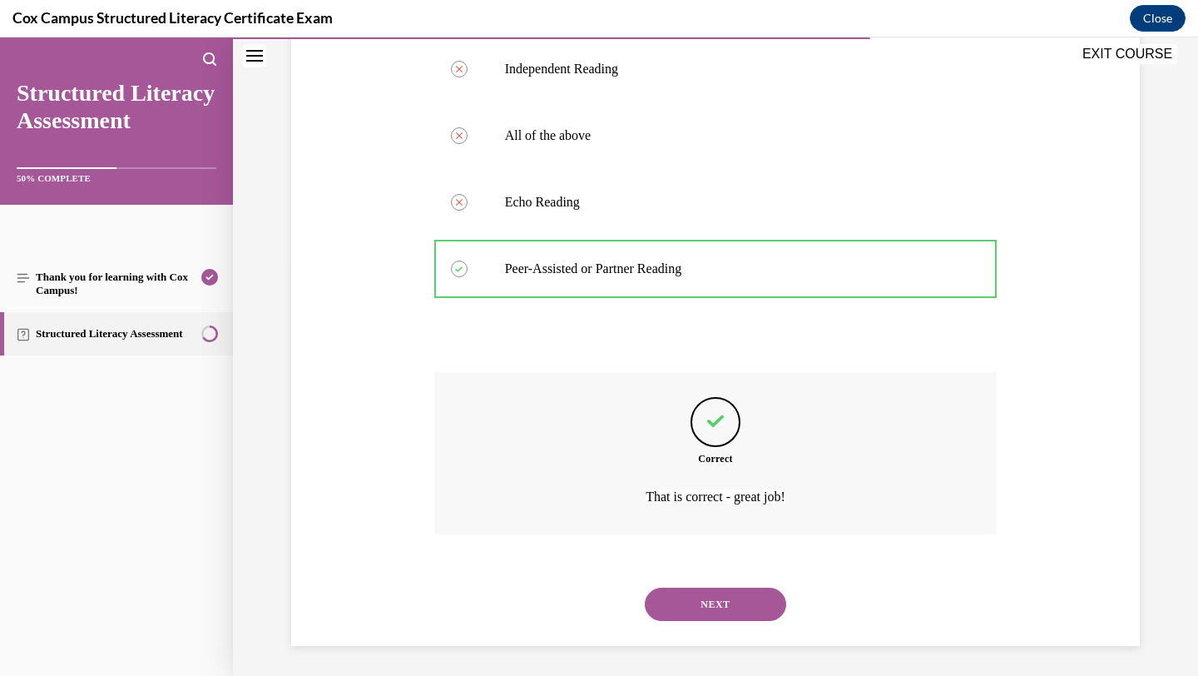
scroll to position [410, 0]
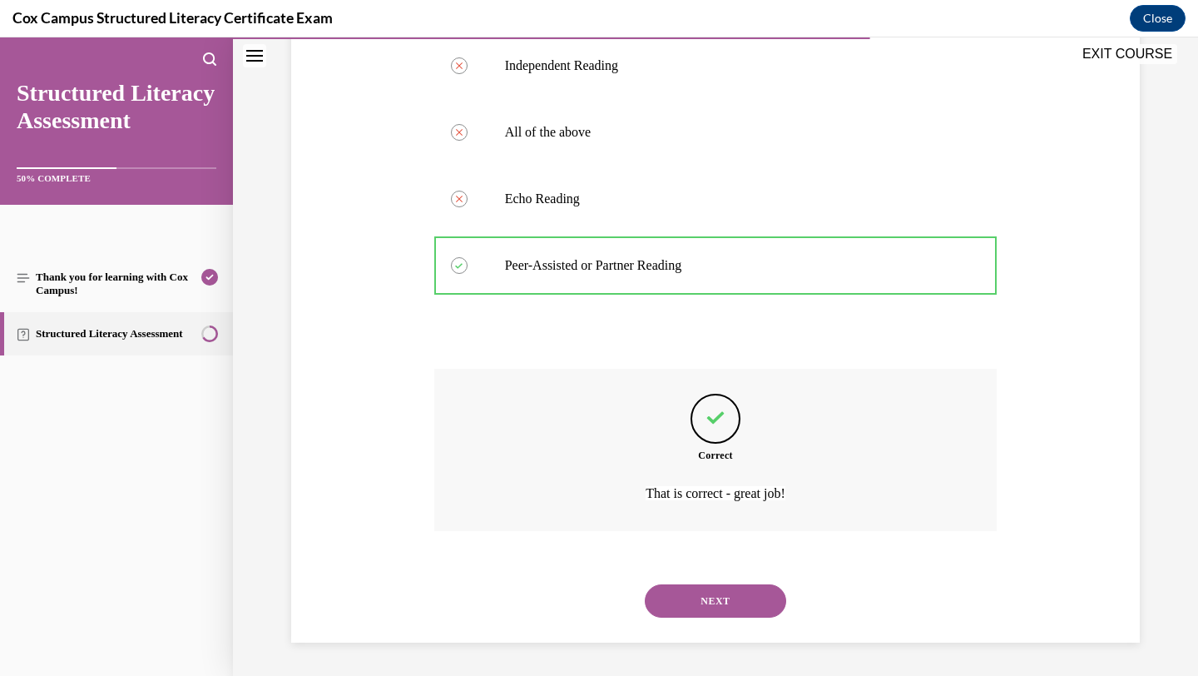
click at [737, 602] on button "NEXT" at bounding box center [715, 600] width 141 height 33
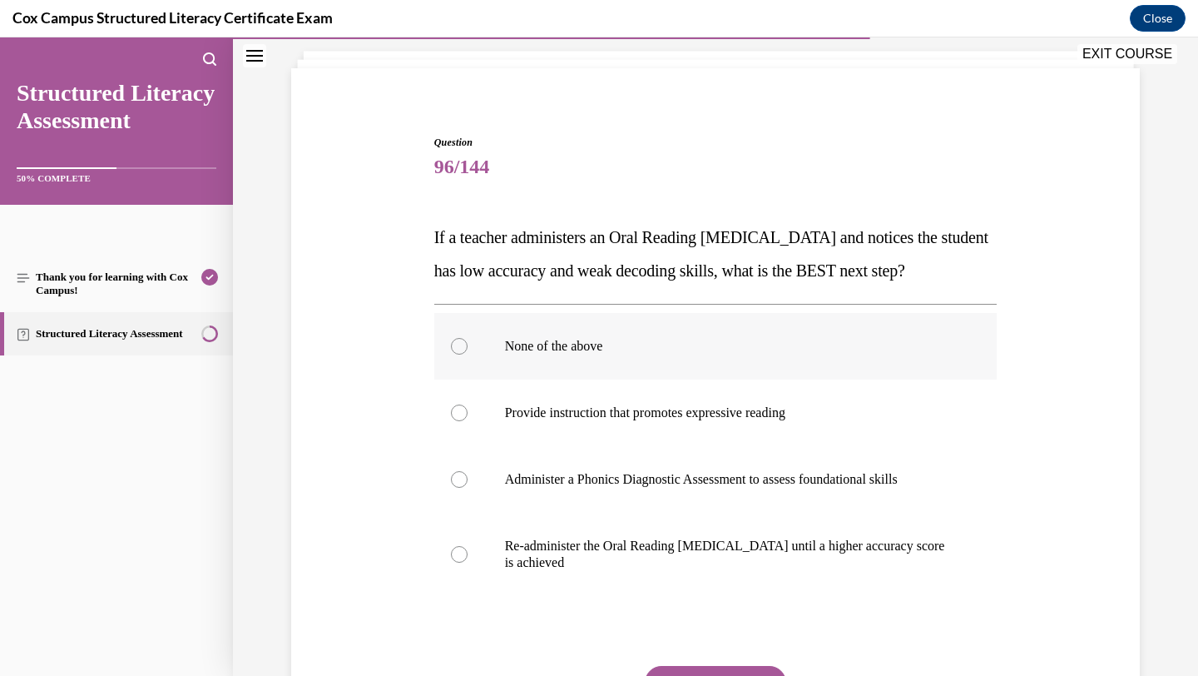
scroll to position [100, 0]
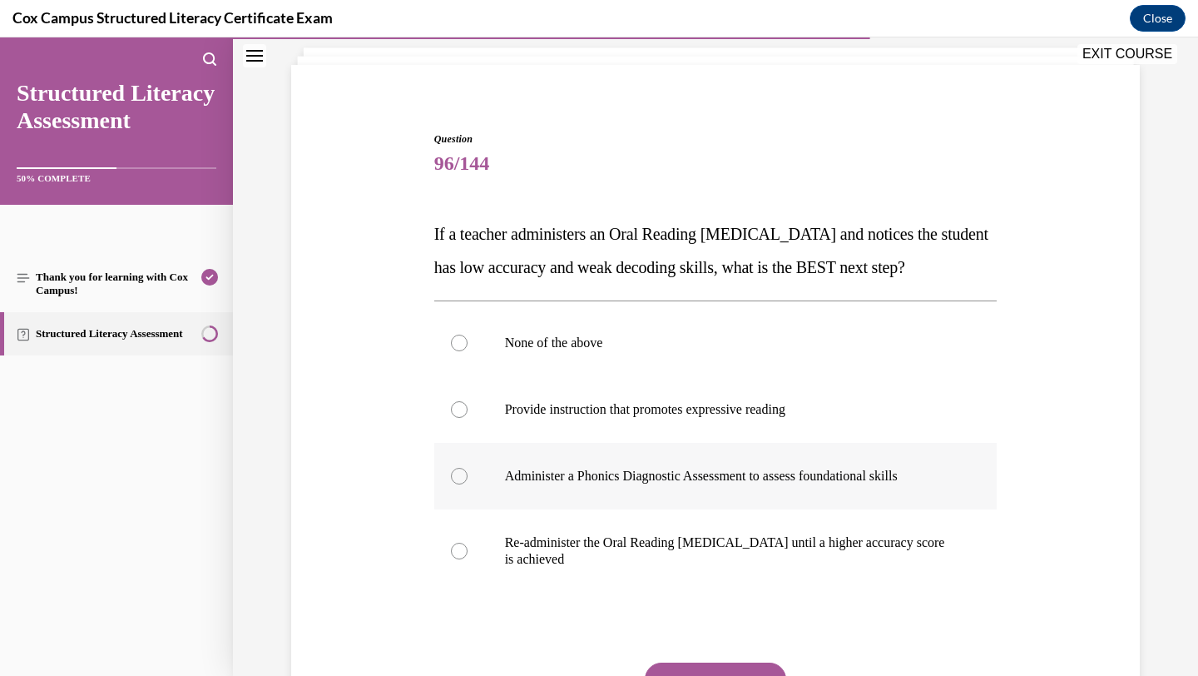
click at [761, 484] on p "Administer a Phonics Diagnostic Assessment to assess foundational skills" at bounding box center [730, 476] width 451 height 17
click at [468, 484] on input "Administer a Phonics Diagnostic Assessment to assess foundational skills" at bounding box center [459, 476] width 17 height 17
radio input "true"
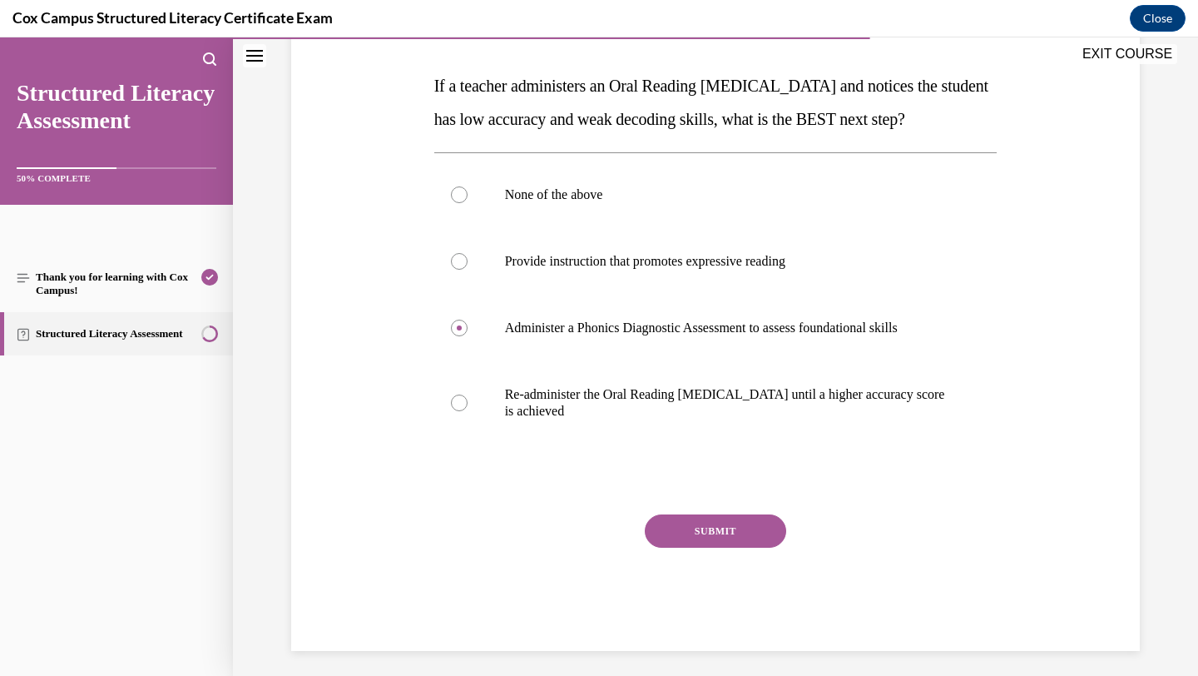
click at [736, 547] on button "SUBMIT" at bounding box center [715, 530] width 141 height 33
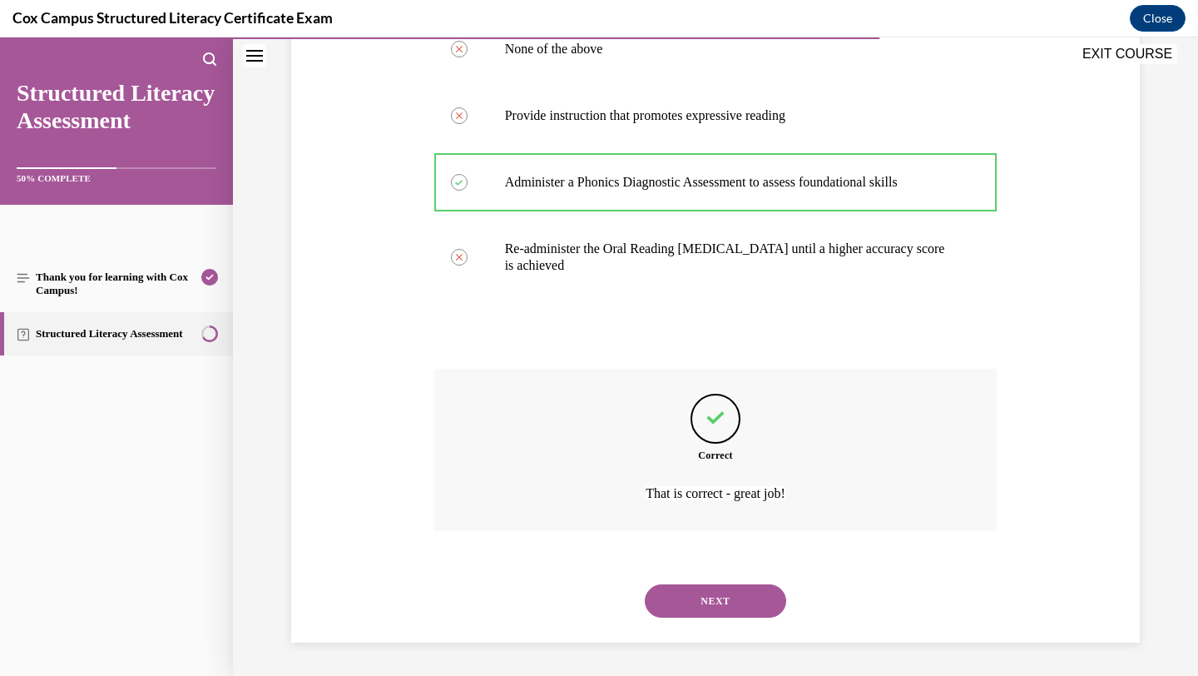
scroll to position [427, 0]
click at [733, 603] on button "NEXT" at bounding box center [715, 600] width 141 height 33
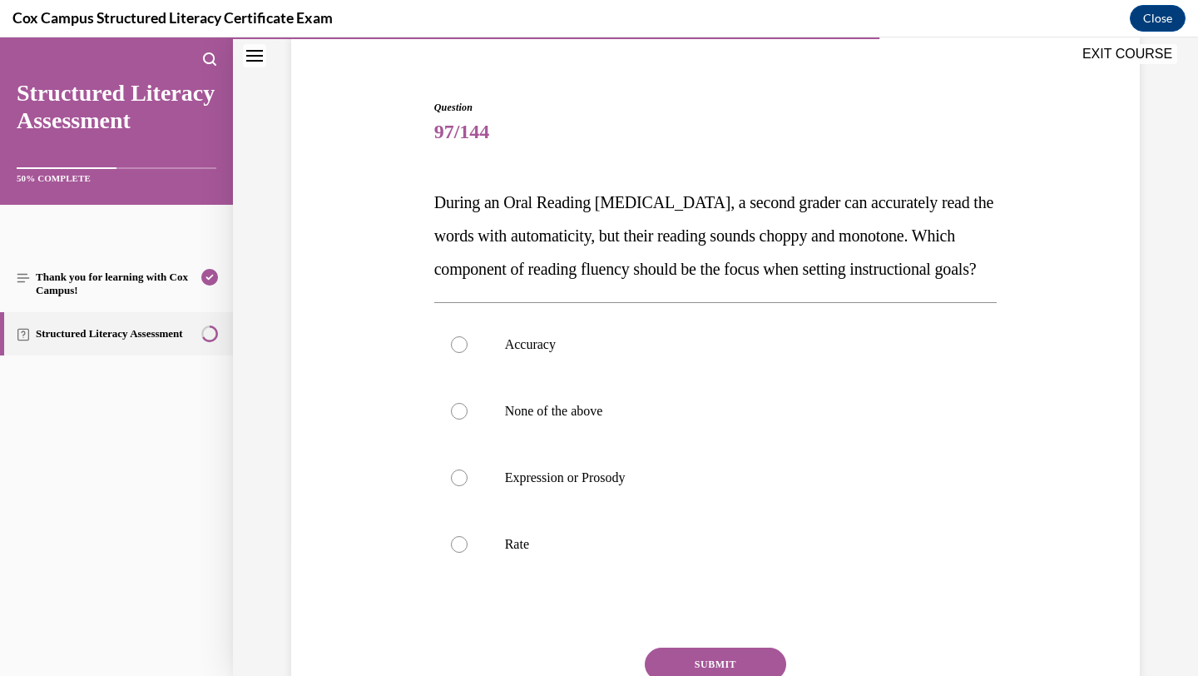
scroll to position [132, 0]
click at [592, 485] on p "Expression or Prosody" at bounding box center [730, 476] width 451 height 17
click at [468, 485] on input "Expression or Prosody" at bounding box center [459, 476] width 17 height 17
radio input "true"
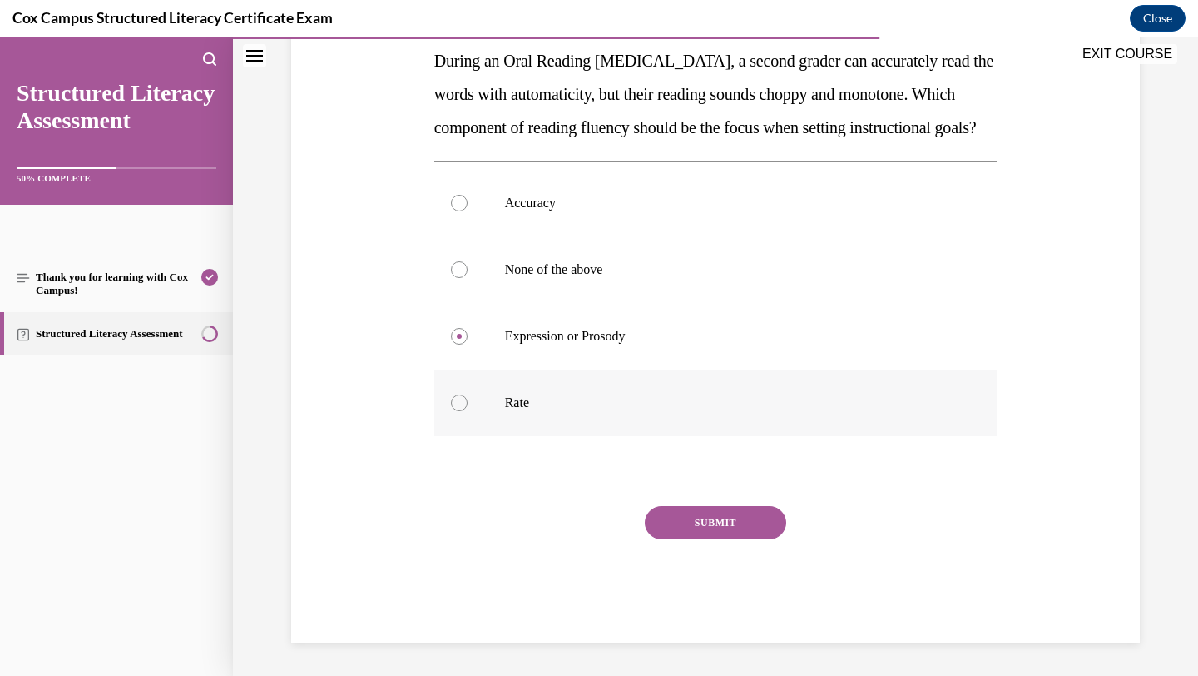
scroll to position [282, 0]
click at [733, 539] on button "SUBMIT" at bounding box center [715, 522] width 141 height 33
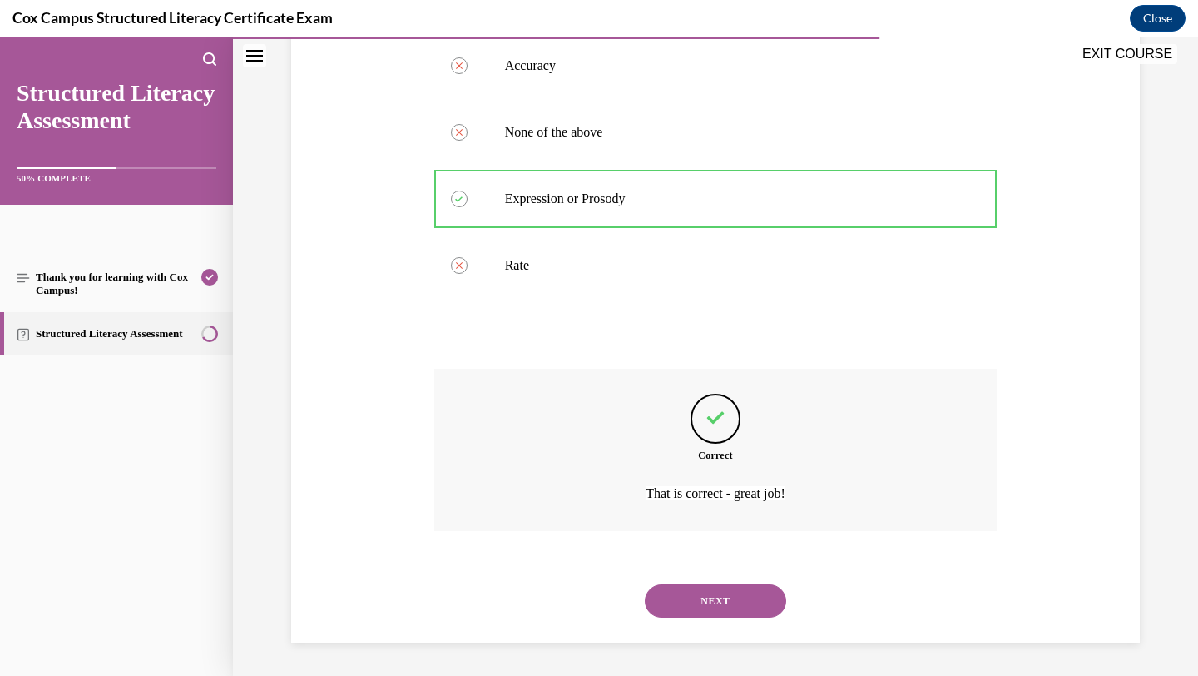
scroll to position [443, 0]
click at [718, 602] on button "NEXT" at bounding box center [715, 600] width 141 height 33
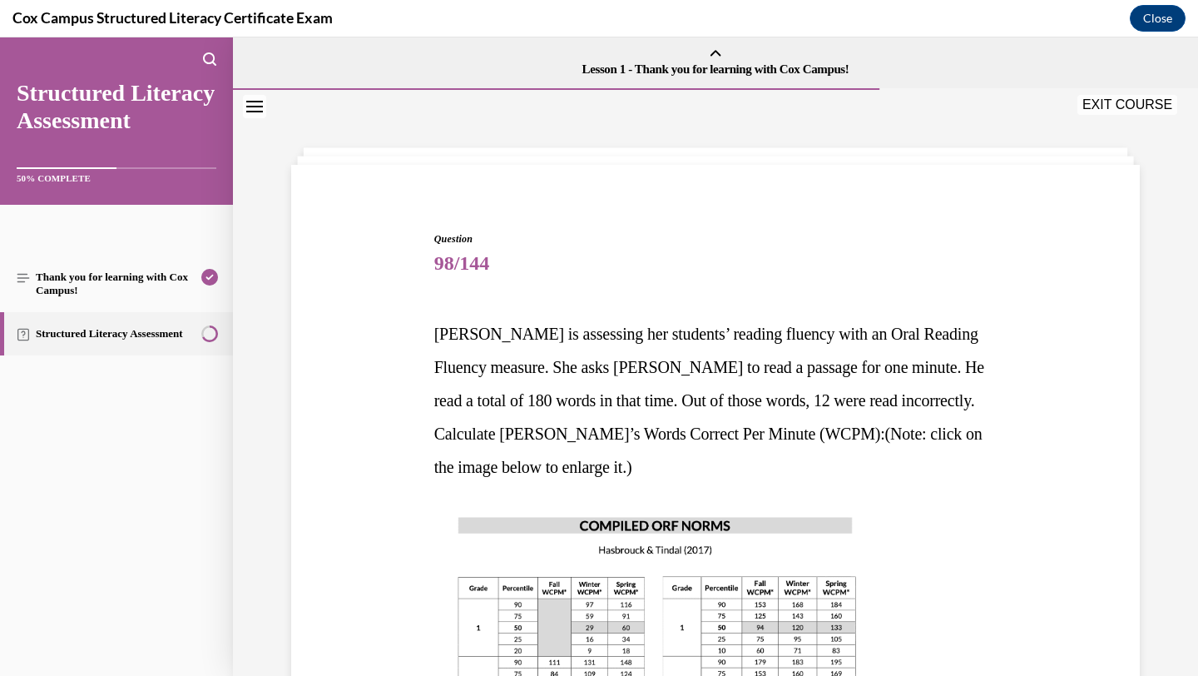
click at [685, 577] on img at bounding box center [657, 658] width 446 height 316
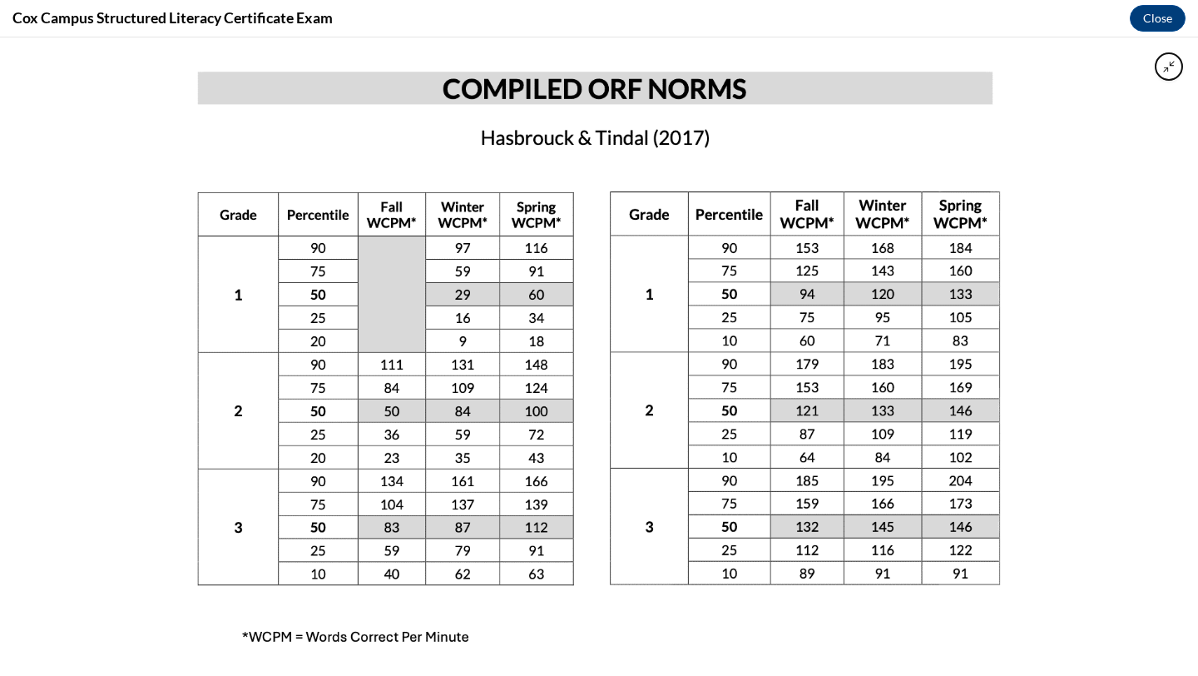
click at [685, 577] on img at bounding box center [599, 356] width 900 height 638
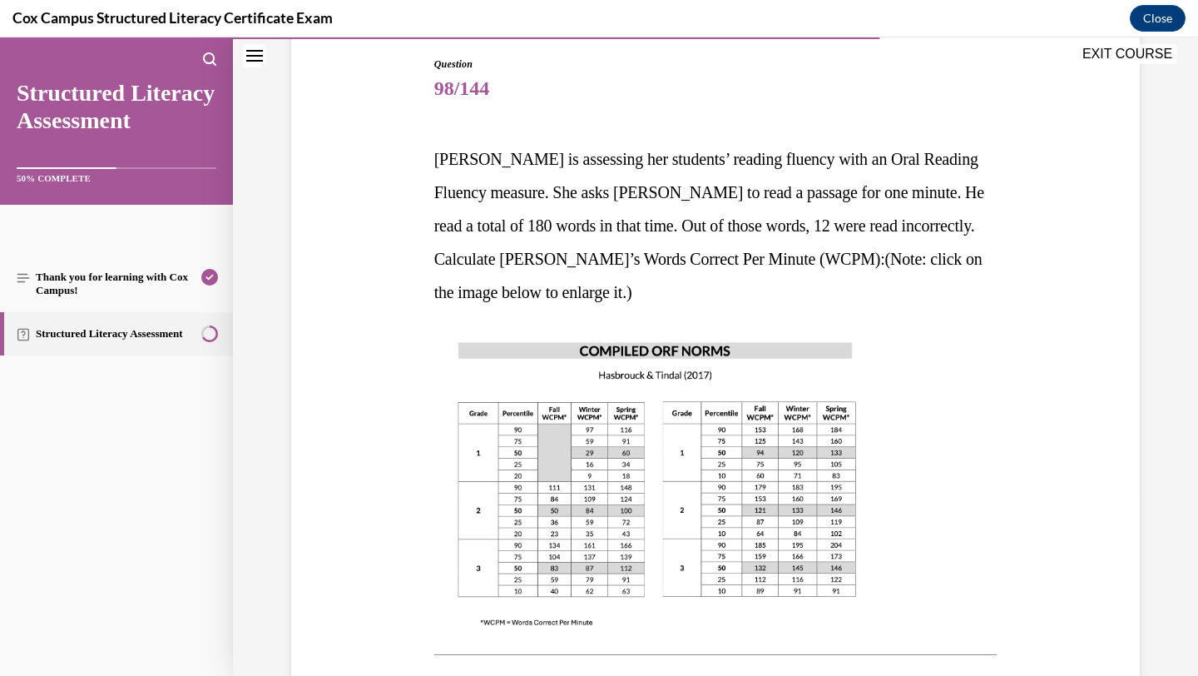
scroll to position [180, 0]
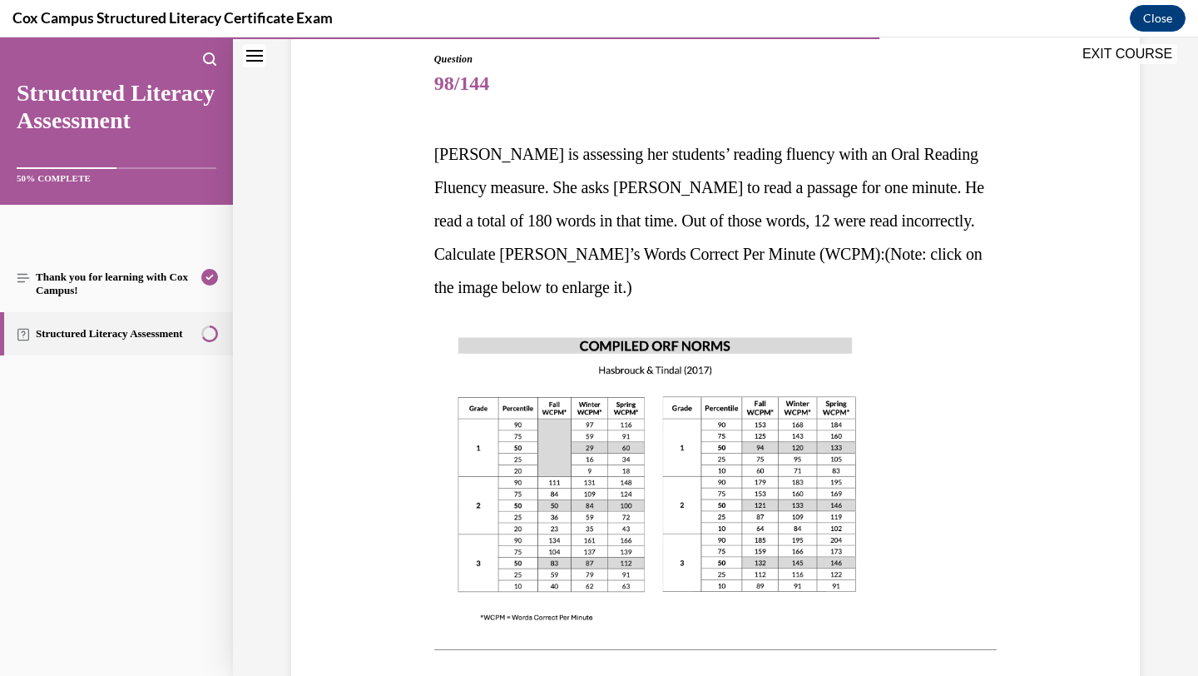
click at [617, 476] on img at bounding box center [657, 478] width 446 height 316
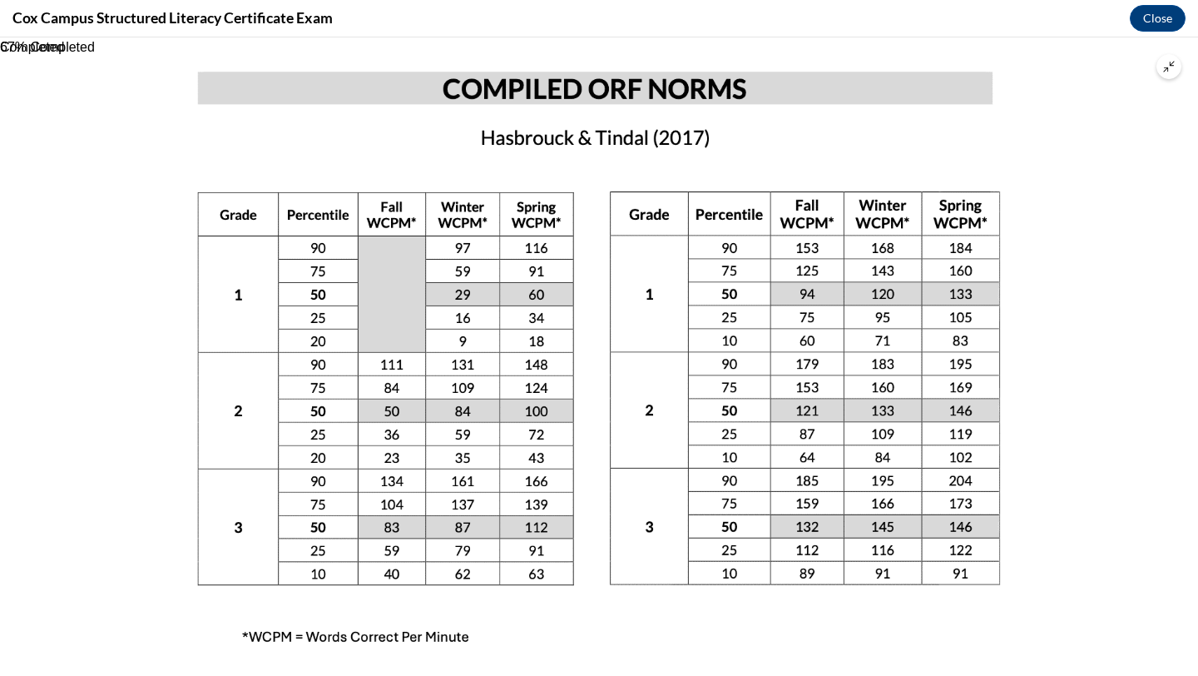
click at [449, 308] on img at bounding box center [599, 356] width 900 height 638
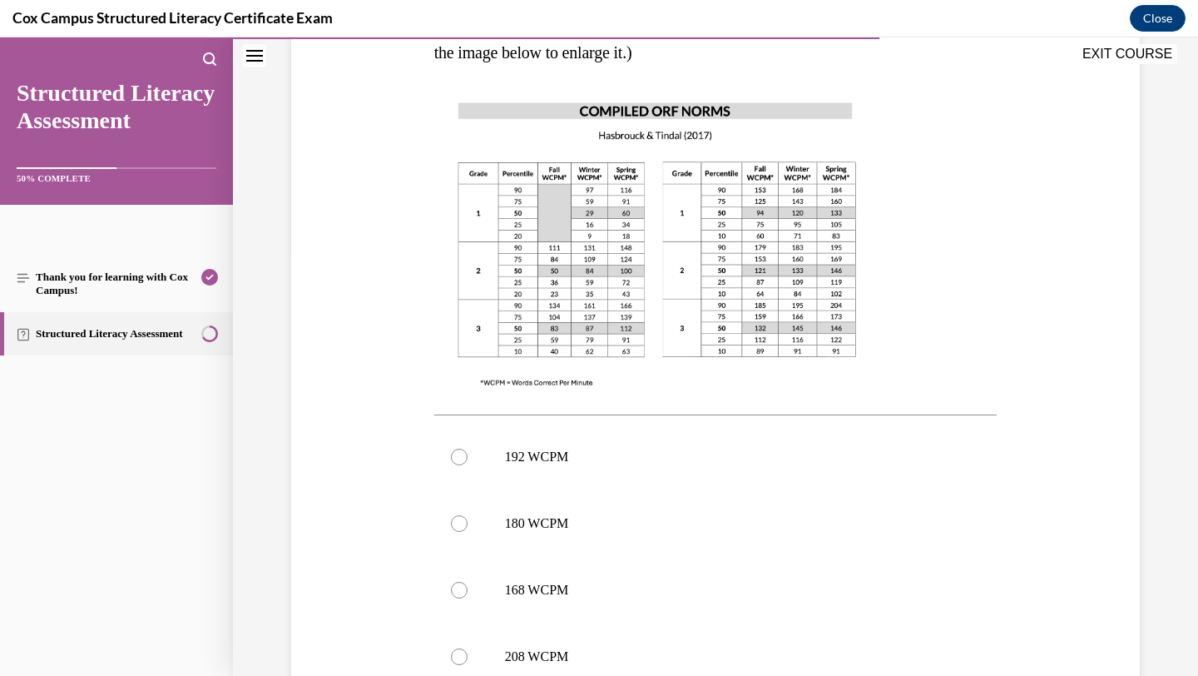
scroll to position [498, 0]
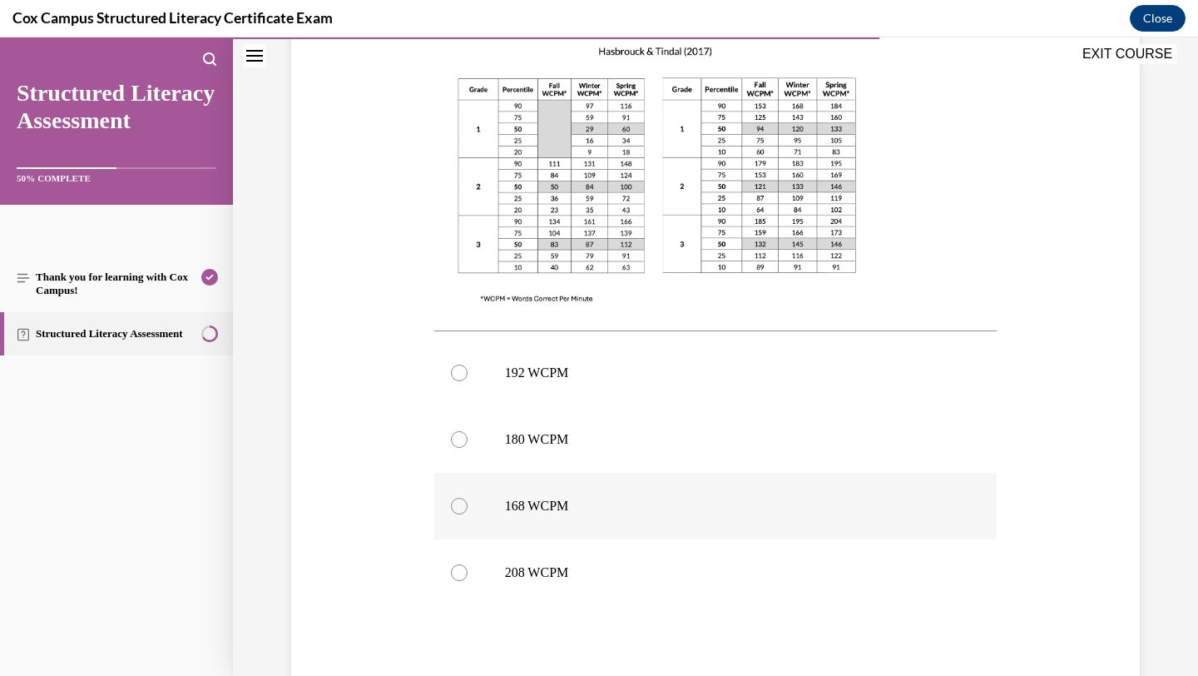
click at [568, 496] on label "168 WCPM" at bounding box center [715, 506] width 563 height 67
click at [468, 498] on input "168 WCPM" at bounding box center [459, 506] width 17 height 17
radio input "true"
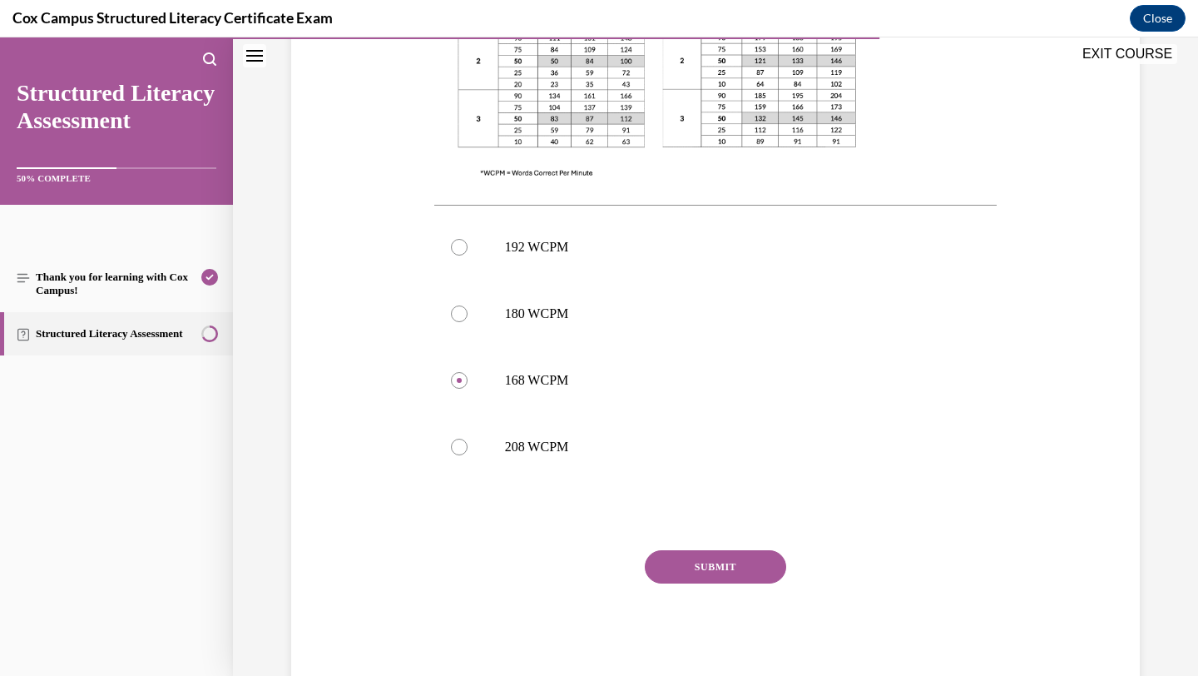
scroll to position [628, 0]
click at [738, 558] on button "SUBMIT" at bounding box center [715, 562] width 141 height 33
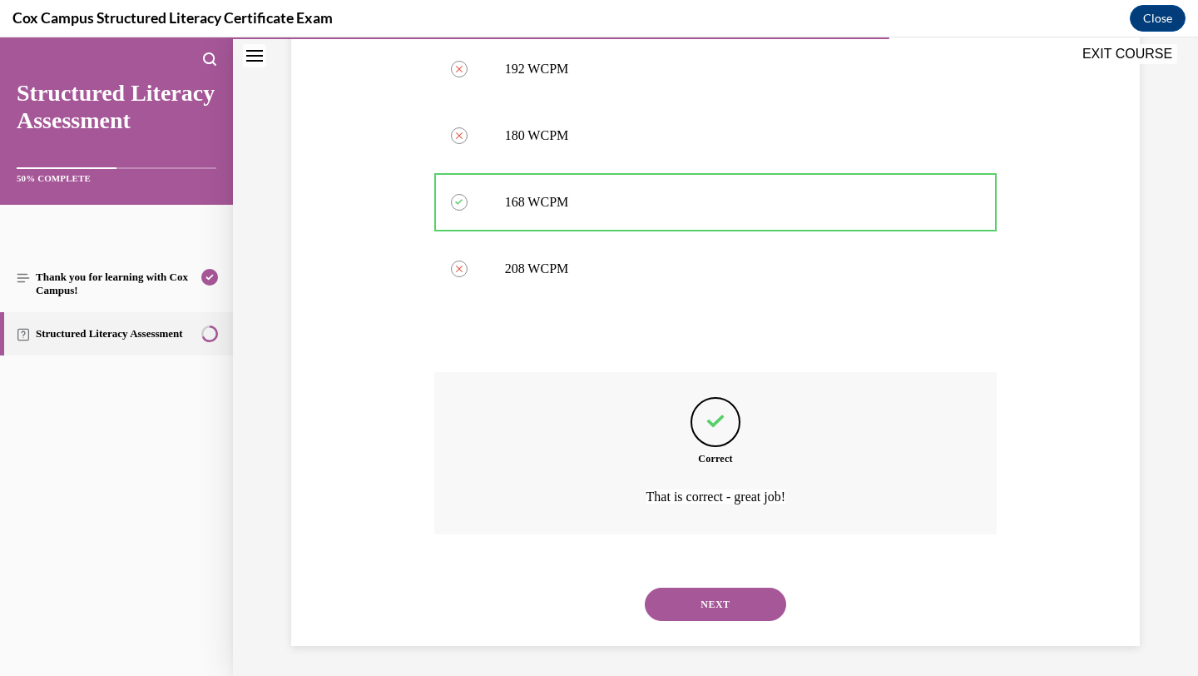
scroll to position [805, 0]
click at [735, 593] on button "NEXT" at bounding box center [715, 600] width 141 height 33
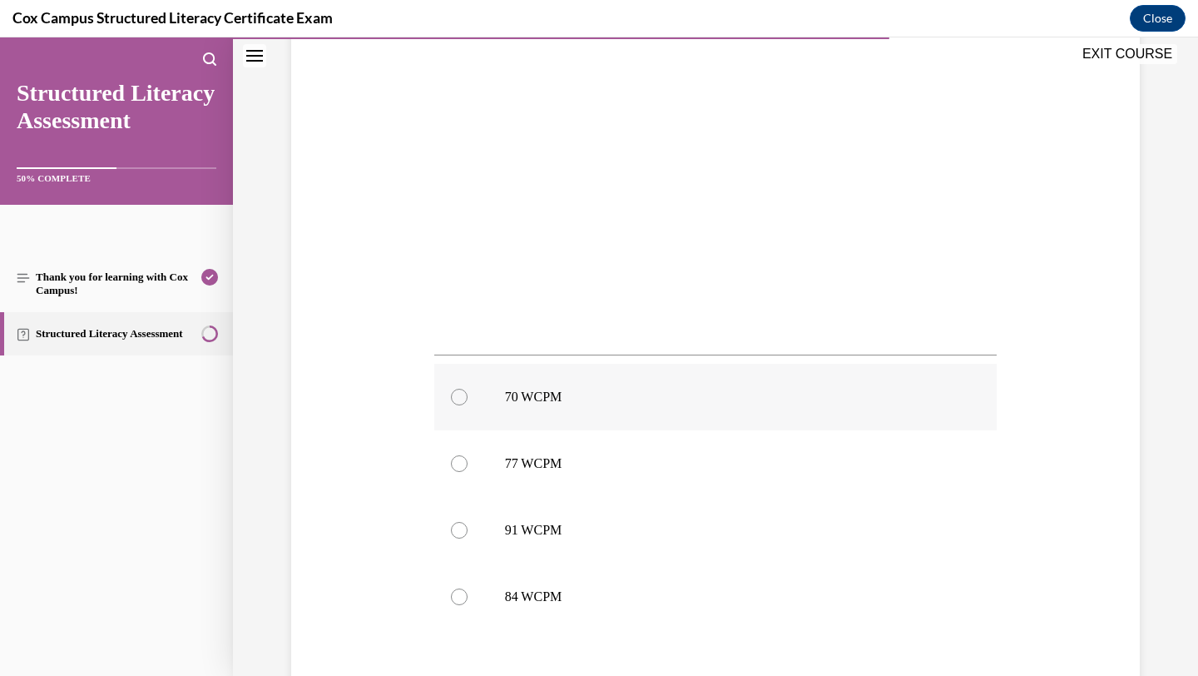
scroll to position [458, 0]
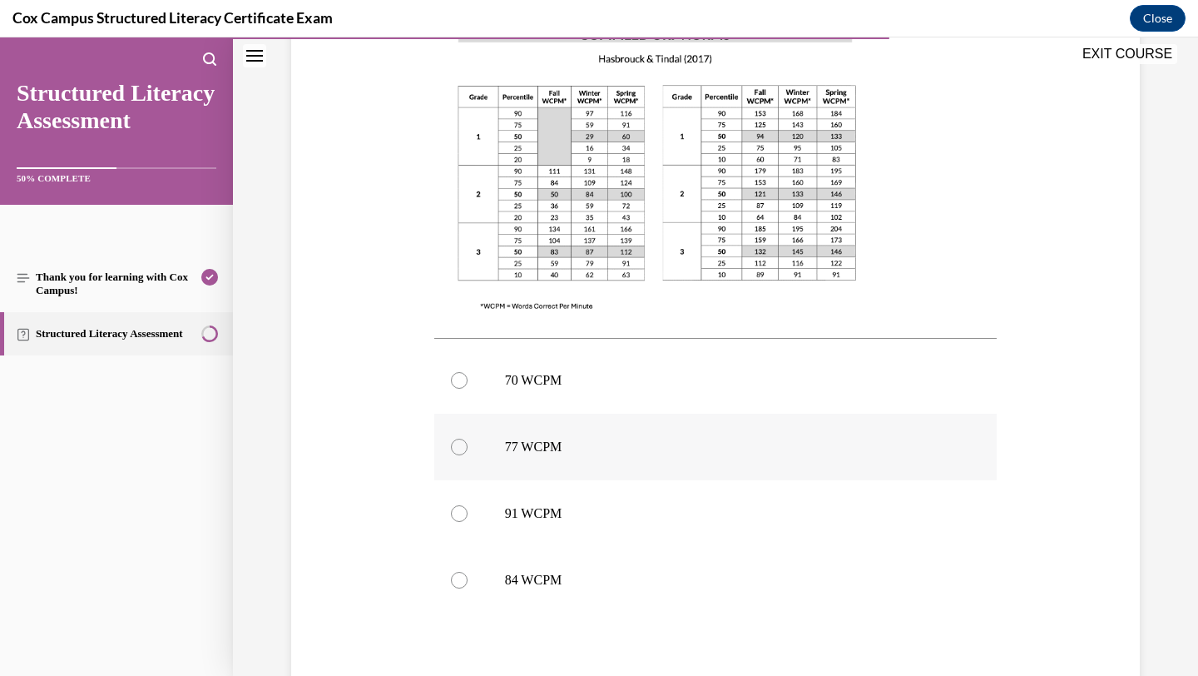
click at [558, 451] on p "77 WCPM" at bounding box center [730, 446] width 451 height 17
click at [468, 451] on input "77 WCPM" at bounding box center [459, 446] width 17 height 17
radio input "true"
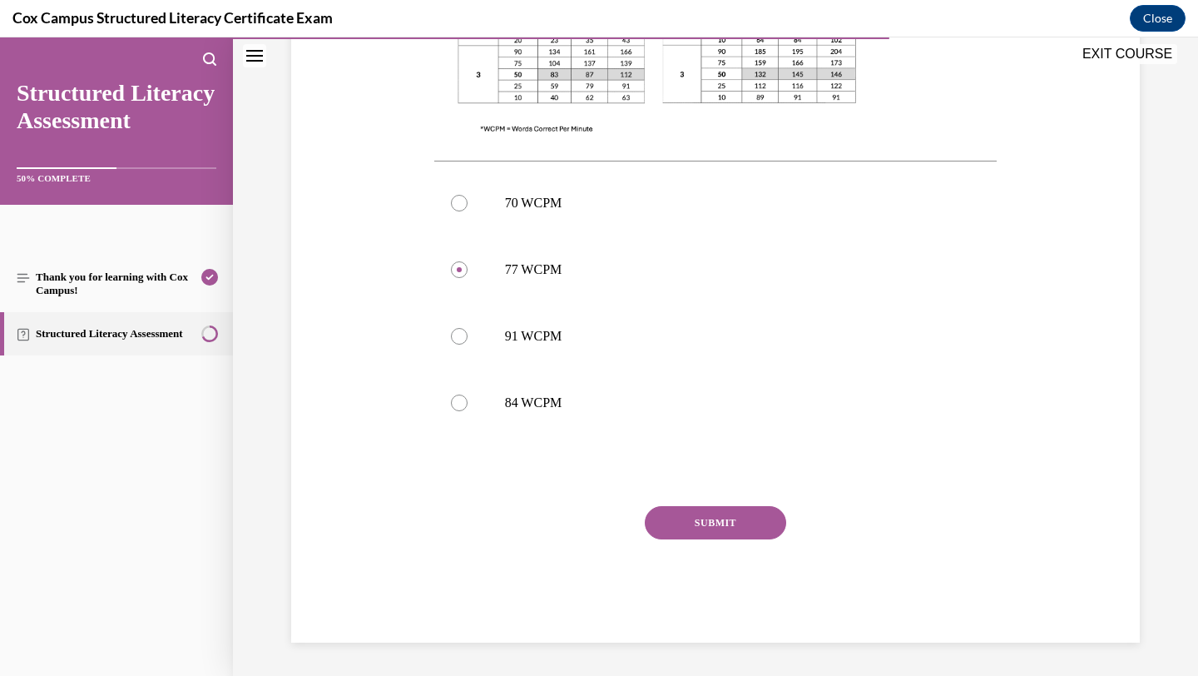
click at [696, 521] on button "SUBMIT" at bounding box center [715, 522] width 141 height 33
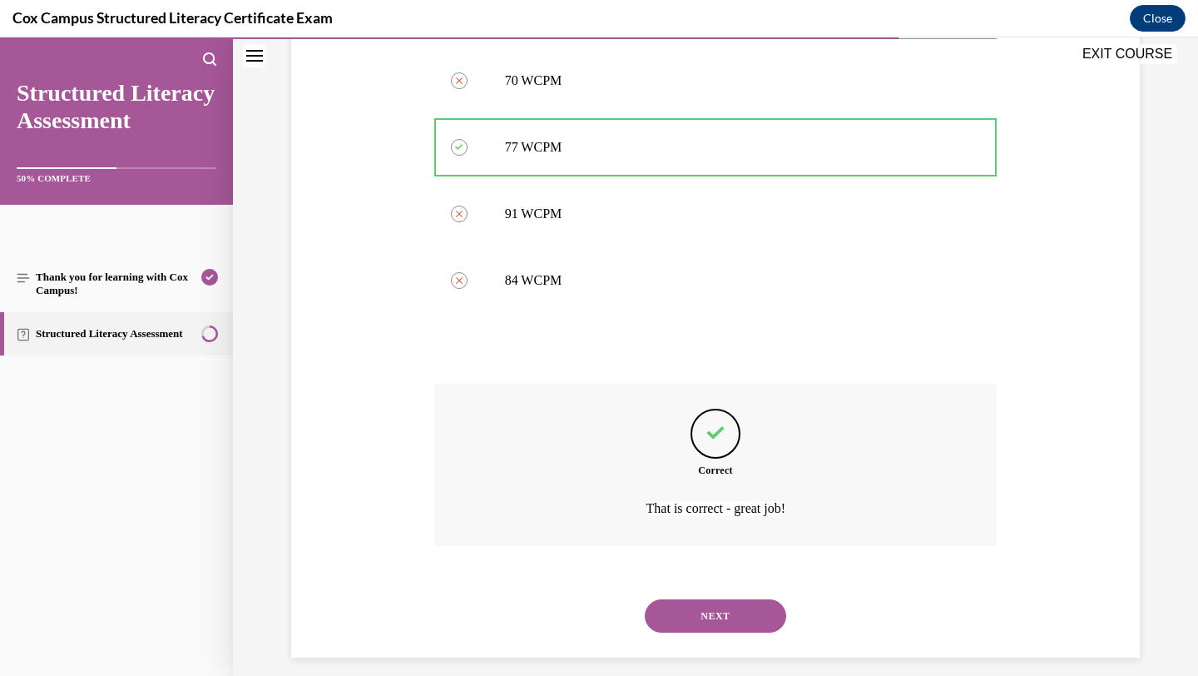
scroll to position [772, 0]
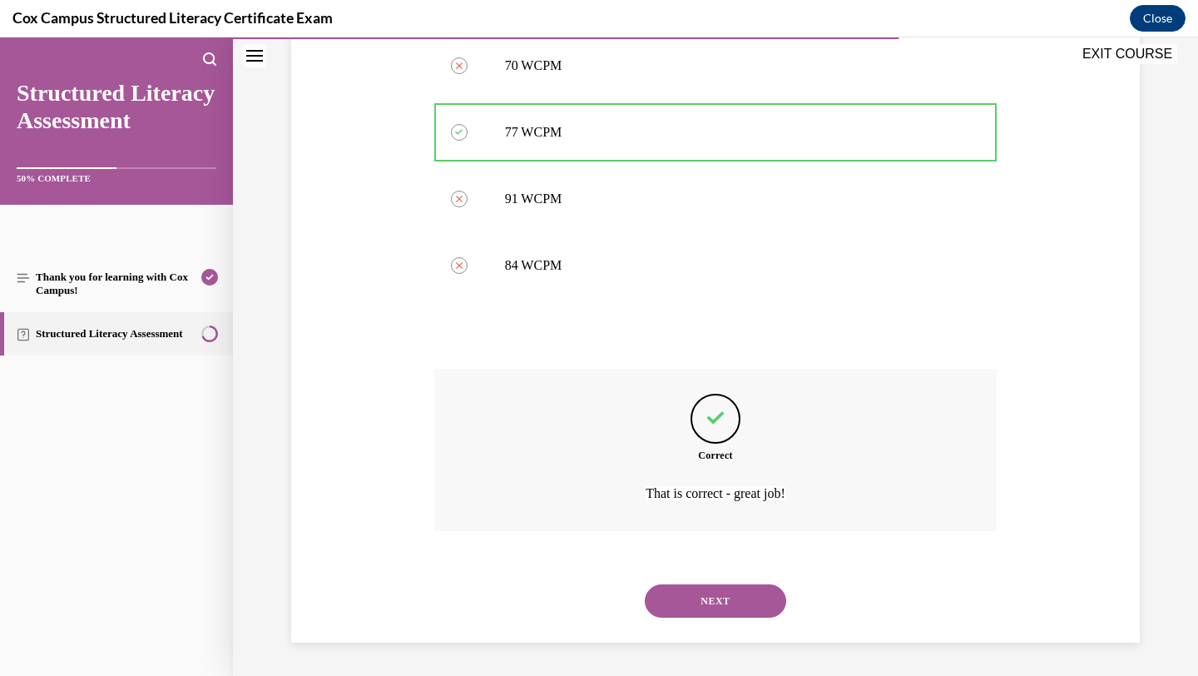
click at [714, 607] on button "NEXT" at bounding box center [715, 600] width 141 height 33
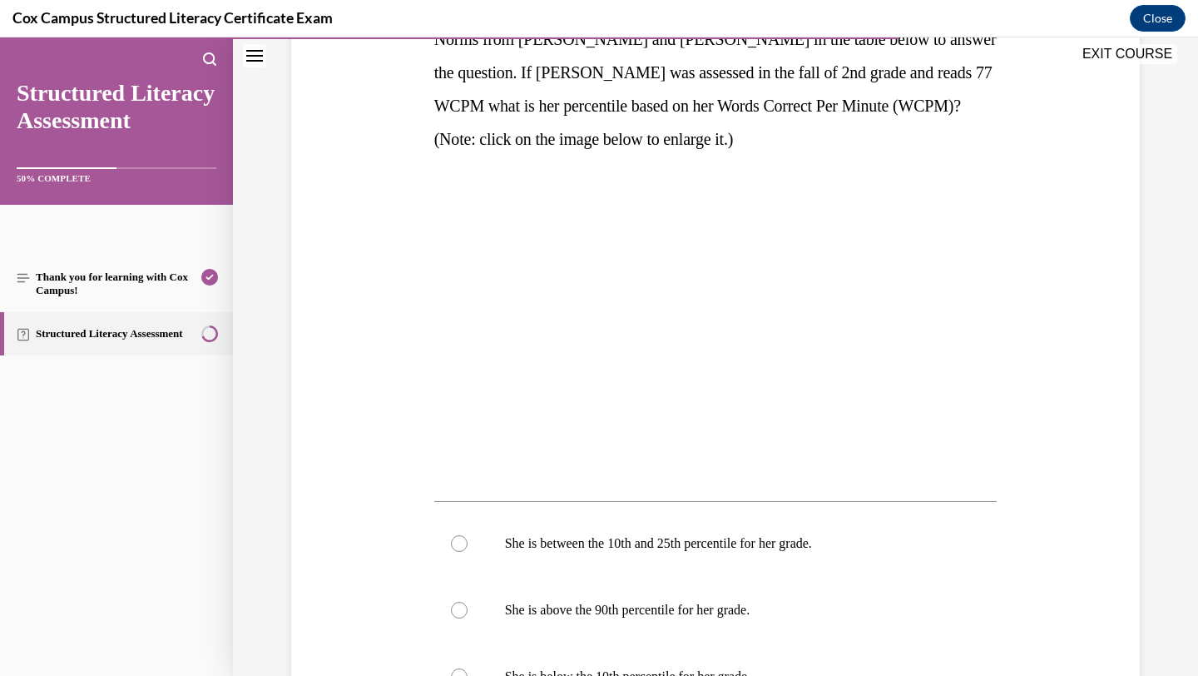
scroll to position [362, 0]
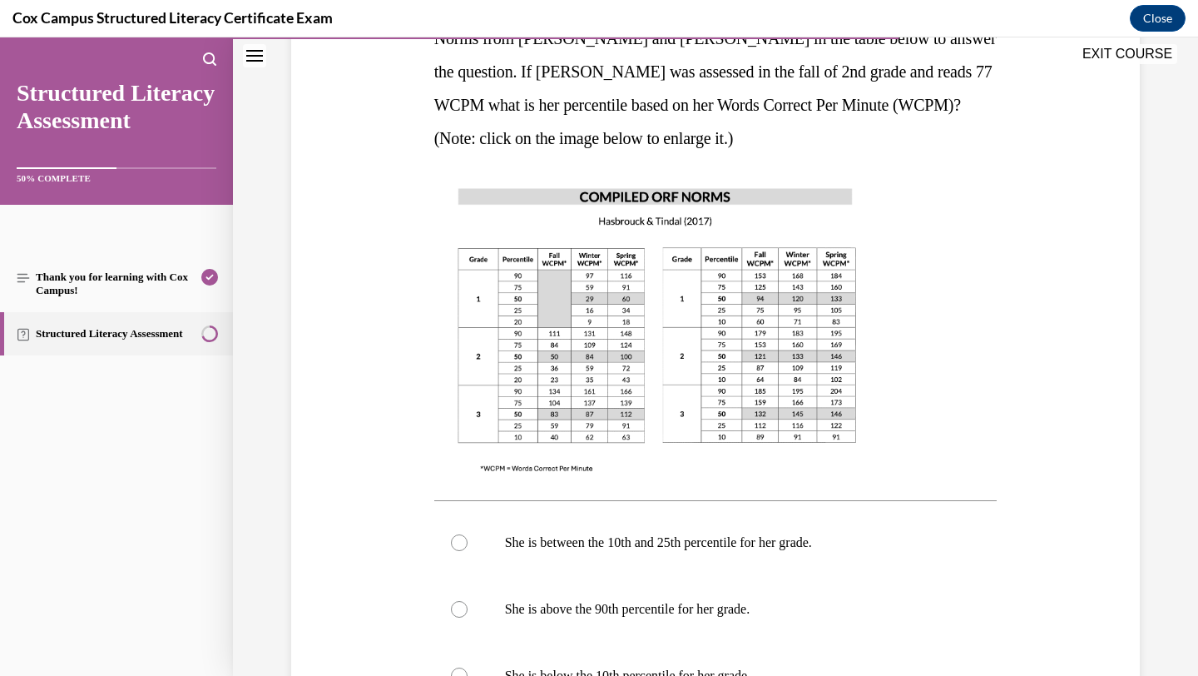
click at [709, 374] on img at bounding box center [657, 329] width 446 height 316
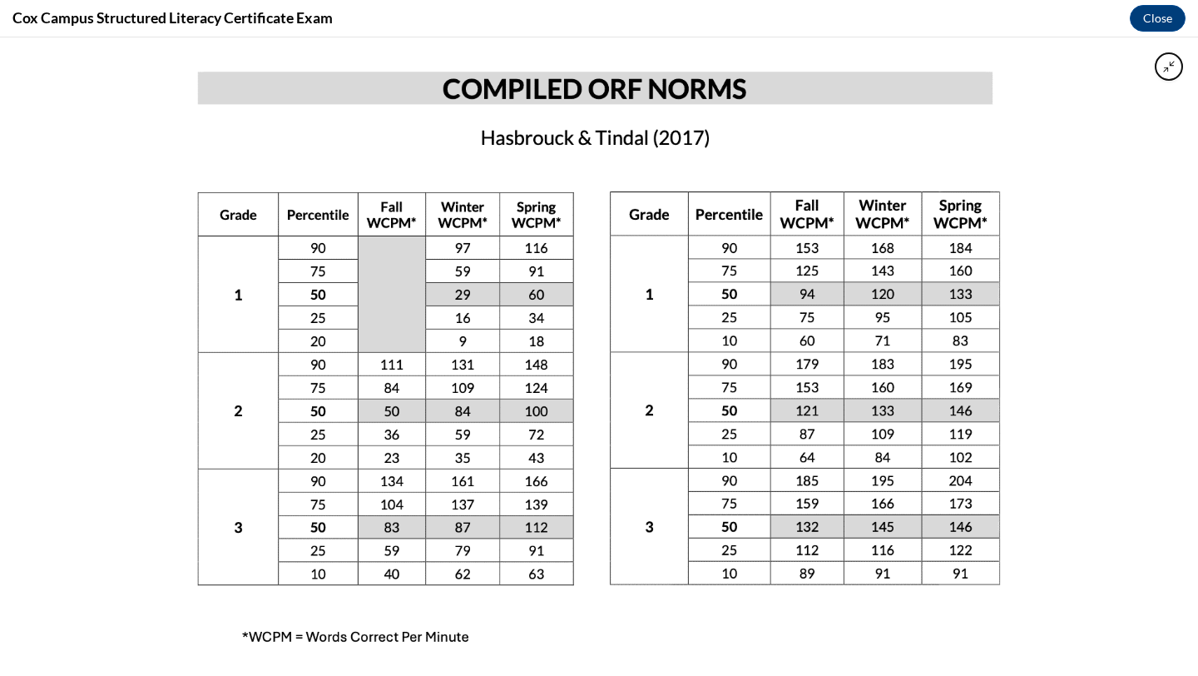
click at [397, 460] on img at bounding box center [599, 356] width 900 height 638
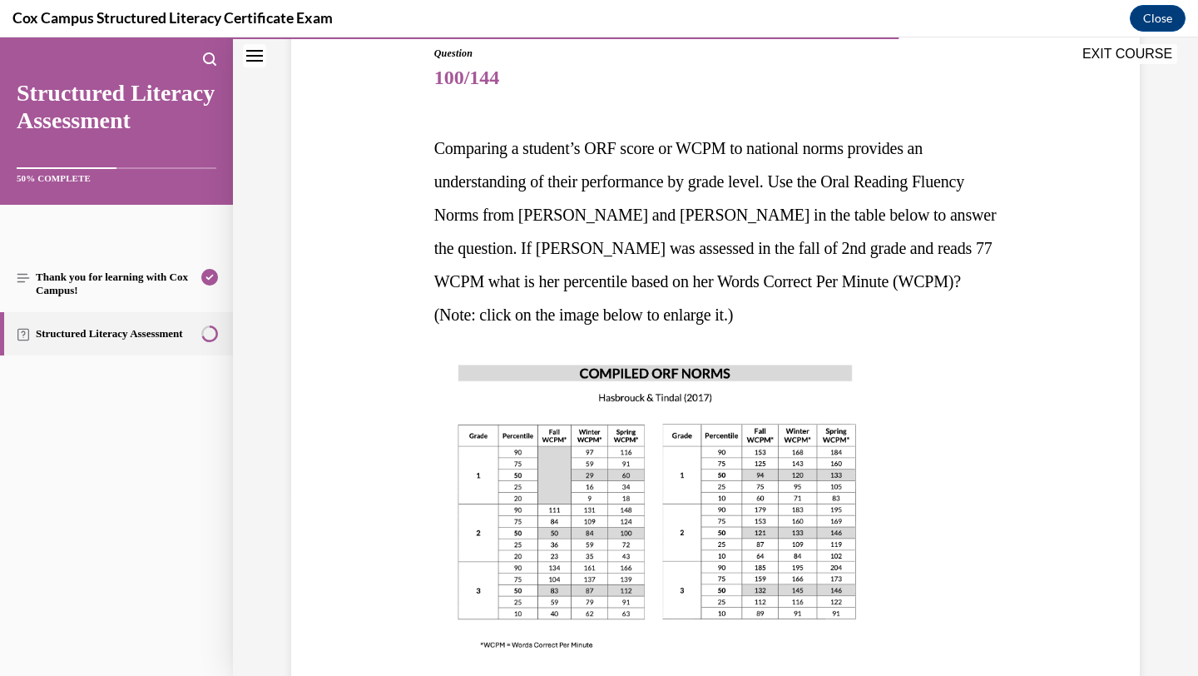
scroll to position [718, 0]
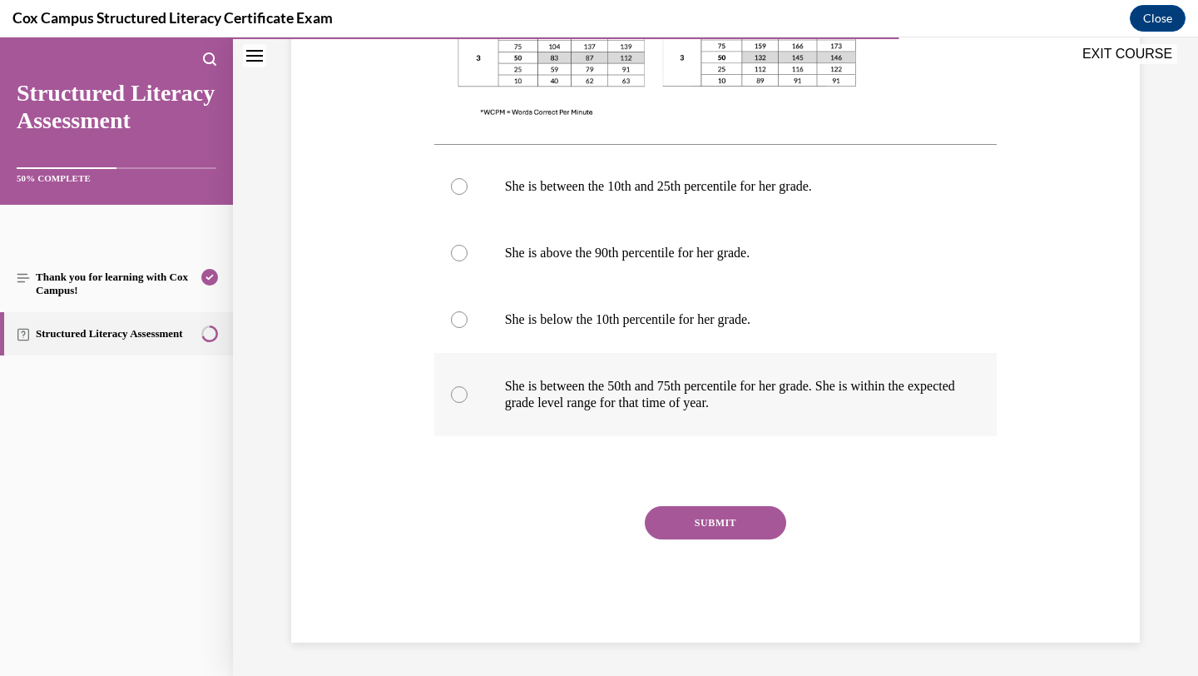
click at [670, 393] on p "She is between the 50th and 75th percentile for her grade. She is within the ex…" at bounding box center [730, 394] width 451 height 33
click at [468, 393] on input "She is between the 50th and 75th percentile for her grade. She is within the ex…" at bounding box center [459, 394] width 17 height 17
radio input "true"
click at [726, 520] on button "SUBMIT" at bounding box center [715, 522] width 141 height 33
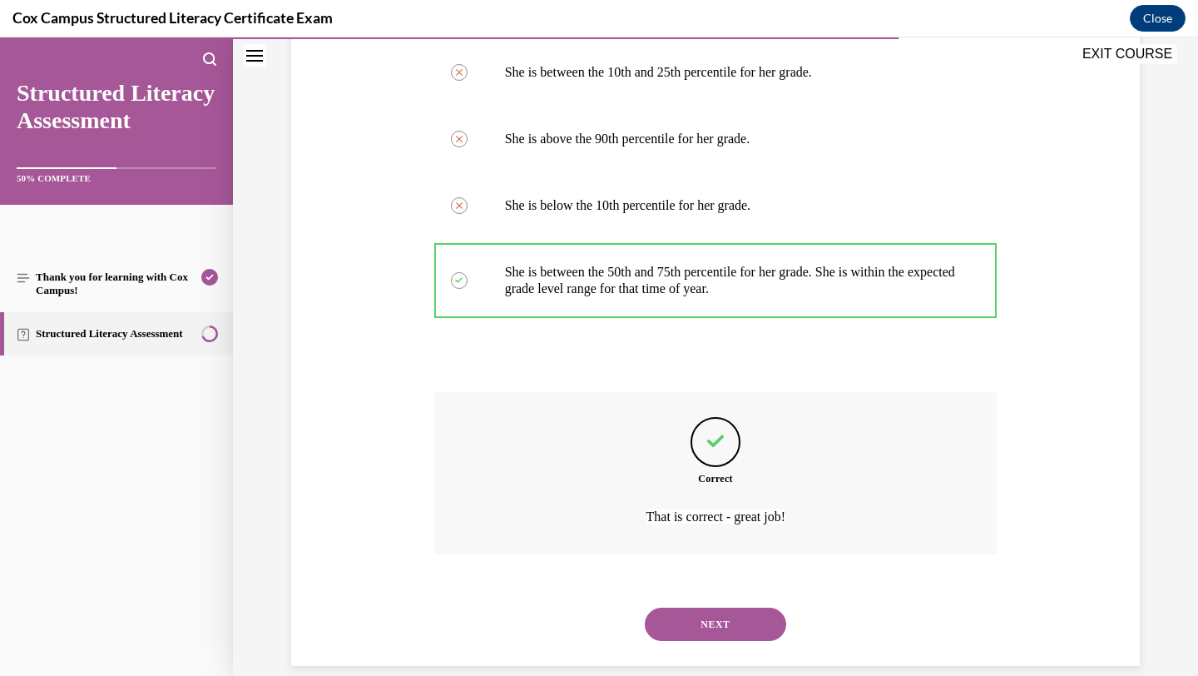
scroll to position [855, 0]
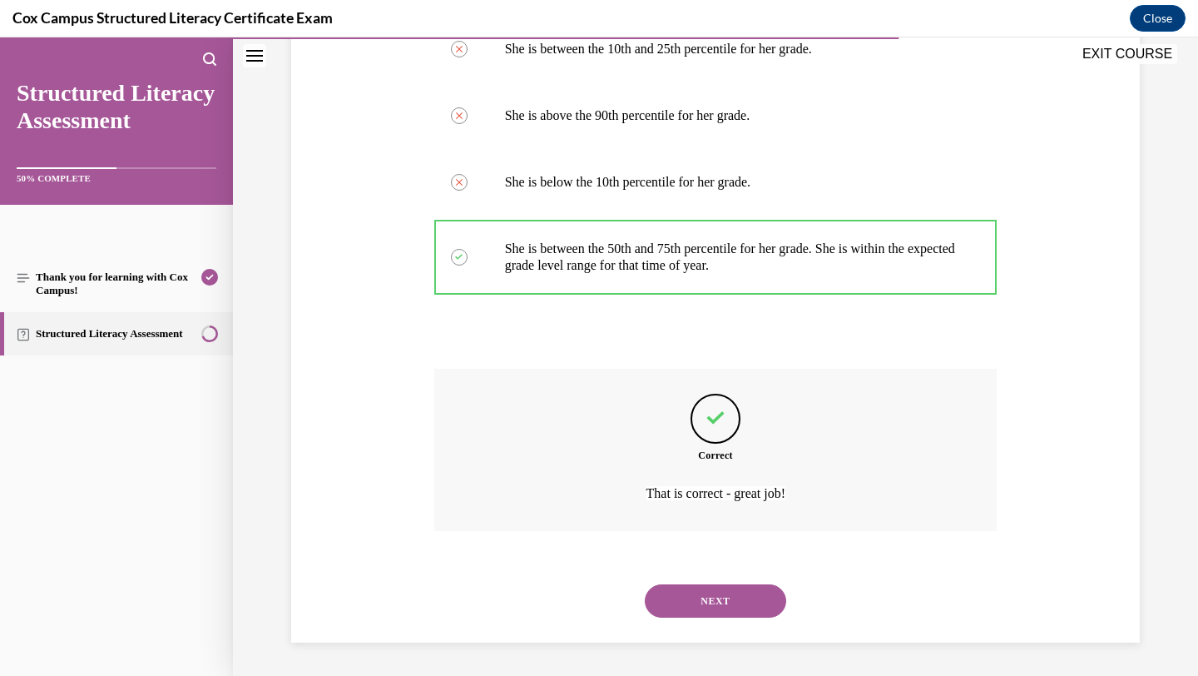
click at [710, 596] on button "NEXT" at bounding box center [715, 600] width 141 height 33
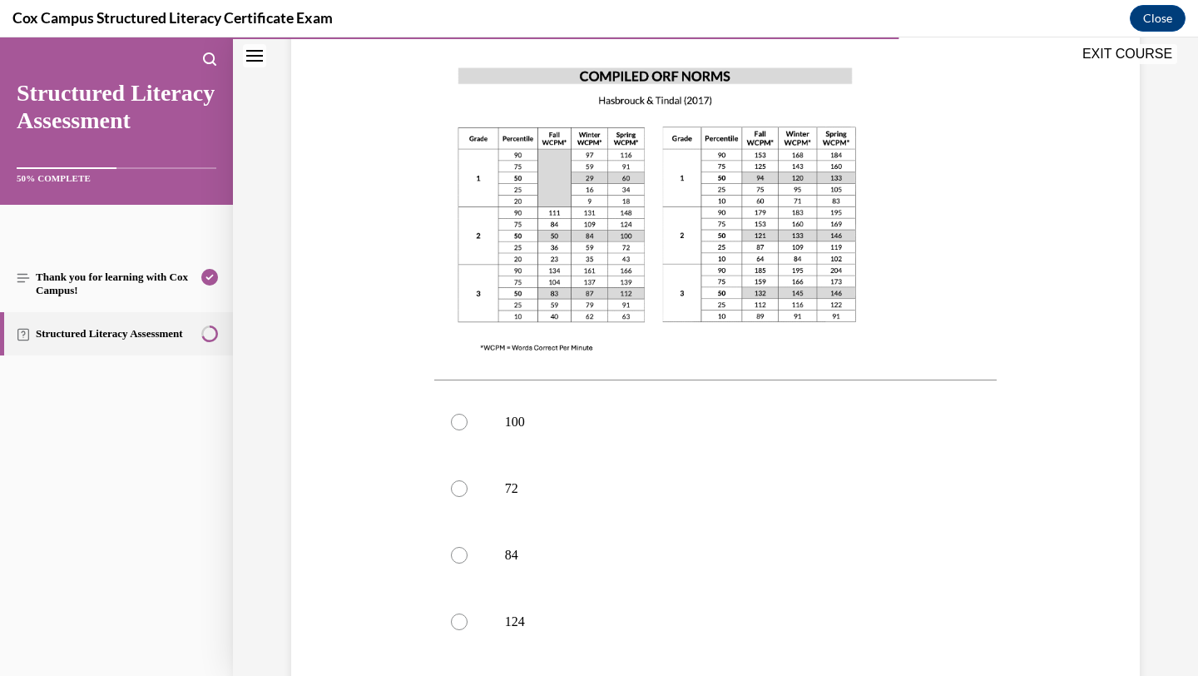
scroll to position [476, 0]
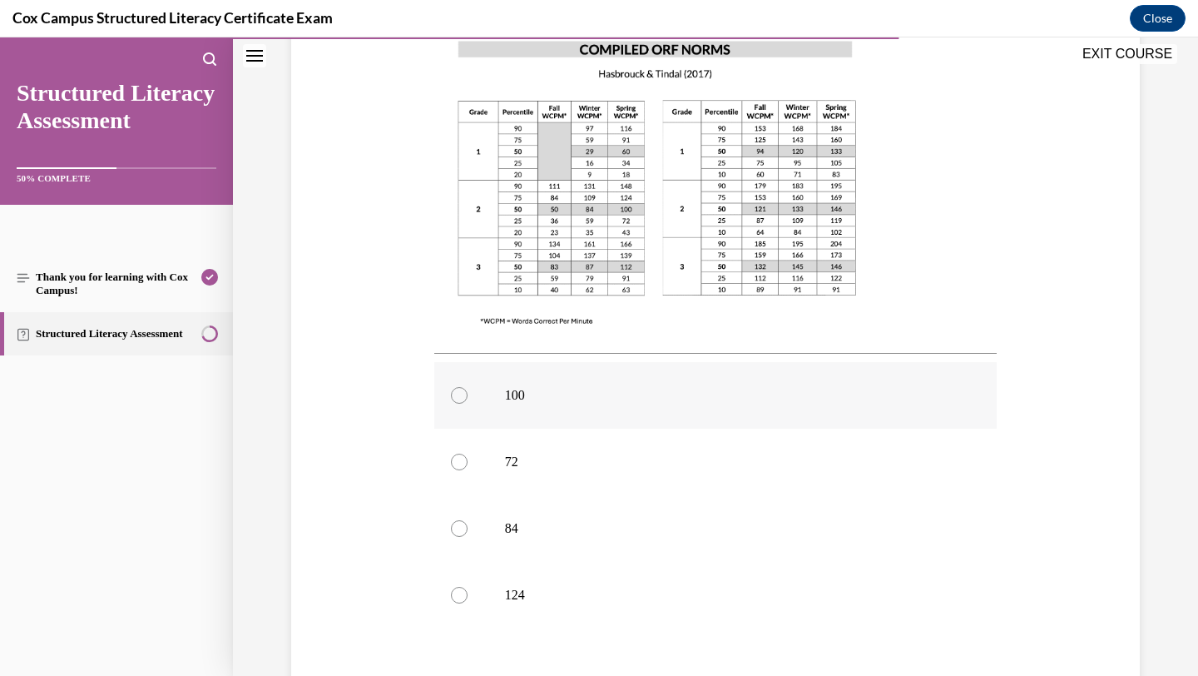
click at [547, 387] on p "100" at bounding box center [730, 395] width 451 height 17
click at [468, 387] on input "100" at bounding box center [459, 395] width 17 height 17
radio input "true"
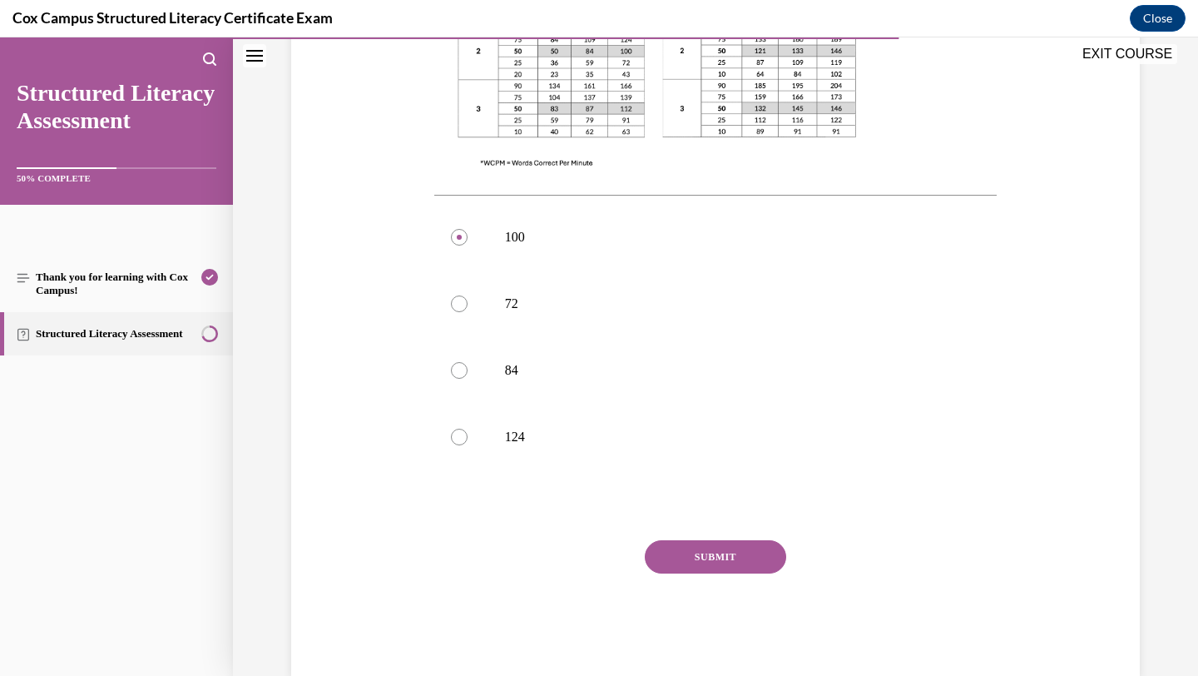
click at [741, 540] on button "SUBMIT" at bounding box center [715, 556] width 141 height 33
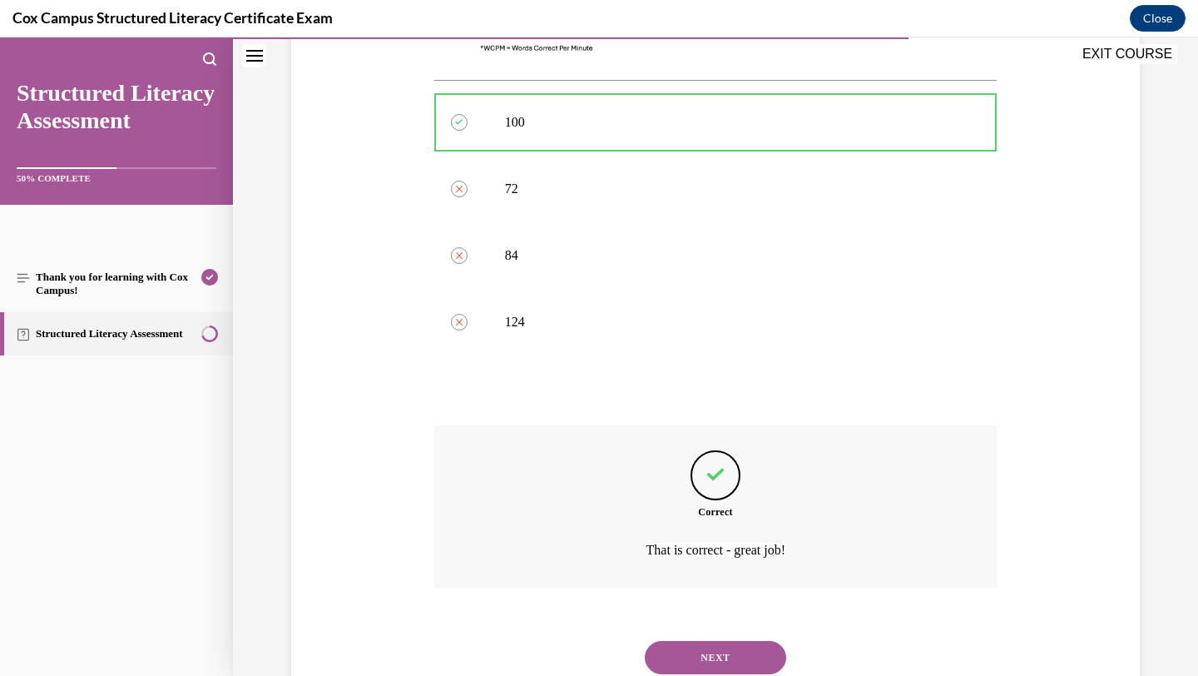
scroll to position [772, 0]
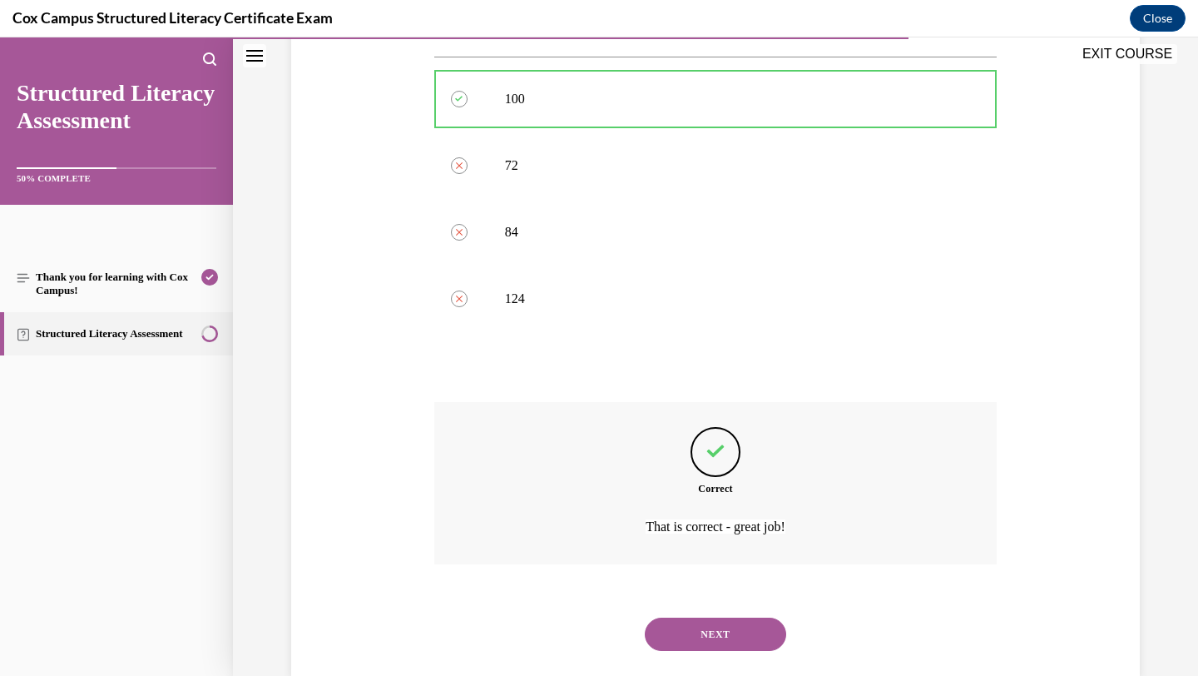
click at [731, 617] on button "NEXT" at bounding box center [715, 633] width 141 height 33
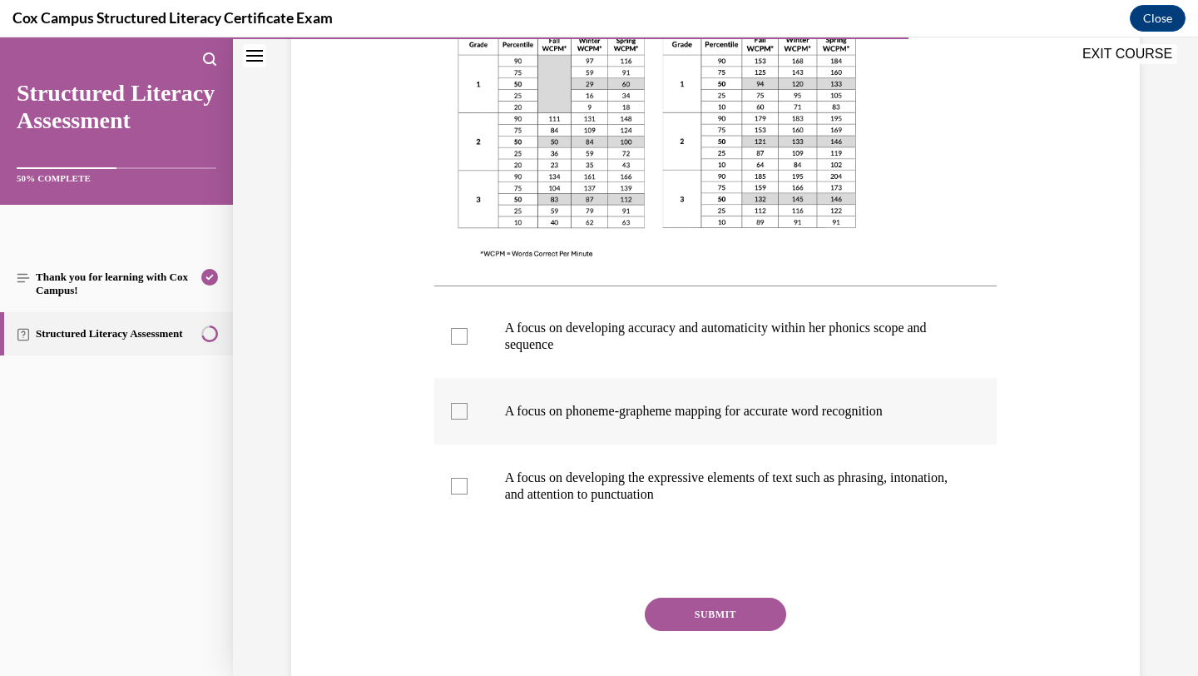
scroll to position [512, 0]
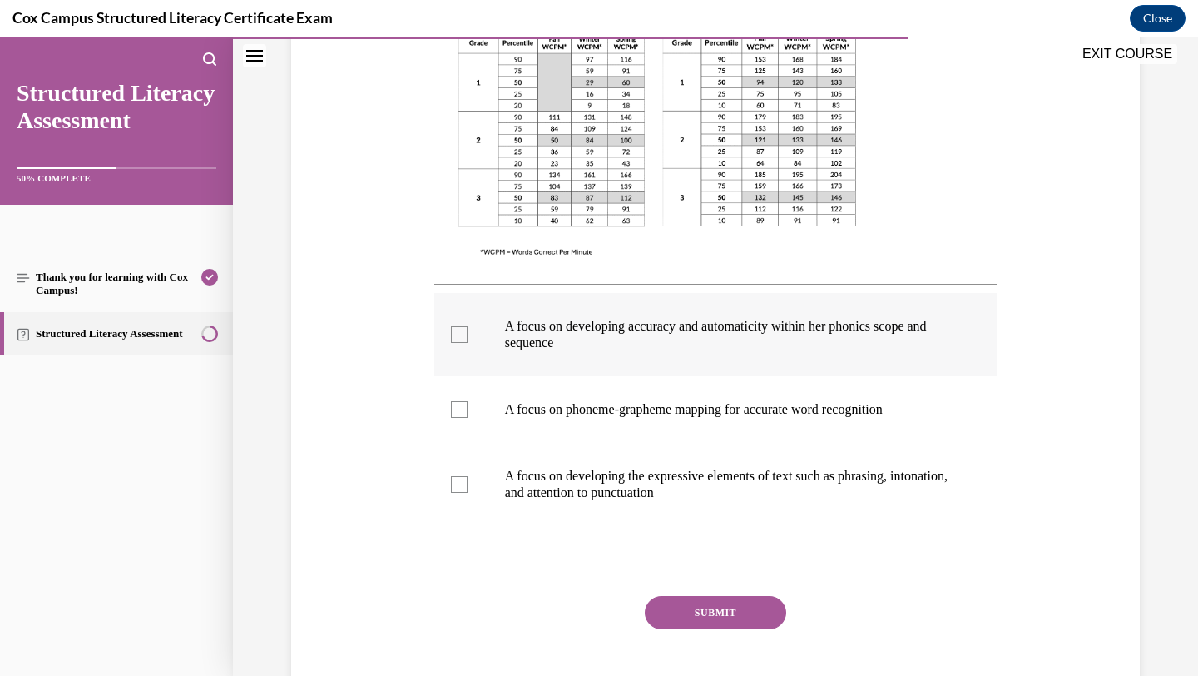
click at [550, 334] on p "A focus on developing accuracy and automaticity within her phonics scope and se…" at bounding box center [730, 334] width 451 height 33
click at [468, 334] on input "A focus on developing accuracy and automaticity within her phonics scope and se…" at bounding box center [459, 334] width 17 height 17
checkbox input "true"
click at [592, 474] on p "A focus on developing the expressive elements of text such as phrasing, intonat…" at bounding box center [730, 484] width 451 height 33
click at [468, 476] on input "A focus on developing the expressive elements of text such as phrasing, intonat…" at bounding box center [459, 484] width 17 height 17
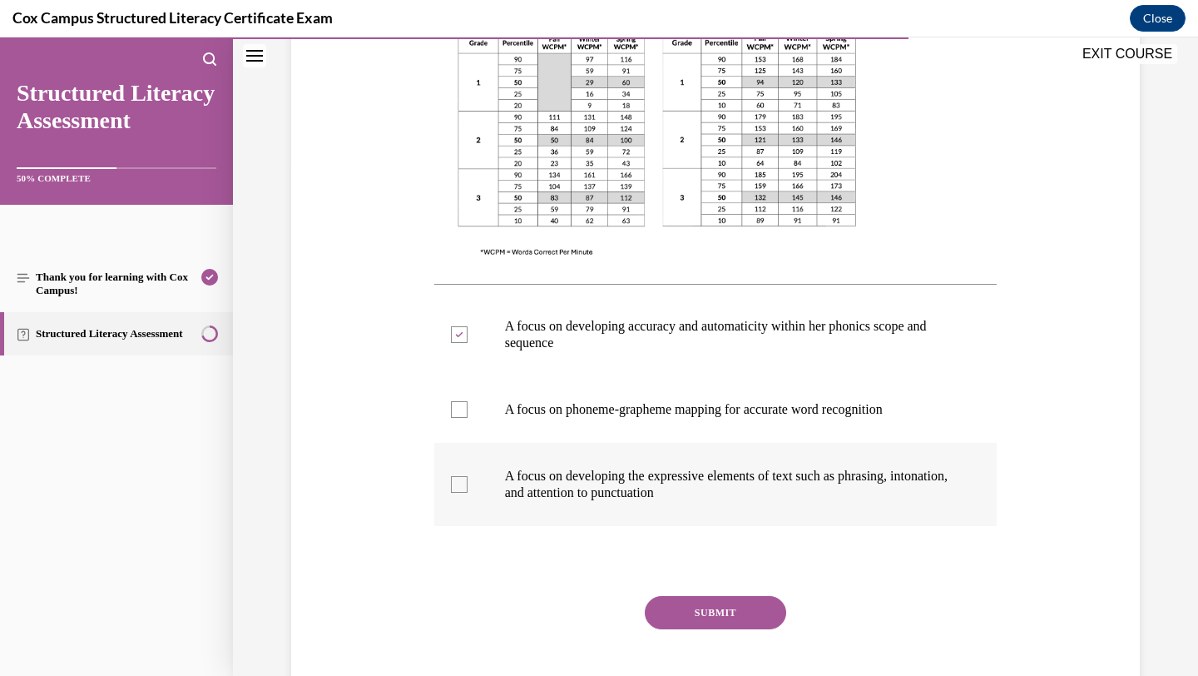
checkbox input "true"
click at [723, 612] on button "SUBMIT" at bounding box center [715, 612] width 141 height 33
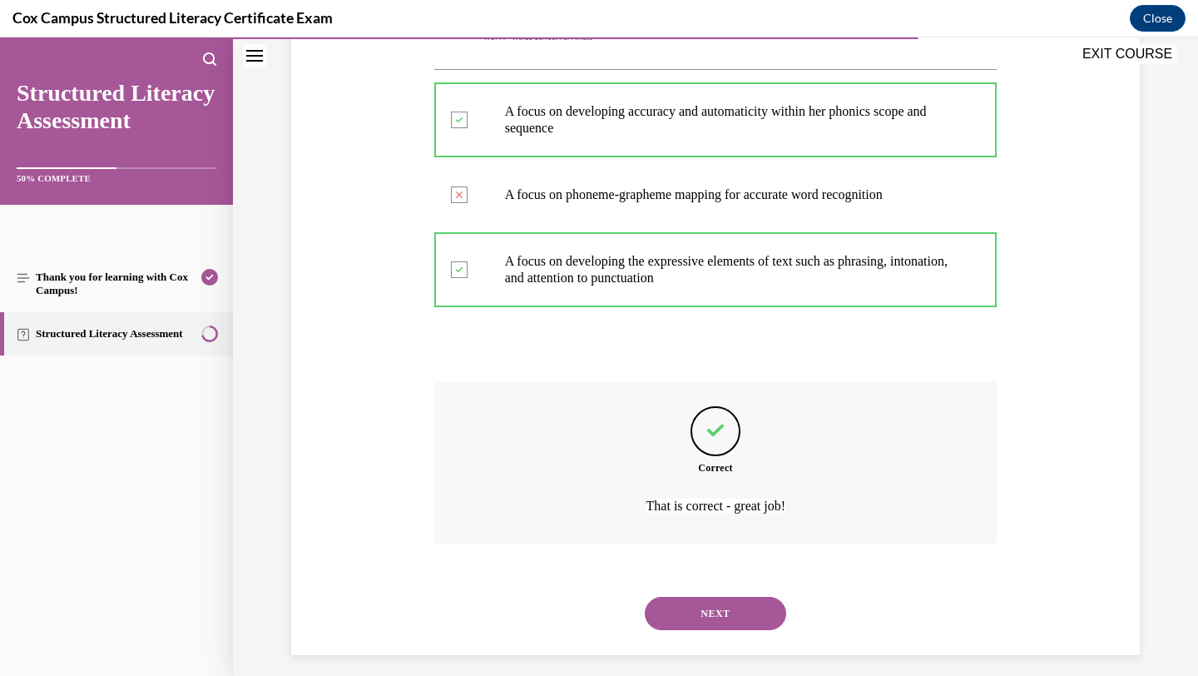
scroll to position [739, 0]
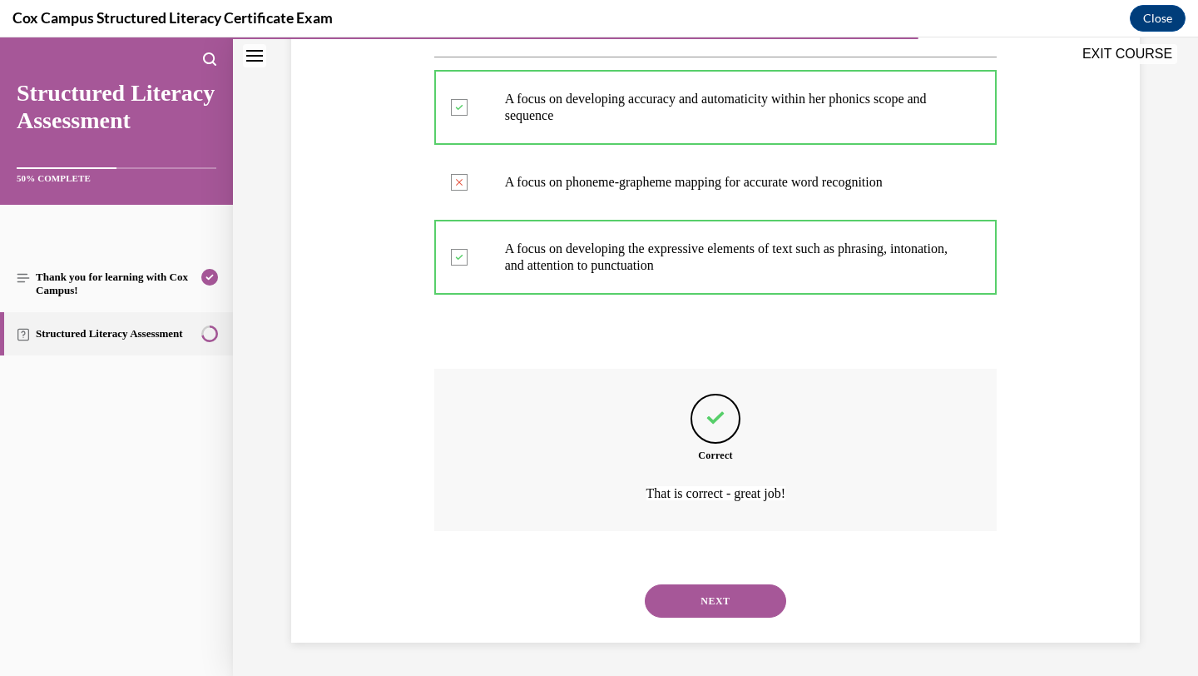
click at [725, 600] on button "NEXT" at bounding box center [715, 600] width 141 height 33
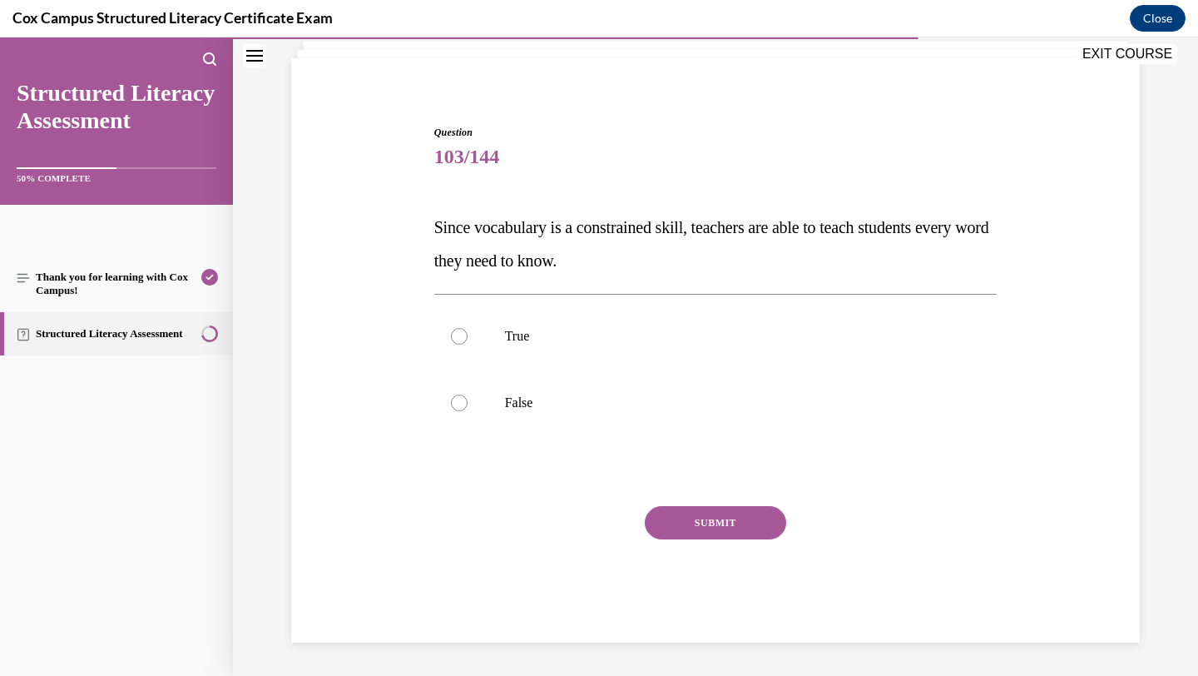
scroll to position [107, 0]
click at [588, 415] on label "False" at bounding box center [715, 402] width 563 height 67
click at [468, 411] on input "False" at bounding box center [459, 402] width 17 height 17
radio input "true"
click at [750, 526] on button "SUBMIT" at bounding box center [715, 522] width 141 height 33
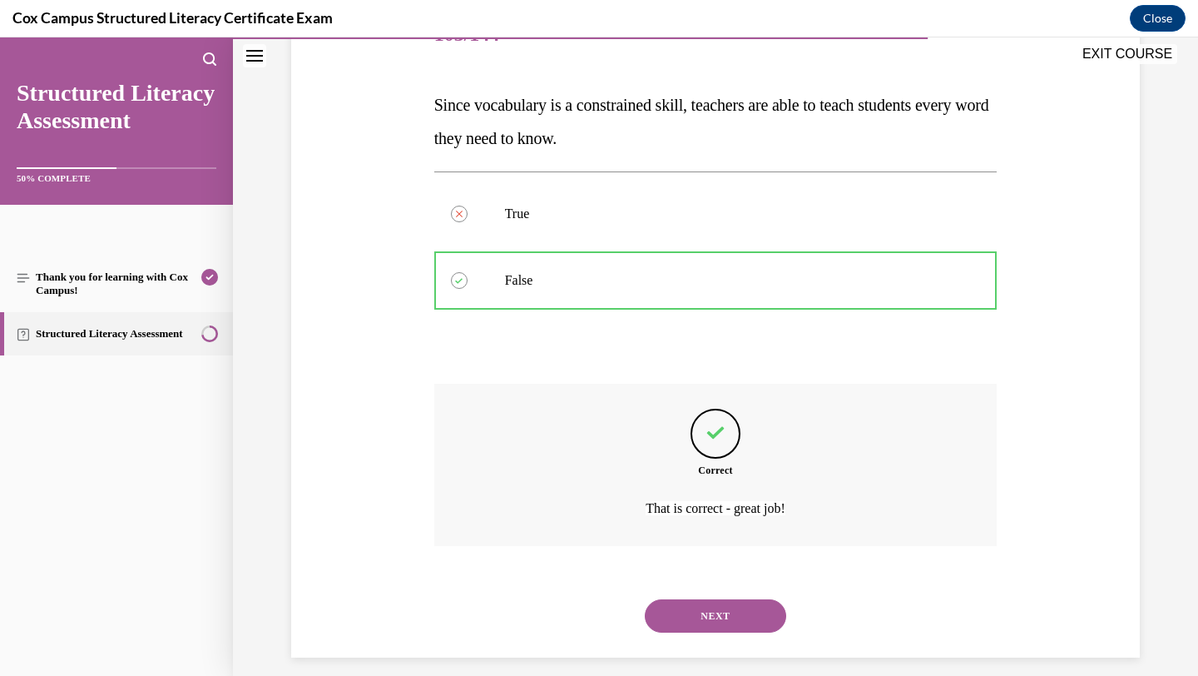
scroll to position [244, 0]
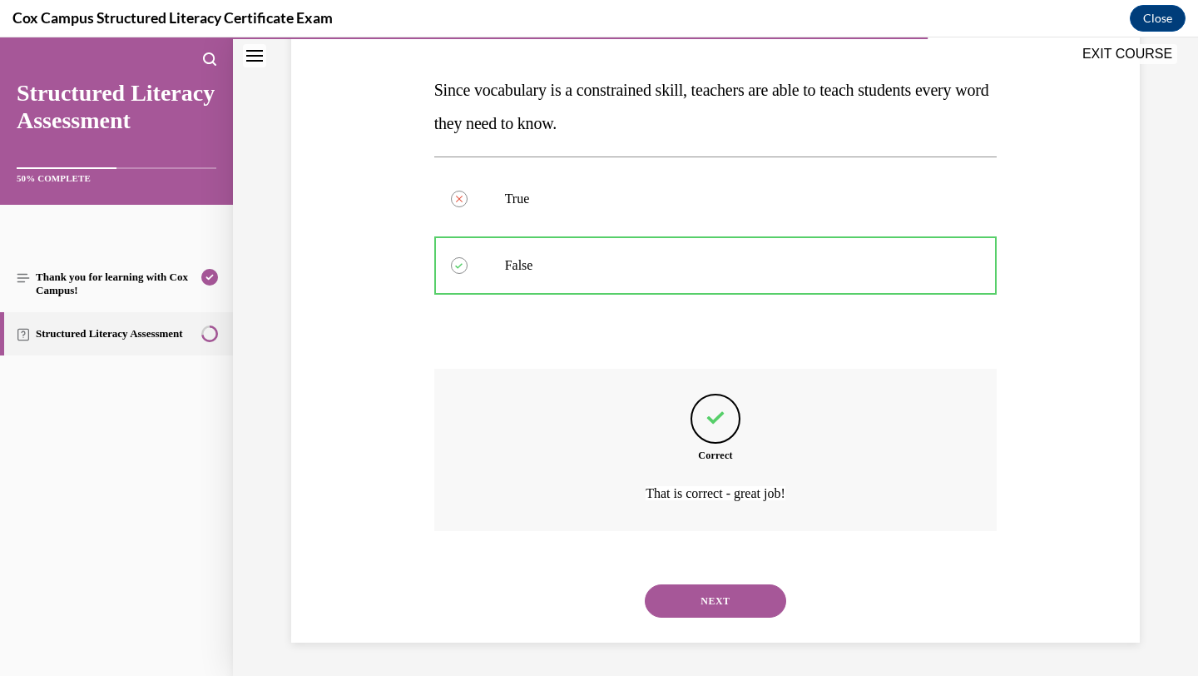
click at [738, 607] on button "NEXT" at bounding box center [715, 600] width 141 height 33
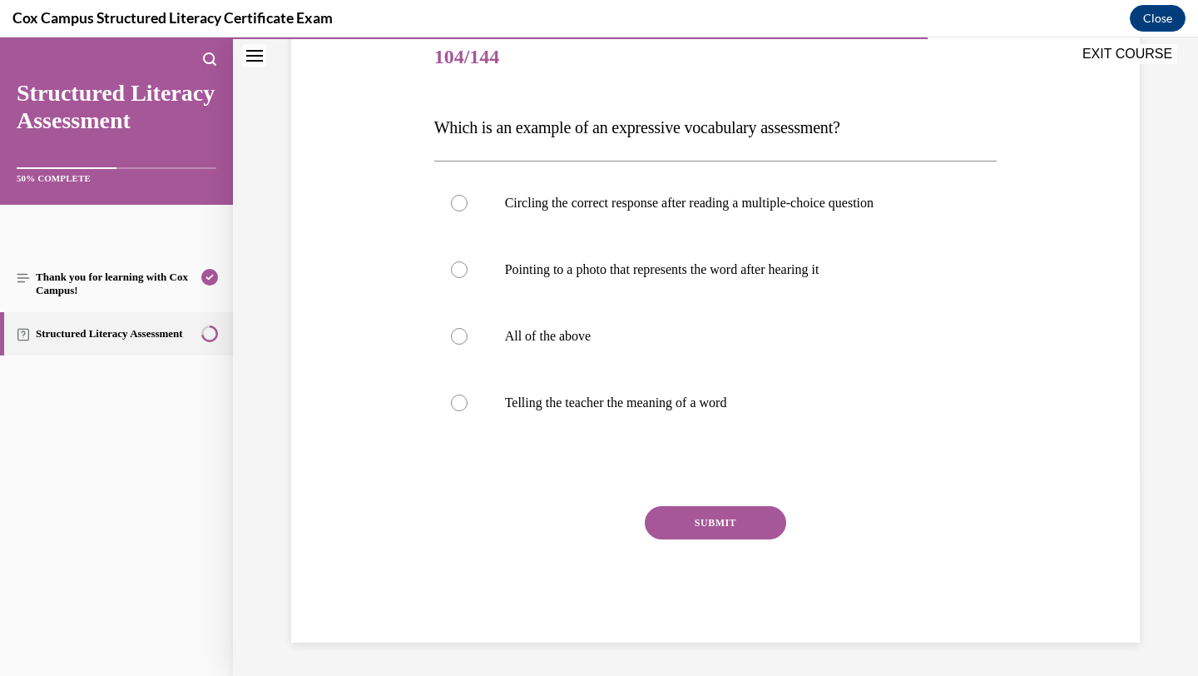
scroll to position [185, 0]
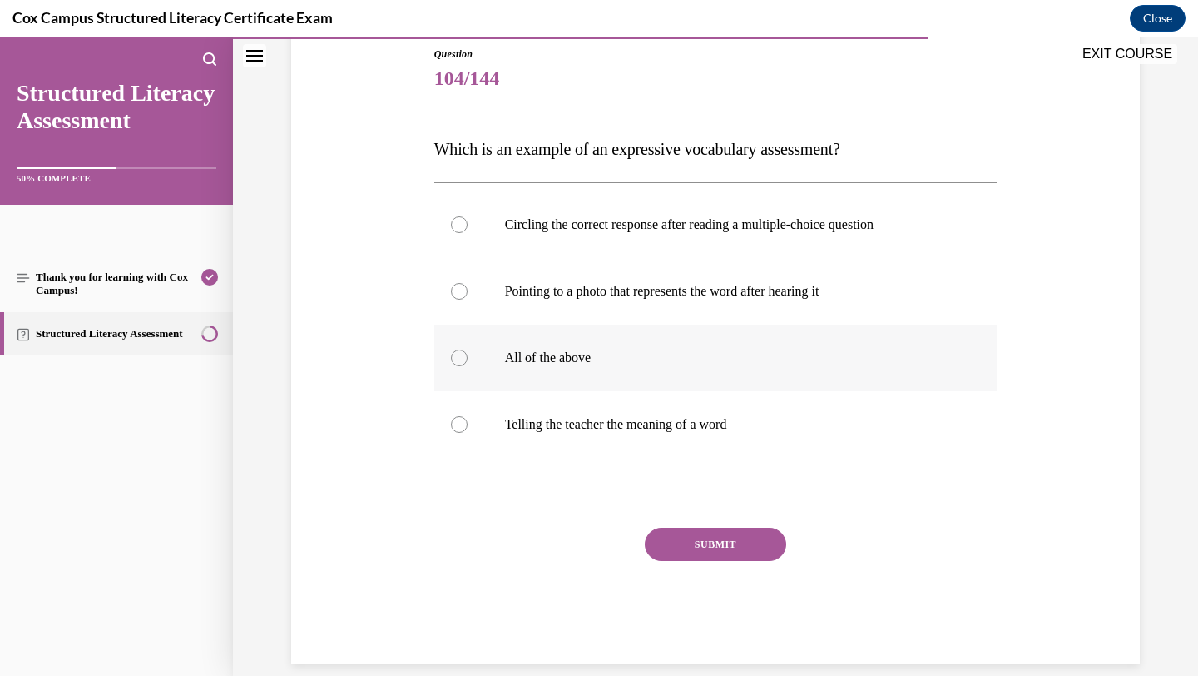
click at [591, 343] on label "All of the above" at bounding box center [715, 358] width 563 height 67
click at [468, 349] on input "All of the above" at bounding box center [459, 357] width 17 height 17
radio input "true"
click at [685, 535] on button "SUBMIT" at bounding box center [715, 544] width 141 height 33
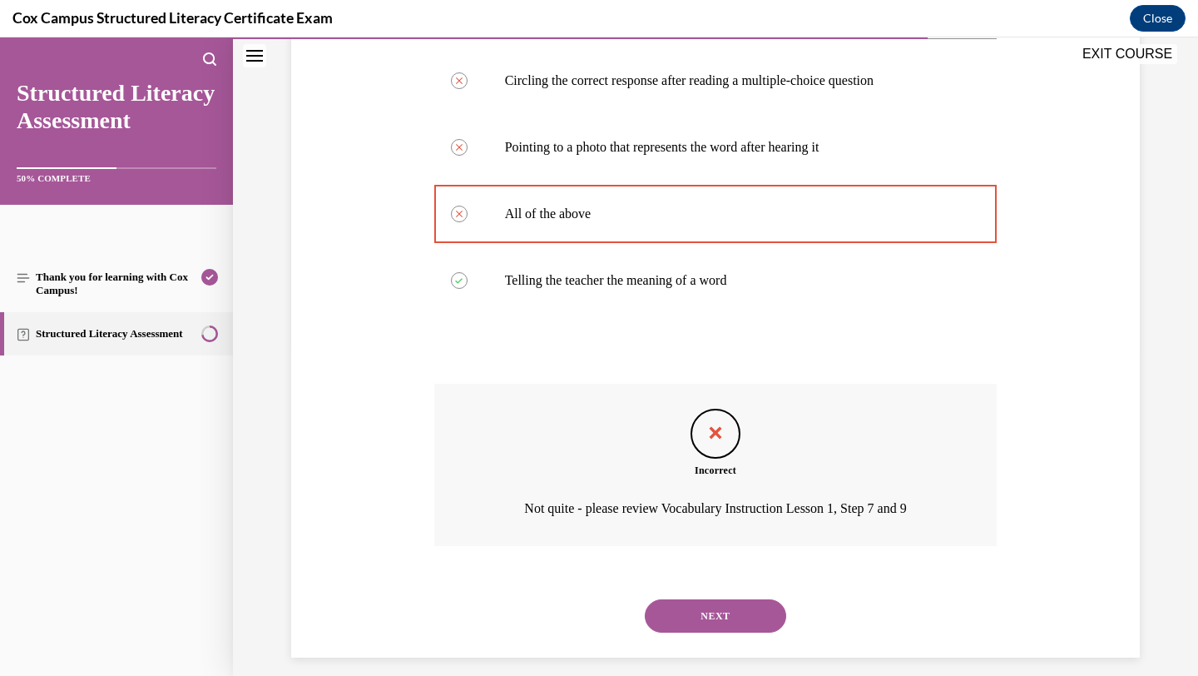
scroll to position [344, 0]
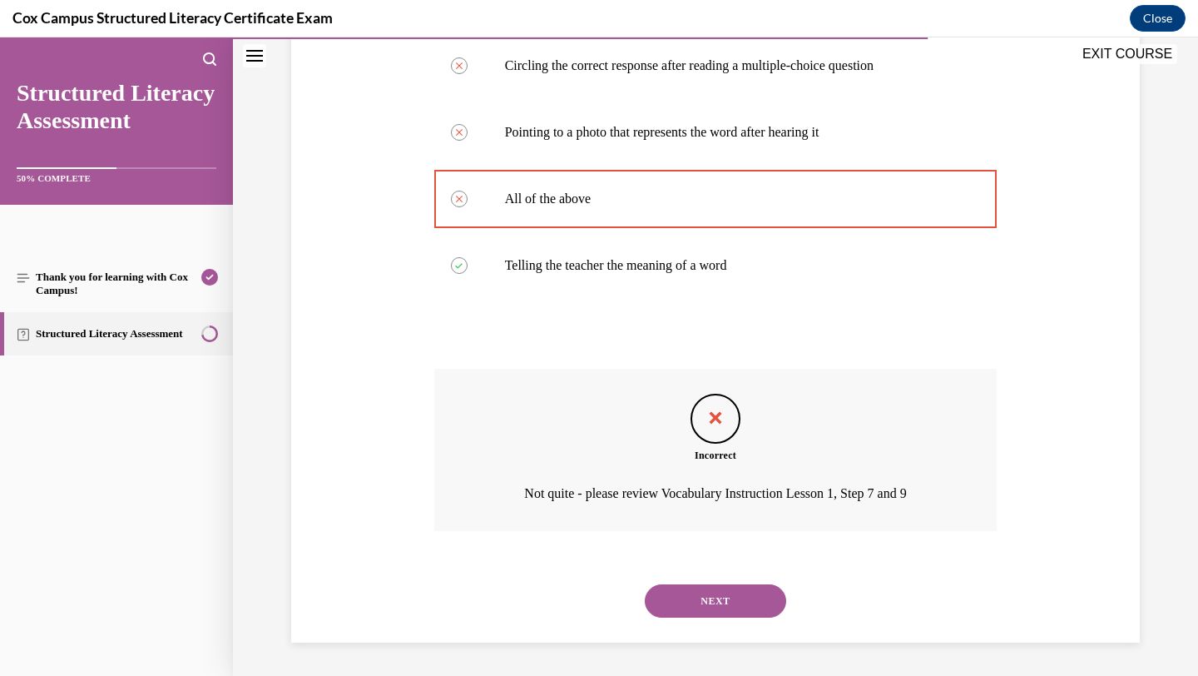
click at [720, 615] on button "NEXT" at bounding box center [715, 600] width 141 height 33
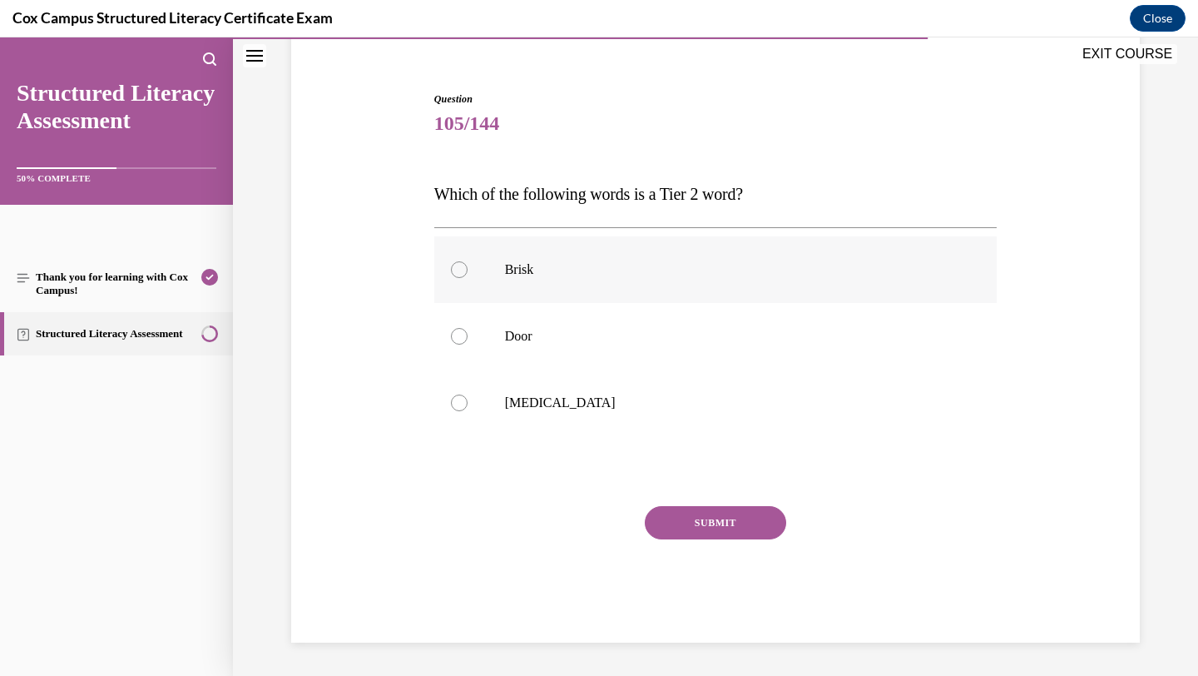
click at [583, 279] on label "Brisk" at bounding box center [715, 269] width 563 height 67
click at [468, 278] on input "Brisk" at bounding box center [459, 269] width 17 height 17
radio input "true"
click at [680, 524] on button "SUBMIT" at bounding box center [715, 522] width 141 height 33
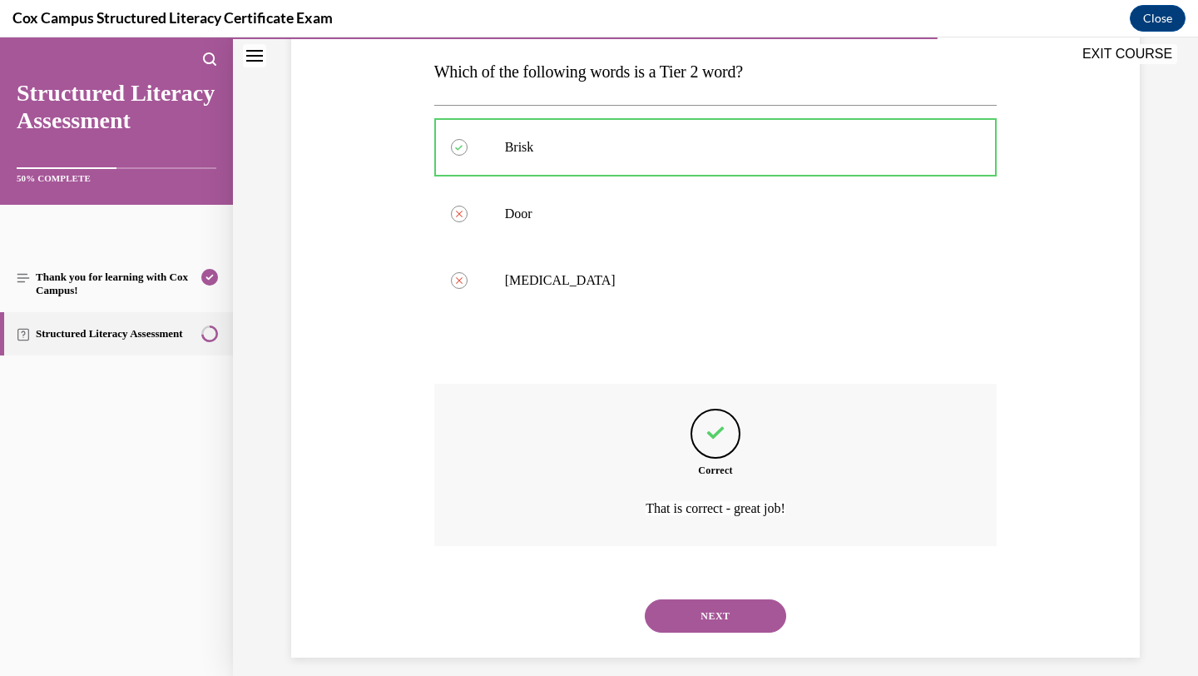
scroll to position [277, 0]
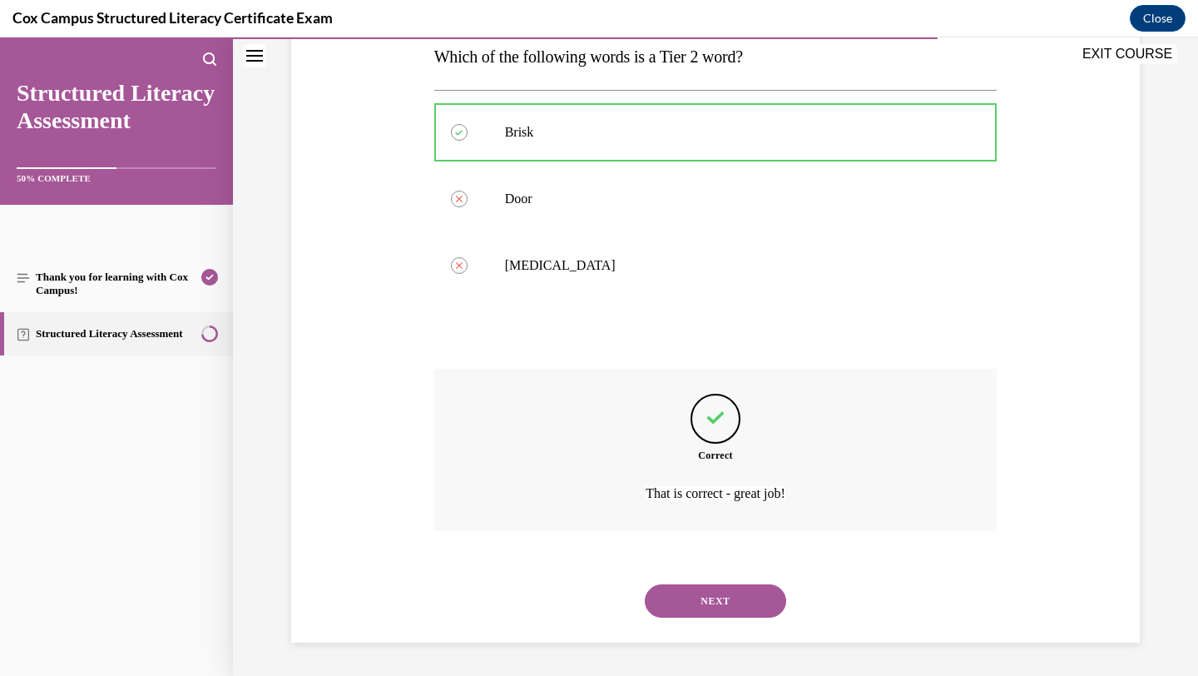
click at [712, 594] on button "NEXT" at bounding box center [715, 600] width 141 height 33
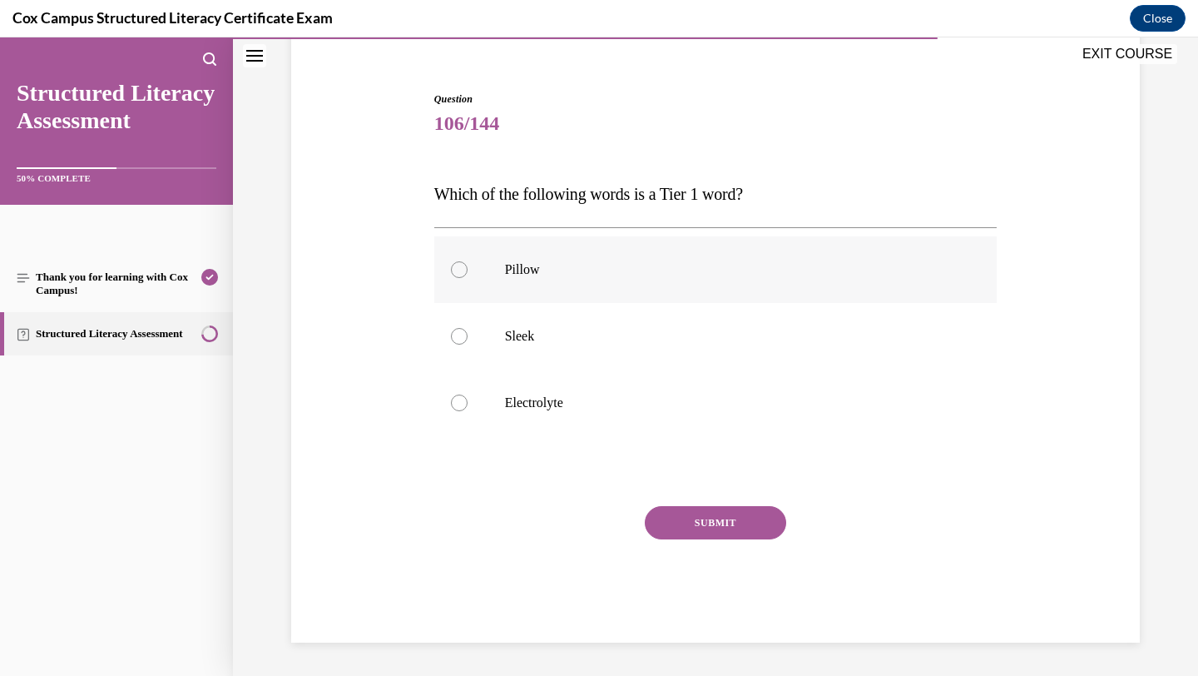
click at [597, 263] on p "Pillow" at bounding box center [730, 269] width 451 height 17
click at [468, 263] on input "Pillow" at bounding box center [459, 269] width 17 height 17
radio input "true"
click at [713, 524] on button "SUBMIT" at bounding box center [715, 522] width 141 height 33
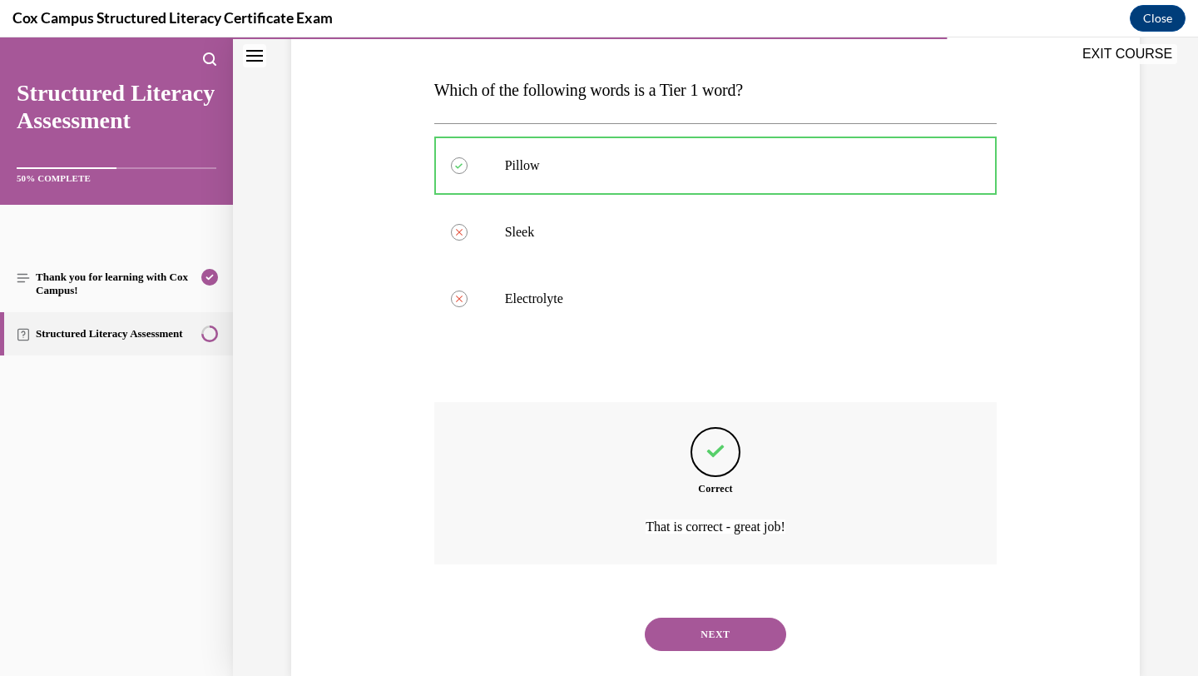
scroll to position [277, 0]
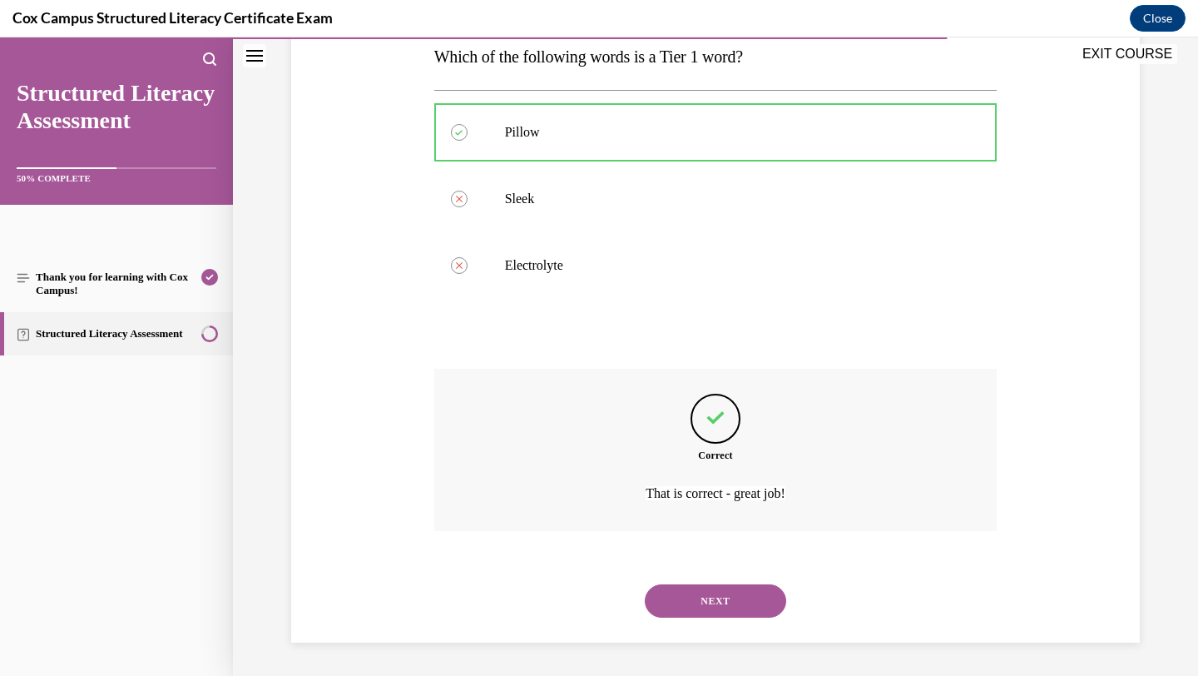
click at [733, 611] on button "NEXT" at bounding box center [715, 600] width 141 height 33
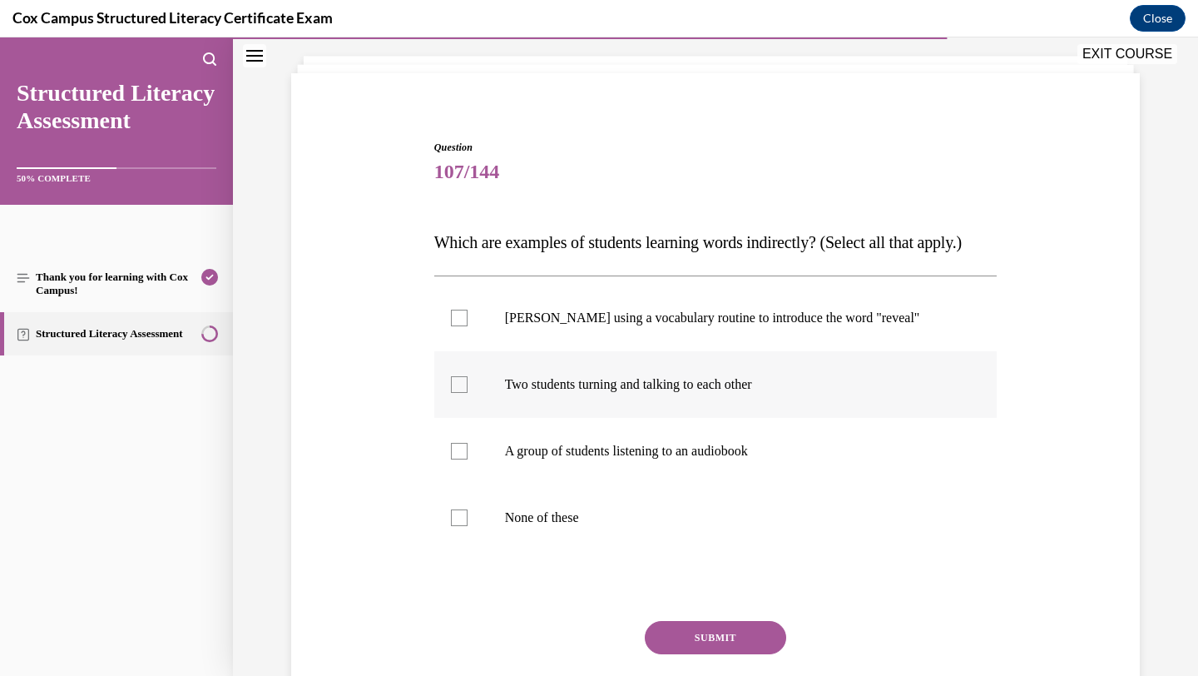
scroll to position [91, 0]
click at [658, 460] on p "A group of students listening to an audiobook" at bounding box center [730, 451] width 451 height 17
click at [468, 460] on input "A group of students listening to an audiobook" at bounding box center [459, 451] width 17 height 17
checkbox input "true"
click at [682, 394] on p "Two students turning and talking to each other" at bounding box center [730, 385] width 451 height 17
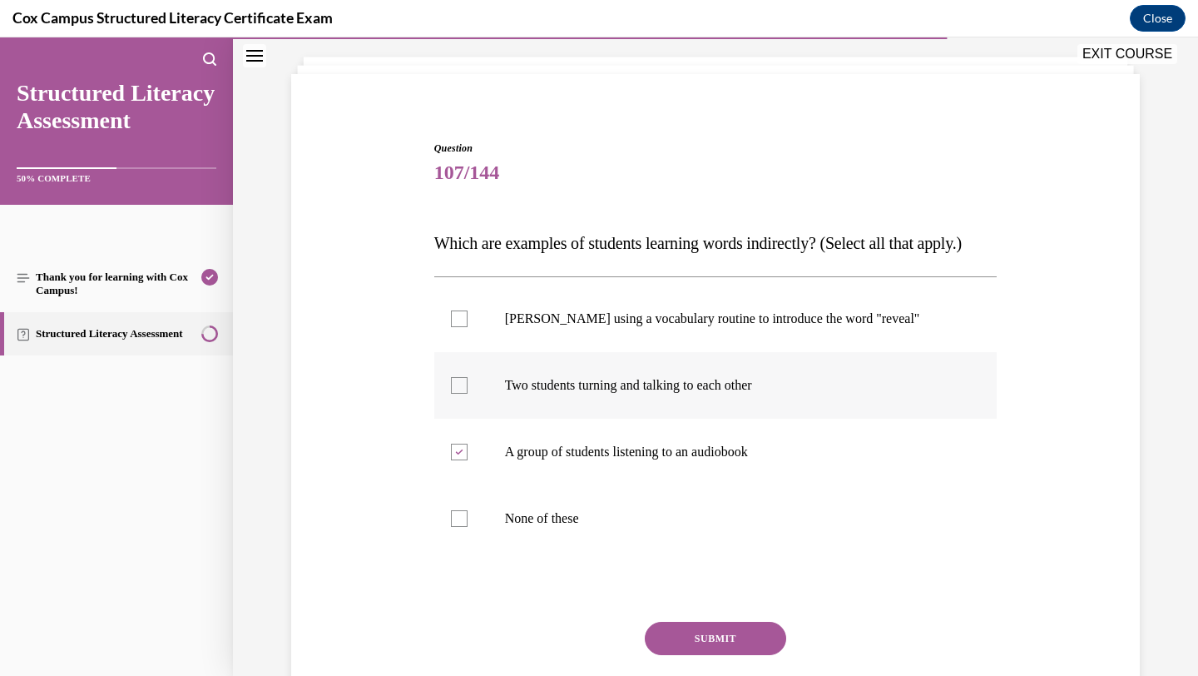
click at [468, 394] on input "Two students turning and talking to each other" at bounding box center [459, 385] width 17 height 17
checkbox input "true"
click at [677, 352] on label "[PERSON_NAME] using a vocabulary routine to introduce the word "reveal"" at bounding box center [715, 318] width 563 height 67
click at [468, 327] on input "[PERSON_NAME] using a vocabulary routine to introduce the word "reveal"" at bounding box center [459, 318] width 17 height 17
checkbox input "true"
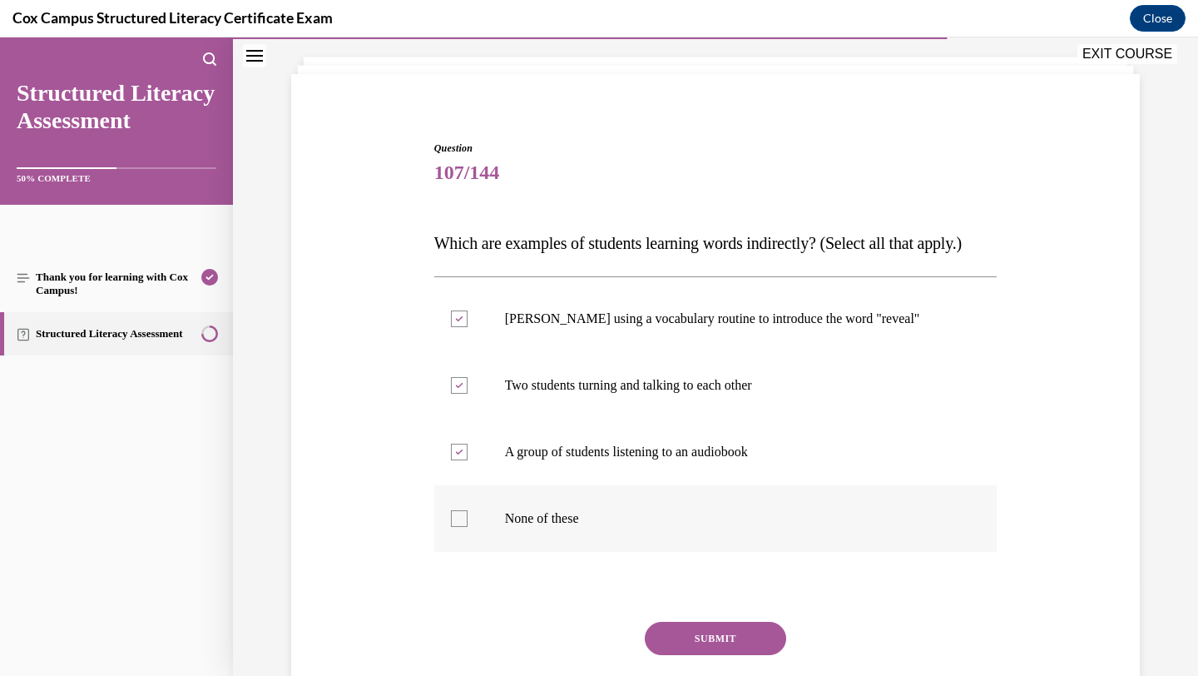
scroll to position [240, 0]
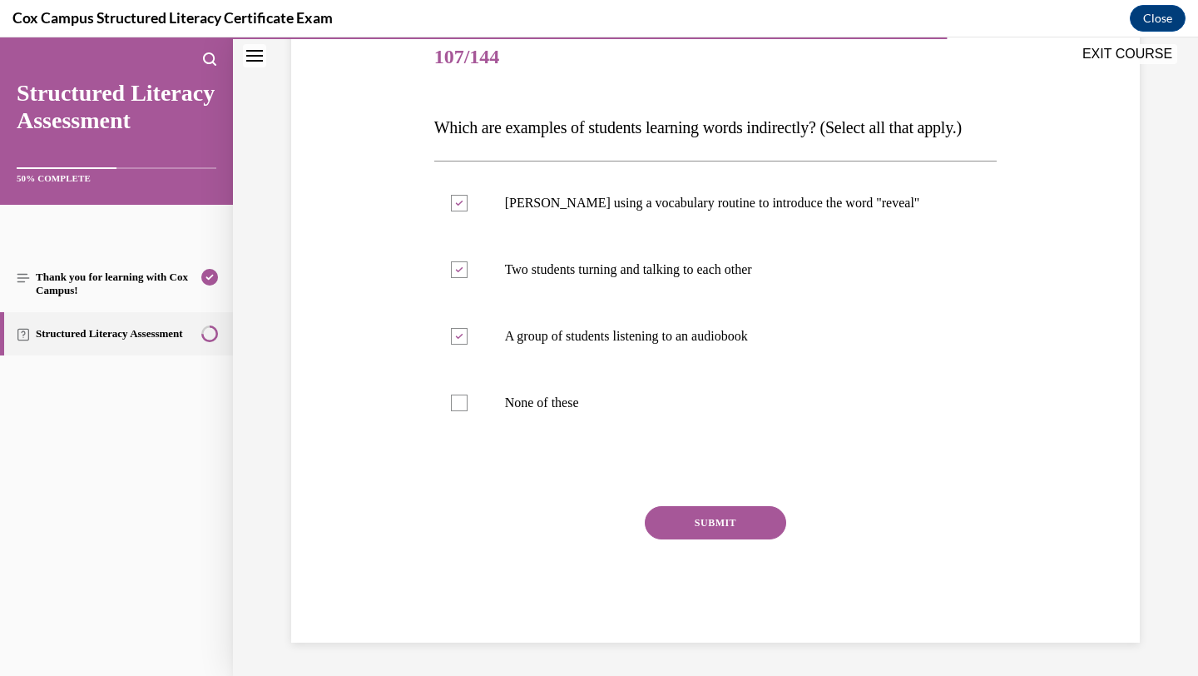
click at [704, 512] on button "SUBMIT" at bounding box center [715, 522] width 141 height 33
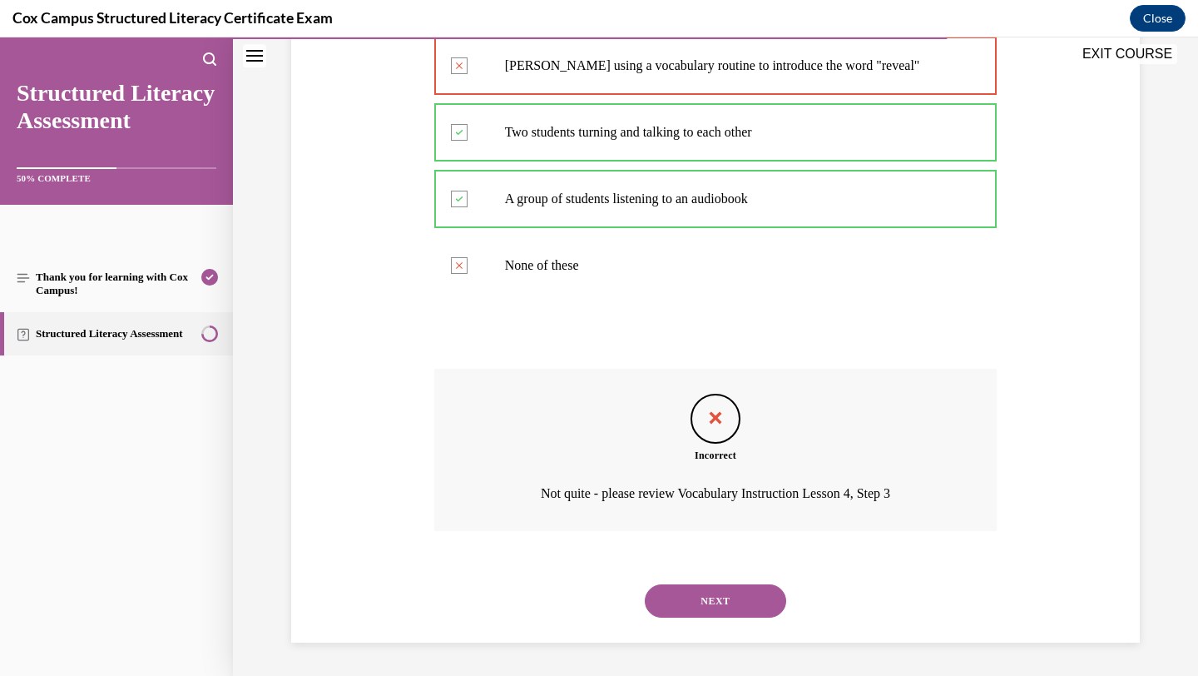
scroll to position [377, 0]
click at [726, 597] on button "NEXT" at bounding box center [715, 600] width 141 height 33
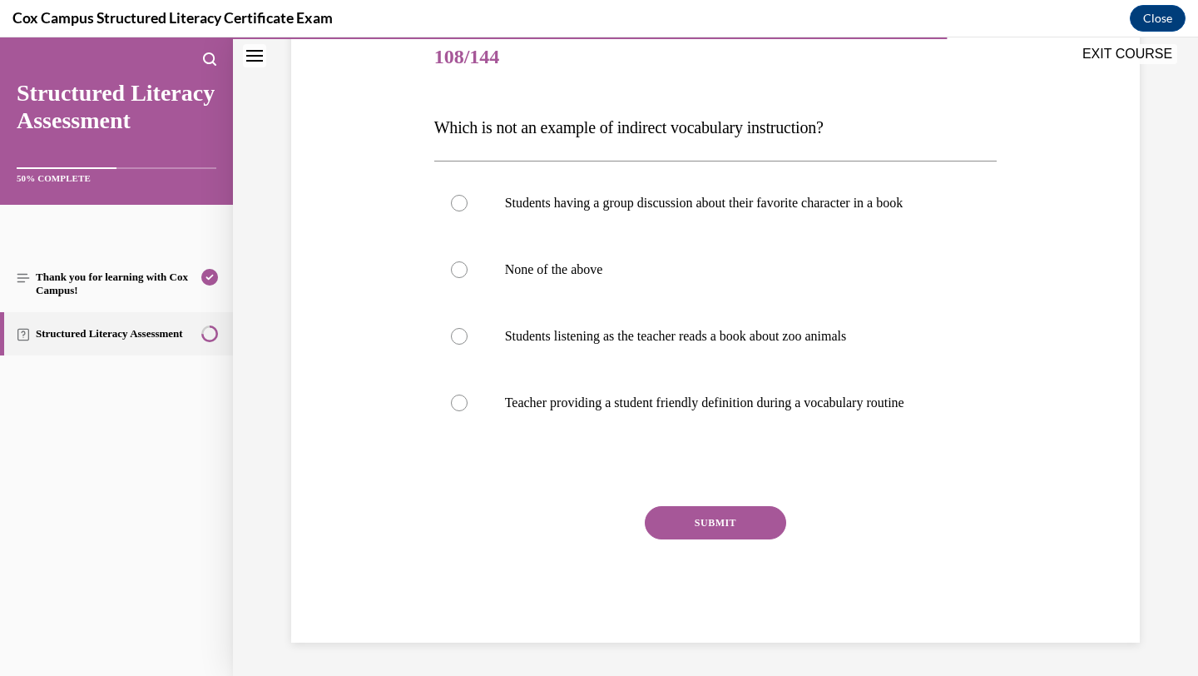
scroll to position [185, 0]
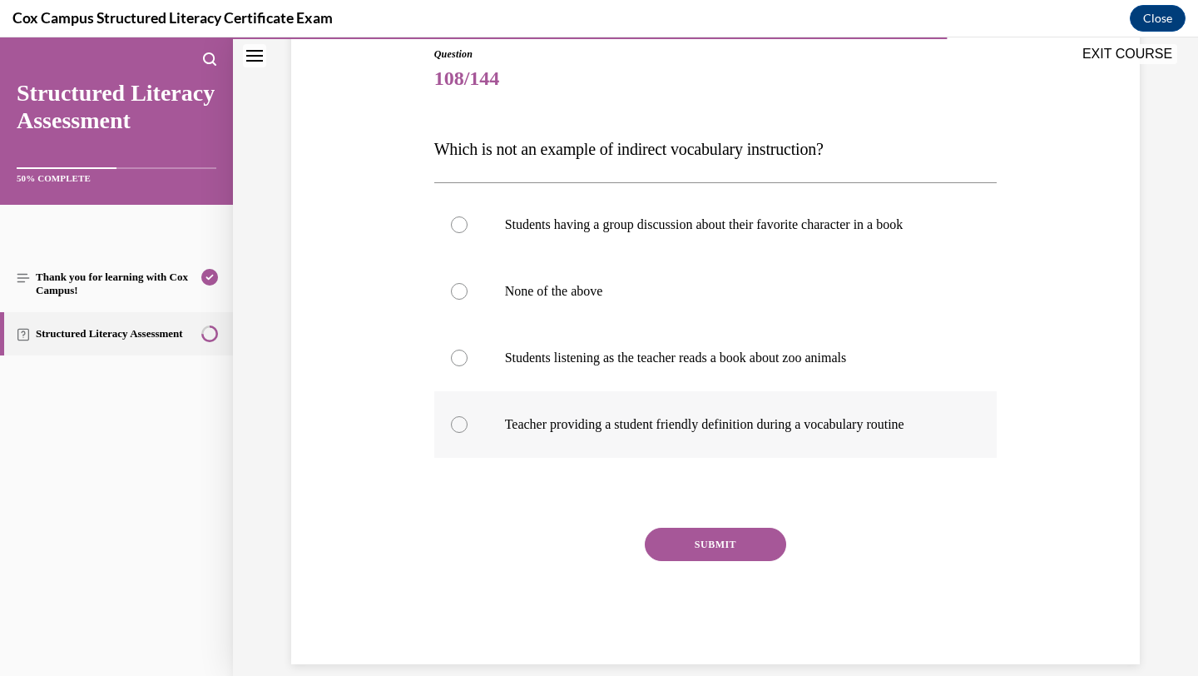
click at [679, 438] on label "Teacher providing a student friendly definition during a vocabulary routine" at bounding box center [715, 424] width 563 height 67
click at [468, 433] on input "Teacher providing a student friendly definition during a vocabulary routine" at bounding box center [459, 424] width 17 height 17
radio input "true"
click at [726, 549] on button "SUBMIT" at bounding box center [715, 544] width 141 height 33
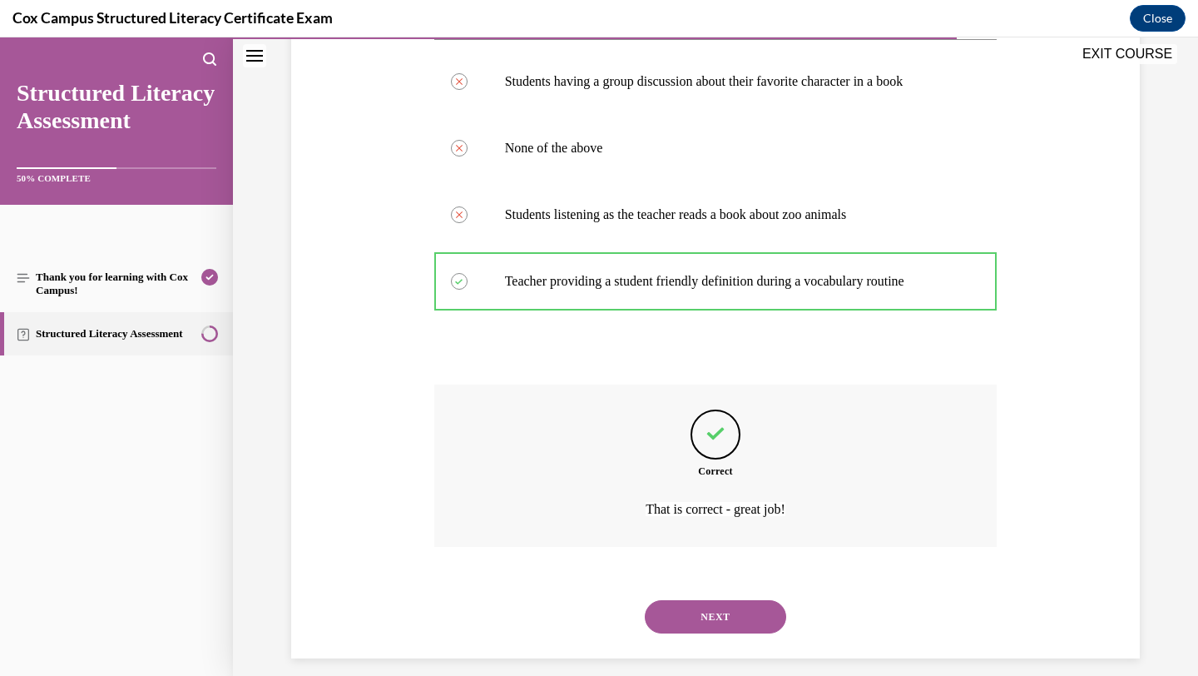
scroll to position [344, 0]
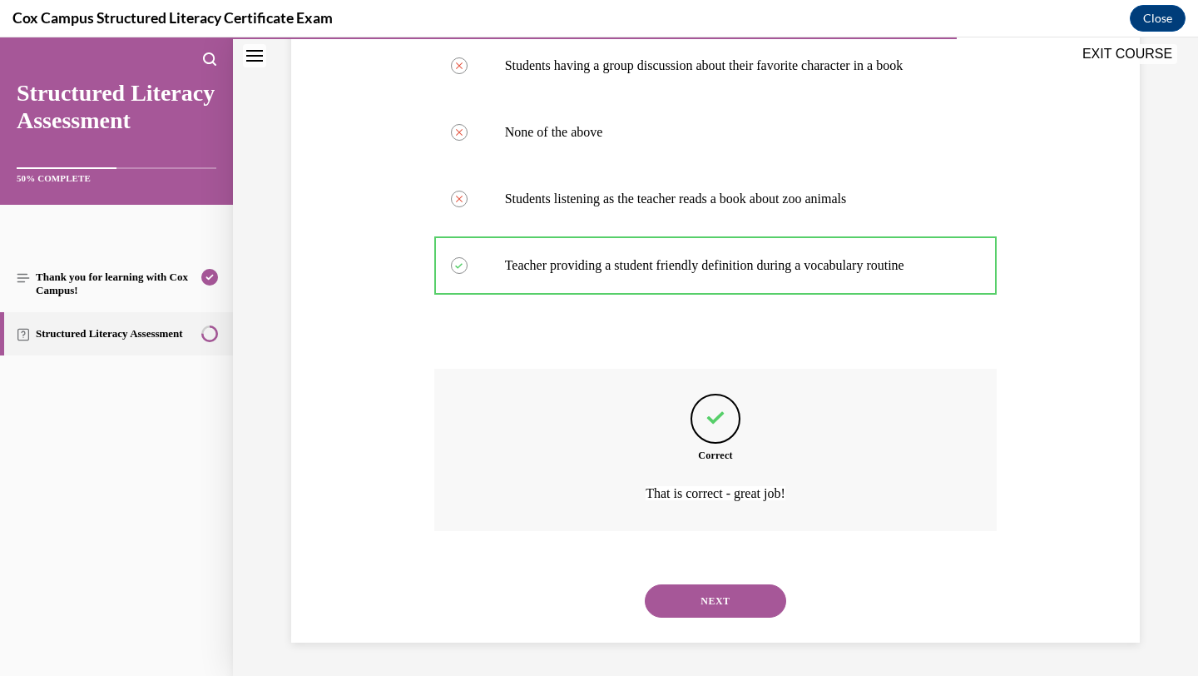
click at [725, 598] on button "NEXT" at bounding box center [715, 600] width 141 height 33
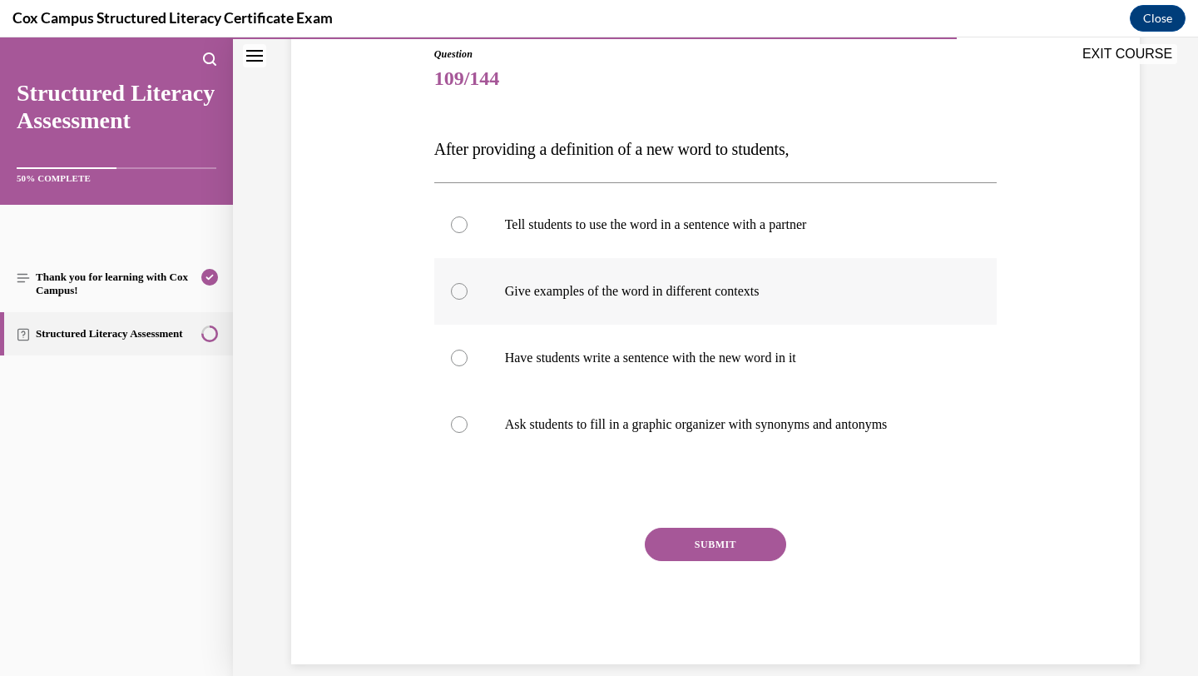
click at [653, 292] on p "Give examples of the word in different contexts" at bounding box center [730, 291] width 451 height 17
click at [468, 292] on input "Give examples of the word in different contexts" at bounding box center [459, 291] width 17 height 17
radio input "true"
click at [719, 544] on button "SUBMIT" at bounding box center [715, 544] width 141 height 33
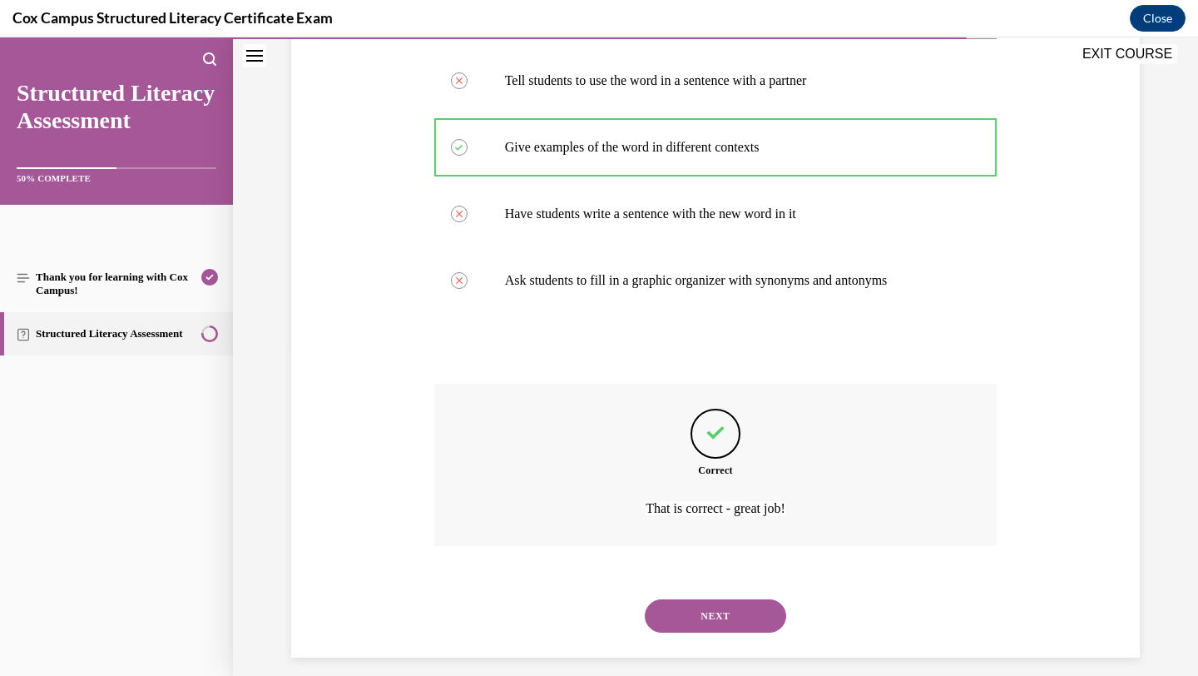
scroll to position [344, 0]
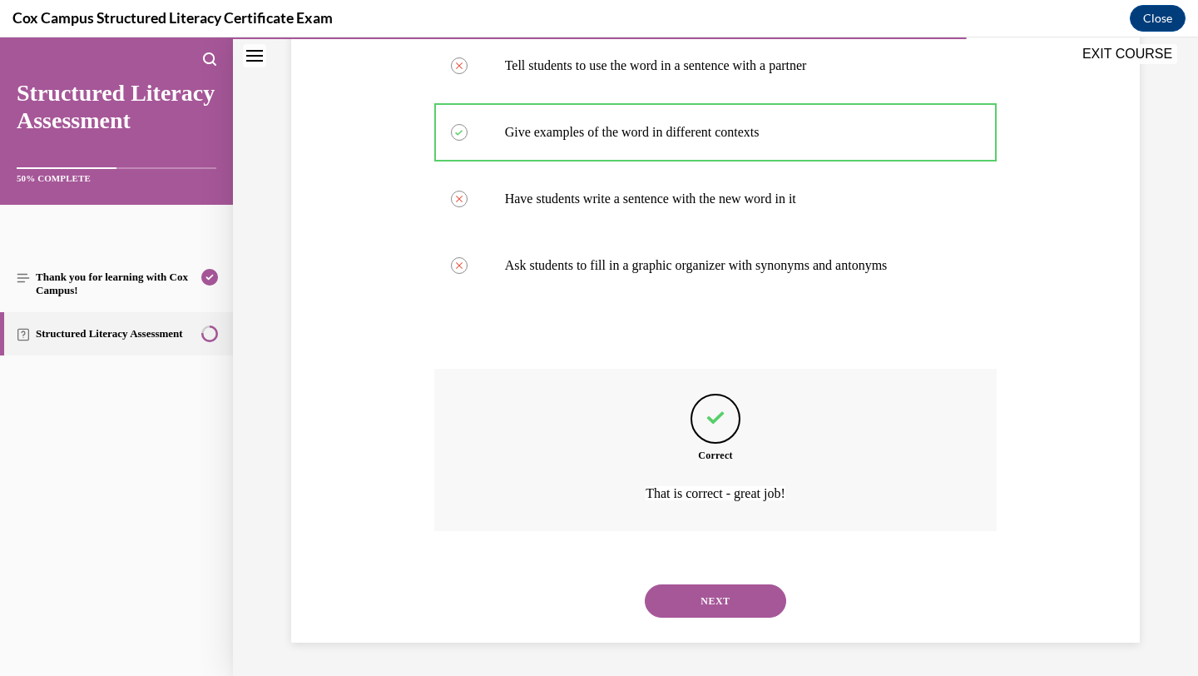
click at [723, 597] on button "NEXT" at bounding box center [715, 600] width 141 height 33
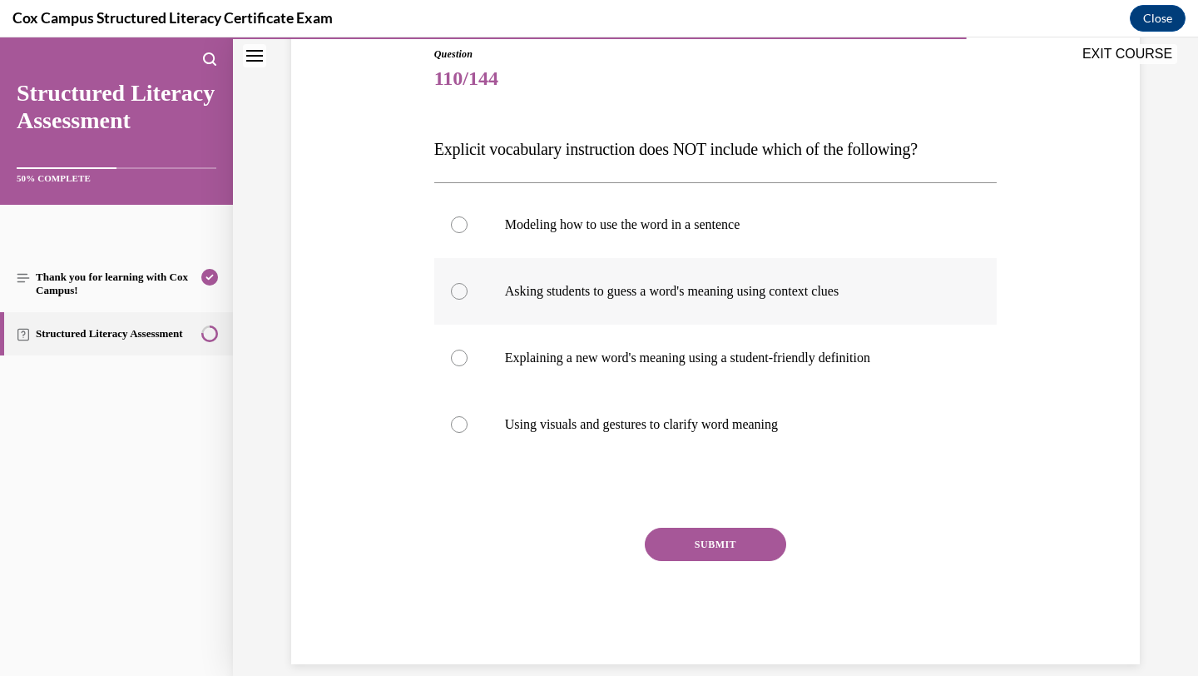
click at [716, 294] on p "Asking students to guess a word's meaning using context clues" at bounding box center [730, 291] width 451 height 17
click at [468, 294] on input "Asking students to guess a word's meaning using context clues" at bounding box center [459, 291] width 17 height 17
radio input "true"
click at [731, 545] on button "SUBMIT" at bounding box center [715, 544] width 141 height 33
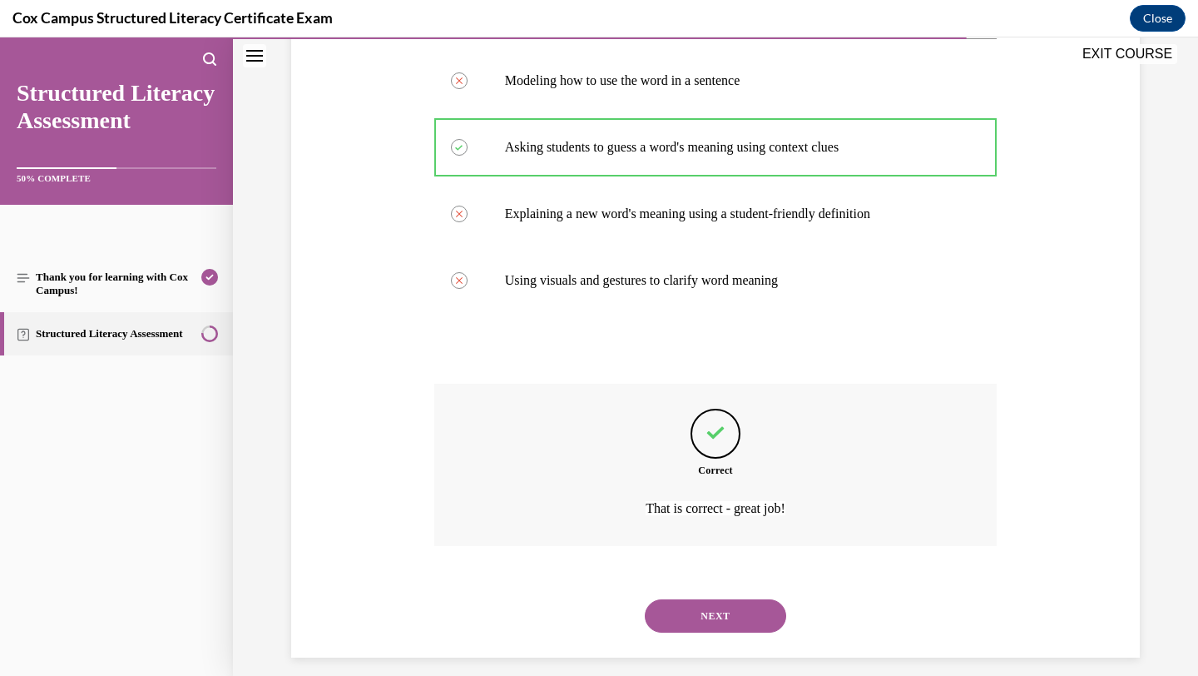
scroll to position [344, 0]
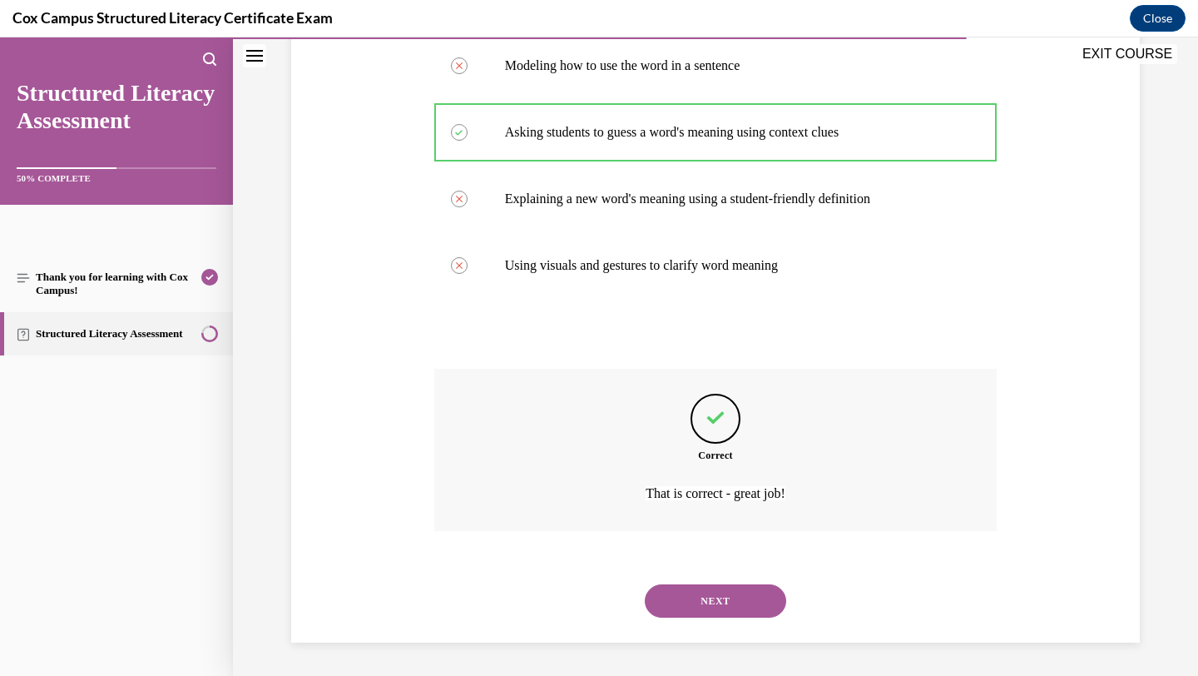
click at [729, 598] on button "NEXT" at bounding box center [715, 600] width 141 height 33
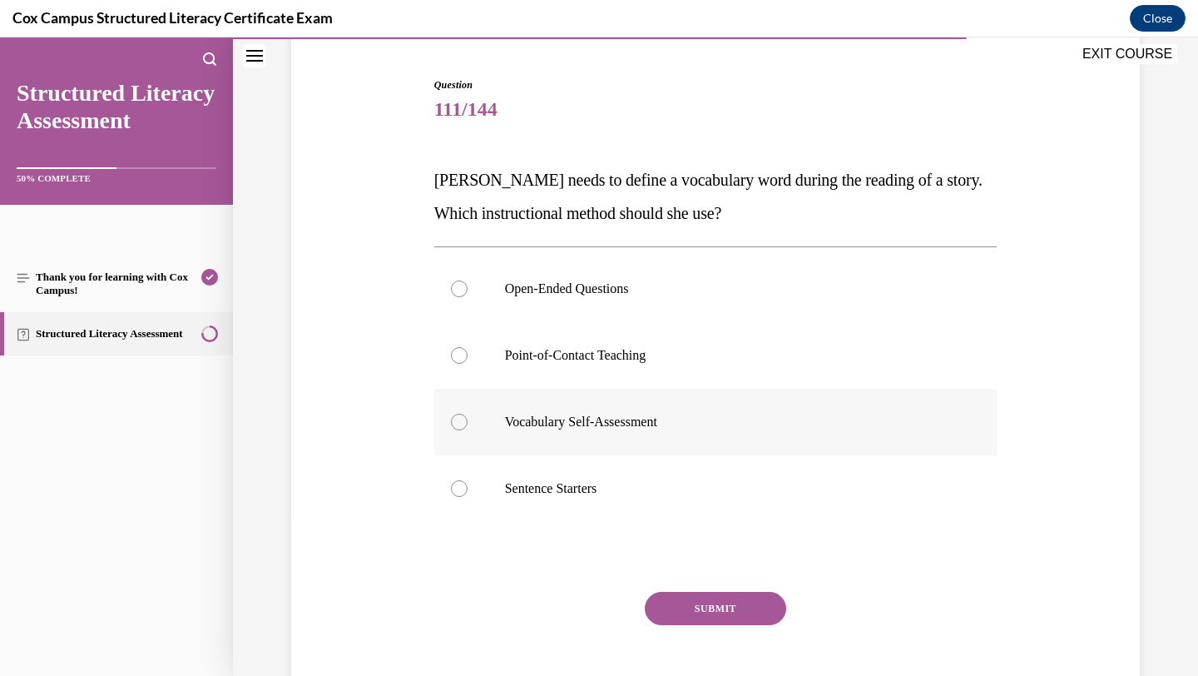
scroll to position [159, 0]
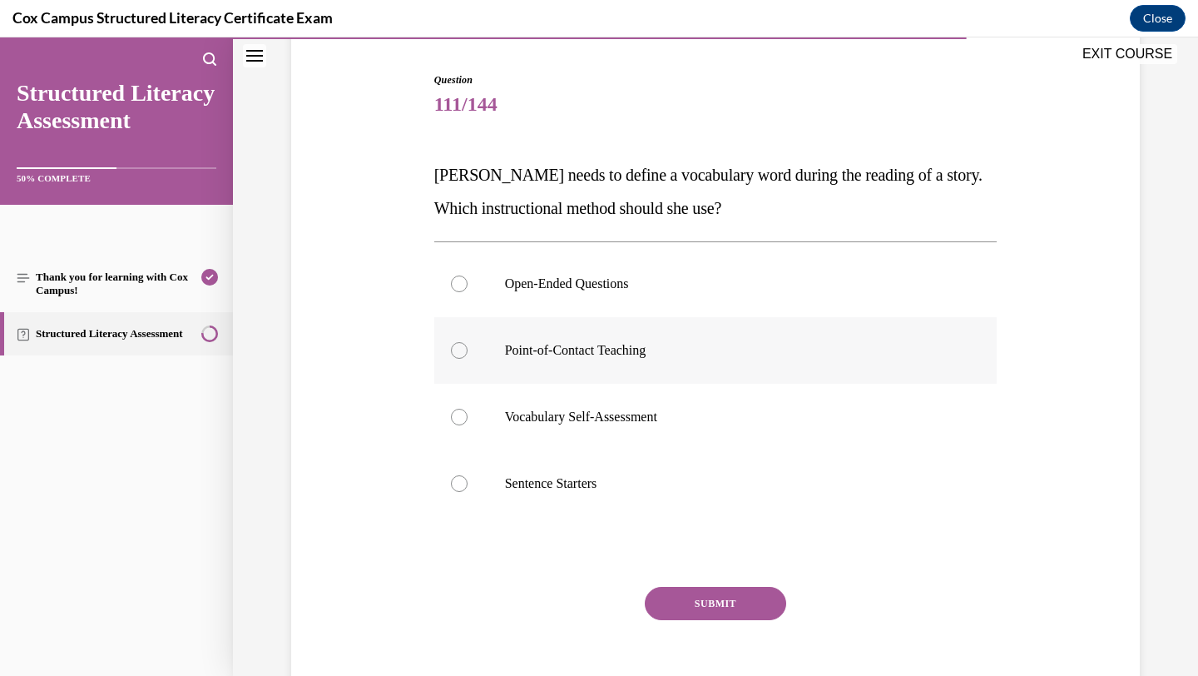
click at [630, 359] on label "Point-of-Contact Teaching" at bounding box center [715, 350] width 563 height 67
click at [468, 359] on input "Point-of-Contact Teaching" at bounding box center [459, 350] width 17 height 17
radio input "true"
click at [702, 600] on button "SUBMIT" at bounding box center [715, 603] width 141 height 33
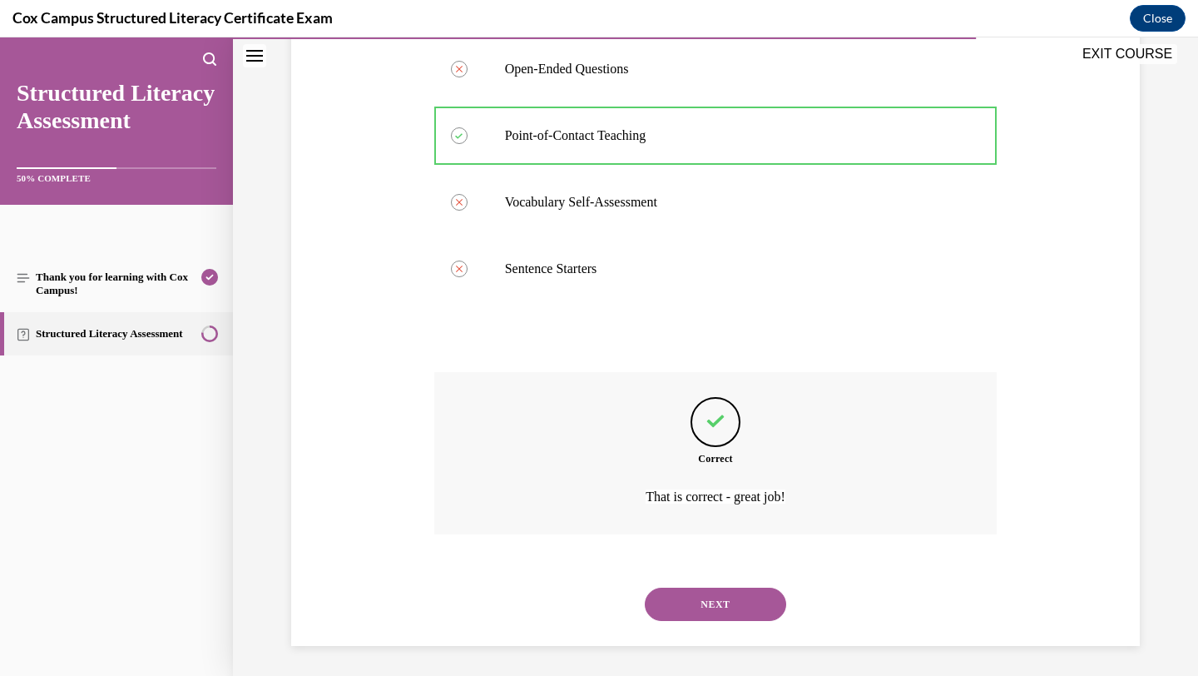
scroll to position [377, 0]
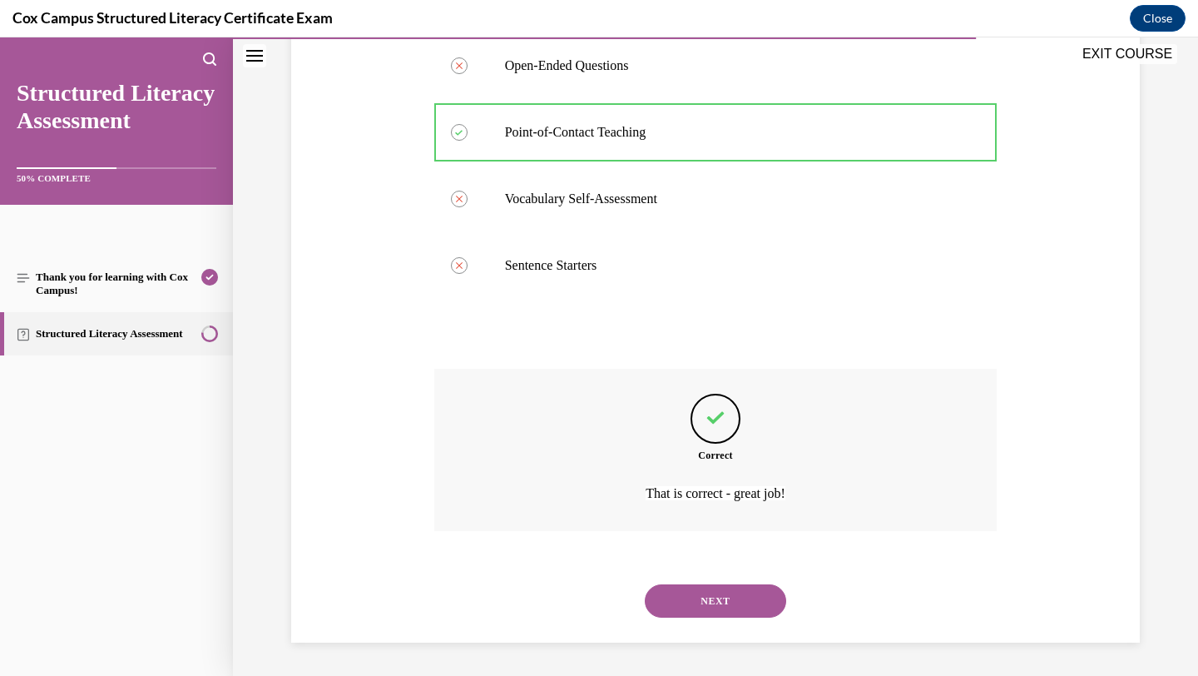
click at [745, 601] on button "NEXT" at bounding box center [715, 600] width 141 height 33
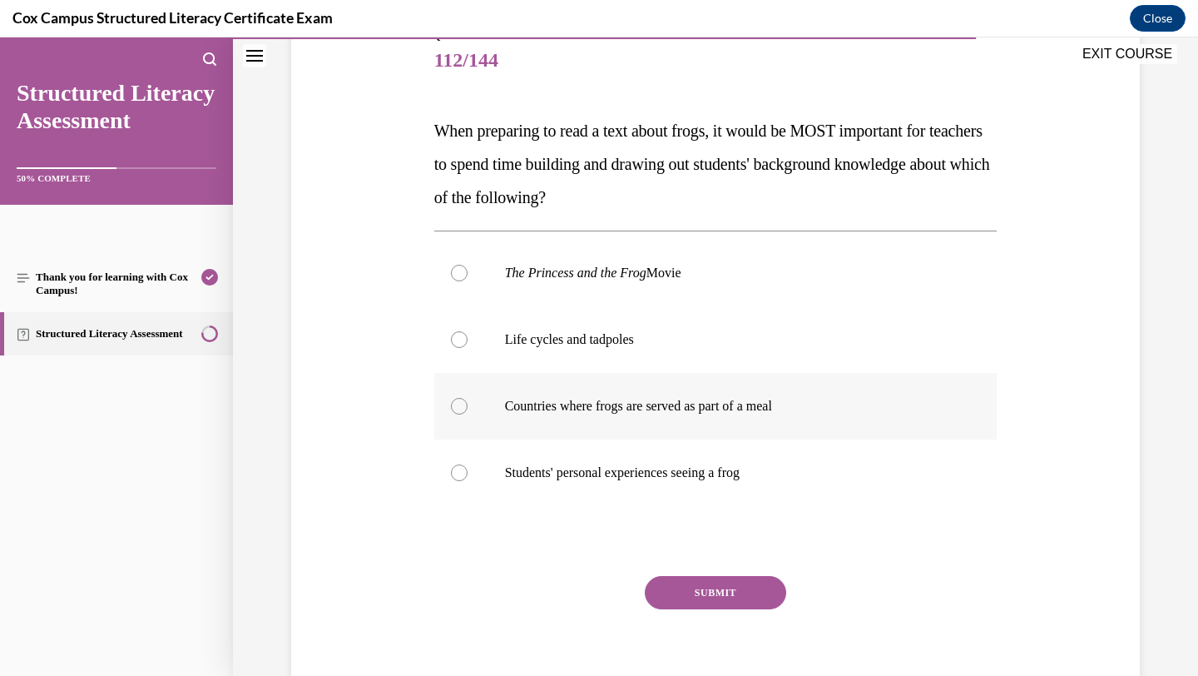
scroll to position [202, 0]
click at [633, 478] on p "Students' personal experiences seeing a frog" at bounding box center [730, 473] width 451 height 17
click at [468, 478] on input "Students' personal experiences seeing a frog" at bounding box center [459, 473] width 17 height 17
radio input "true"
click at [718, 596] on button "SUBMIT" at bounding box center [715, 593] width 141 height 33
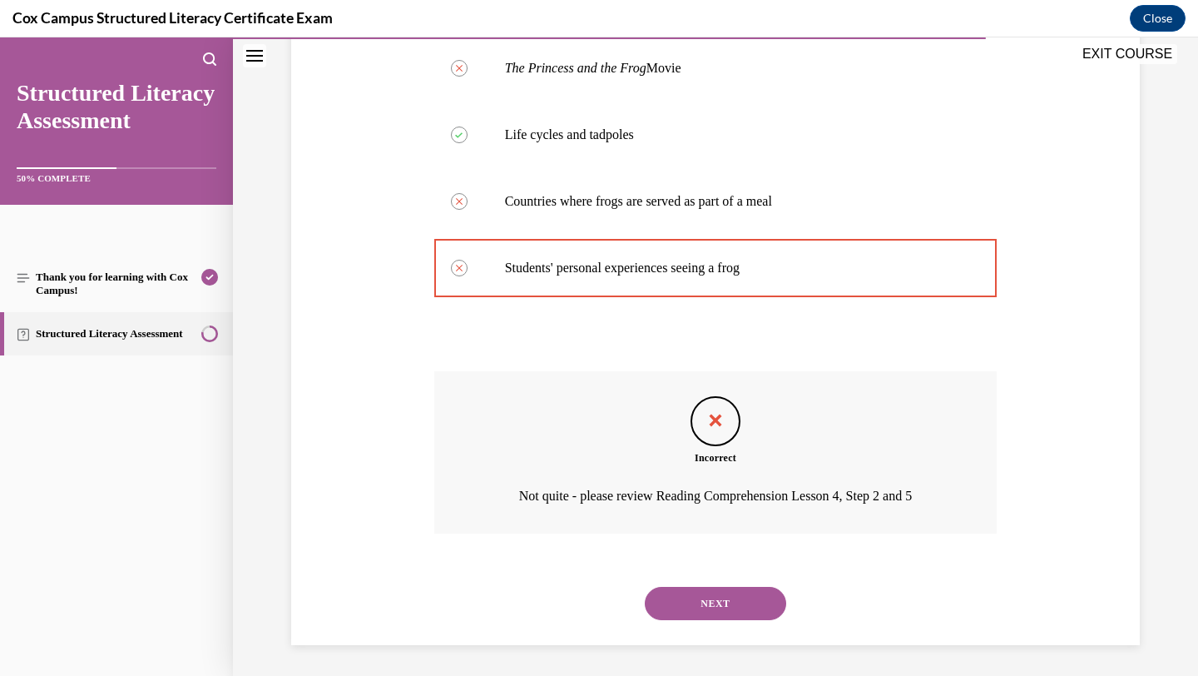
scroll to position [410, 0]
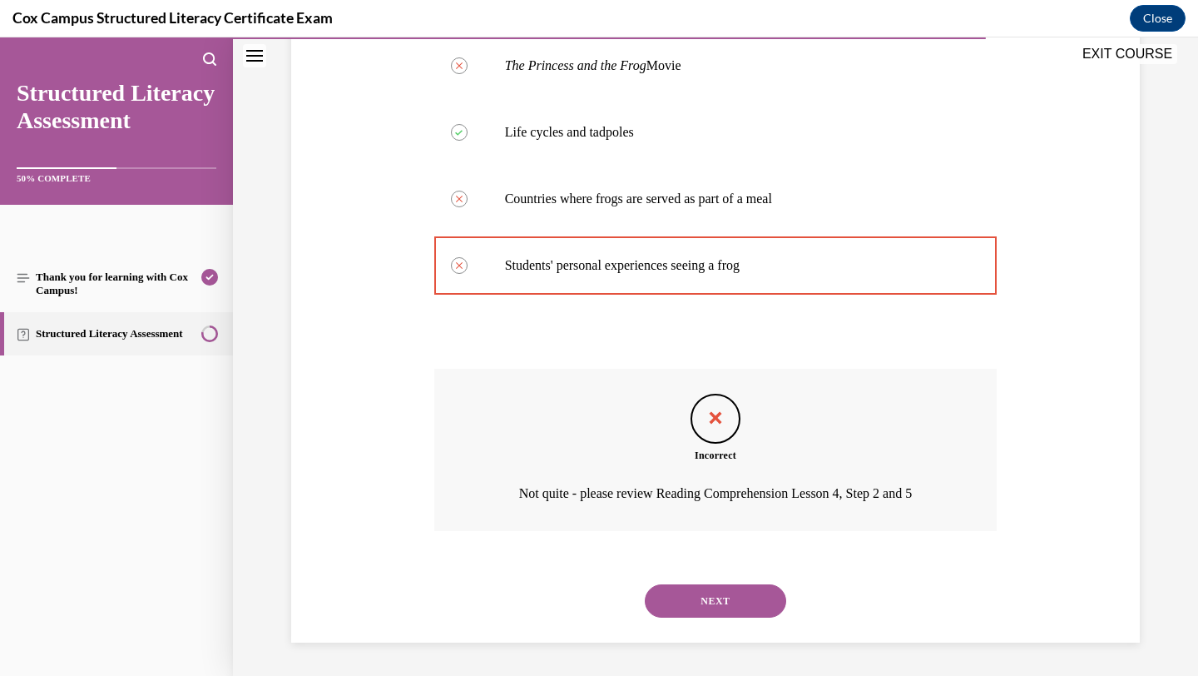
click at [718, 600] on button "NEXT" at bounding box center [715, 600] width 141 height 33
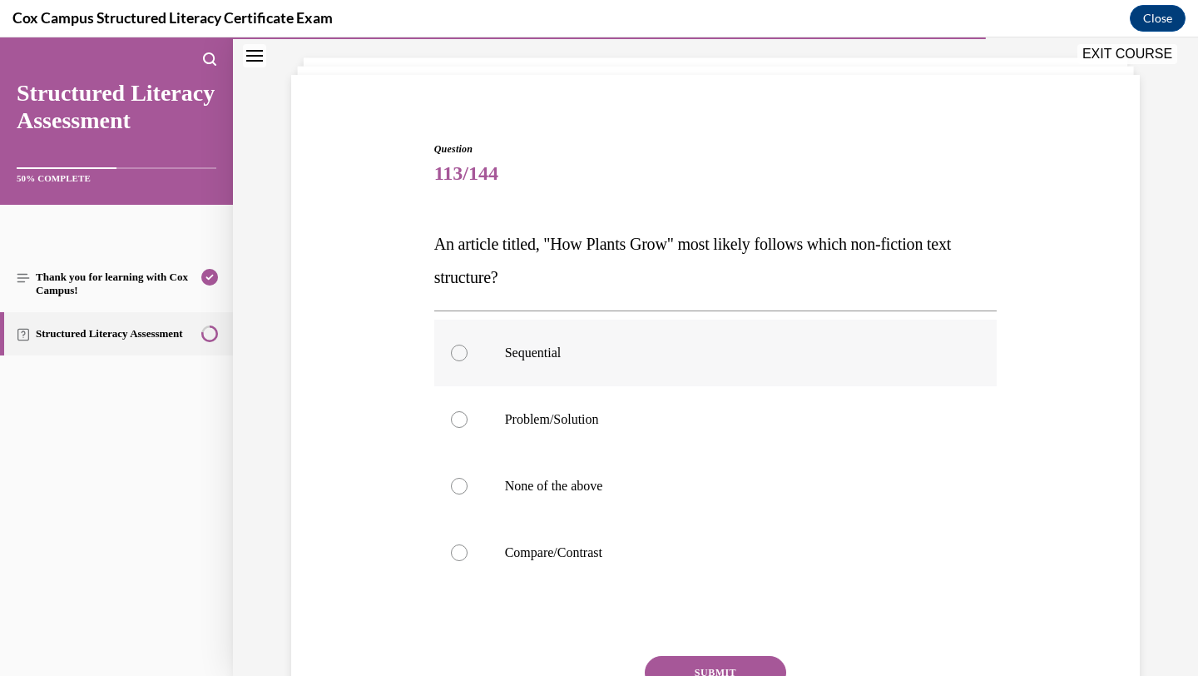
scroll to position [93, 0]
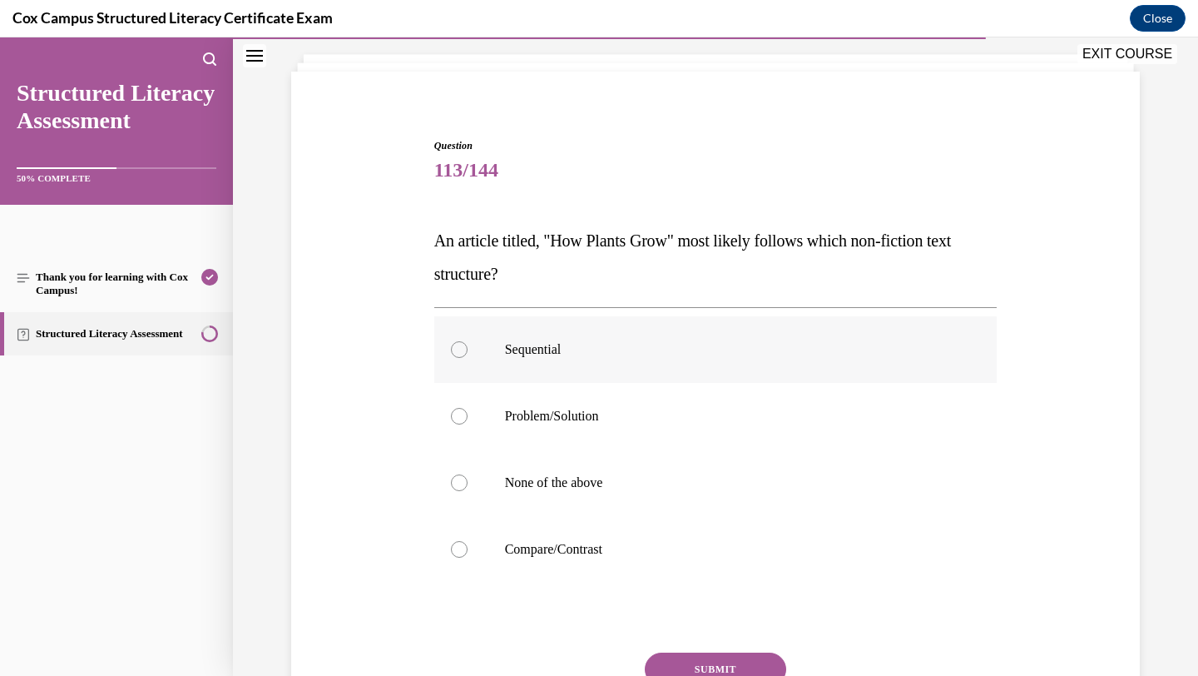
click at [620, 349] on p "Sequential" at bounding box center [730, 349] width 451 height 17
click at [468, 349] on input "Sequential" at bounding box center [459, 349] width 17 height 17
radio input "true"
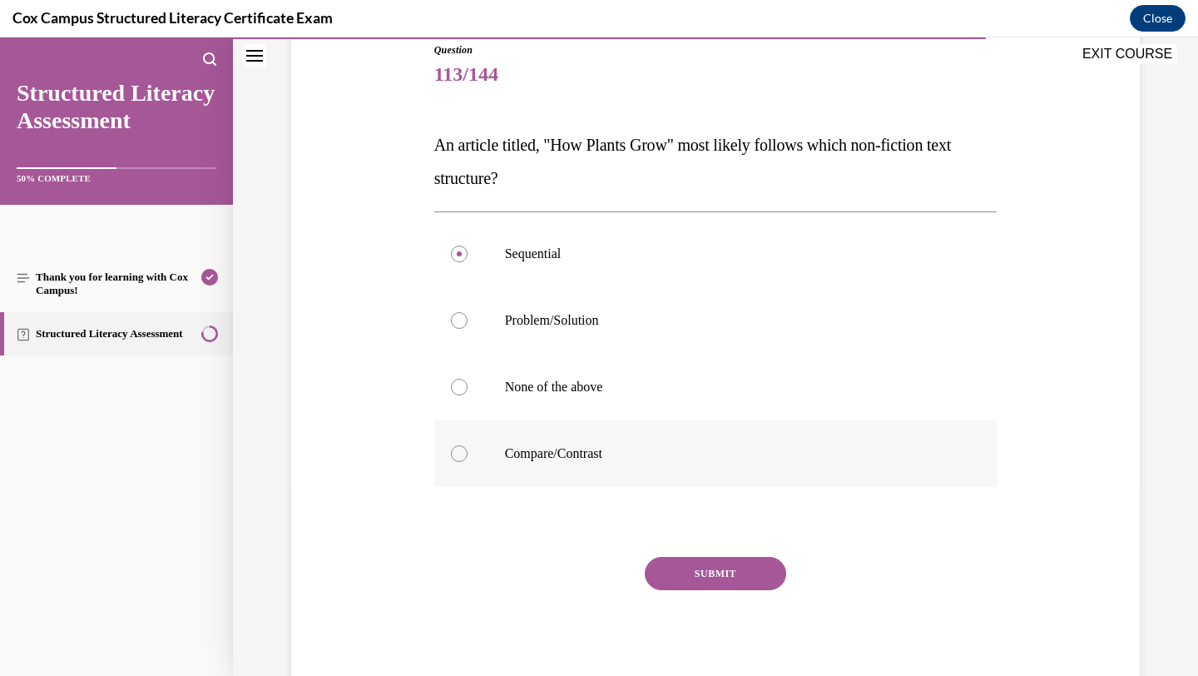
scroll to position [240, 0]
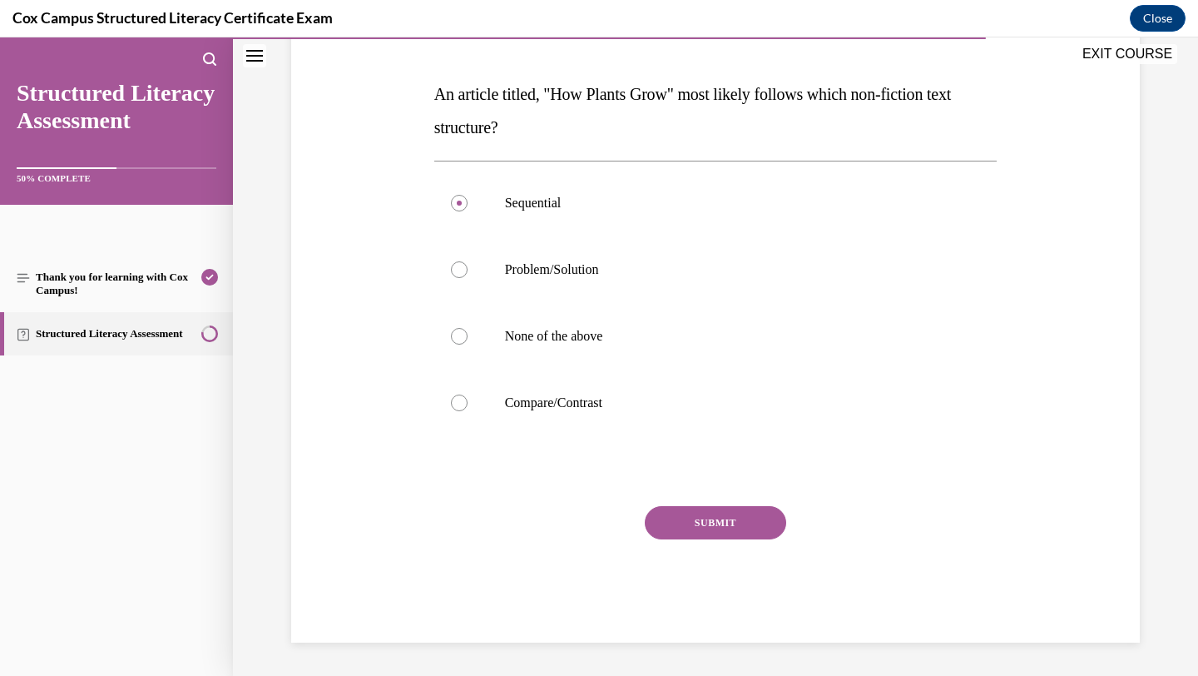
click at [674, 528] on button "SUBMIT" at bounding box center [715, 522] width 141 height 33
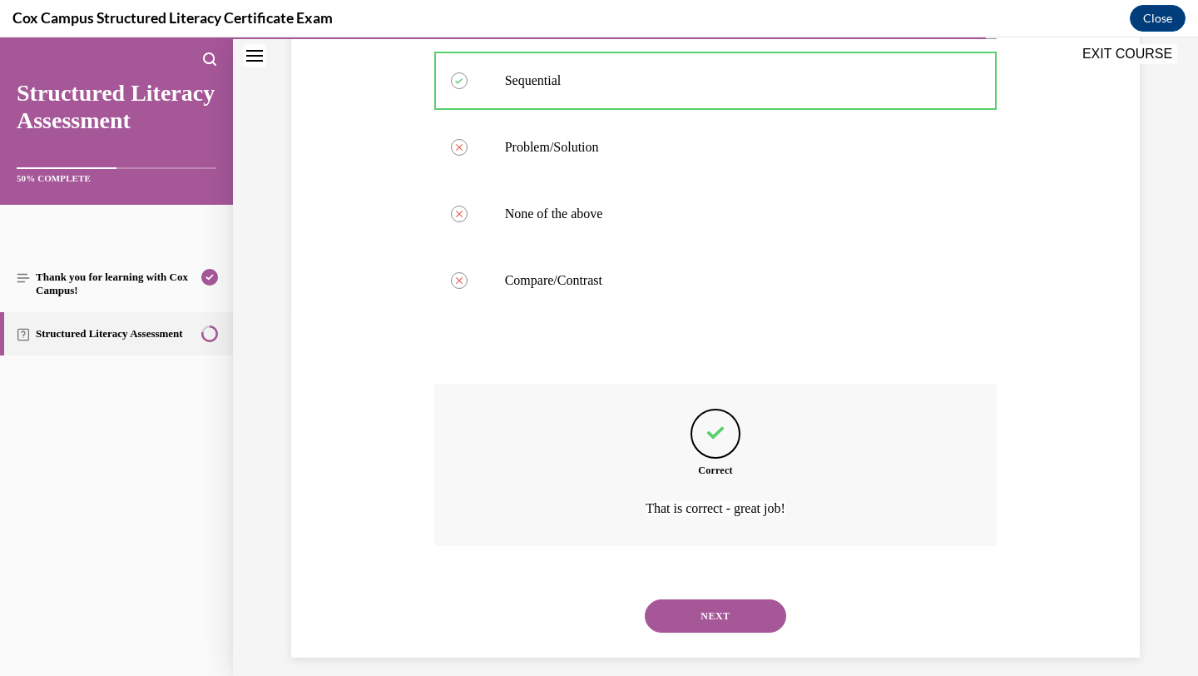
scroll to position [377, 0]
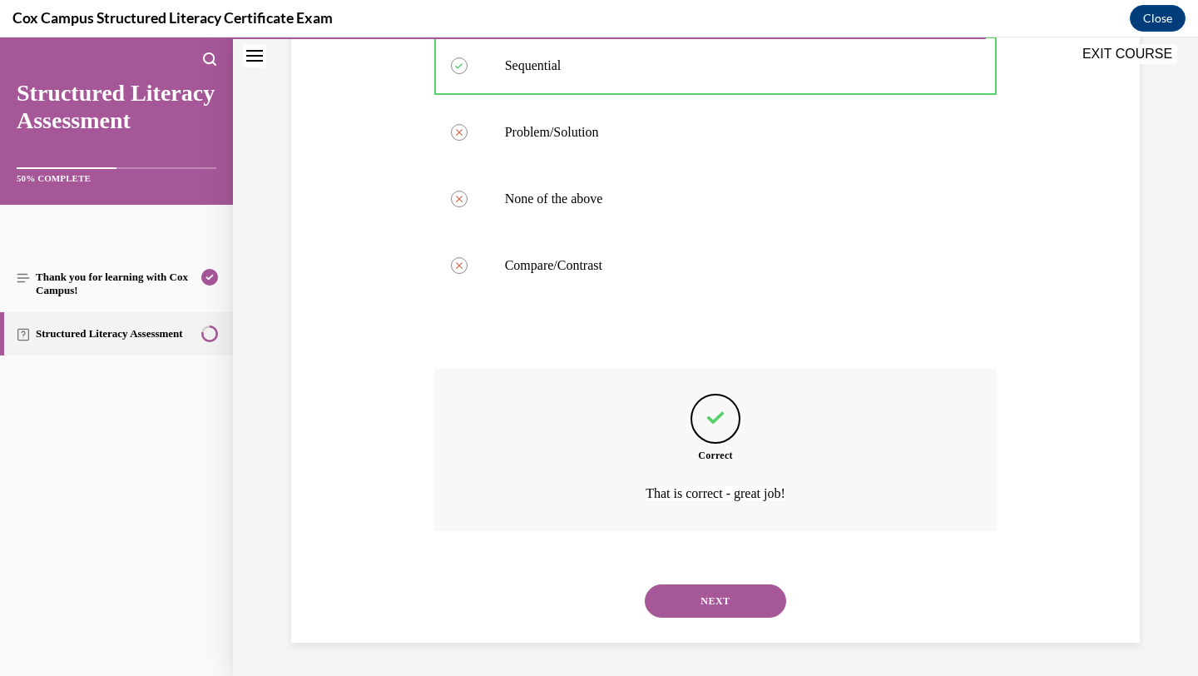
click at [756, 603] on button "NEXT" at bounding box center [715, 600] width 141 height 33
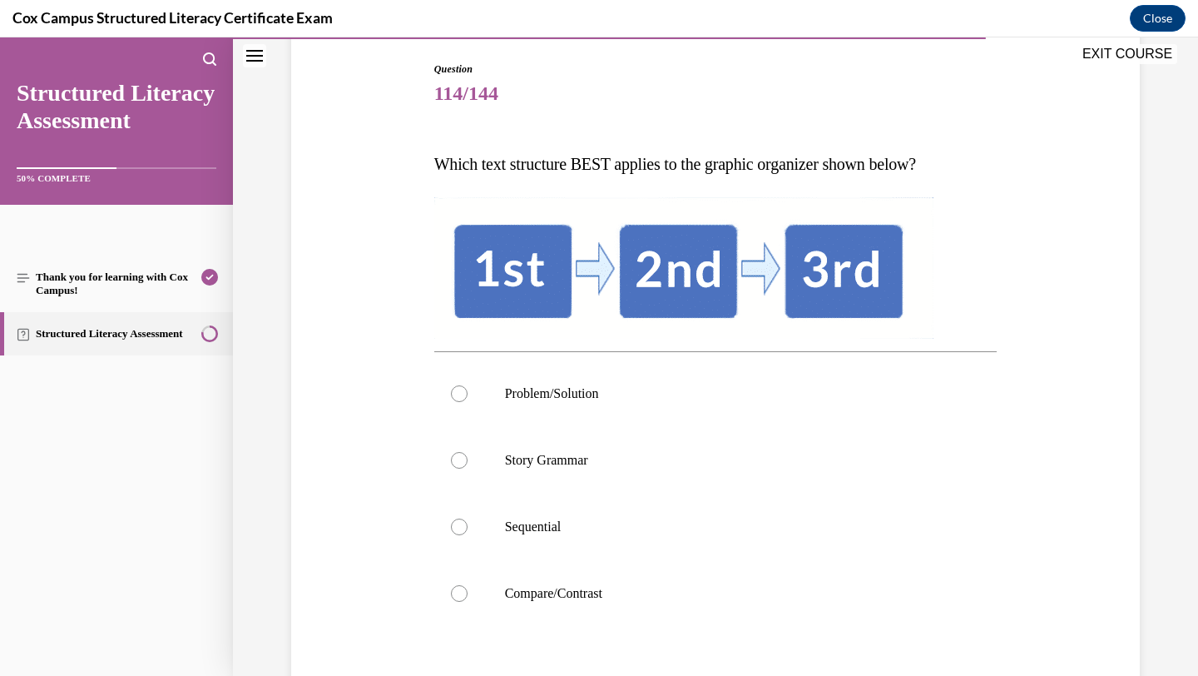
scroll to position [211, 0]
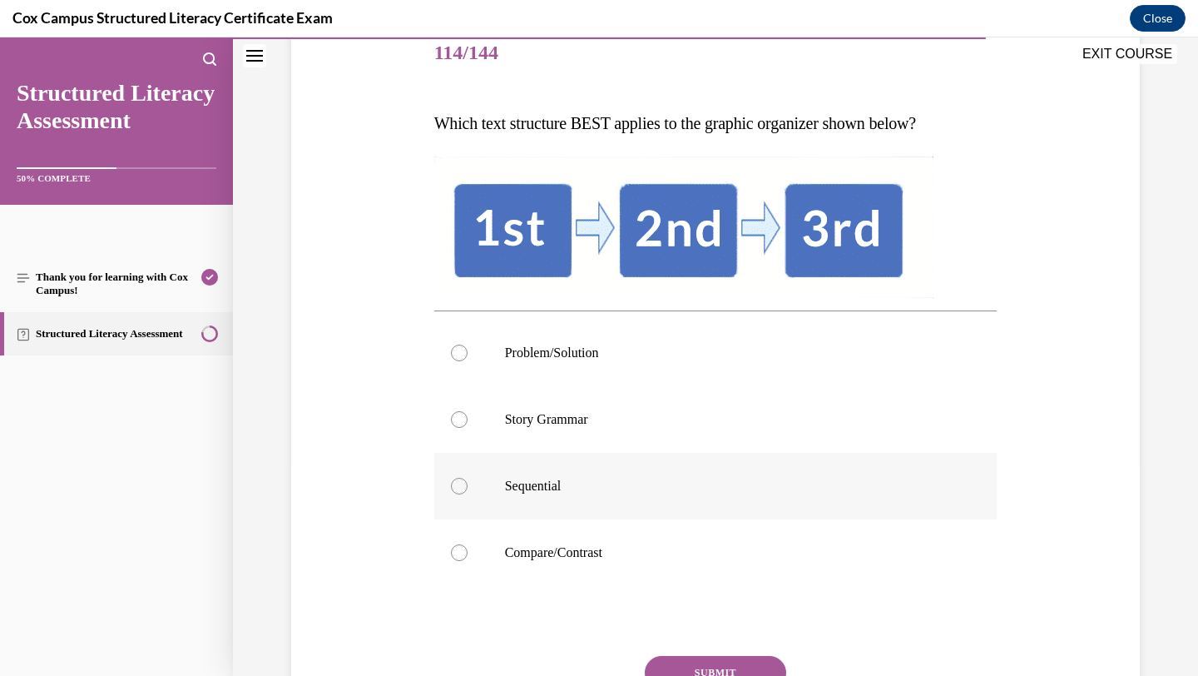
click at [691, 478] on p "Sequential" at bounding box center [730, 486] width 451 height 17
click at [468, 478] on input "Sequential" at bounding box center [459, 486] width 17 height 17
radio input "true"
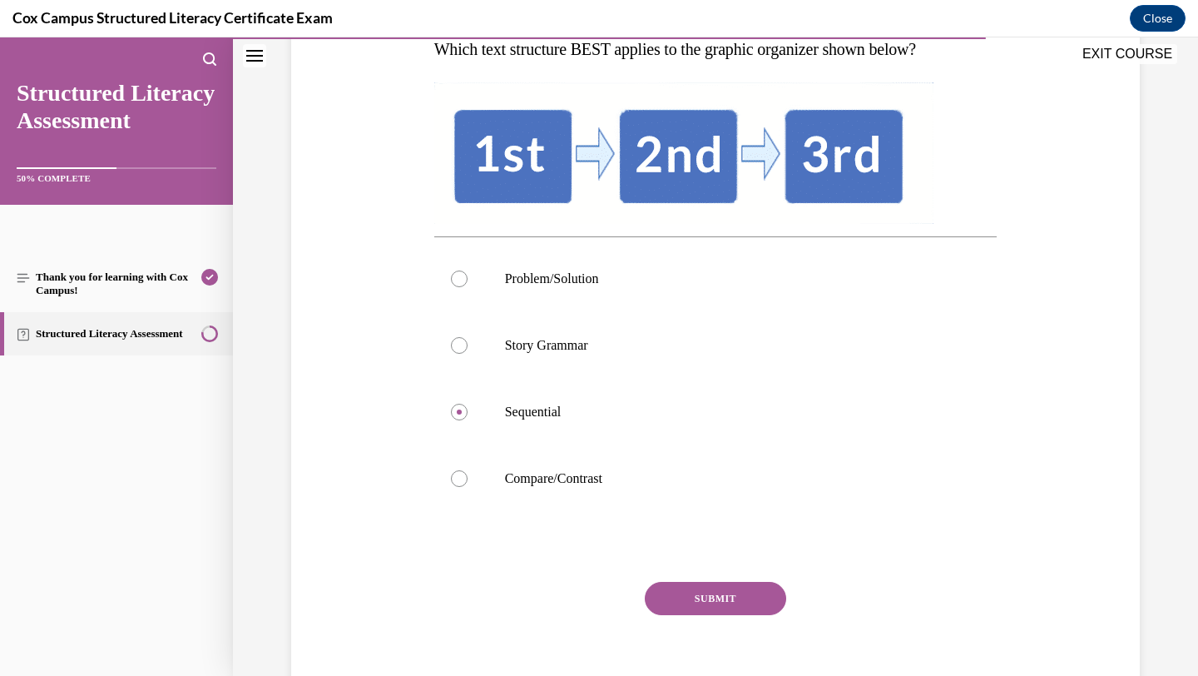
click at [714, 593] on button "SUBMIT" at bounding box center [715, 598] width 141 height 33
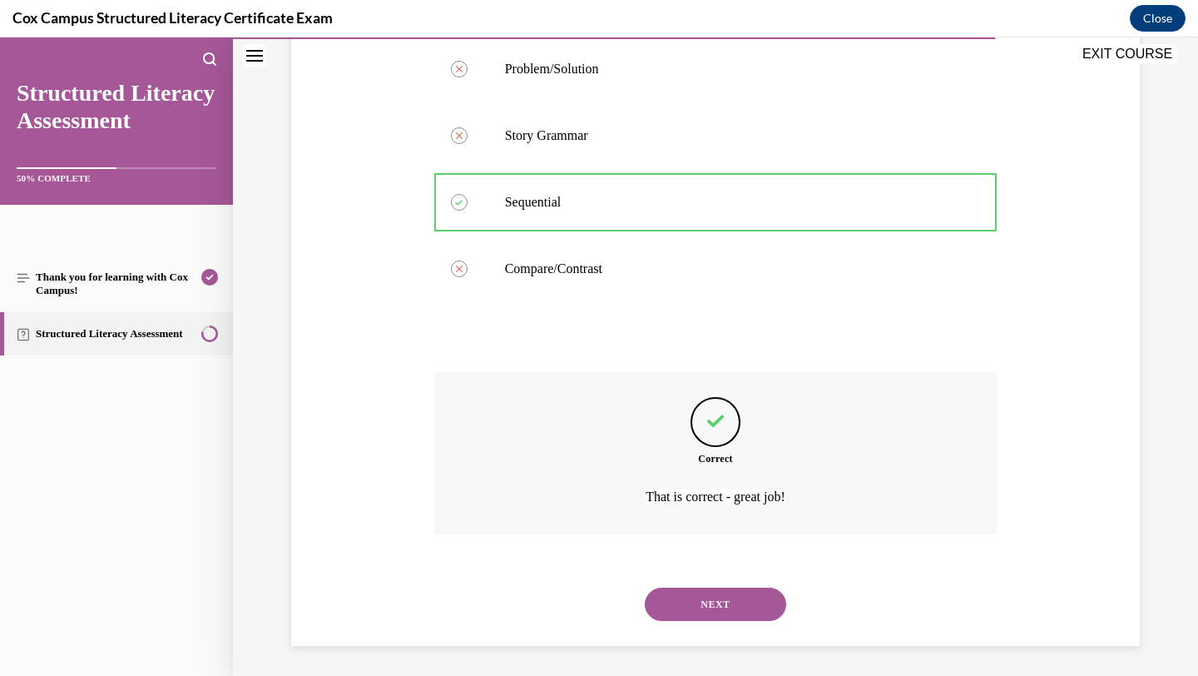
scroll to position [498, 0]
click at [714, 600] on button "NEXT" at bounding box center [715, 600] width 141 height 33
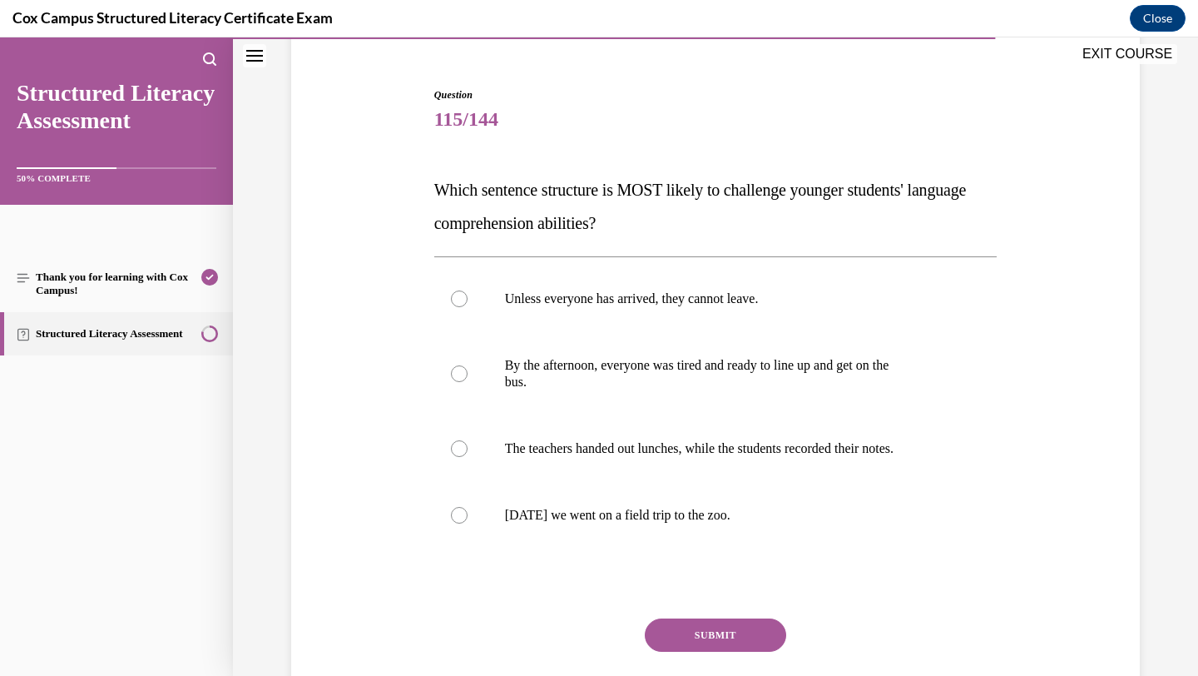
scroll to position [149, 0]
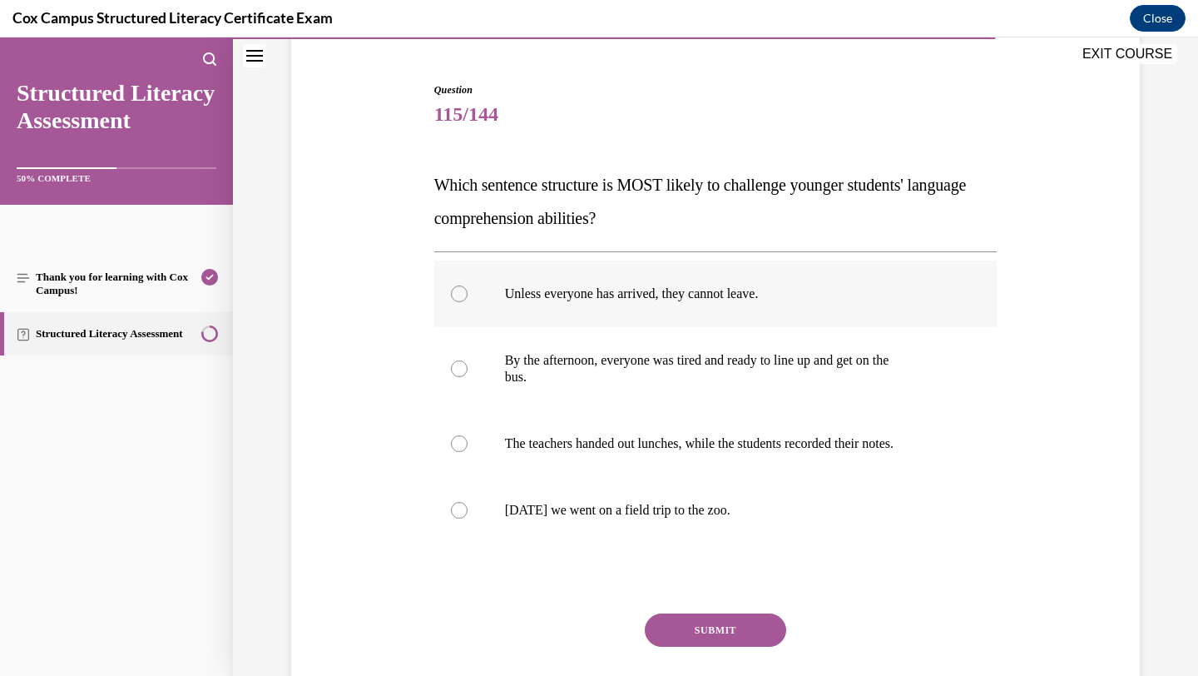
click at [622, 295] on p "Unless everyone has arrived, they cannot leave." at bounding box center [730, 293] width 451 height 17
click at [468, 295] on input "Unless everyone has arrived, they cannot leave." at bounding box center [459, 293] width 17 height 17
radio input "true"
click at [726, 625] on button "SUBMIT" at bounding box center [715, 629] width 141 height 33
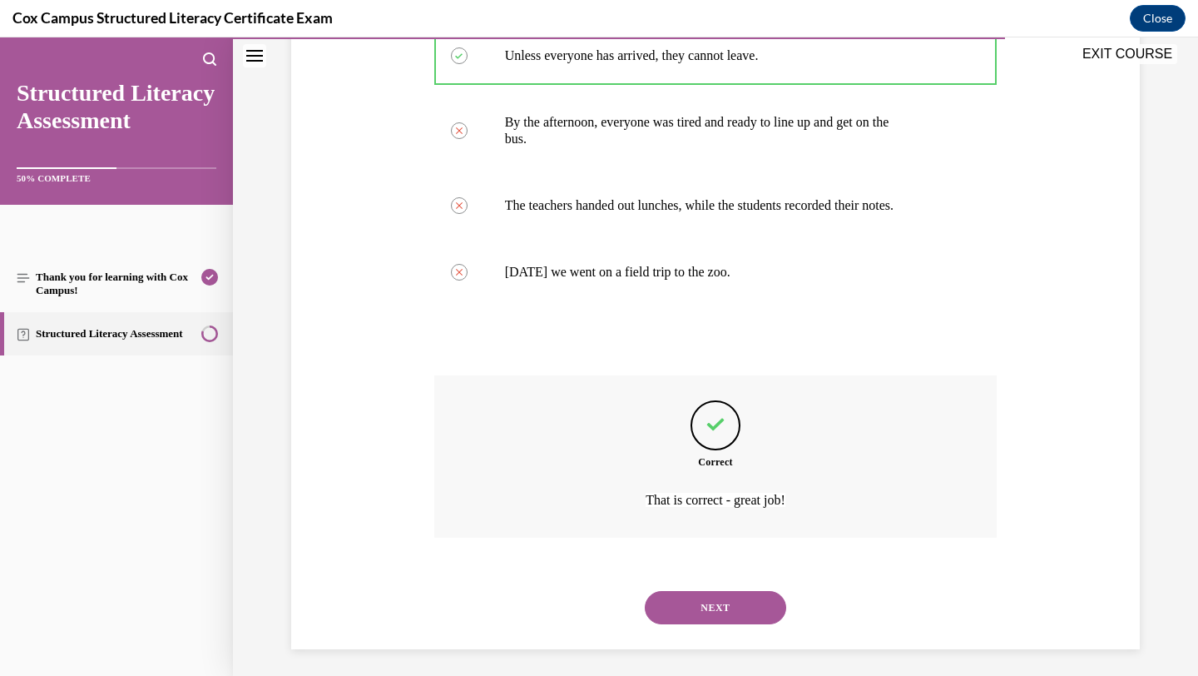
scroll to position [394, 0]
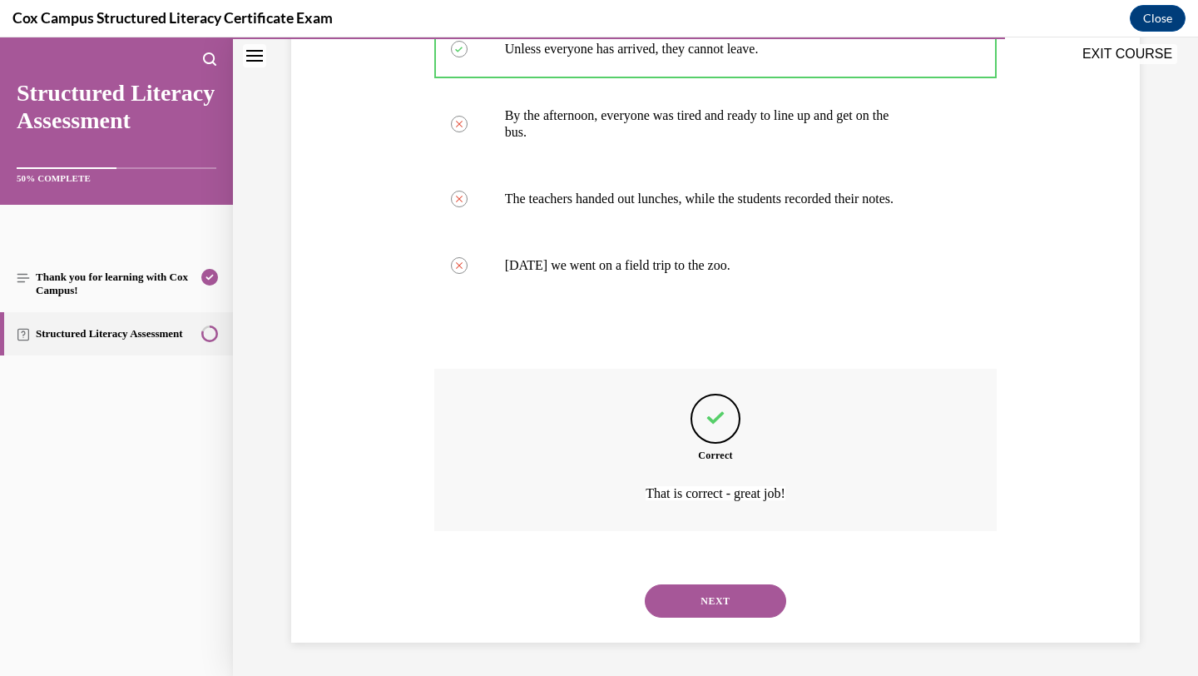
click at [723, 591] on button "NEXT" at bounding box center [715, 600] width 141 height 33
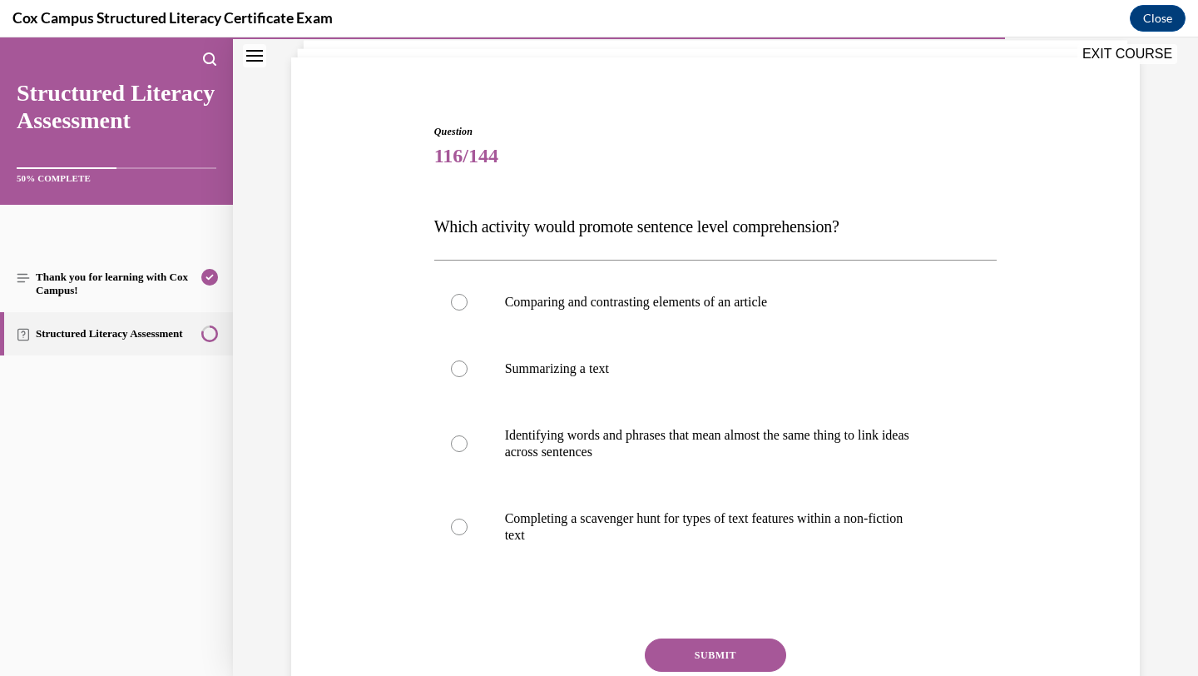
scroll to position [116, 0]
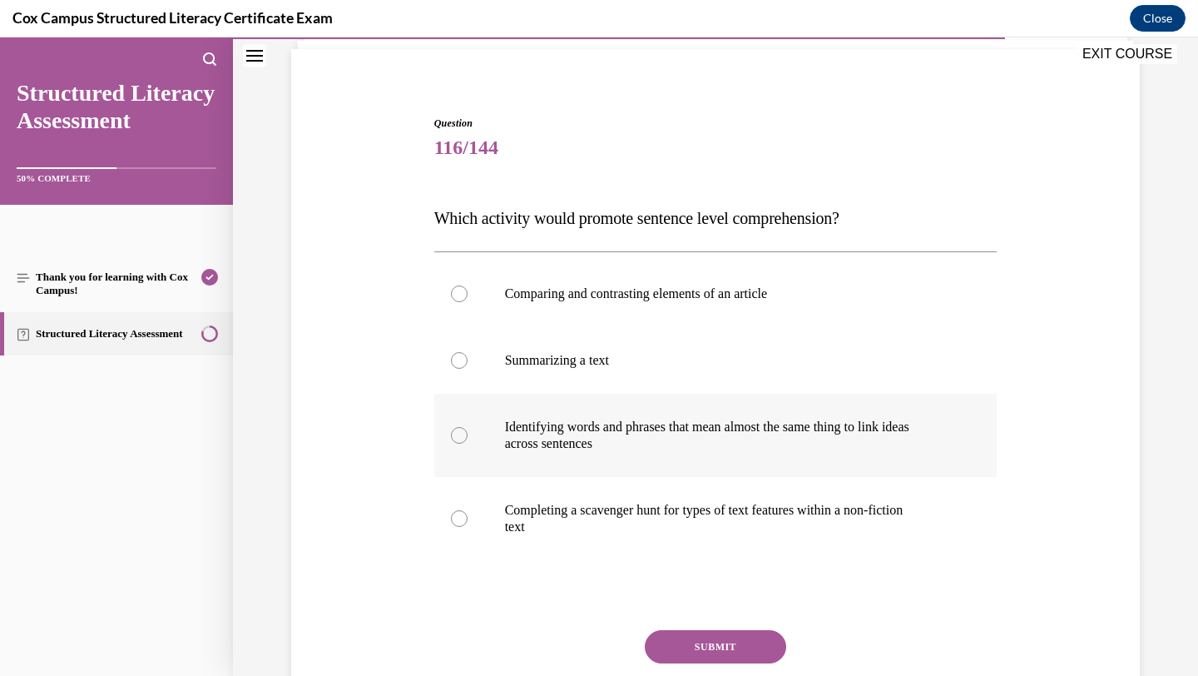
click at [721, 459] on label "Identifying words and phrases that mean almost the same thing to link ideas acr…" at bounding box center [715, 435] width 563 height 83
click at [468, 443] on input "Identifying words and phrases that mean almost the same thing to link ideas acr…" at bounding box center [459, 435] width 17 height 17
radio input "true"
click at [723, 650] on button "SUBMIT" at bounding box center [715, 646] width 141 height 33
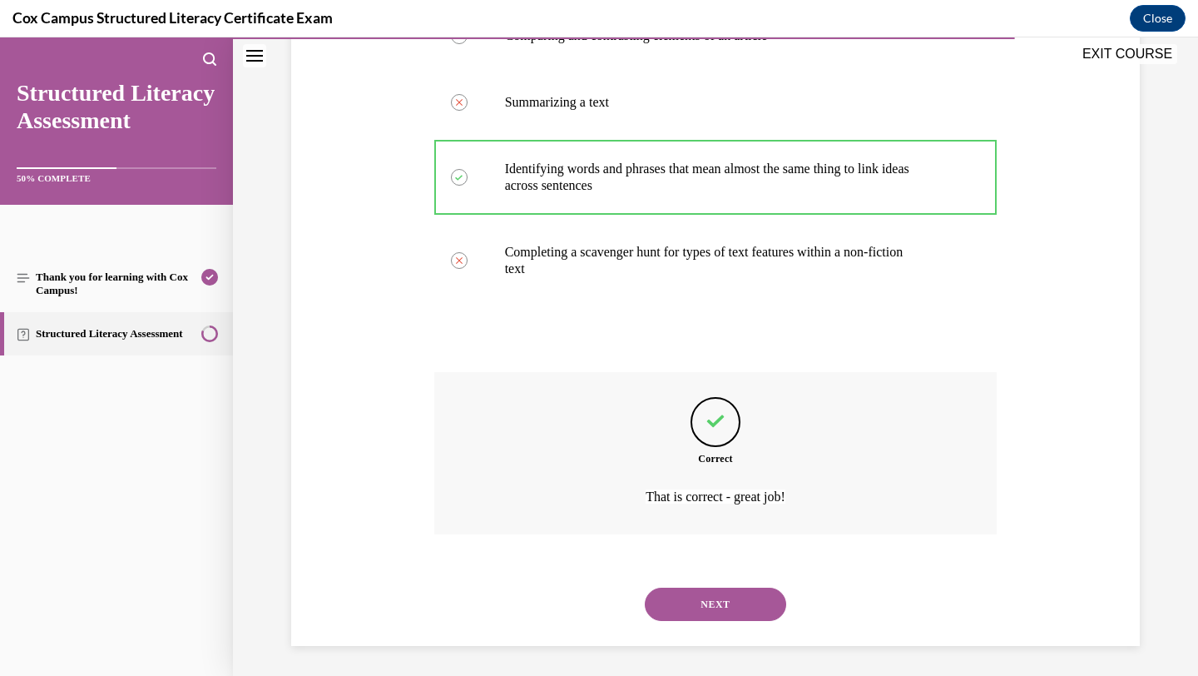
scroll to position [377, 0]
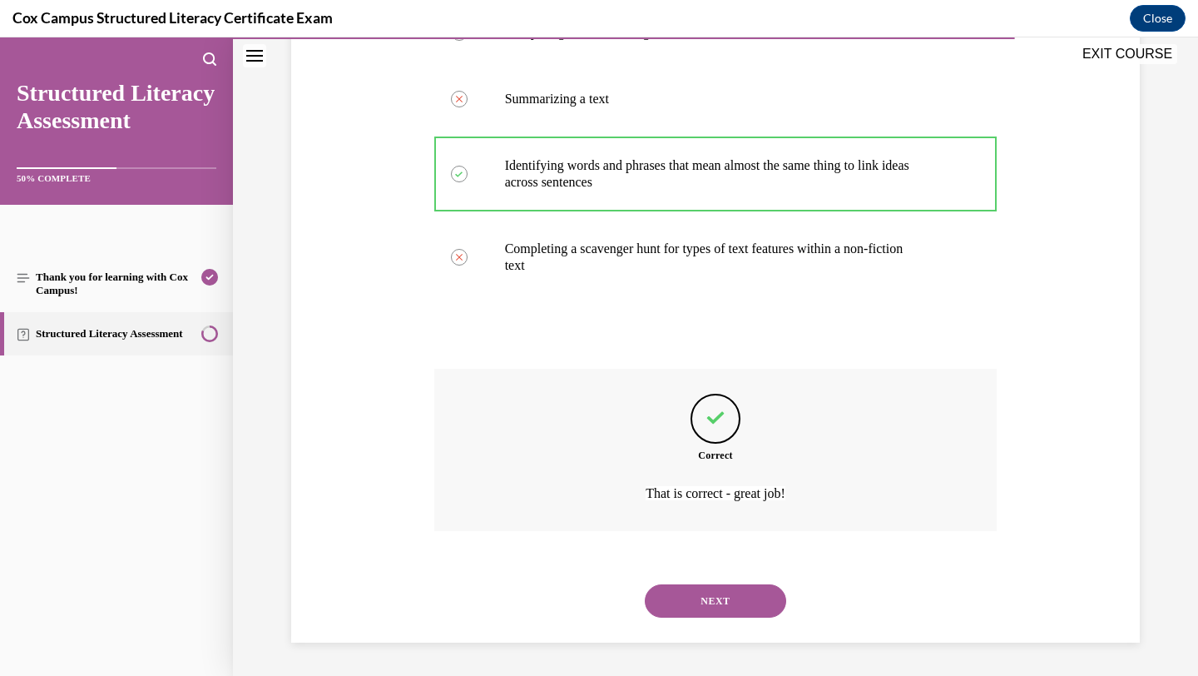
click at [731, 606] on button "NEXT" at bounding box center [715, 600] width 141 height 33
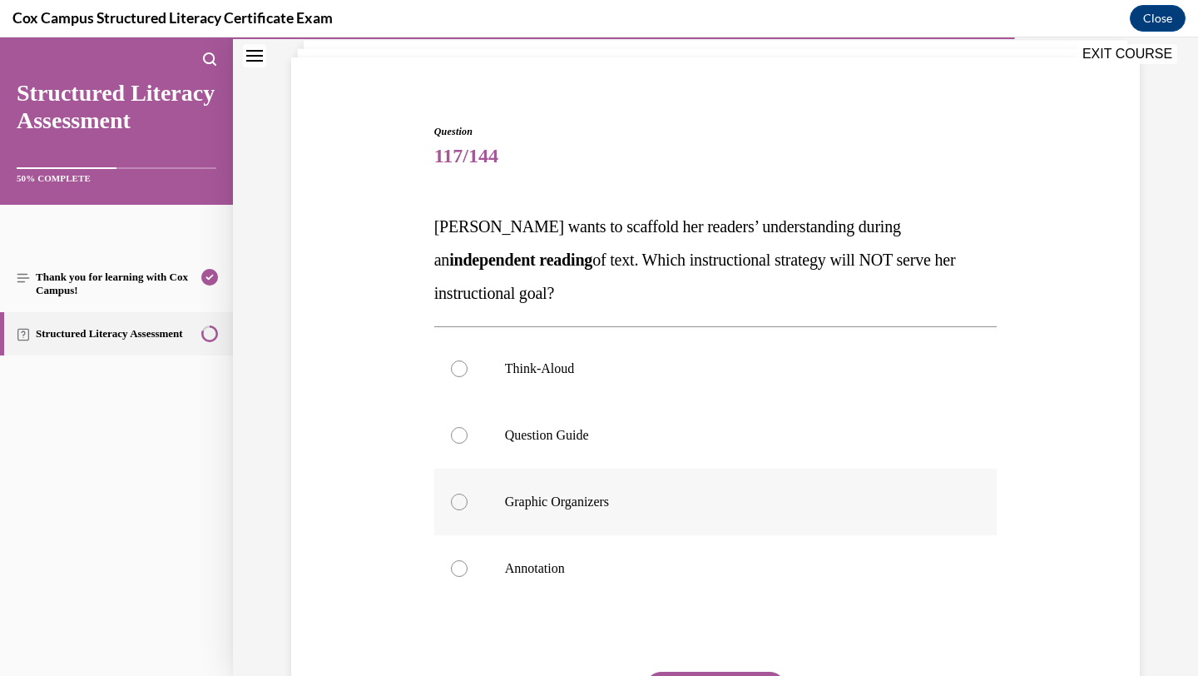
scroll to position [121, 0]
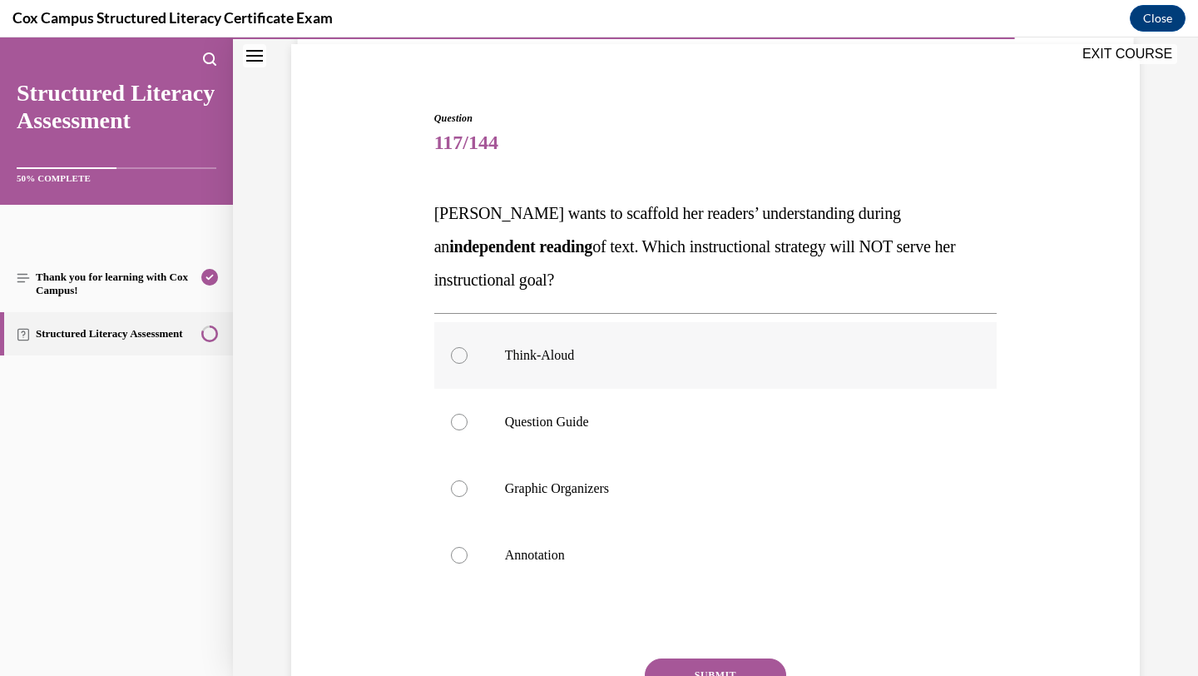
click at [594, 363] on p "Think-Aloud" at bounding box center [730, 355] width 451 height 17
click at [468, 363] on input "Think-Aloud" at bounding box center [459, 355] width 17 height 17
radio input "true"
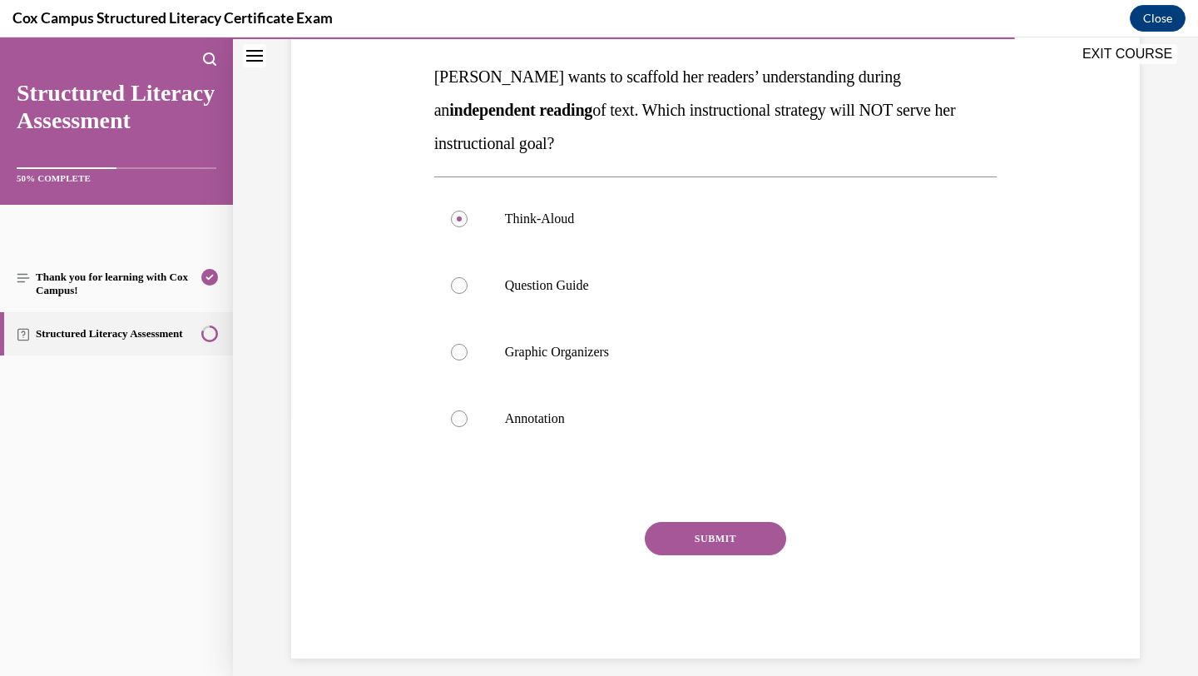
click at [718, 546] on button "SUBMIT" at bounding box center [715, 538] width 141 height 33
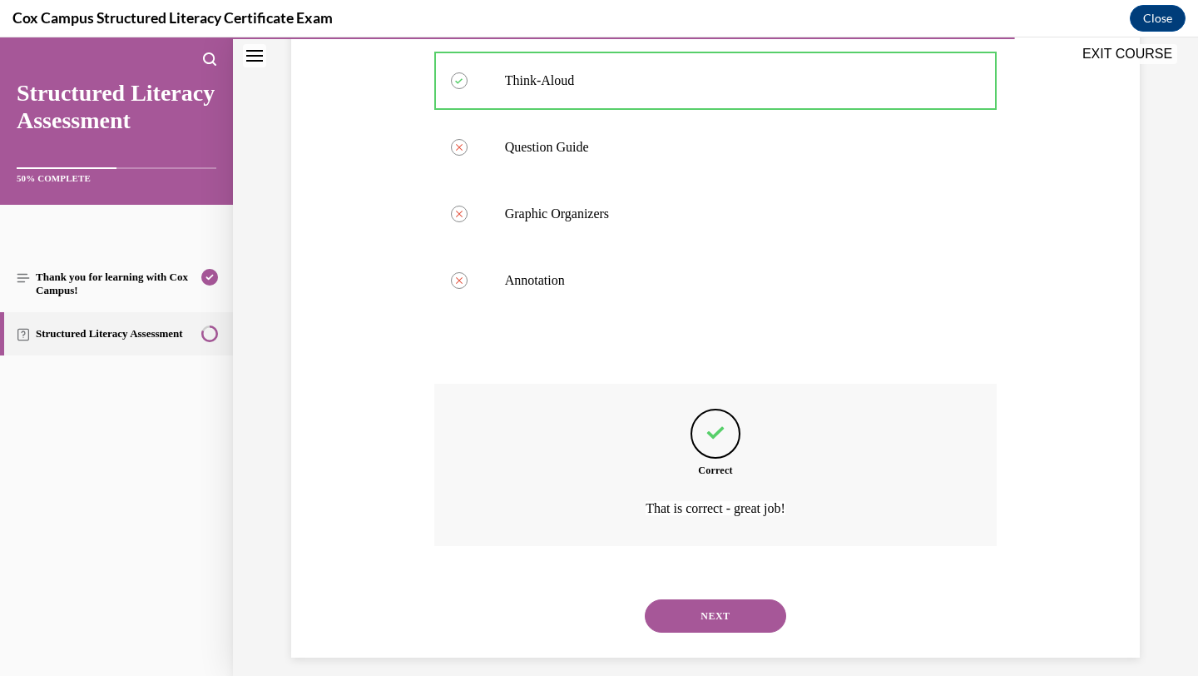
scroll to position [410, 0]
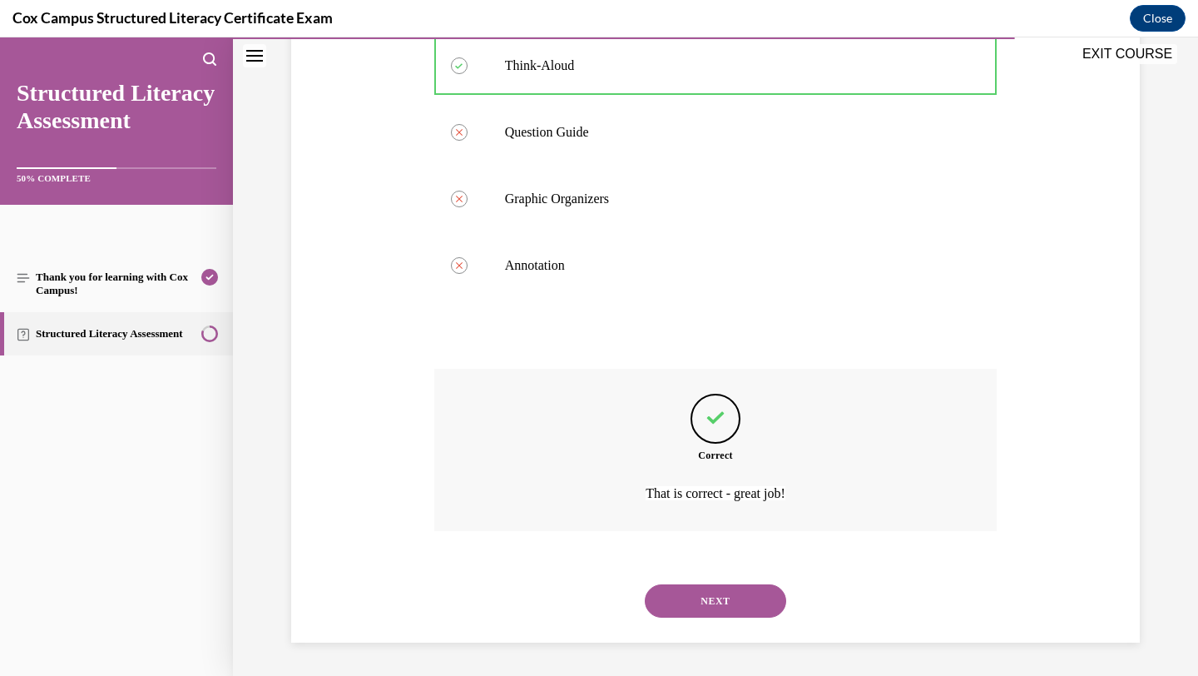
click at [716, 600] on button "NEXT" at bounding box center [715, 600] width 141 height 33
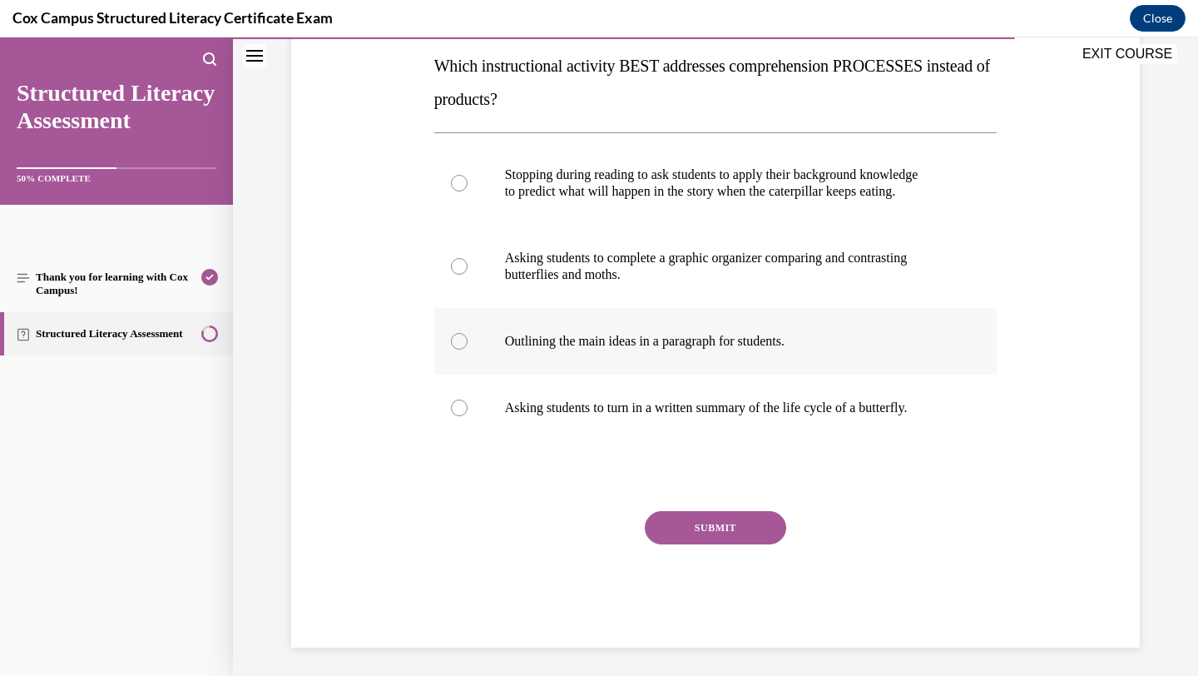
scroll to position [266, 0]
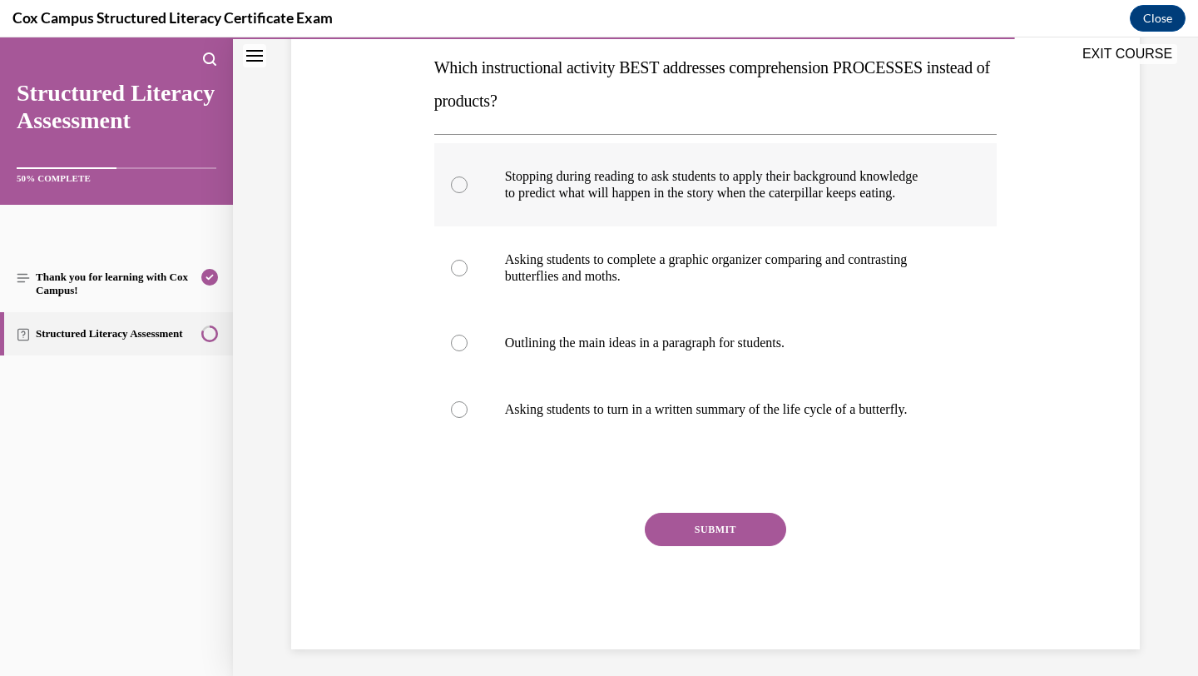
click at [758, 179] on p "Stopping during reading to ask students to apply their background knowledge" at bounding box center [730, 176] width 451 height 17
click at [468, 179] on input "Stopping during reading to ask students to apply their background knowledge to …" at bounding box center [459, 184] width 17 height 17
radio input "true"
click at [731, 527] on button "SUBMIT" at bounding box center [715, 529] width 141 height 33
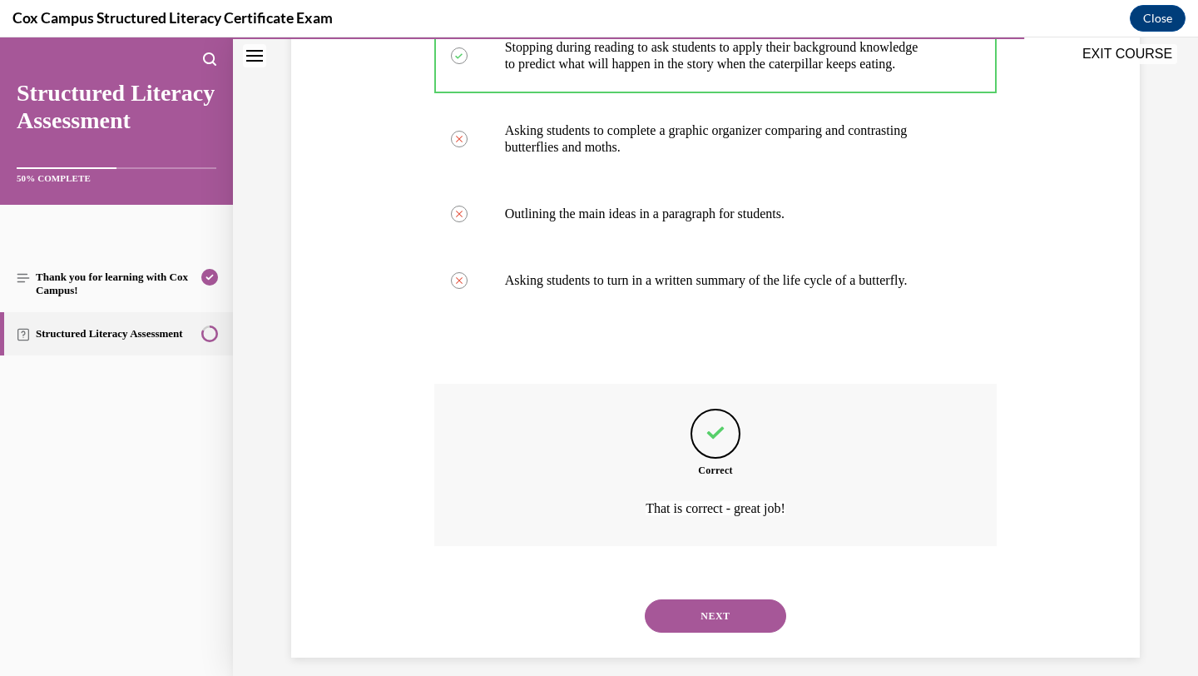
scroll to position [410, 0]
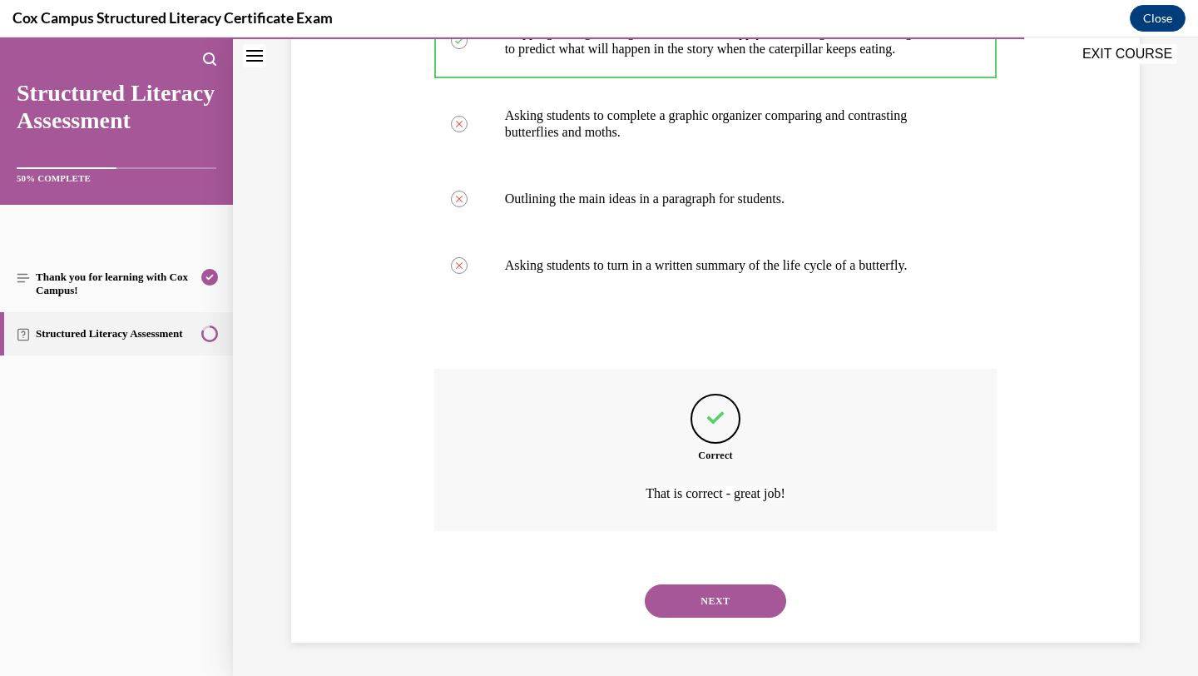
click at [737, 600] on button "NEXT" at bounding box center [715, 600] width 141 height 33
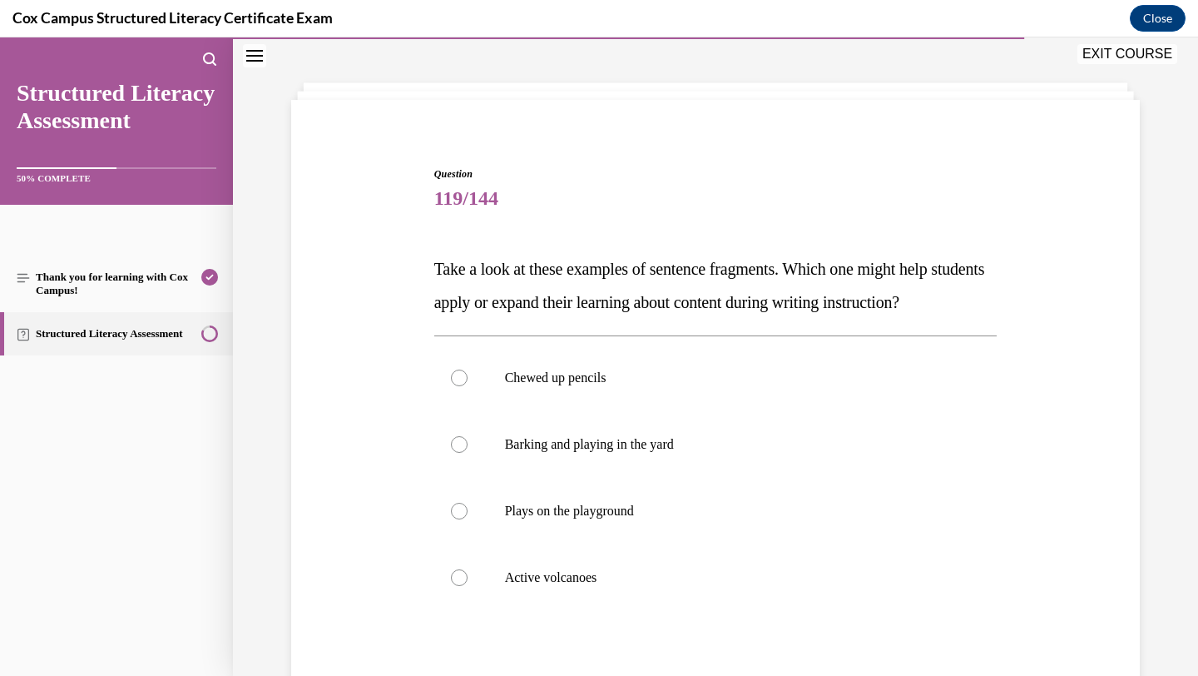
scroll to position [68, 0]
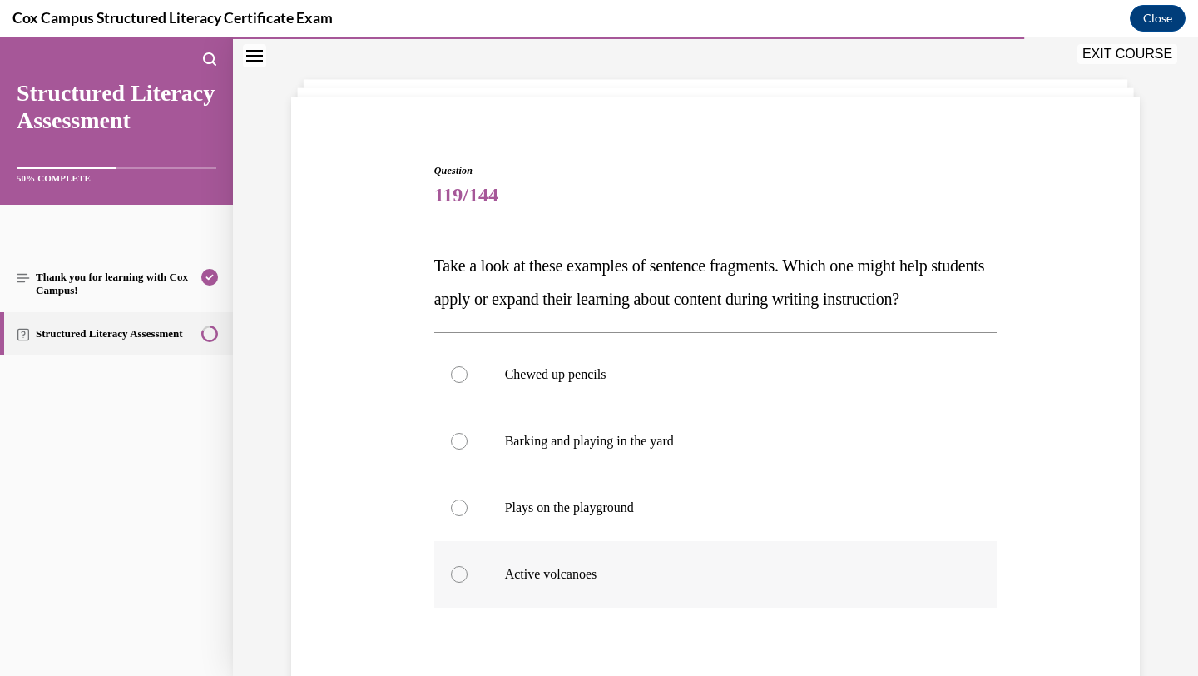
click at [609, 596] on label "Active volcanoes" at bounding box center [715, 574] width 563 height 67
click at [468, 582] on input "Active volcanoes" at bounding box center [459, 574] width 17 height 17
radio input "true"
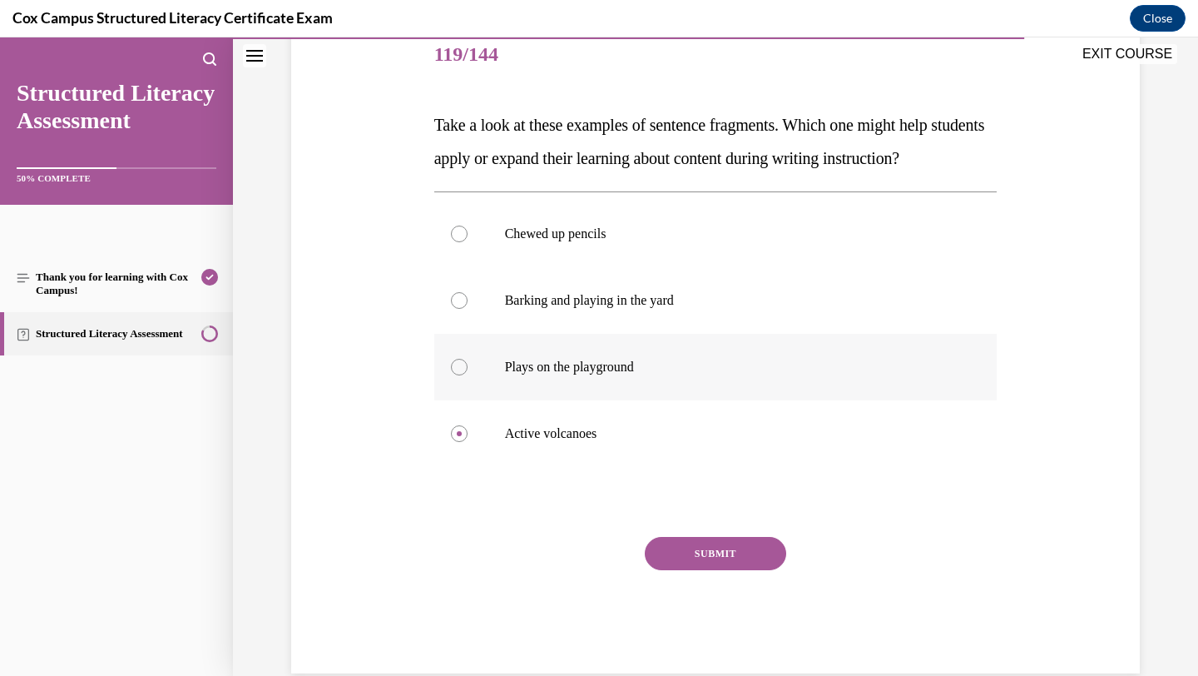
scroll to position [217, 0]
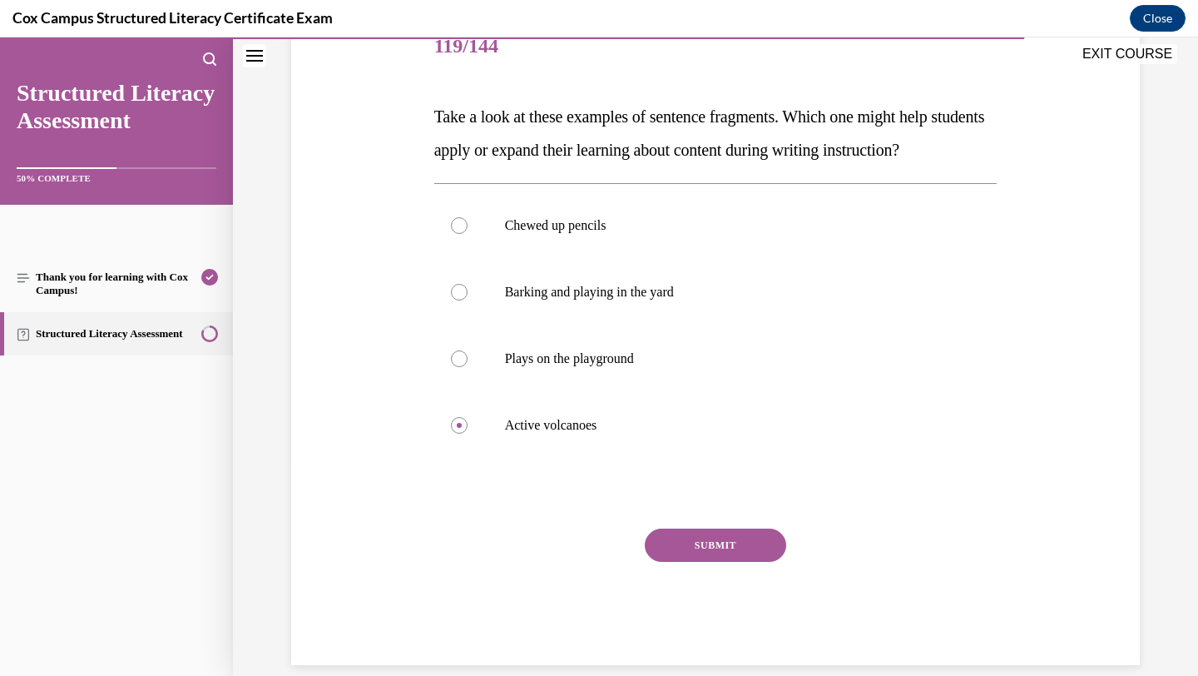
click at [750, 562] on button "SUBMIT" at bounding box center [715, 544] width 141 height 33
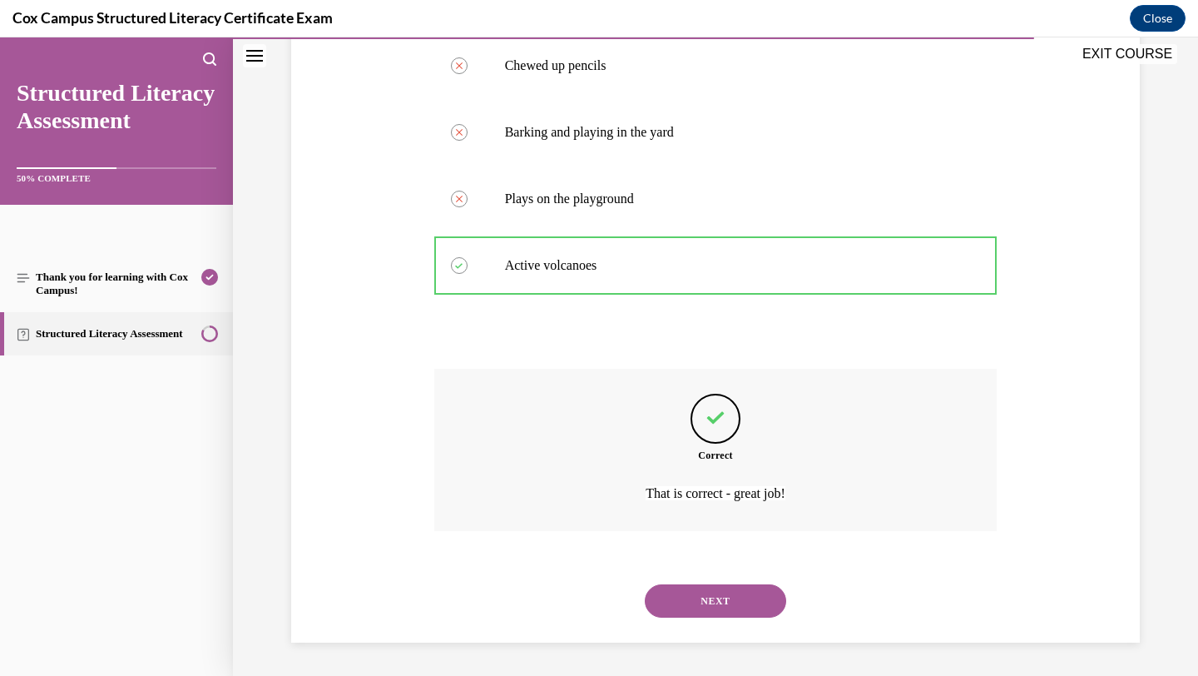
scroll to position [410, 0]
click at [746, 597] on button "NEXT" at bounding box center [715, 600] width 141 height 33
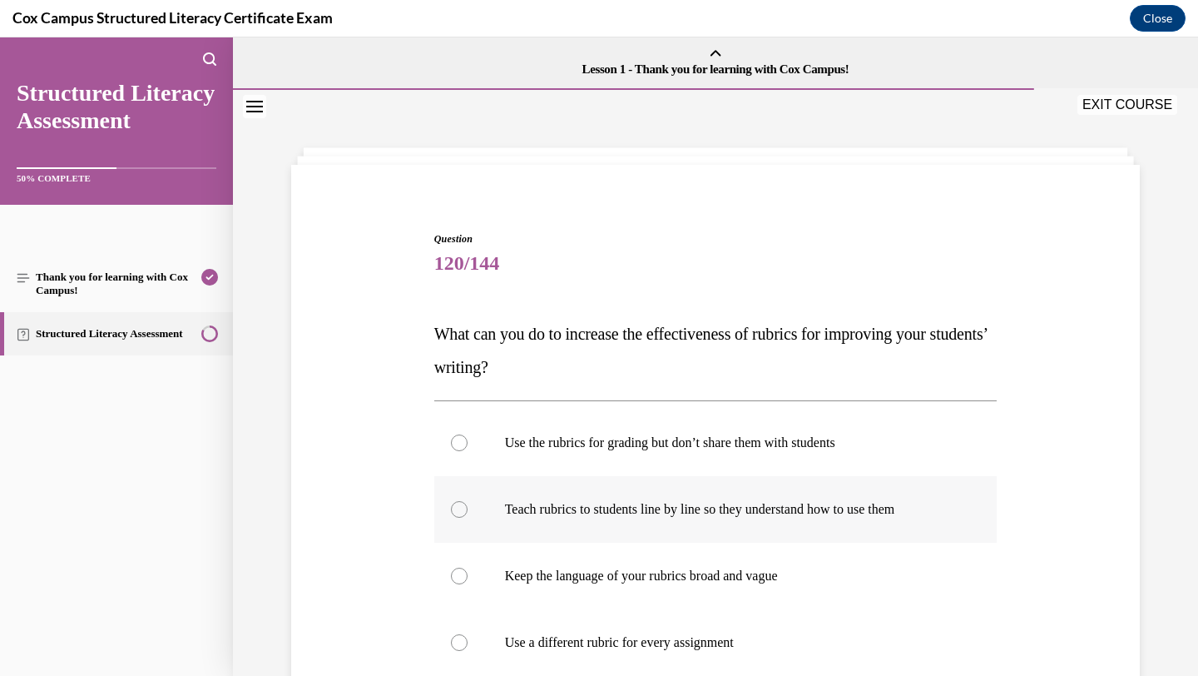
click at [711, 524] on label "Teach rubrics to students line by line so they understand how to use them" at bounding box center [715, 509] width 563 height 67
click at [468, 518] on input "Teach rubrics to students line by line so they understand how to use them" at bounding box center [459, 509] width 17 height 17
radio input "true"
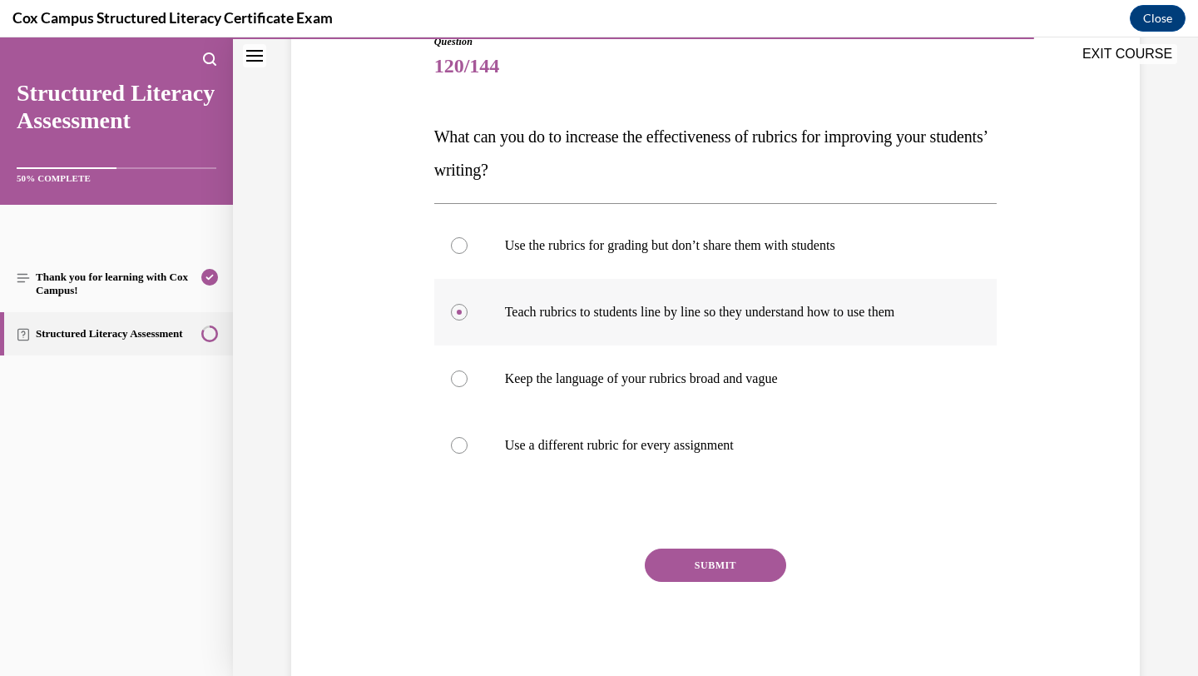
scroll to position [209, 0]
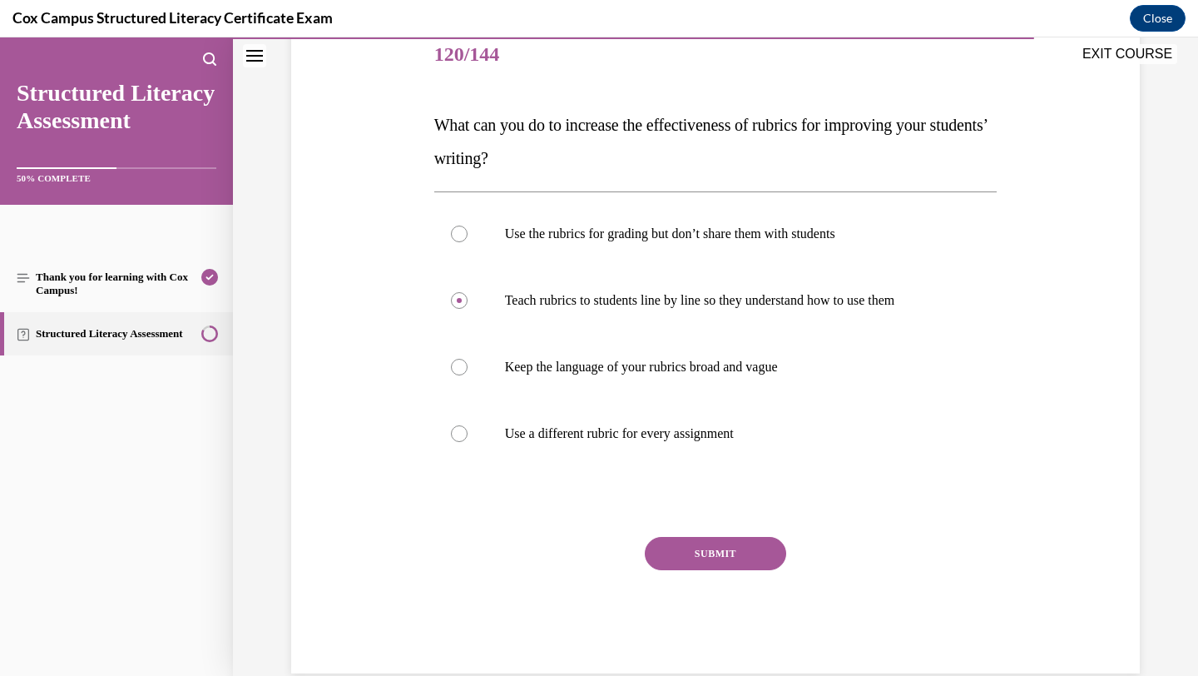
click at [708, 550] on button "SUBMIT" at bounding box center [715, 553] width 141 height 33
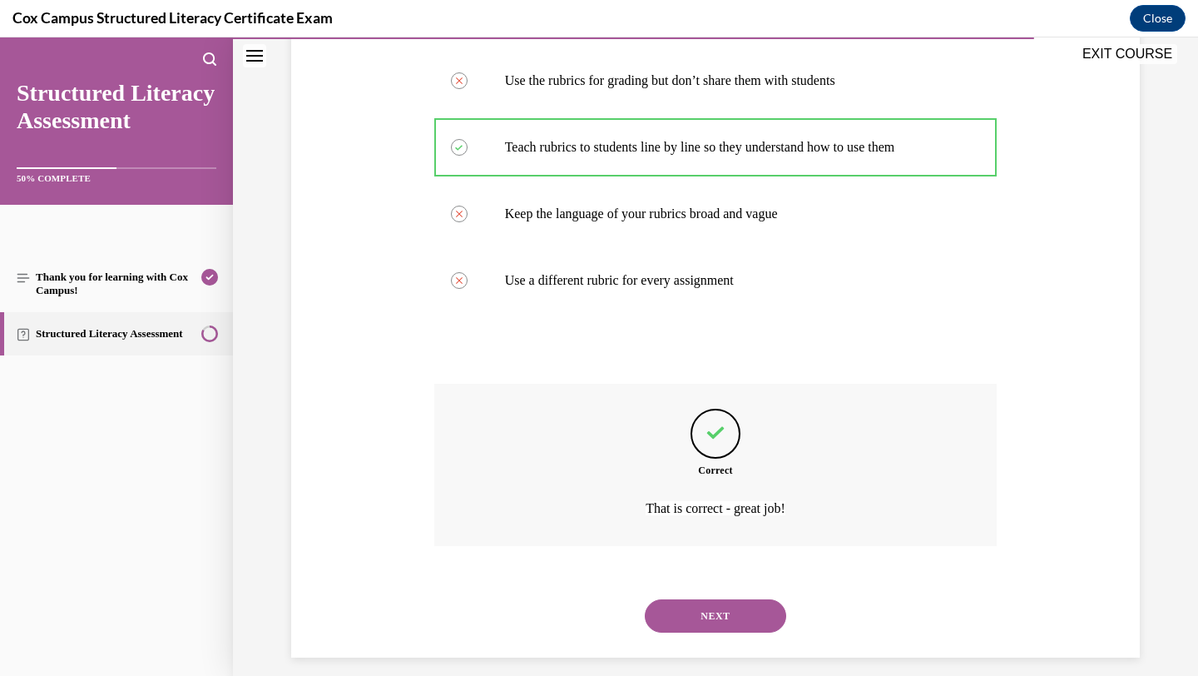
scroll to position [377, 0]
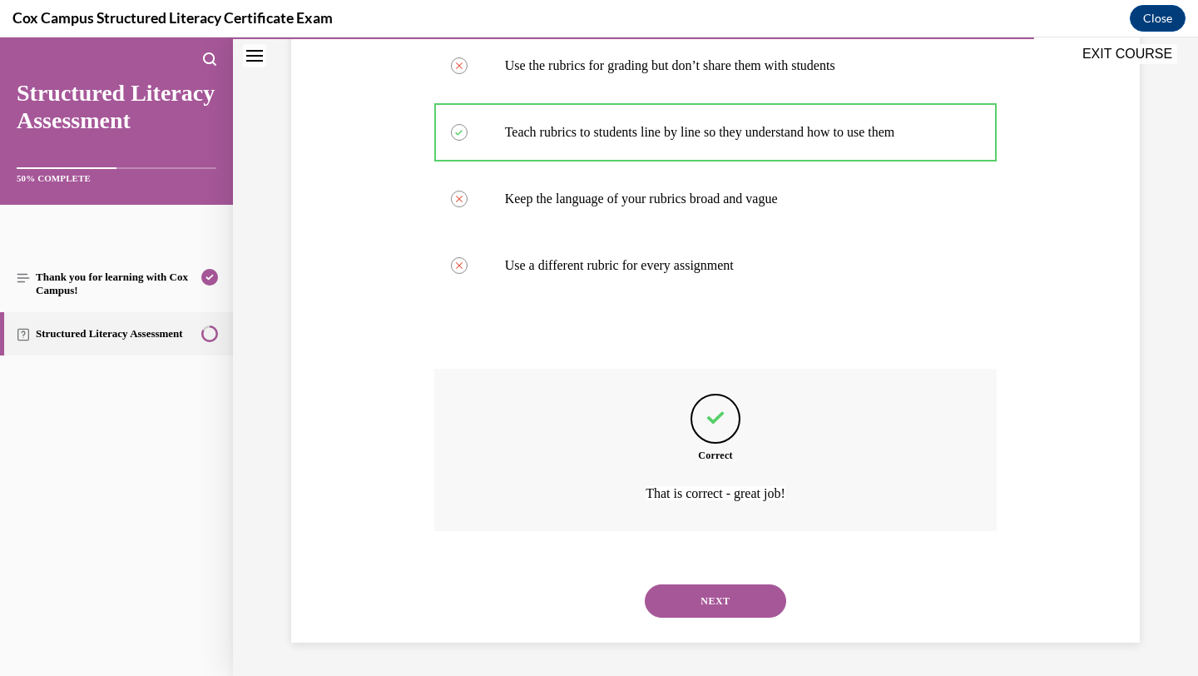
click at [711, 595] on button "NEXT" at bounding box center [715, 600] width 141 height 33
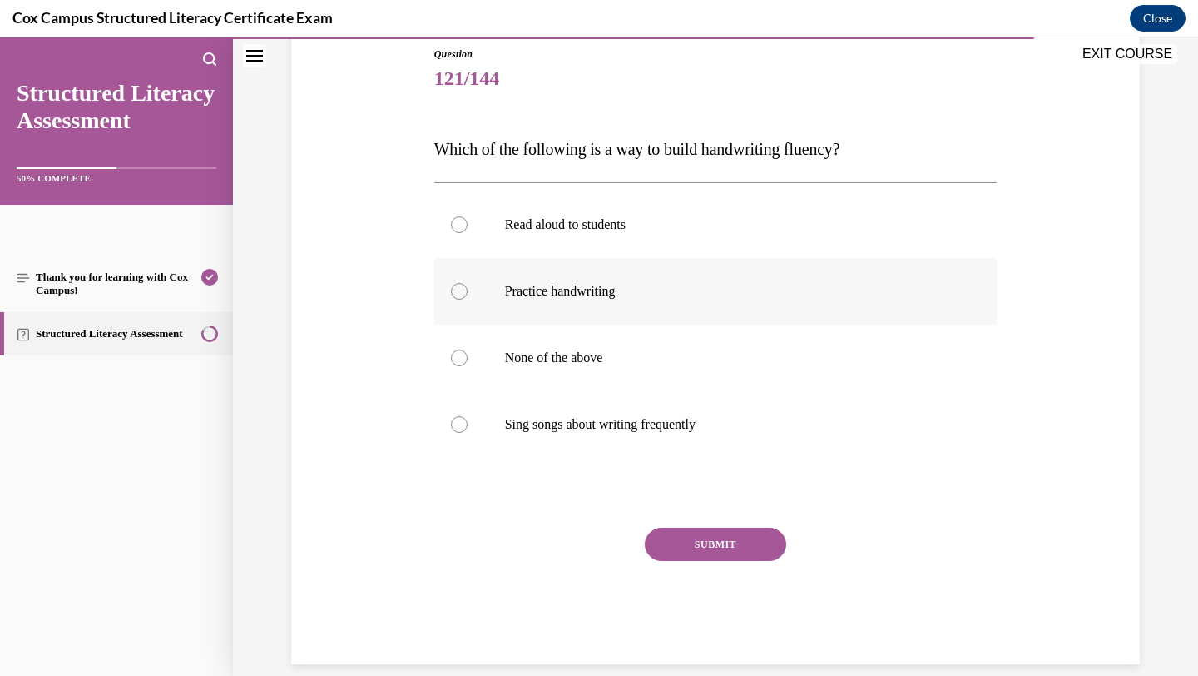
click at [600, 293] on p "Practice handwriting" at bounding box center [730, 291] width 451 height 17
click at [468, 293] on input "Practice handwriting" at bounding box center [459, 291] width 17 height 17
radio input "true"
click at [696, 539] on button "SUBMIT" at bounding box center [715, 544] width 141 height 33
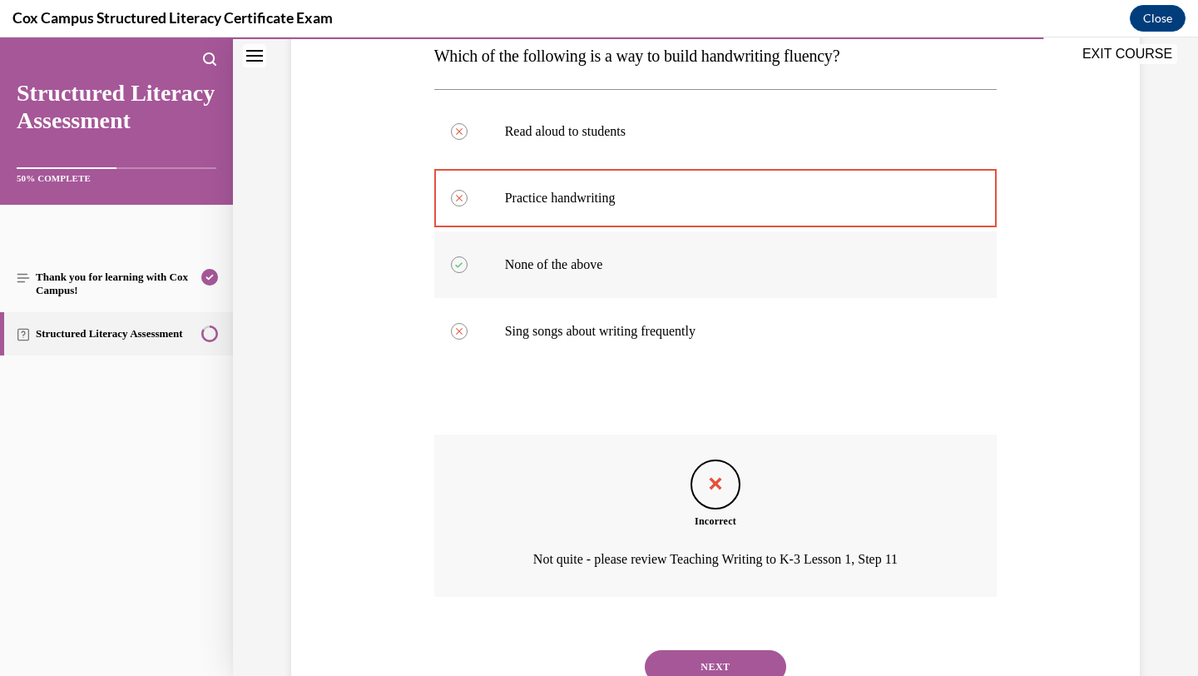
scroll to position [344, 0]
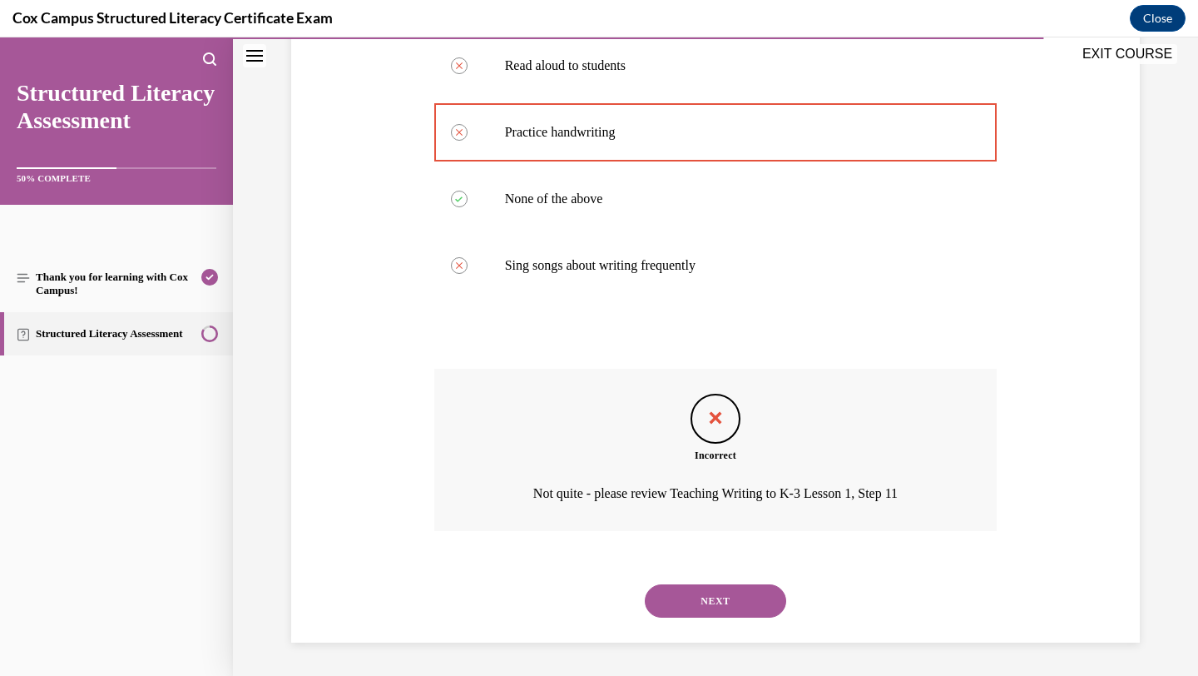
click at [727, 607] on button "NEXT" at bounding box center [715, 600] width 141 height 33
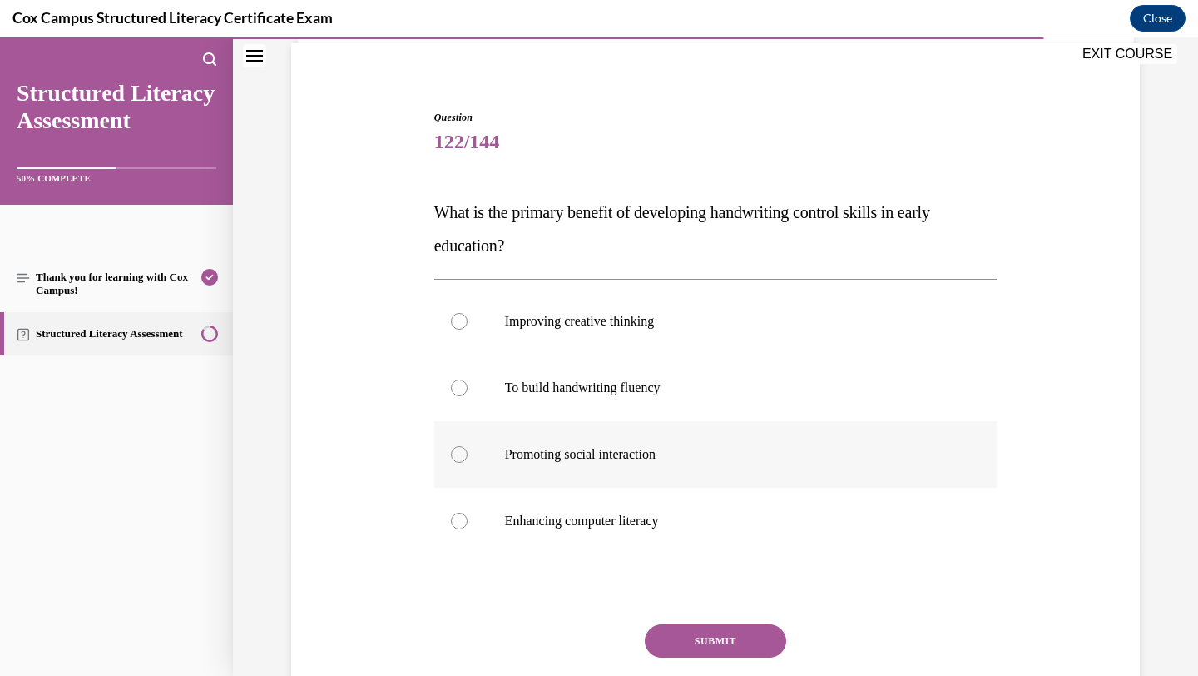
scroll to position [122, 0]
click at [616, 394] on p "To build handwriting fluency" at bounding box center [730, 387] width 451 height 17
click at [468, 394] on input "To build handwriting fluency" at bounding box center [459, 387] width 17 height 17
radio input "true"
click at [744, 639] on button "SUBMIT" at bounding box center [715, 639] width 141 height 33
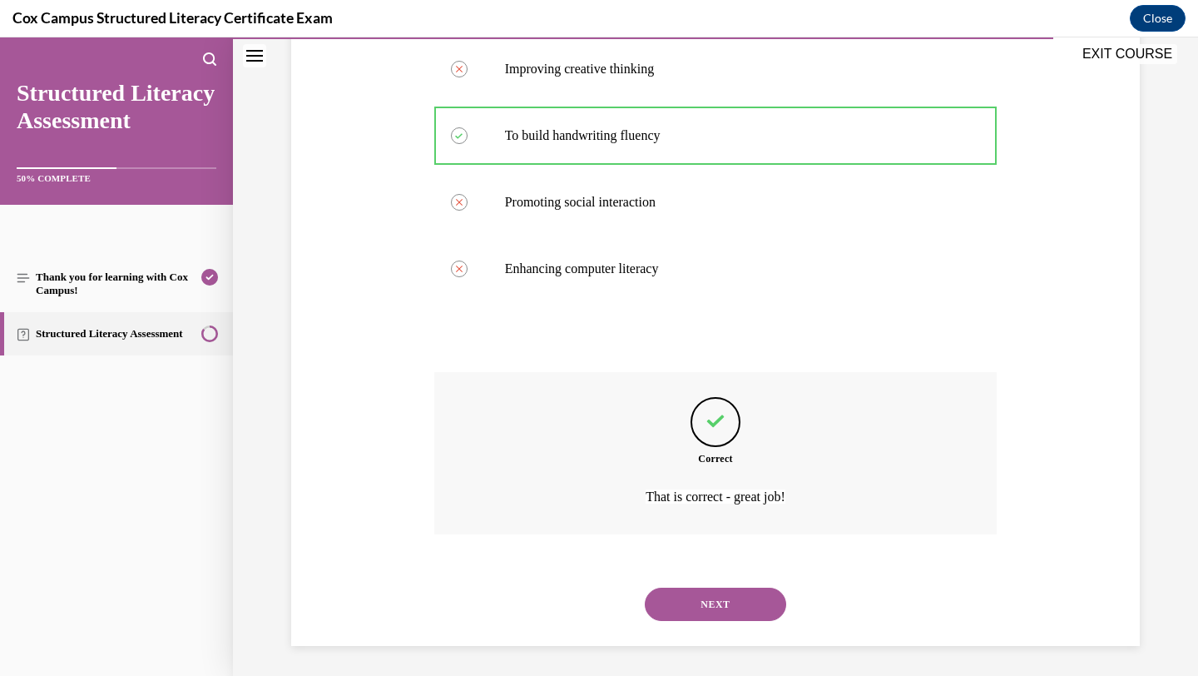
scroll to position [377, 0]
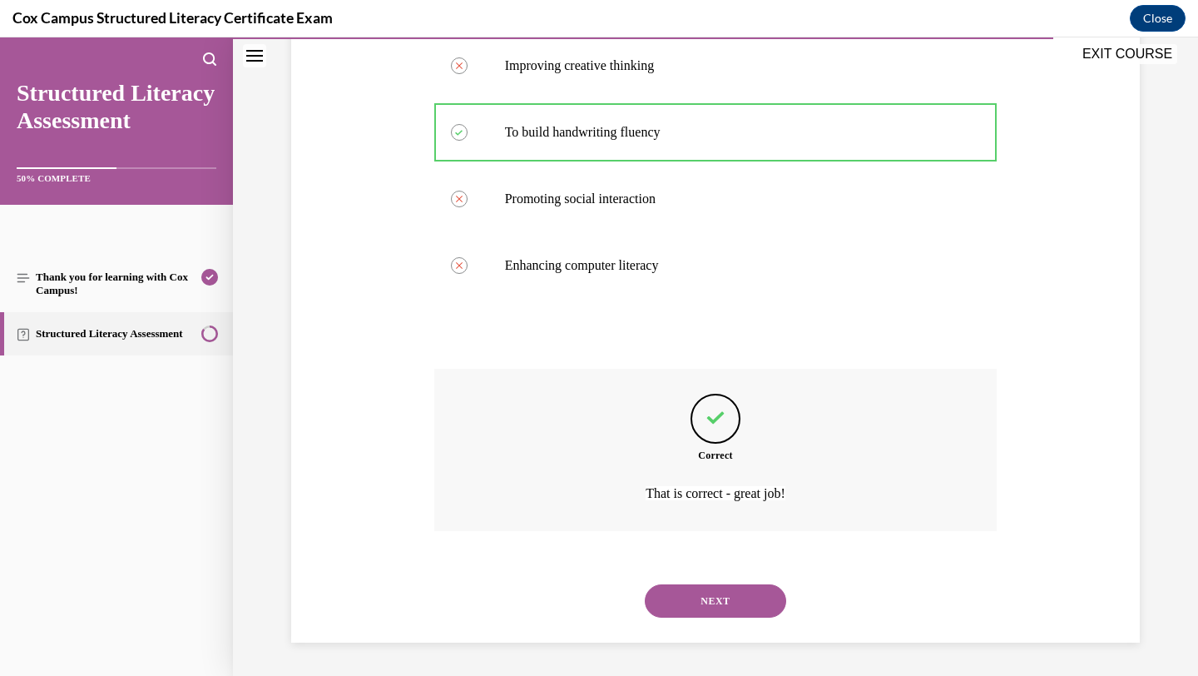
click at [743, 602] on button "NEXT" at bounding box center [715, 600] width 141 height 33
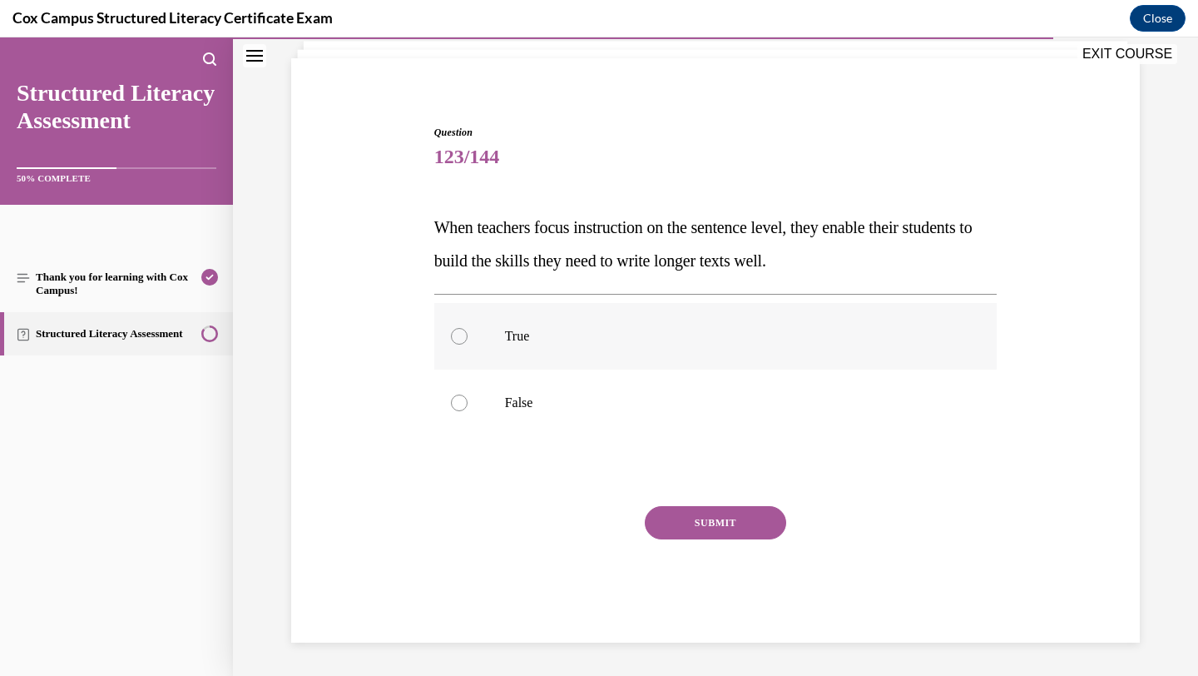
click at [480, 326] on label "True" at bounding box center [715, 336] width 563 height 67
click at [468, 328] on input "True" at bounding box center [459, 336] width 17 height 17
radio input "true"
click at [732, 525] on button "SUBMIT" at bounding box center [715, 522] width 141 height 33
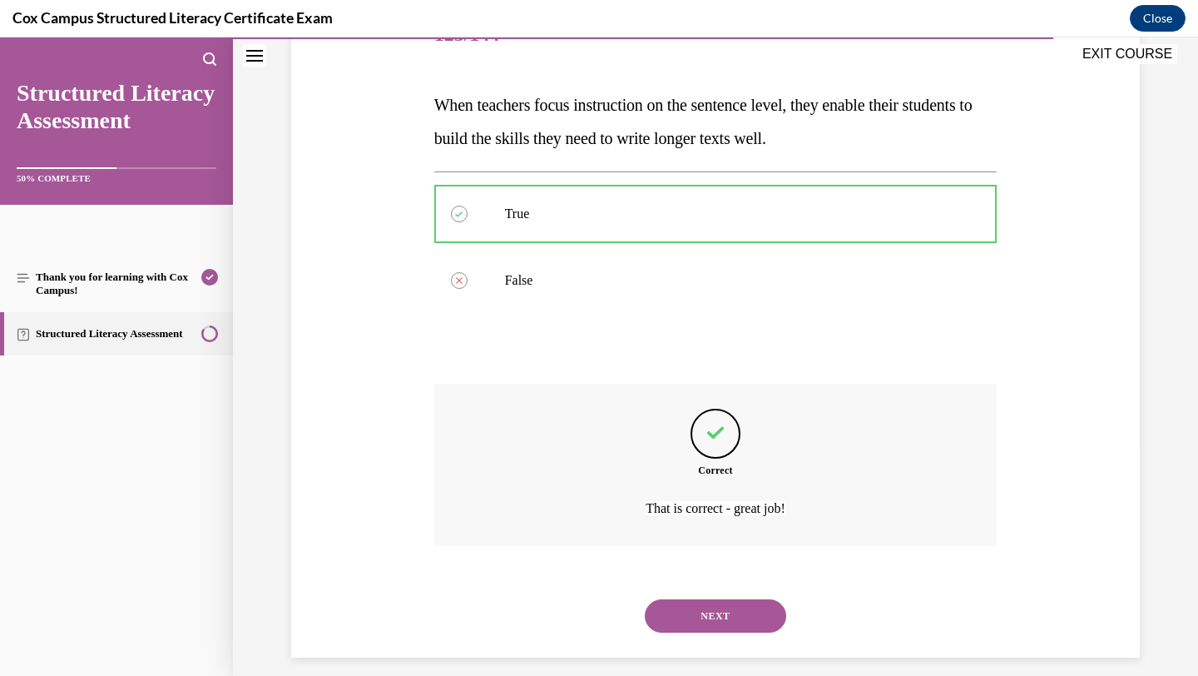
scroll to position [244, 0]
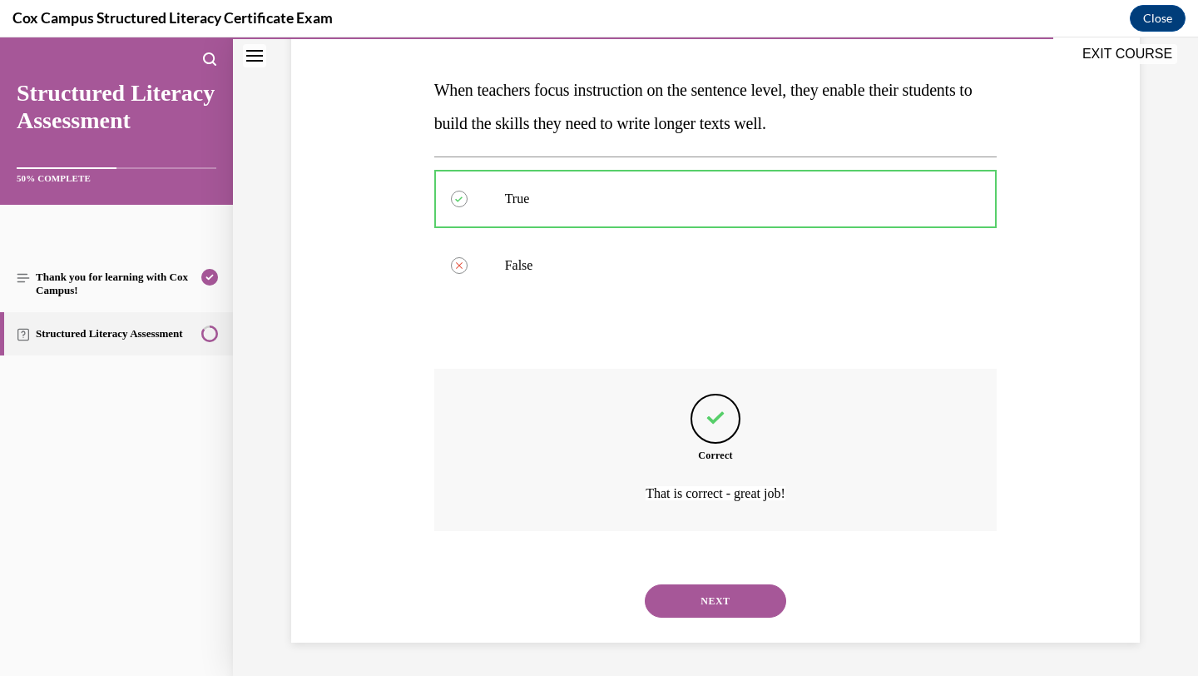
click at [734, 601] on button "NEXT" at bounding box center [715, 600] width 141 height 33
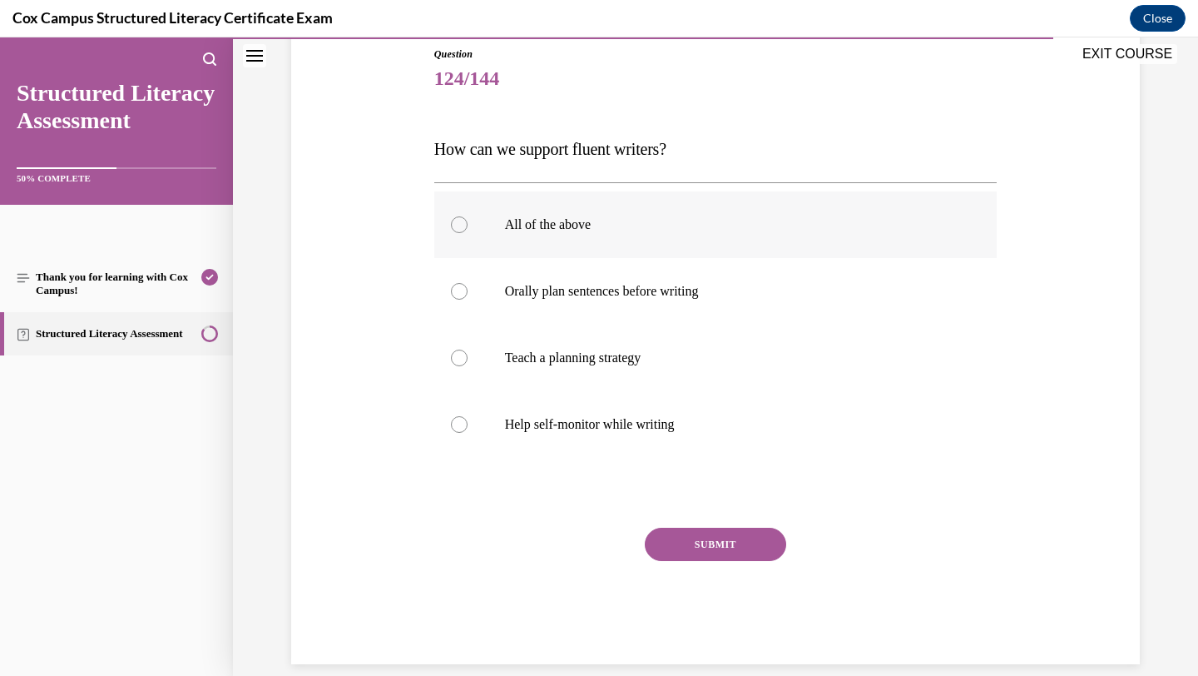
click at [564, 222] on p "All of the above" at bounding box center [730, 224] width 451 height 17
click at [468, 222] on input "All of the above" at bounding box center [459, 224] width 17 height 17
radio input "true"
click at [757, 543] on button "SUBMIT" at bounding box center [715, 544] width 141 height 33
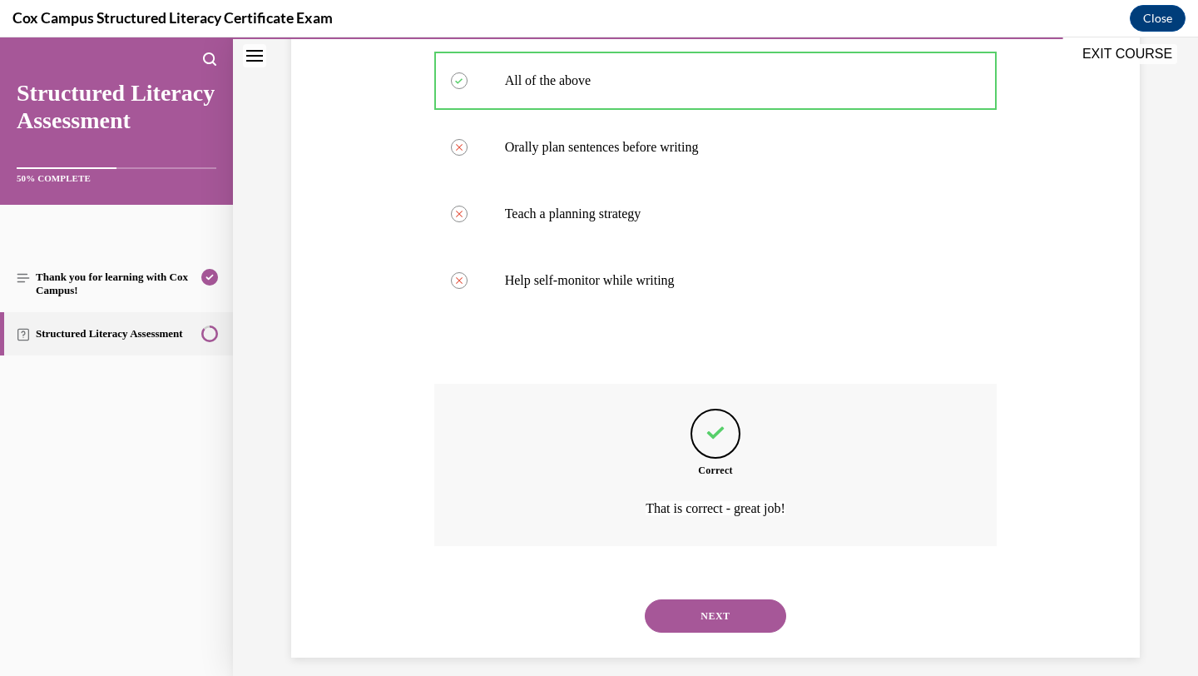
scroll to position [344, 0]
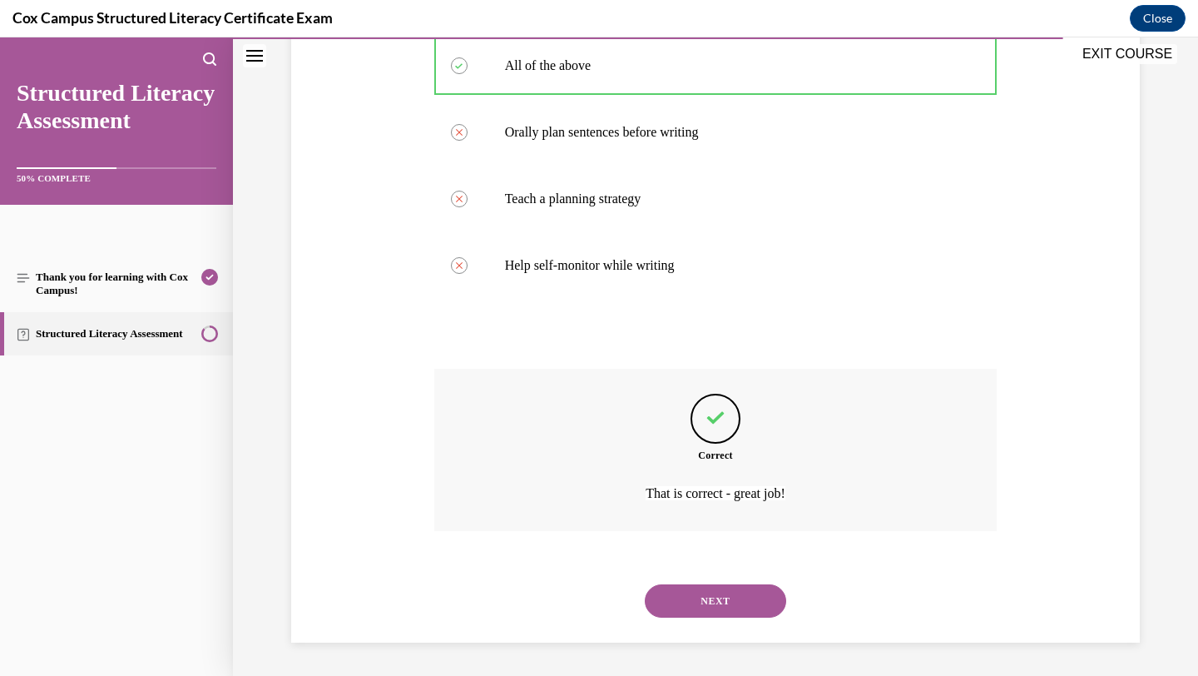
click at [744, 592] on button "NEXT" at bounding box center [715, 600] width 141 height 33
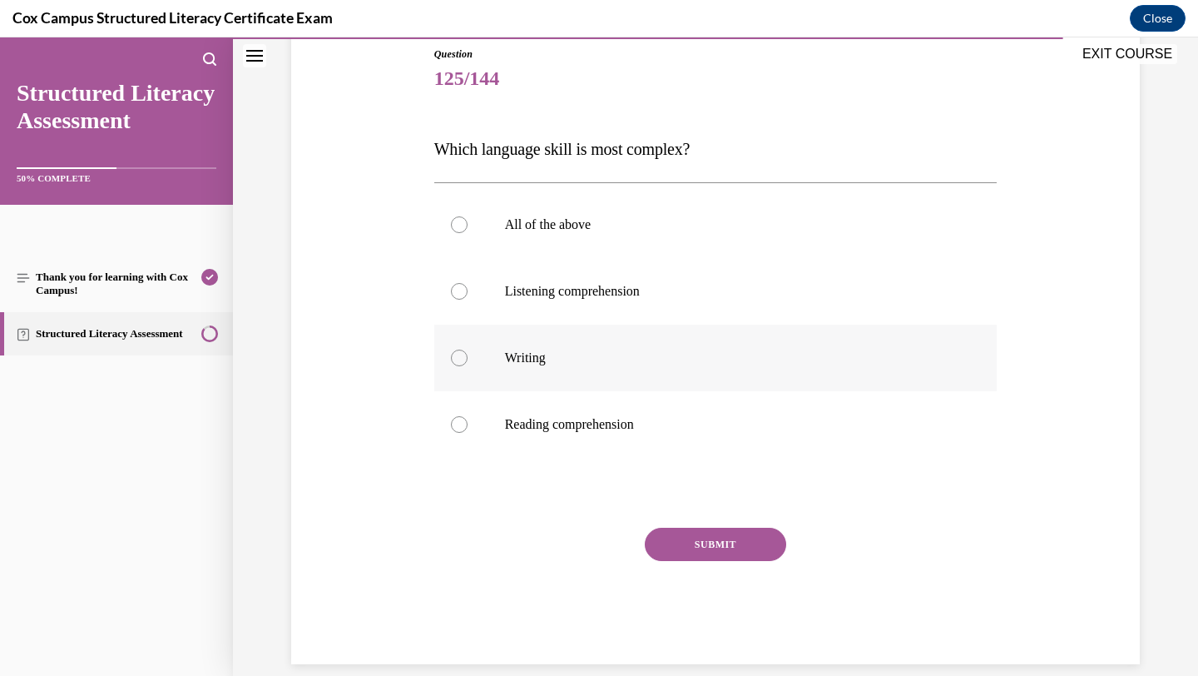
click at [629, 352] on p "Writing" at bounding box center [730, 357] width 451 height 17
click at [468, 352] on input "Writing" at bounding box center [459, 357] width 17 height 17
radio input "true"
click at [750, 539] on button "SUBMIT" at bounding box center [715, 544] width 141 height 33
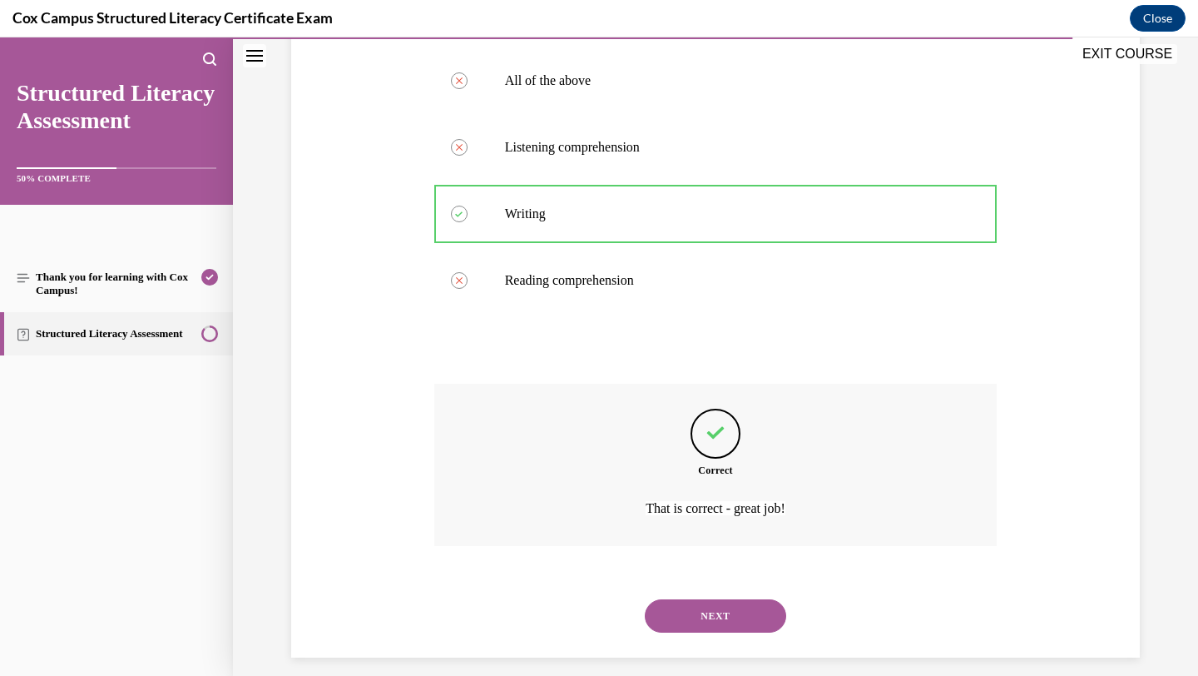
scroll to position [344, 0]
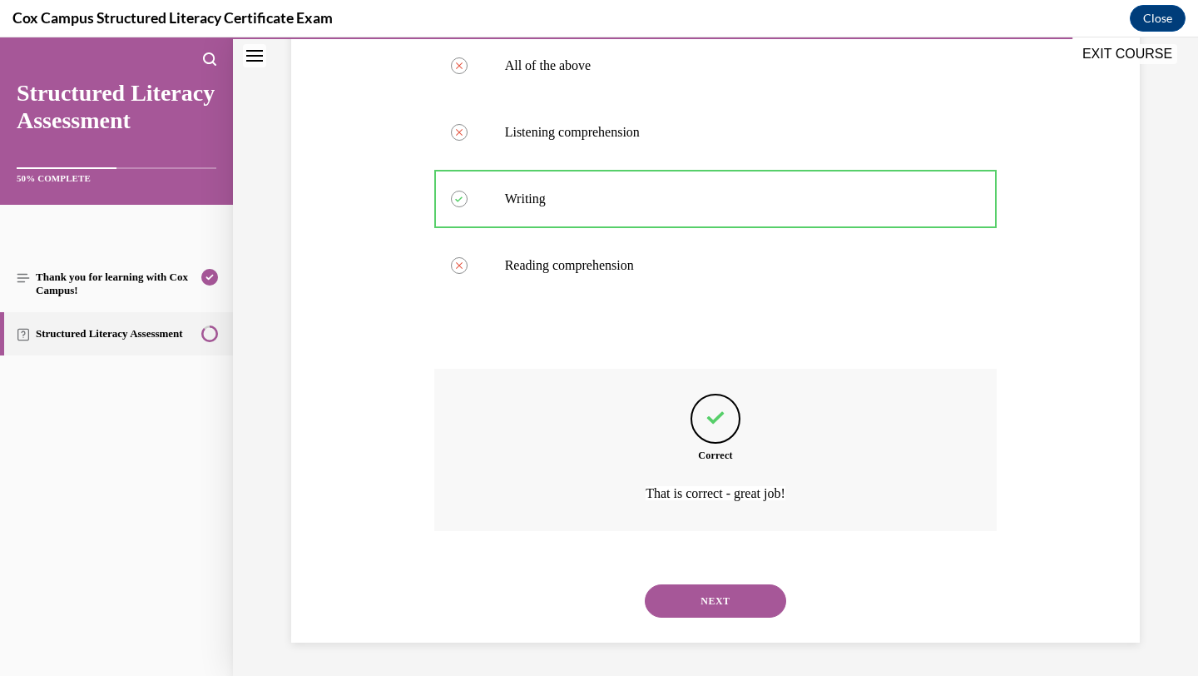
click at [721, 598] on button "NEXT" at bounding box center [715, 600] width 141 height 33
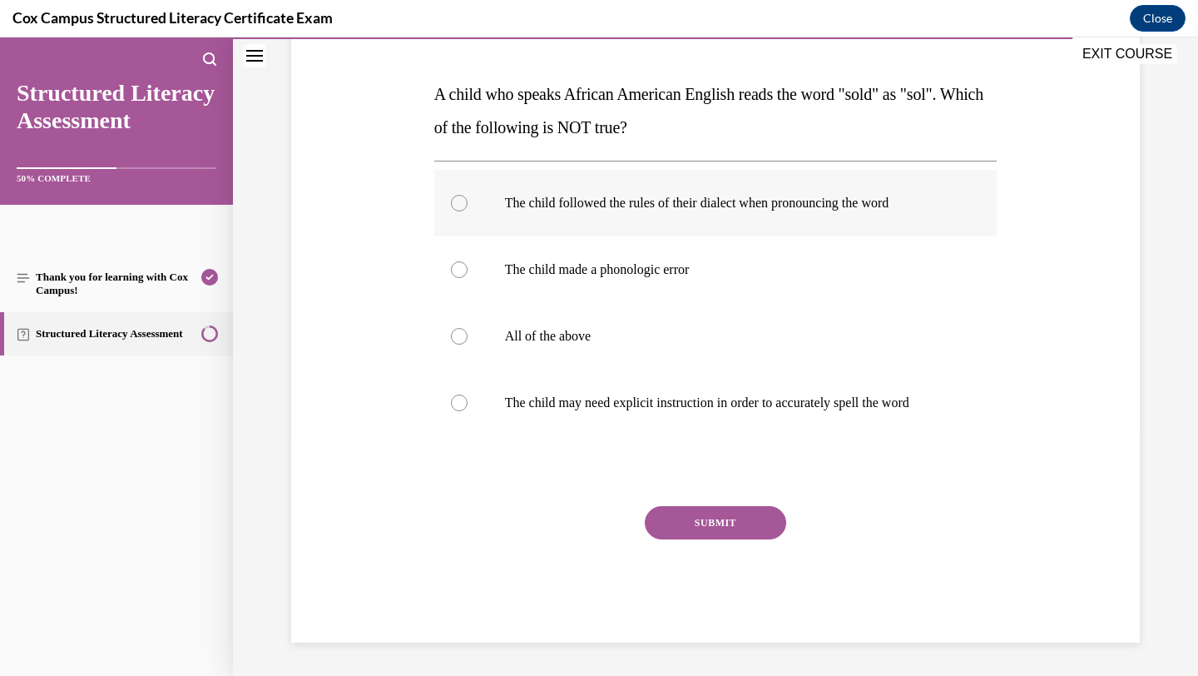
scroll to position [238, 0]
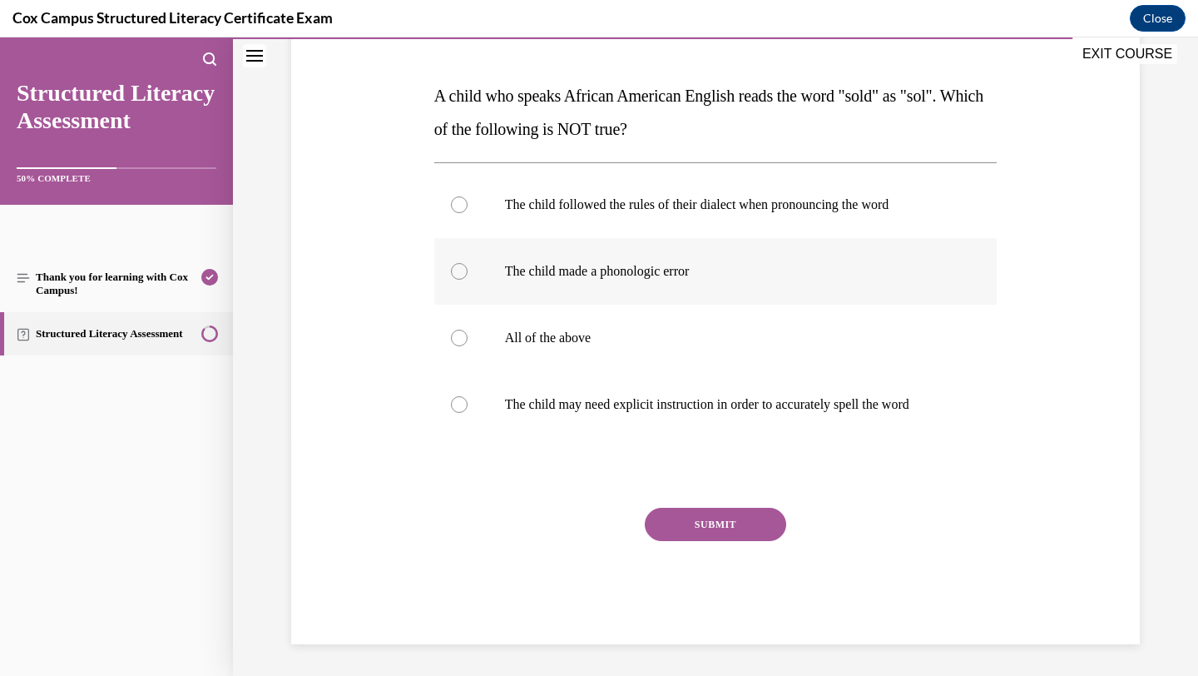
click at [659, 264] on p "The child made a phonologic error" at bounding box center [730, 271] width 451 height 17
click at [468, 264] on input "The child made a phonologic error" at bounding box center [459, 271] width 17 height 17
radio input "true"
click at [729, 528] on button "SUBMIT" at bounding box center [715, 524] width 141 height 33
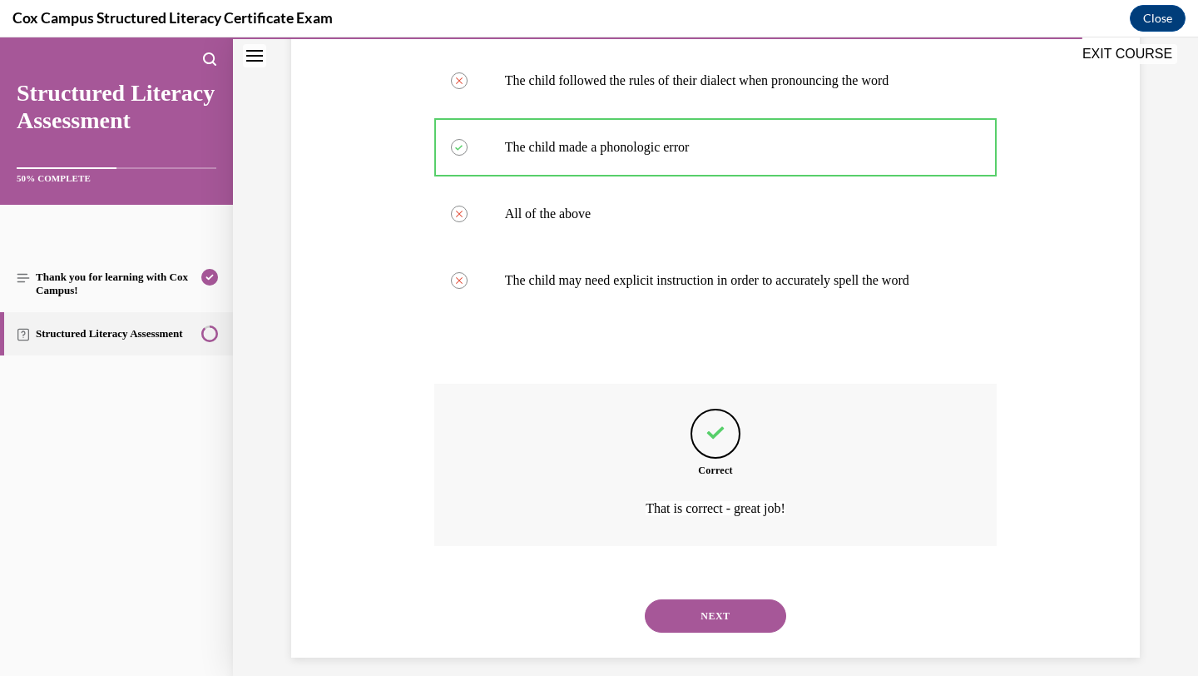
scroll to position [377, 0]
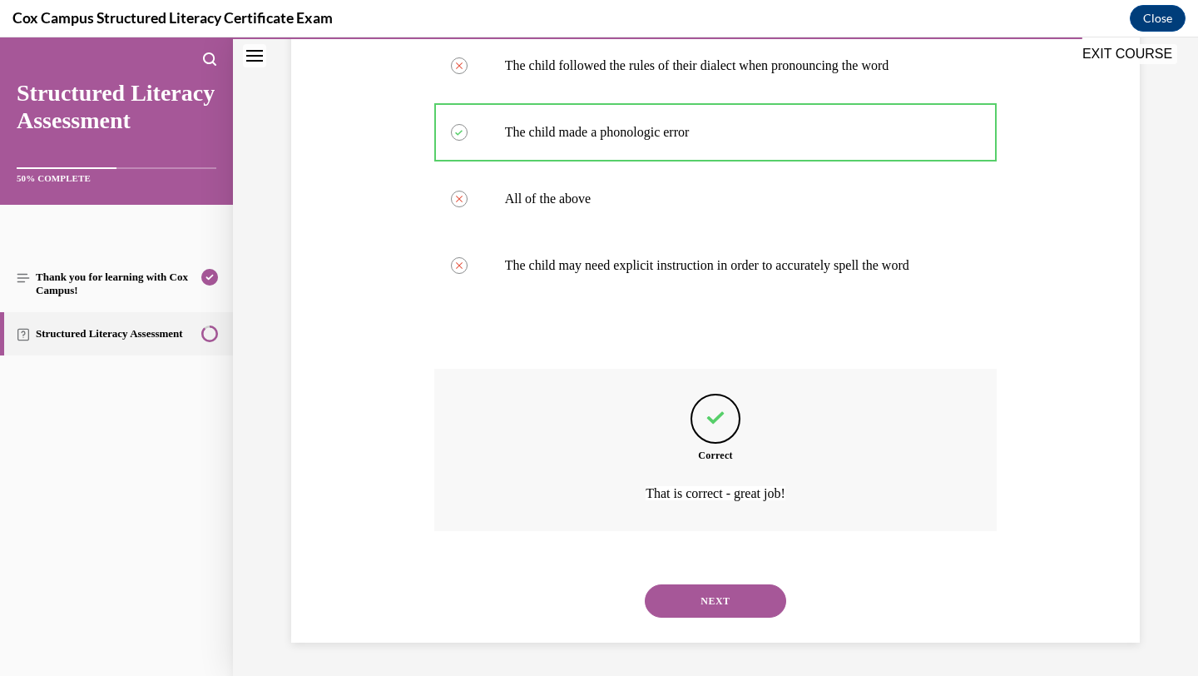
click at [724, 600] on button "NEXT" at bounding box center [715, 600] width 141 height 33
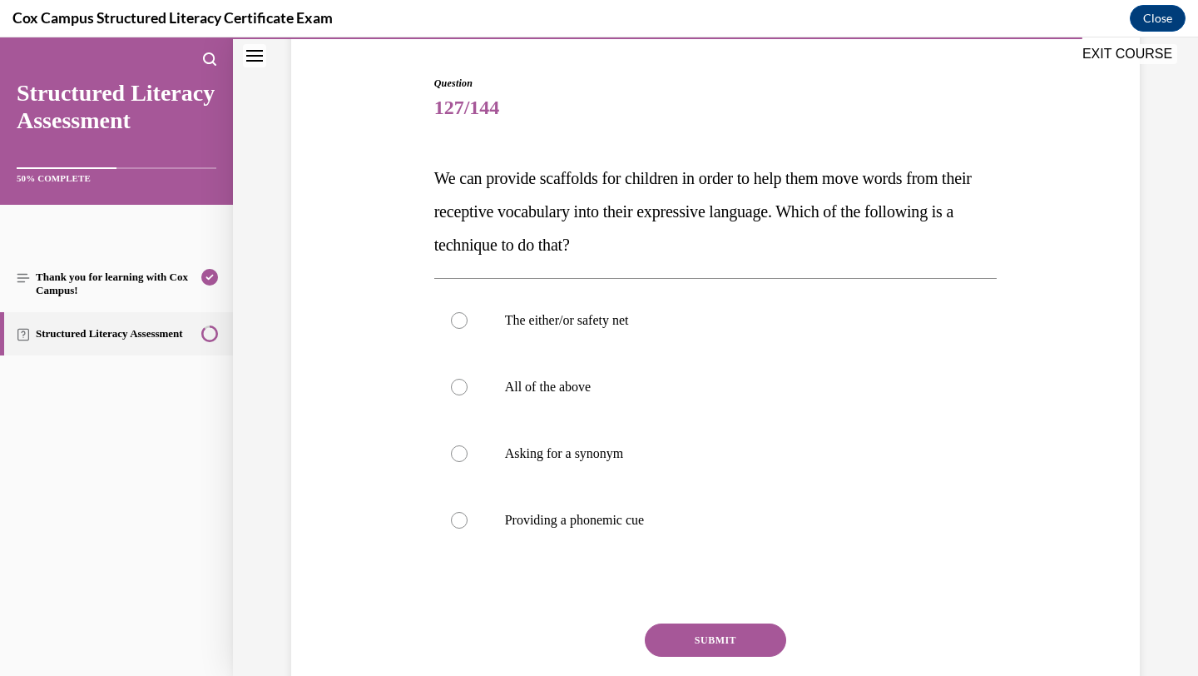
scroll to position [157, 0]
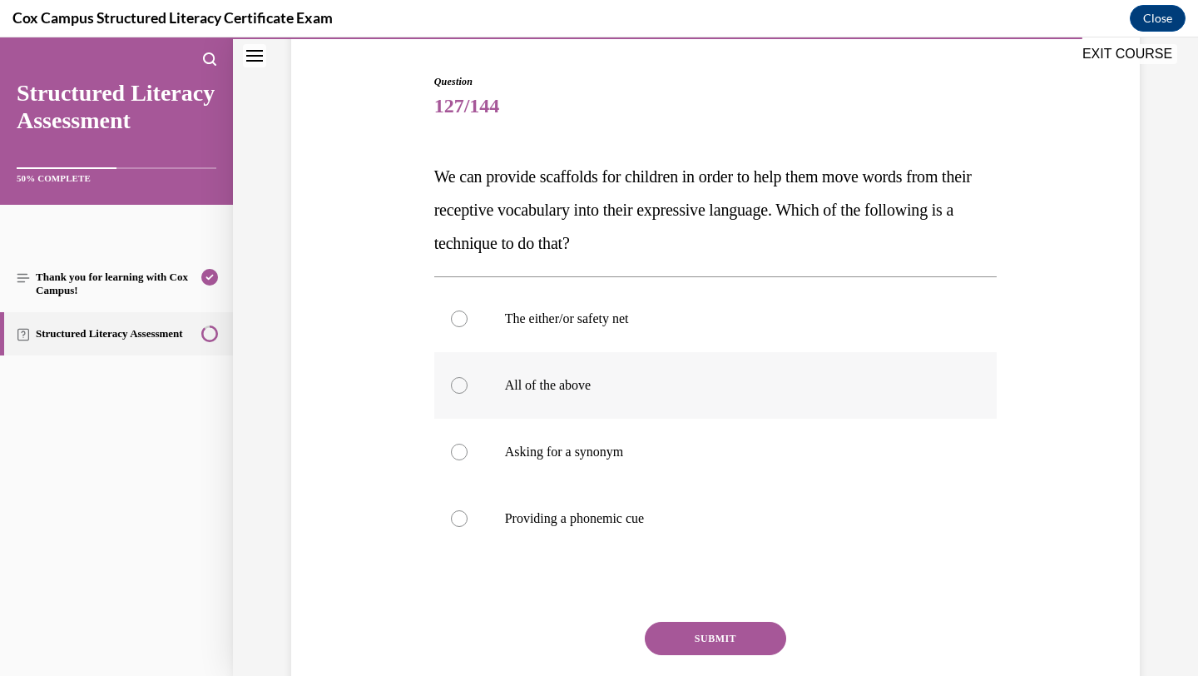
click at [599, 384] on p "All of the above" at bounding box center [730, 385] width 451 height 17
click at [468, 384] on input "All of the above" at bounding box center [459, 385] width 17 height 17
radio input "true"
click at [721, 640] on button "SUBMIT" at bounding box center [715, 638] width 141 height 33
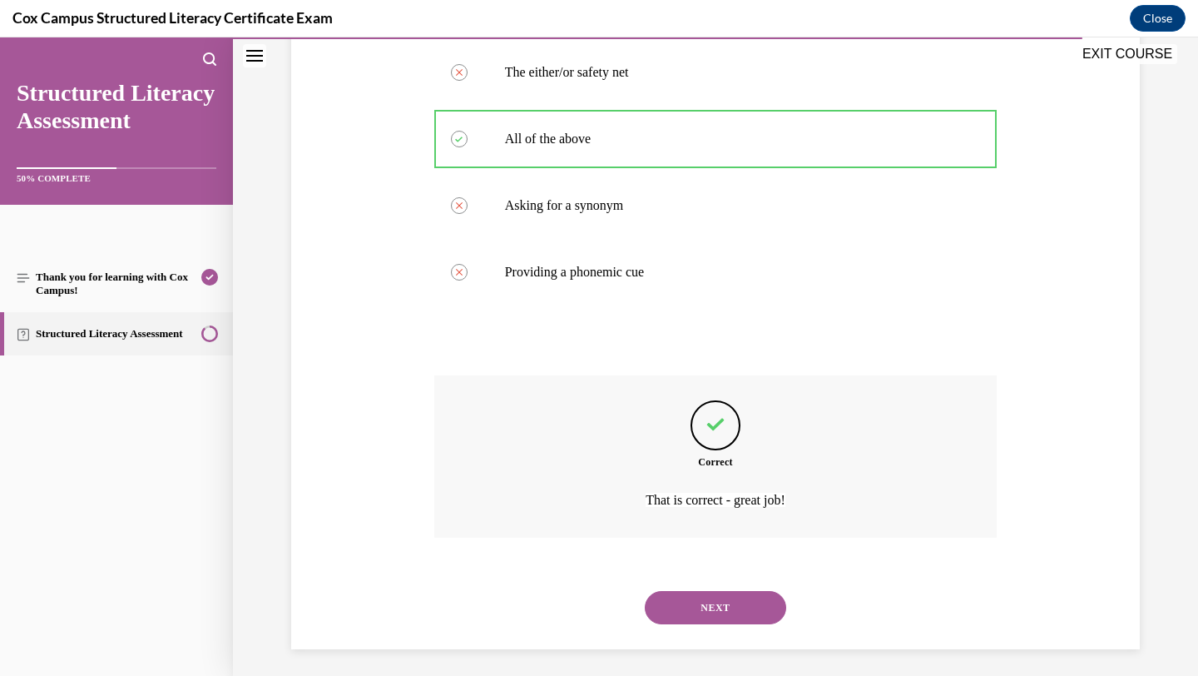
scroll to position [410, 0]
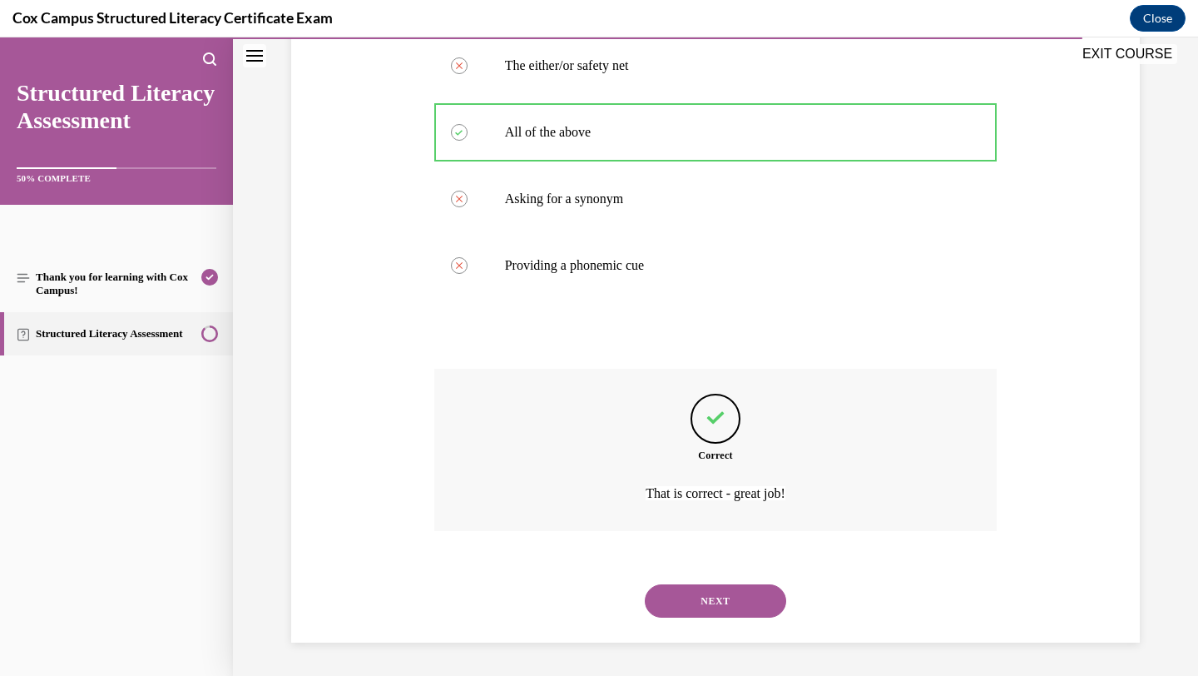
click at [736, 600] on button "NEXT" at bounding box center [715, 600] width 141 height 33
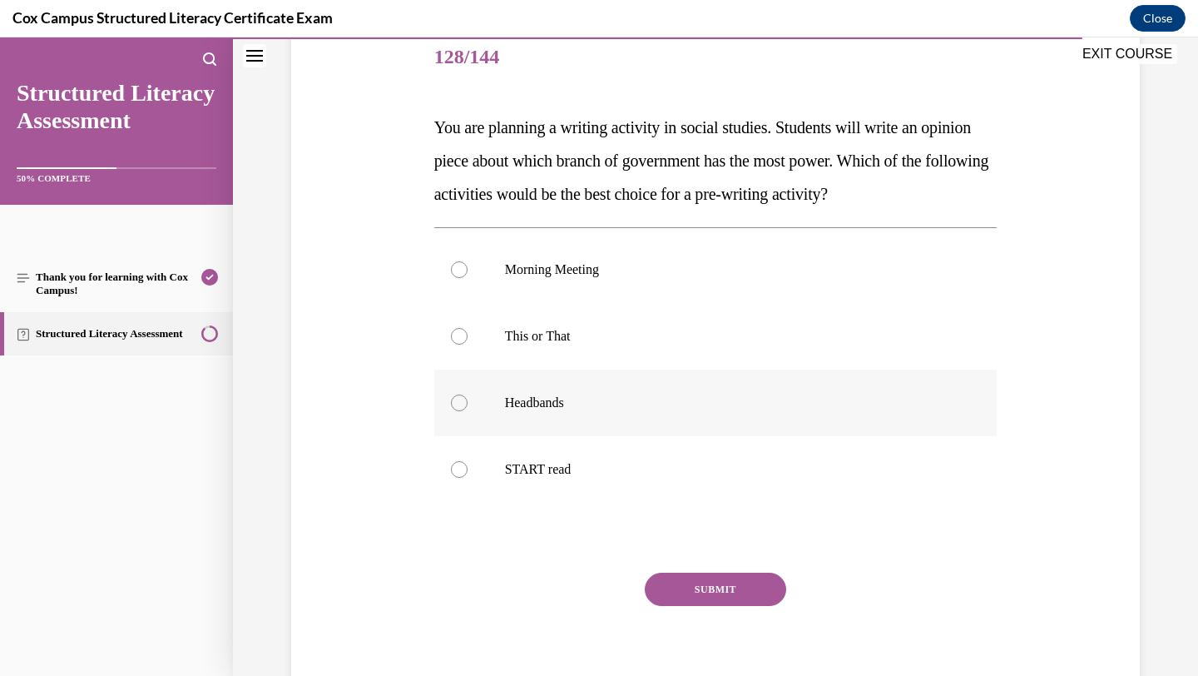
scroll to position [211, 0]
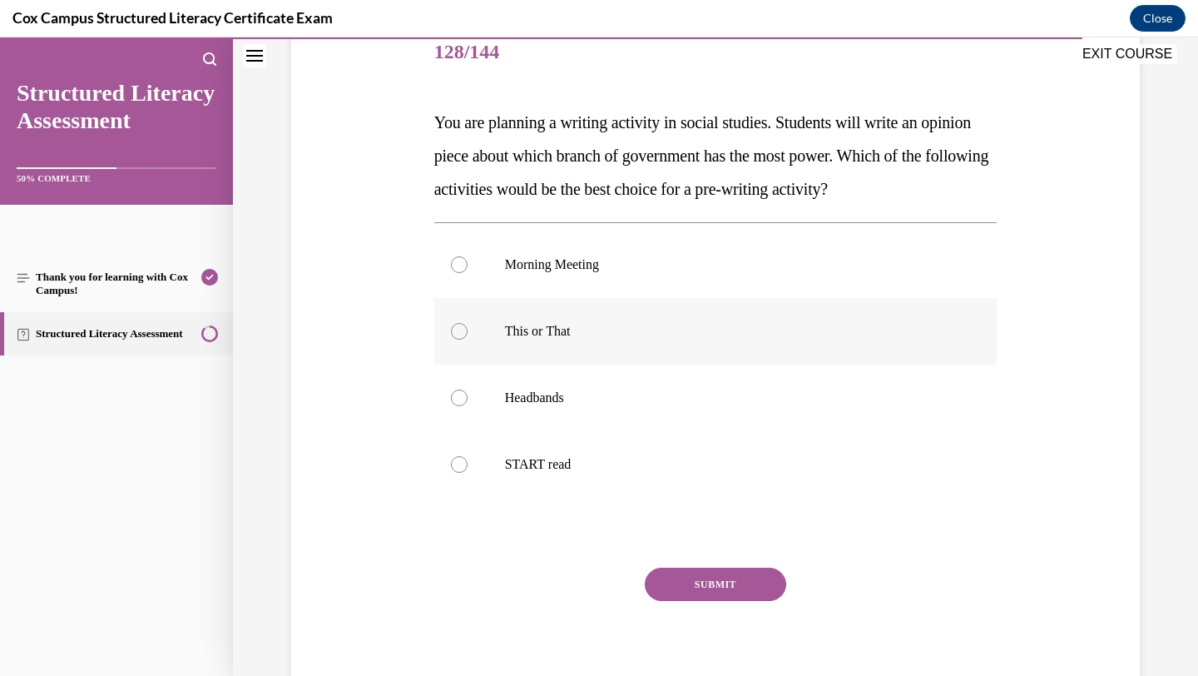
click at [589, 343] on label "This or That" at bounding box center [715, 331] width 563 height 67
click at [468, 339] on input "This or That" at bounding box center [459, 331] width 17 height 17
radio input "true"
click at [720, 590] on button "SUBMIT" at bounding box center [715, 583] width 141 height 33
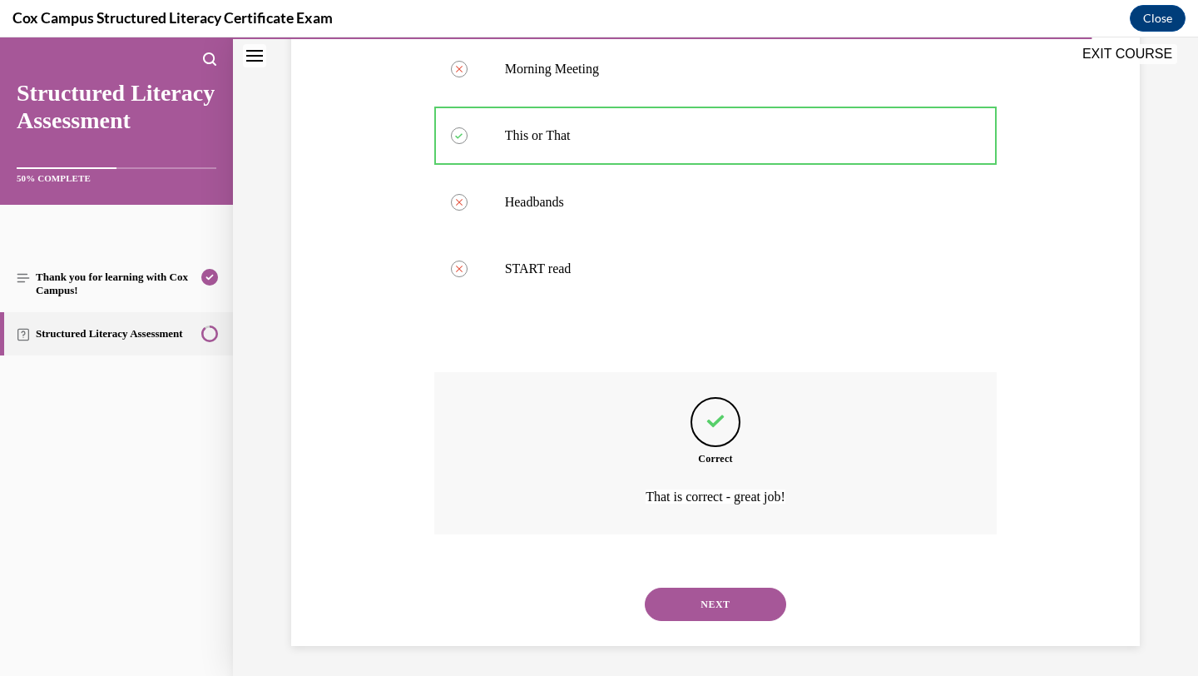
scroll to position [410, 0]
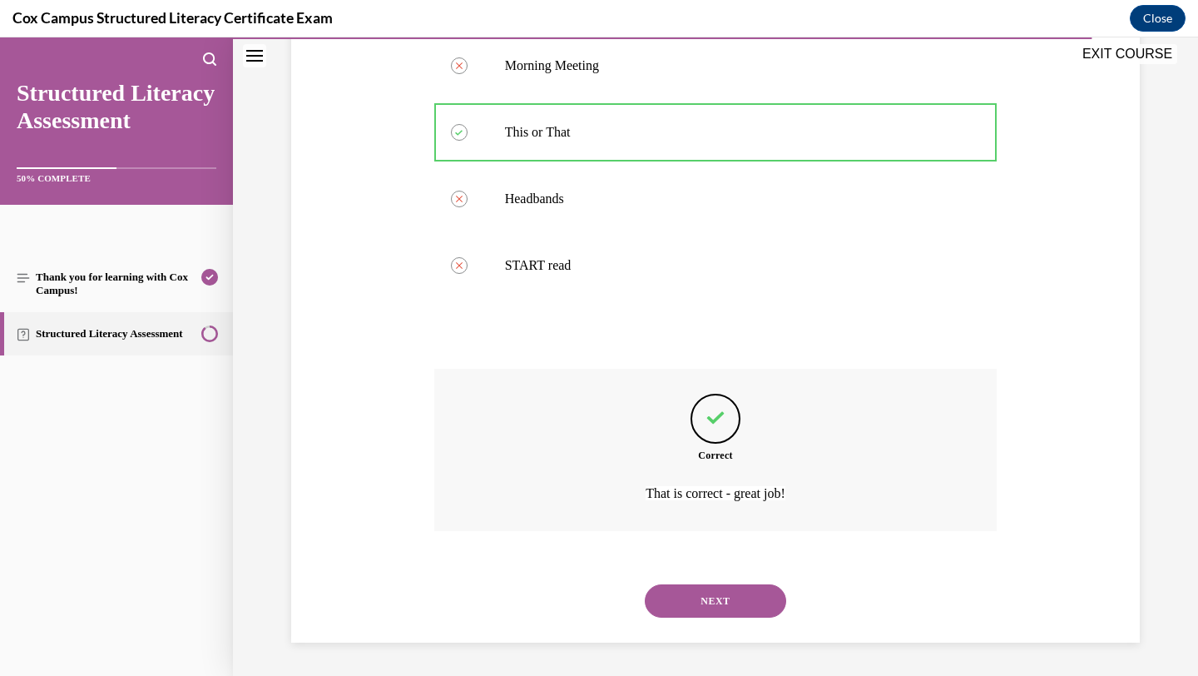
click at [726, 606] on button "NEXT" at bounding box center [715, 600] width 141 height 33
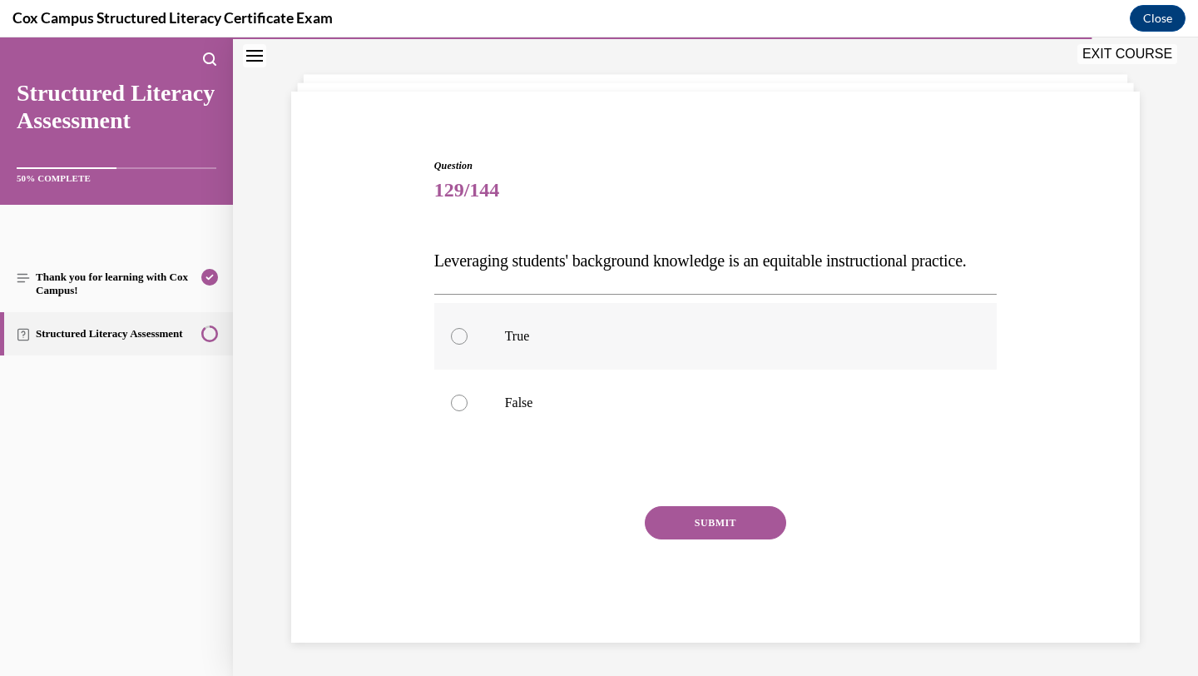
click at [526, 335] on p "True" at bounding box center [730, 336] width 451 height 17
click at [468, 335] on input "True" at bounding box center [459, 336] width 17 height 17
radio input "true"
click at [721, 527] on button "SUBMIT" at bounding box center [715, 522] width 141 height 33
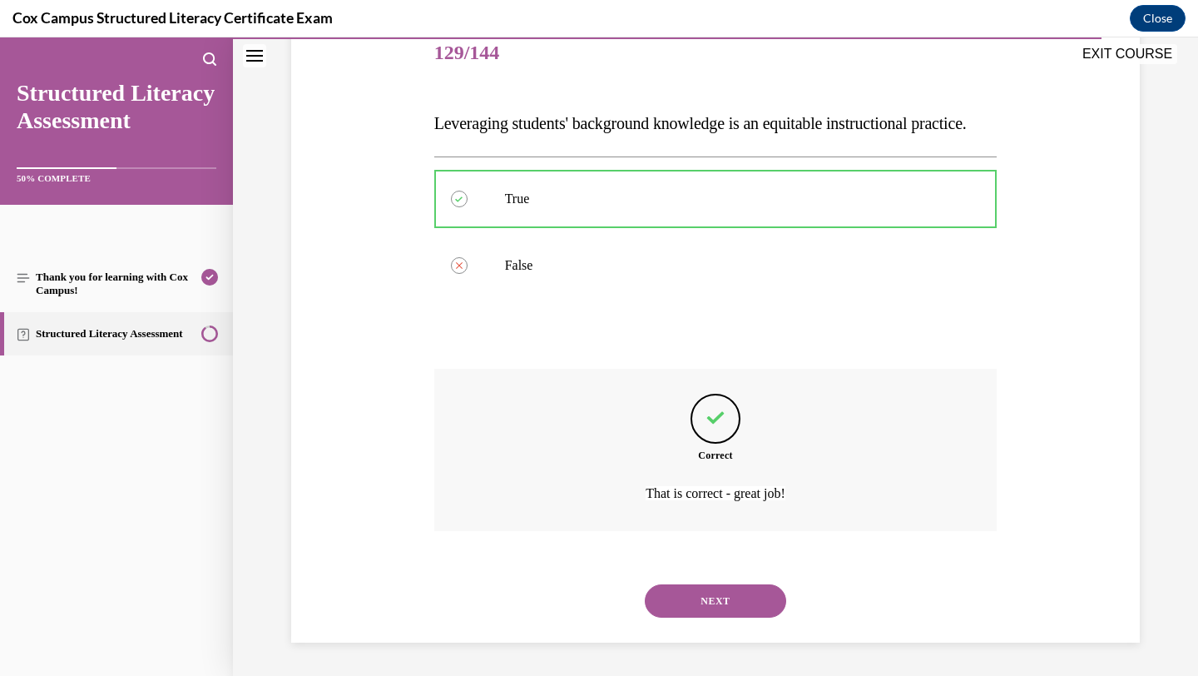
scroll to position [244, 0]
click at [722, 592] on button "NEXT" at bounding box center [715, 600] width 141 height 33
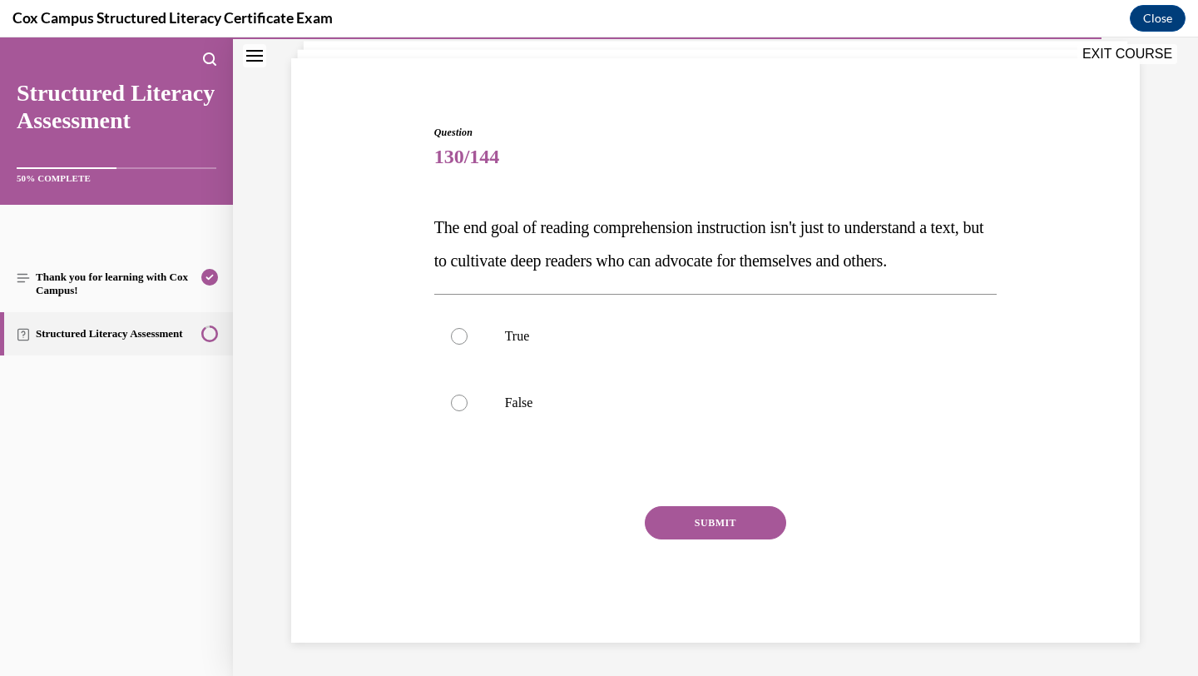
scroll to position [140, 0]
click at [604, 331] on p "True" at bounding box center [730, 336] width 451 height 17
click at [468, 331] on input "True" at bounding box center [459, 336] width 17 height 17
radio input "true"
click at [732, 522] on button "SUBMIT" at bounding box center [715, 522] width 141 height 33
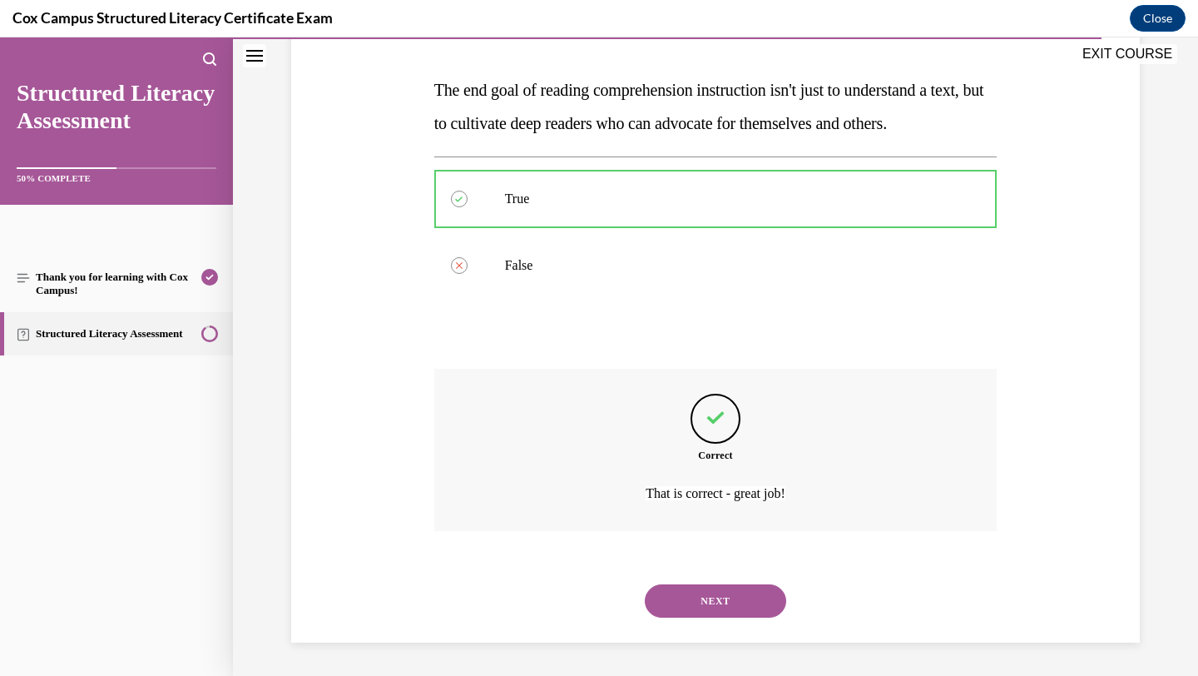
scroll to position [277, 0]
click at [729, 602] on button "NEXT" at bounding box center [715, 600] width 141 height 33
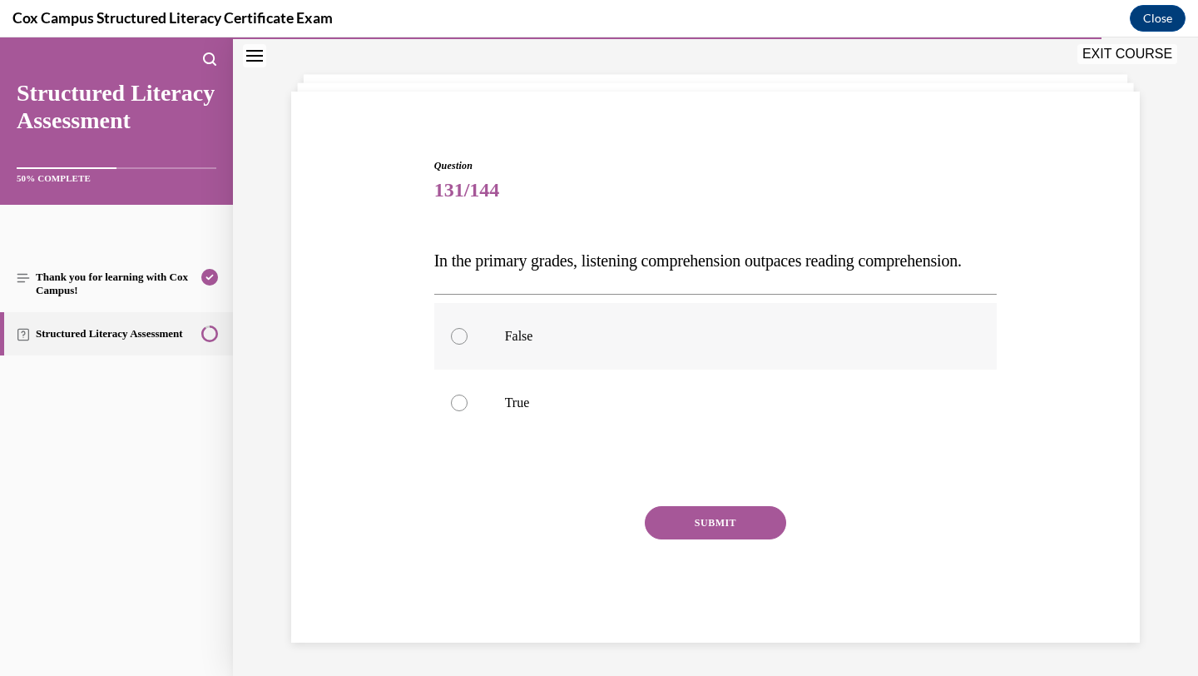
click at [652, 328] on p "False" at bounding box center [730, 336] width 451 height 17
click at [468, 328] on input "False" at bounding box center [459, 336] width 17 height 17
radio input "true"
click at [625, 394] on p "True" at bounding box center [730, 402] width 451 height 17
click at [468, 394] on input "True" at bounding box center [459, 402] width 17 height 17
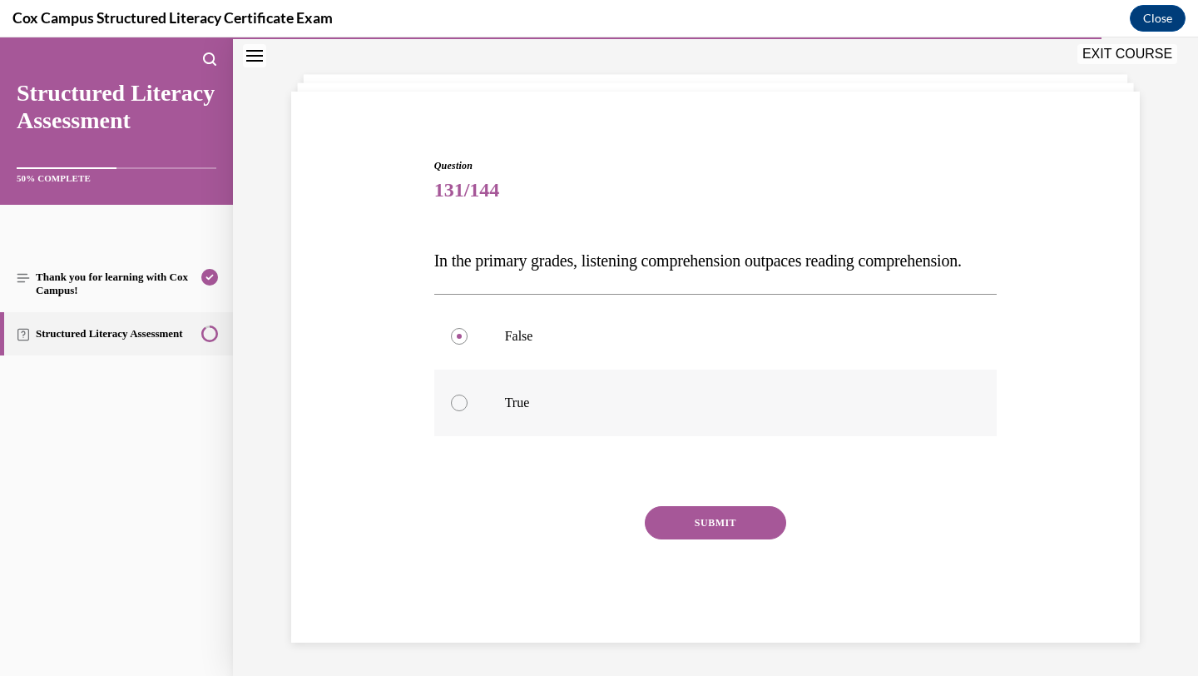
radio input "true"
click at [721, 521] on button "SUBMIT" at bounding box center [715, 522] width 141 height 33
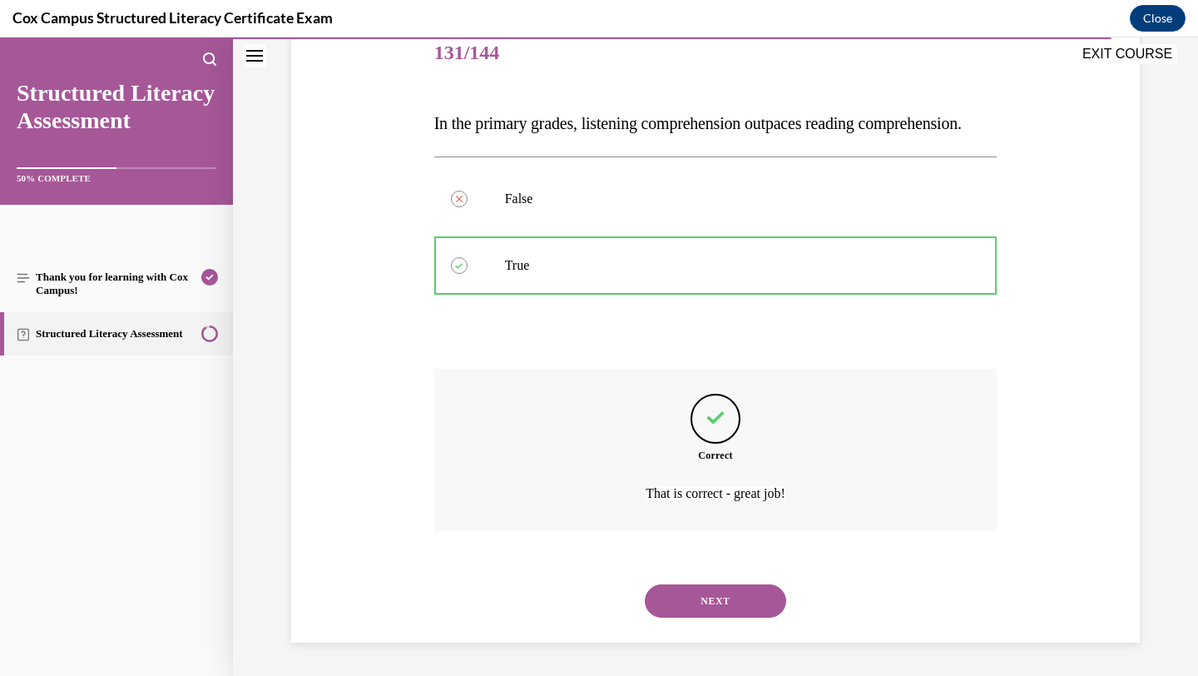
scroll to position [244, 0]
click at [736, 598] on button "NEXT" at bounding box center [715, 600] width 141 height 33
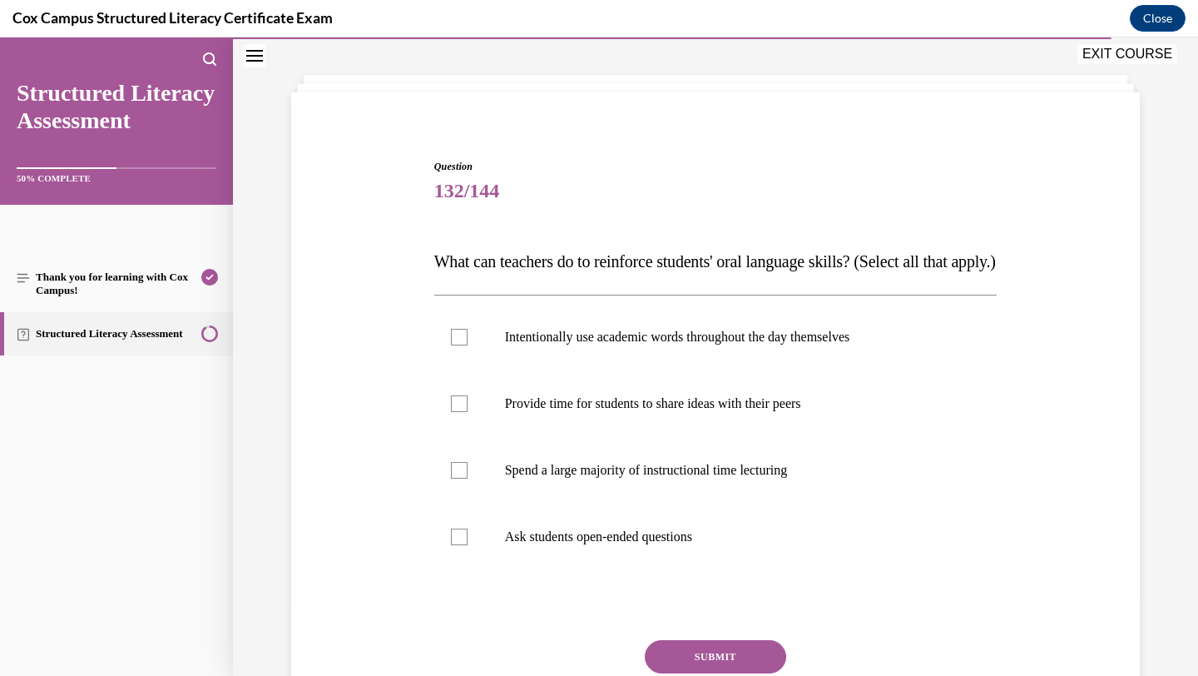
scroll to position [77, 0]
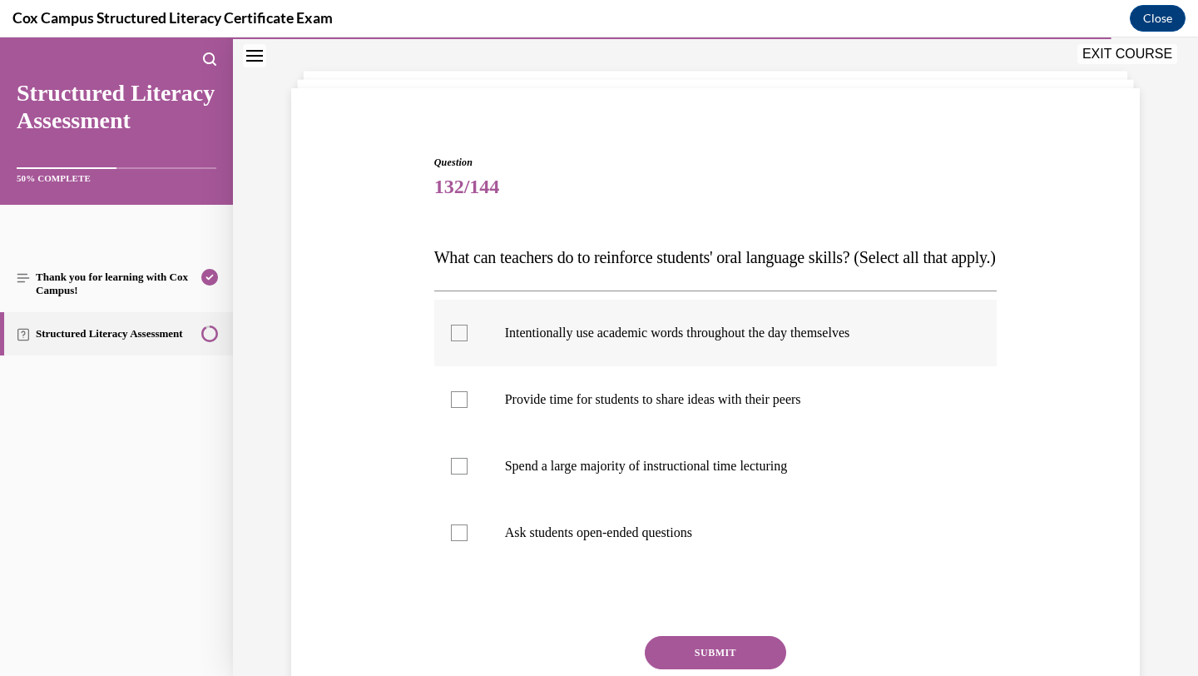
click at [711, 341] on p "Intentionally use academic words throughout the day themselves" at bounding box center [730, 333] width 451 height 17
click at [468, 341] on input "Intentionally use academic words throughout the day themselves" at bounding box center [459, 333] width 17 height 17
checkbox input "true"
click at [666, 541] on p "Ask students open-ended questions" at bounding box center [730, 532] width 451 height 17
click at [468, 541] on input "Ask students open-ended questions" at bounding box center [459, 532] width 17 height 17
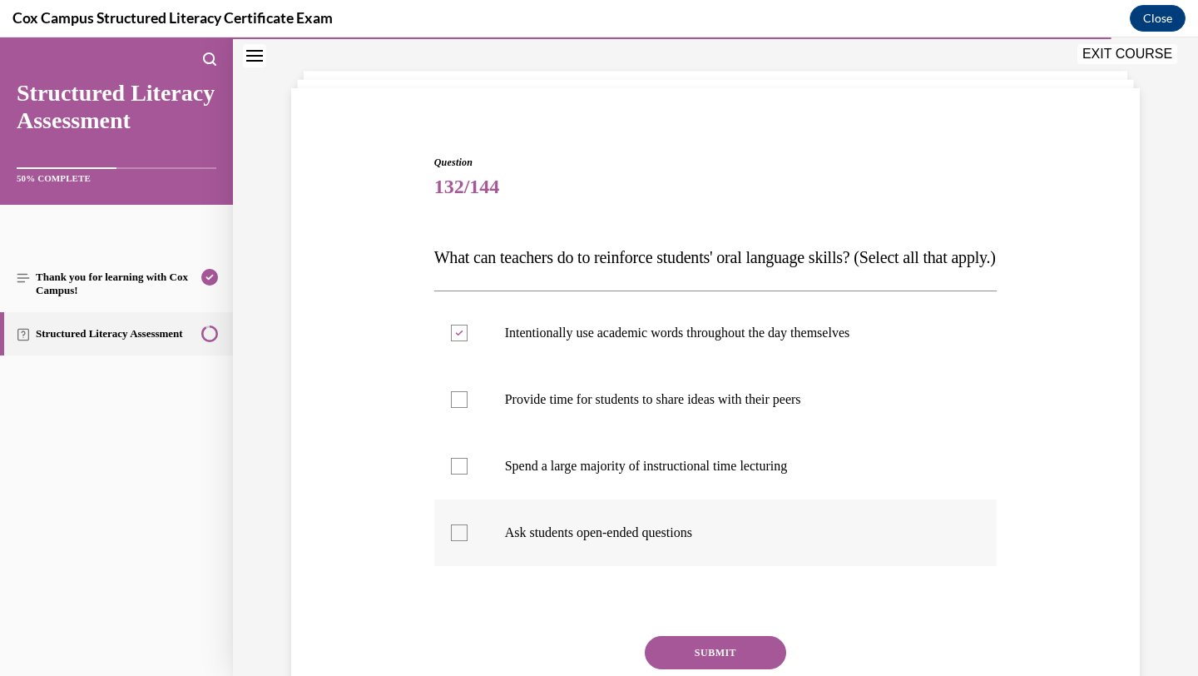
checkbox input "true"
click at [686, 422] on label "Provide time for students to share ideas with their peers" at bounding box center [715, 399] width 563 height 67
click at [468, 408] on input "Provide time for students to share ideas with their peers" at bounding box center [459, 399] width 17 height 17
checkbox input "true"
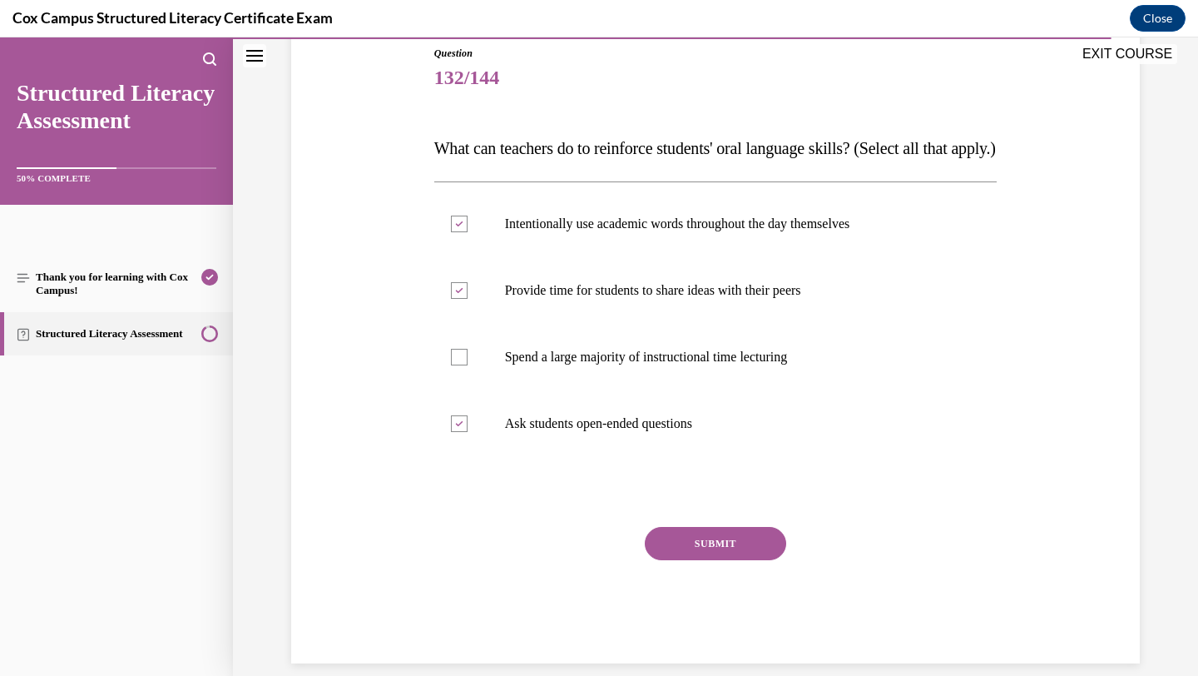
click at [712, 560] on button "SUBMIT" at bounding box center [715, 543] width 141 height 33
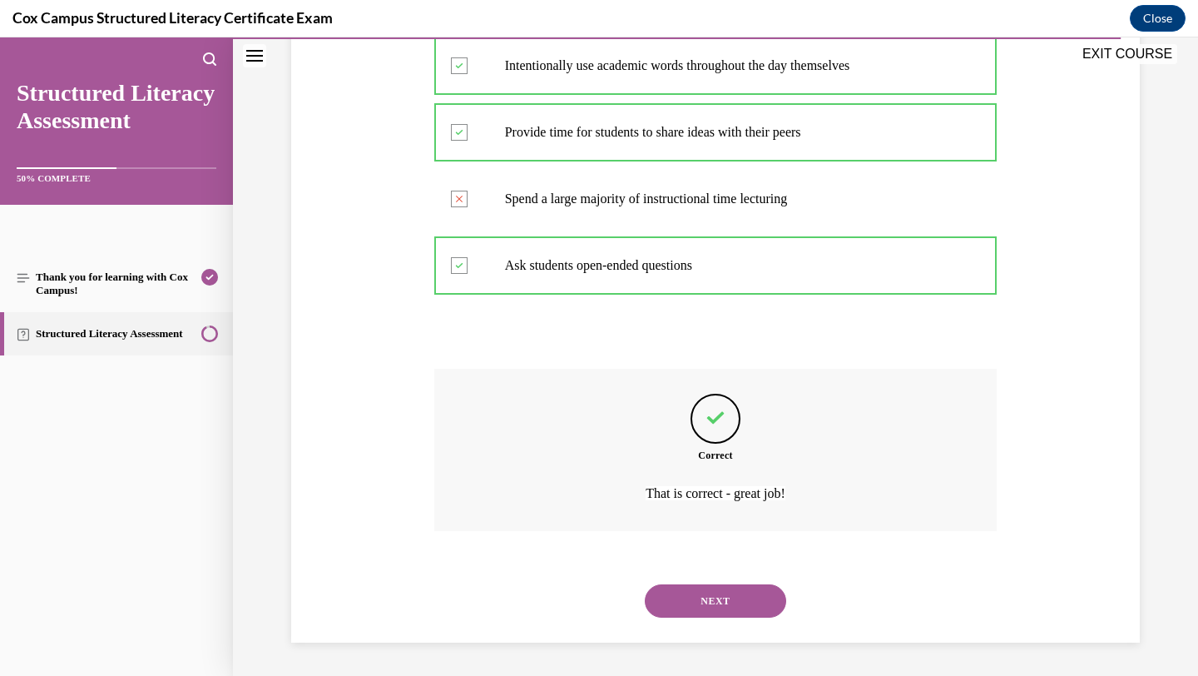
click at [721, 607] on button "NEXT" at bounding box center [715, 600] width 141 height 33
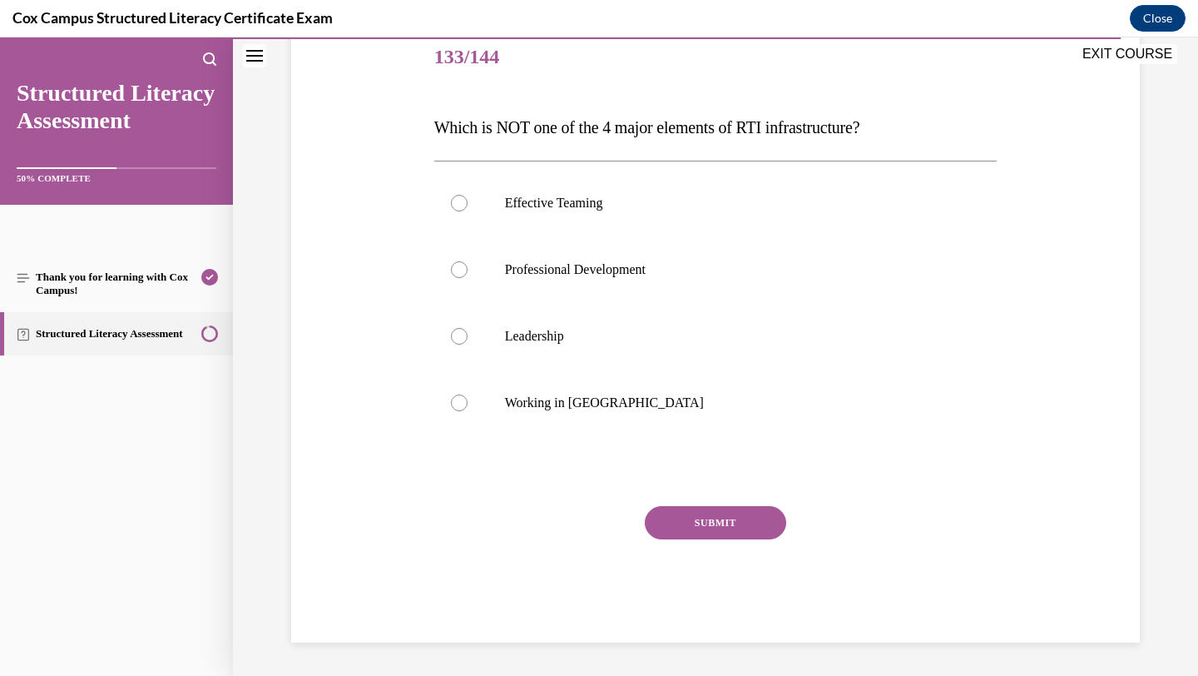
scroll to position [185, 0]
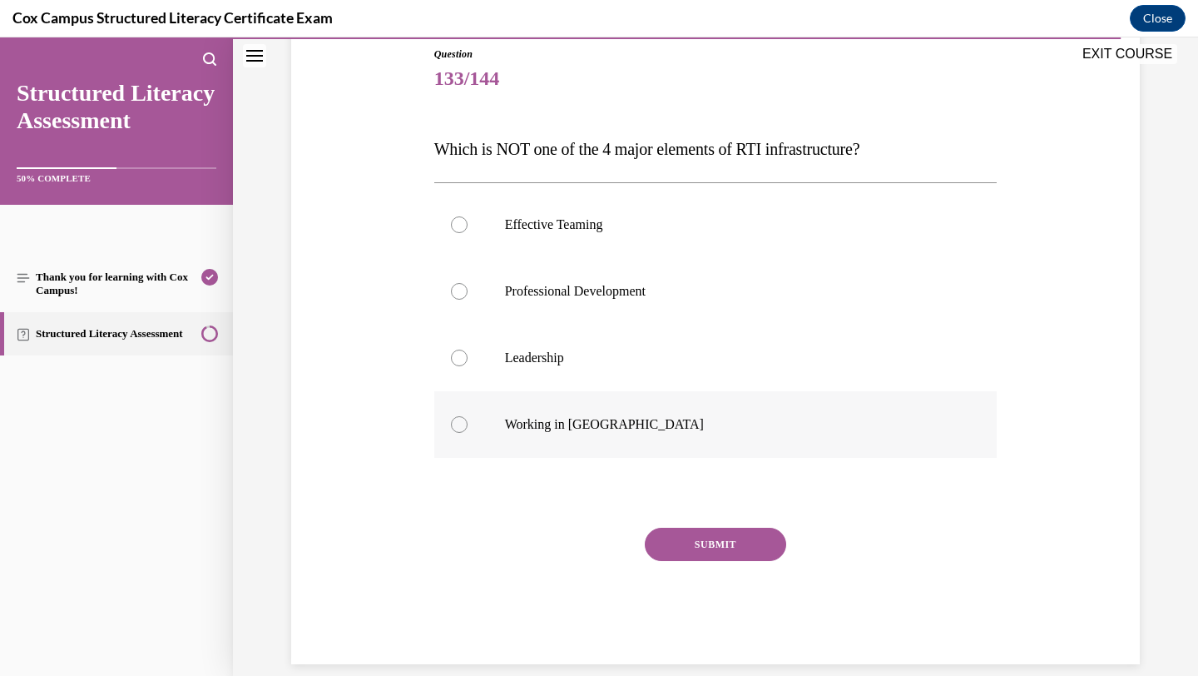
click at [627, 425] on p "Working in [GEOGRAPHIC_DATA]" at bounding box center [730, 424] width 451 height 17
click at [468, 425] on input "Working in [GEOGRAPHIC_DATA]" at bounding box center [459, 424] width 17 height 17
radio input "true"
click at [751, 540] on button "SUBMIT" at bounding box center [715, 544] width 141 height 33
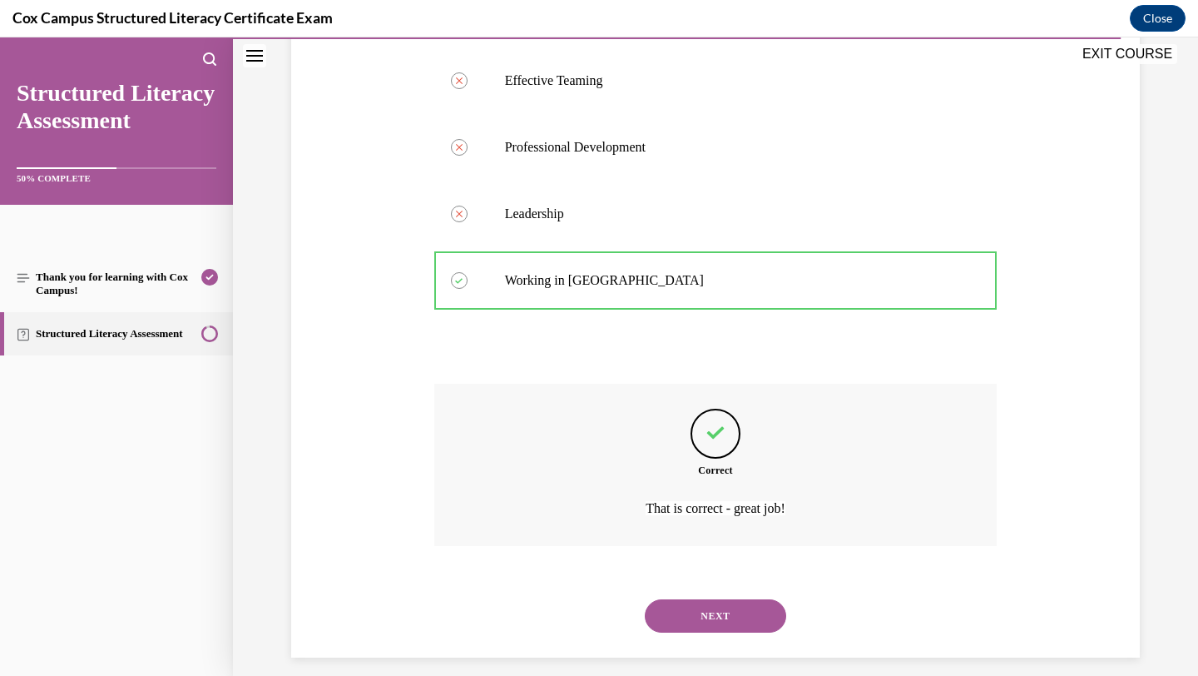
scroll to position [344, 0]
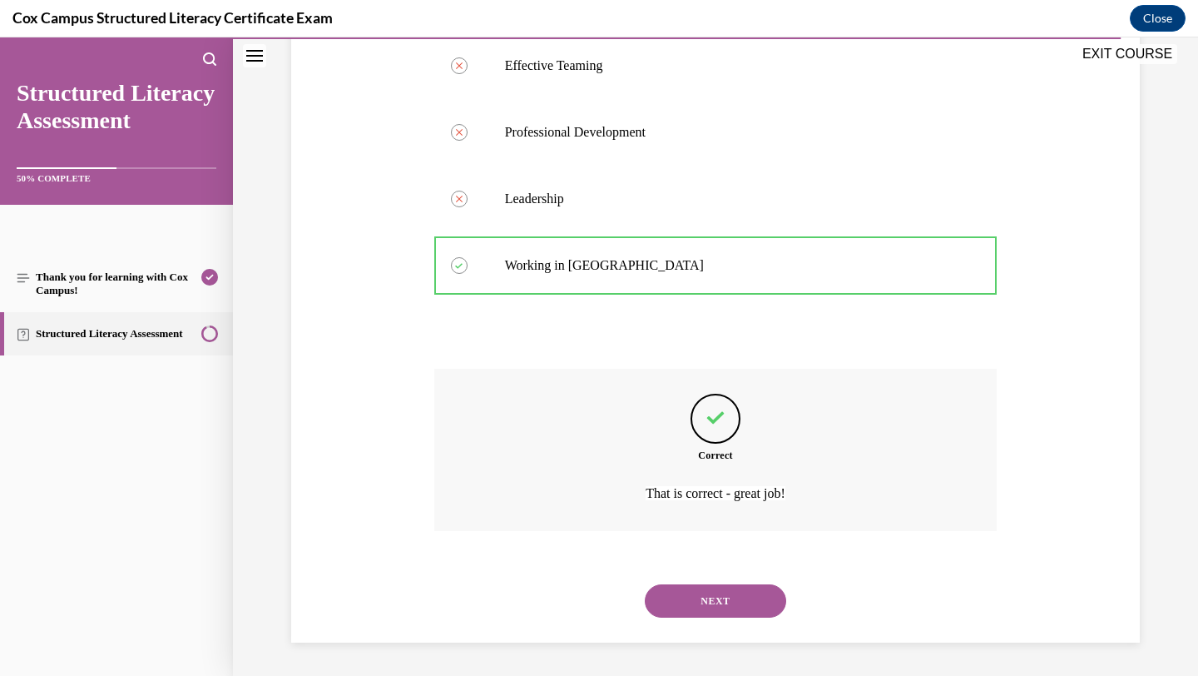
click at [759, 608] on button "NEXT" at bounding box center [715, 600] width 141 height 33
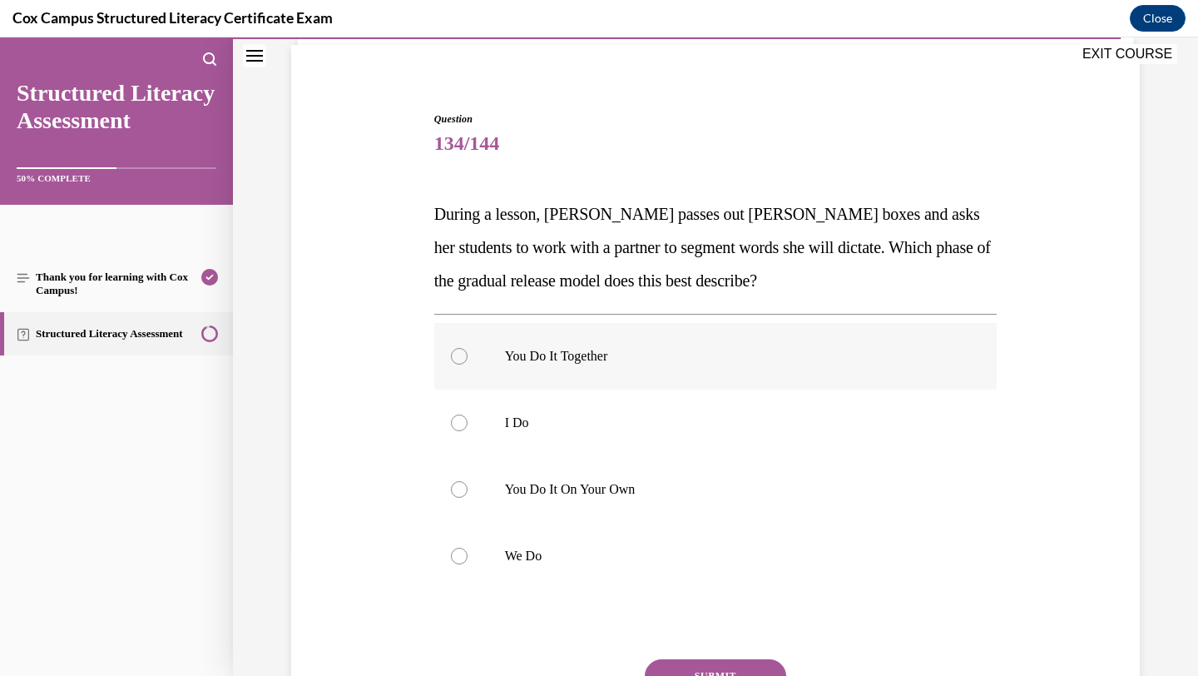
scroll to position [130, 0]
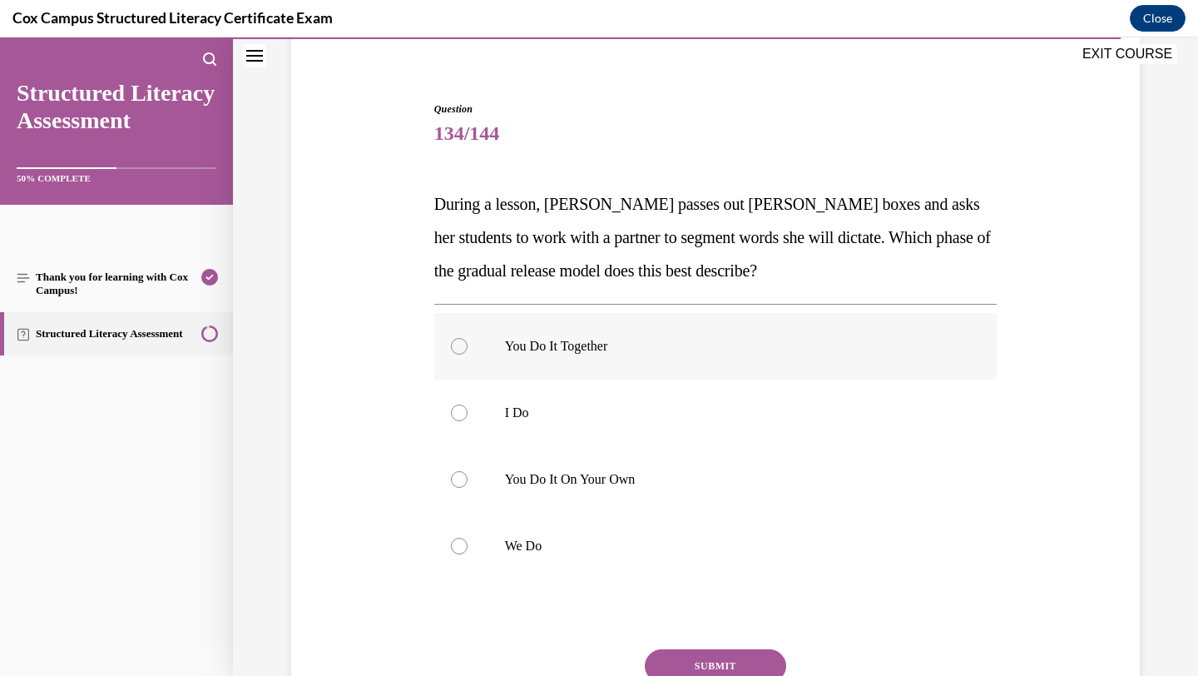
click at [666, 352] on p "You Do It Together" at bounding box center [730, 346] width 451 height 17
click at [468, 352] on input "You Do It Together" at bounding box center [459, 346] width 17 height 17
radio input "true"
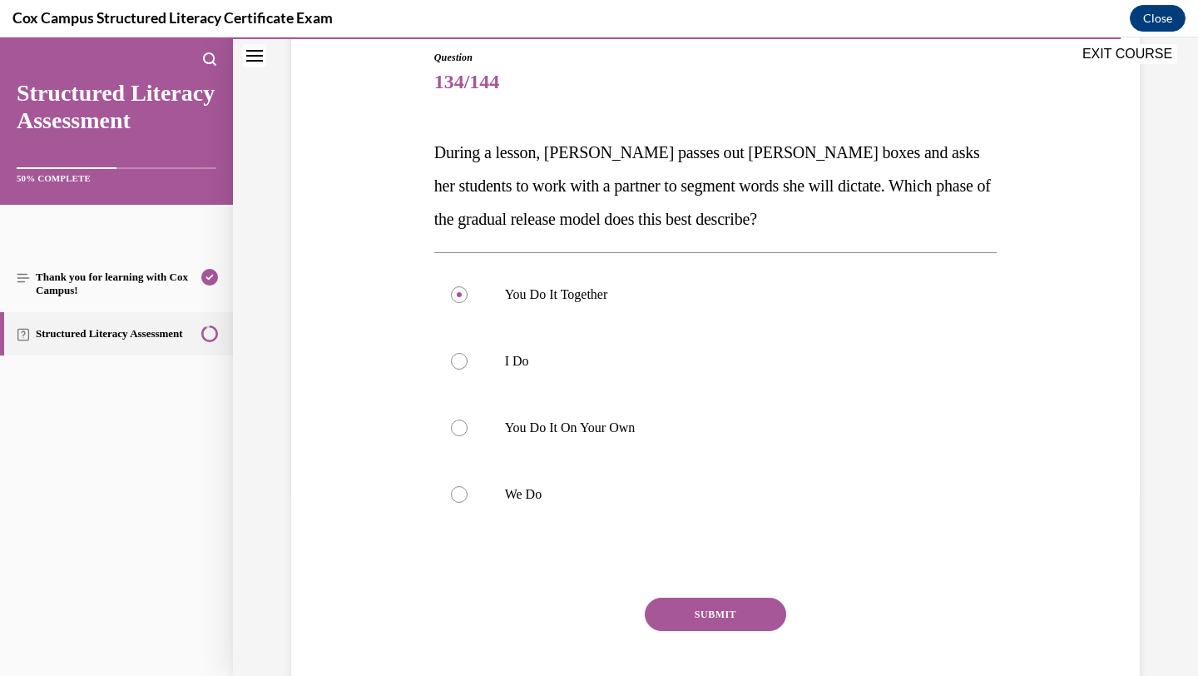
click at [752, 612] on button "SUBMIT" at bounding box center [715, 613] width 141 height 33
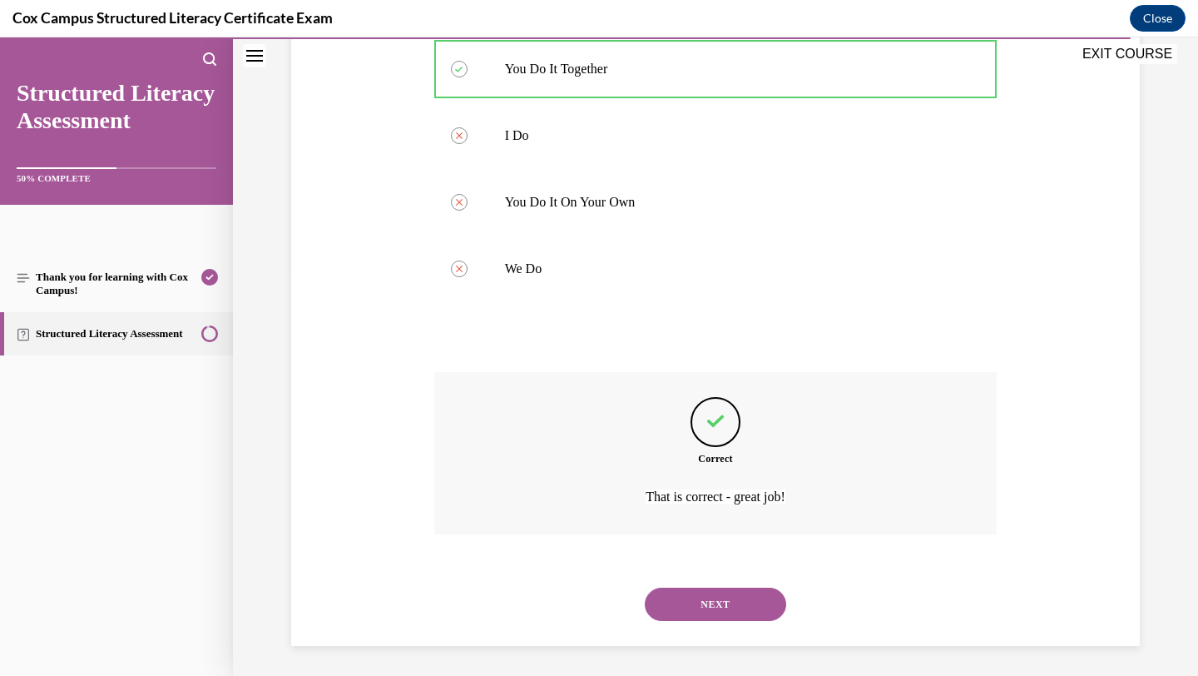
scroll to position [410, 0]
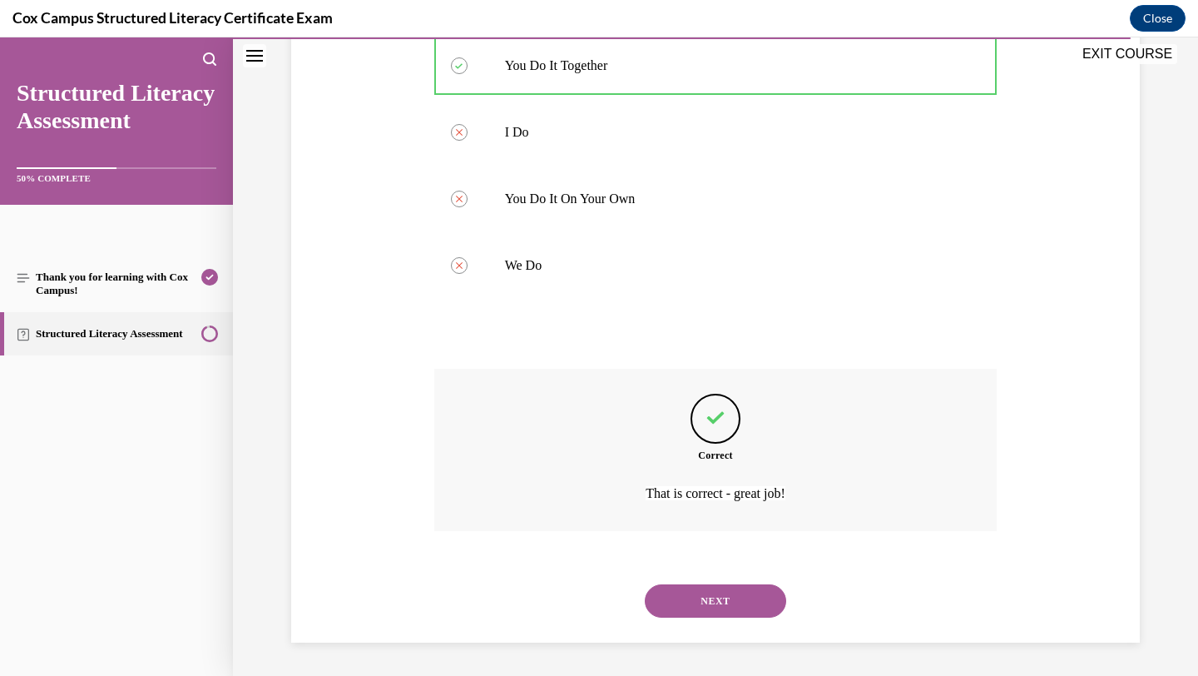
click at [742, 599] on button "NEXT" at bounding box center [715, 600] width 141 height 33
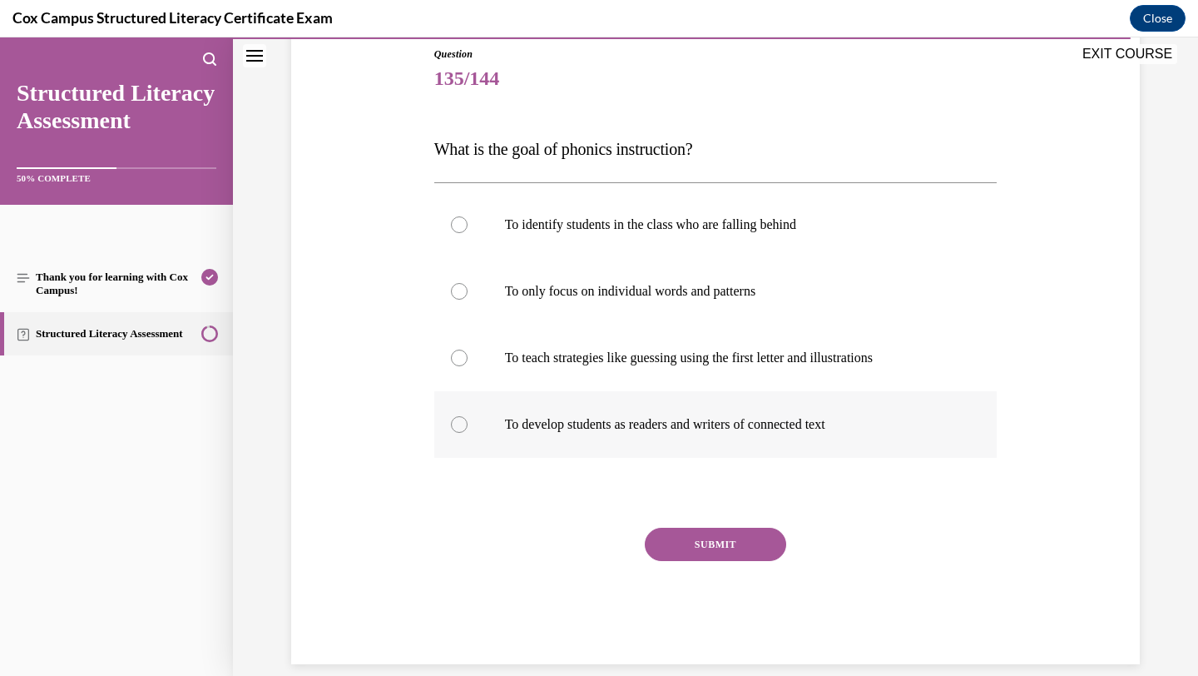
click at [711, 416] on p "To develop students as readers and writers of connected text" at bounding box center [730, 424] width 451 height 17
click at [468, 416] on input "To develop students as readers and writers of connected text" at bounding box center [459, 424] width 17 height 17
radio input "true"
click at [729, 554] on button "SUBMIT" at bounding box center [715, 544] width 141 height 33
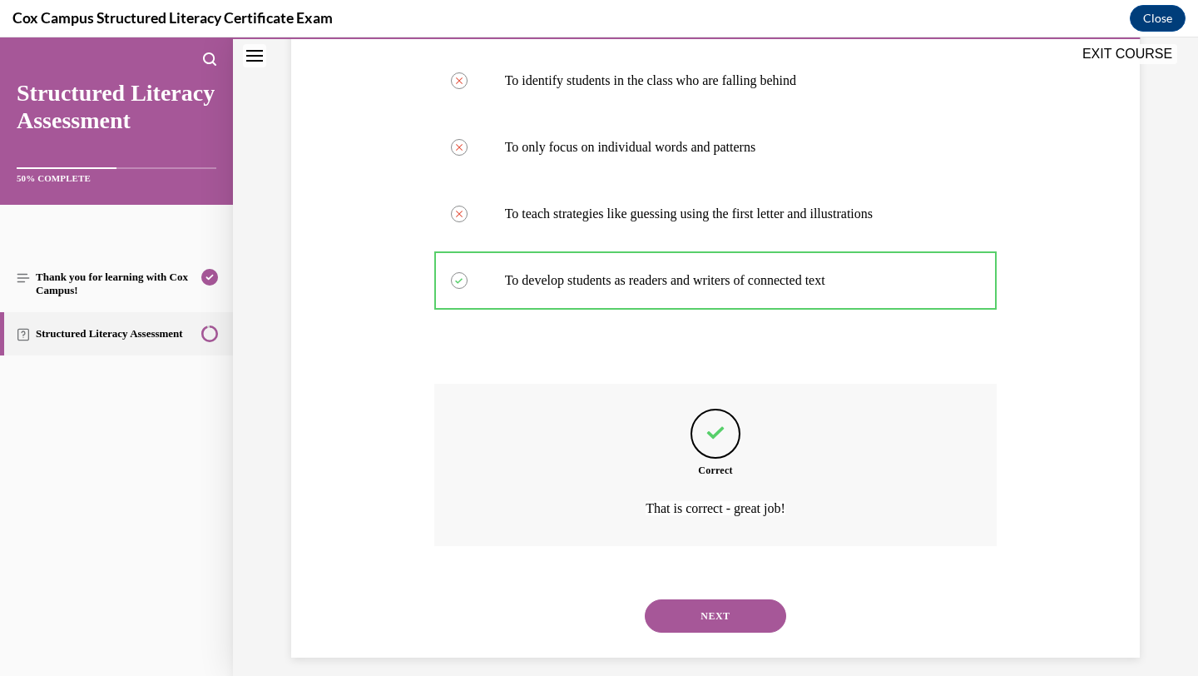
scroll to position [344, 0]
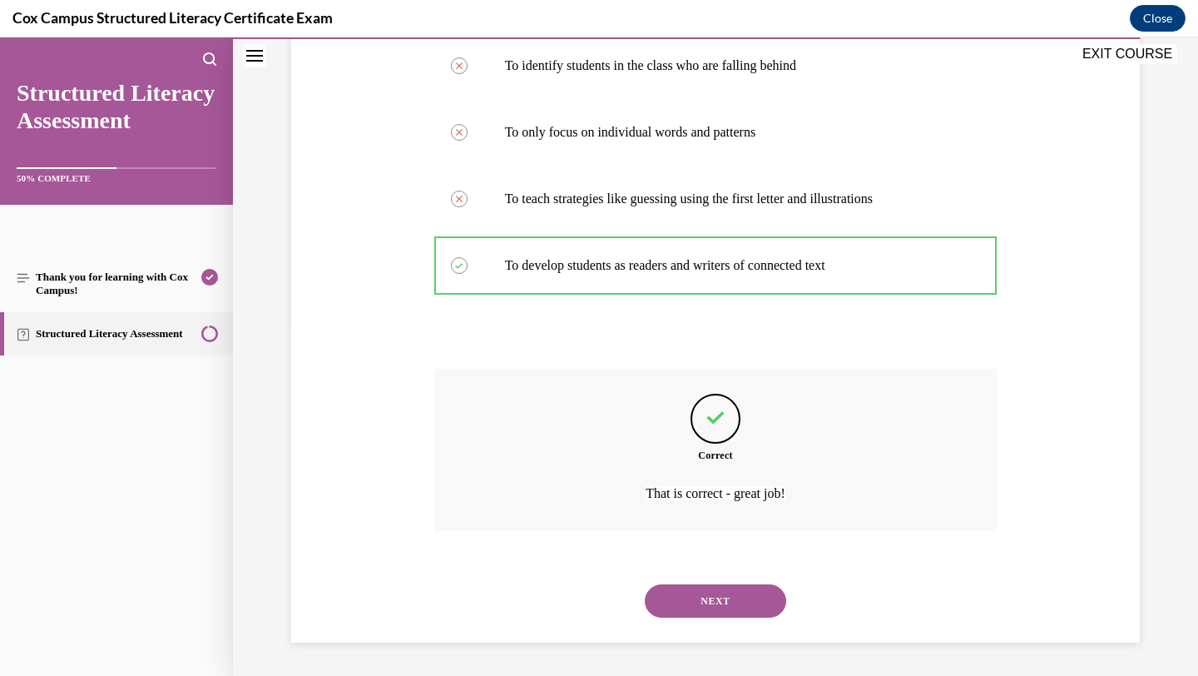
click at [724, 605] on button "NEXT" at bounding box center [715, 600] width 141 height 33
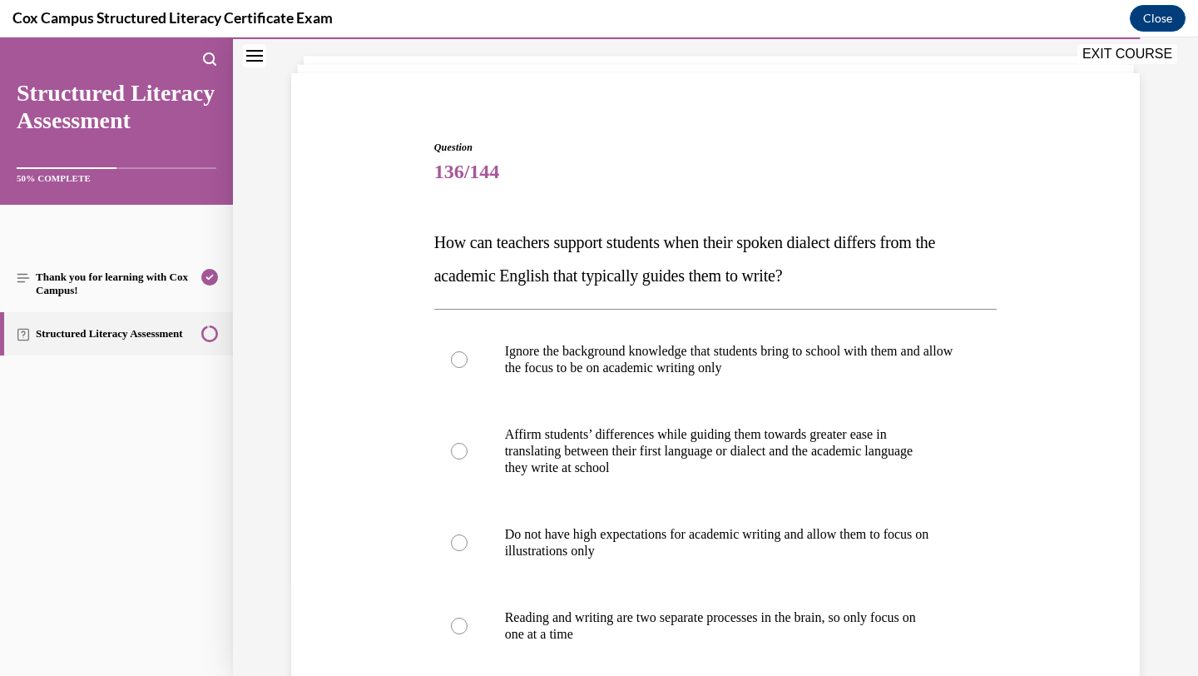
scroll to position [137, 0]
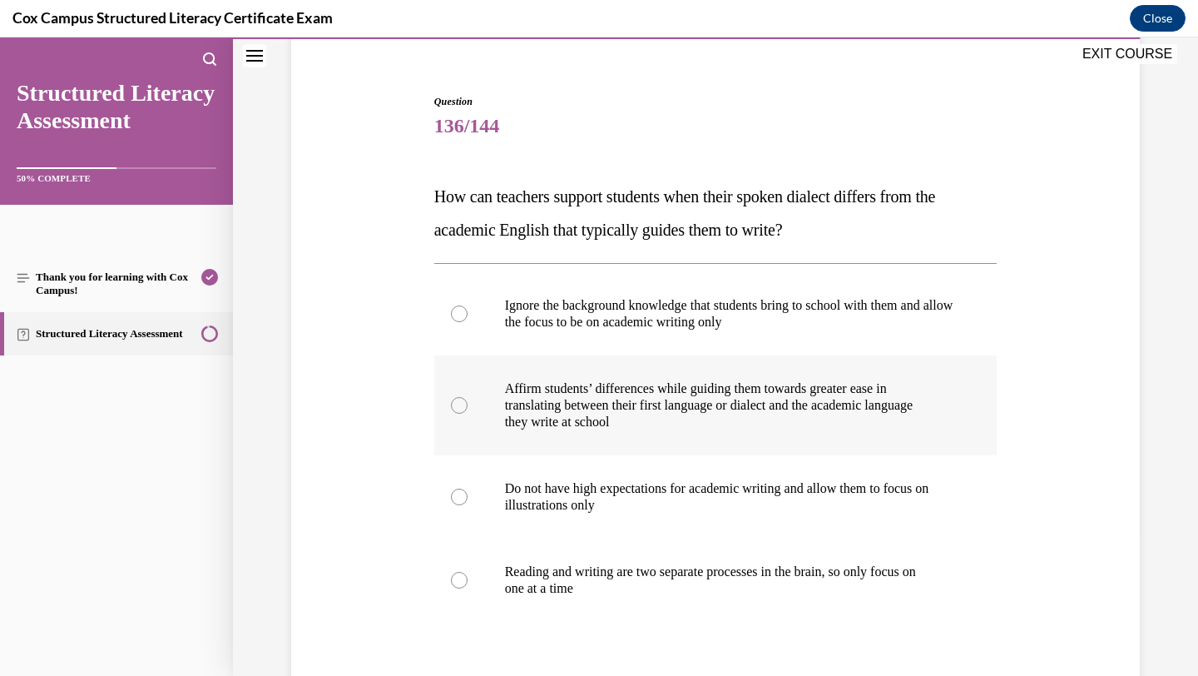
click at [729, 394] on p "Affirm students’ differences while guiding them towards greater ease in" at bounding box center [730, 388] width 451 height 17
click at [468, 397] on input "Affirm students’ differences while guiding them towards greater ease in transla…" at bounding box center [459, 405] width 17 height 17
radio input "true"
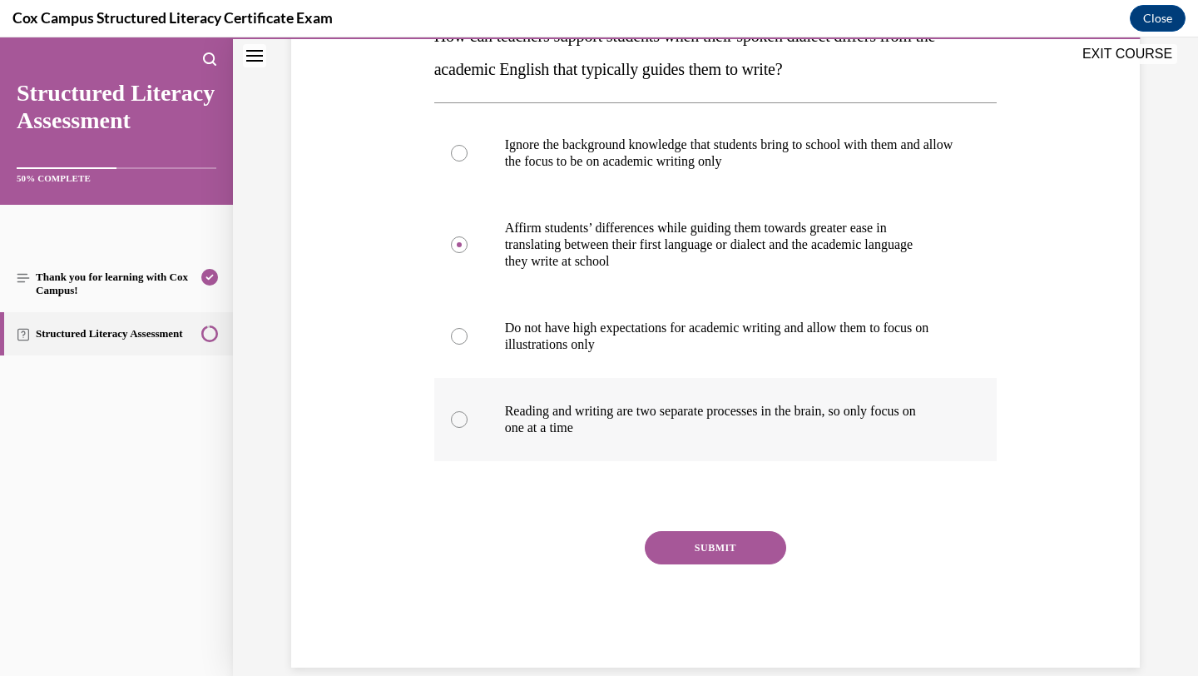
scroll to position [297, 0]
click at [727, 557] on button "SUBMIT" at bounding box center [715, 548] width 141 height 33
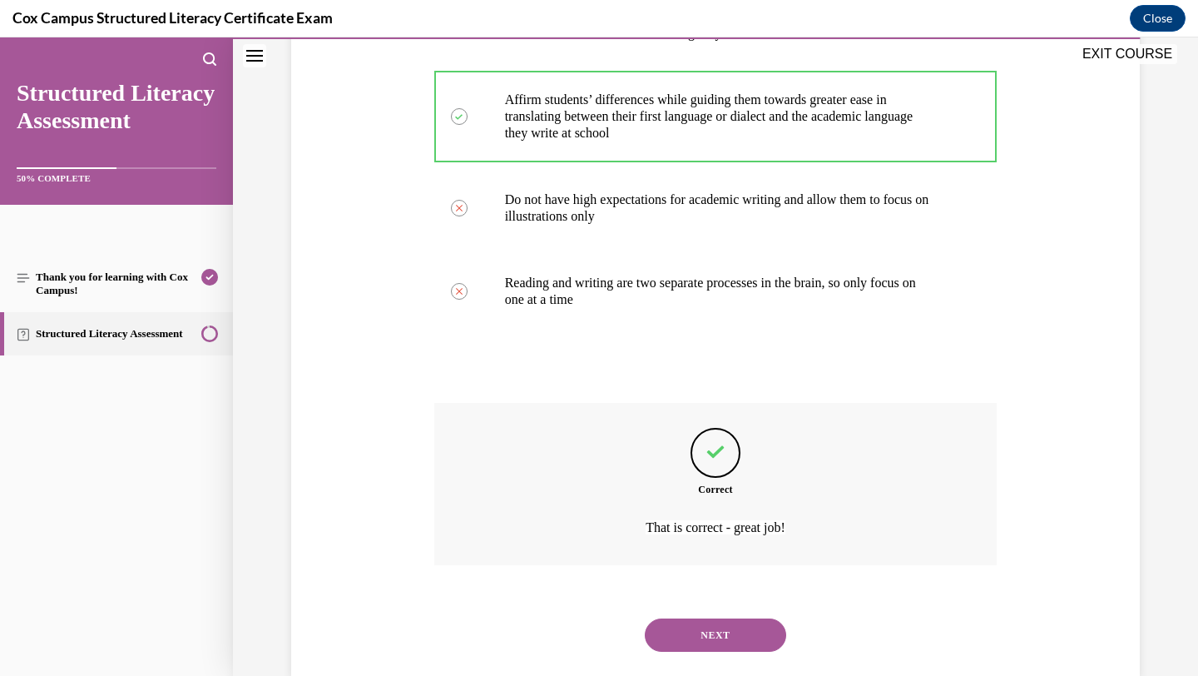
scroll to position [460, 0]
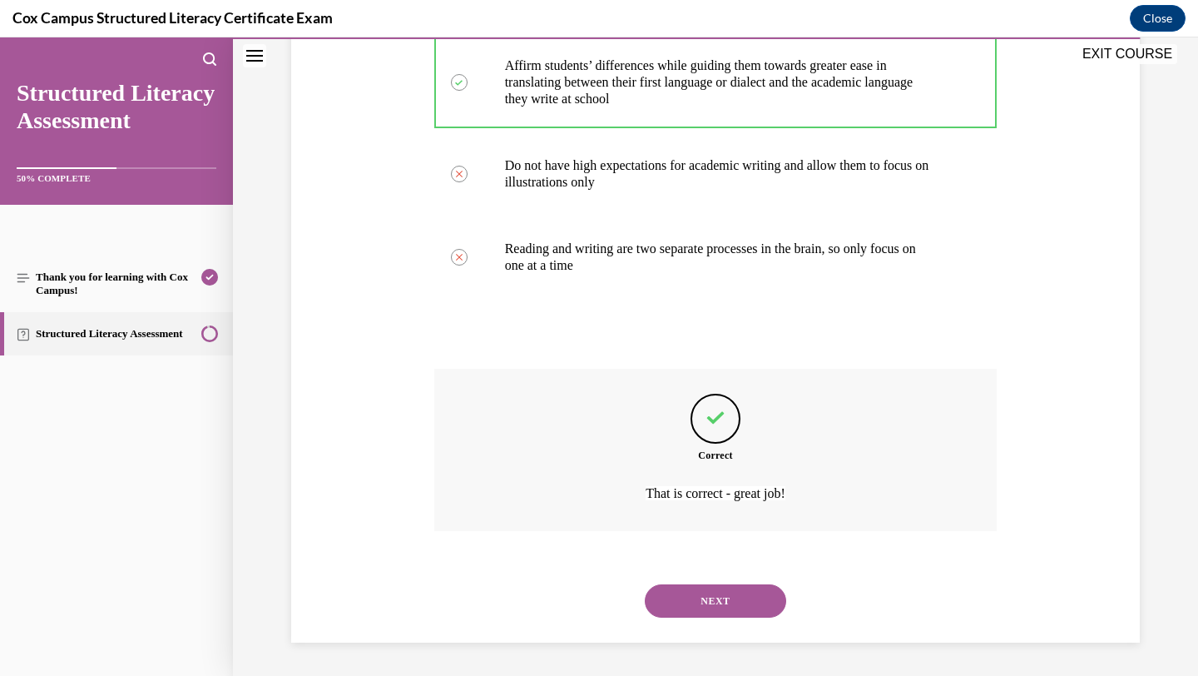
click at [725, 594] on button "NEXT" at bounding box center [715, 600] width 141 height 33
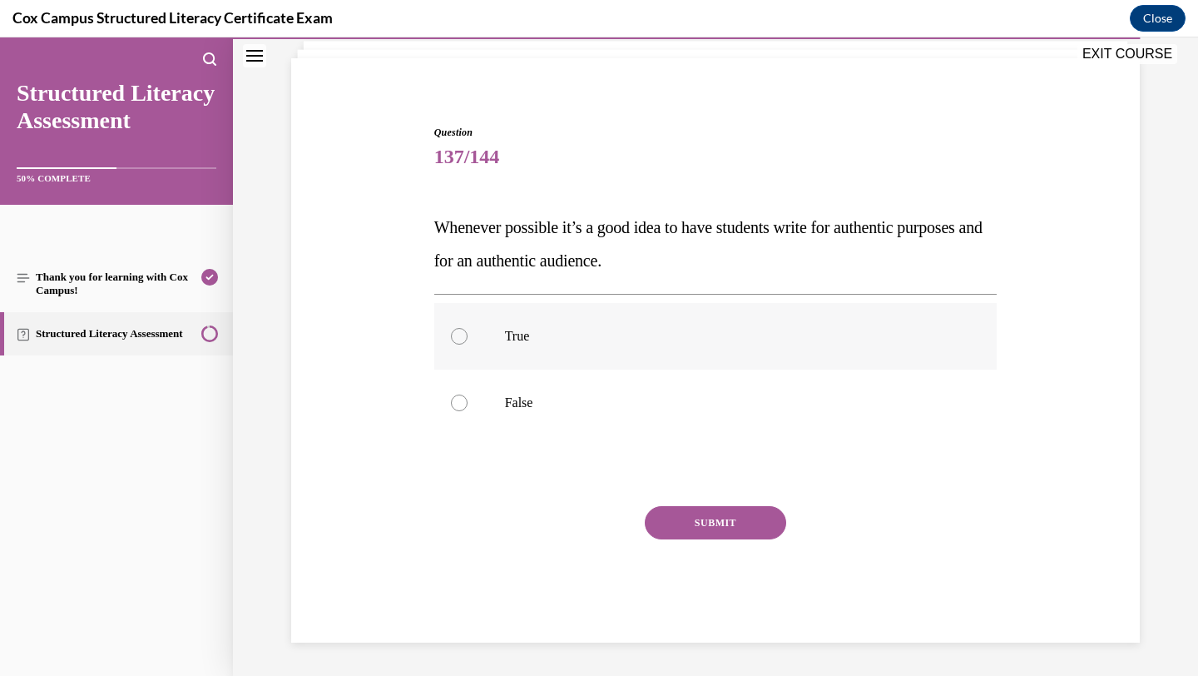
click at [771, 350] on label "True" at bounding box center [715, 336] width 563 height 67
click at [468, 344] on input "True" at bounding box center [459, 336] width 17 height 17
radio input "true"
click at [752, 516] on button "SUBMIT" at bounding box center [715, 522] width 141 height 33
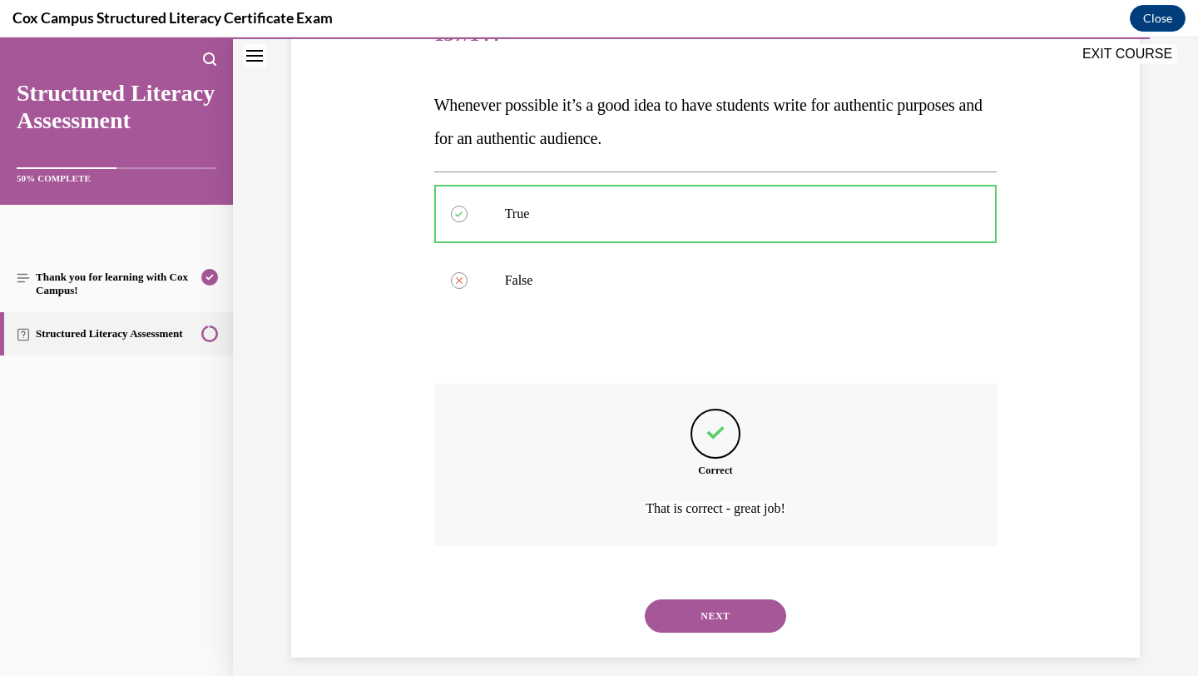
scroll to position [244, 0]
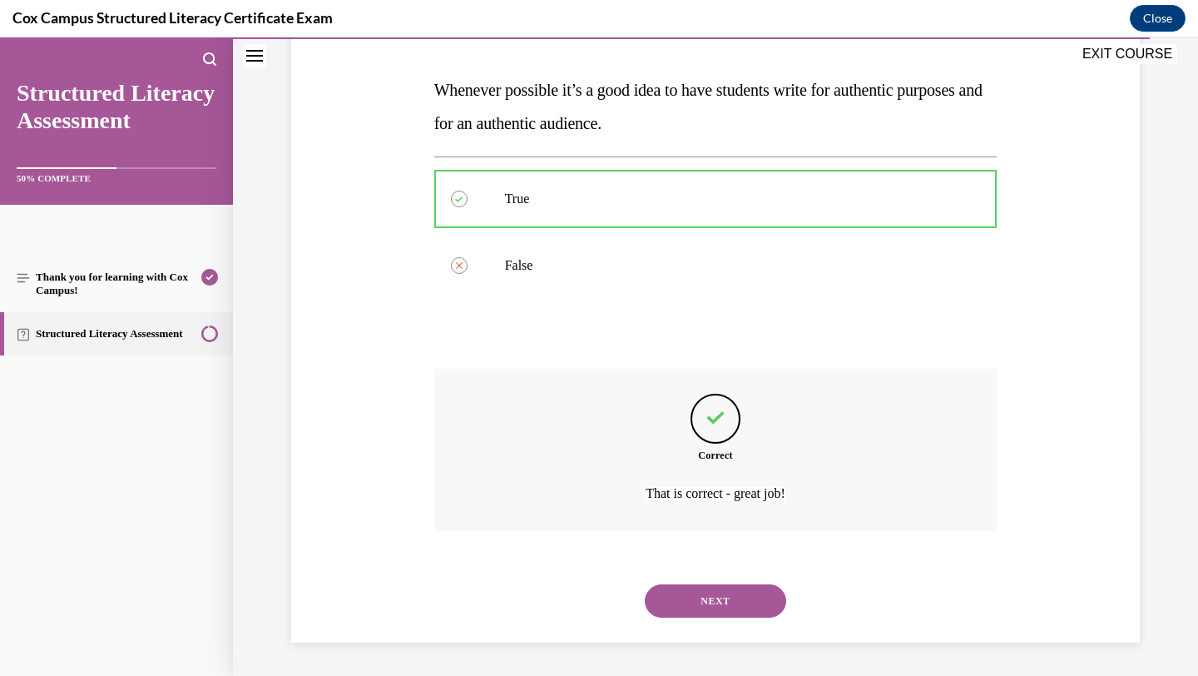
click at [727, 594] on button "NEXT" at bounding box center [715, 600] width 141 height 33
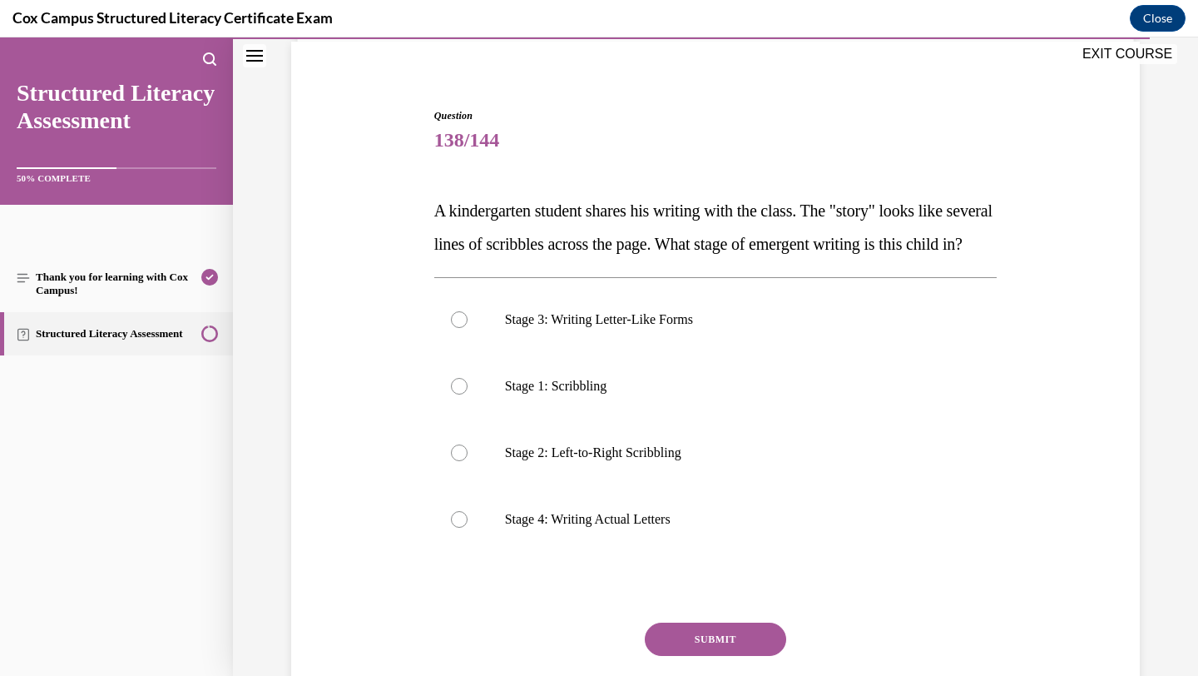
scroll to position [125, 0]
click at [657, 459] on p "Stage 2: Left-to-Right Scribbling" at bounding box center [730, 451] width 451 height 17
click at [468, 459] on input "Stage 2: Left-to-Right Scribbling" at bounding box center [459, 451] width 17 height 17
radio input "true"
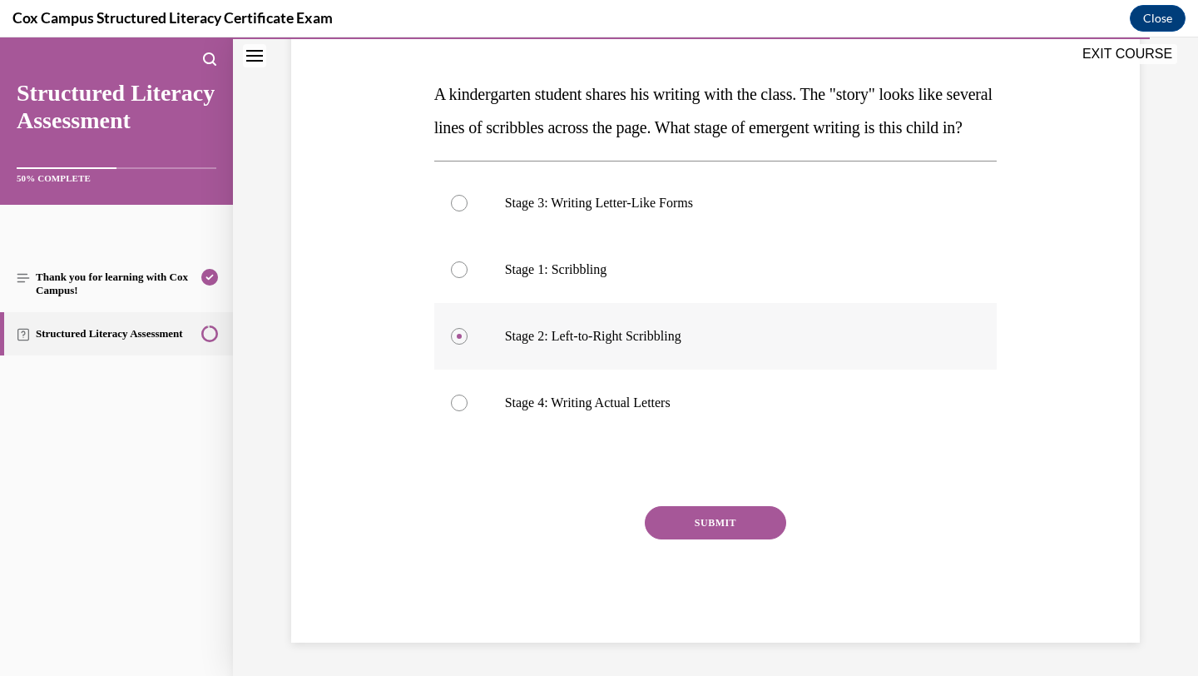
scroll to position [273, 0]
click at [716, 522] on button "SUBMIT" at bounding box center [715, 522] width 141 height 33
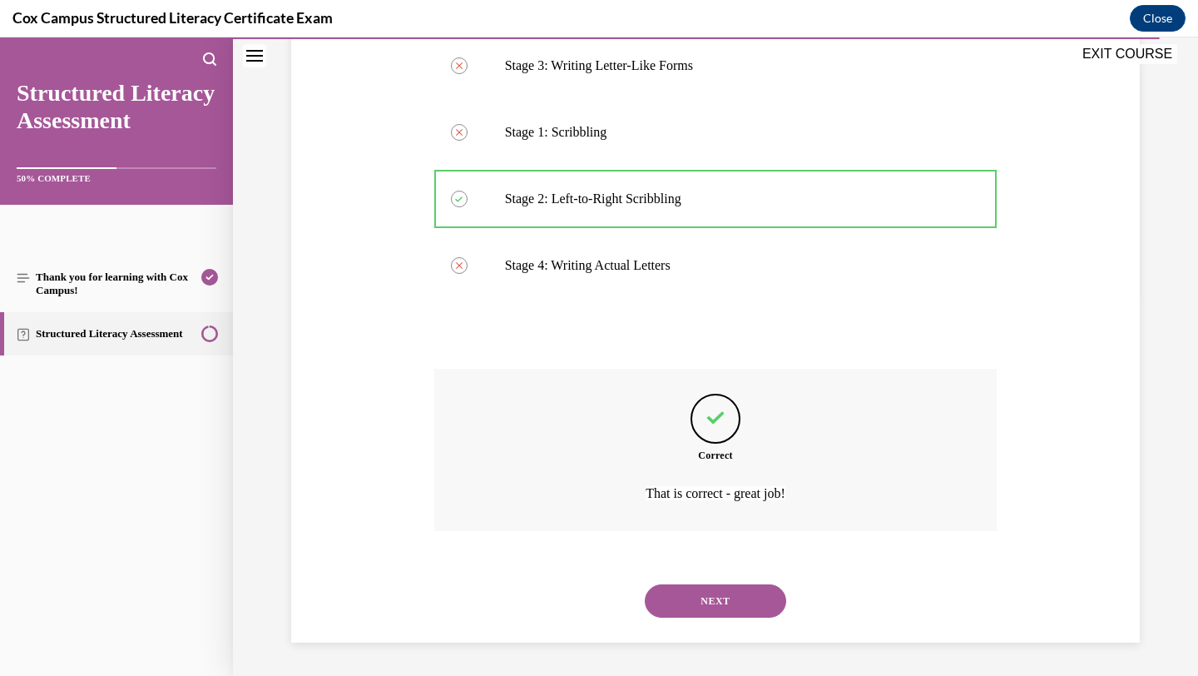
scroll to position [410, 0]
click at [727, 598] on button "NEXT" at bounding box center [715, 600] width 141 height 33
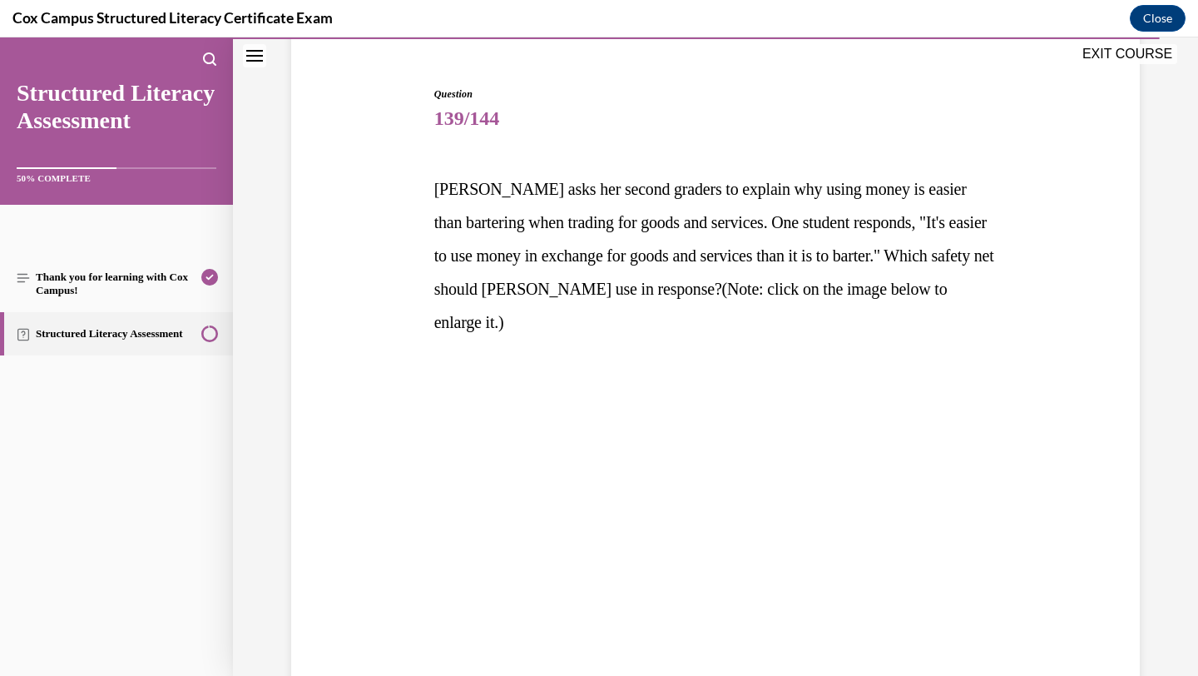
scroll to position [146, 0]
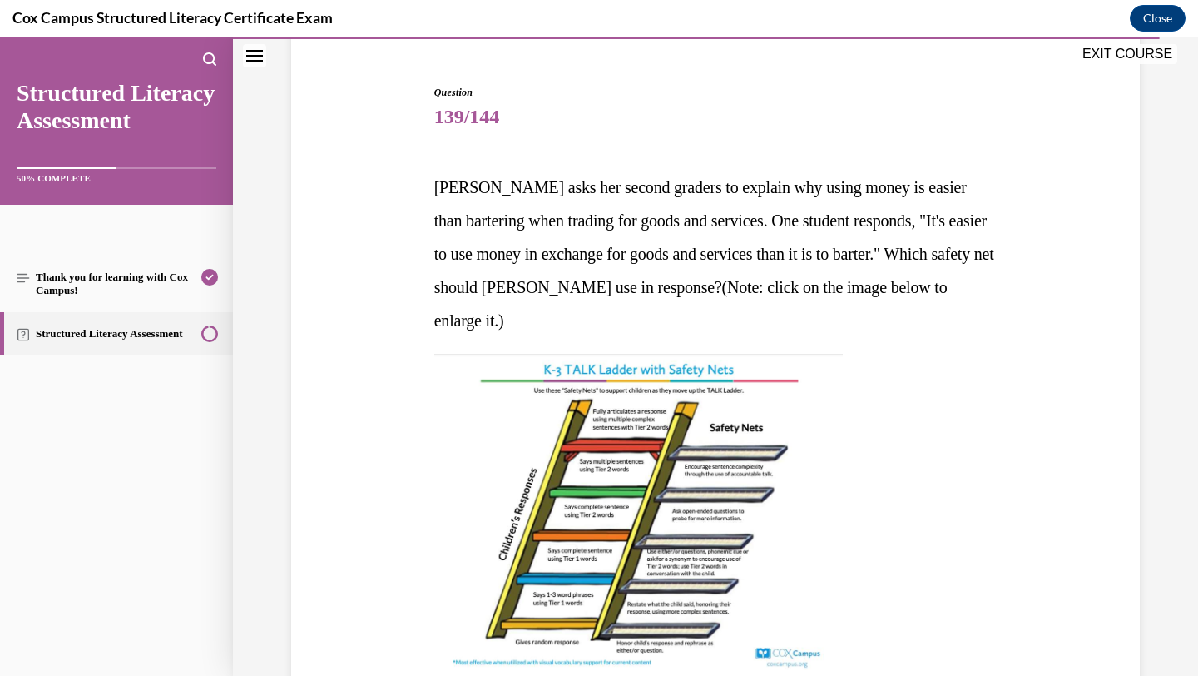
click at [681, 523] on img at bounding box center [638, 512] width 409 height 316
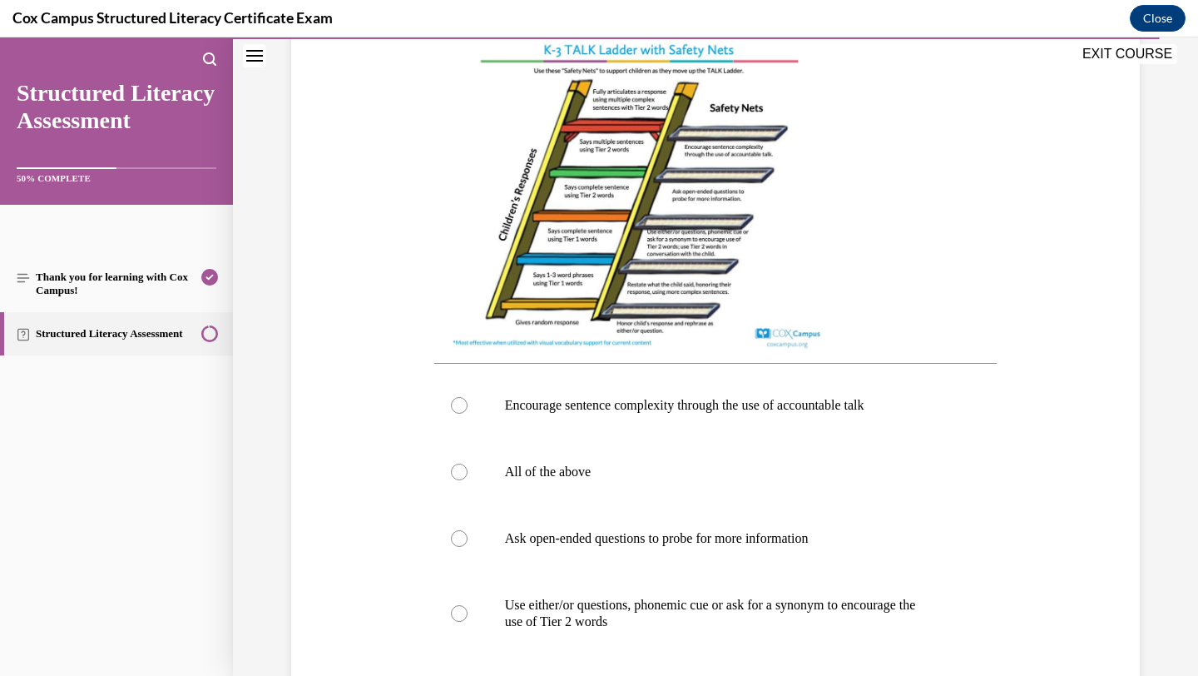
scroll to position [463, 0]
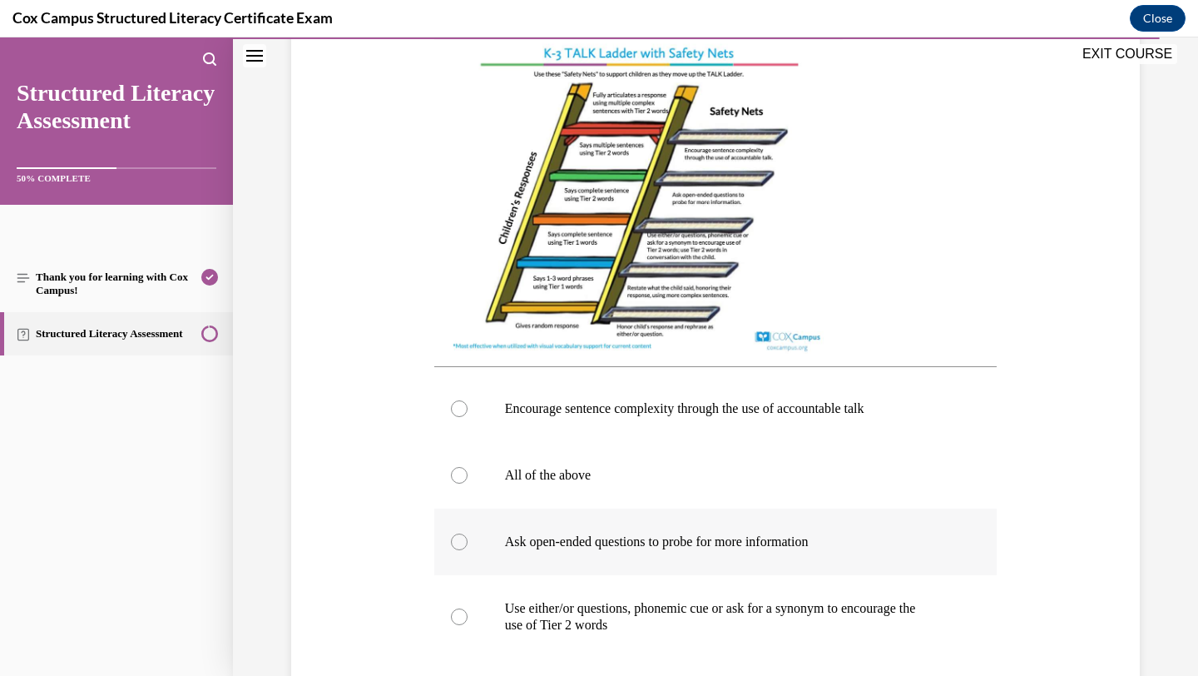
click at [681, 539] on p "Ask open-ended questions to probe for more information" at bounding box center [730, 541] width 451 height 17
click at [468, 539] on input "Ask open-ended questions to probe for more information" at bounding box center [459, 541] width 17 height 17
radio input "true"
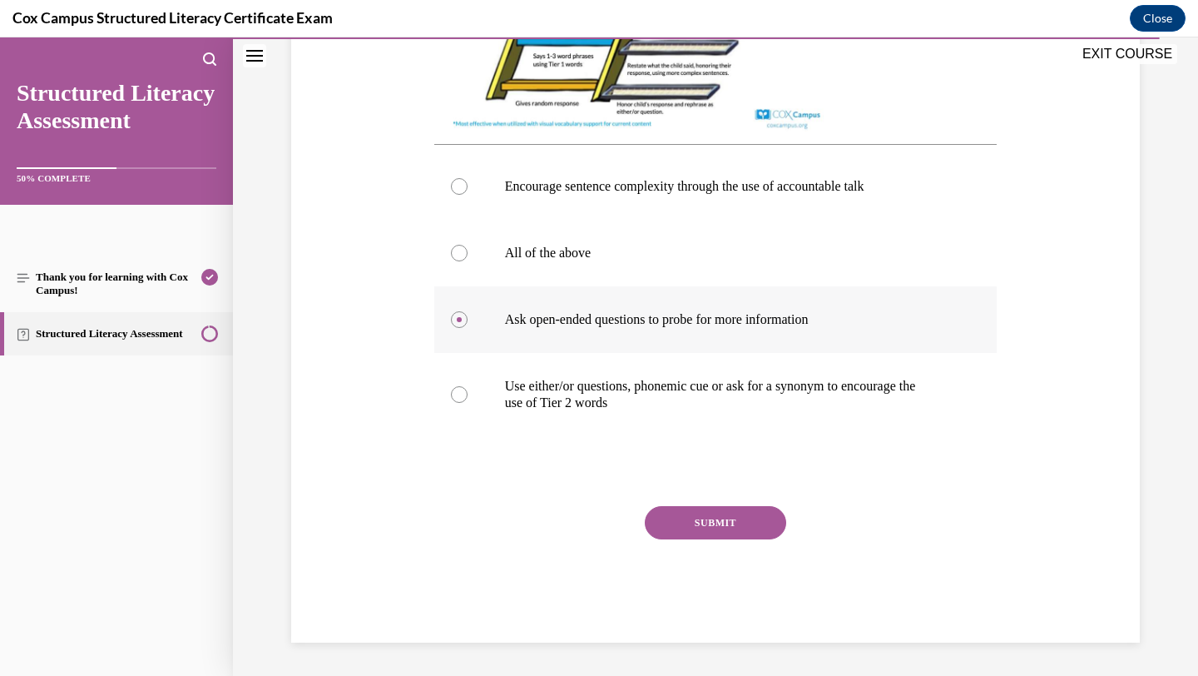
scroll to position [701, 0]
click at [690, 522] on button "SUBMIT" at bounding box center [715, 522] width 141 height 33
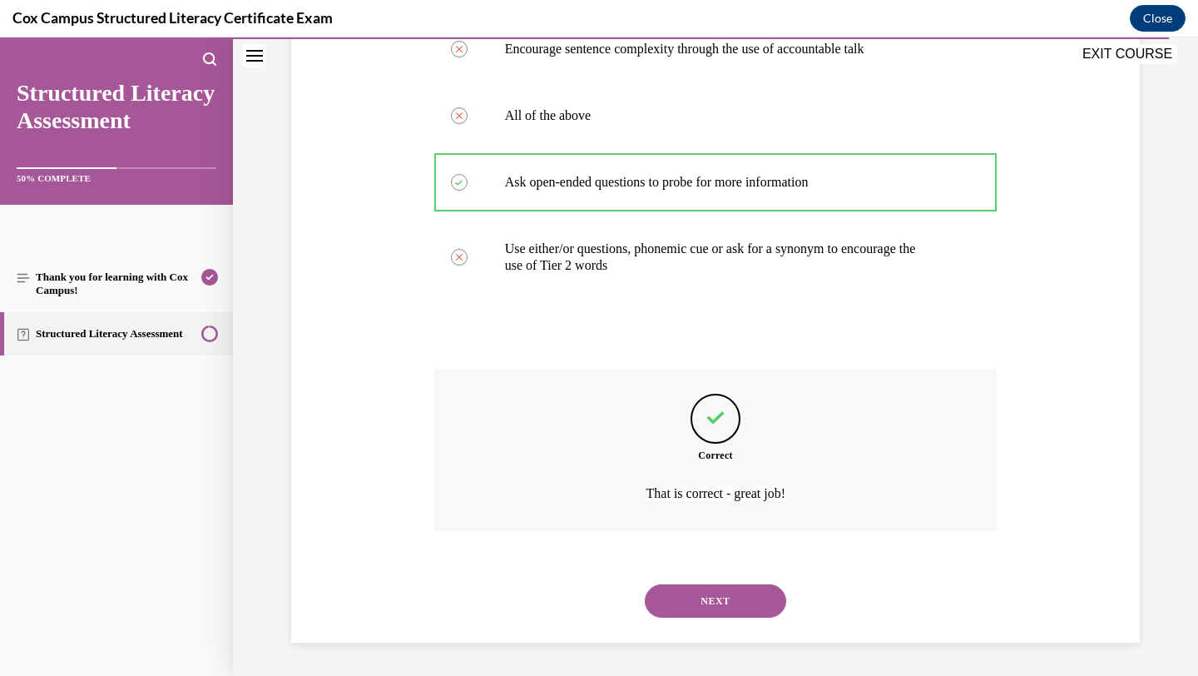
scroll to position [839, 0]
click at [711, 599] on button "NEXT" at bounding box center [715, 600] width 141 height 33
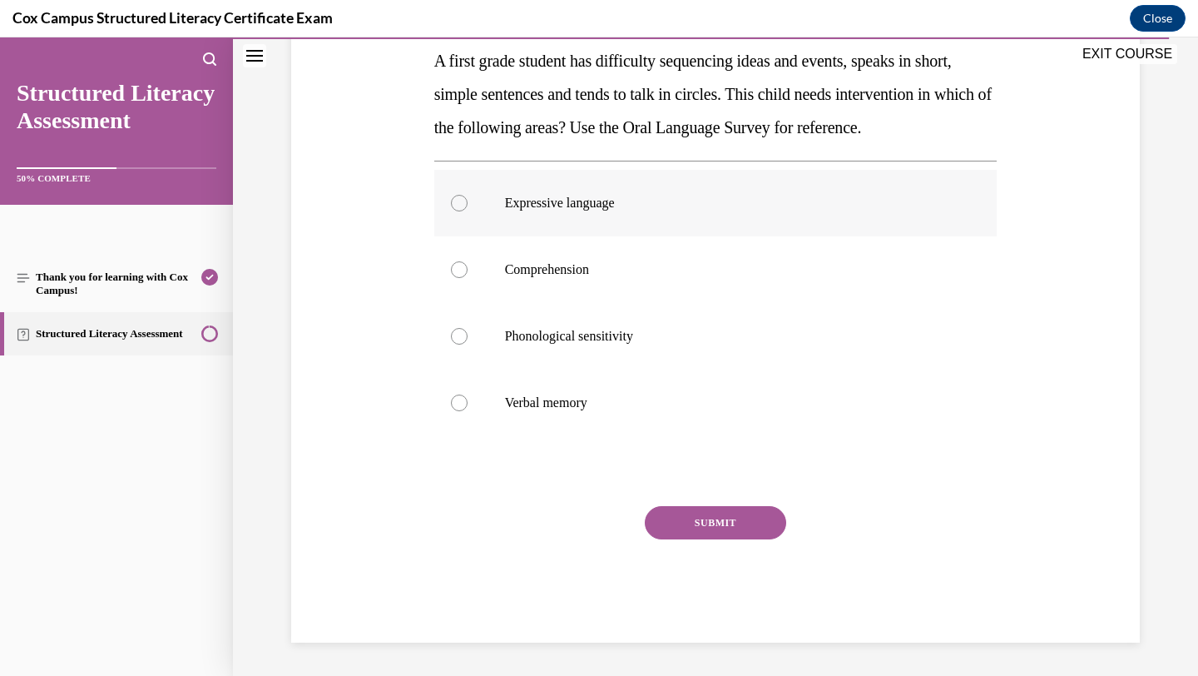
scroll to position [306, 0]
click at [661, 201] on p "Expressive language" at bounding box center [730, 203] width 451 height 17
click at [468, 201] on input "Expressive language" at bounding box center [459, 203] width 17 height 17
radio input "true"
click at [726, 521] on button "SUBMIT" at bounding box center [715, 522] width 141 height 33
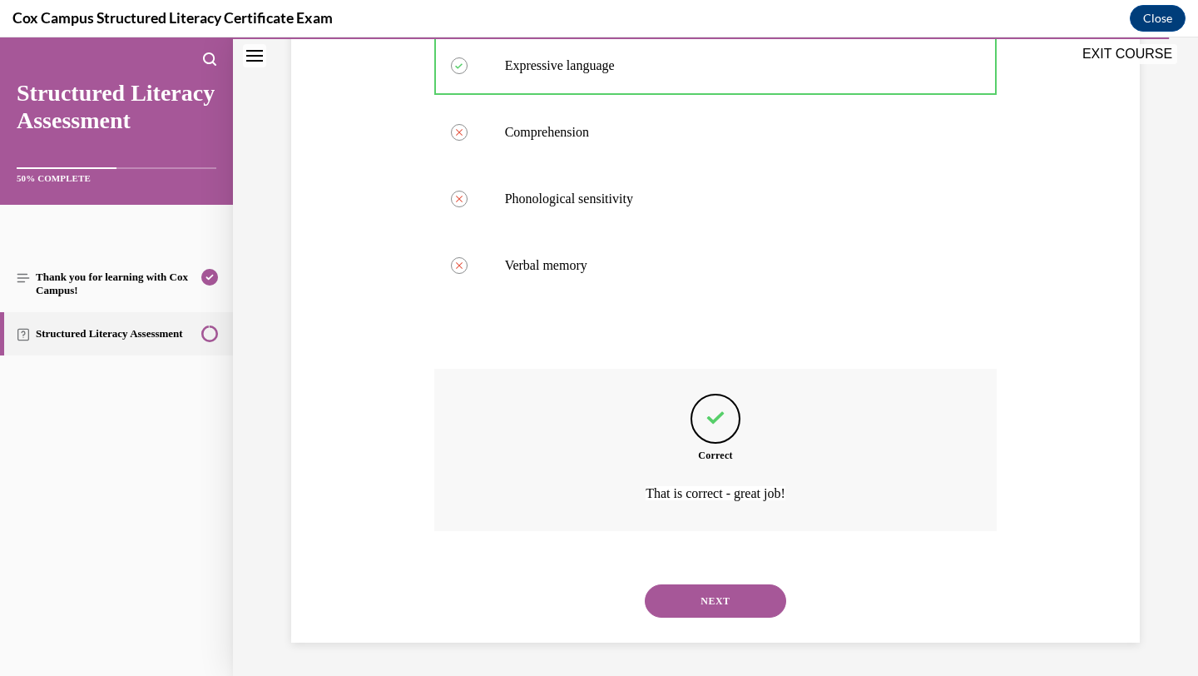
scroll to position [443, 0]
click at [719, 601] on button "NEXT" at bounding box center [715, 600] width 141 height 33
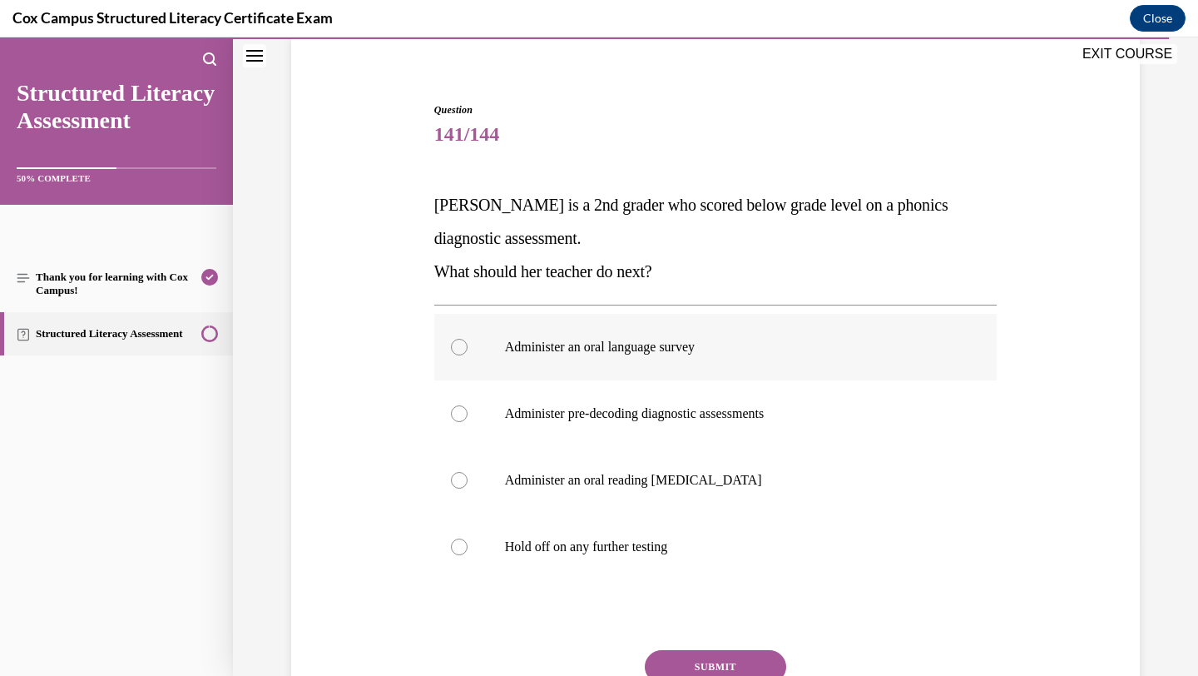
scroll to position [134, 0]
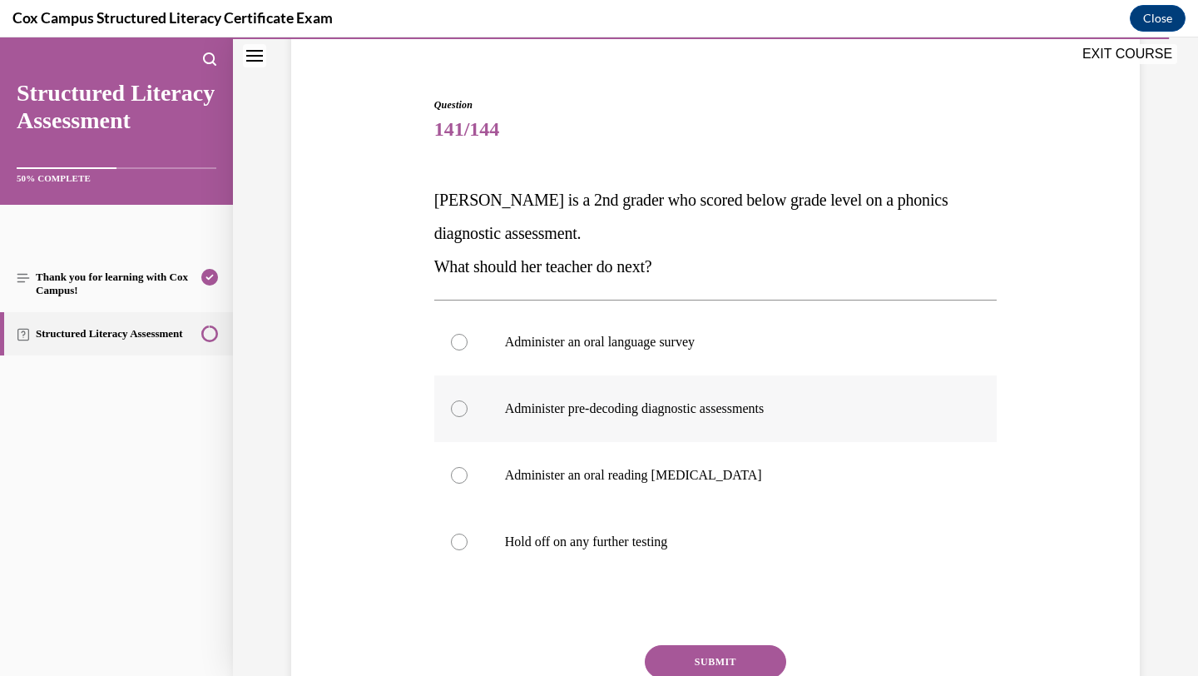
click at [704, 404] on p "Administer pre-decoding diagnostic assessments" at bounding box center [730, 408] width 451 height 17
click at [468, 404] on input "Administer pre-decoding diagnostic assessments" at bounding box center [459, 408] width 17 height 17
radio input "true"
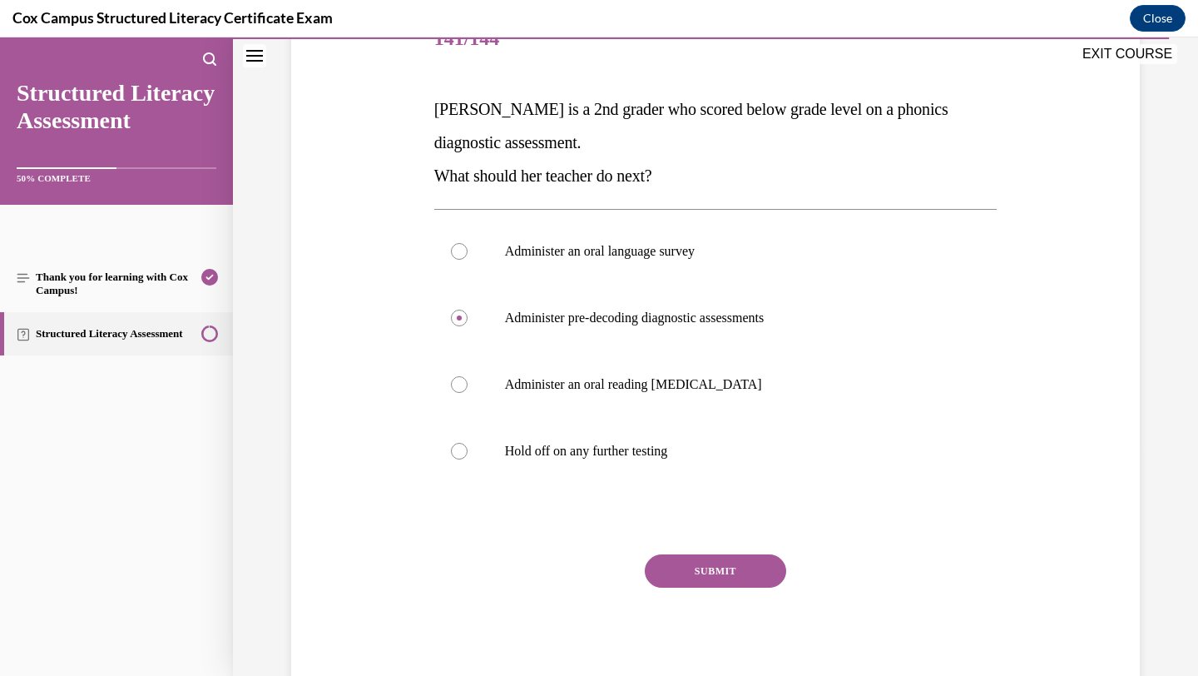
click at [729, 576] on button "SUBMIT" at bounding box center [715, 570] width 141 height 33
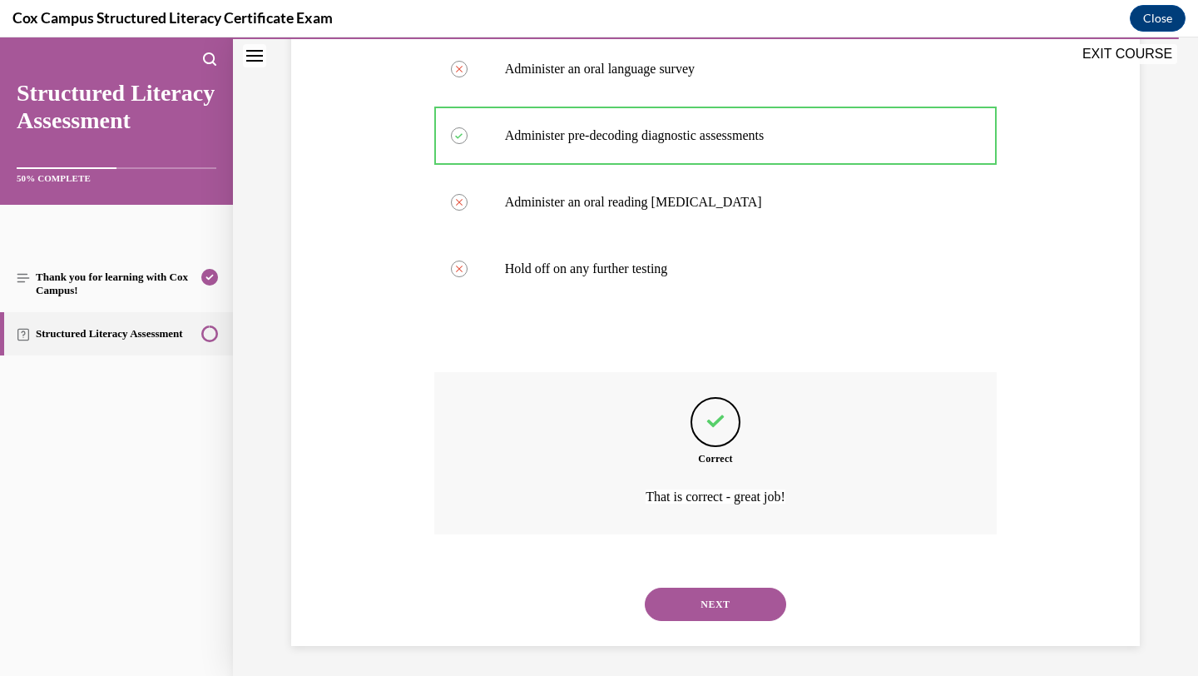
scroll to position [410, 0]
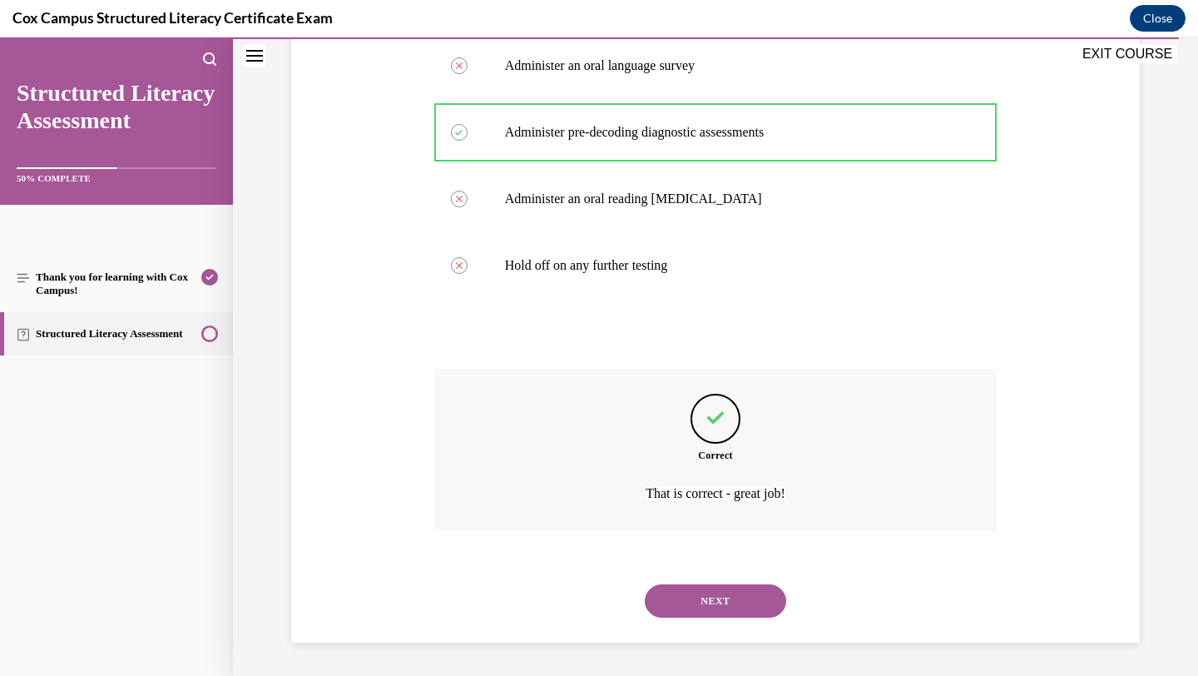
click at [719, 598] on button "NEXT" at bounding box center [715, 600] width 141 height 33
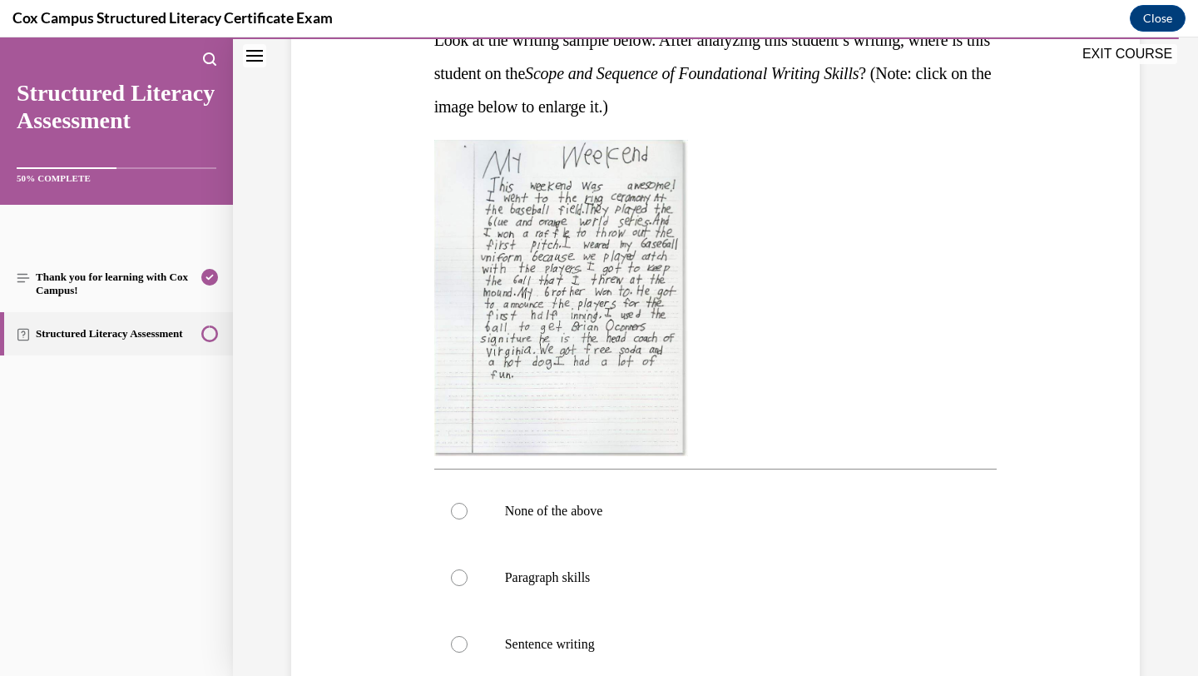
scroll to position [301, 0]
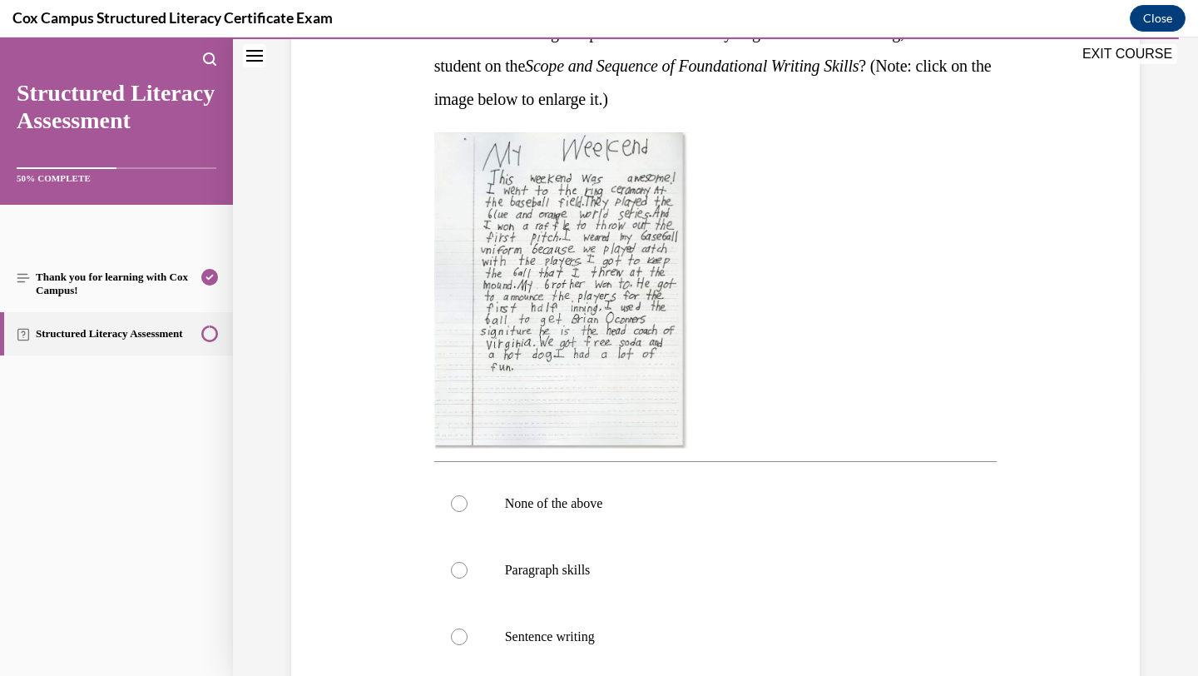
click at [571, 263] on img at bounding box center [561, 290] width 254 height 316
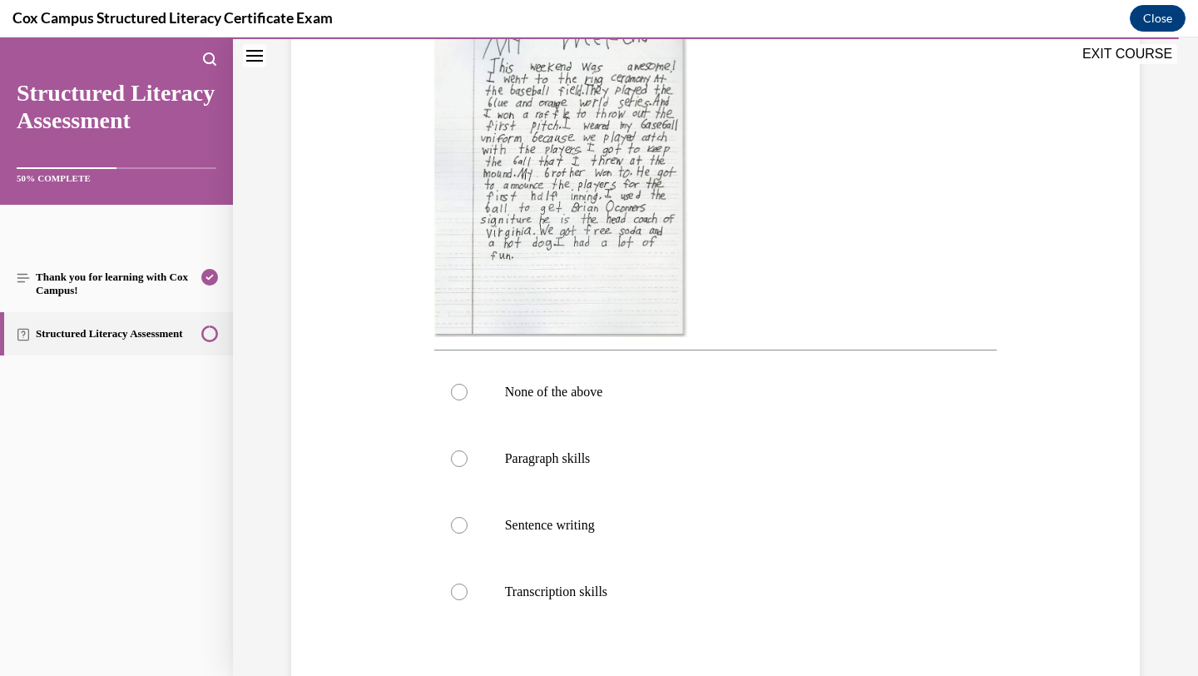
scroll to position [411, 0]
click at [580, 473] on label "Paragraph skills" at bounding box center [715, 460] width 563 height 67
click at [468, 468] on input "Paragraph skills" at bounding box center [459, 460] width 17 height 17
radio input "true"
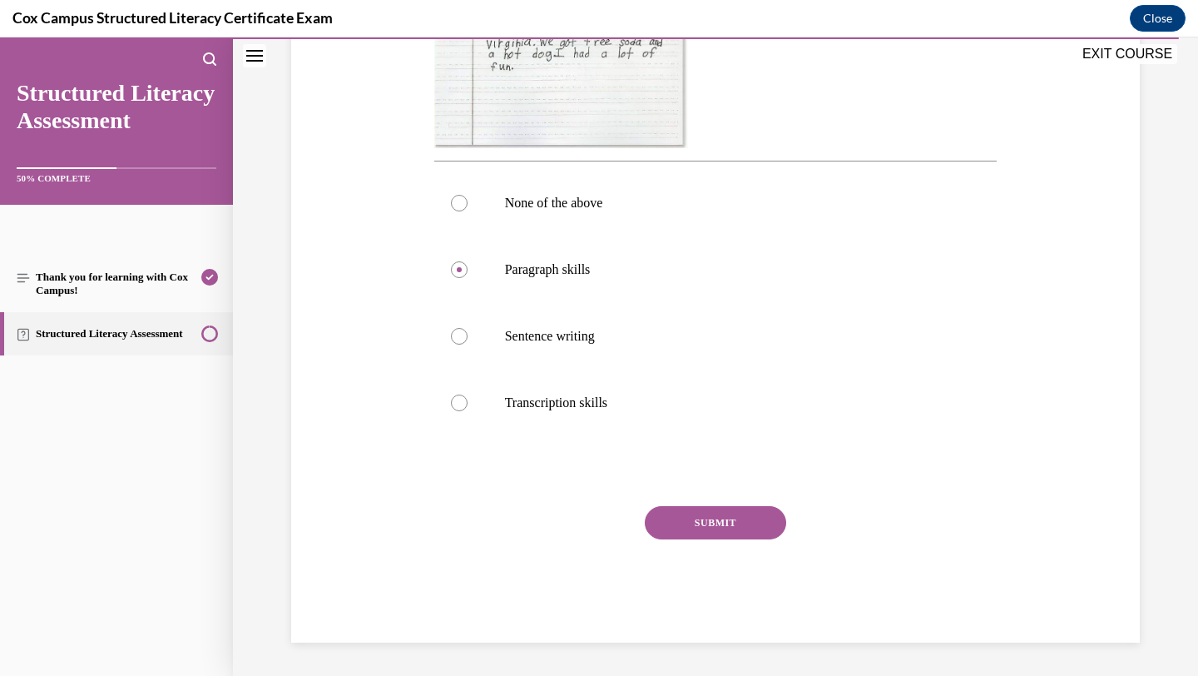
click at [712, 523] on button "SUBMIT" at bounding box center [715, 522] width 141 height 33
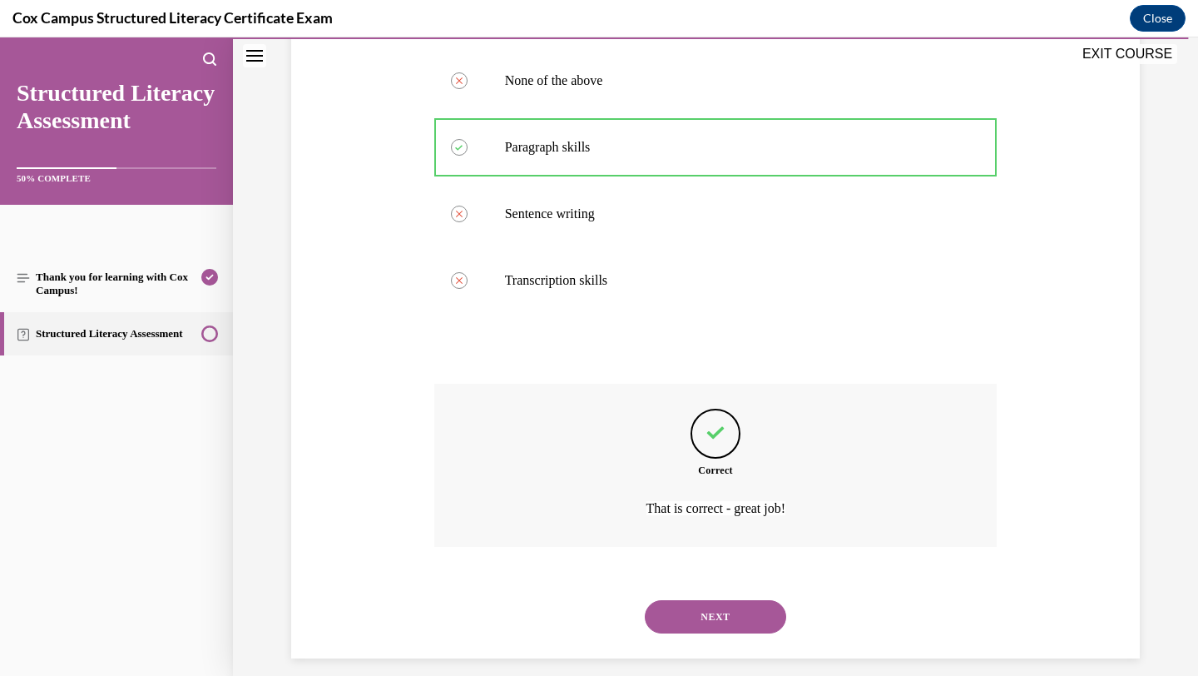
scroll to position [739, 0]
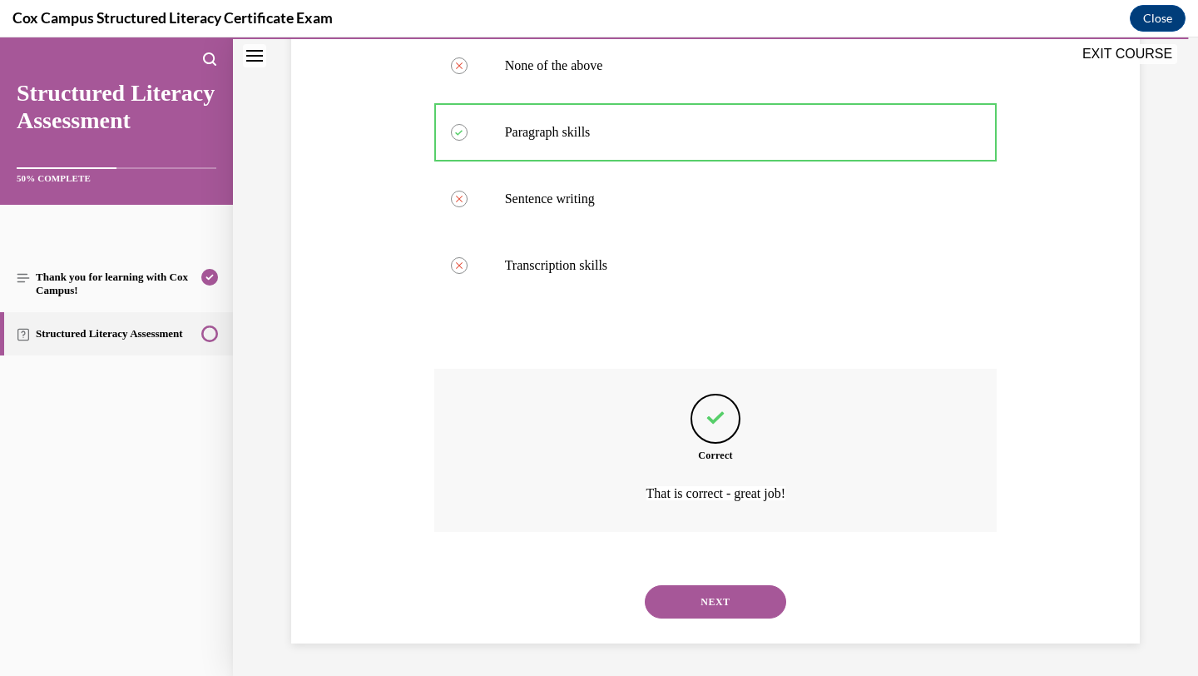
click at [716, 600] on button "NEXT" at bounding box center [715, 601] width 141 height 33
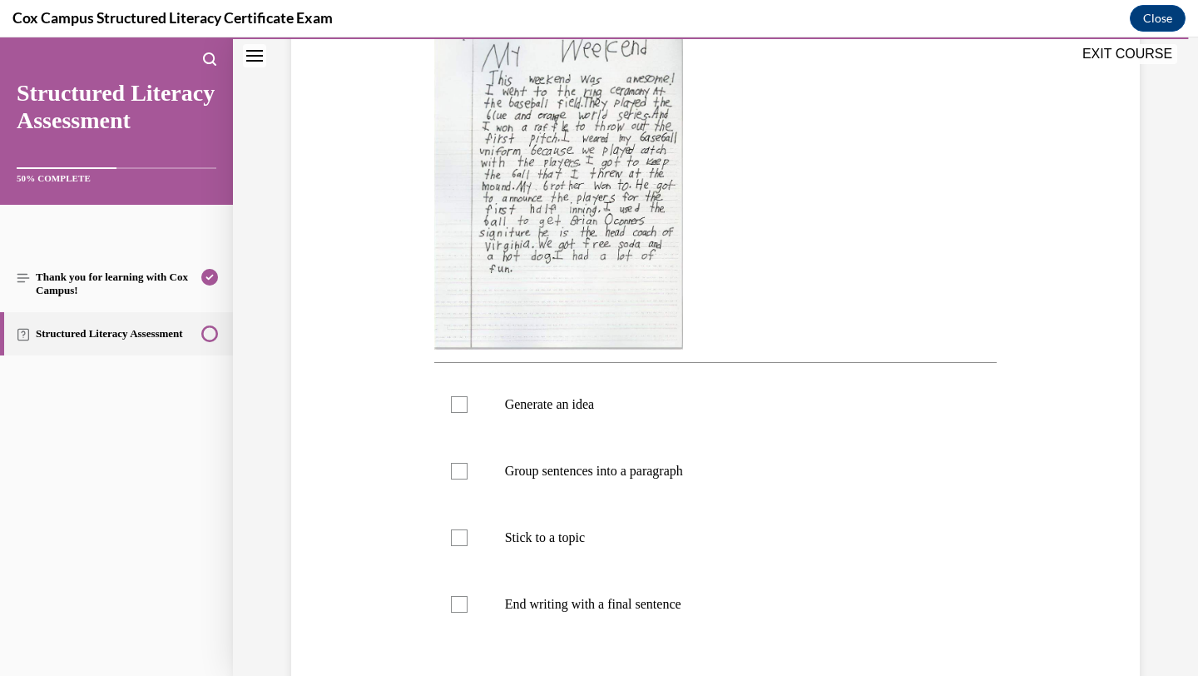
scroll to position [379, 0]
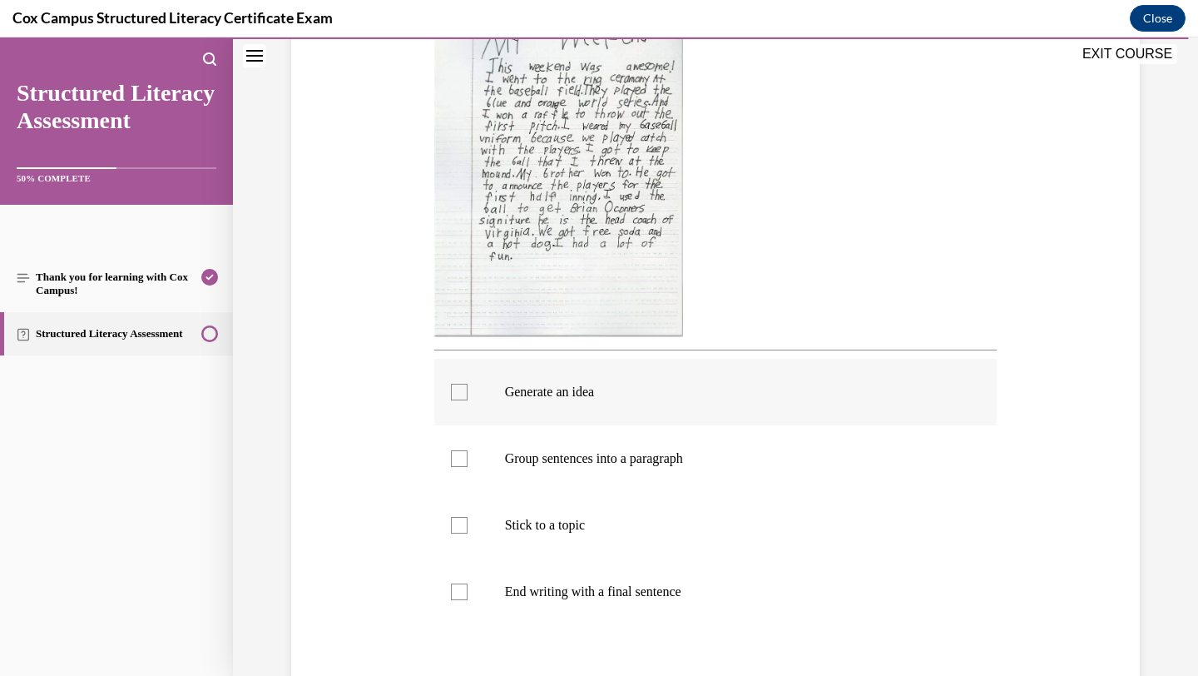
click at [540, 381] on label "Generate an idea" at bounding box center [715, 392] width 563 height 67
click at [468, 384] on input "Generate an idea" at bounding box center [459, 392] width 17 height 17
checkbox input "true"
click at [538, 456] on p "Group sentences into a paragraph" at bounding box center [730, 458] width 451 height 17
click at [468, 456] on input "Group sentences into a paragraph" at bounding box center [459, 458] width 17 height 17
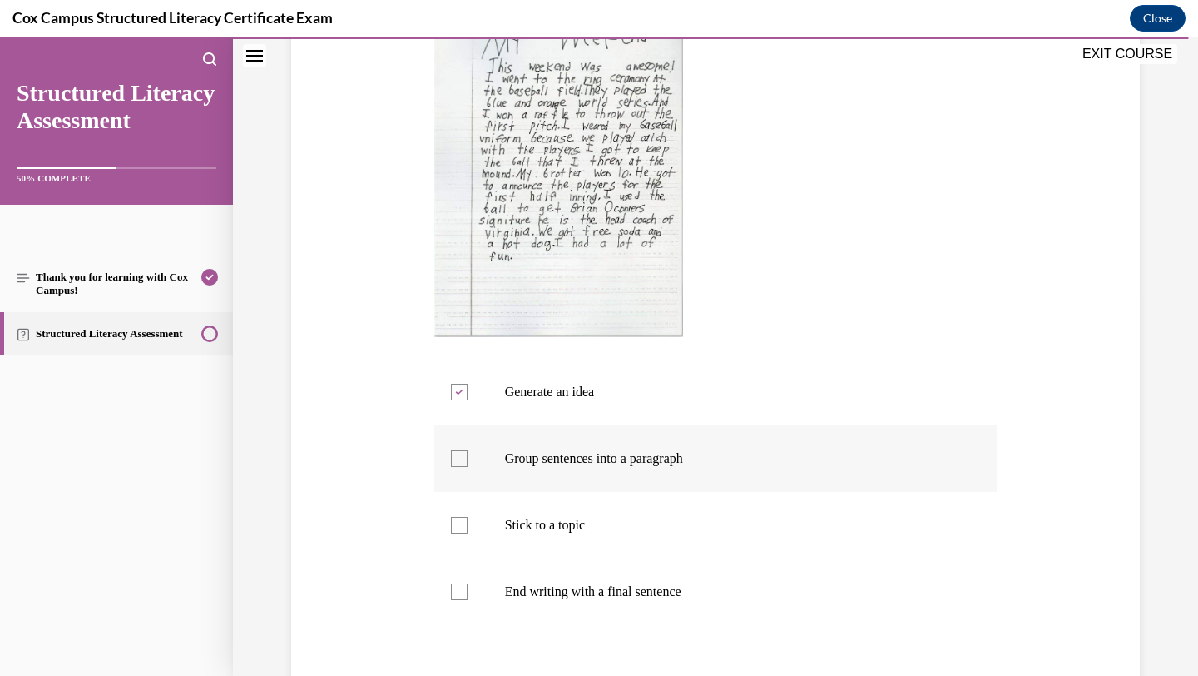
checkbox input "true"
click at [541, 522] on p "Stick to a topic" at bounding box center [730, 525] width 451 height 17
click at [468, 522] on input "Stick to a topic" at bounding box center [459, 525] width 17 height 17
checkbox input "true"
click at [683, 586] on p "End writing with a final sentence" at bounding box center [730, 591] width 451 height 17
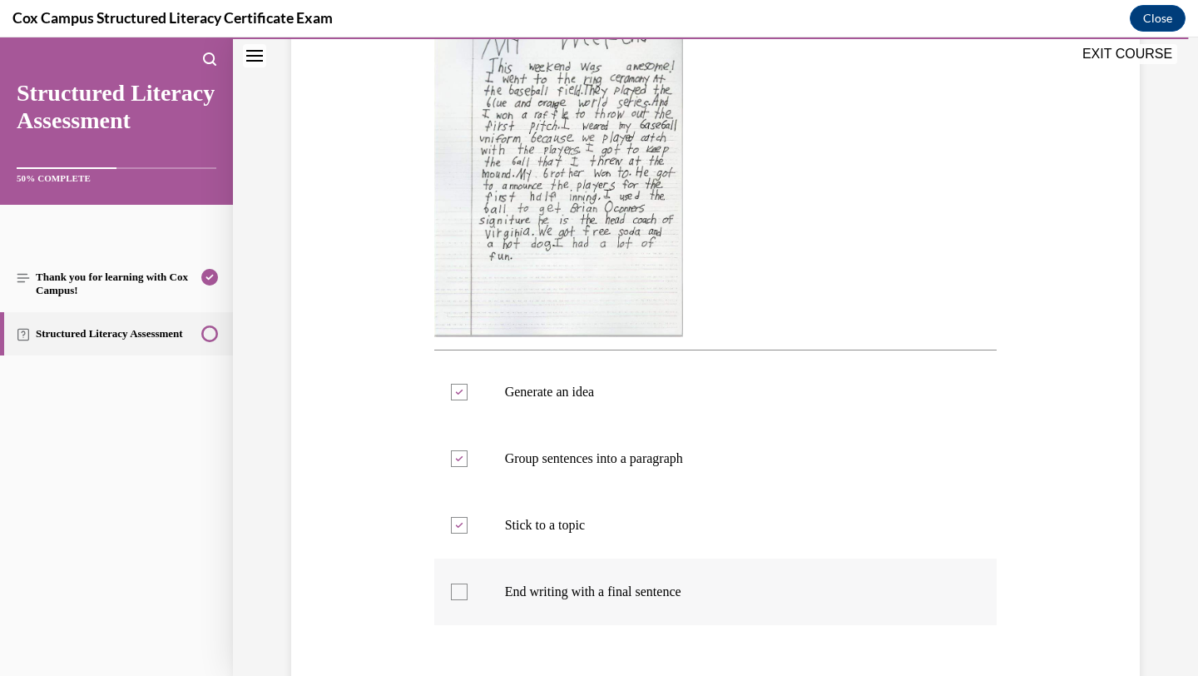
click at [468, 586] on input "End writing with a final sentence" at bounding box center [459, 591] width 17 height 17
checkbox input "true"
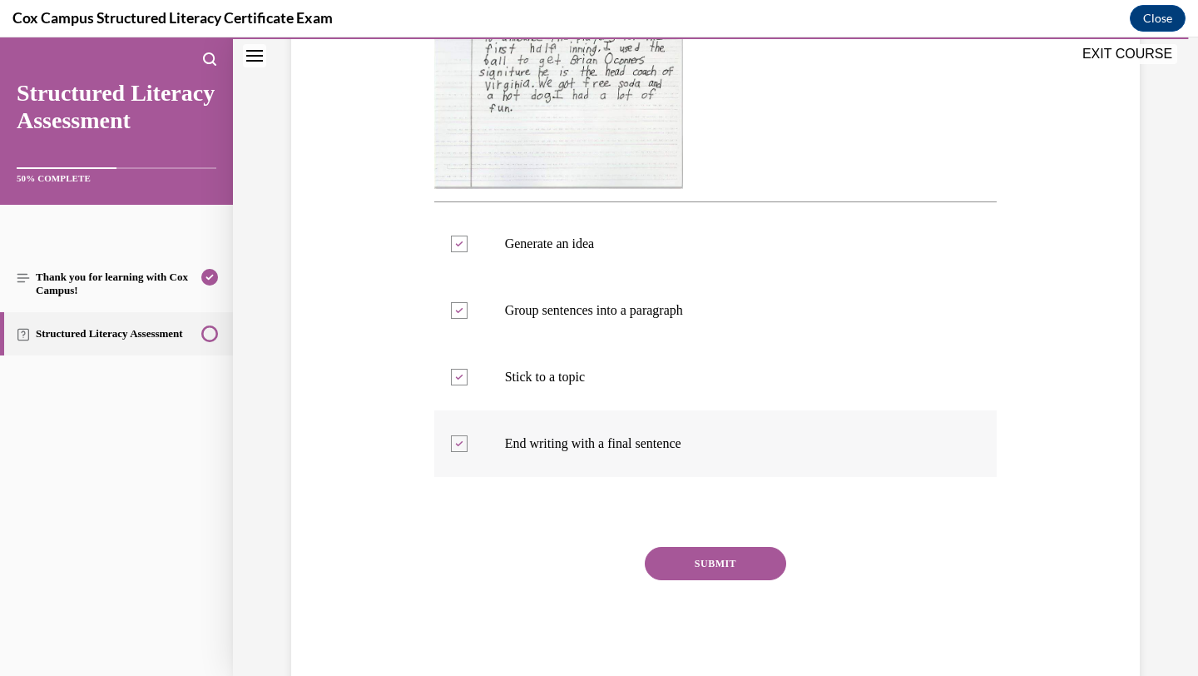
scroll to position [528, 0]
click at [720, 570] on button "SUBMIT" at bounding box center [715, 562] width 141 height 33
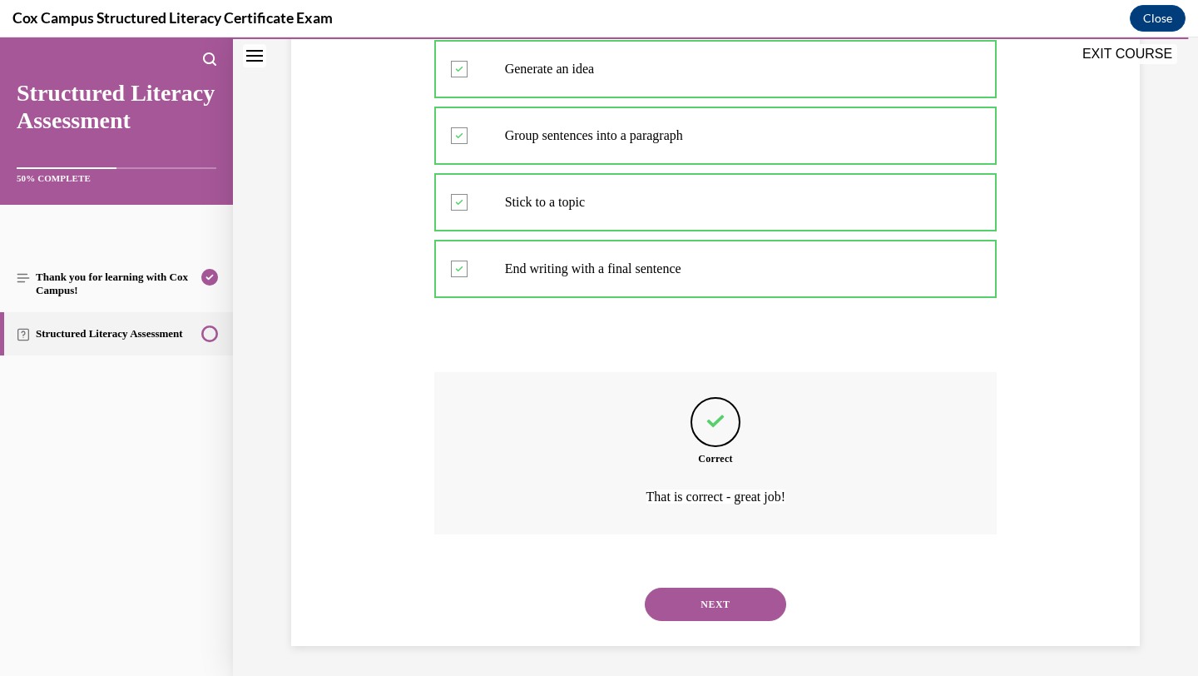
scroll to position [705, 0]
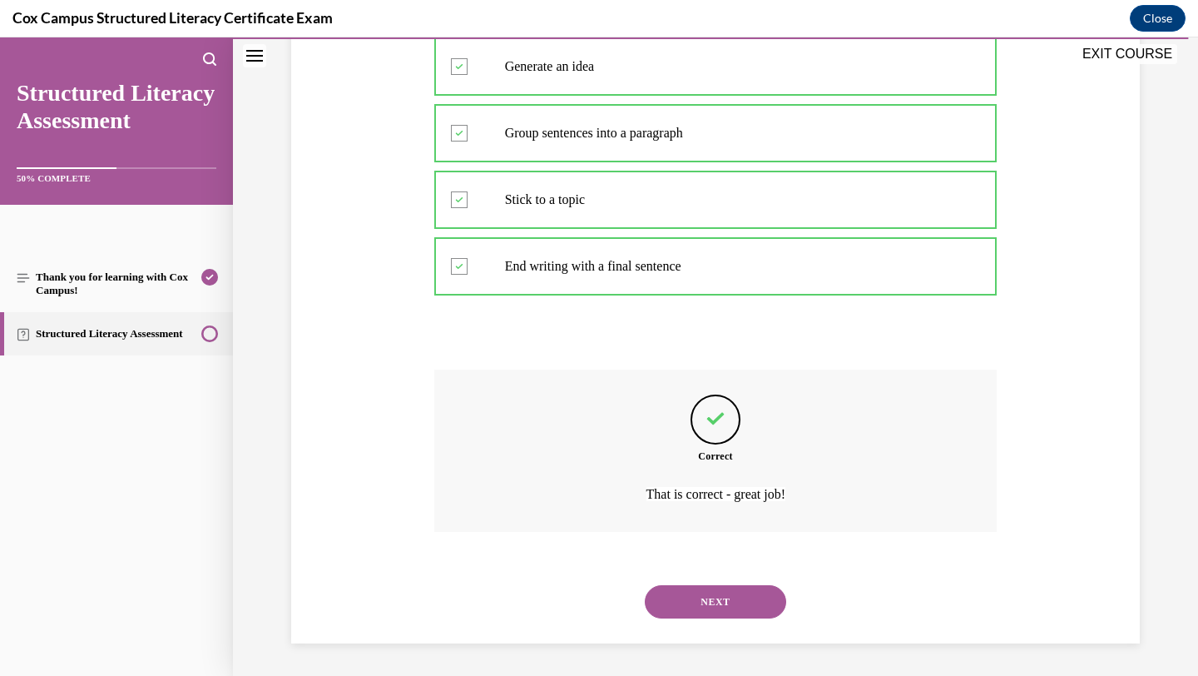
click at [715, 602] on button "NEXT" at bounding box center [715, 601] width 141 height 33
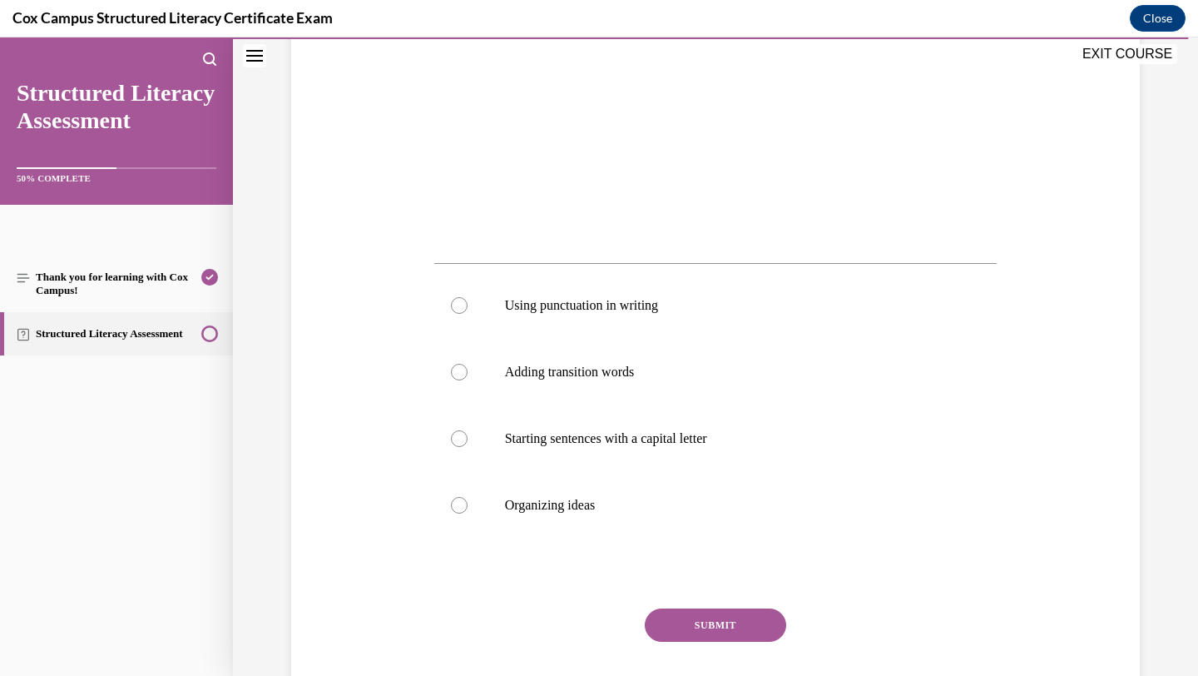
scroll to position [544, 0]
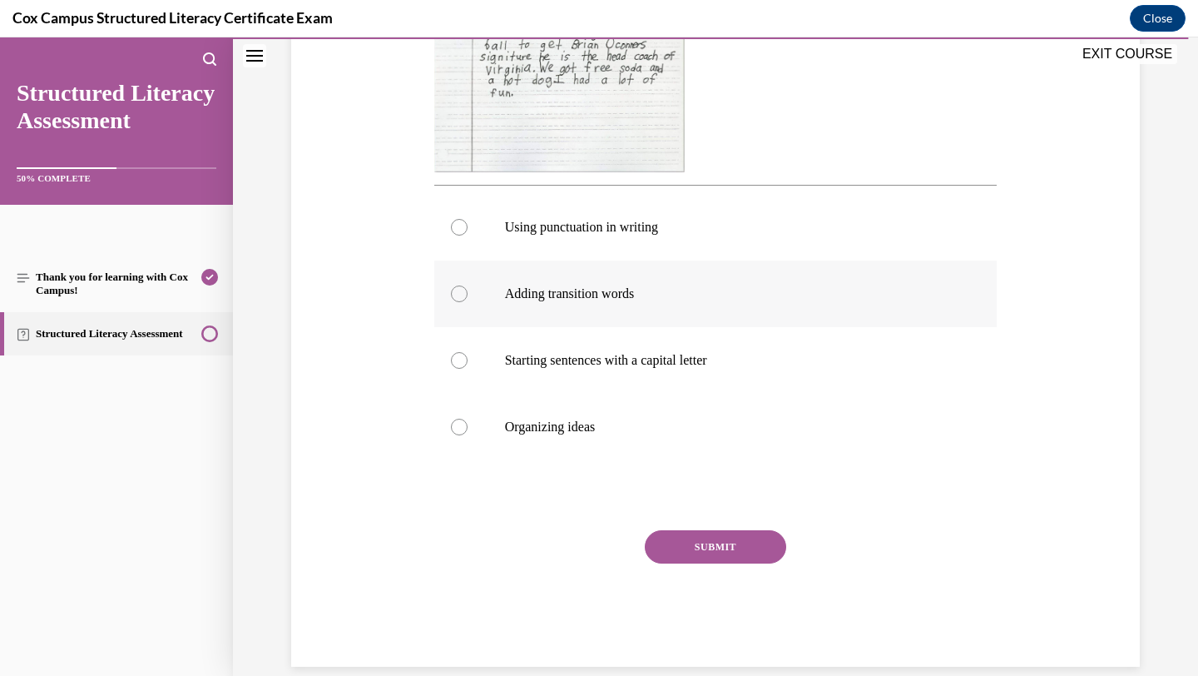
click at [590, 285] on p "Adding transition words" at bounding box center [730, 293] width 451 height 17
click at [468, 285] on input "Adding transition words" at bounding box center [459, 293] width 17 height 17
radio input "true"
click at [592, 238] on label "Using punctuation in writing" at bounding box center [715, 227] width 563 height 67
click at [468, 235] on input "Using punctuation in writing" at bounding box center [459, 227] width 17 height 17
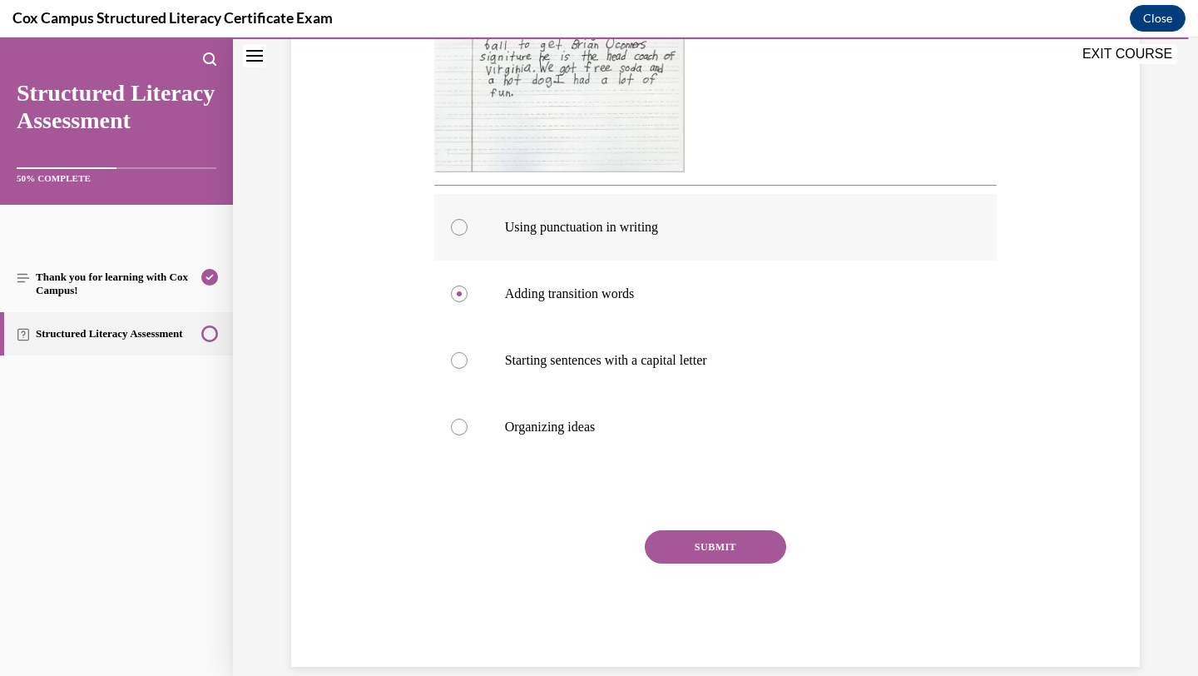
radio input "true"
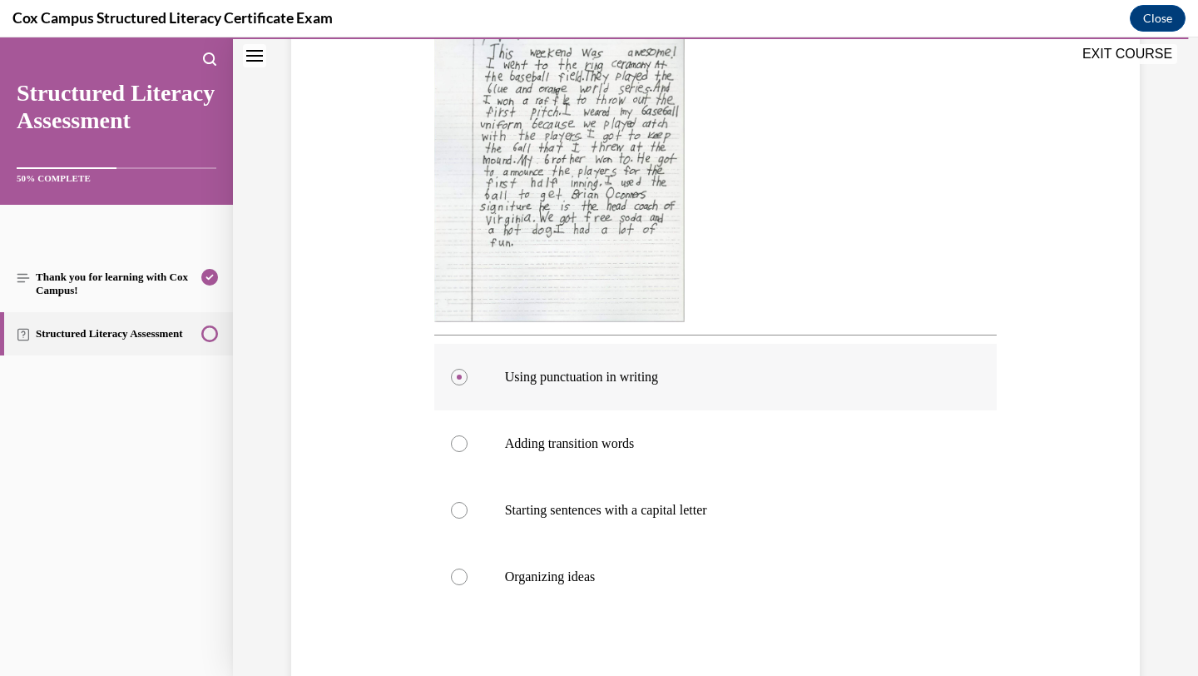
scroll to position [397, 0]
click at [591, 433] on p "Adding transition words" at bounding box center [730, 441] width 451 height 17
click at [468, 433] on input "Adding transition words" at bounding box center [459, 441] width 17 height 17
radio input "true"
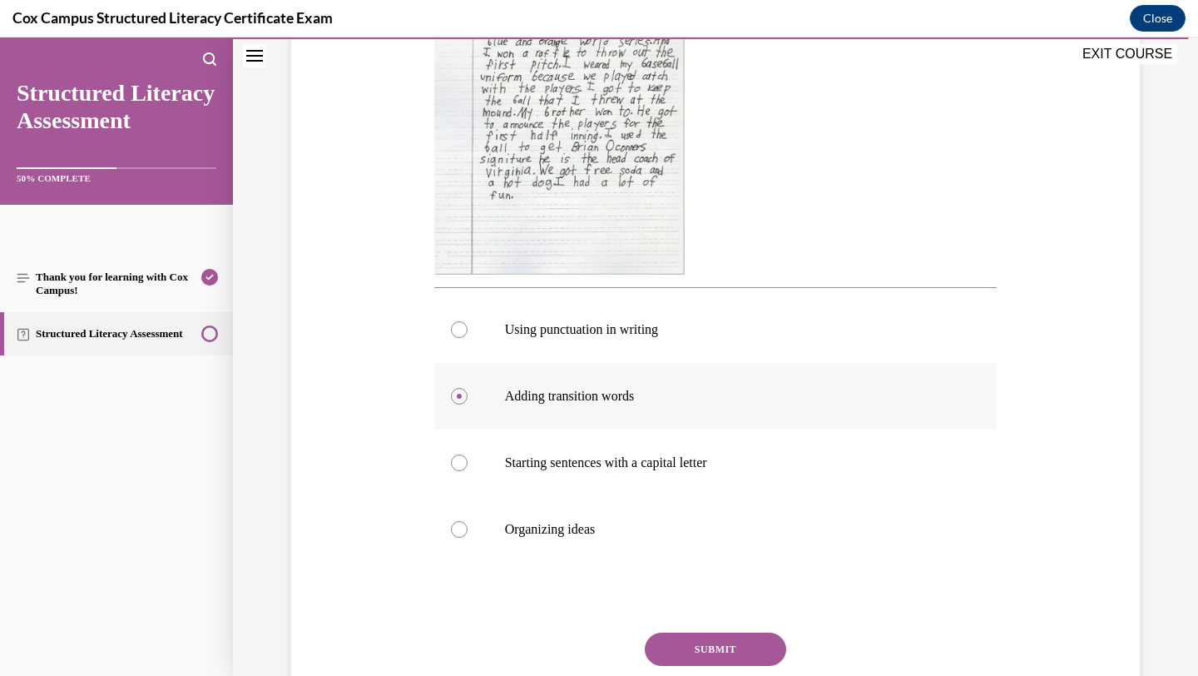
scroll to position [441, 0]
click at [700, 641] on button "SUBMIT" at bounding box center [715, 649] width 141 height 33
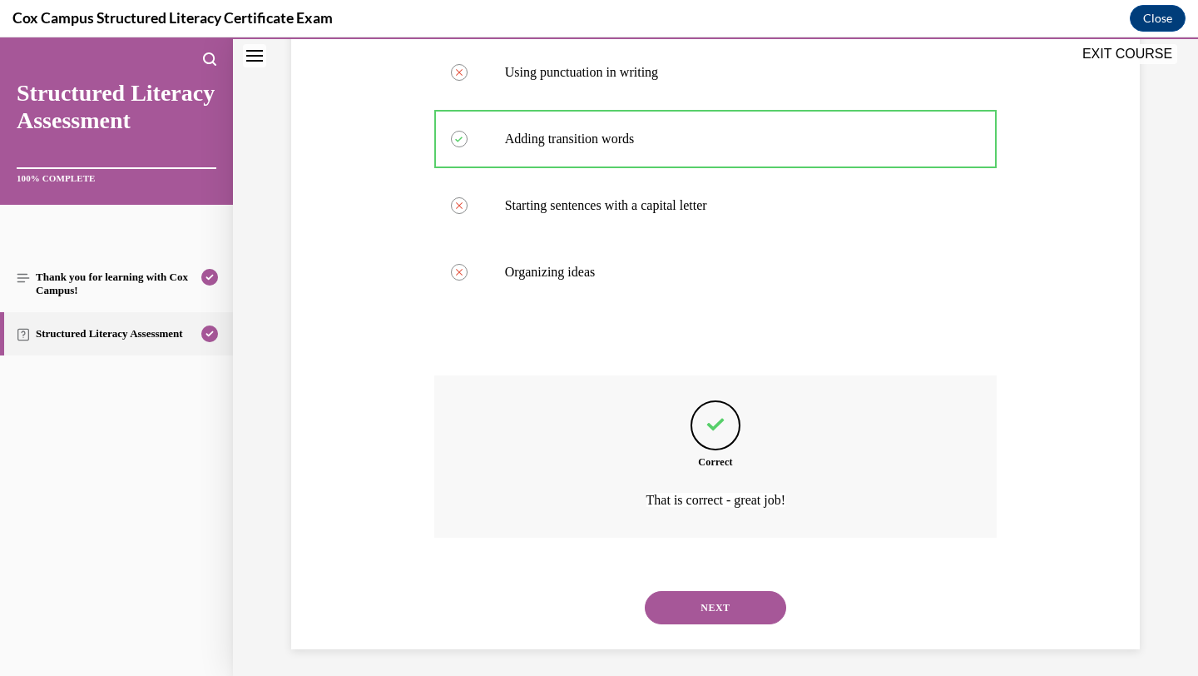
scroll to position [706, 0]
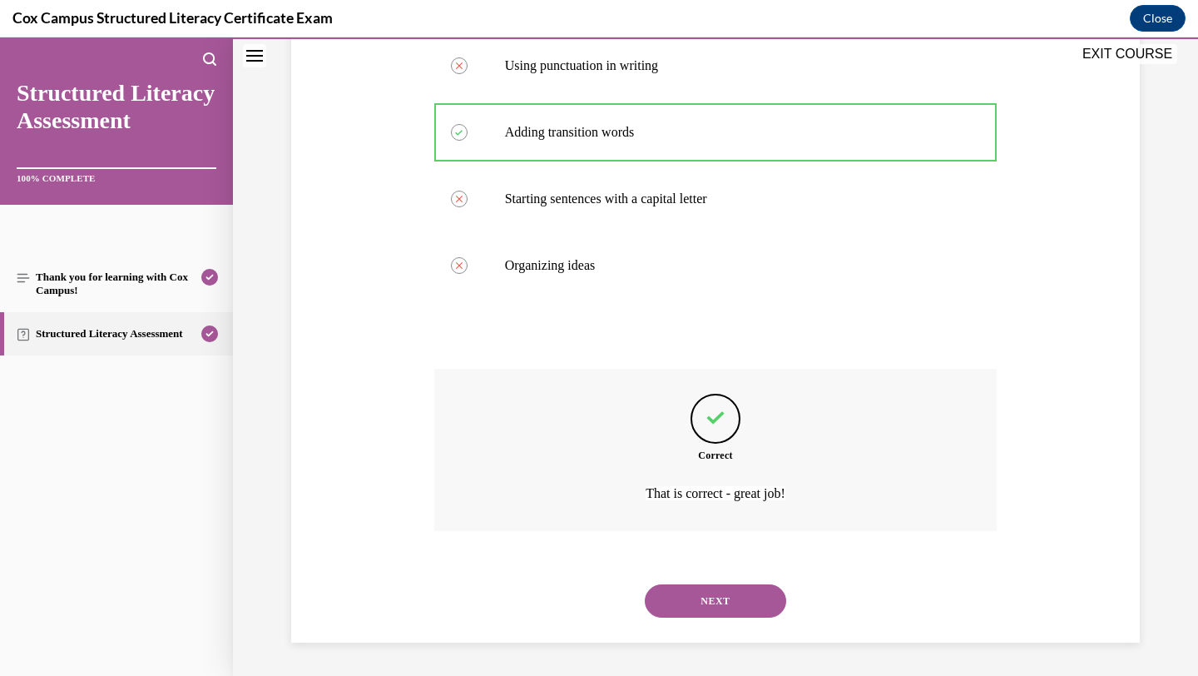
click at [709, 602] on button "NEXT" at bounding box center [715, 600] width 141 height 33
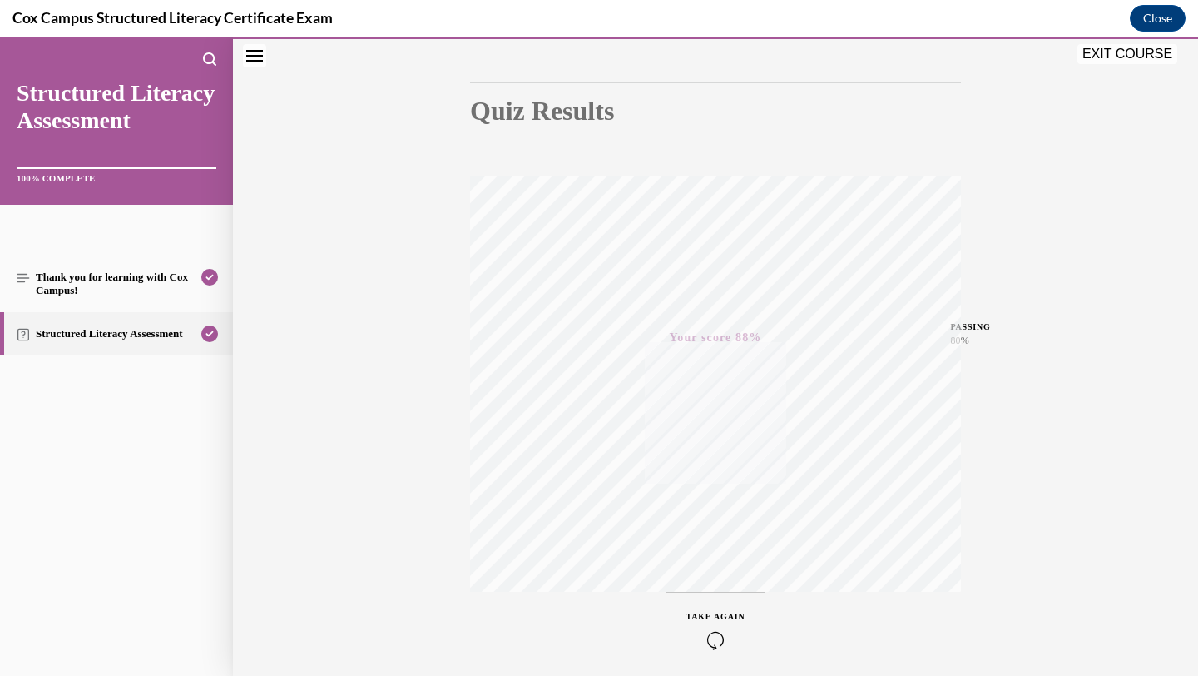
scroll to position [215, 0]
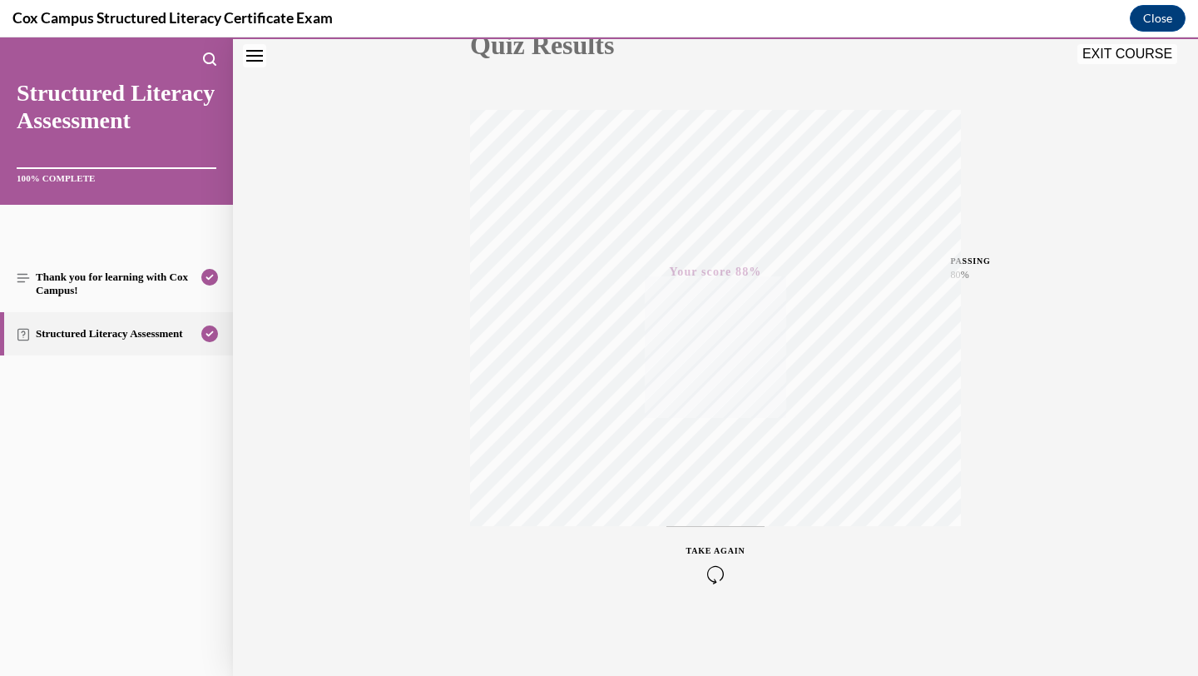
click at [1118, 54] on button "EXIT COURSE" at bounding box center [1128, 54] width 100 height 20
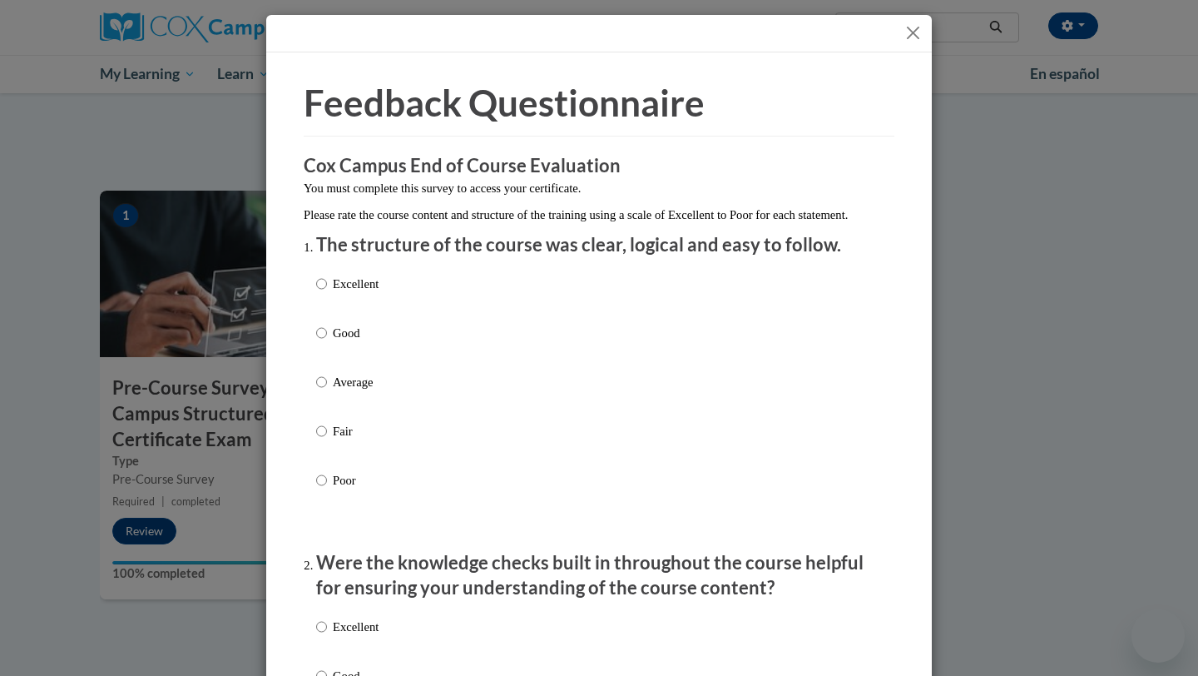
click at [369, 293] on p "Excellent" at bounding box center [356, 284] width 46 height 18
click at [327, 293] on input "Excellent" at bounding box center [321, 284] width 11 height 18
radio input "true"
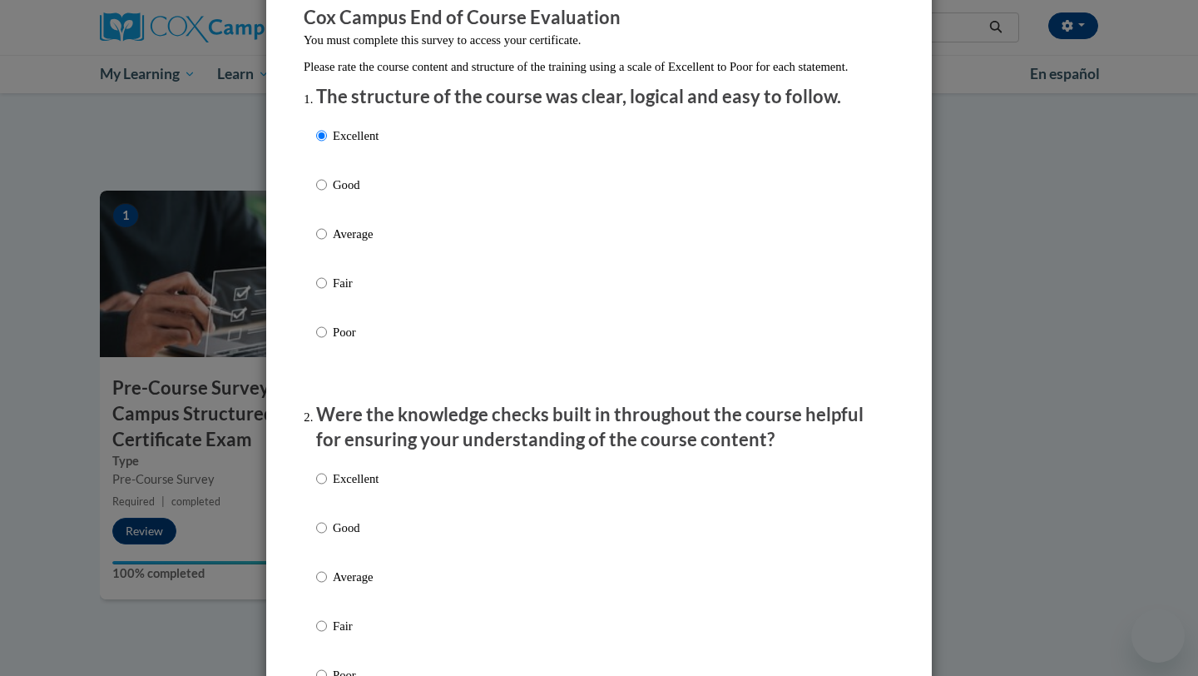
click at [348, 488] on p "Excellent" at bounding box center [356, 478] width 46 height 18
click at [327, 488] on input "Excellent" at bounding box center [321, 478] width 11 height 18
radio input "true"
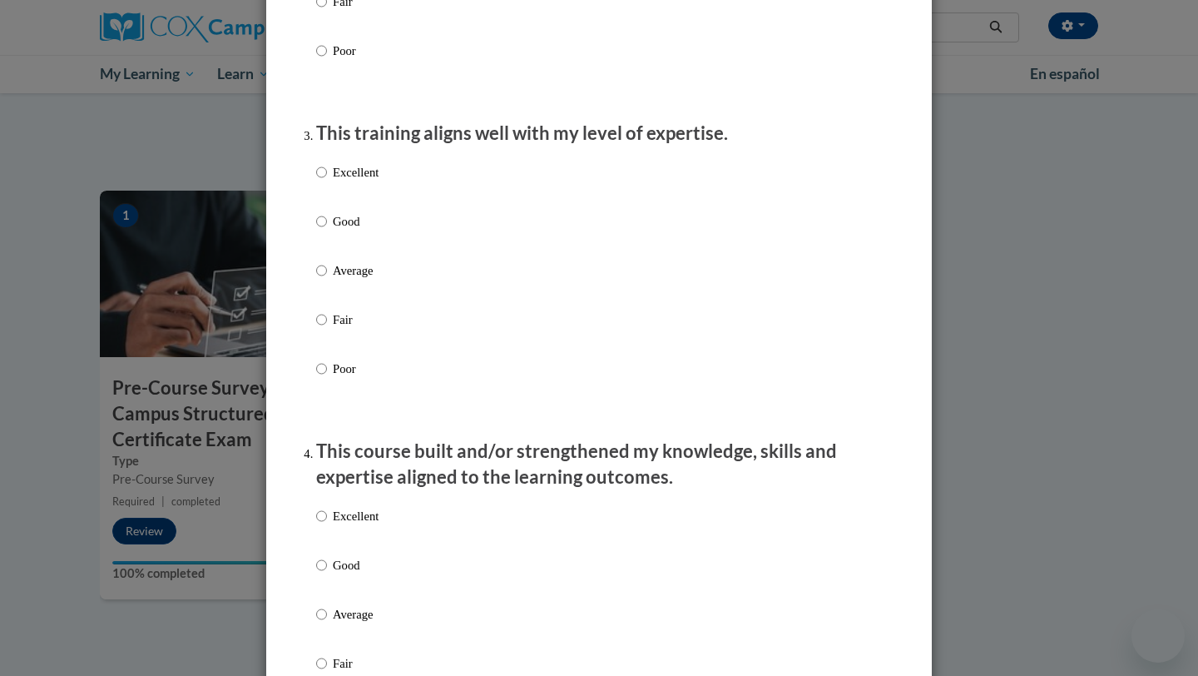
scroll to position [773, 0]
click at [352, 181] on p "Excellent" at bounding box center [356, 171] width 46 height 18
click at [327, 181] on input "Excellent" at bounding box center [321, 171] width 11 height 18
radio input "true"
click at [334, 524] on p "Excellent" at bounding box center [356, 515] width 46 height 18
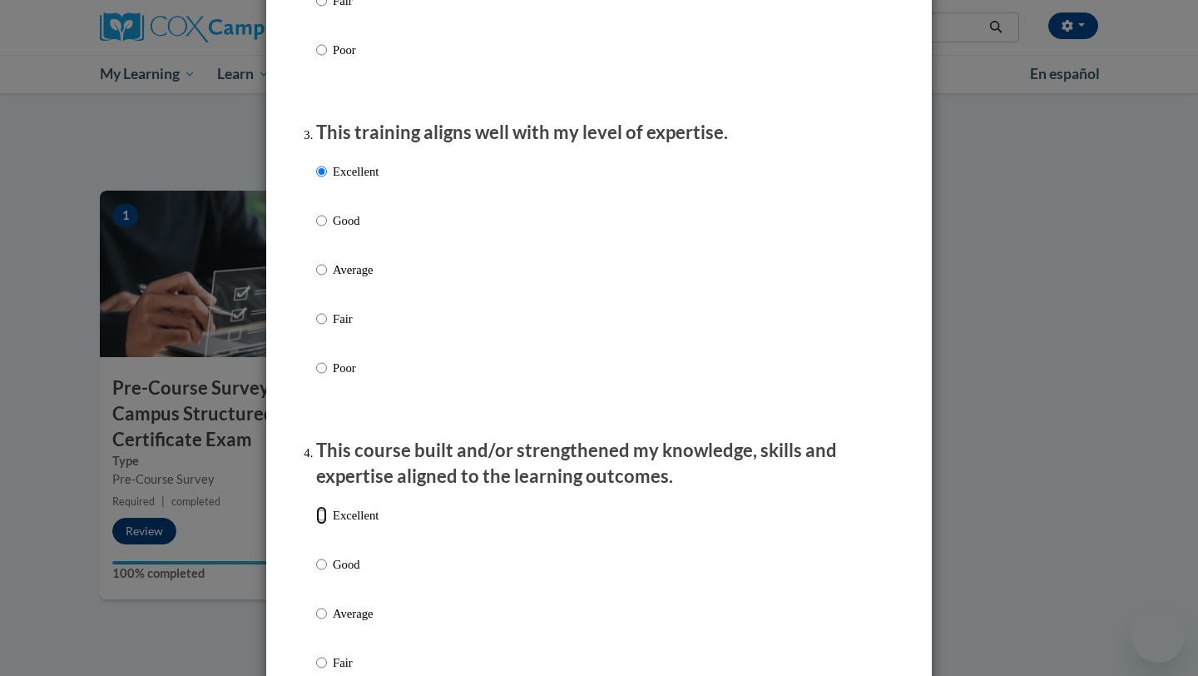
click at [327, 524] on input "Excellent" at bounding box center [321, 515] width 11 height 18
radio input "true"
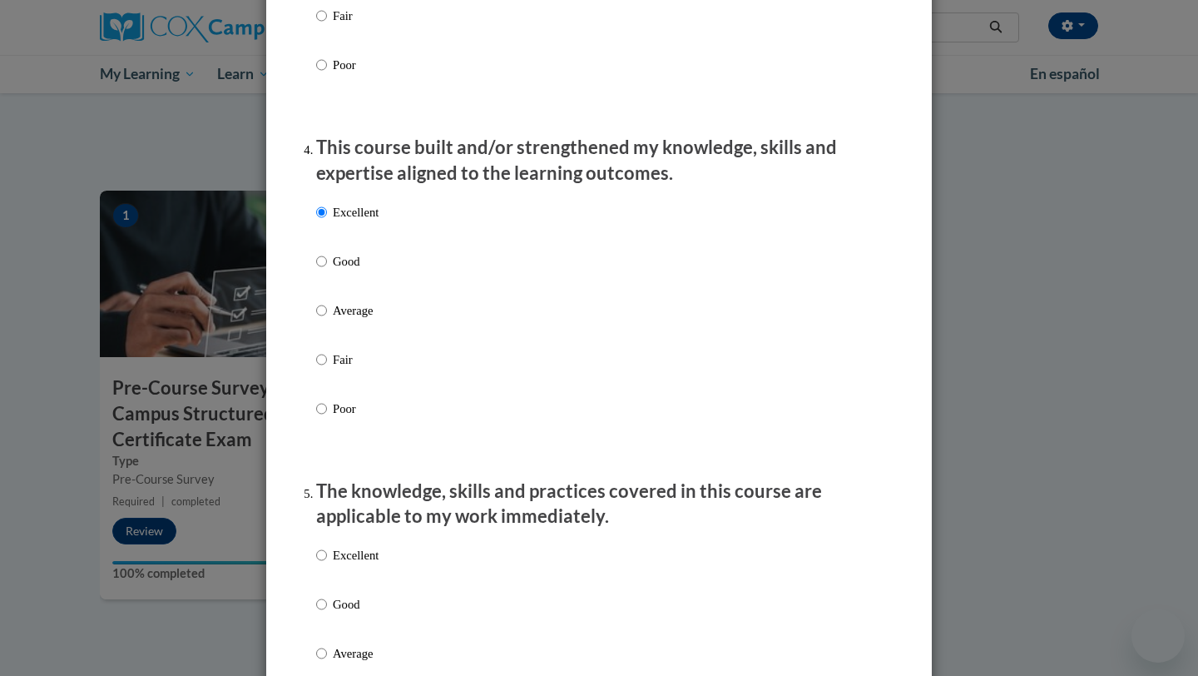
click at [333, 564] on p "Excellent" at bounding box center [356, 555] width 46 height 18
click at [327, 564] on input "Excellent" at bounding box center [321, 555] width 11 height 18
radio input "true"
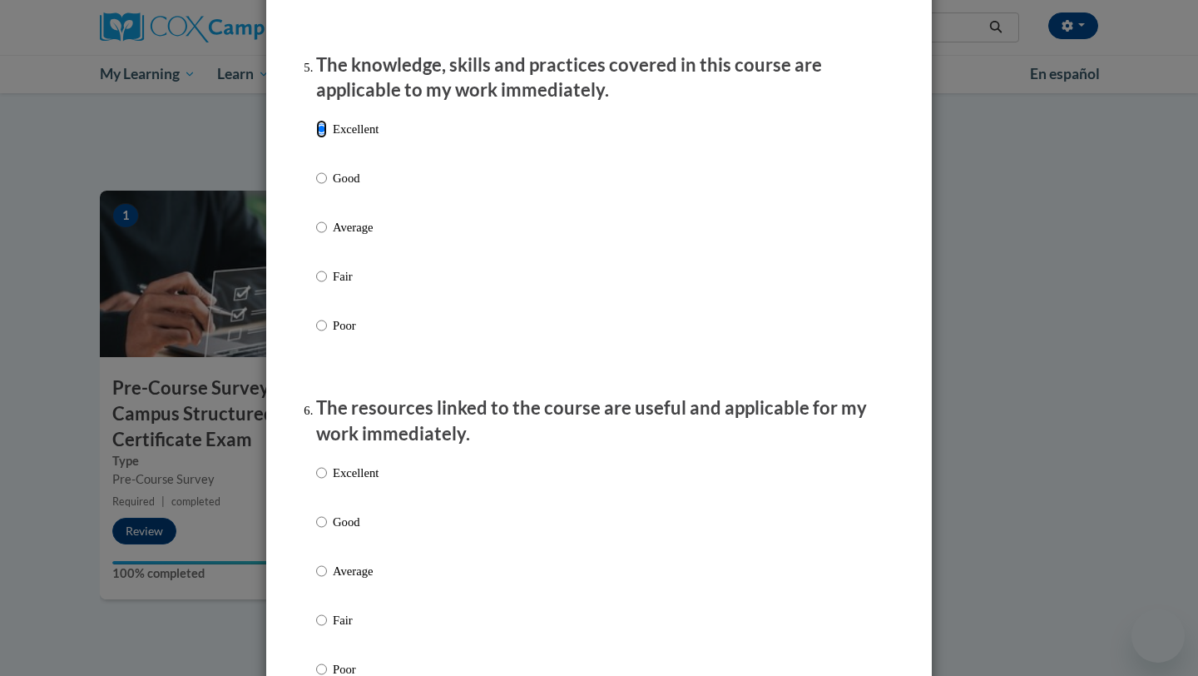
scroll to position [1504, 0]
click at [337, 475] on div "Excellent Good Average Fair Poor" at bounding box center [347, 582] width 62 height 258
click at [327, 486] on label "Excellent" at bounding box center [347, 484] width 62 height 45
click at [327, 480] on input "Excellent" at bounding box center [321, 471] width 11 height 18
radio input "true"
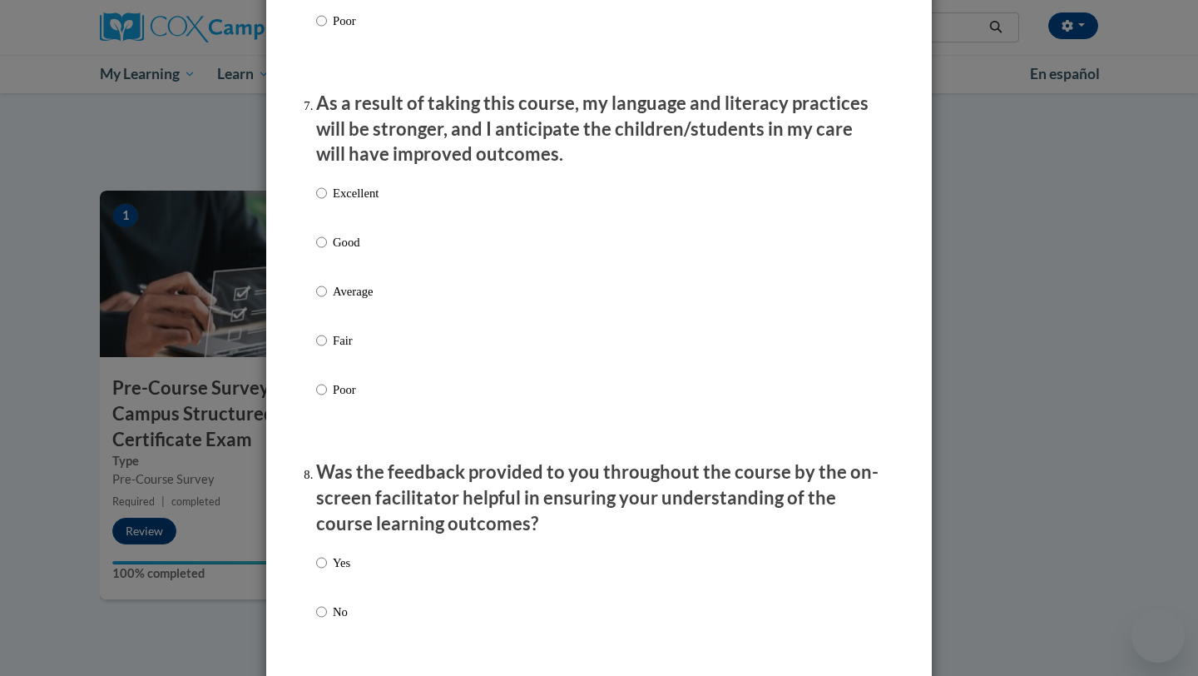
scroll to position [2157, 0]
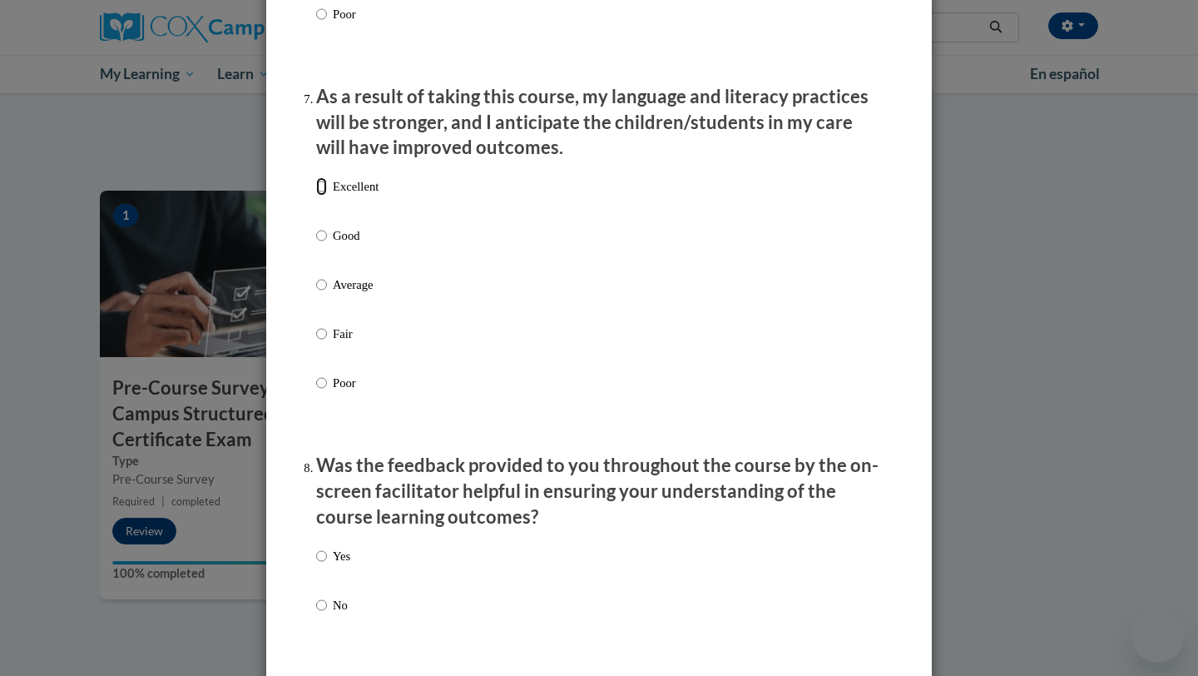
click at [326, 196] on input "Excellent" at bounding box center [321, 186] width 11 height 18
radio input "true"
click at [321, 565] on input "Yes" at bounding box center [321, 556] width 11 height 18
radio input "true"
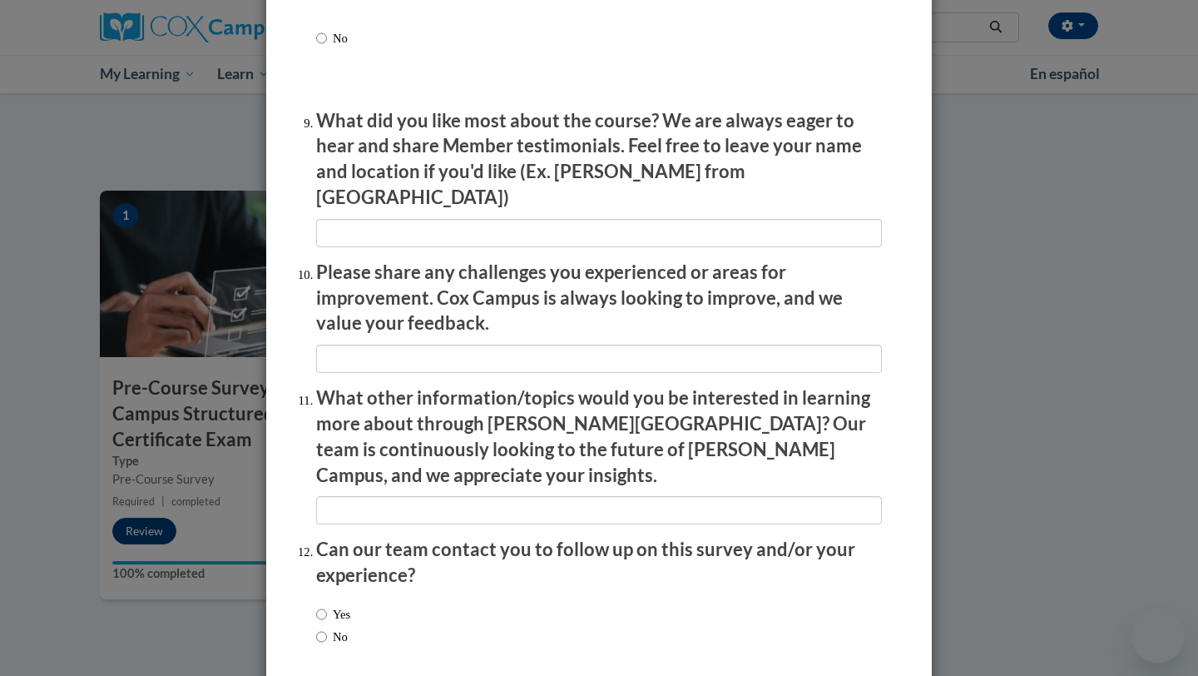
scroll to position [2786, 0]
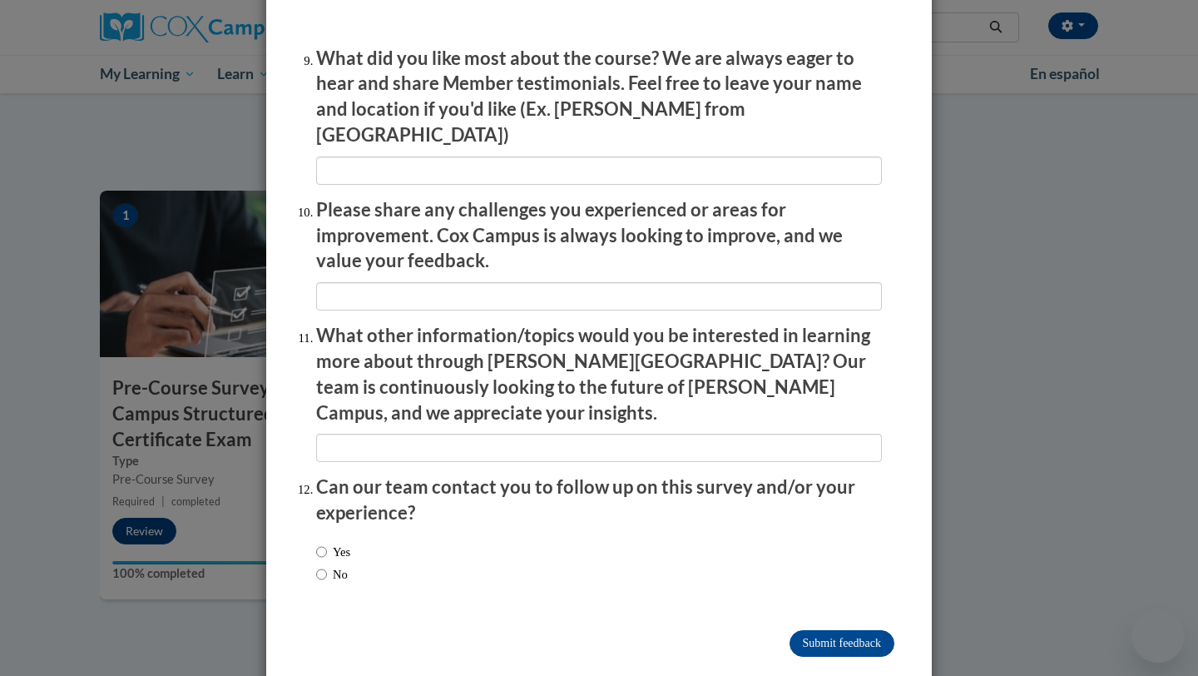
click at [344, 543] on label "Yes" at bounding box center [333, 552] width 34 height 18
click at [327, 543] on input "Yes" at bounding box center [321, 552] width 11 height 18
radio input "true"
click at [862, 630] on input "Submit feedback" at bounding box center [842, 643] width 105 height 27
